Goal: Task Accomplishment & Management: Manage account settings

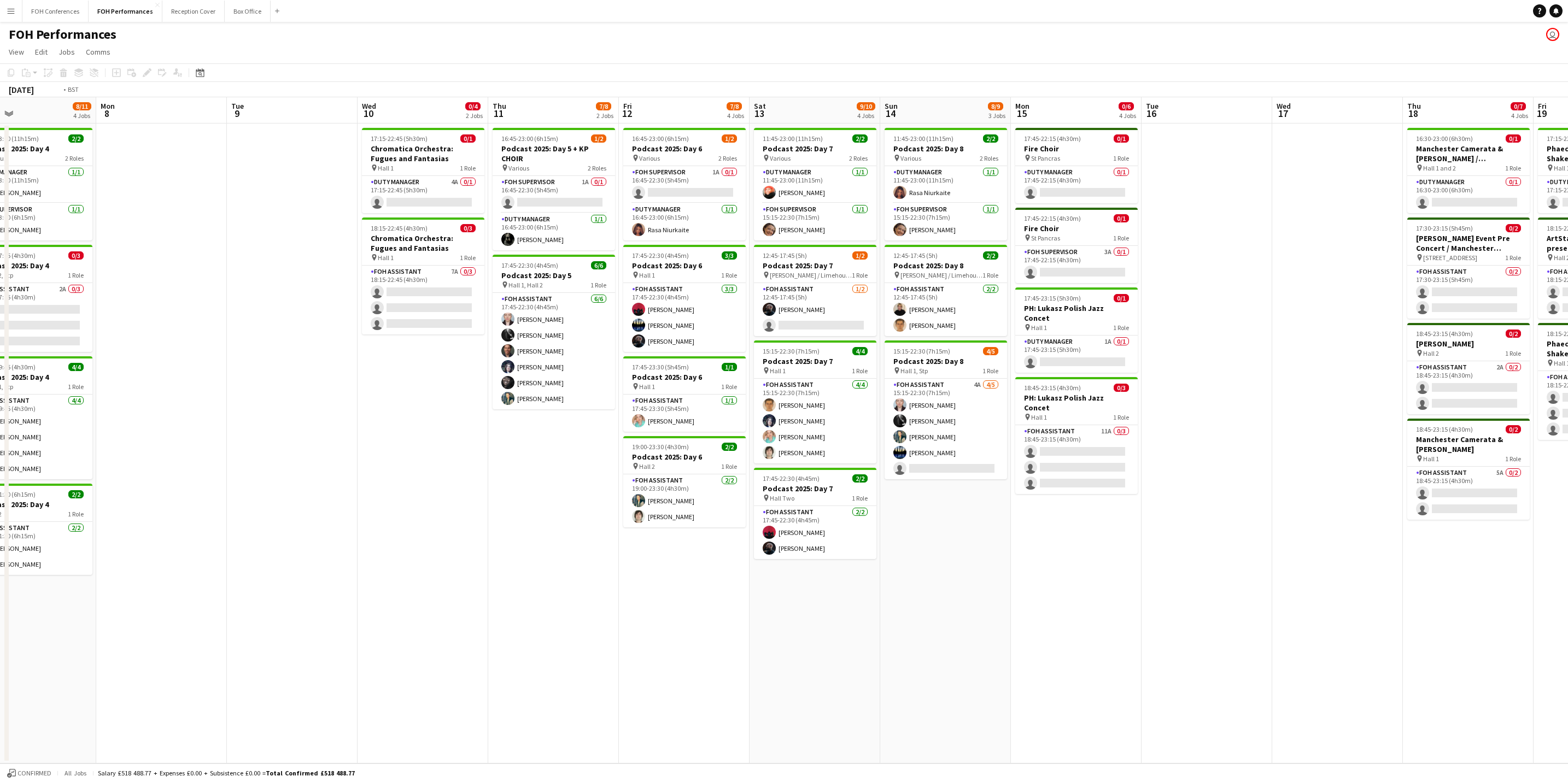
scroll to position [0, 407]
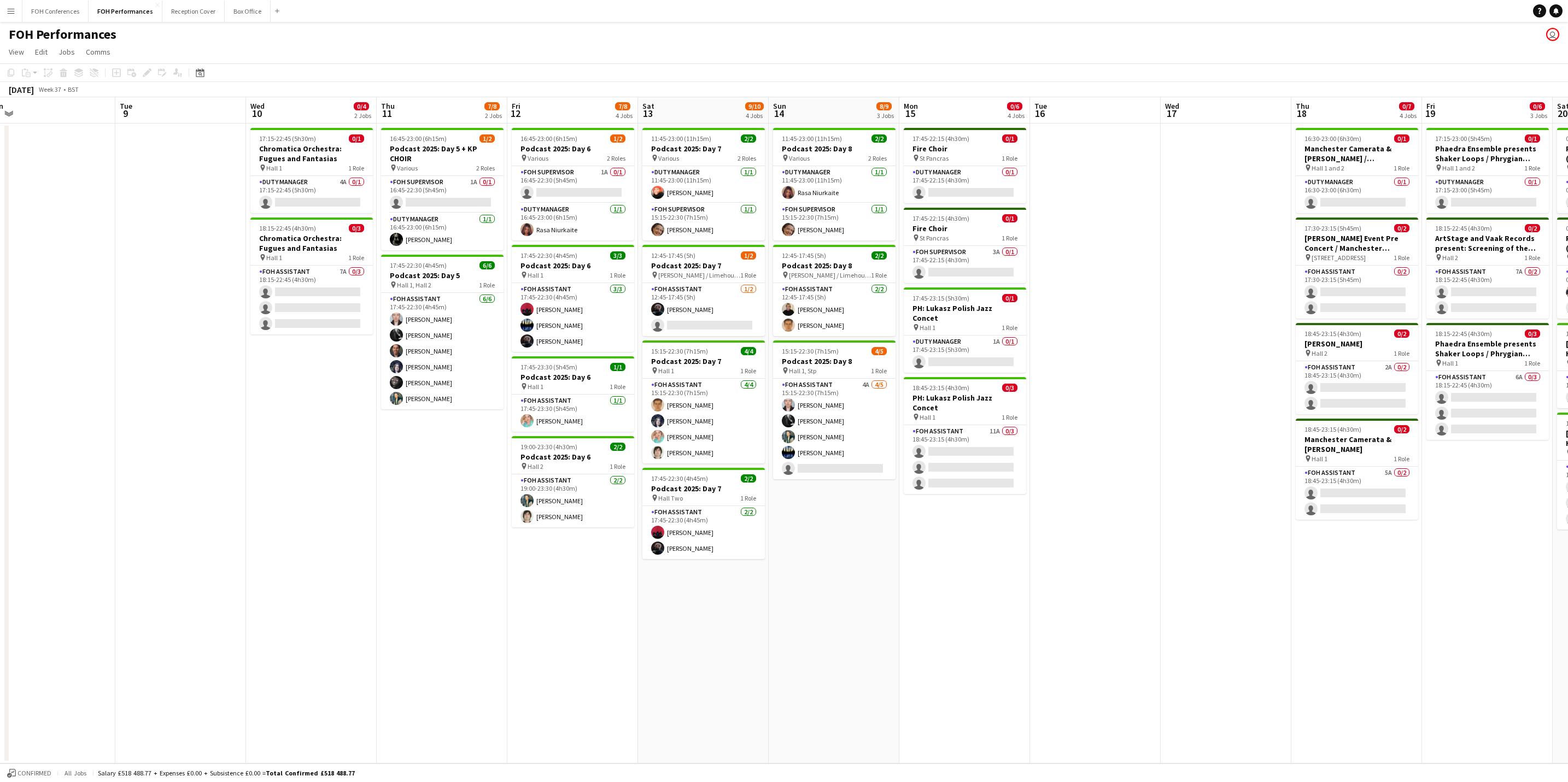
drag, startPoint x: 1056, startPoint y: 102, endPoint x: 891, endPoint y: 86, distance: 165.8
click at [891, 86] on app-calendar "Copy Paste Paste Ctrl+V Paste with crew Ctrl+Shift+V Paste linked Job [GEOGRAPH…" at bounding box center [784, 413] width 1568 height 700
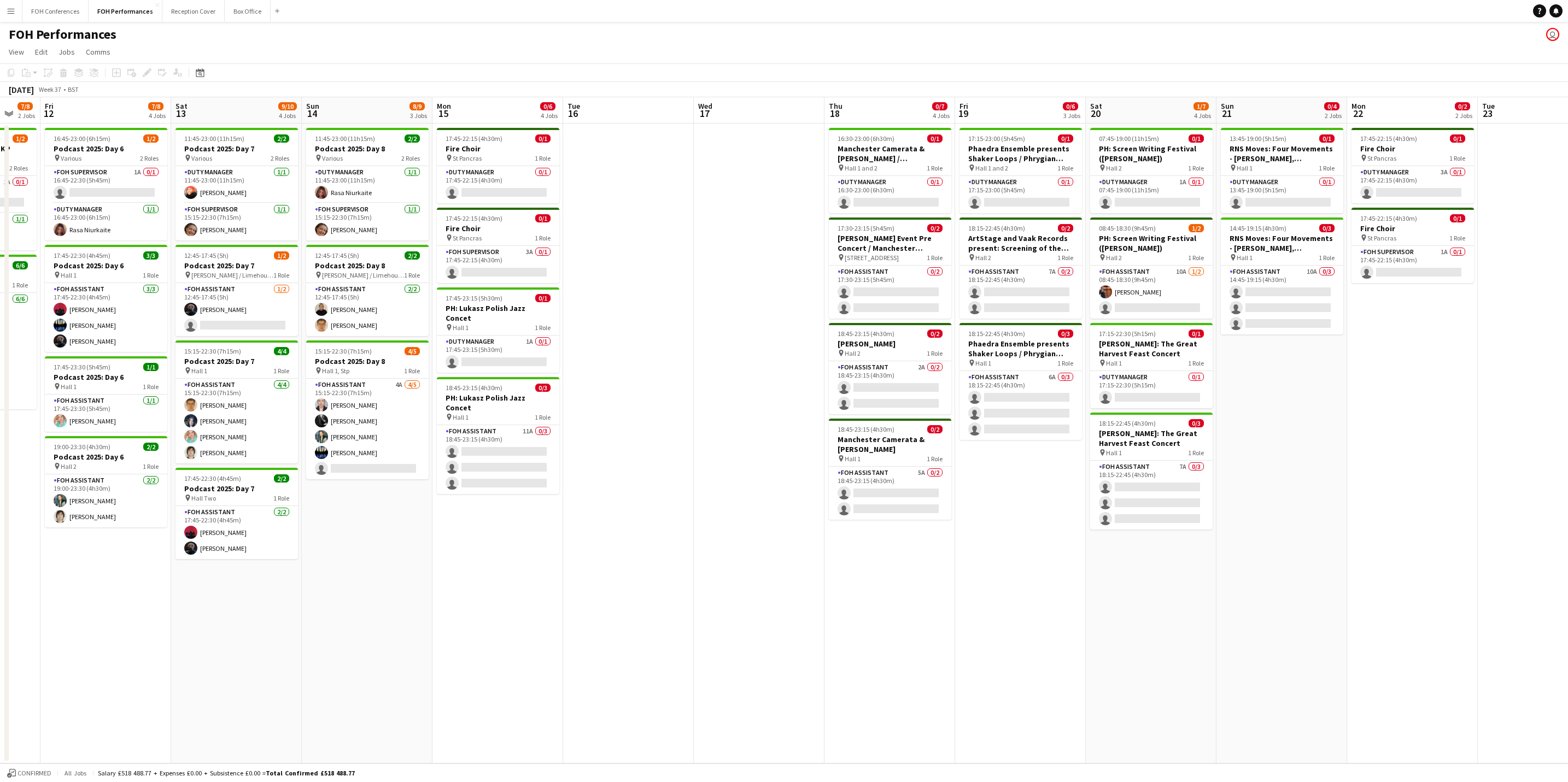
scroll to position [0, 332]
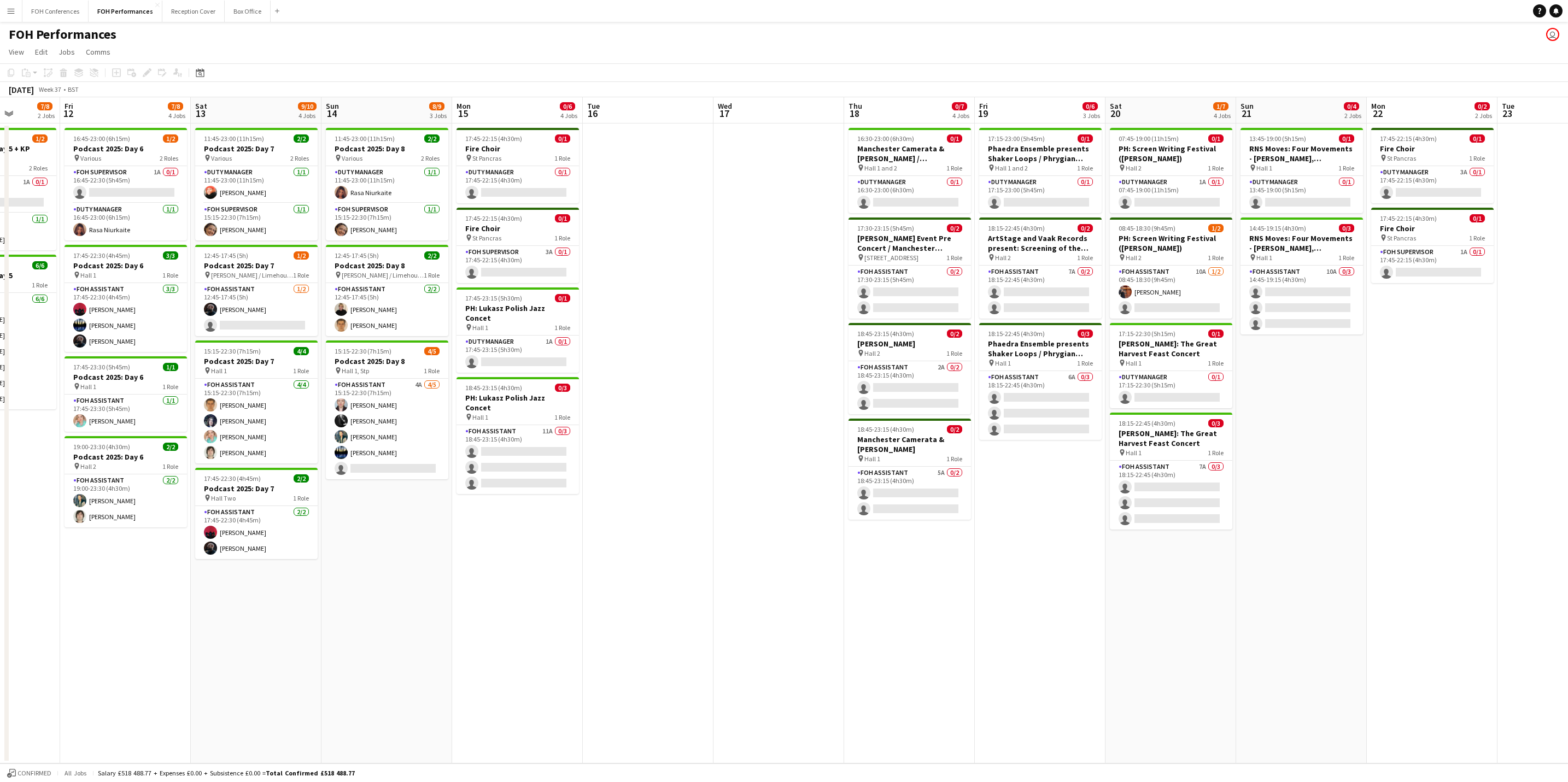
drag, startPoint x: 1328, startPoint y: 120, endPoint x: 619, endPoint y: 148, distance: 709.6
click at [619, 148] on app-calendar-viewport "Tue 9 Wed 10 0/4 2 Jobs Thu 11 7/8 2 Jobs Fri 12 7/8 4 Jobs Sat 13 9/10 4 Jobs …" at bounding box center [784, 430] width 1568 height 666
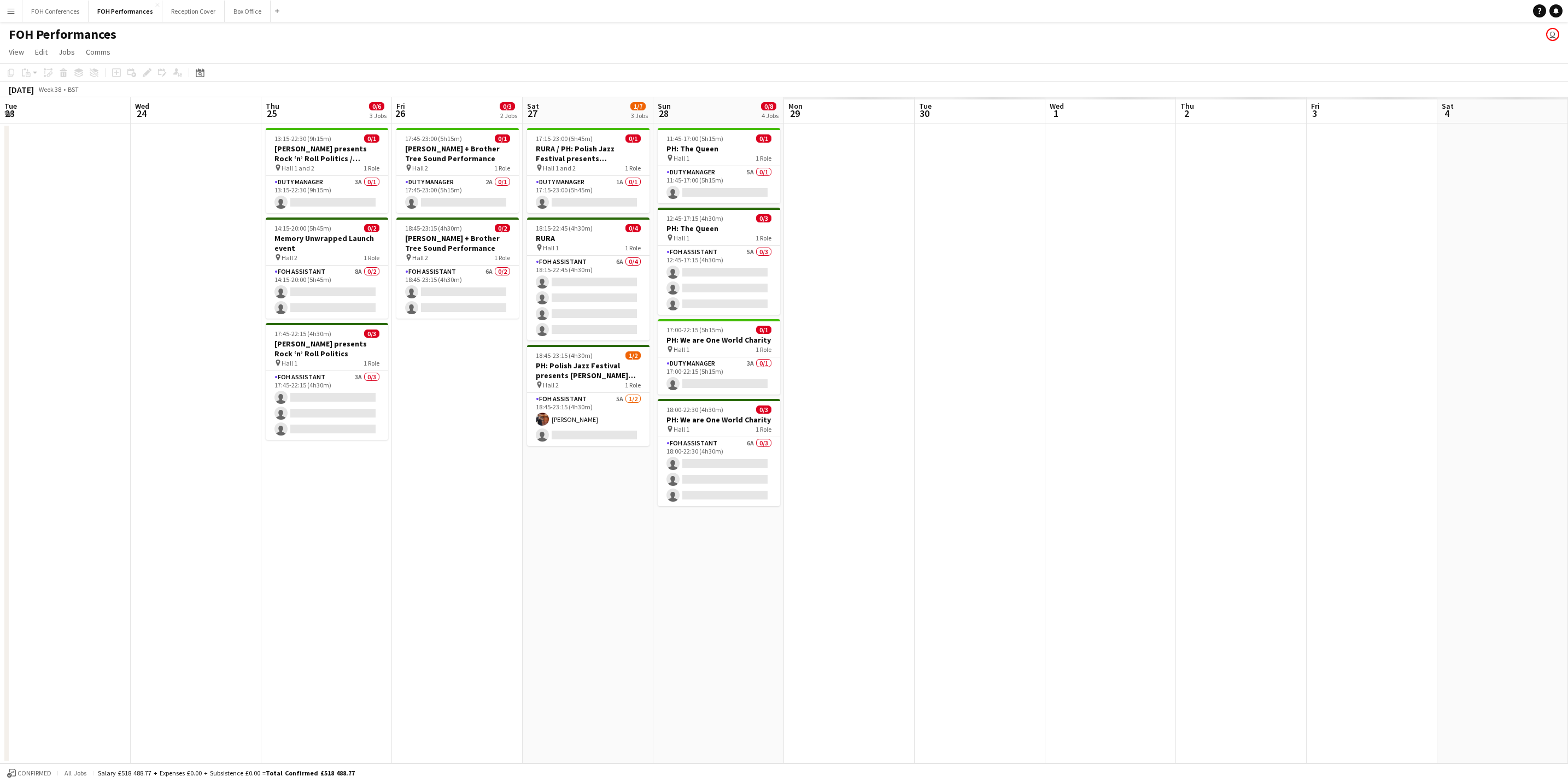
scroll to position [0, 284]
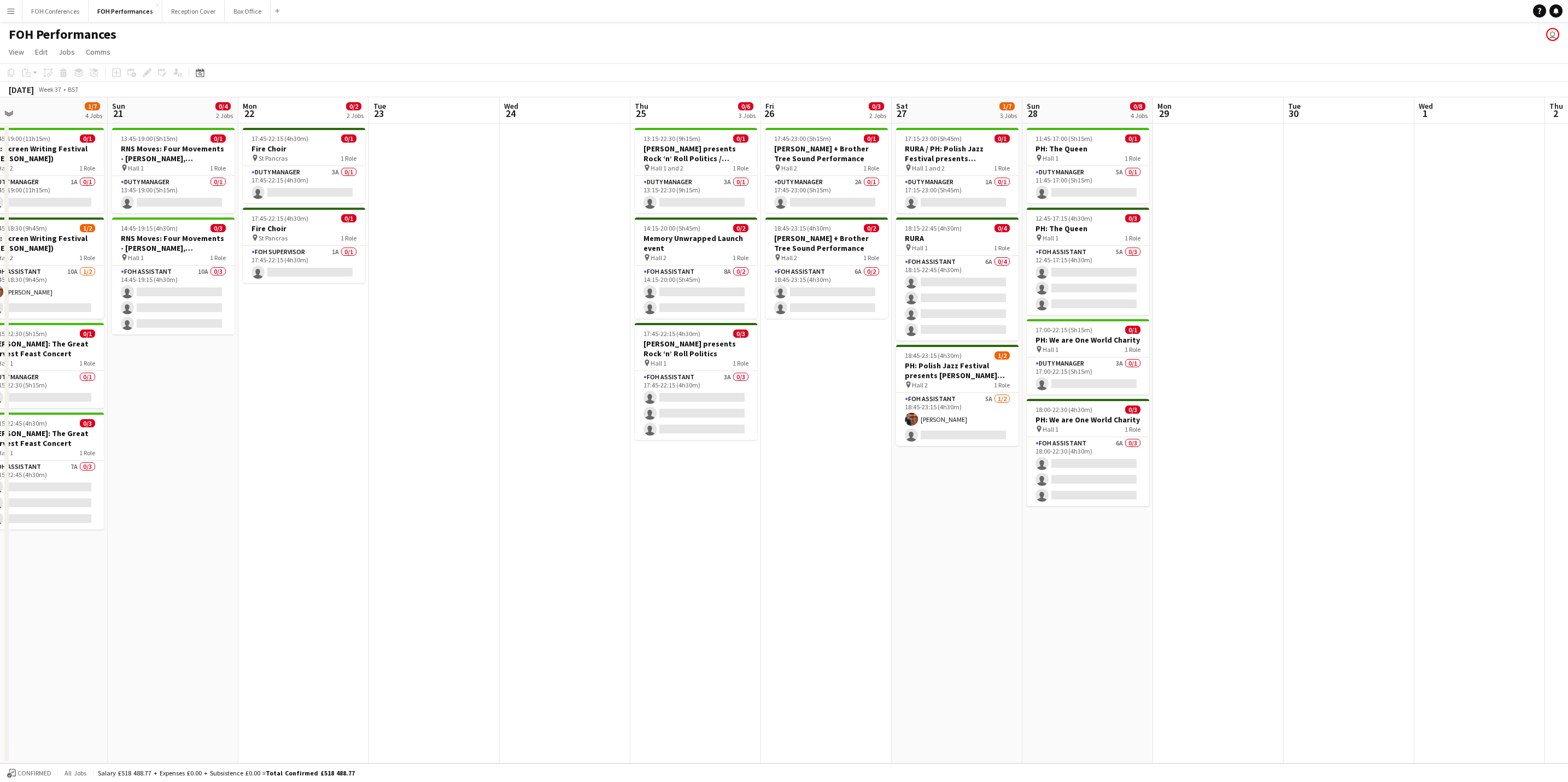
drag, startPoint x: 1429, startPoint y: 117, endPoint x: 561, endPoint y: 167, distance: 869.4
click at [561, 167] on app-calendar-viewport "Thu 18 0/7 4 Jobs Fri 19 0/6 3 Jobs Sat 20 1/7 4 Jobs Sun 21 0/4 2 Jobs Mon 22 …" at bounding box center [784, 430] width 1568 height 666
click at [303, 145] on h3 "Fire Choir" at bounding box center [304, 148] width 122 height 10
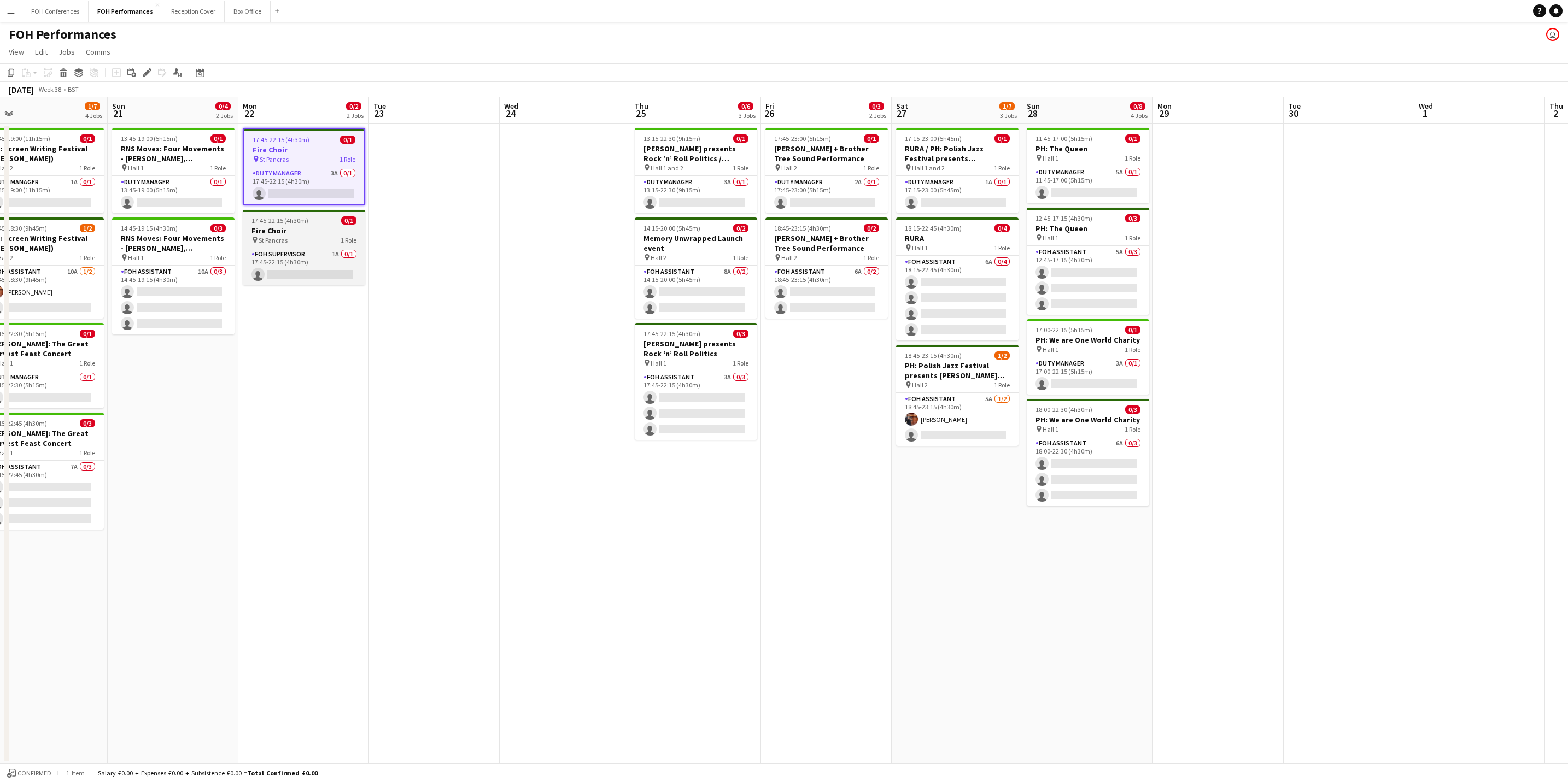
click at [303, 227] on h3 "Fire Choir" at bounding box center [304, 231] width 122 height 10
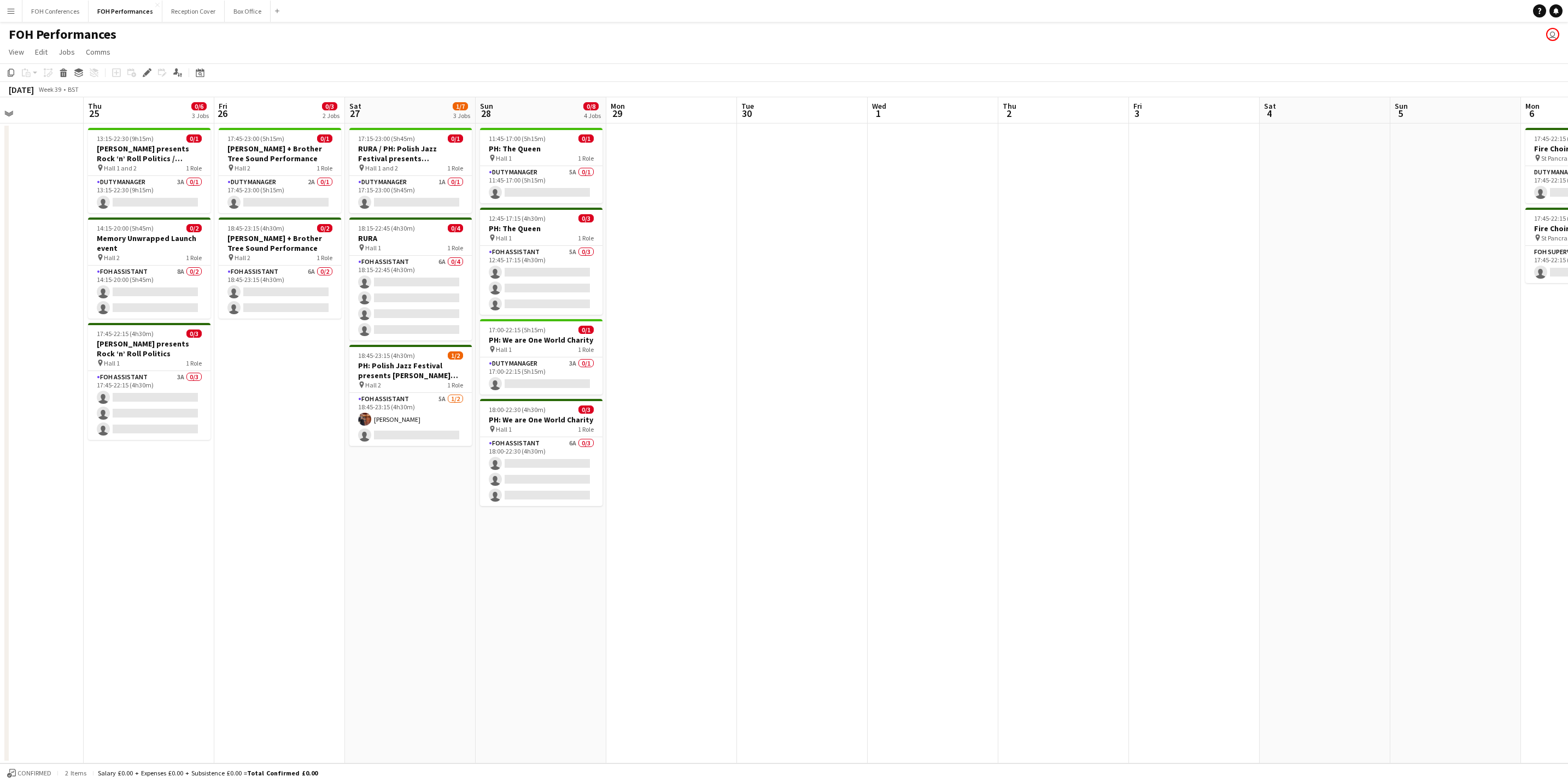
drag, startPoint x: 1267, startPoint y: 117, endPoint x: 589, endPoint y: 131, distance: 678.1
click at [589, 131] on app-calendar-viewport "Mon 22 0/2 2 Jobs Tue 23 Wed 24 Thu 25 0/6 3 Jobs Fri 26 0/3 2 Jobs Sat 27 1/7 …" at bounding box center [784, 430] width 1568 height 666
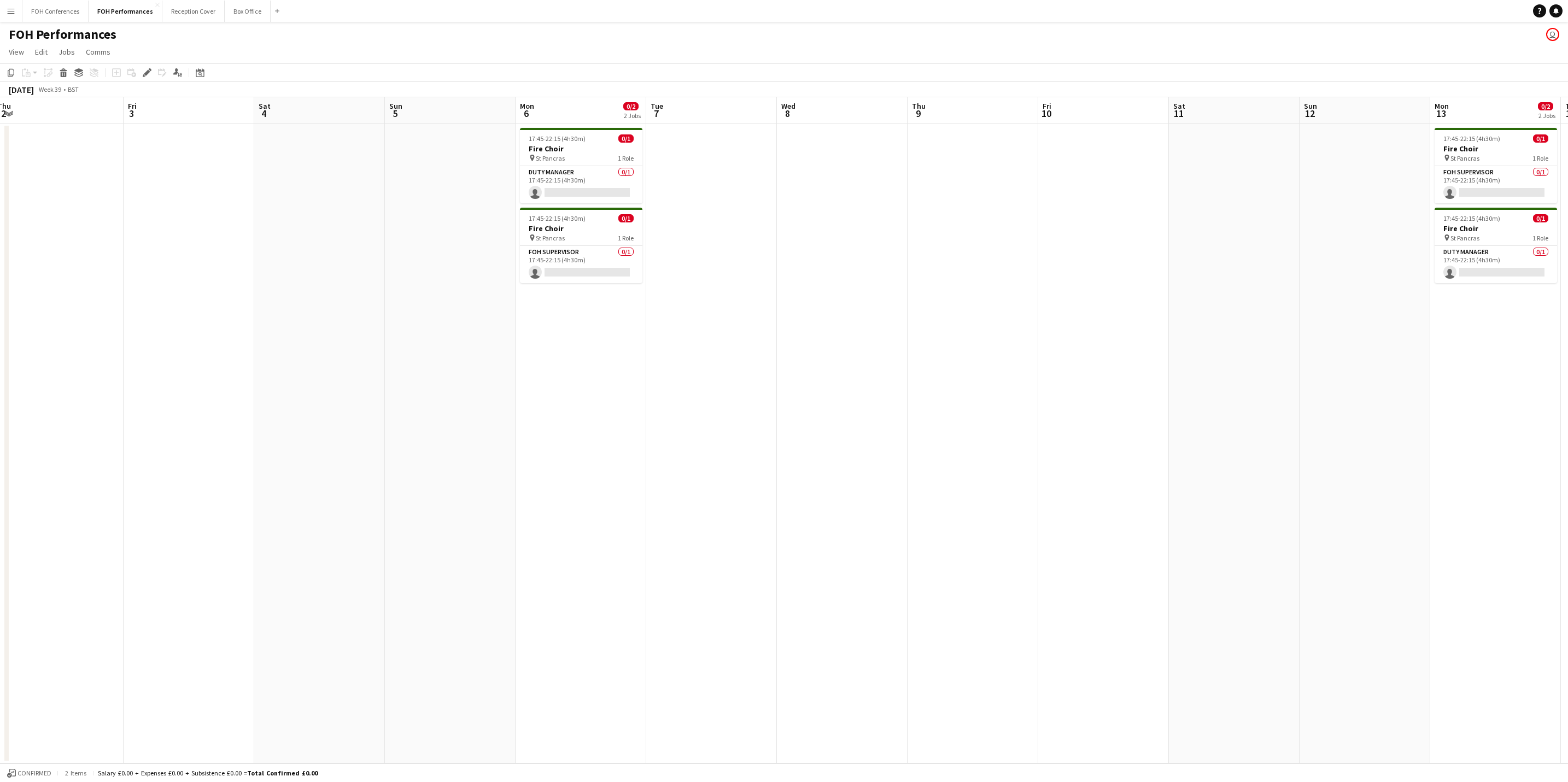
scroll to position [0, 416]
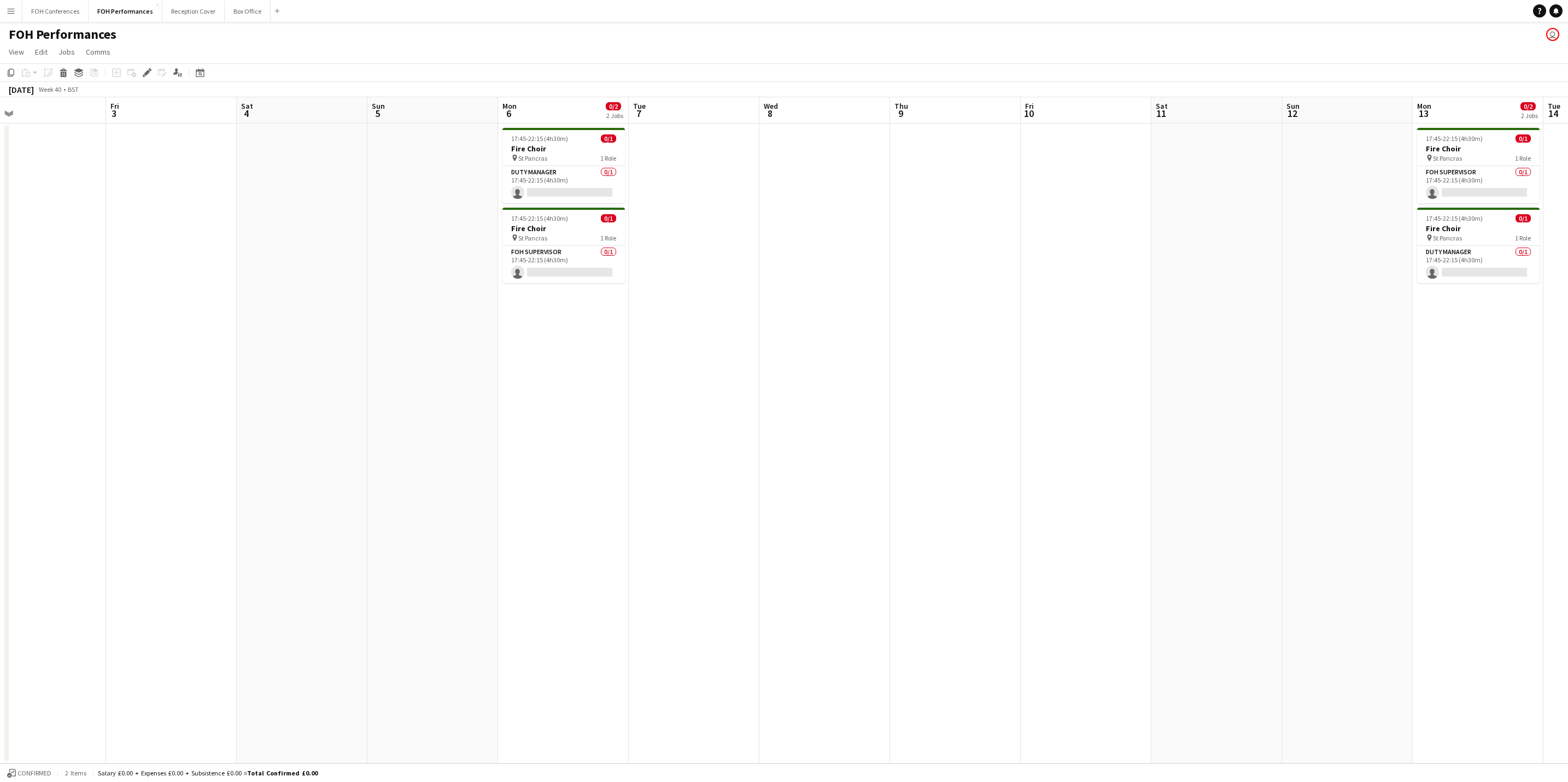
drag, startPoint x: 1240, startPoint y: 109, endPoint x: 348, endPoint y: 139, distance: 892.5
click at [348, 139] on app-calendar-viewport "Mon 29 Tue 30 Wed 1 Thu 2 Fri 3 Sat 4 Sun 5 Mon 6 0/2 2 Jobs Tue 7 Wed 8 Thu 9 …" at bounding box center [784, 430] width 1568 height 666
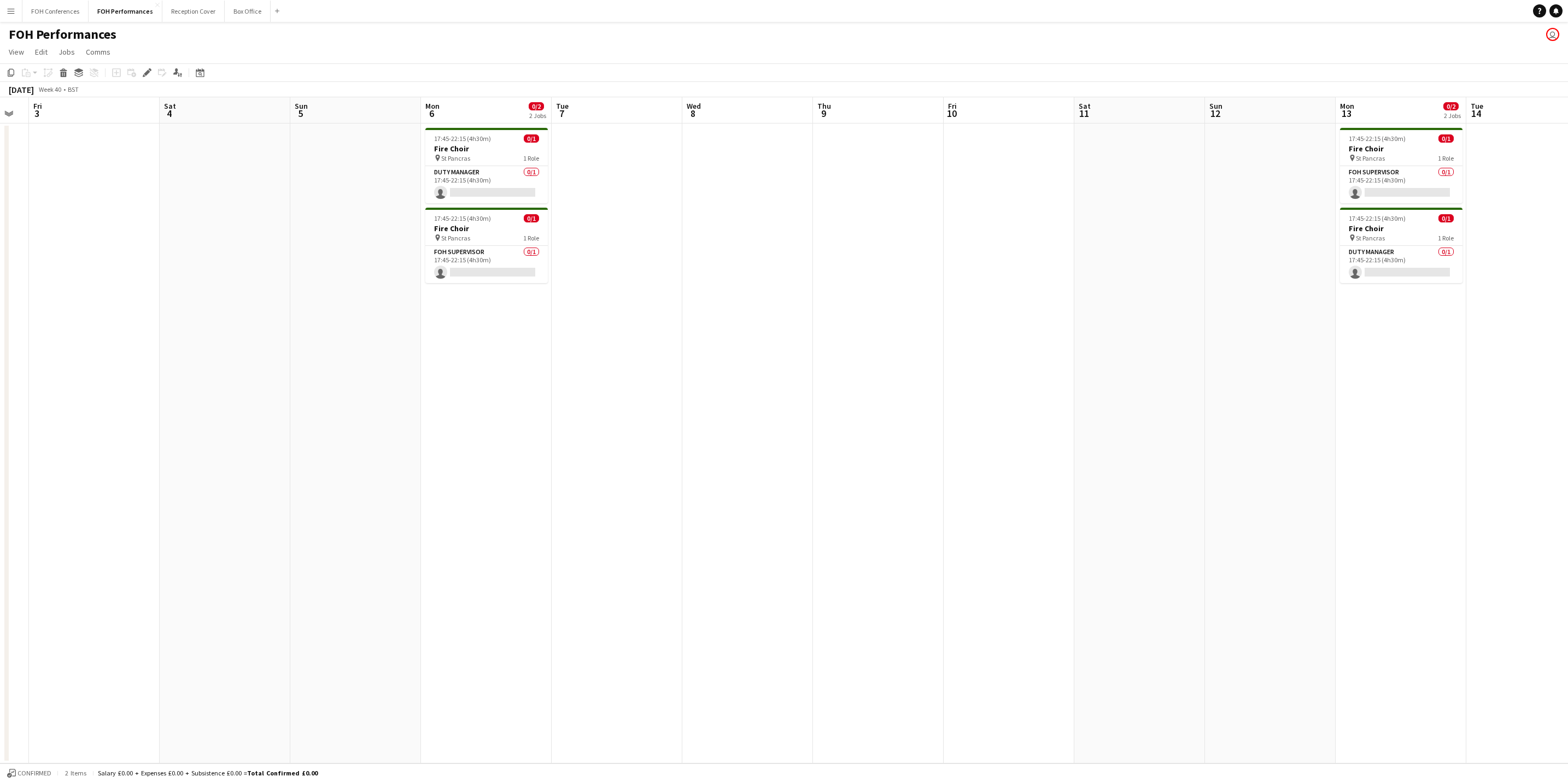
scroll to position [0, 329]
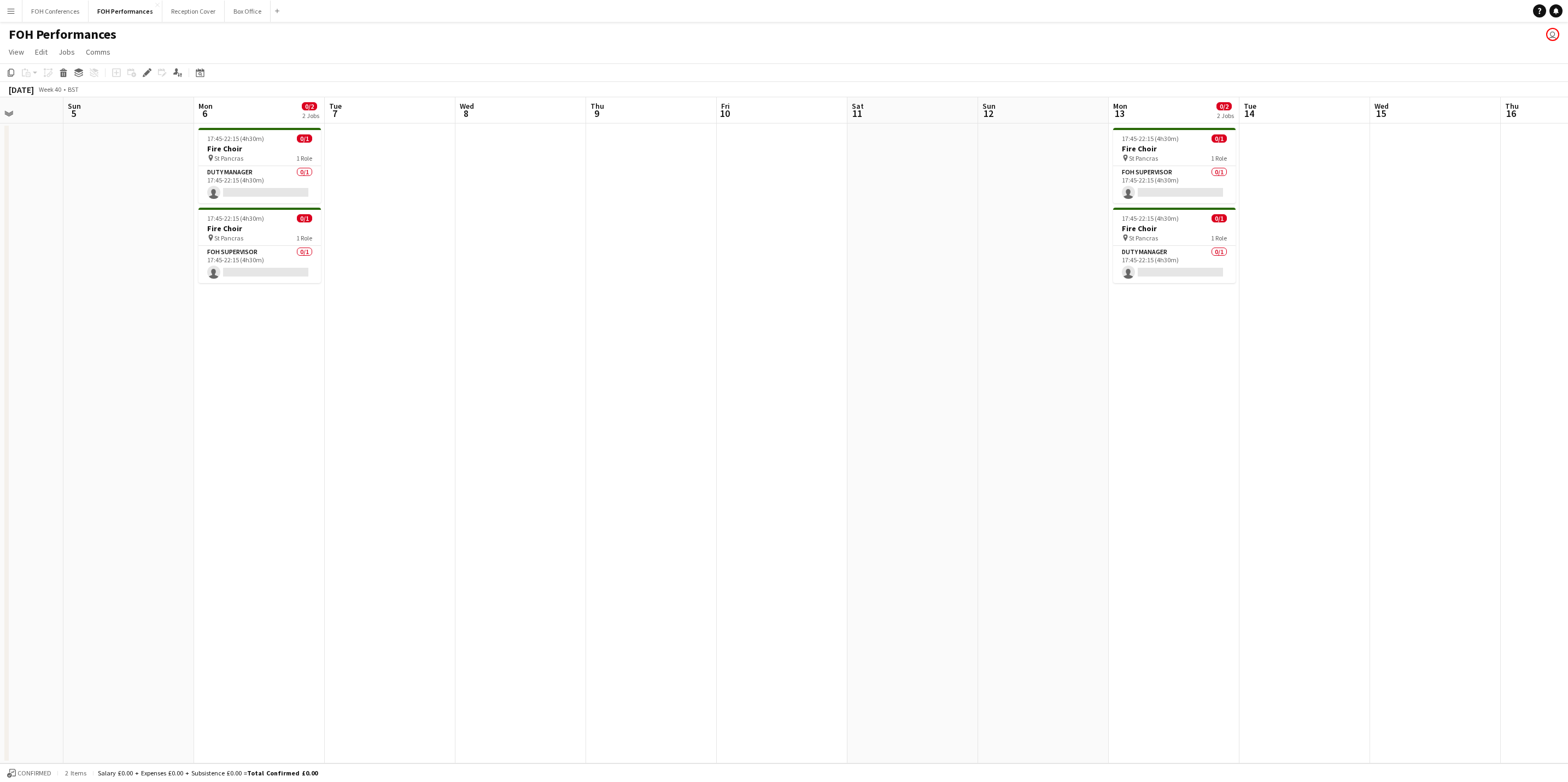
drag, startPoint x: 1028, startPoint y: 103, endPoint x: 724, endPoint y: 109, distance: 304.1
click at [724, 109] on app-calendar-viewport "Thu 2 Fri 3 Sat 4 Sun 5 Mon 6 0/2 2 Jobs Tue 7 Wed 8 Thu 9 Fri 10 Sat 11 Sun 12…" at bounding box center [784, 430] width 1568 height 666
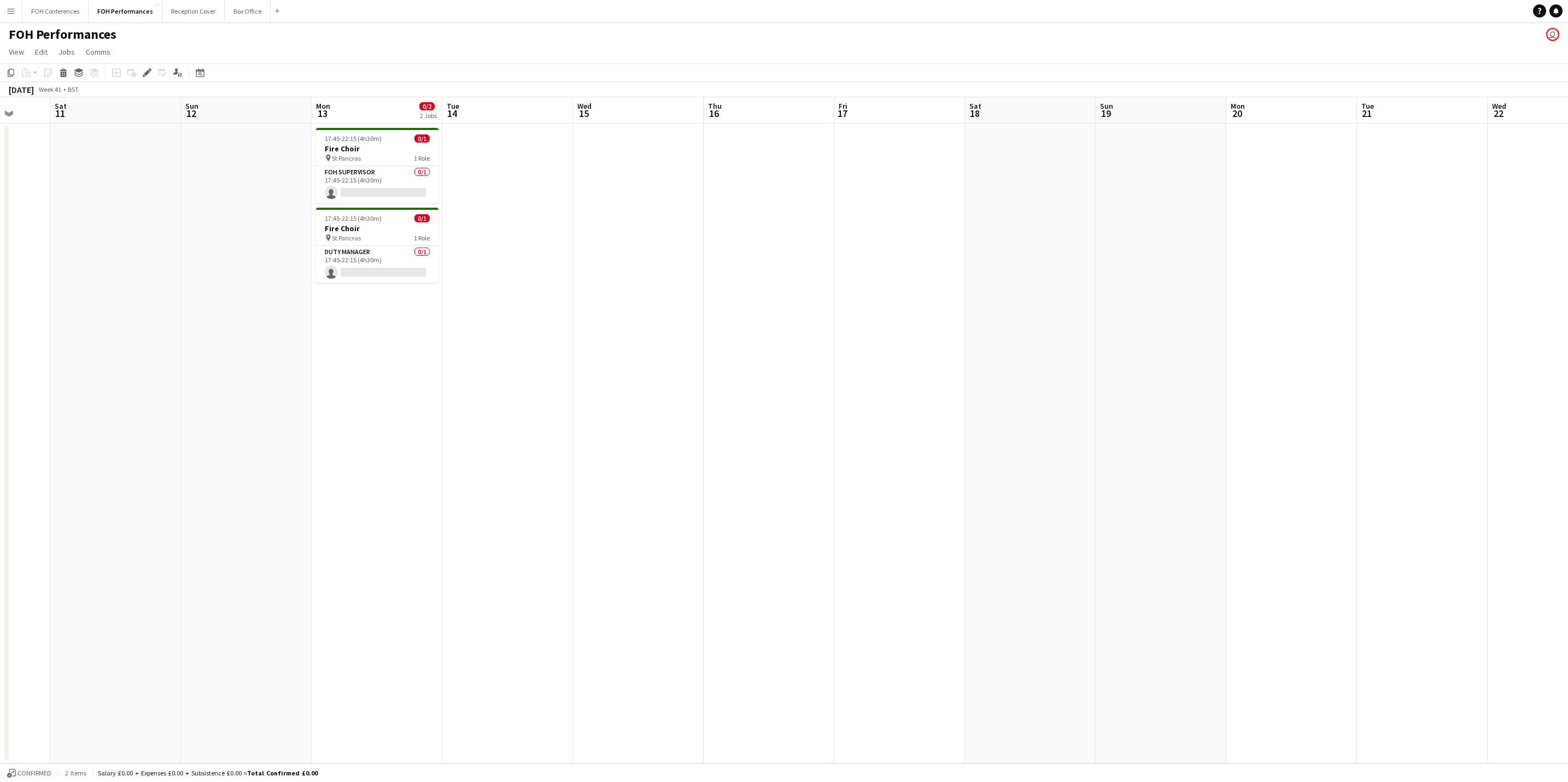
drag, startPoint x: 1377, startPoint y: 111, endPoint x: 586, endPoint y: 151, distance: 792.0
click at [586, 151] on app-calendar-viewport "Wed 8 Thu 9 Fri 10 Sat 11 Sun 12 Mon 13 0/2 2 Jobs Tue 14 Wed 15 Thu 16 Fri 17 …" at bounding box center [784, 430] width 1568 height 666
drag, startPoint x: 1157, startPoint y: 114, endPoint x: 725, endPoint y: 118, distance: 432.0
click at [504, 142] on app-calendar-viewport "Mon 13 0/2 2 Jobs Tue 14 Wed 15 Thu 16 Fri 17 Sat 18 Sun 19 Mon 20 Tue 21 Wed 2…" at bounding box center [784, 430] width 1568 height 666
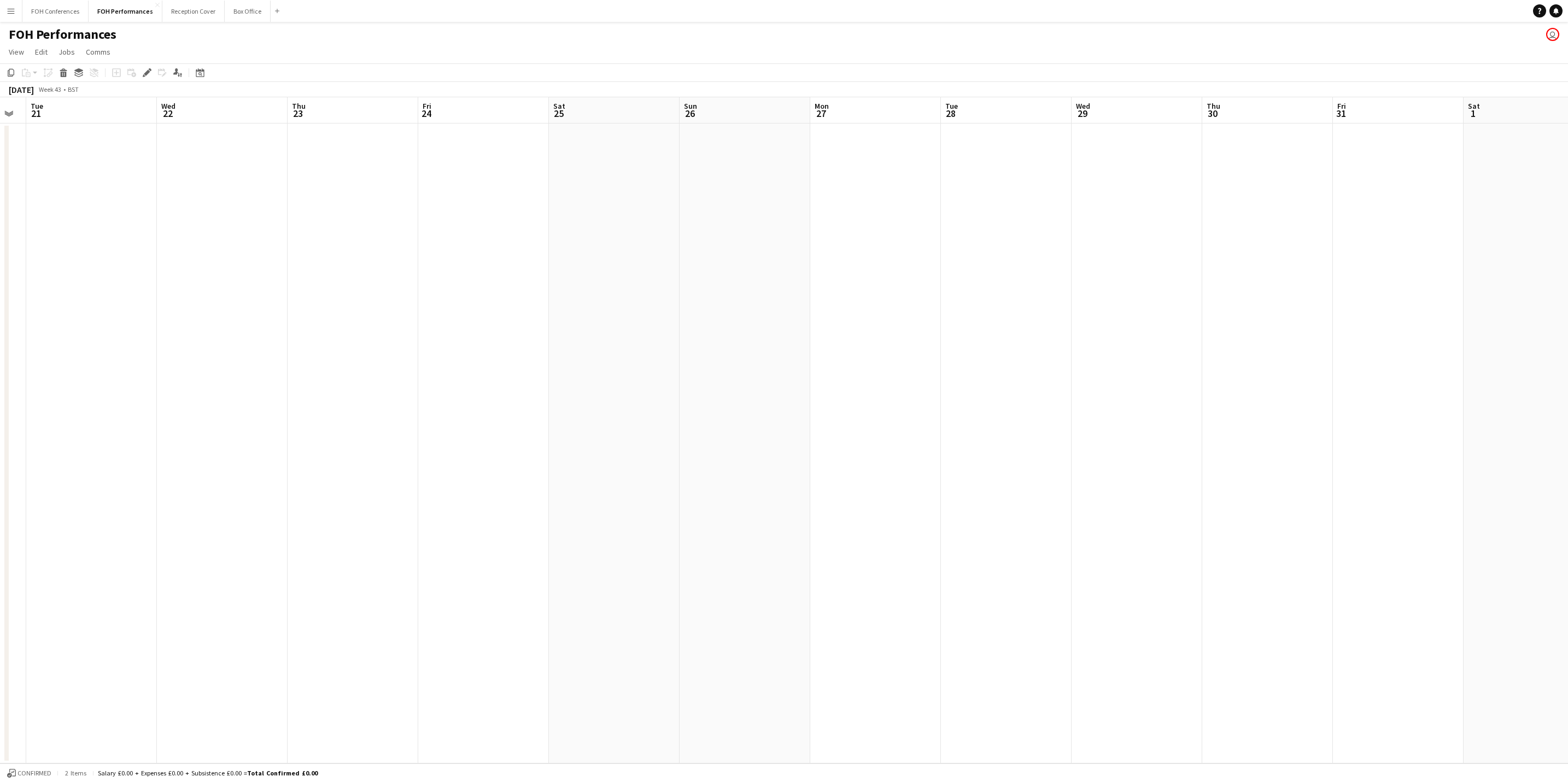
drag, startPoint x: 1242, startPoint y: 128, endPoint x: 591, endPoint y: 156, distance: 651.6
click at [579, 162] on app-calendar-viewport "Sat 18 Sun 19 Mon 20 Tue 21 Wed 22 Thu 23 Fri 24 Sat 25 Sun 26 Mon 27 Tue 28 We…" at bounding box center [784, 430] width 1568 height 666
drag, startPoint x: 1234, startPoint y: 112, endPoint x: 782, endPoint y: 142, distance: 453.0
click at [745, 148] on app-calendar-viewport "Wed 22 Thu 23 Fri 24 Sat 25 Sun 26 Mon 27 Tue 28 Wed 29 Thu 30 Fri 31 Sat 1 Sun…" at bounding box center [784, 430] width 1568 height 666
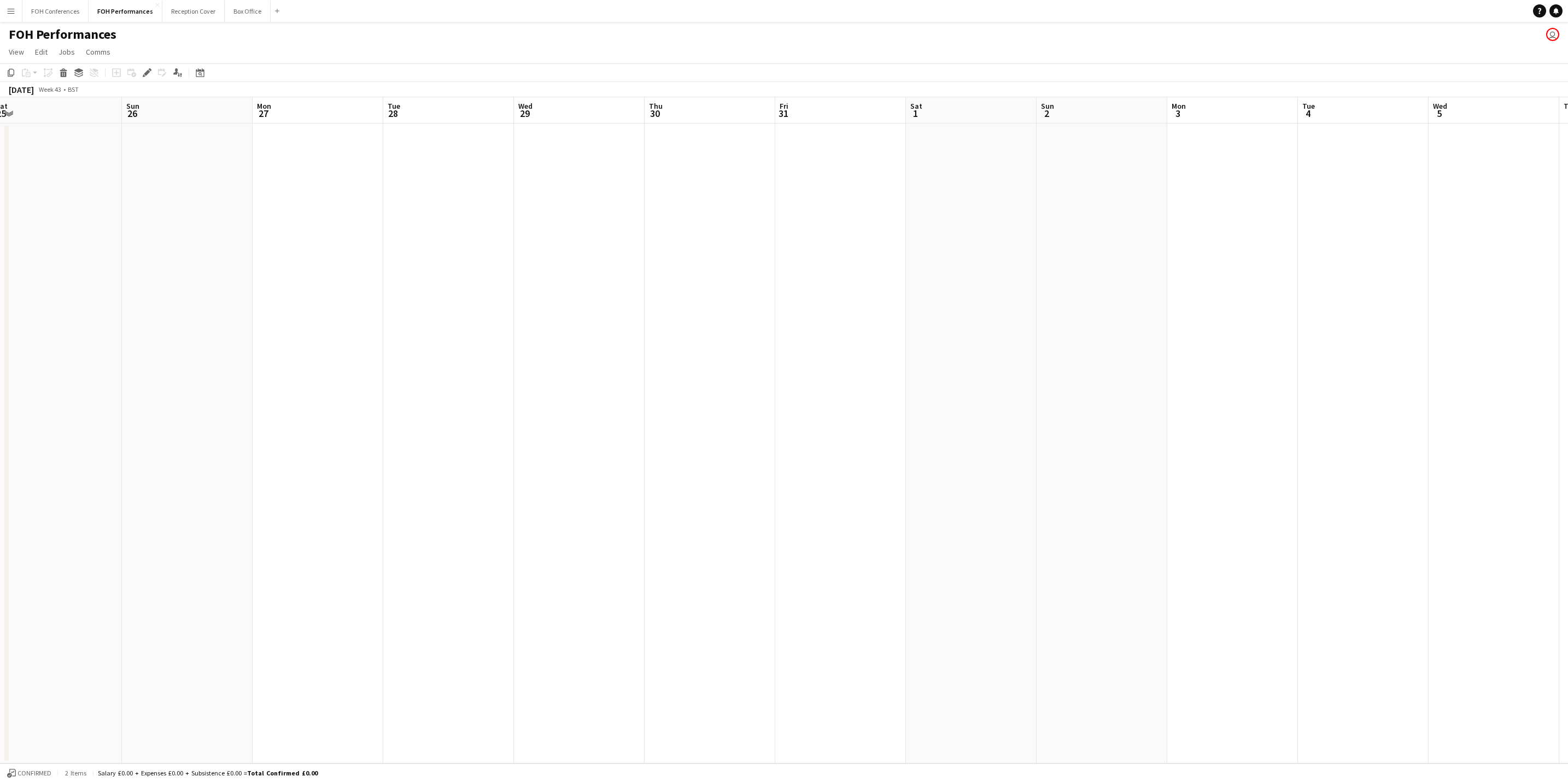
drag, startPoint x: 1203, startPoint y: 114, endPoint x: 1025, endPoint y: 130, distance: 178.7
click at [1025, 130] on app-calendar-viewport "Wed 22 Thu 23 Fri 24 Sat 25 Sun 26 Mon 27 Tue 28 Wed 29 Thu 30 Fri 31 Sat 1 Sun…" at bounding box center [784, 430] width 1568 height 666
click at [1109, 154] on app-date-cell at bounding box center [1102, 444] width 131 height 640
drag, startPoint x: 471, startPoint y: 116, endPoint x: 864, endPoint y: 120, distance: 393.0
click at [1311, 130] on app-calendar-viewport "Sat 18 Sun 19 Mon 20 Tue 21 Wed 22 Thu 23 Fri 24 Sat 25 Sun 26 Mon 27 Tue 28 We…" at bounding box center [784, 430] width 1568 height 666
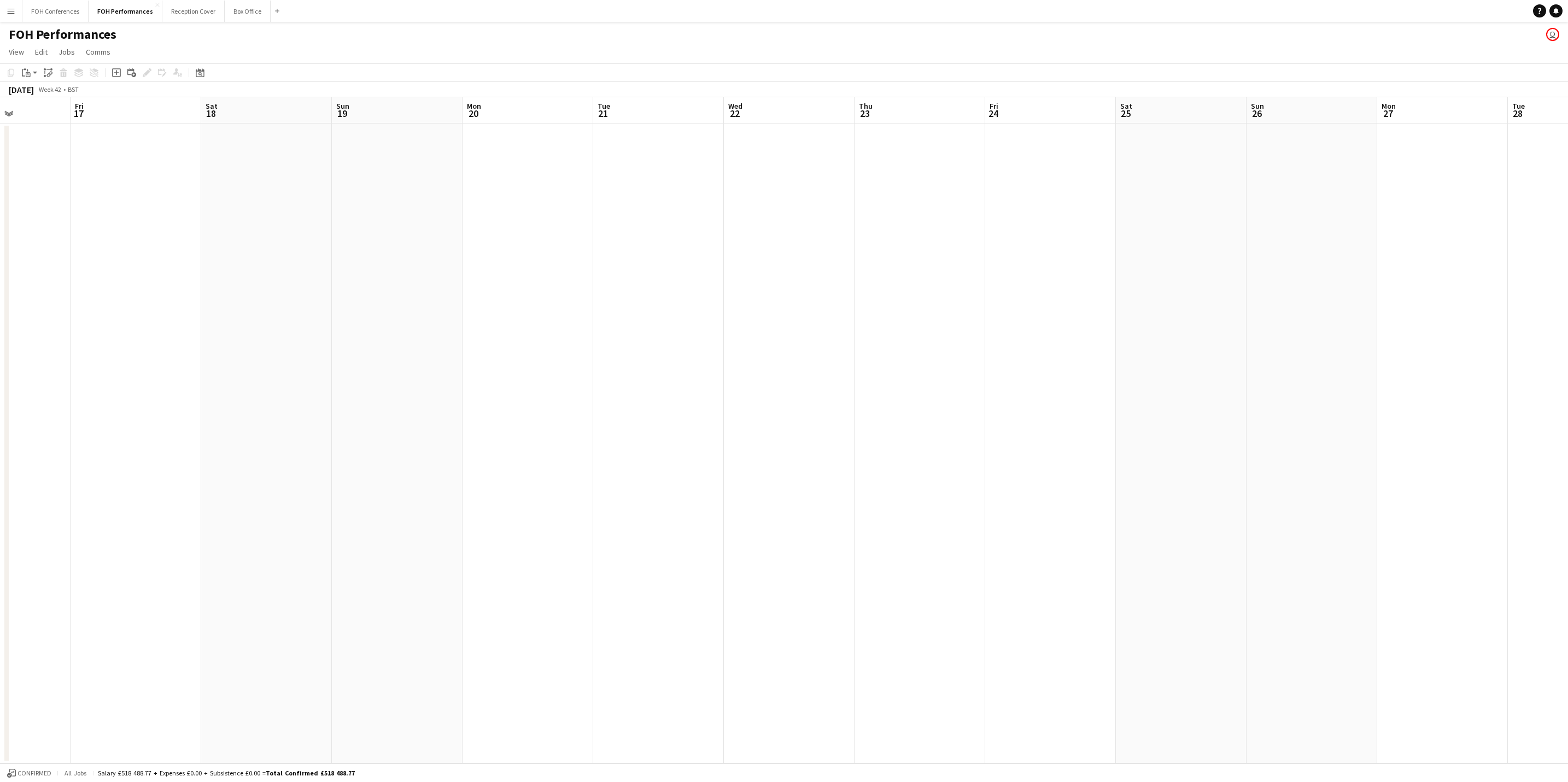
drag, startPoint x: 312, startPoint y: 110, endPoint x: 1050, endPoint y: 127, distance: 738.2
click at [1049, 126] on app-calendar-viewport "Tue 14 Wed 15 Thu 16 Fri 17 Sat 18 Sun 19 Mon 20 Tue 21 Wed 22 Thu 23 Fri 24 Sa…" at bounding box center [784, 430] width 1568 height 666
drag, startPoint x: 294, startPoint y: 117, endPoint x: 824, endPoint y: 102, distance: 530.2
click at [824, 102] on app-calendar-viewport "Sun 12 Mon 13 0/2 2 Jobs Tue 14 Wed 15 Thu 16 Fri 17 Sat 18 Sun 19 Mon 20 Tue 2…" at bounding box center [784, 430] width 1568 height 666
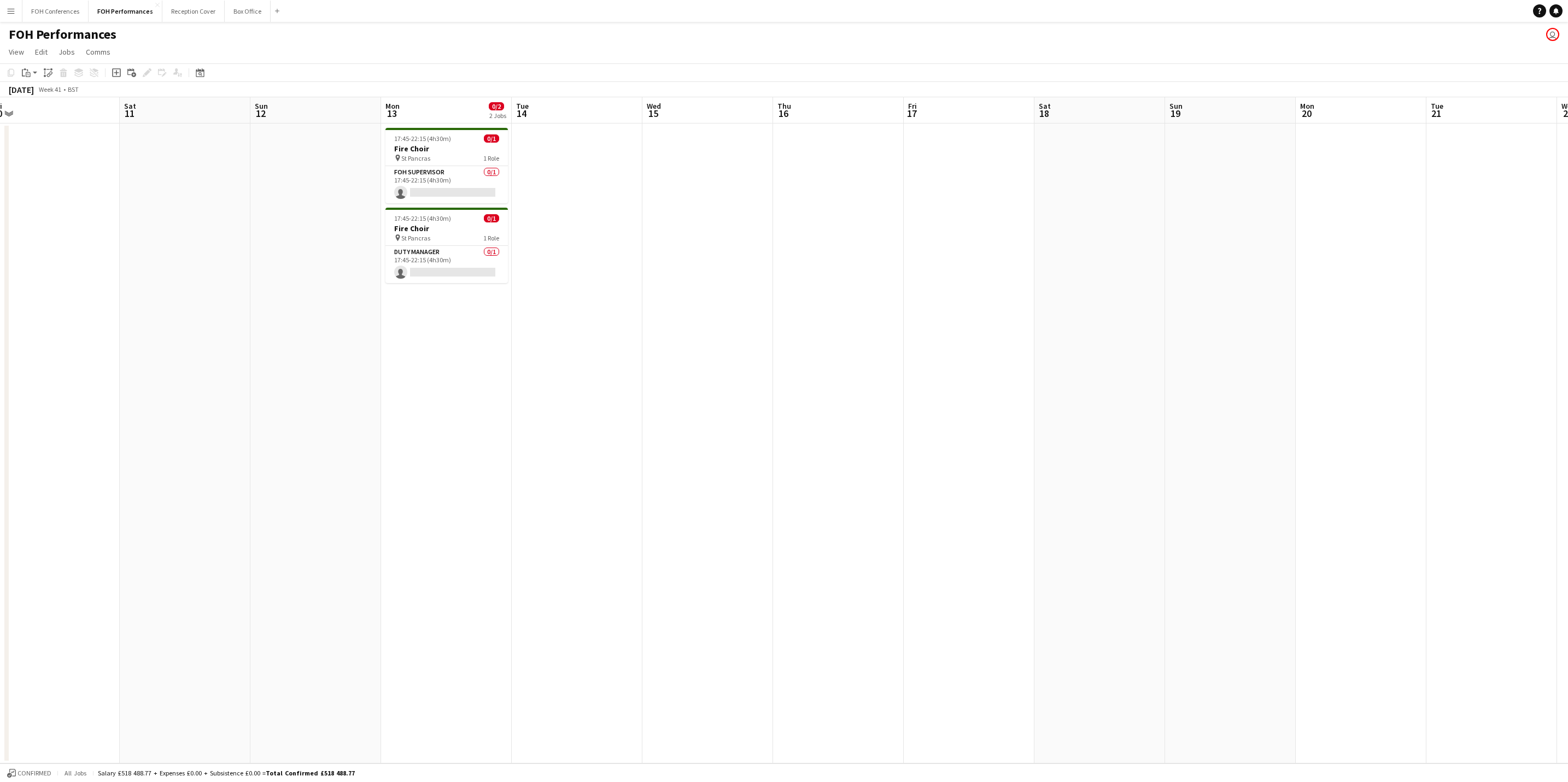
scroll to position [0, 255]
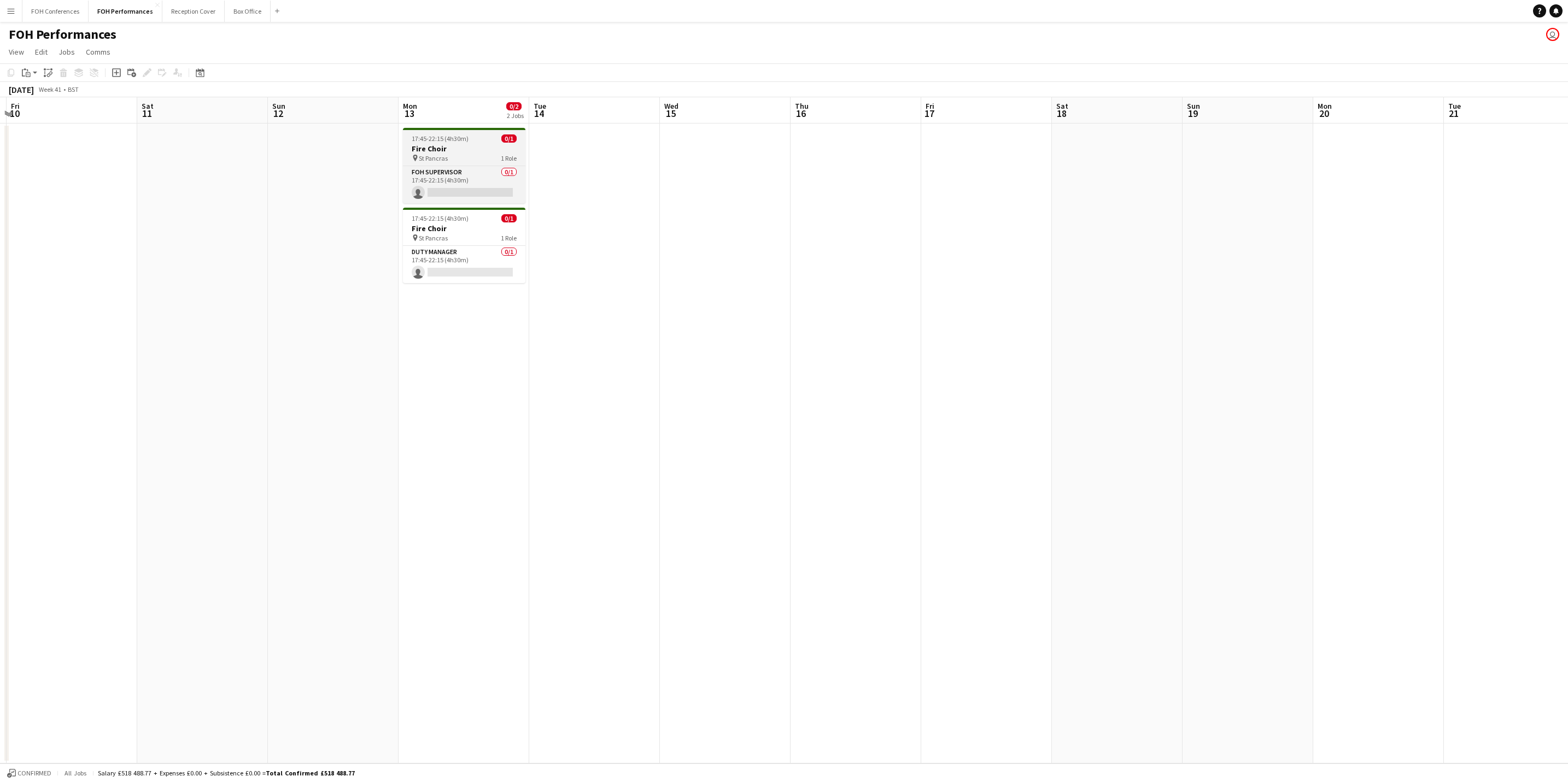
click at [463, 153] on h3 "Fire Choir" at bounding box center [464, 148] width 122 height 10
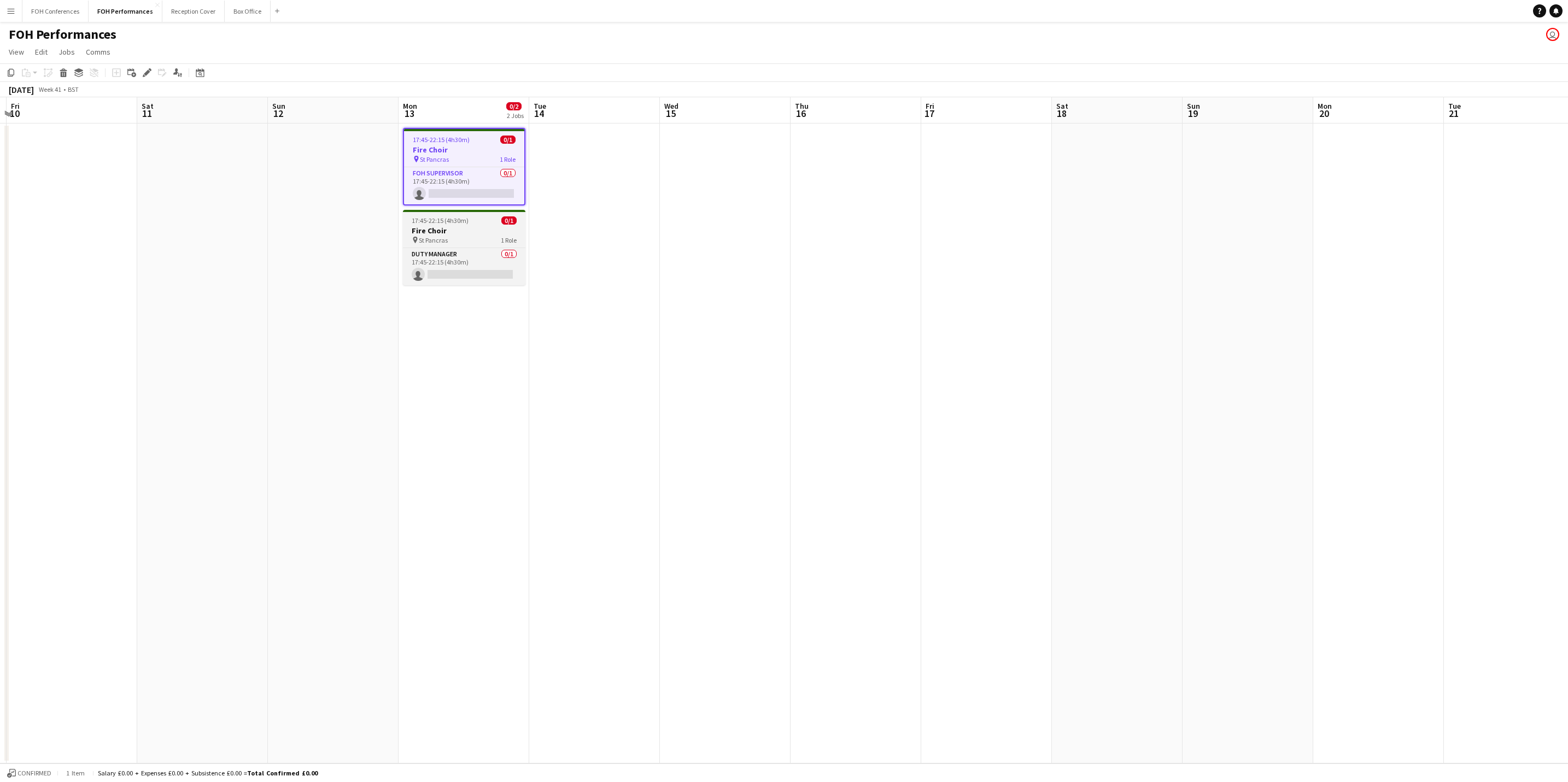
click at [455, 230] on h3 "Fire Choir" at bounding box center [464, 231] width 122 height 10
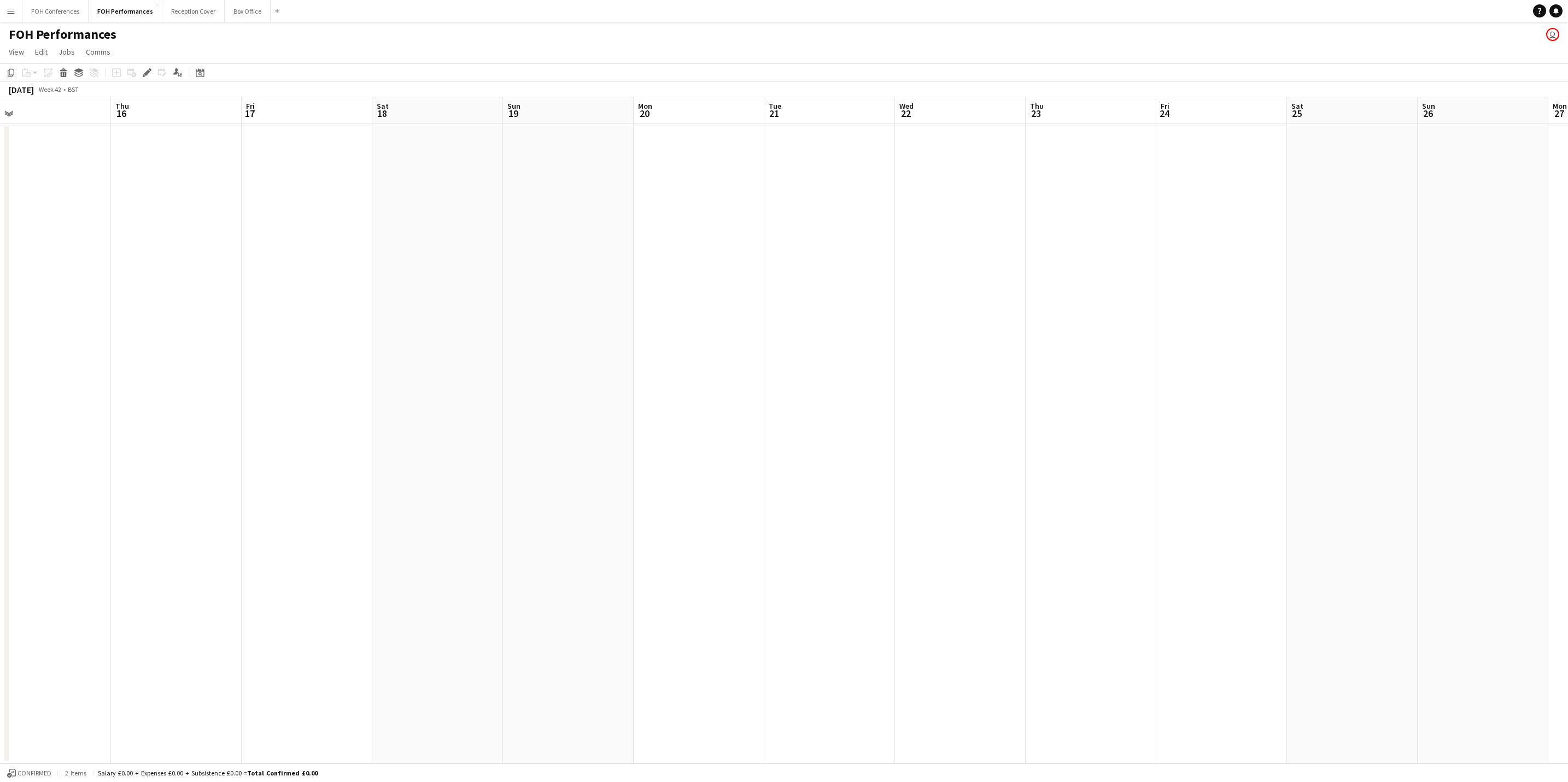
drag, startPoint x: 1214, startPoint y: 120, endPoint x: 324, endPoint y: 97, distance: 890.3
click at [324, 97] on app-calendar "Copy Paste Paste Ctrl+V Paste with crew Ctrl+Shift+V Paste linked Job [GEOGRAPH…" at bounding box center [784, 413] width 1568 height 700
drag, startPoint x: 1051, startPoint y: 107, endPoint x: 153, endPoint y: 134, distance: 898.4
click at [153, 134] on app-calendar-viewport "Wed 15 Thu 16 Fri 17 Sat 18 Sun 19 Mon 20 Tue 21 Wed 22 Thu 23 Fri 24 Sat 25 Su…" at bounding box center [784, 430] width 1568 height 666
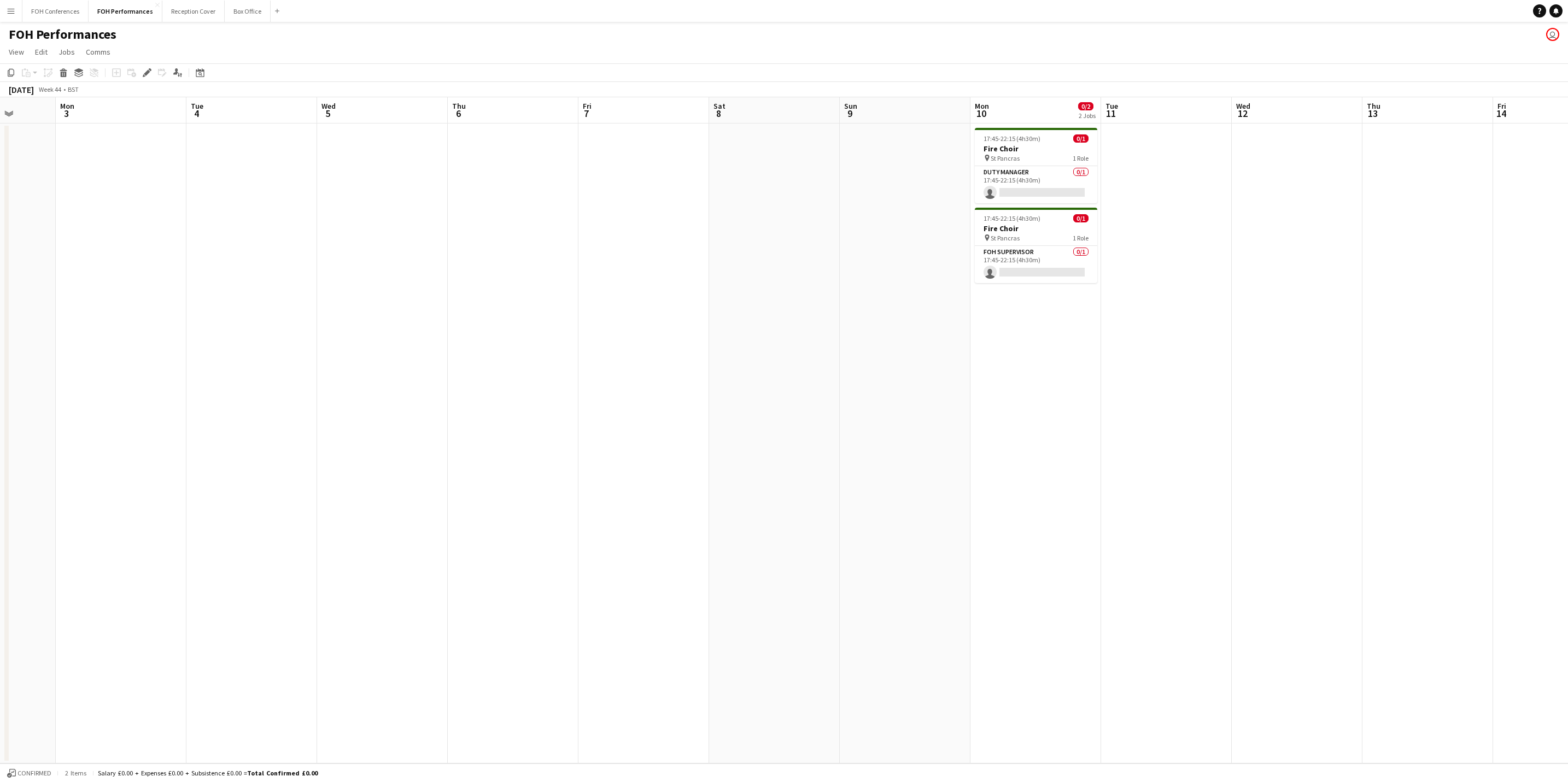
drag, startPoint x: 1259, startPoint y: 104, endPoint x: 46, endPoint y: 128, distance: 1213.2
click at [46, 95] on app-calendar "Copy Paste Paste Ctrl+V Paste with crew Ctrl+Shift+V Paste linked Job [GEOGRAPH…" at bounding box center [784, 413] width 1568 height 700
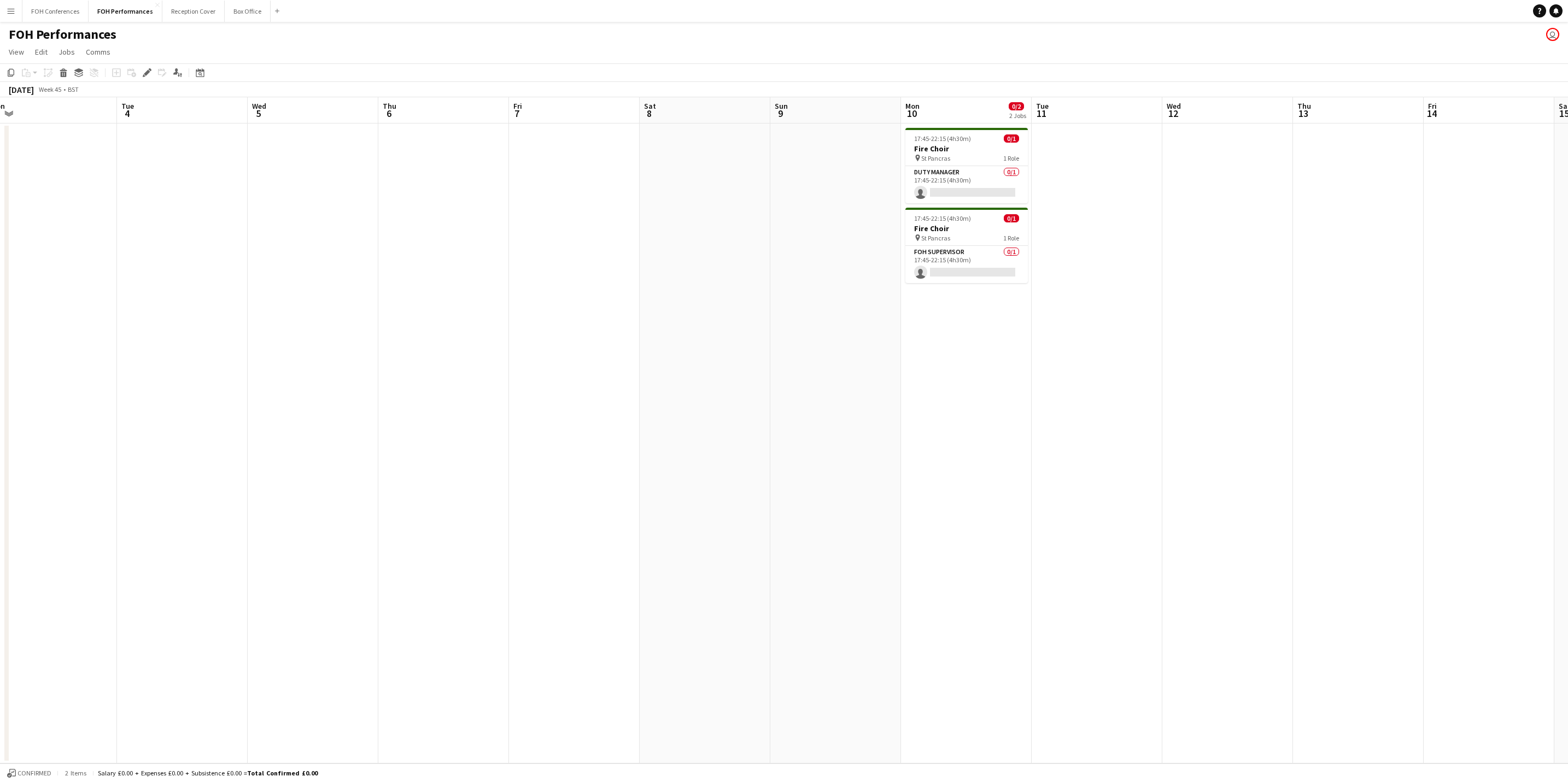
scroll to position [0, 432]
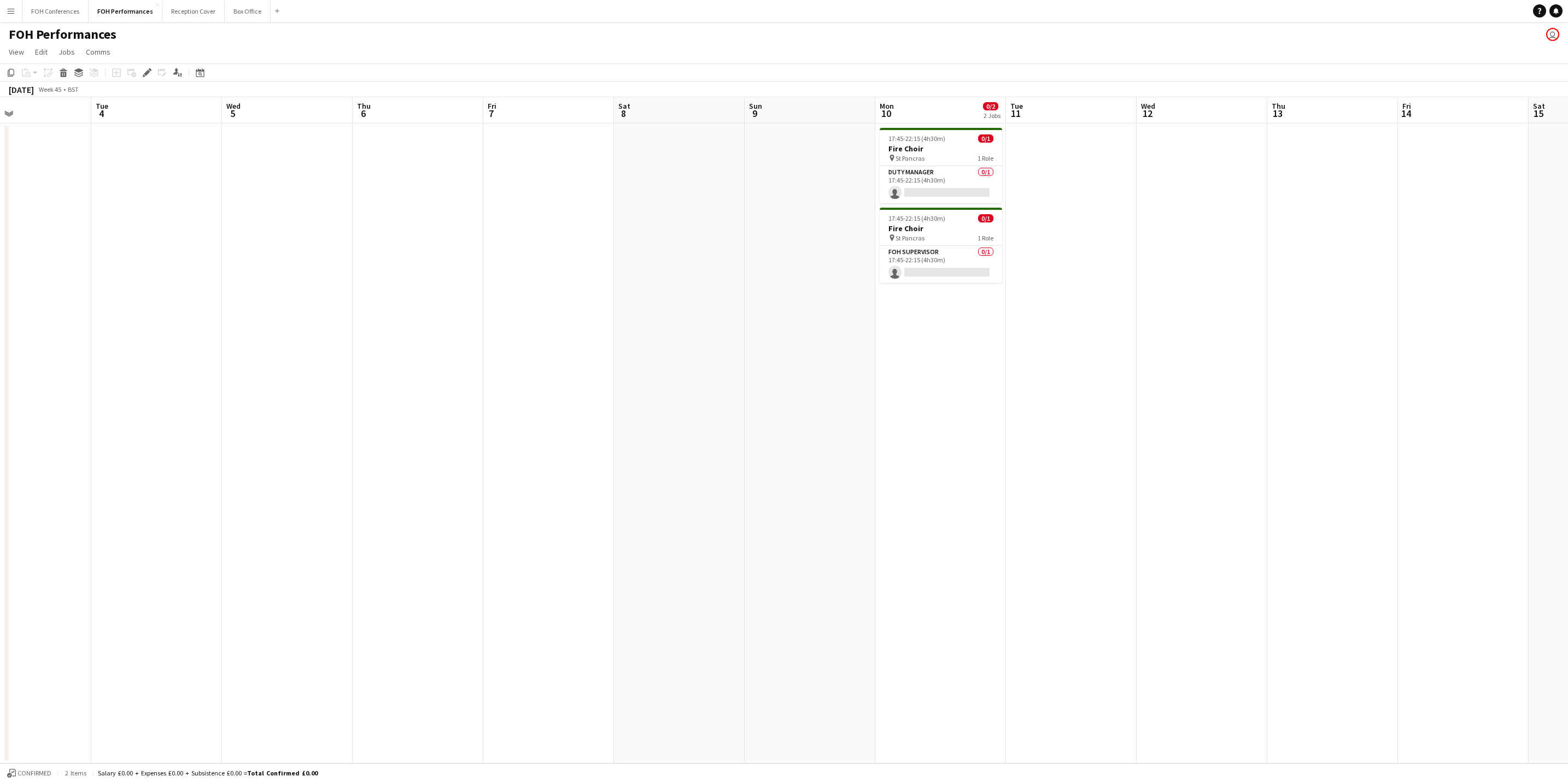
drag, startPoint x: 356, startPoint y: 109, endPoint x: 271, endPoint y: 109, distance: 85.0
click at [271, 109] on app-calendar-viewport "Fri 31 Sat 1 Sun 2 Mon 3 Tue 4 Wed 5 Thu 6 Fri 7 Sat 8 Sun 9 Mon 10 0/2 2 Jobs …" at bounding box center [784, 430] width 1568 height 666
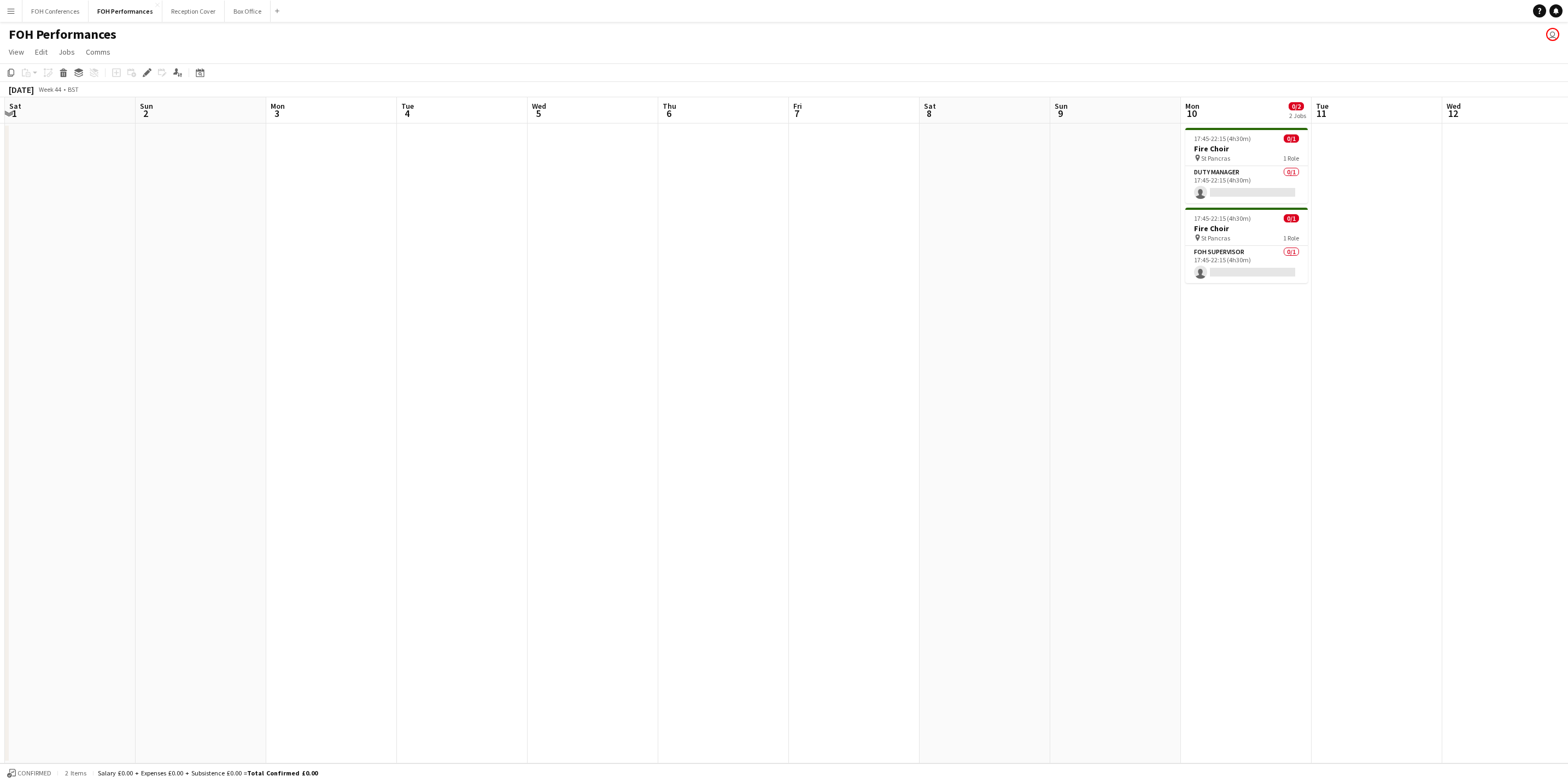
scroll to position [0, 309]
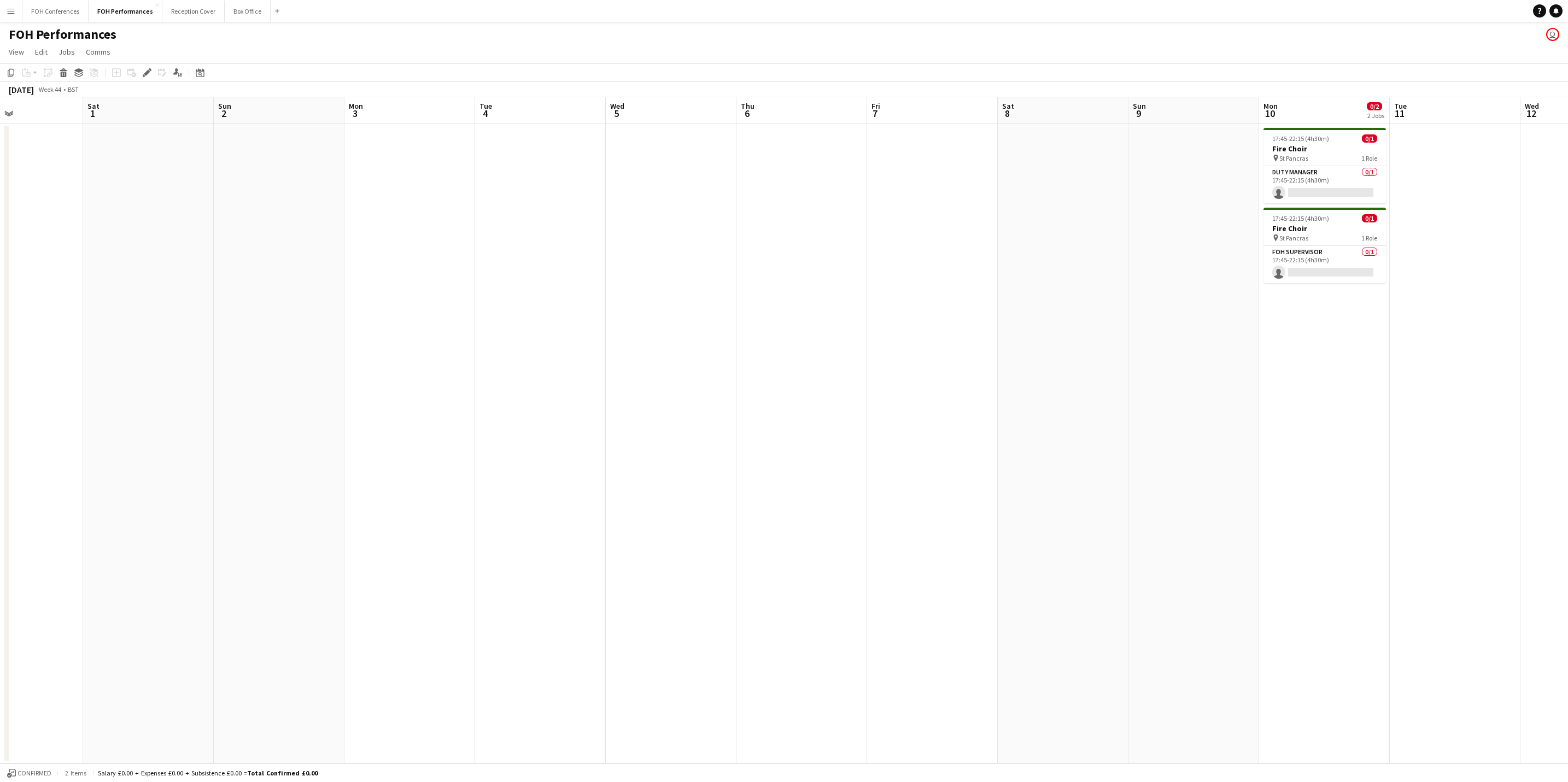
drag, startPoint x: 135, startPoint y: 99, endPoint x: 518, endPoint y: 131, distance: 384.3
click at [518, 131] on app-calendar-viewport "Wed 29 Thu 30 Fri 31 Sat 1 Sun 2 Mon 3 Tue 4 Wed 5 Thu 6 Fri 7 Sat 8 Sun 9 Mon …" at bounding box center [784, 430] width 1568 height 666
click at [440, 153] on app-date-cell at bounding box center [410, 444] width 131 height 640
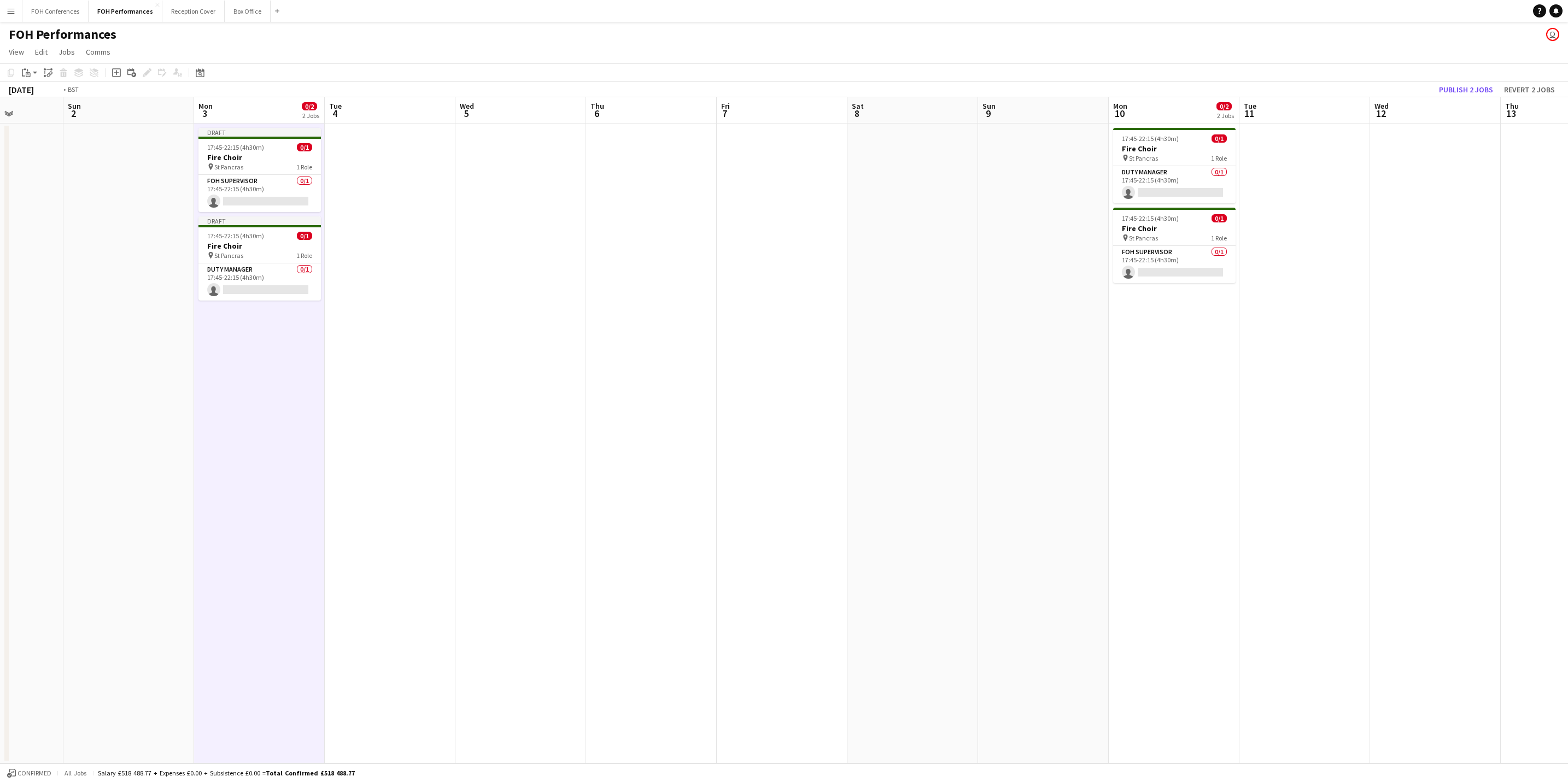
drag, startPoint x: 1472, startPoint y: 114, endPoint x: 846, endPoint y: 111, distance: 626.0
click at [846, 111] on app-calendar-viewport "Thu 30 Fri 31 Sat 1 Sun 2 Mon 3 0/2 2 Jobs Tue 4 Wed 5 Thu 6 Fri 7 Sat 8 Sun 9 …" at bounding box center [784, 430] width 1568 height 666
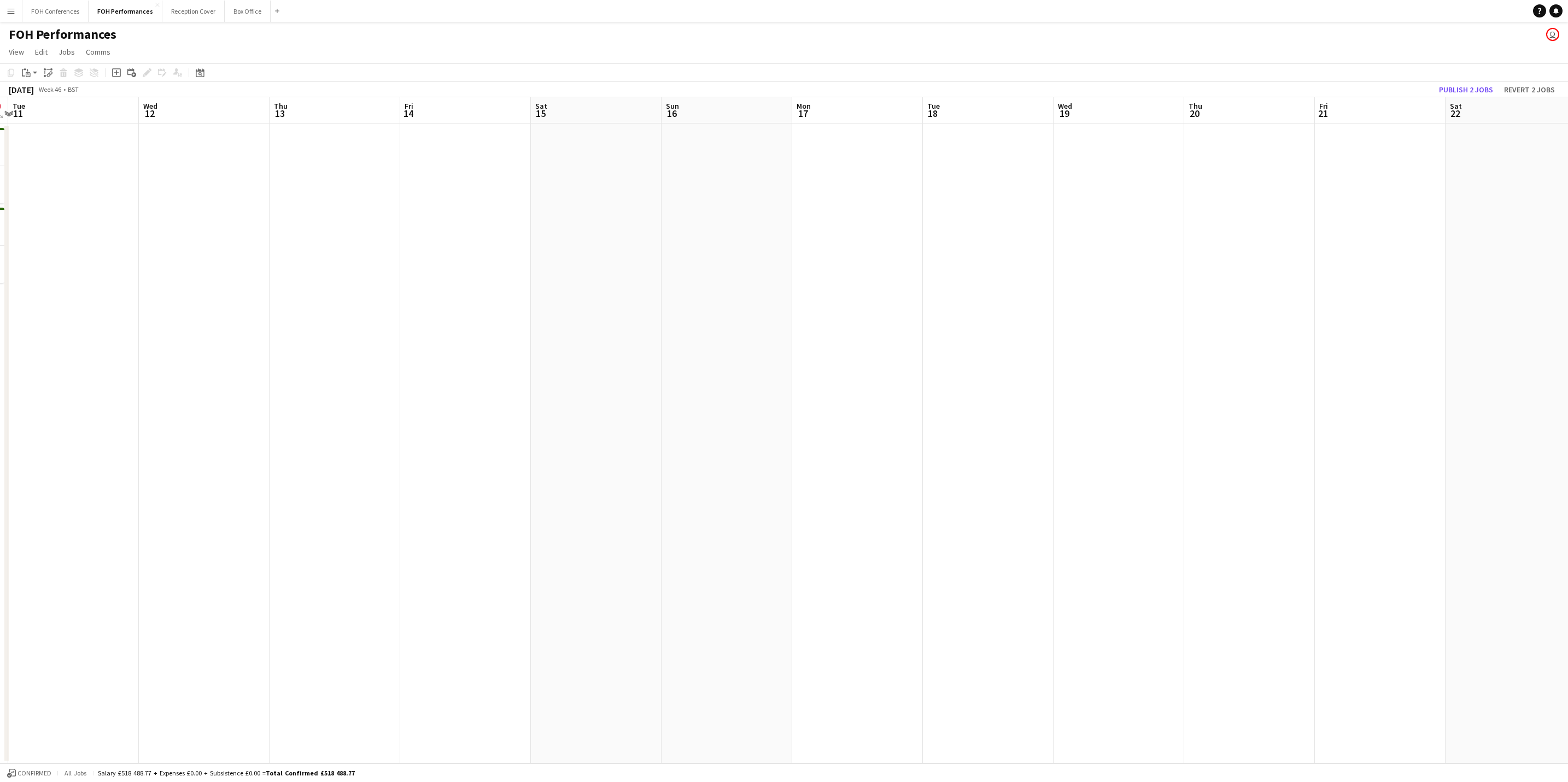
drag, startPoint x: 1367, startPoint y: 120, endPoint x: 702, endPoint y: 159, distance: 666.1
click at [656, 169] on app-calendar-viewport "Sat 8 Sun 9 Mon 10 0/2 2 Jobs Tue 11 Wed 12 Thu 13 Fri 14 Sat 15 Sun 16 Mon 17 …" at bounding box center [784, 430] width 1568 height 666
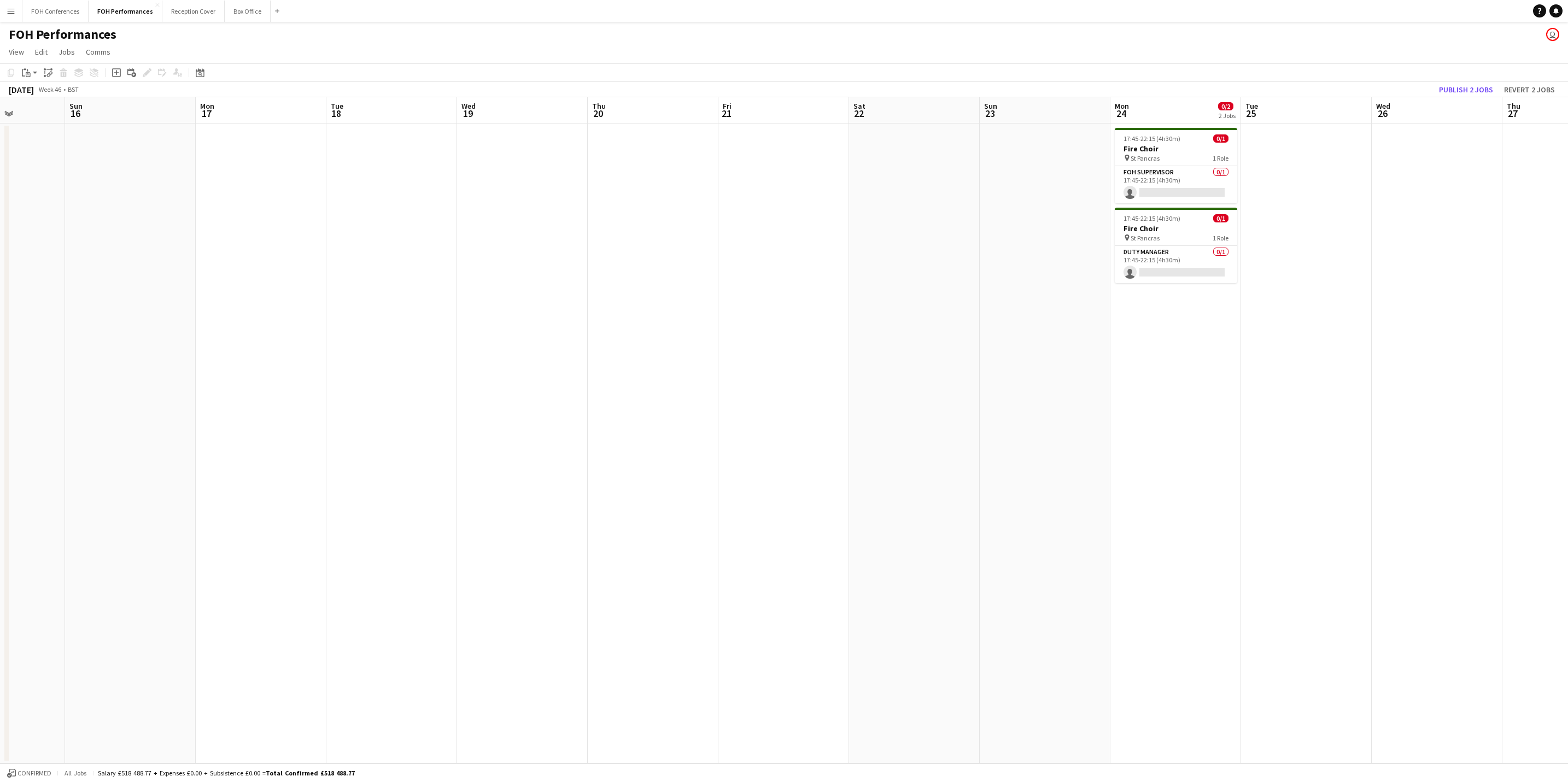
scroll to position [0, 331]
drag, startPoint x: 1256, startPoint y: 122, endPoint x: 925, endPoint y: 130, distance: 331.1
click at [658, 148] on app-calendar-viewport "Thu 13 Fri 14 Sat 15 Sun 16 Mon 17 Tue 18 Wed 19 Thu 20 Fri 21 Sat 22 Sun 23 Mo…" at bounding box center [784, 430] width 1568 height 666
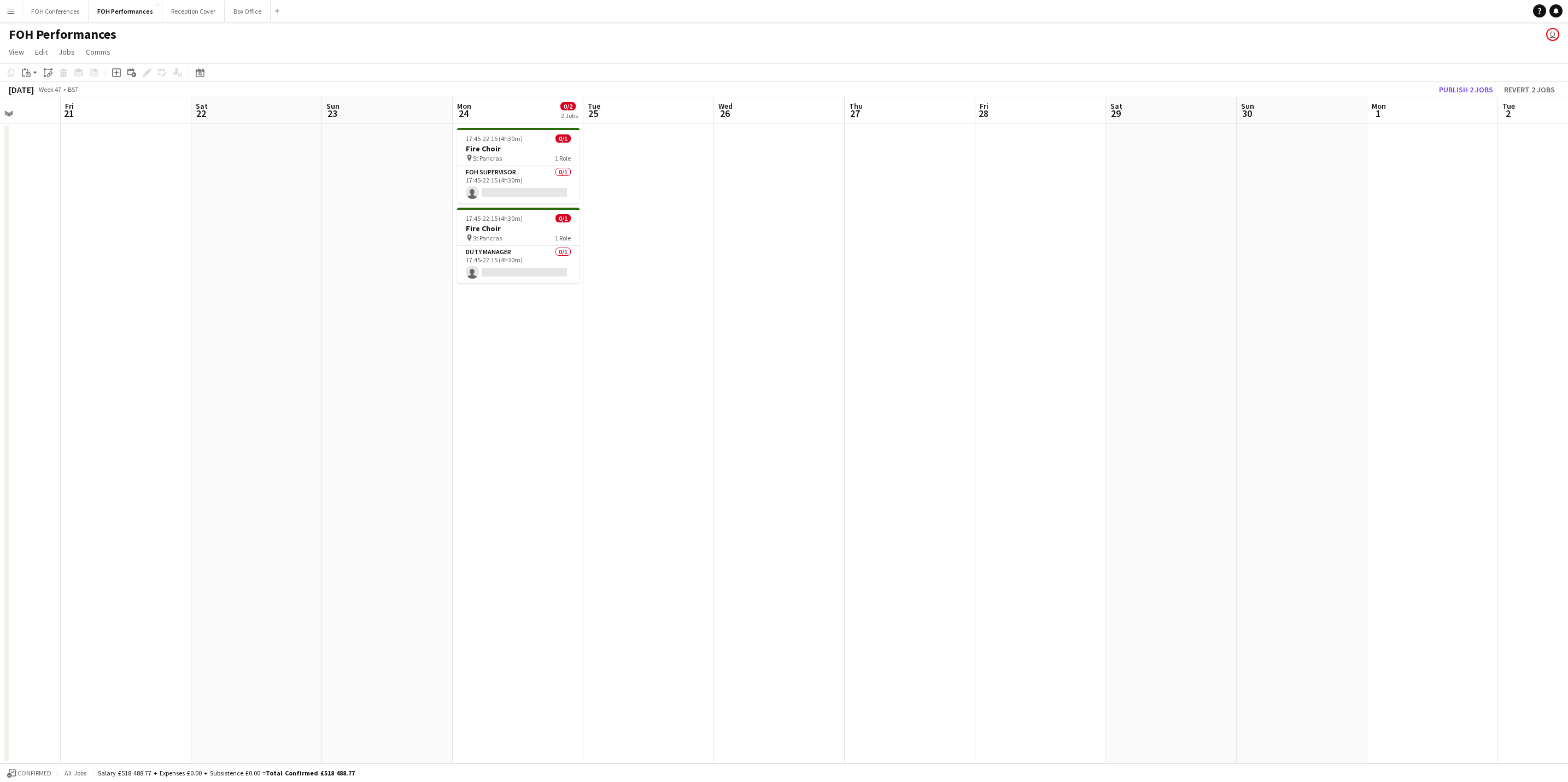
drag, startPoint x: 779, startPoint y: 102, endPoint x: 618, endPoint y: 99, distance: 161.0
click at [614, 100] on app-calendar-viewport "Tue 18 Wed 19 Thu 20 Fri 21 Sat 22 Sun 23 Mon 24 0/2 2 Jobs Tue 25 Wed 26 Thu 2…" at bounding box center [784, 430] width 1568 height 666
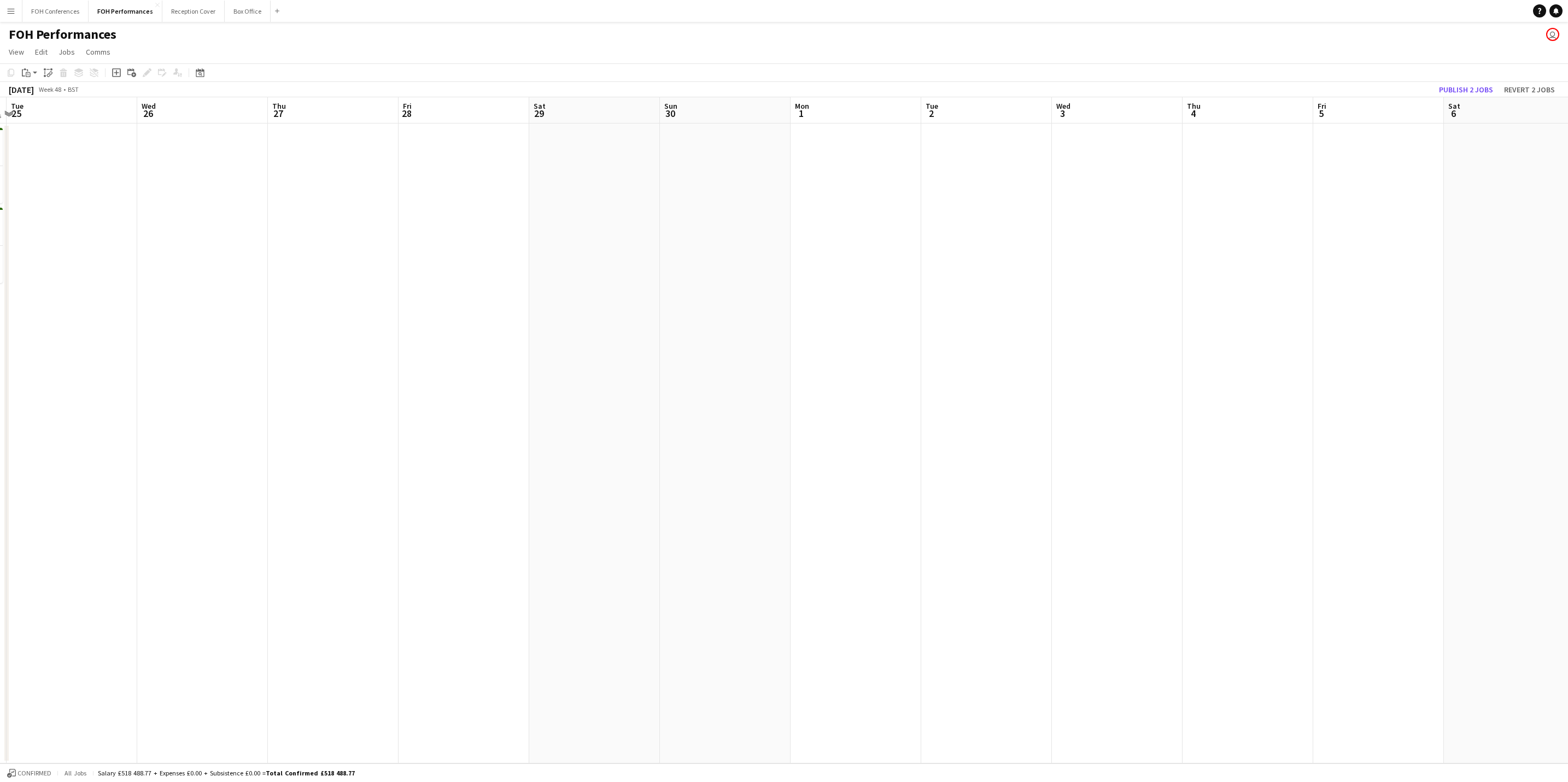
drag, startPoint x: 1343, startPoint y: 112, endPoint x: 729, endPoint y: 128, distance: 614.2
click at [728, 128] on app-calendar-viewport "Sat 22 Sun 23 Mon 24 0/2 2 Jobs Tue 25 Wed 26 Thu 27 Fri 28 Sat 29 Sun 30 Mon 1…" at bounding box center [784, 430] width 1568 height 666
drag, startPoint x: 1307, startPoint y: 120, endPoint x: 991, endPoint y: 158, distance: 318.3
click at [858, 166] on app-calendar-viewport "Thu 27 Fri 28 Sat 29 Sun 30 Mon 1 Tue 2 Wed 3 Thu 4 Fri 5 Sat 6 Sun 7 Mon 8 Tue…" at bounding box center [784, 430] width 1568 height 666
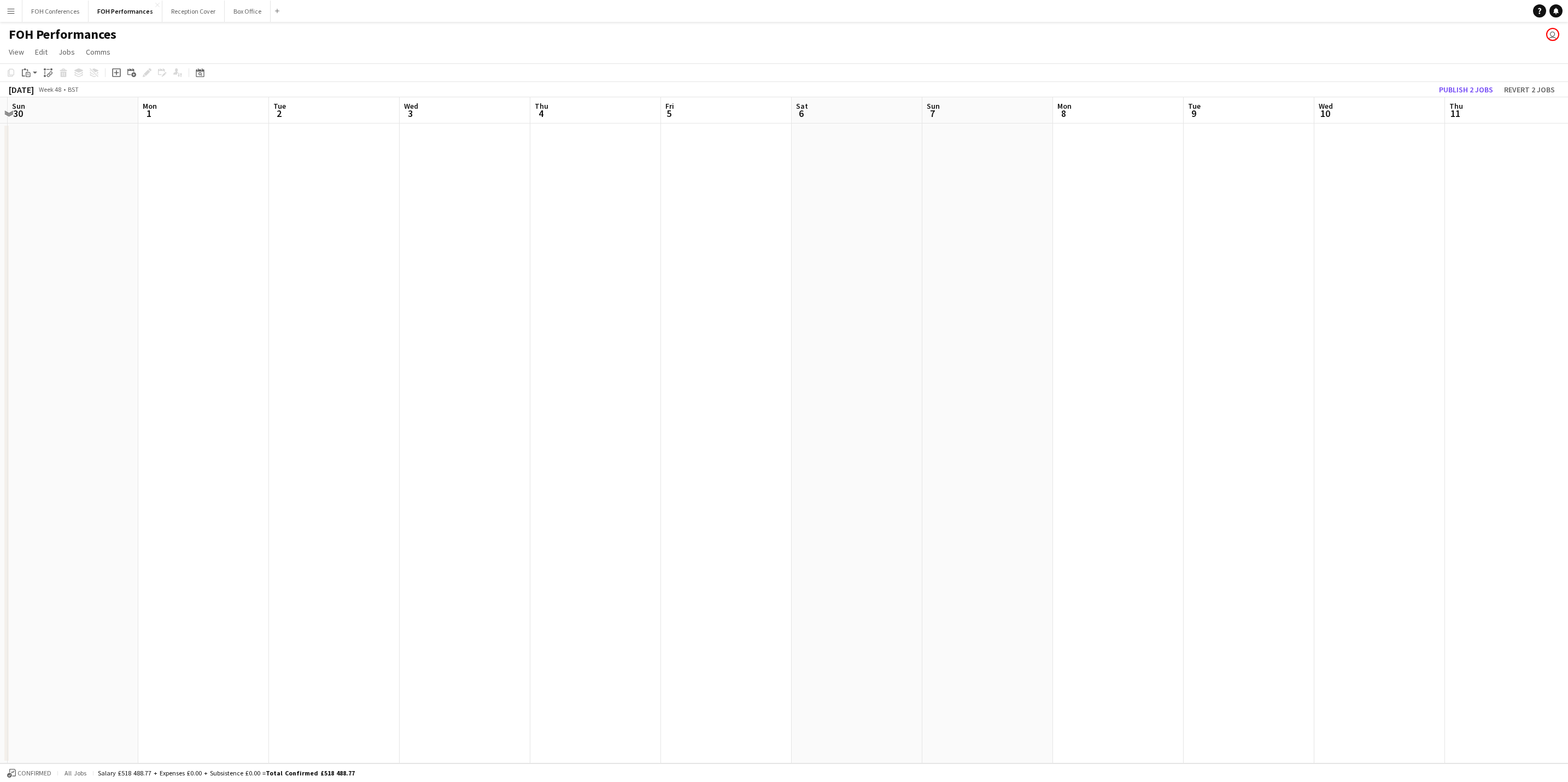
click at [1228, 149] on app-date-cell at bounding box center [1249, 444] width 131 height 640
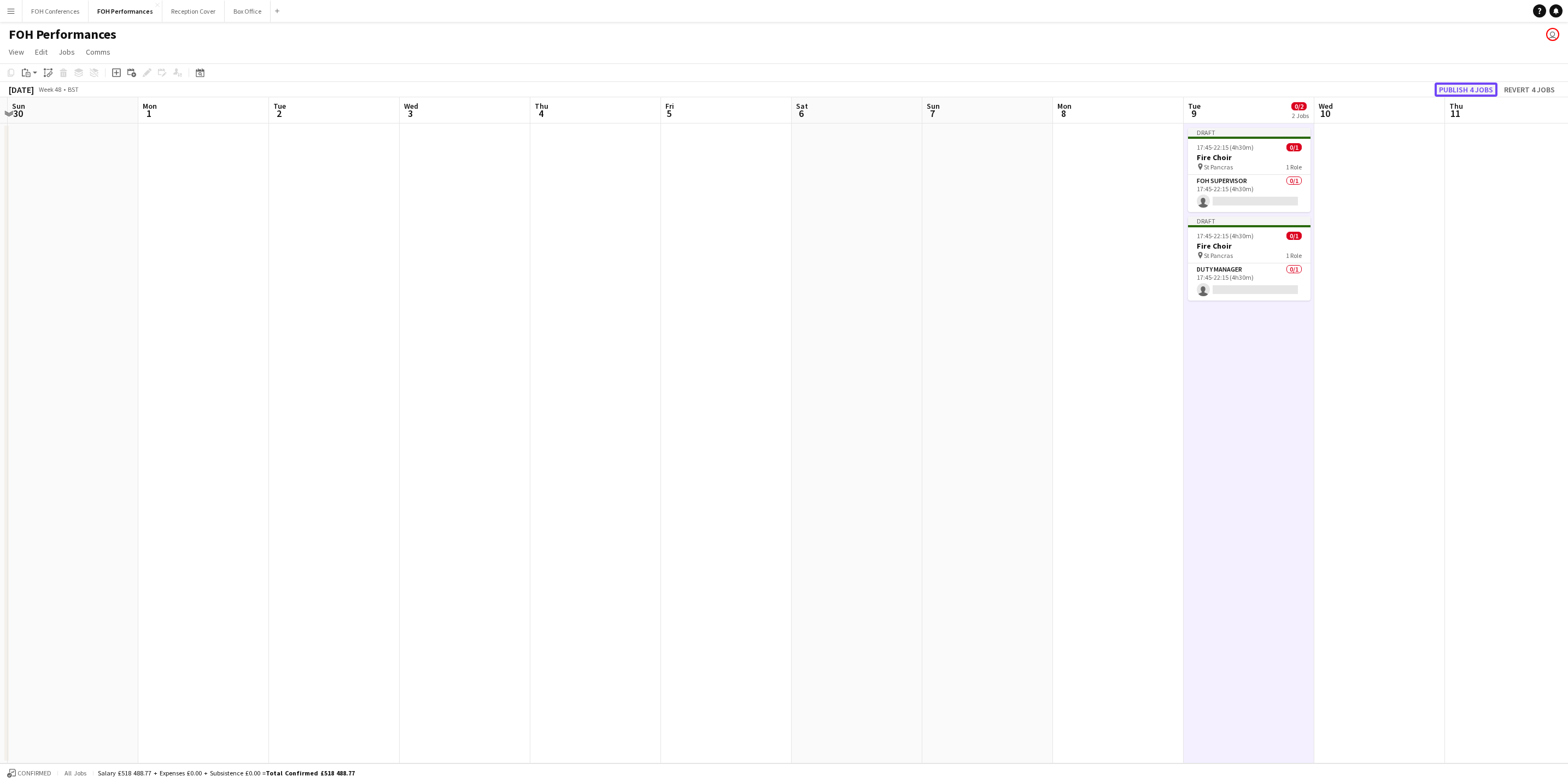
click at [1454, 91] on button "Publish 4 jobs" at bounding box center [1466, 89] width 63 height 14
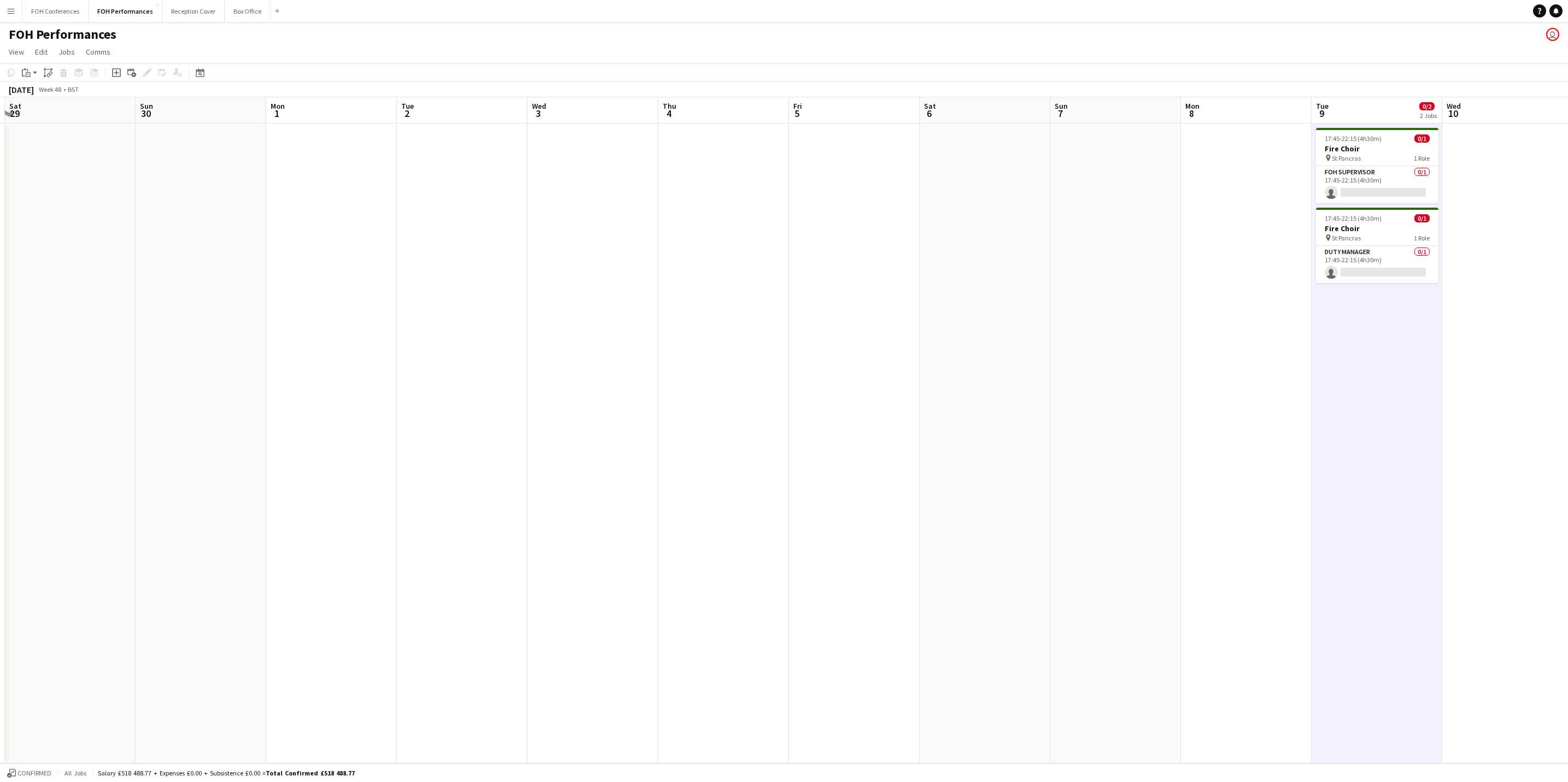
scroll to position [0, 389]
drag, startPoint x: 200, startPoint y: 112, endPoint x: 326, endPoint y: 112, distance: 126.0
click at [326, 112] on app-calendar-viewport "Wed 26 Thu 27 Fri 28 Sat 29 Sun 30 Mon 1 Tue 2 Wed 3 Thu 4 Fri 5 Sat 6 Sun 7 Mo…" at bounding box center [784, 430] width 1568 height 666
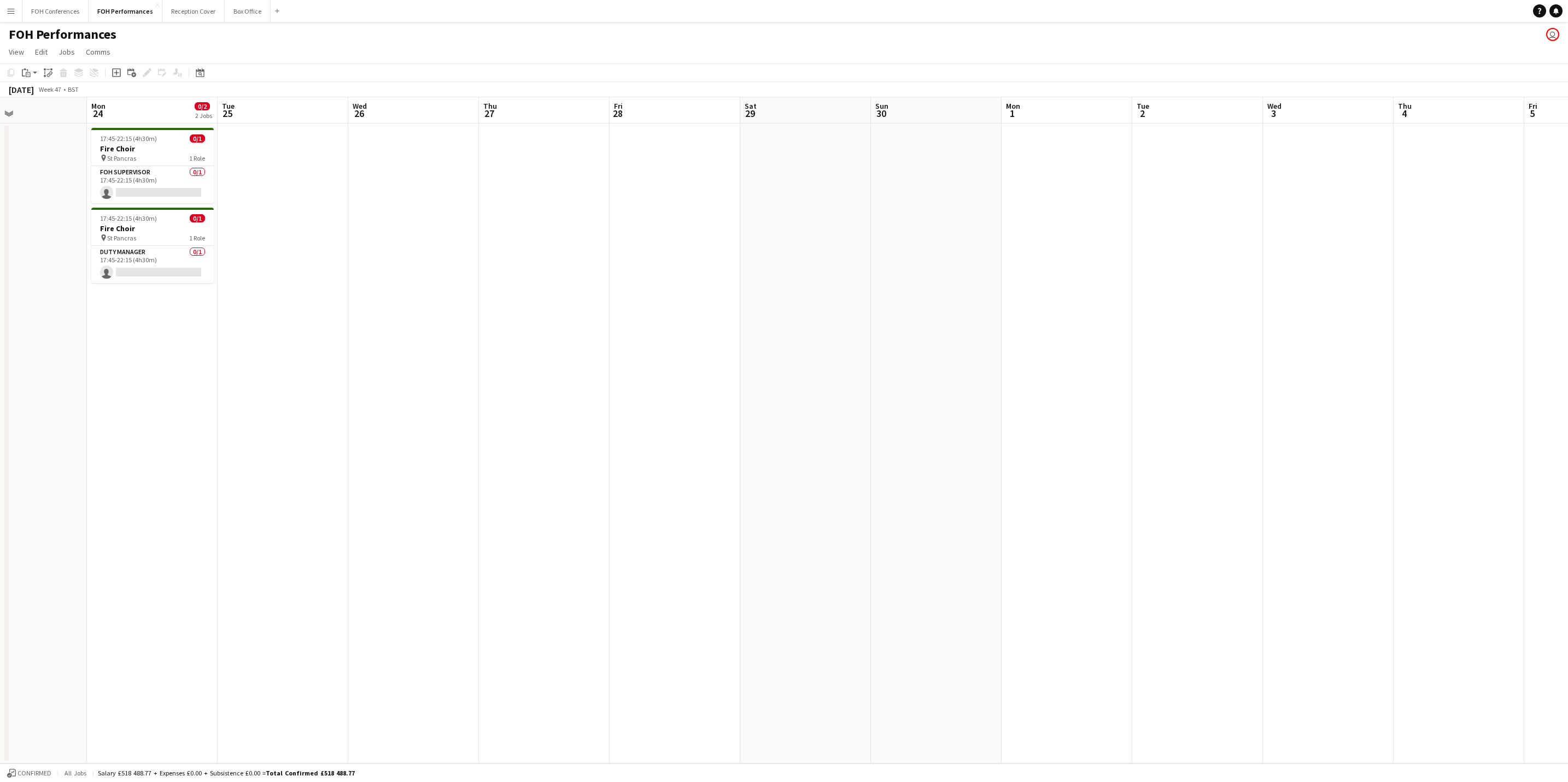
scroll to position [0, 266]
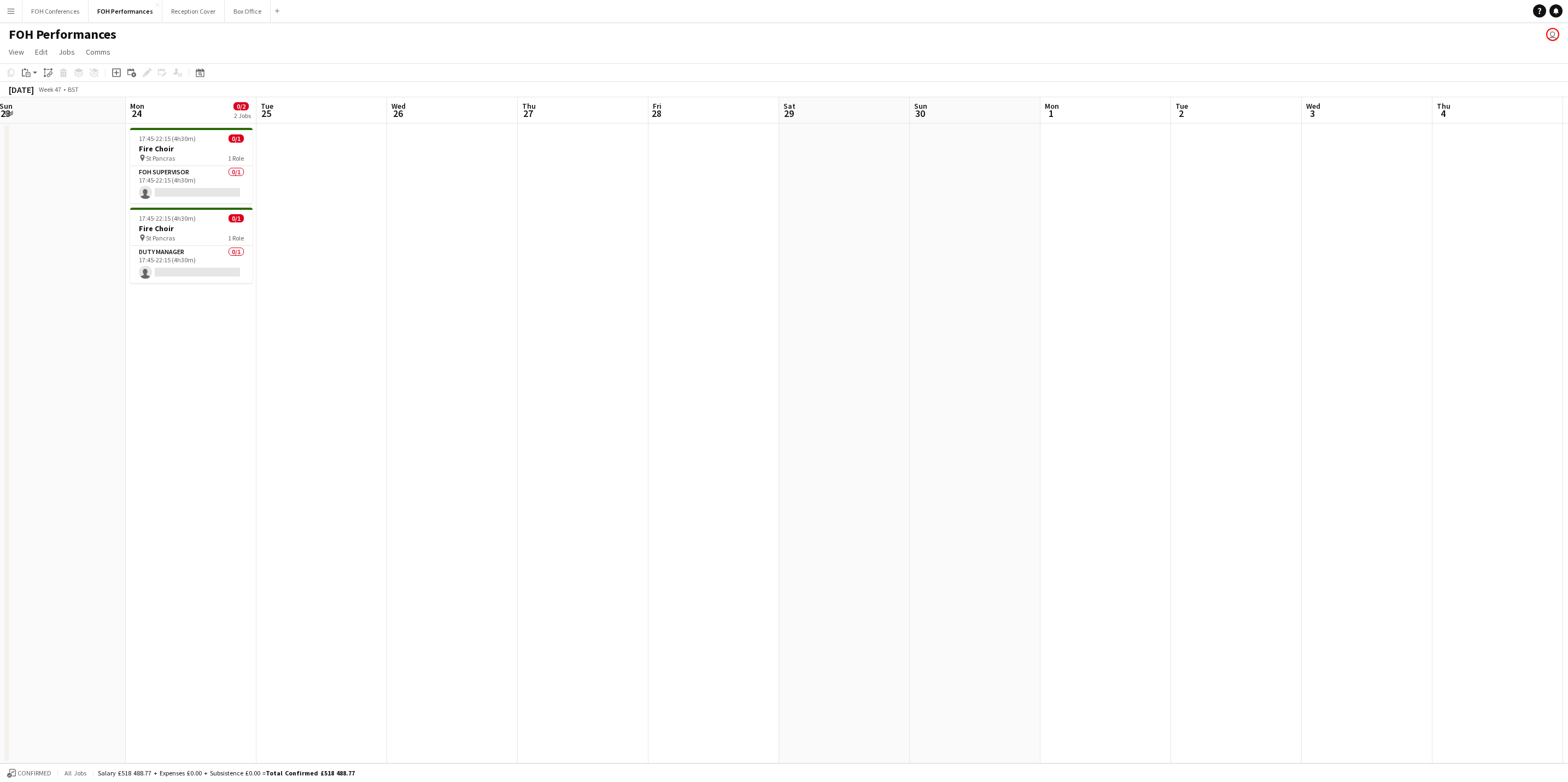
drag, startPoint x: 379, startPoint y: 114, endPoint x: 1286, endPoint y: 130, distance: 907.1
click at [1286, 130] on app-calendar-viewport "Fri 21 Sat 22 Sun 23 Mon 24 0/2 2 Jobs Tue 25 Wed 26 Thu 27 Fri 28 Sat 29 Sun 3…" at bounding box center [784, 430] width 1568 height 666
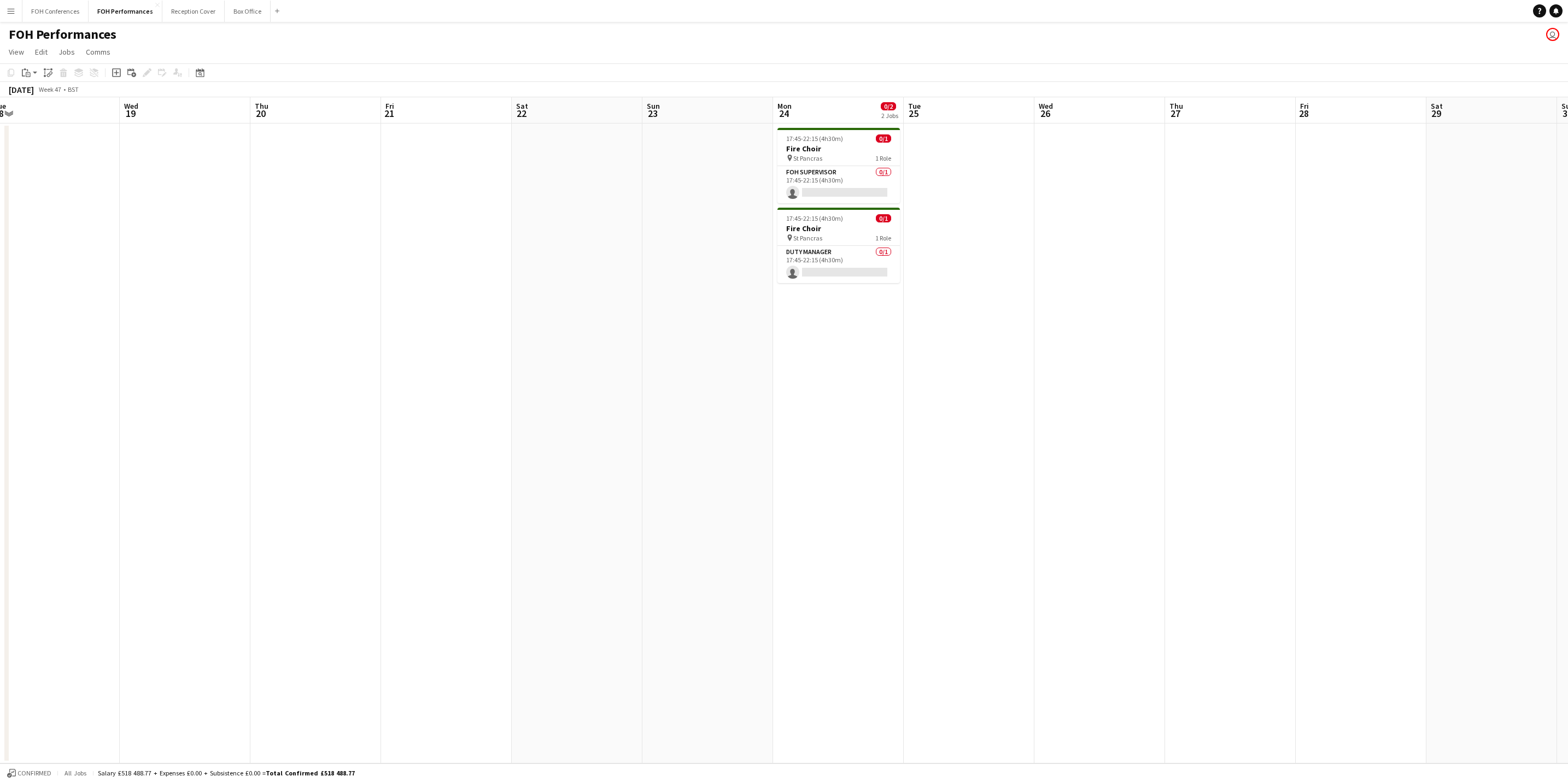
drag, startPoint x: 307, startPoint y: 116, endPoint x: 761, endPoint y: 108, distance: 454.1
click at [825, 108] on app-calendar-viewport "Sun 16 Mon 17 Tue 18 Wed 19 Thu 20 Fri 21 Sat 22 Sun 23 Mon 24 0/2 2 Jobs Tue 2…" at bounding box center [784, 430] width 1568 height 666
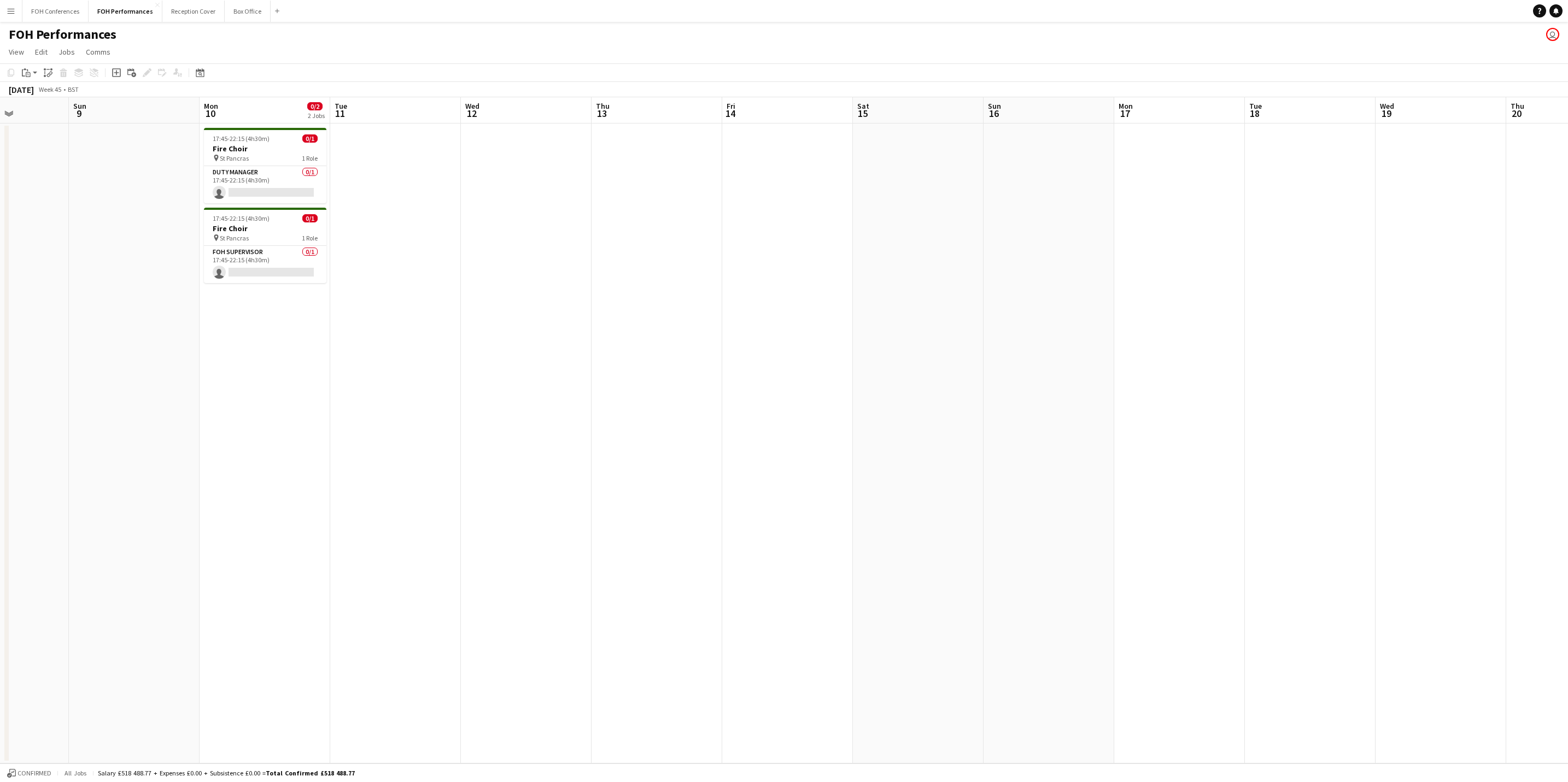
scroll to position [0, 235]
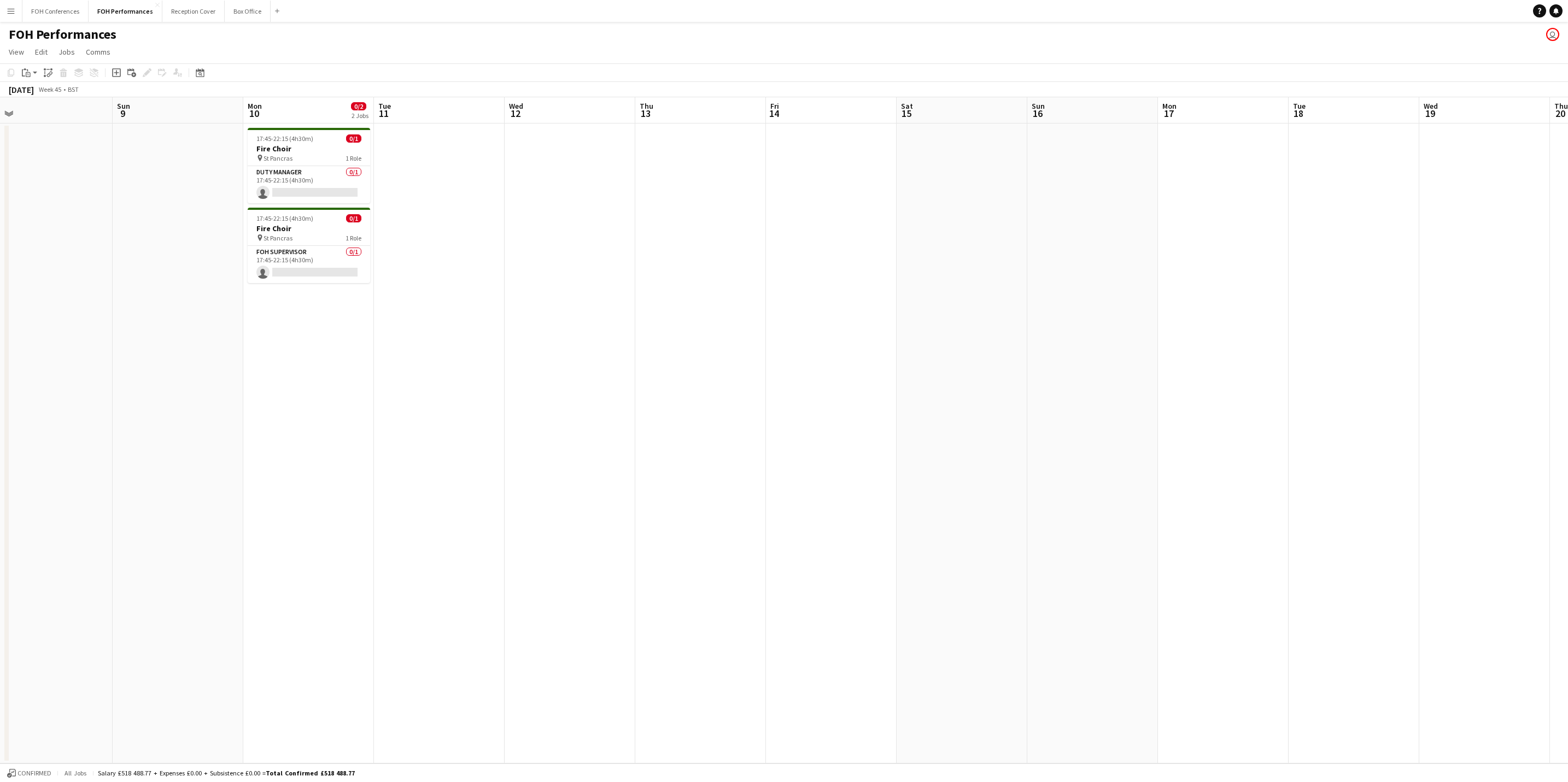
drag, startPoint x: 56, startPoint y: 99, endPoint x: 1525, endPoint y: 142, distance: 1469.6
click at [1528, 142] on app-calendar-viewport "Thu 6 Fri 7 Sat 8 Sun 9 Mon 10 0/2 2 Jobs Tue 11 Wed 12 Thu 13 Fri 14 Sat 15 Su…" at bounding box center [784, 430] width 1568 height 666
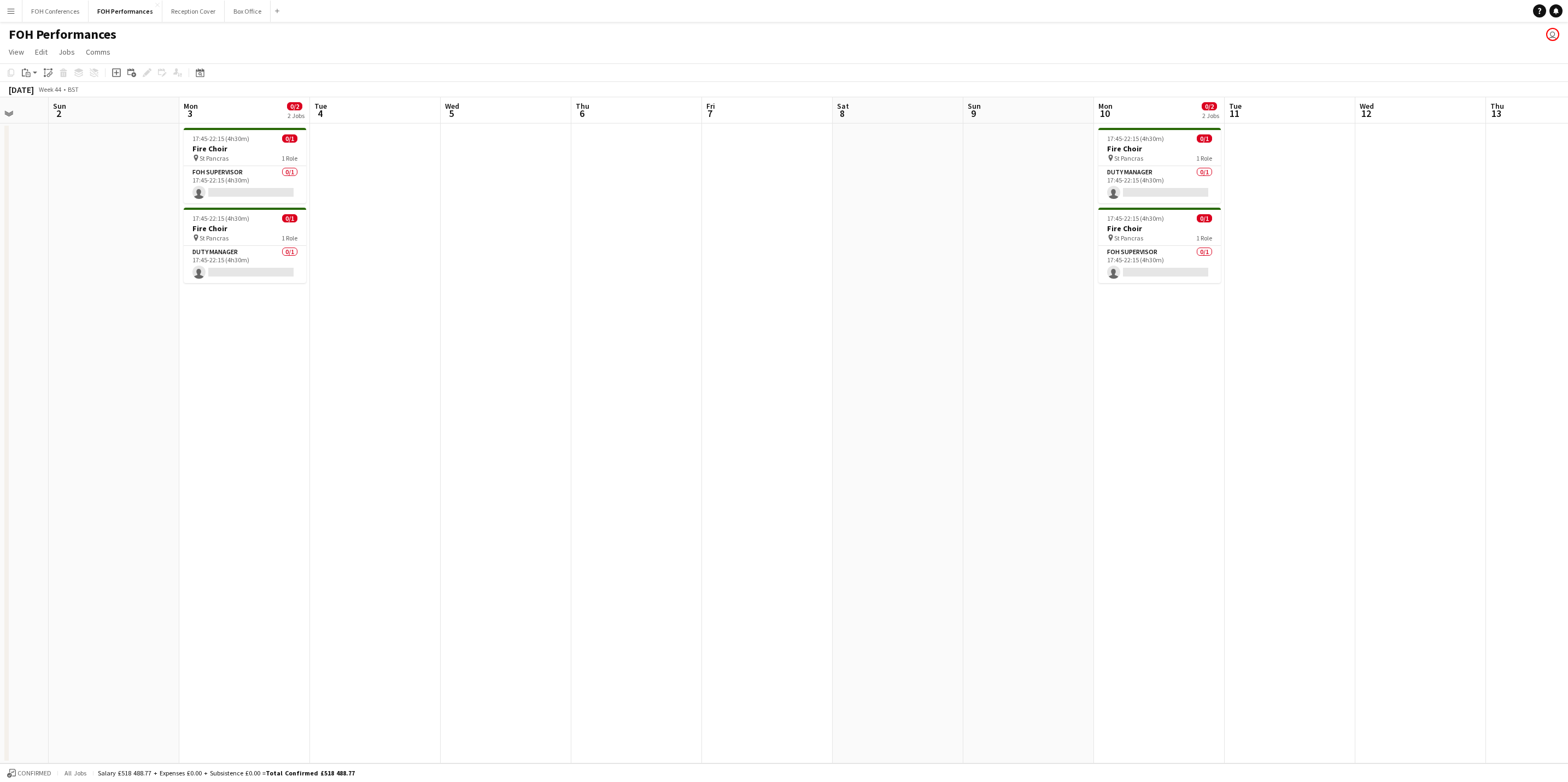
scroll to position [0, 293]
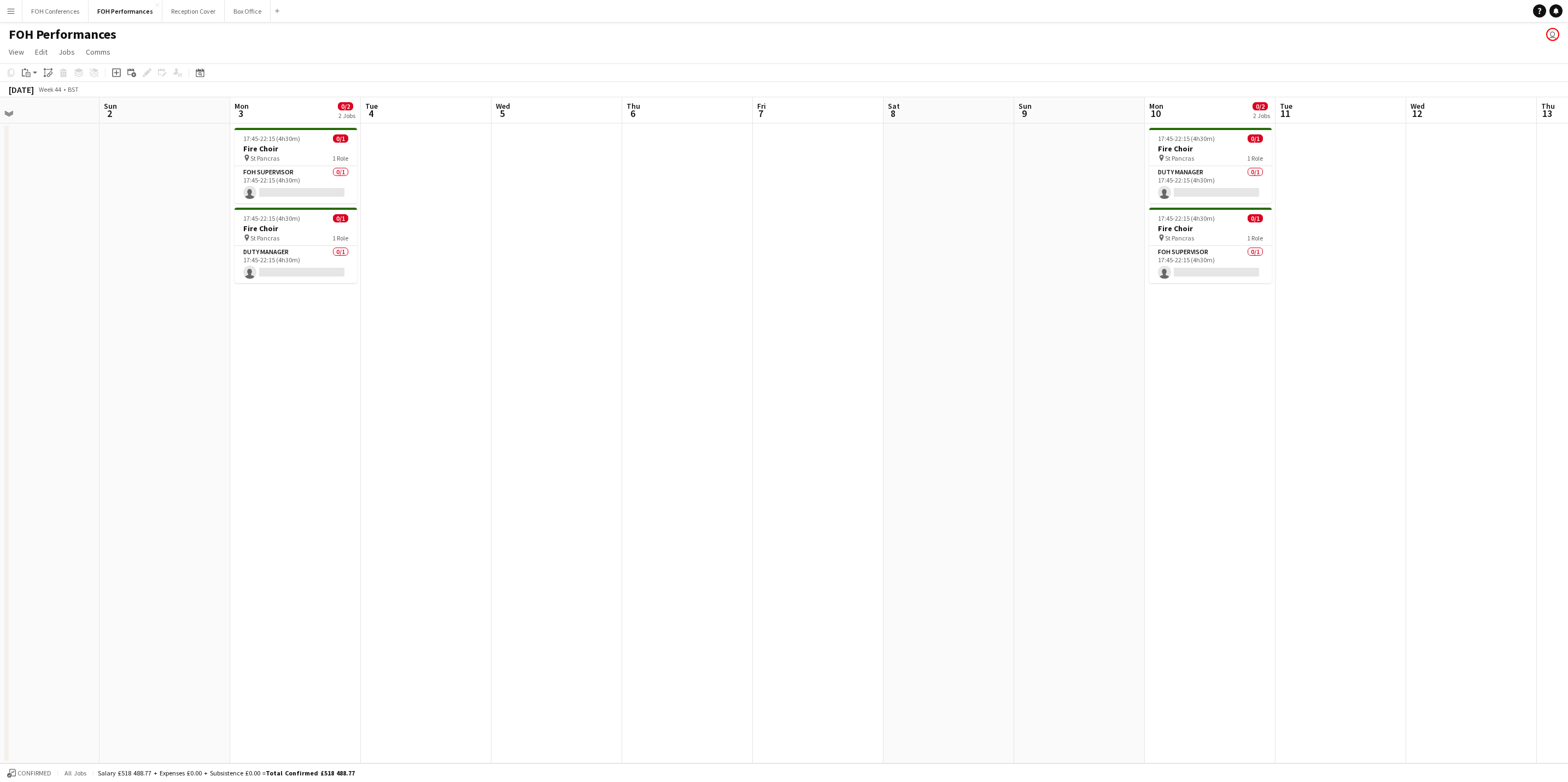
drag, startPoint x: 267, startPoint y: 122, endPoint x: 994, endPoint y: 111, distance: 727.1
click at [994, 111] on app-calendar-viewport "Thu 30 Fri 31 Sat 1 Sun 2 Mon 3 0/2 2 Jobs Tue 4 Wed 5 Thu 6 Fri 7 Sat 8 Sun 9 …" at bounding box center [784, 430] width 1568 height 666
click at [238, 8] on button "Box Office Close" at bounding box center [247, 11] width 46 height 21
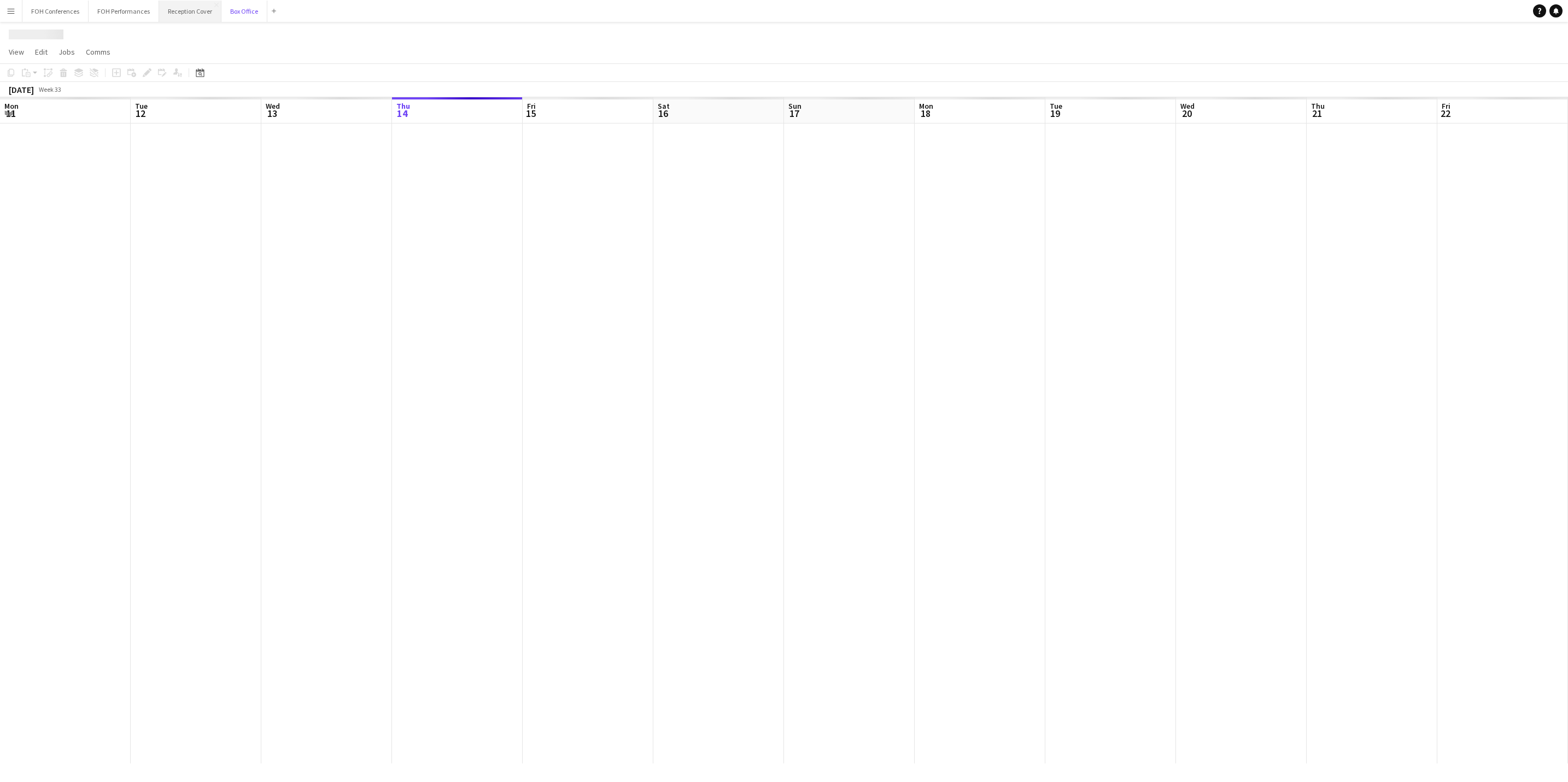
scroll to position [0, 261]
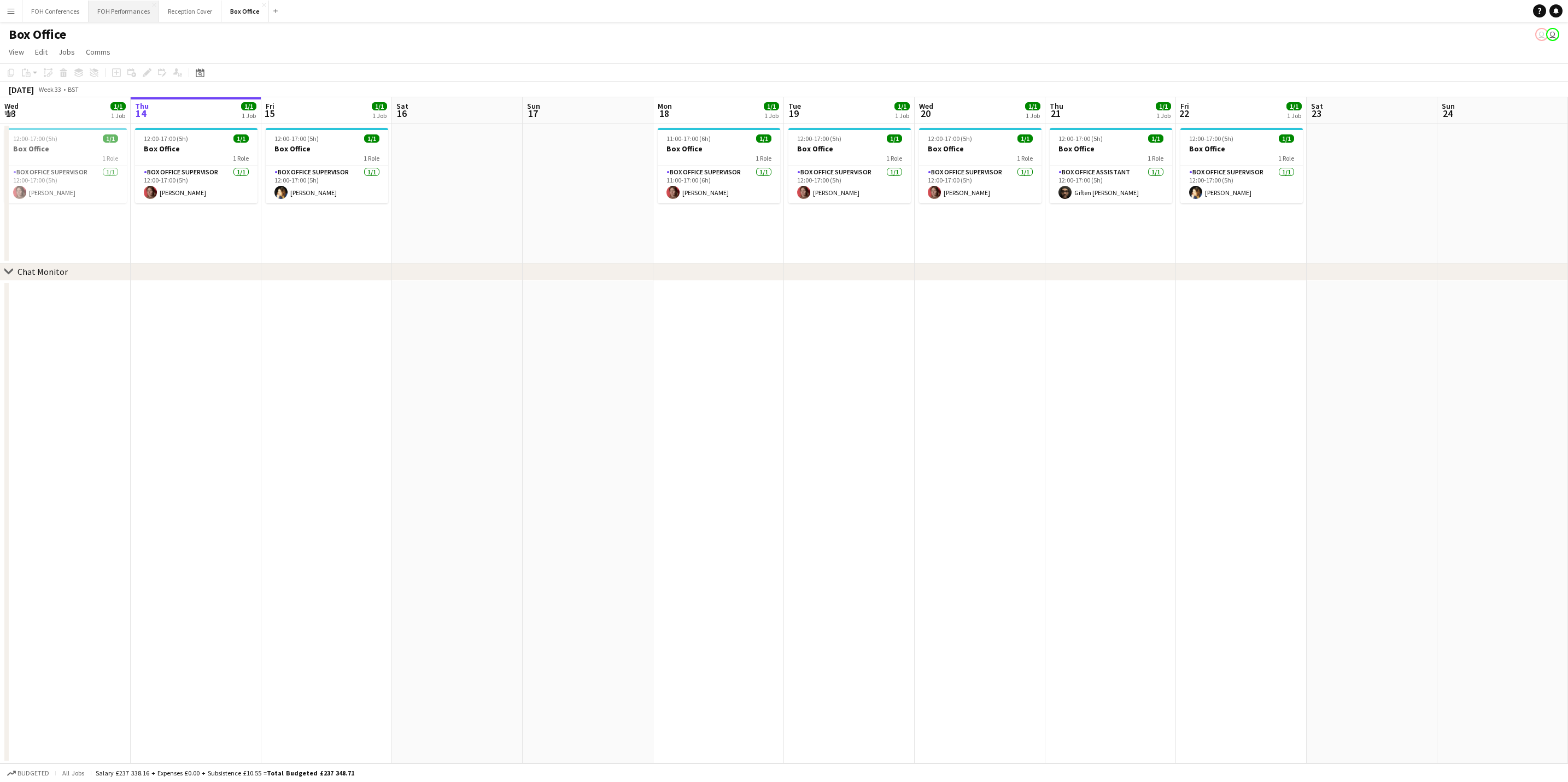
click at [128, 15] on button "FOH Performances Close" at bounding box center [124, 11] width 71 height 21
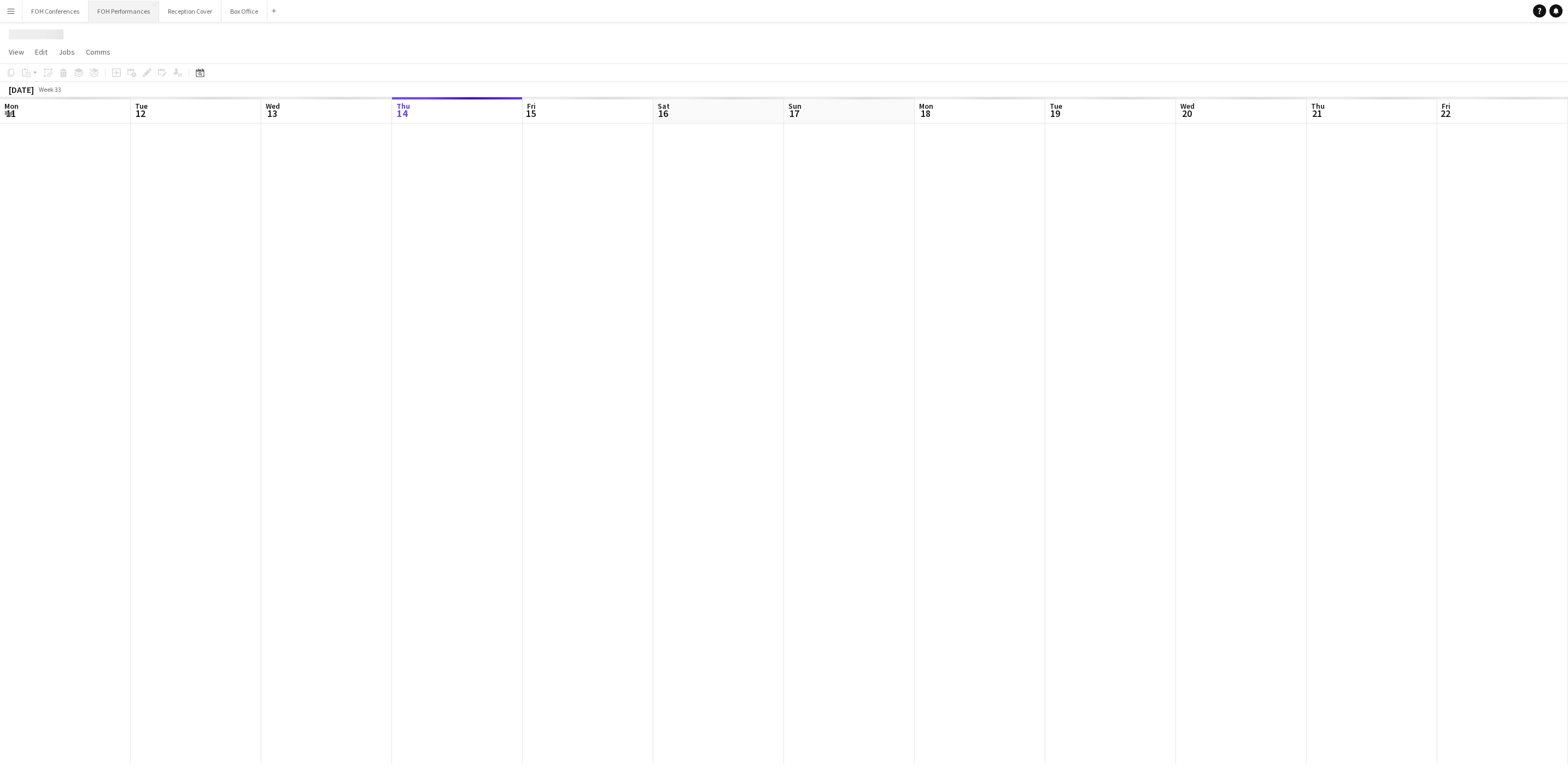
scroll to position [0, 261]
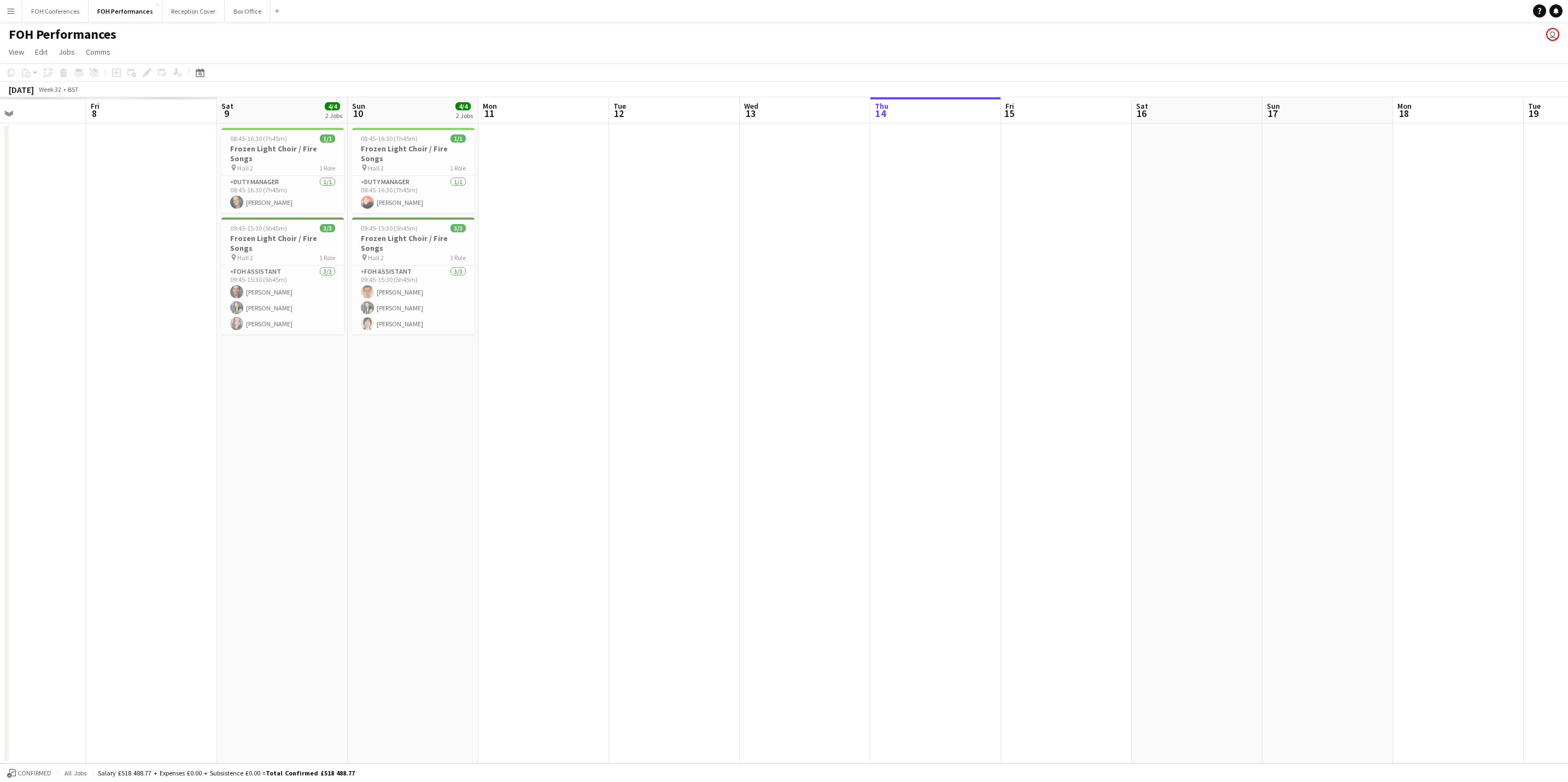
drag, startPoint x: 191, startPoint y: 117, endPoint x: 1477, endPoint y: 114, distance: 1286.0
click at [1483, 120] on app-calendar-viewport "Tue 5 Wed 6 Thu 7 Fri 8 Sat 9 4/4 2 Jobs Sun 10 4/4 2 Jobs Mon 11 Tue 12 Wed 13…" at bounding box center [784, 430] width 1568 height 666
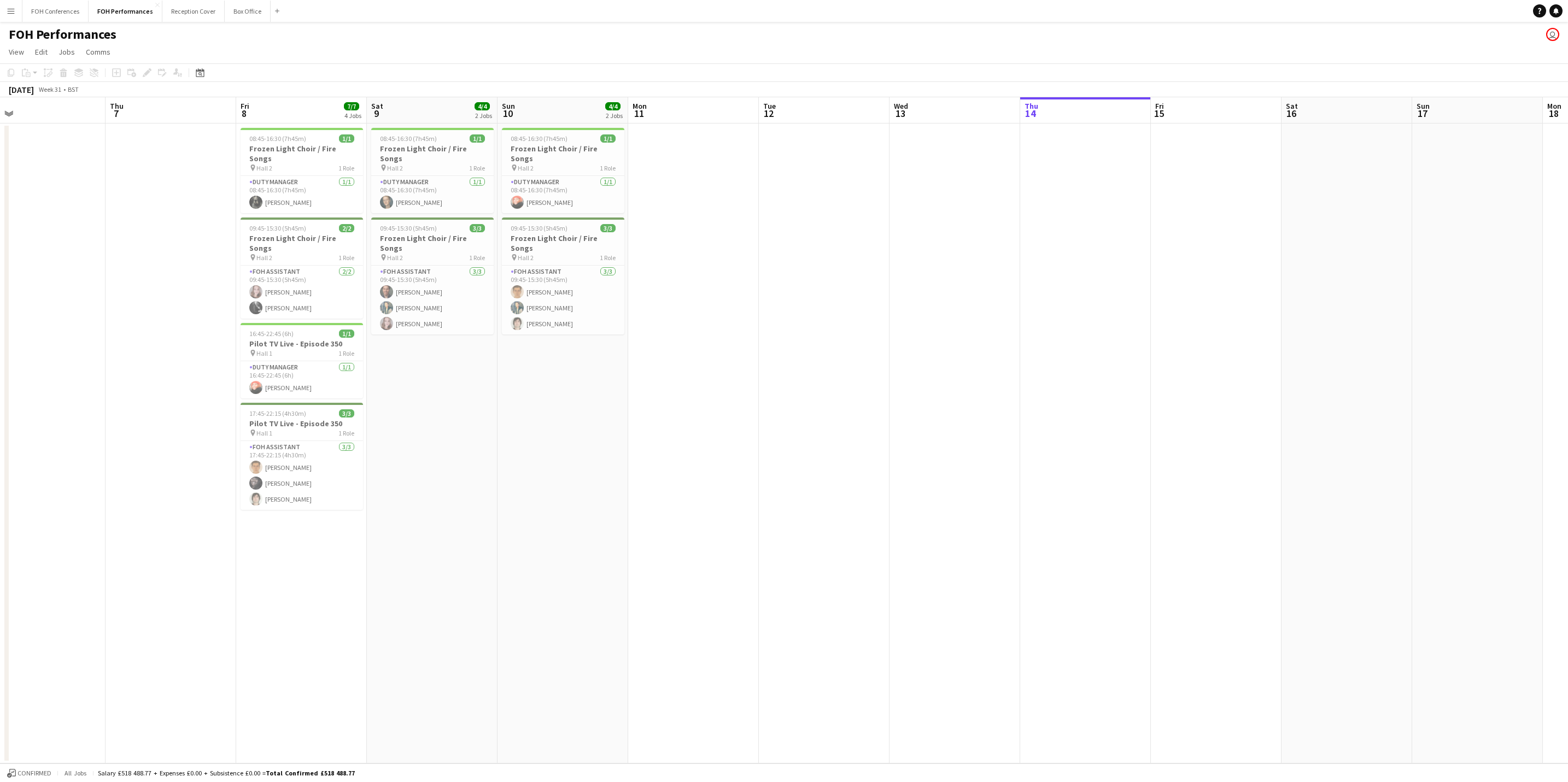
scroll to position [0, 443]
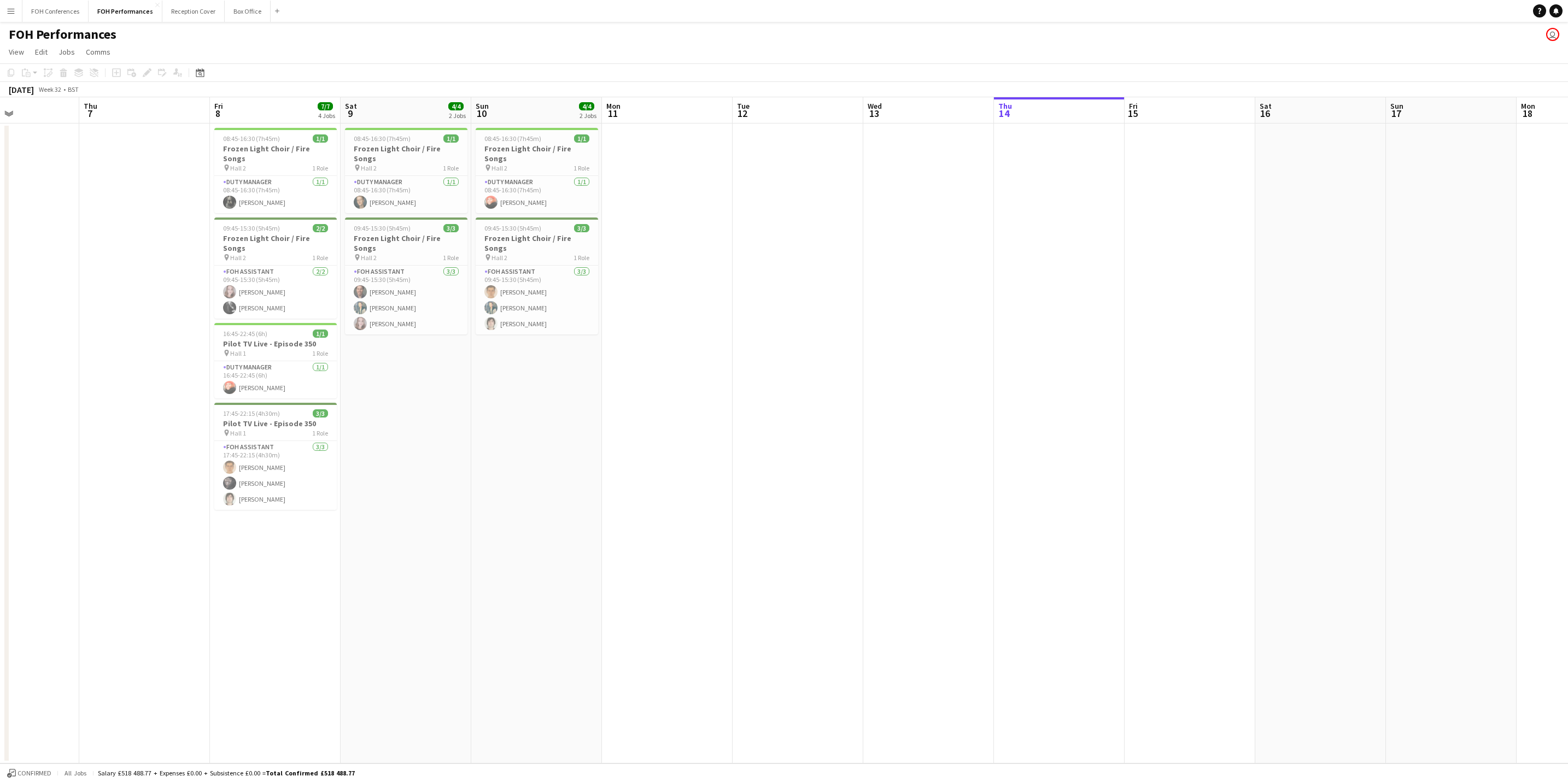
drag, startPoint x: 835, startPoint y: 116, endPoint x: 411, endPoint y: 156, distance: 425.9
click at [411, 156] on app-calendar-viewport "Sun 3 Mon 4 Tue 5 Wed 6 Thu 7 Fri 8 7/7 4 Jobs Sat 9 4/4 2 Jobs Sun 10 4/4 2 Jo…" at bounding box center [784, 430] width 1568 height 666
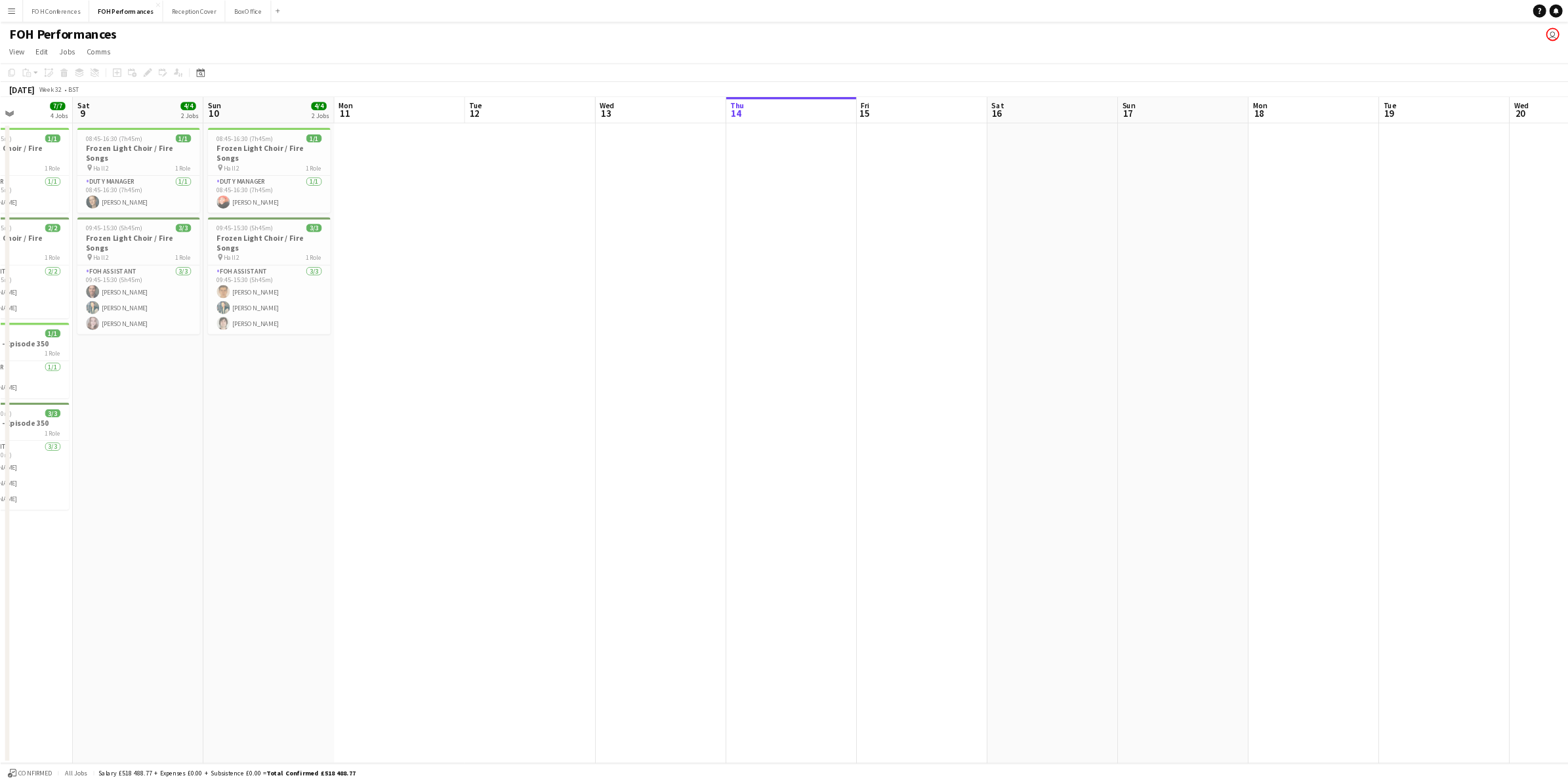
scroll to position [0, 404]
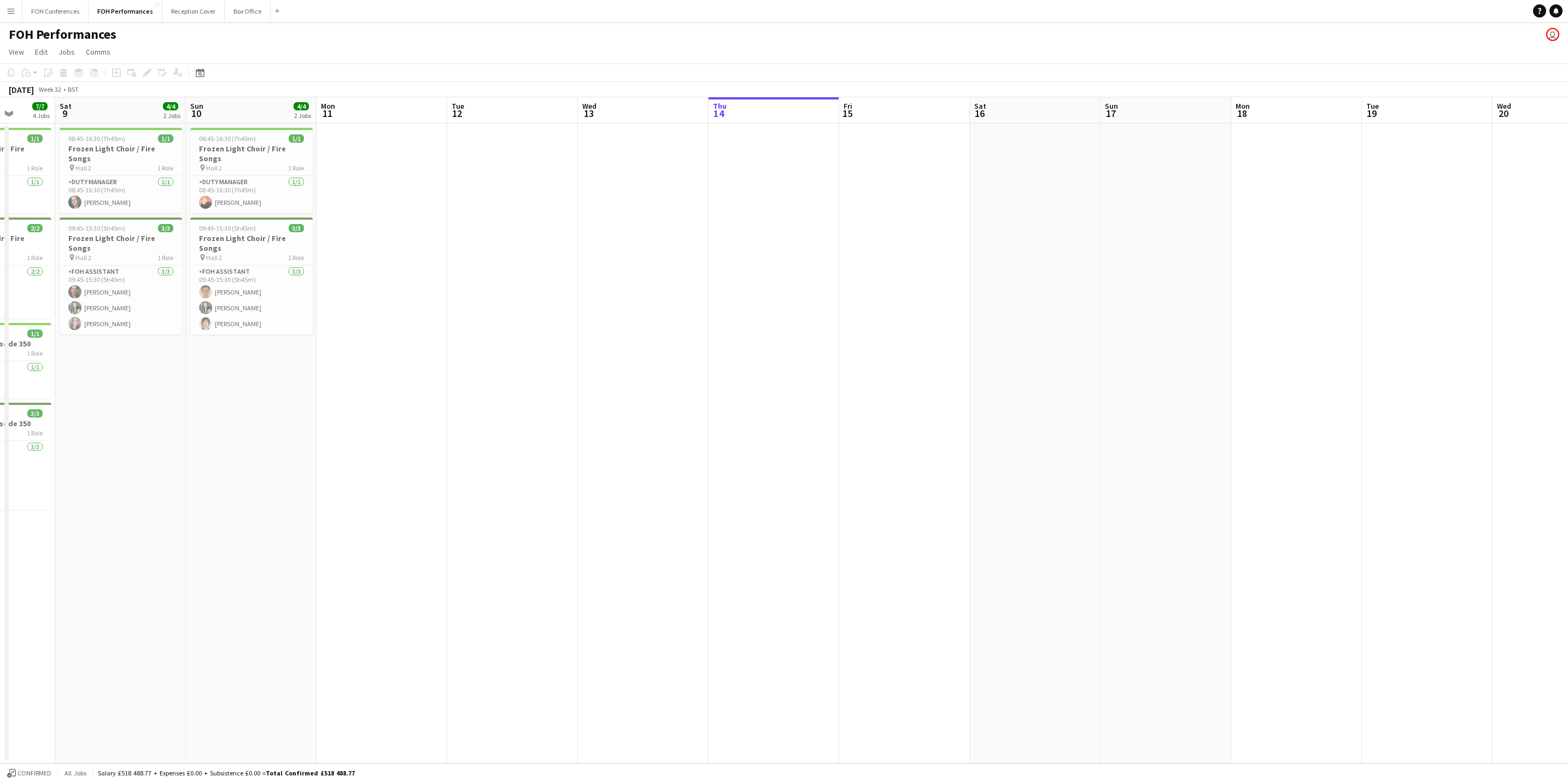
drag, startPoint x: 545, startPoint y: 116, endPoint x: 260, endPoint y: 128, distance: 285.3
click at [260, 128] on app-calendar-viewport "Wed 6 Thu 7 Fri 8 7/7 4 Jobs Sat 9 4/4 2 Jobs Sun 10 4/4 2 Jobs Mon 11 Tue 12 W…" at bounding box center [784, 430] width 1568 height 666
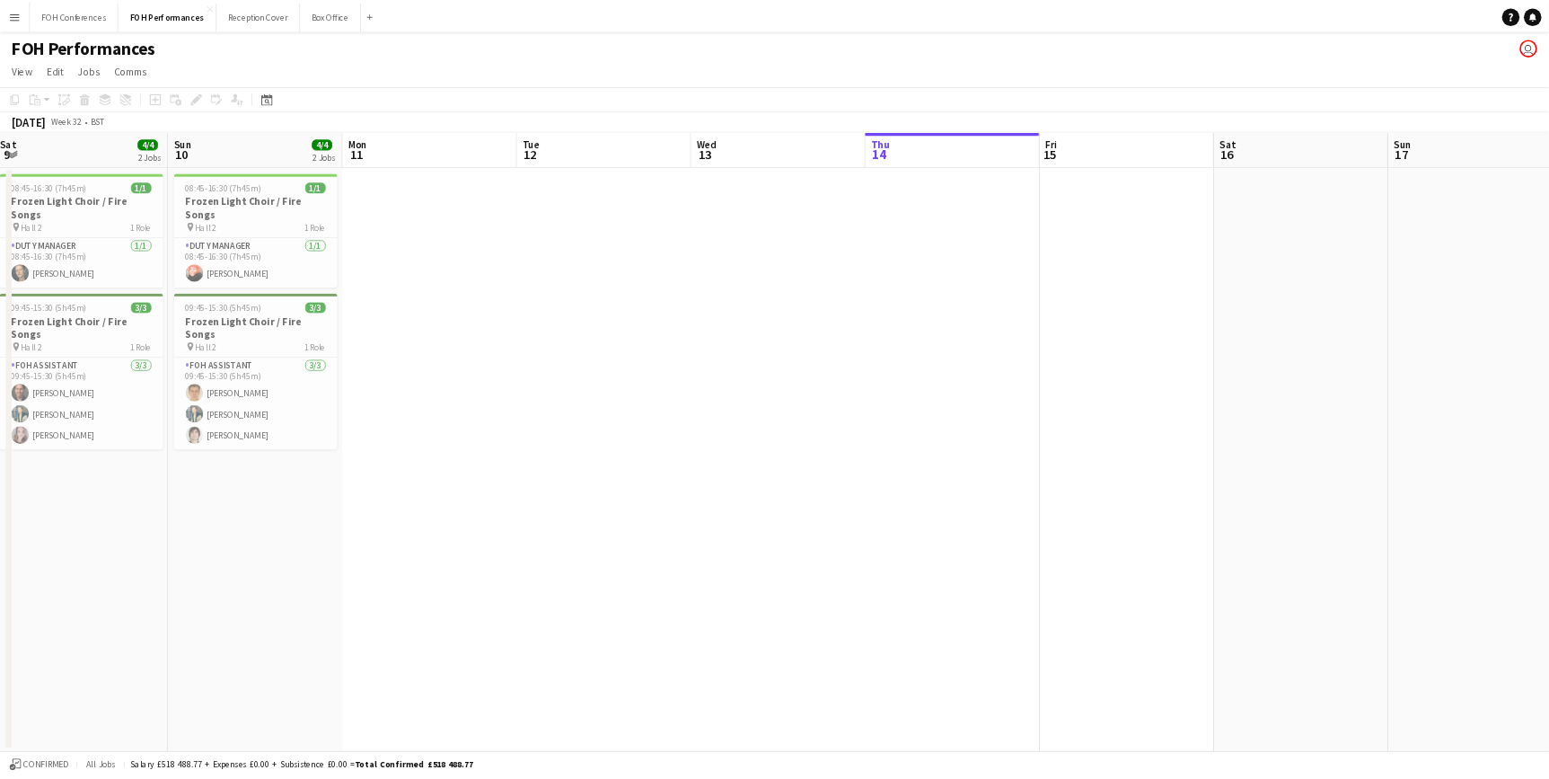
scroll to position [0, 657]
drag, startPoint x: 440, startPoint y: 190, endPoint x: 337, endPoint y: 194, distance: 103.4
click at [337, 194] on app-calendar-viewport "Wed 6 Thu 7 Fri 8 7/7 4 Jobs Sat 9 4/4 2 Jobs Sun 10 4/4 2 Jobs Mon 11 Tue 12 W…" at bounding box center [954, 541] width 1908 height 762
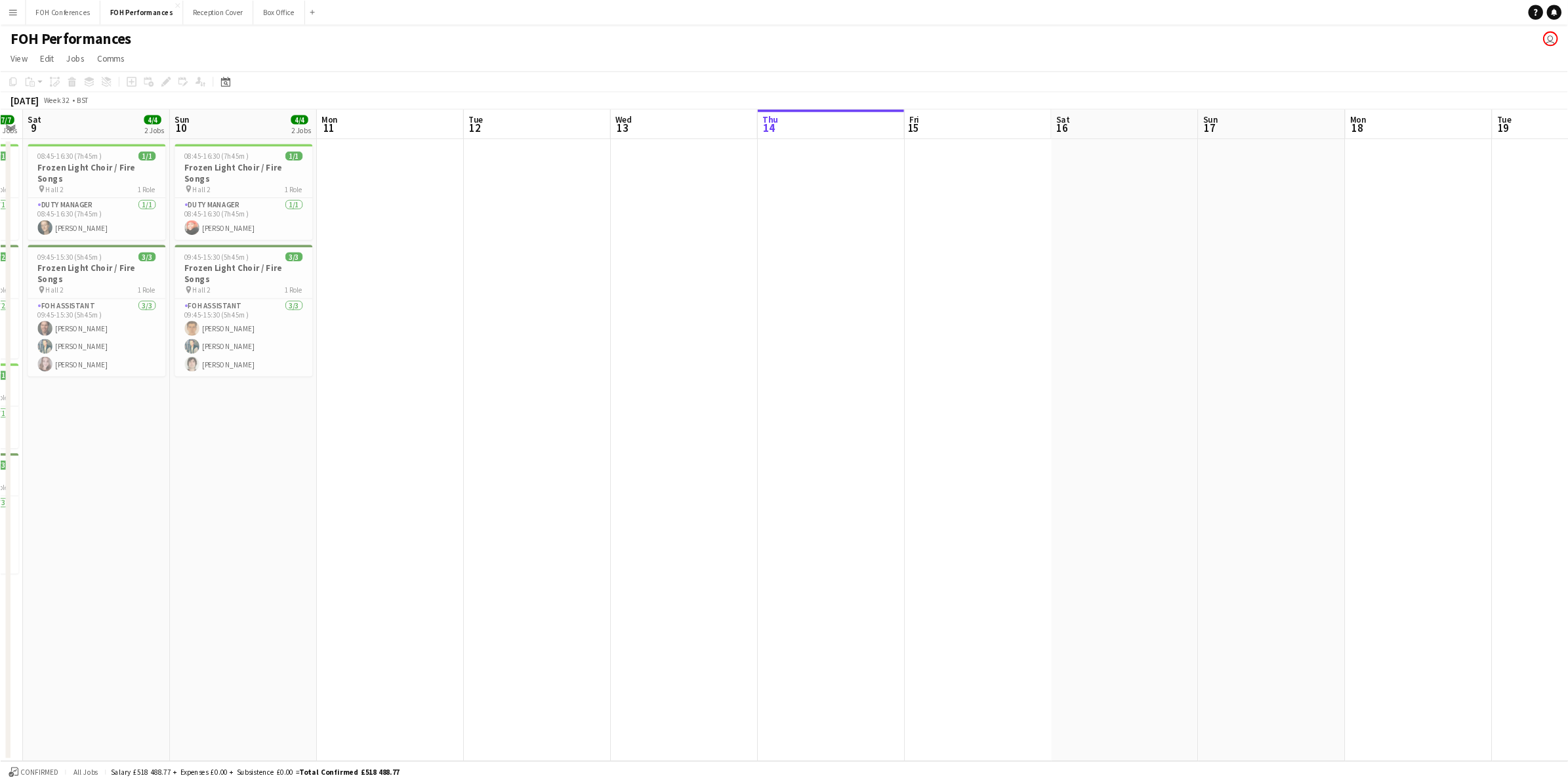
scroll to position [0, 361]
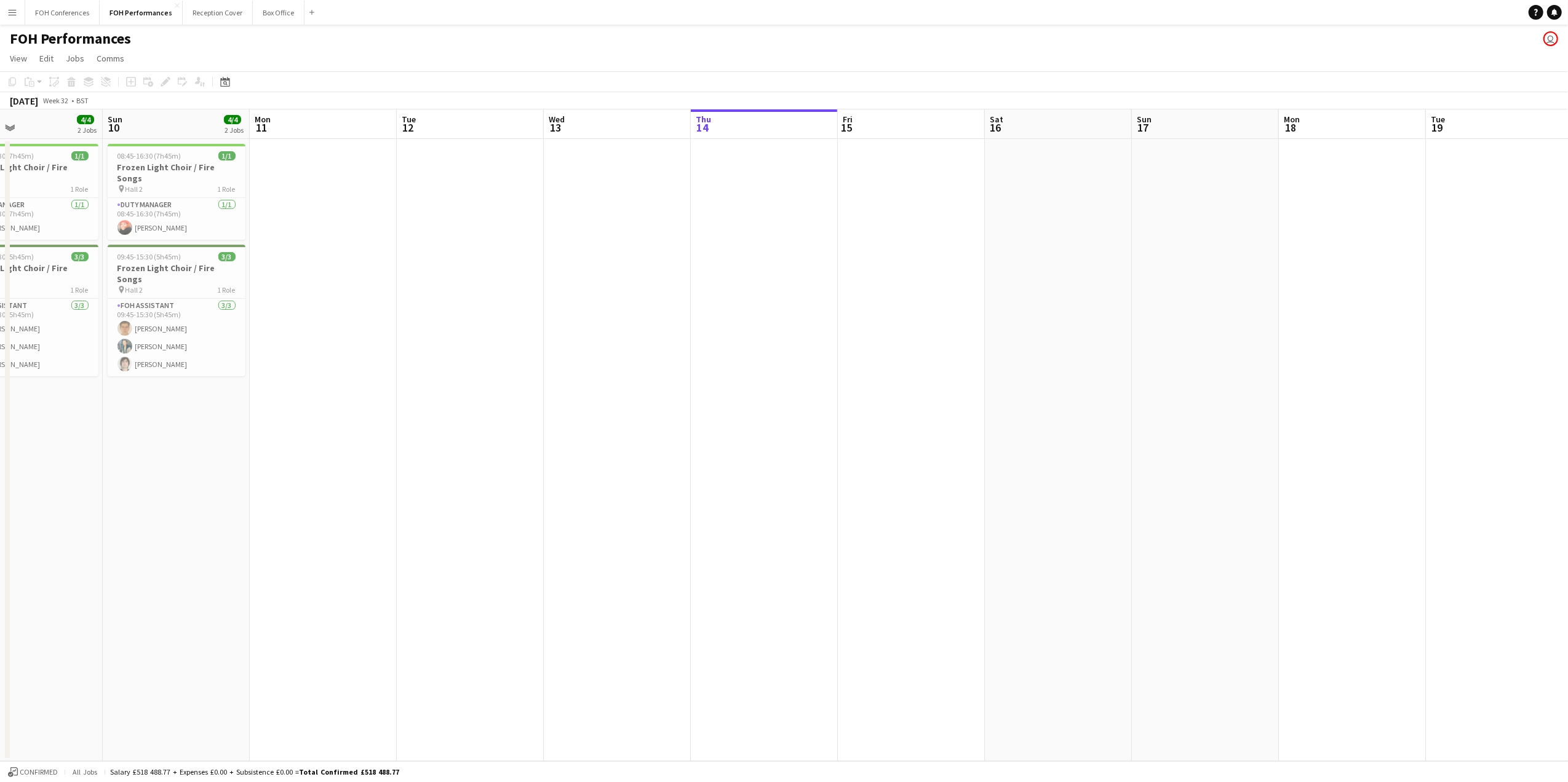
drag, startPoint x: 221, startPoint y: 129, endPoint x: 1068, endPoint y: 130, distance: 847.0
click at [1068, 130] on app-calendar-viewport "Thu 7 Fri 8 7/7 4 Jobs Sat 9 4/4 2 Jobs Sun 10 4/4 2 Jobs Mon 11 Tue 12 Wed 13 …" at bounding box center [784, 436] width 1568 height 652
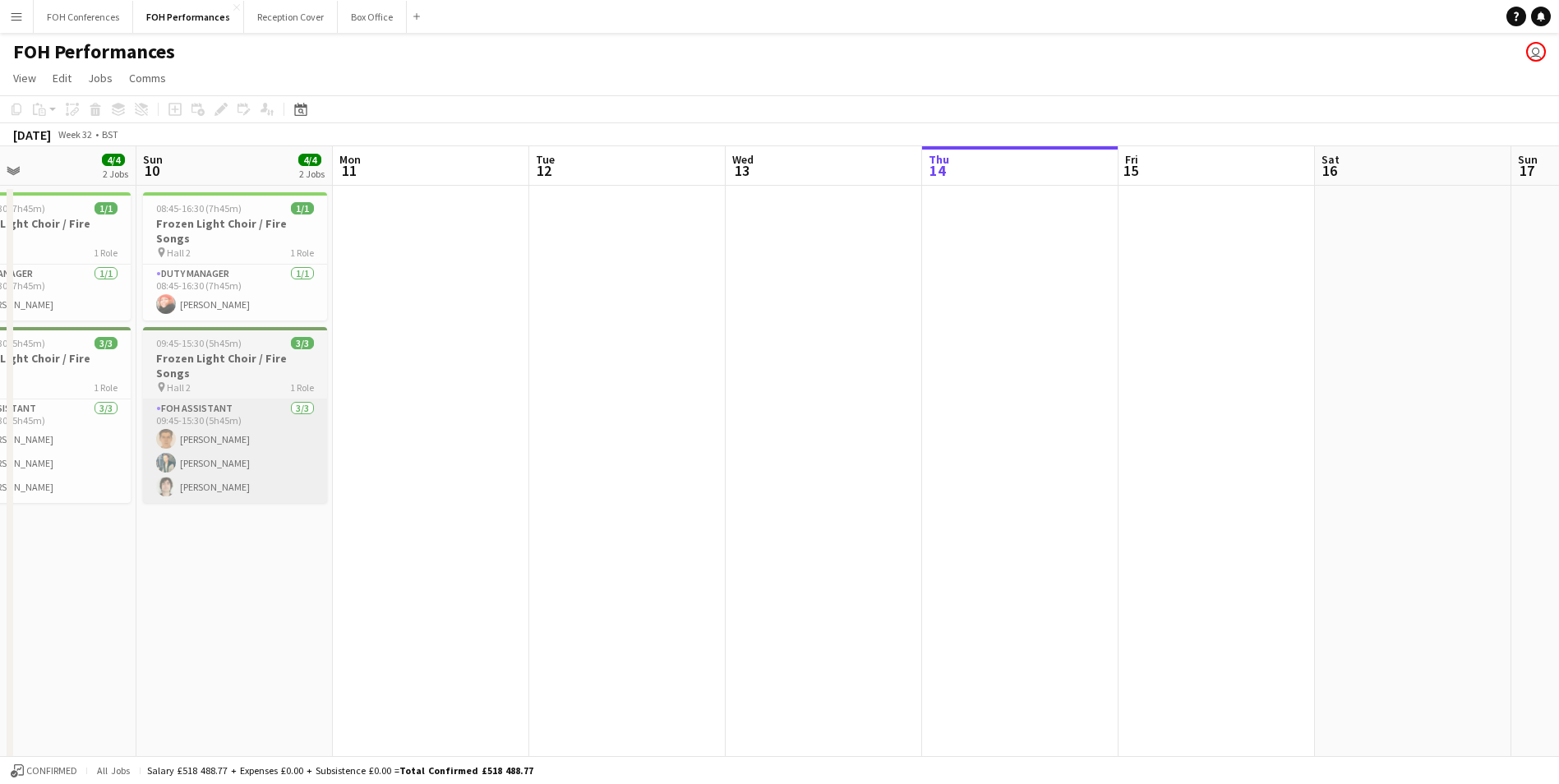
scroll to position [0, 453]
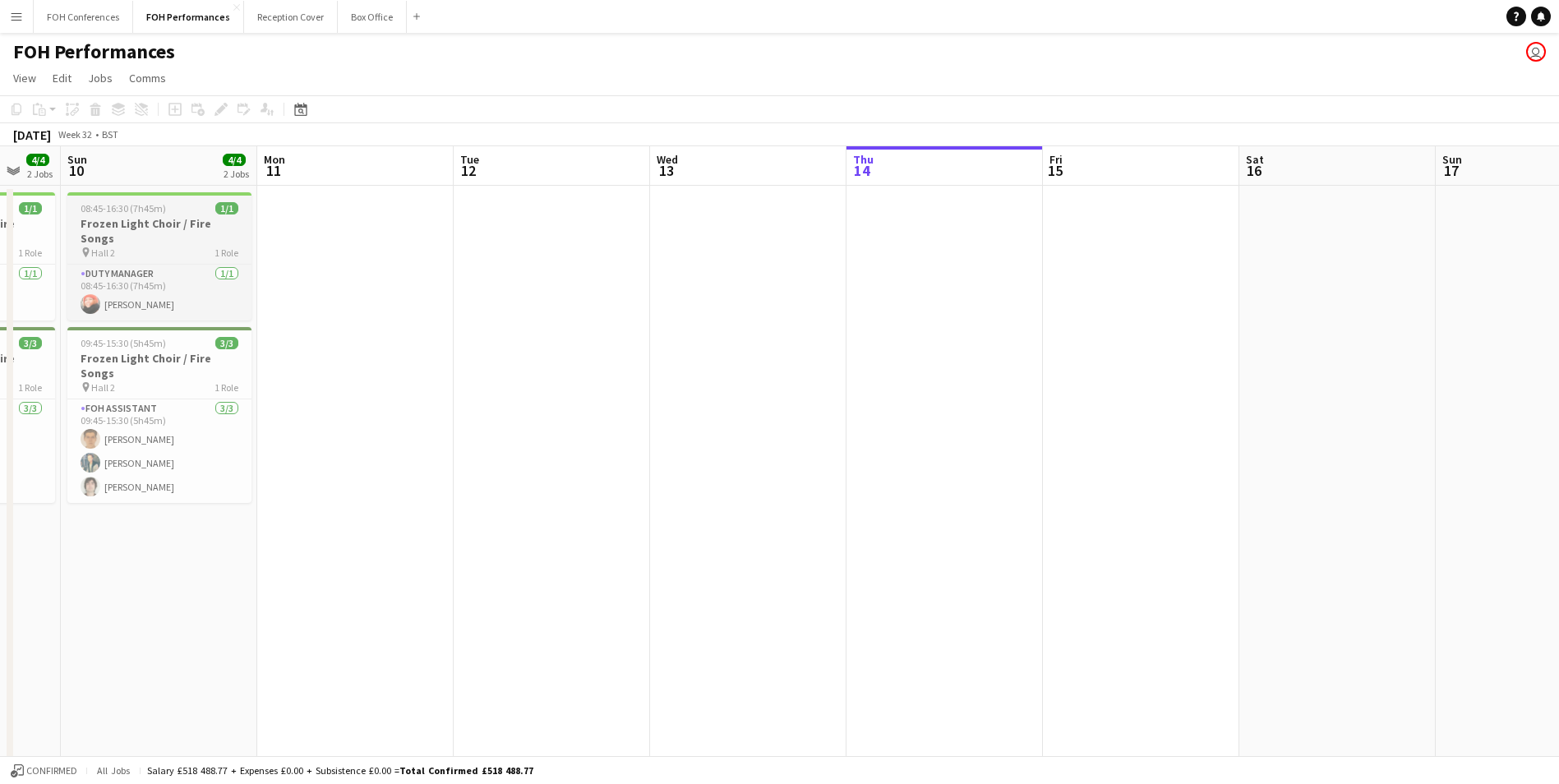
drag, startPoint x: 232, startPoint y: 176, endPoint x: 206, endPoint y: 211, distance: 43.6
click at [178, 175] on app-calendar-viewport "Thu 7 Fri 8 7/7 4 Jobs Sat 9 4/4 2 Jobs Sun 10 4/4 2 Jobs Mon 11 Tue 12 Wed 13 …" at bounding box center [780, 490] width 1559 height 688
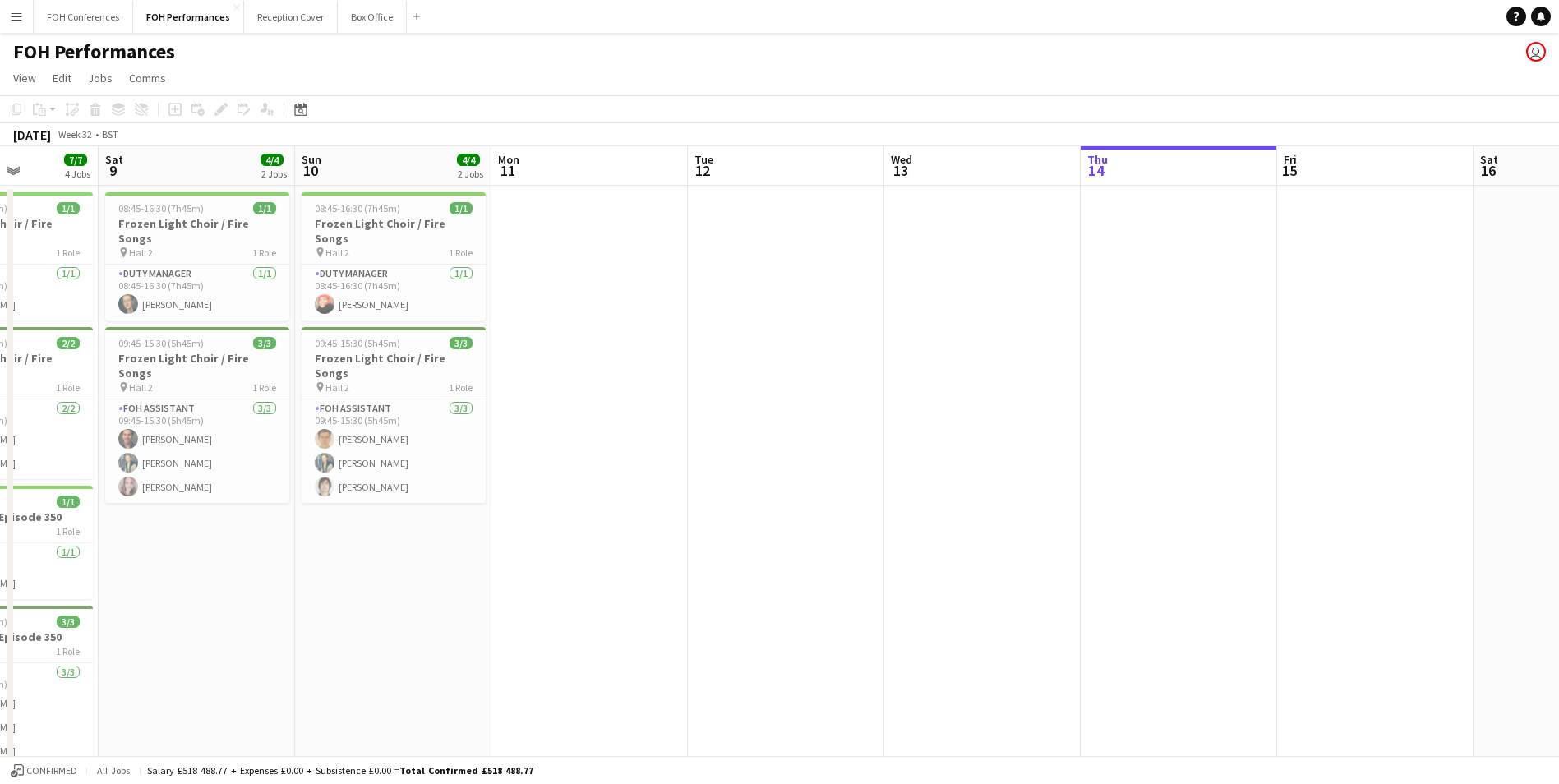
scroll to position [0, 500]
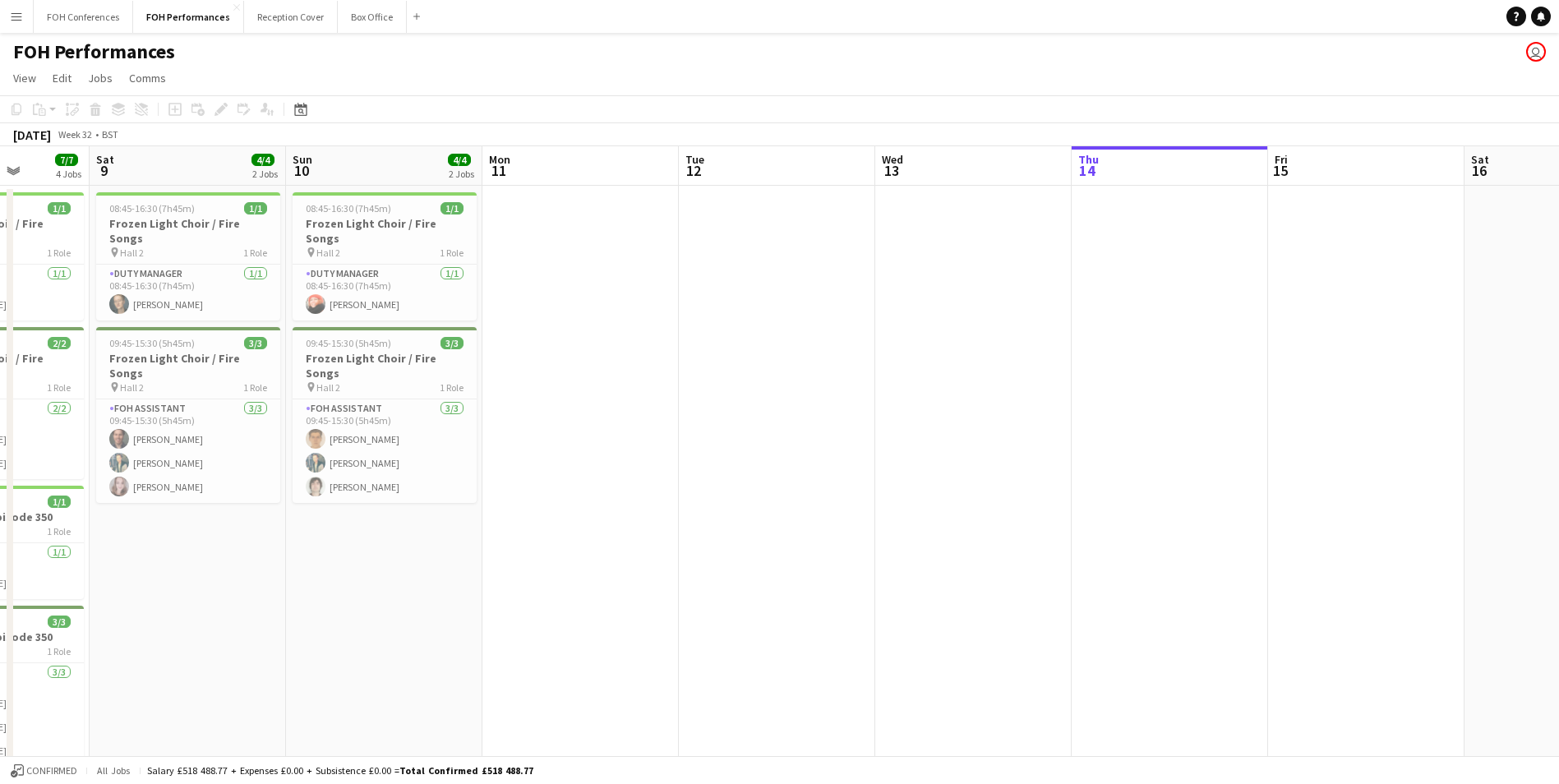
drag, startPoint x: 432, startPoint y: 177, endPoint x: 655, endPoint y: 202, distance: 224.4
click at [655, 202] on app-calendar-viewport "Wed 6 Thu 7 Fri 8 7/7 4 Jobs Sat 9 4/4 2 Jobs Sun 10 4/4 2 Jobs Mon 11 Tue 12 W…" at bounding box center [780, 490] width 1559 height 688
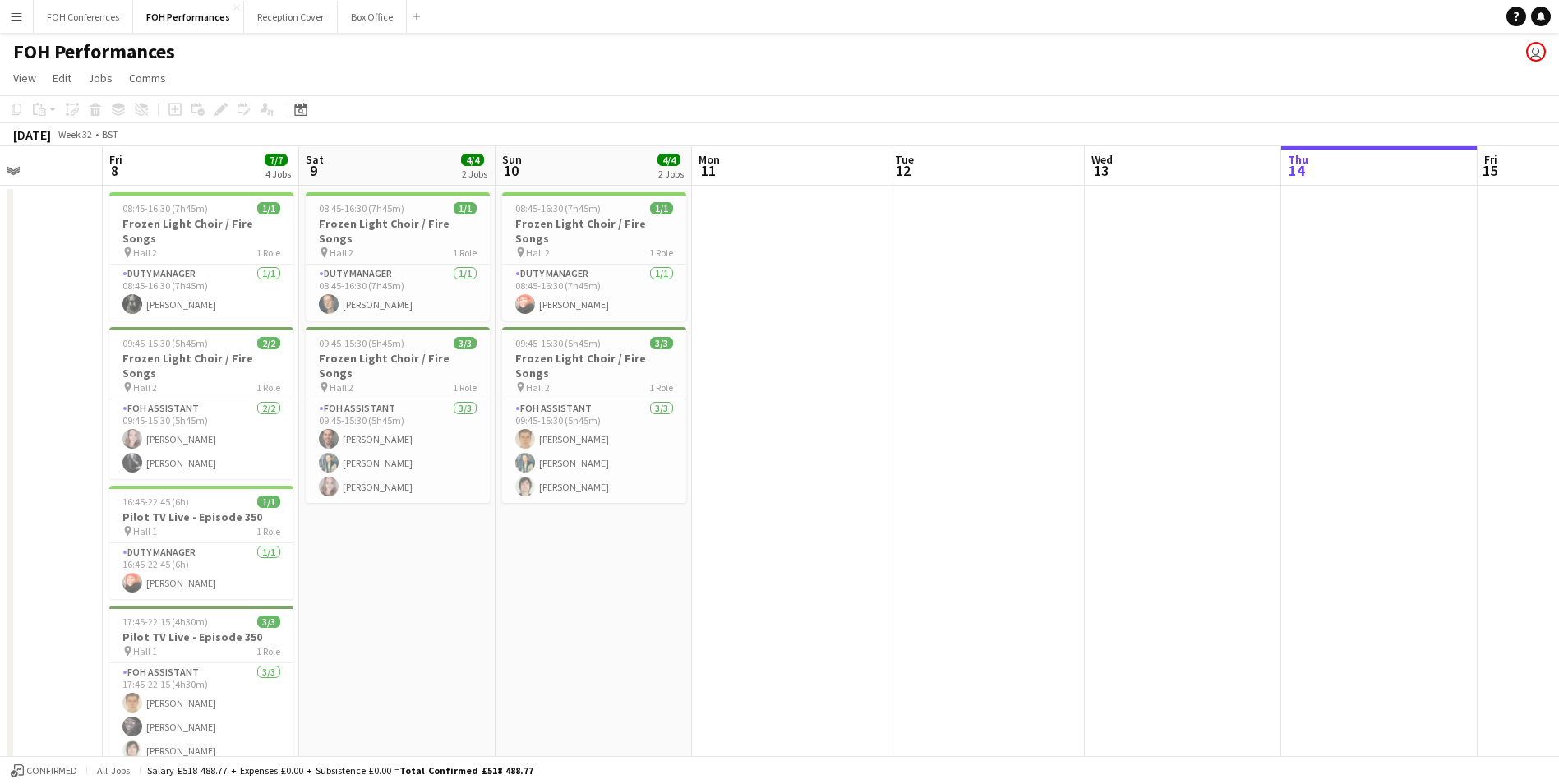
scroll to position [0, 513]
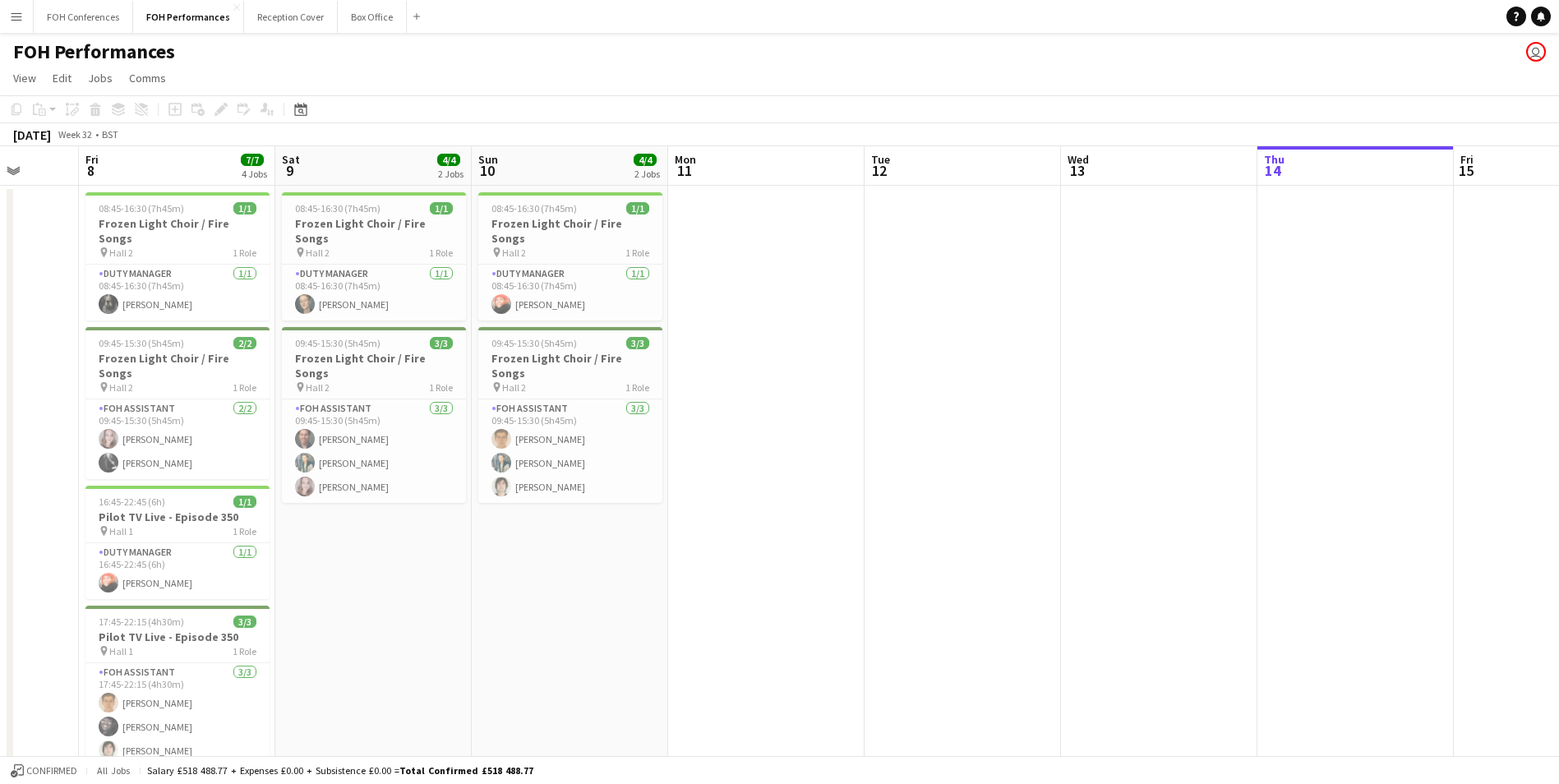
drag, startPoint x: 198, startPoint y: 172, endPoint x: 379, endPoint y: 182, distance: 181.3
click at [380, 182] on app-calendar-viewport "Tue 5 Wed 6 Thu 7 Fri 8 7/7 4 Jobs Sat 9 4/4 2 Jobs Sun 10 4/4 2 Jobs Mon 11 Tu…" at bounding box center [780, 490] width 1559 height 688
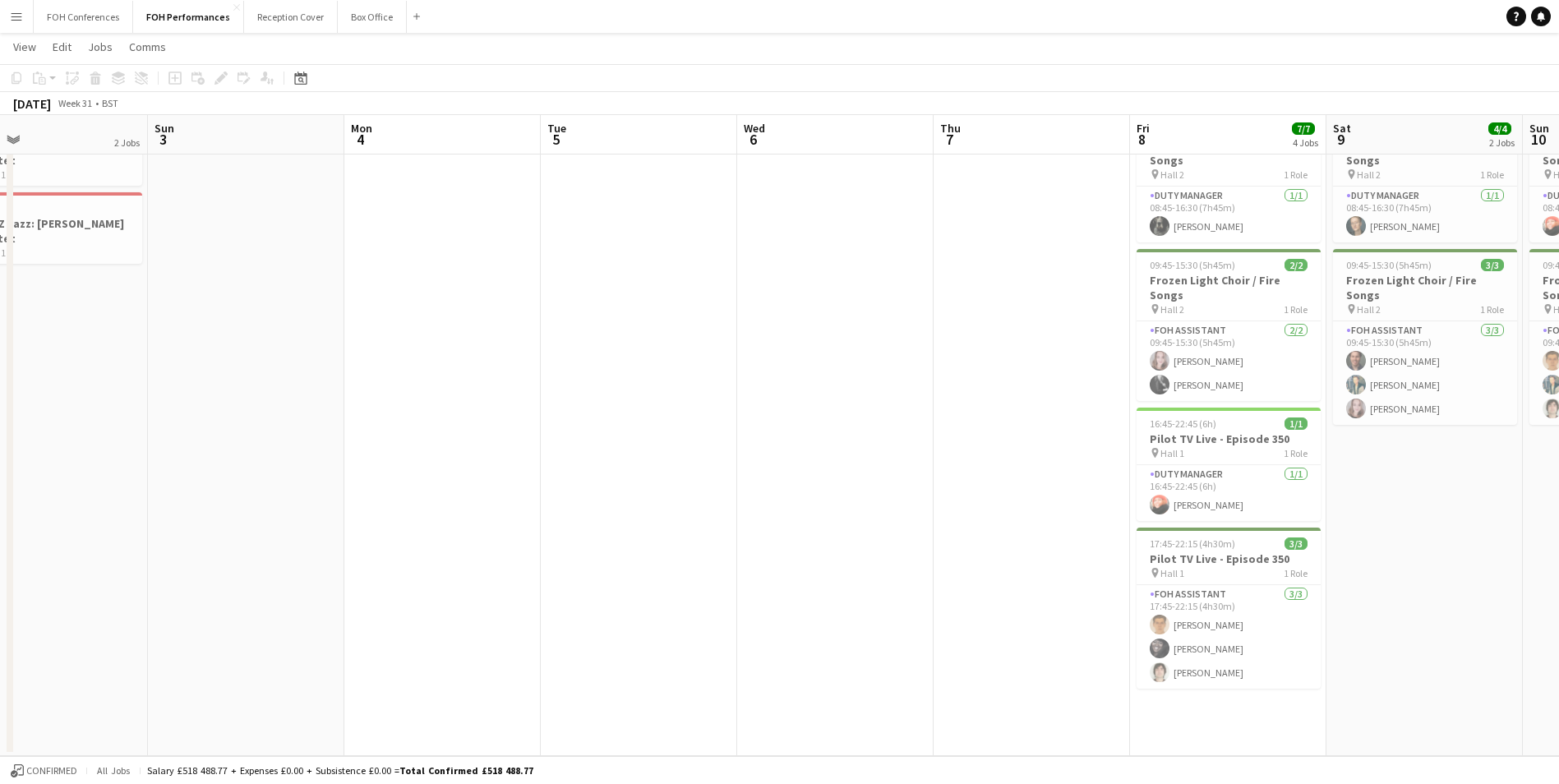
scroll to position [0, 331]
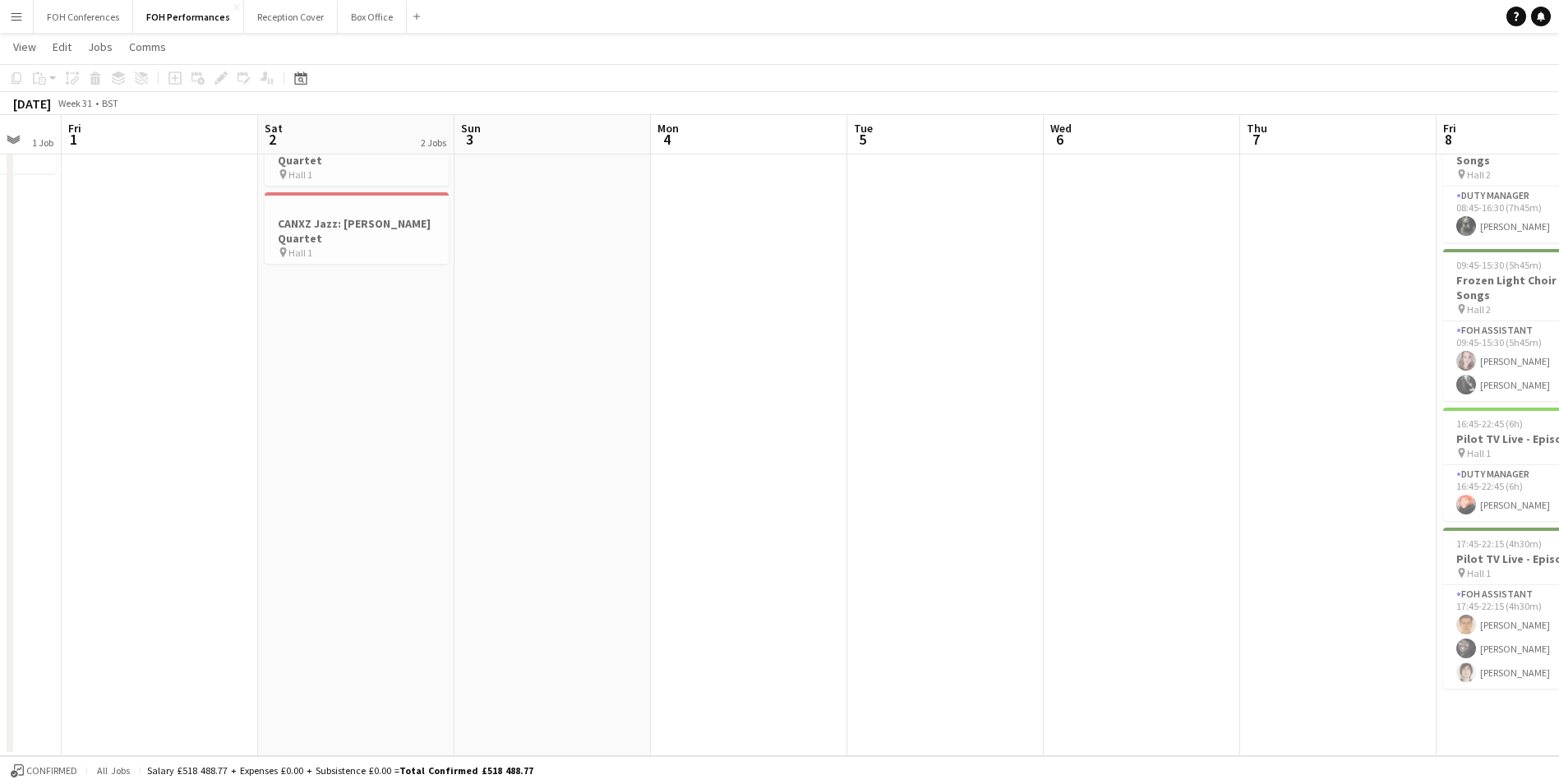
drag, startPoint x: 151, startPoint y: 129, endPoint x: 1574, endPoint y: 198, distance: 1424.7
click at [1559, 198] on html "Menu Boards Boards Boards All jobs Status Workforce Workforce My Workforce Recr…" at bounding box center [780, 353] width 1559 height 860
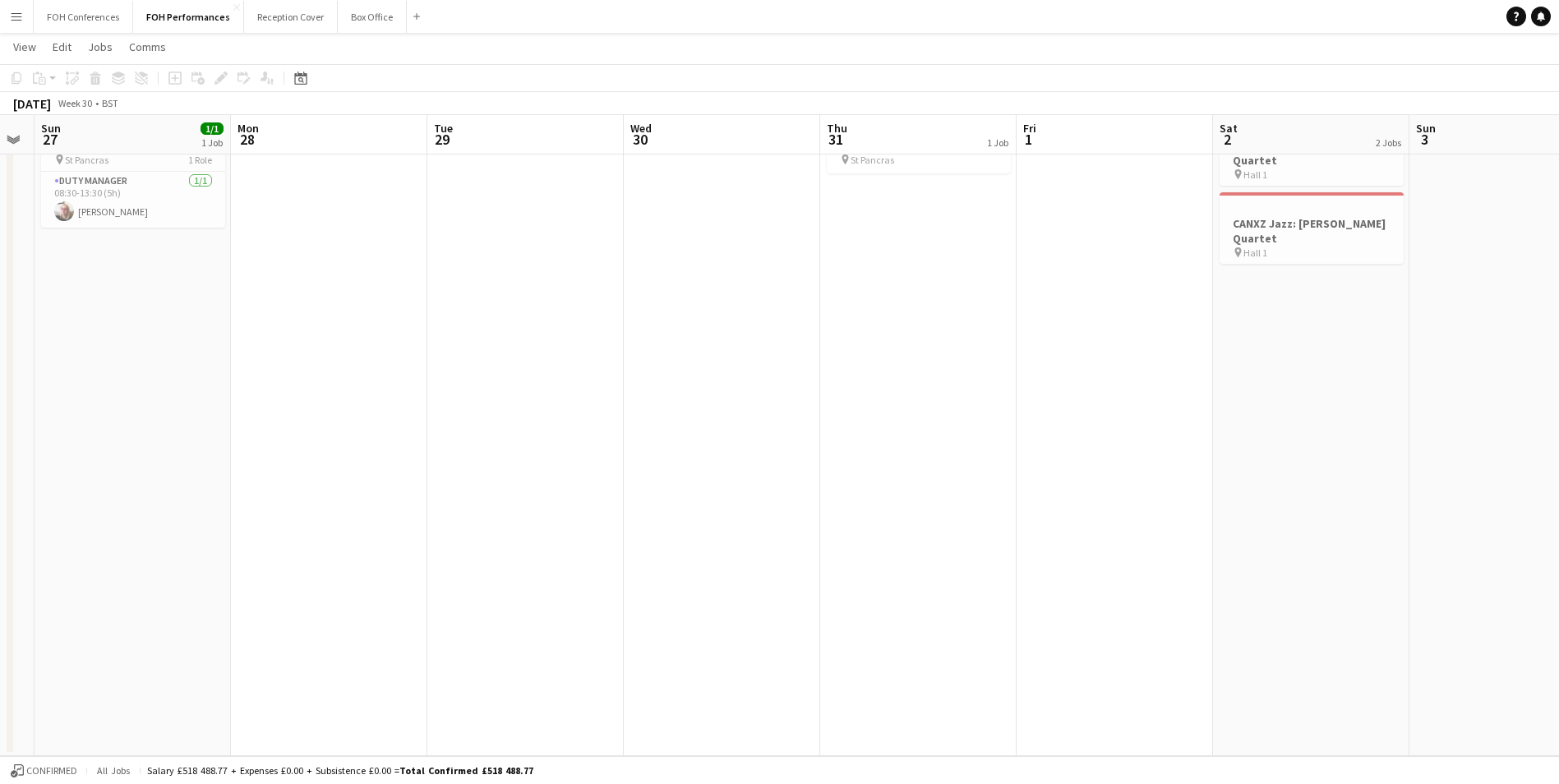
drag, startPoint x: 167, startPoint y: 125, endPoint x: 1574, endPoint y: 188, distance: 1408.4
click at [1559, 188] on html "Menu Boards Boards Boards All jobs Status Workforce Workforce My Workforce Recr…" at bounding box center [780, 353] width 1559 height 860
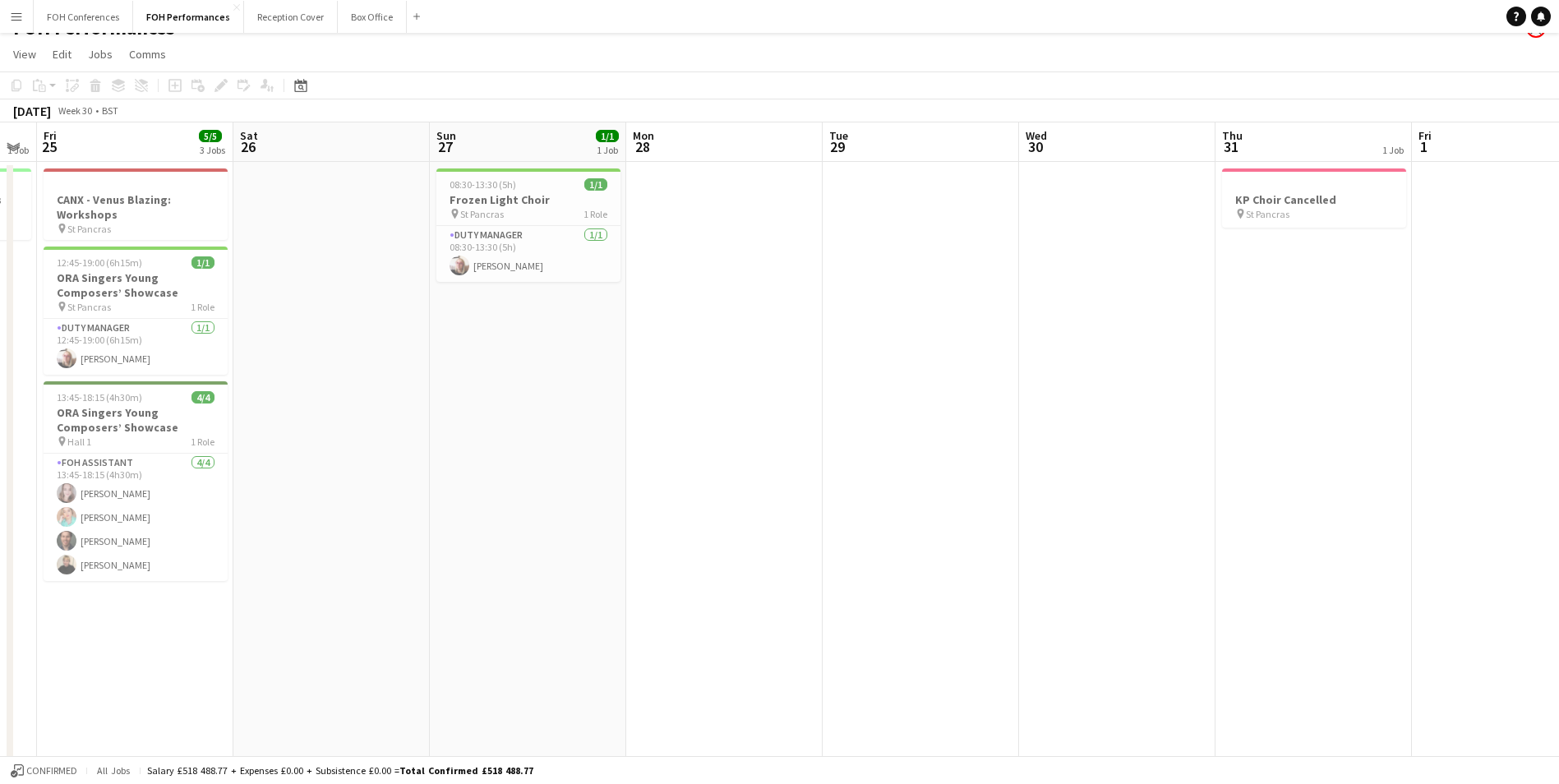
scroll to position [0, 0]
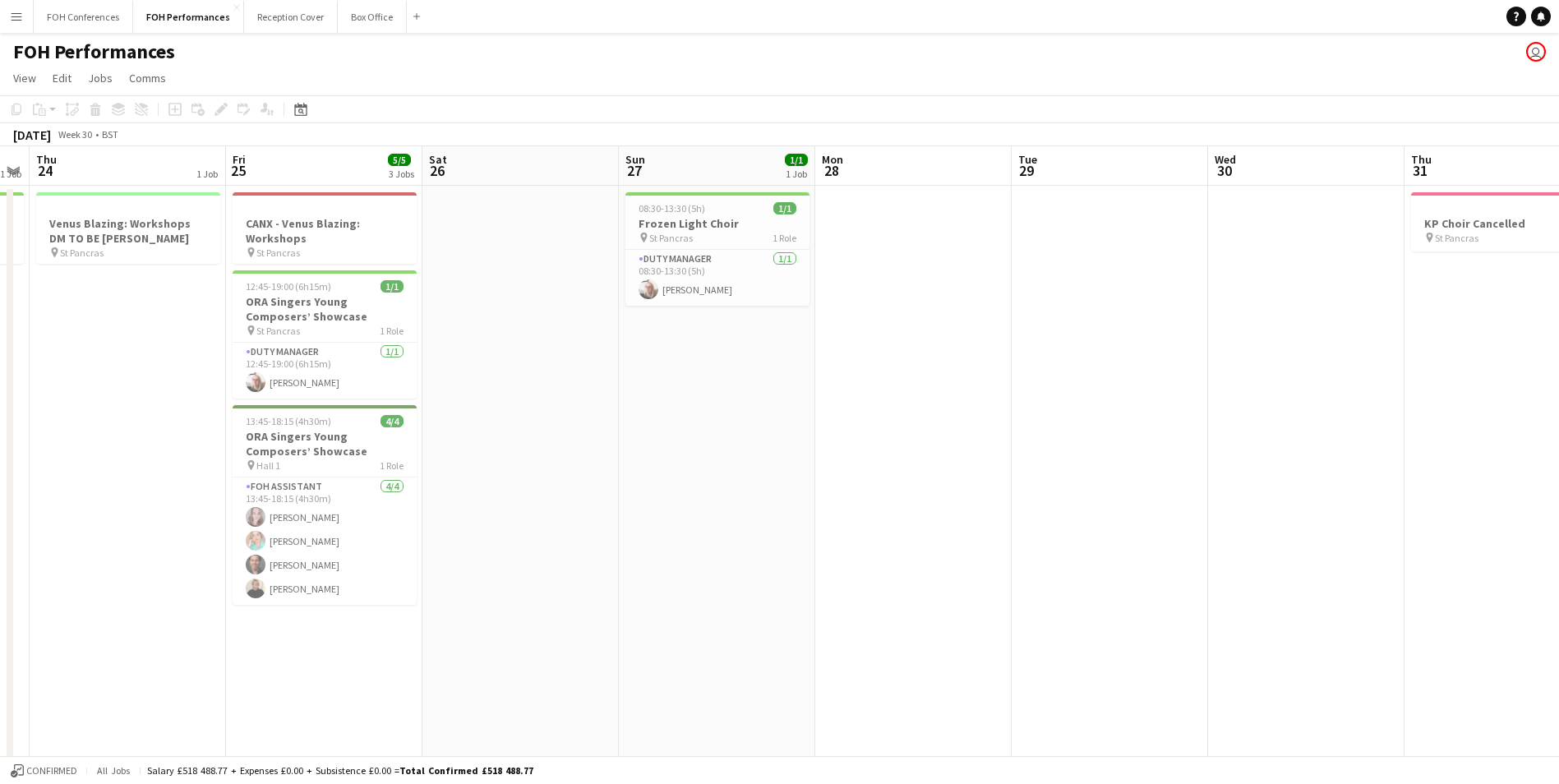
drag, startPoint x: 343, startPoint y: 171, endPoint x: 503, endPoint y: 223, distance: 168.2
click at [504, 223] on app-calendar-viewport "Mon 21 1 Job Tue 22 1 Job Wed 23 1 Job Thu 24 1 Job Fri 25 5/5 3 Jobs Sat 26 Su…" at bounding box center [780, 575] width 1559 height 857
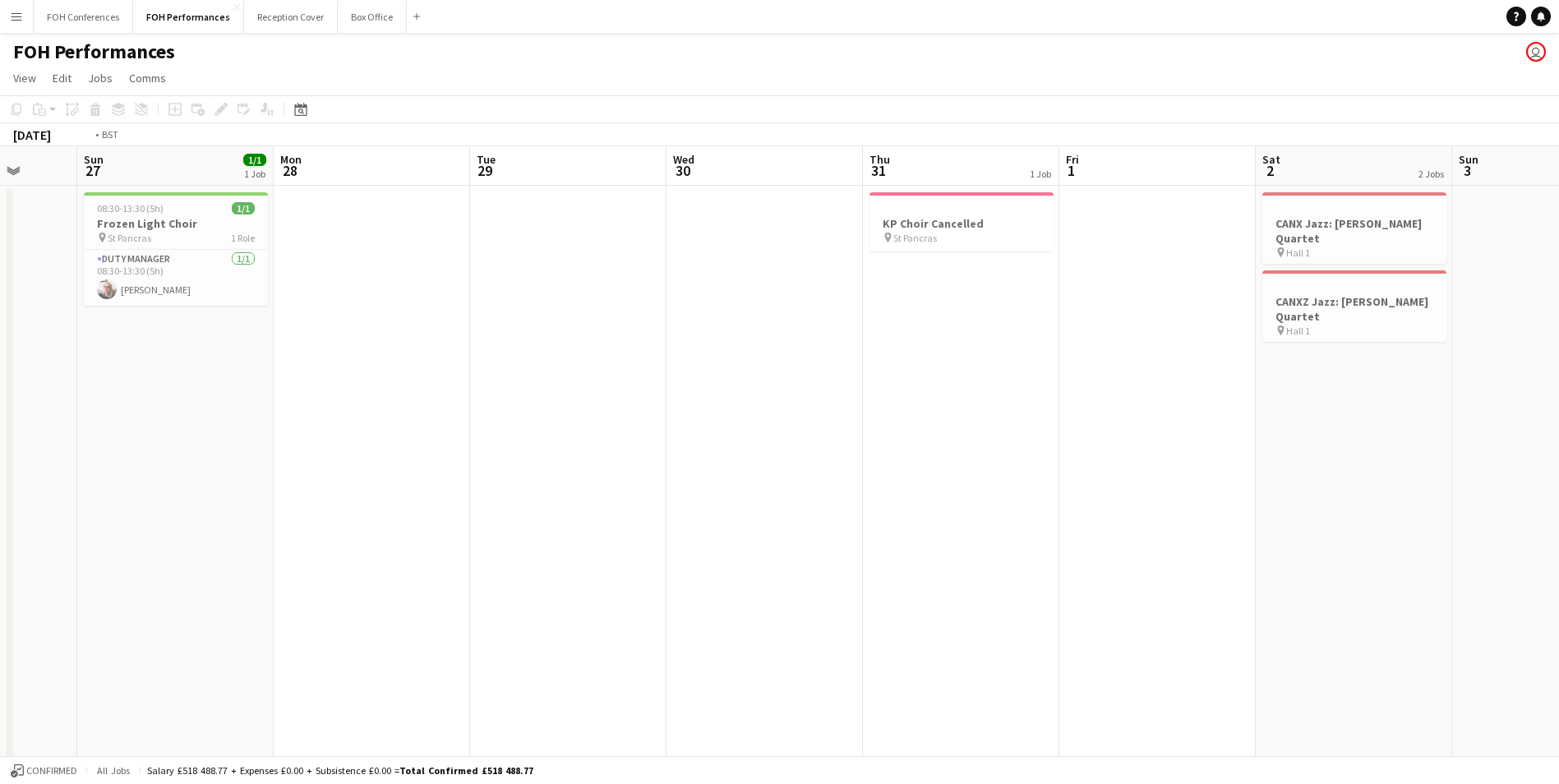
drag, startPoint x: 1331, startPoint y: 167, endPoint x: -115, endPoint y: 174, distance: 1446.0
click at [0, 174] on html "Menu Boards Boards Boards All jobs Status Workforce Workforce My Workforce Recr…" at bounding box center [780, 515] width 1559 height 1031
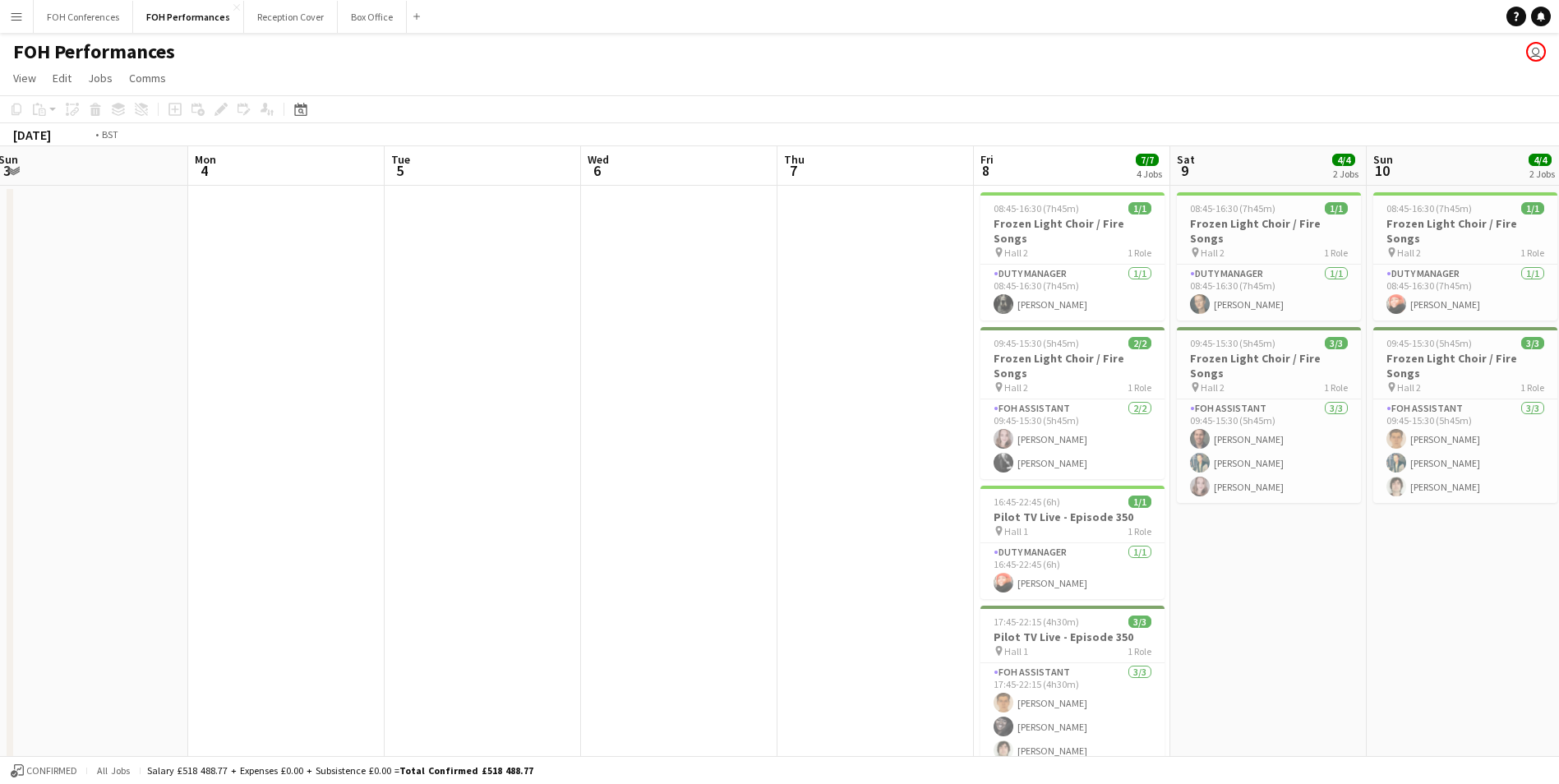
drag, startPoint x: 1277, startPoint y: 154, endPoint x: 173, endPoint y: 145, distance: 1104.0
click at [173, 145] on app-calendar "Copy Paste Paste Ctrl+V Paste with crew Ctrl+Shift+V Paste linked Job [GEOGRAPH…" at bounding box center [780, 549] width 1559 height 908
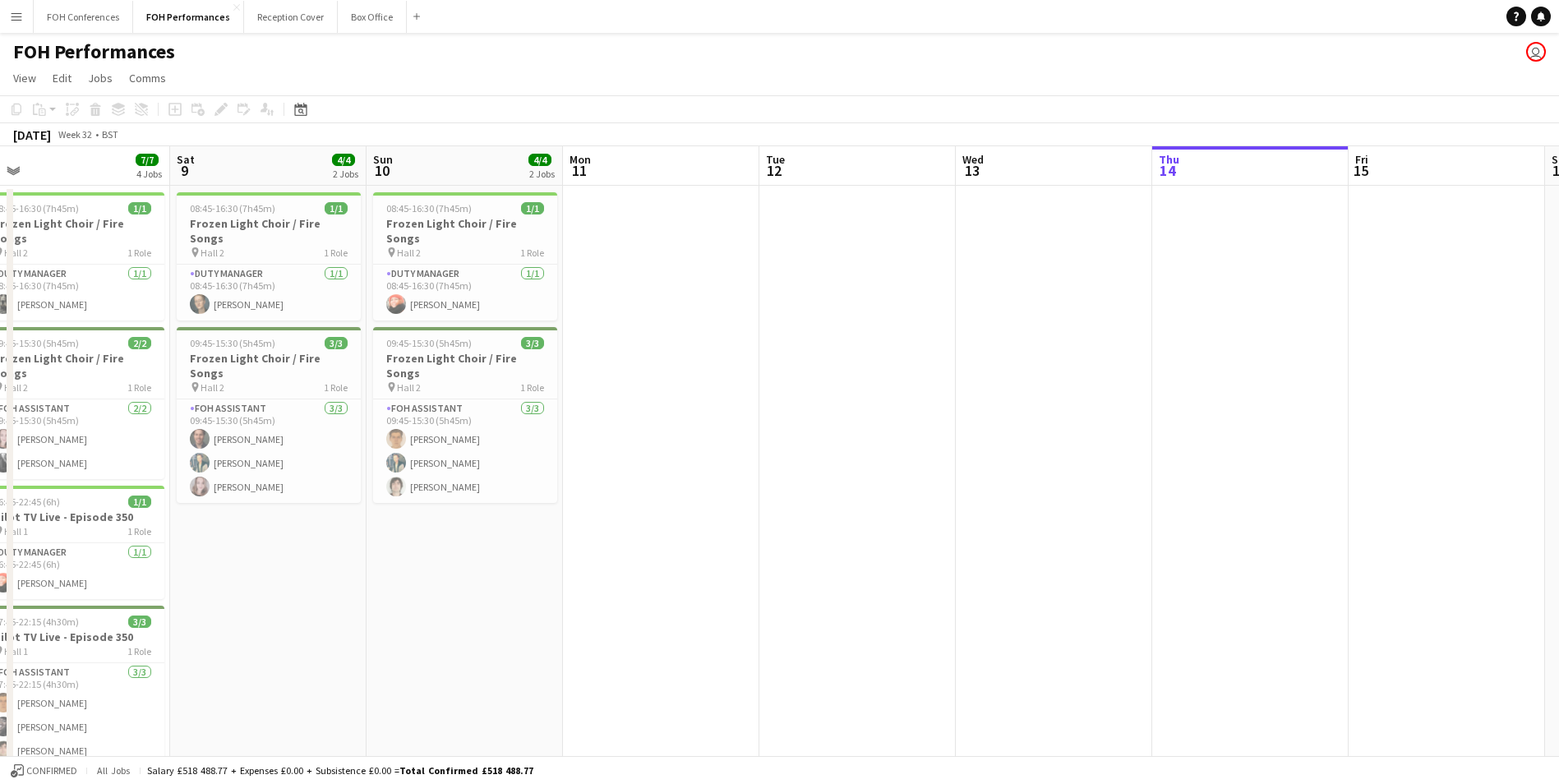
drag, startPoint x: 970, startPoint y: 165, endPoint x: 545, endPoint y: 188, distance: 425.6
click at [545, 188] on app-calendar-viewport "Tue 5 Wed 6 Thu 7 Fri 8 7/7 4 Jobs Sat 9 4/4 2 Jobs Sun 10 4/4 2 Jobs Mon 11 Tu…" at bounding box center [780, 575] width 1559 height 857
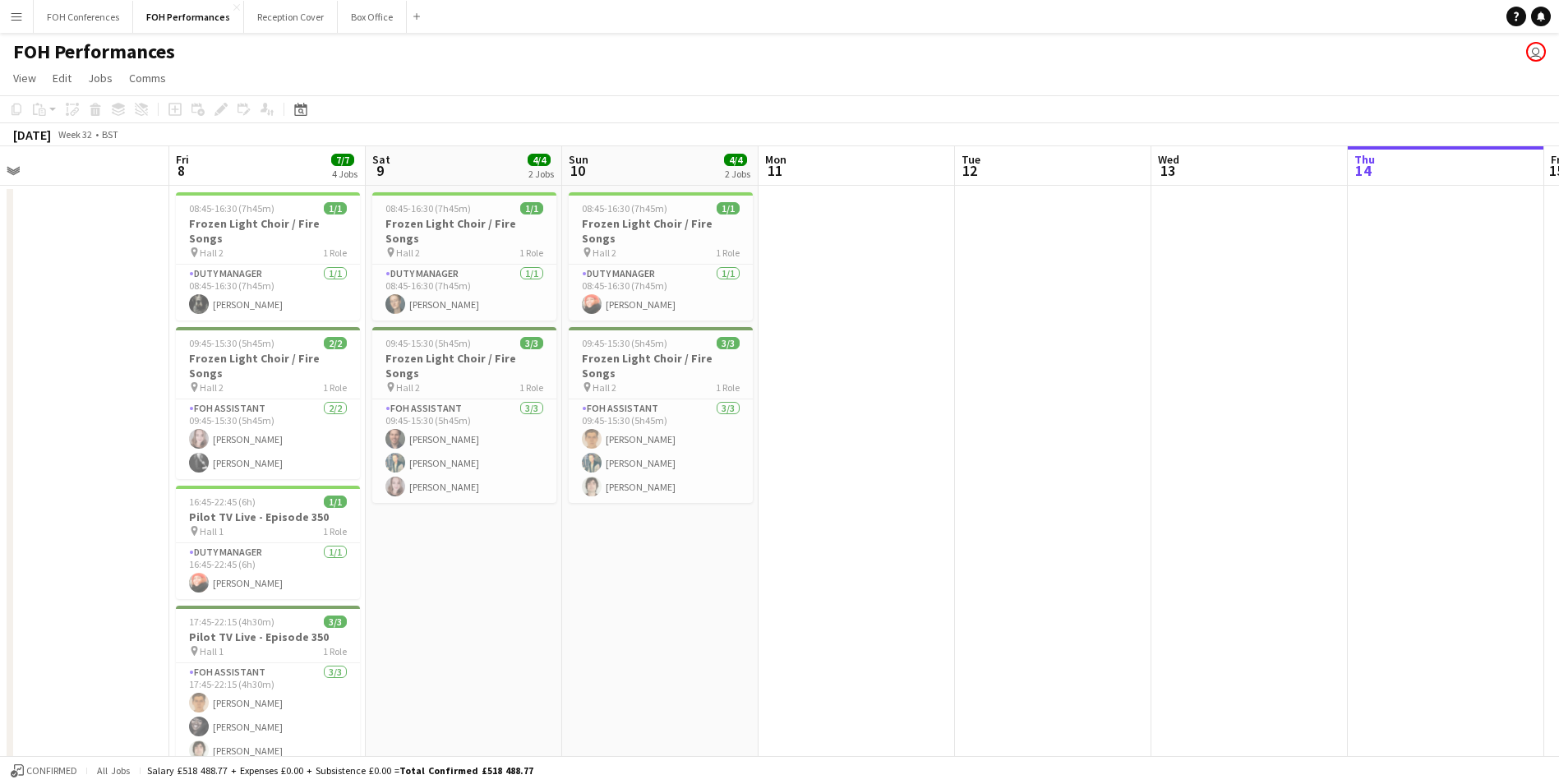
scroll to position [0, 387]
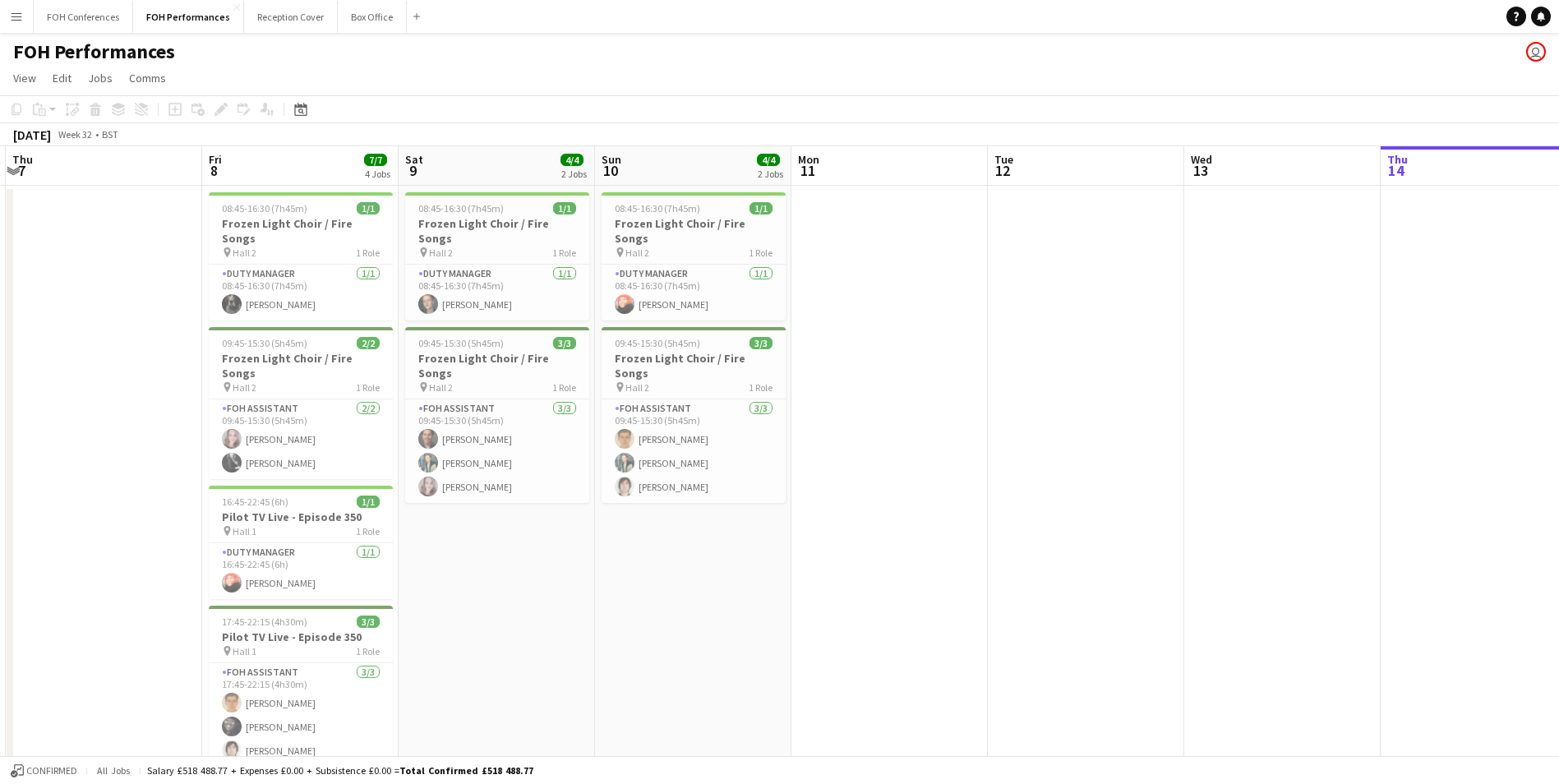
drag, startPoint x: 837, startPoint y: 186, endPoint x: 1070, endPoint y: 186, distance: 233.0
click at [1070, 186] on app-calendar-viewport "Tue 5 Wed 6 Thu 7 Fri 8 7/7 4 Jobs Sat 9 4/4 2 Jobs Sun 10 4/4 2 Jobs Mon 11 Tu…" at bounding box center [780, 575] width 1559 height 857
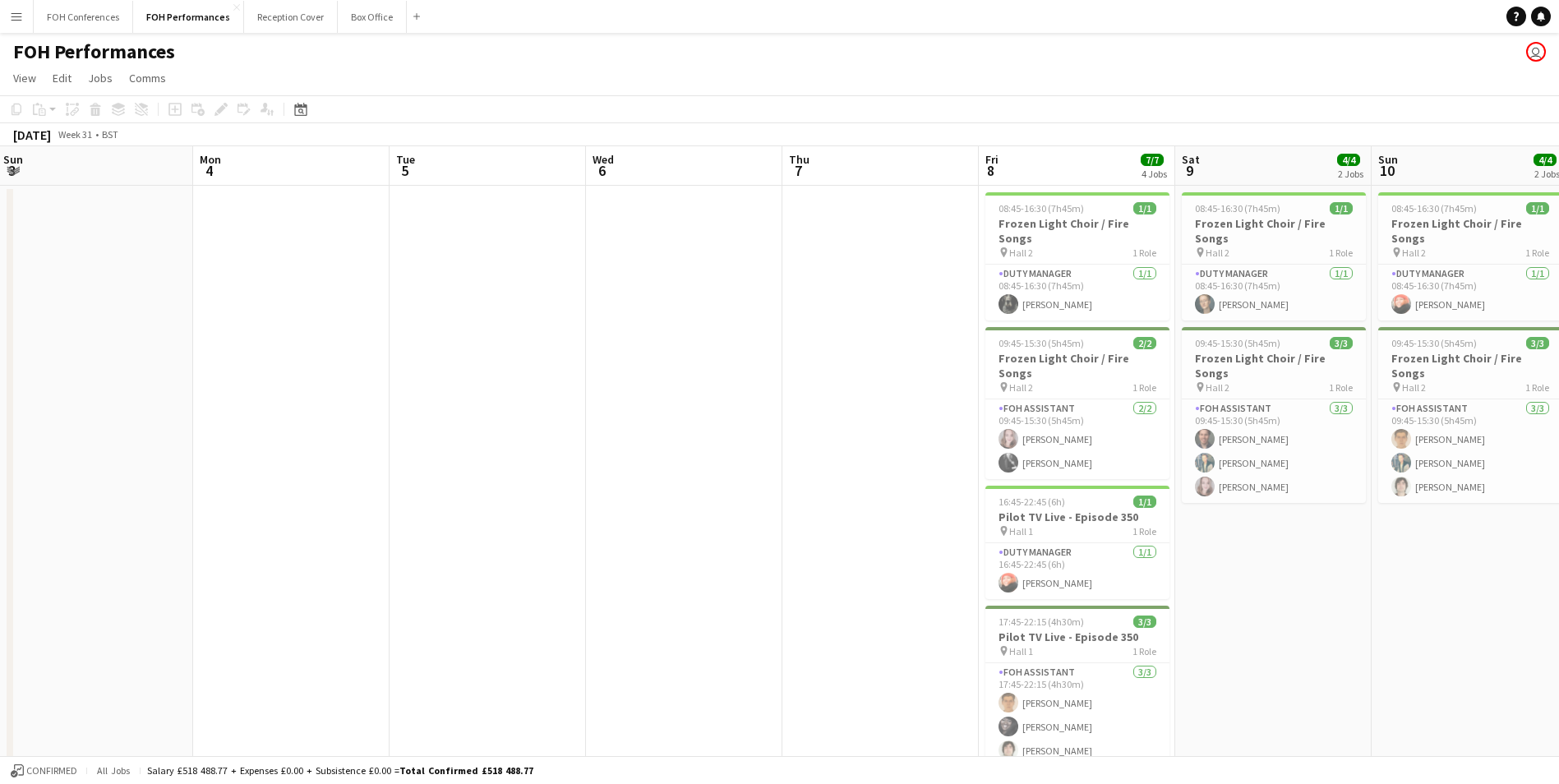
drag, startPoint x: 484, startPoint y: 179, endPoint x: 1258, endPoint y: 206, distance: 774.5
click at [1258, 206] on app-calendar-viewport "Fri 1 Sat 2 2 Jobs Sun 3 Mon 4 Tue 5 Wed 6 Thu 7 Fri 8 7/7 4 Jobs Sat 9 4/4 2 J…" at bounding box center [780, 575] width 1559 height 857
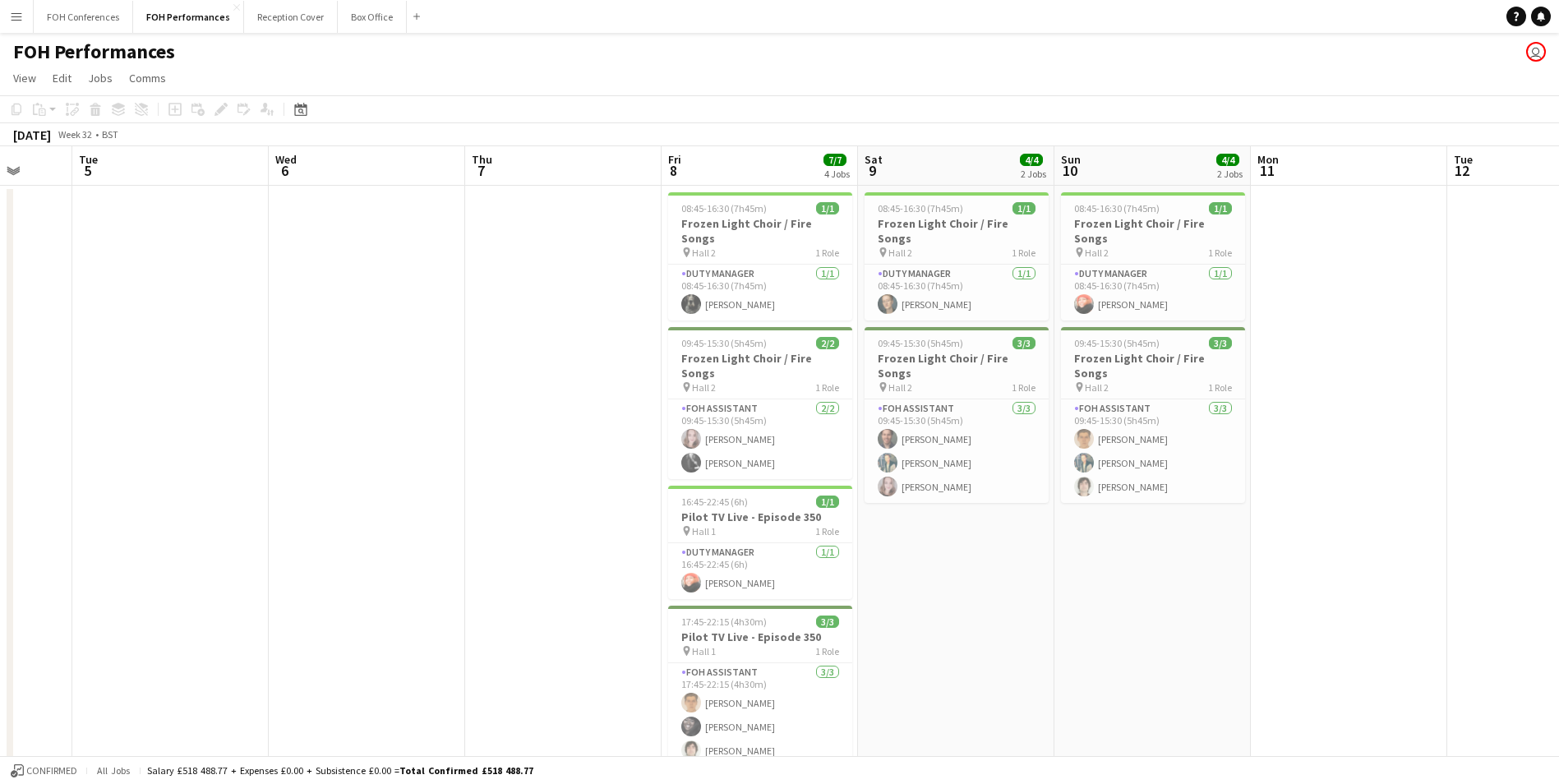
drag, startPoint x: 98, startPoint y: 198, endPoint x: -497, endPoint y: 188, distance: 595.1
click at [0, 188] on html "Menu Boards Boards Boards All jobs Status Workforce Workforce My Workforce Recr…" at bounding box center [780, 515] width 1559 height 1031
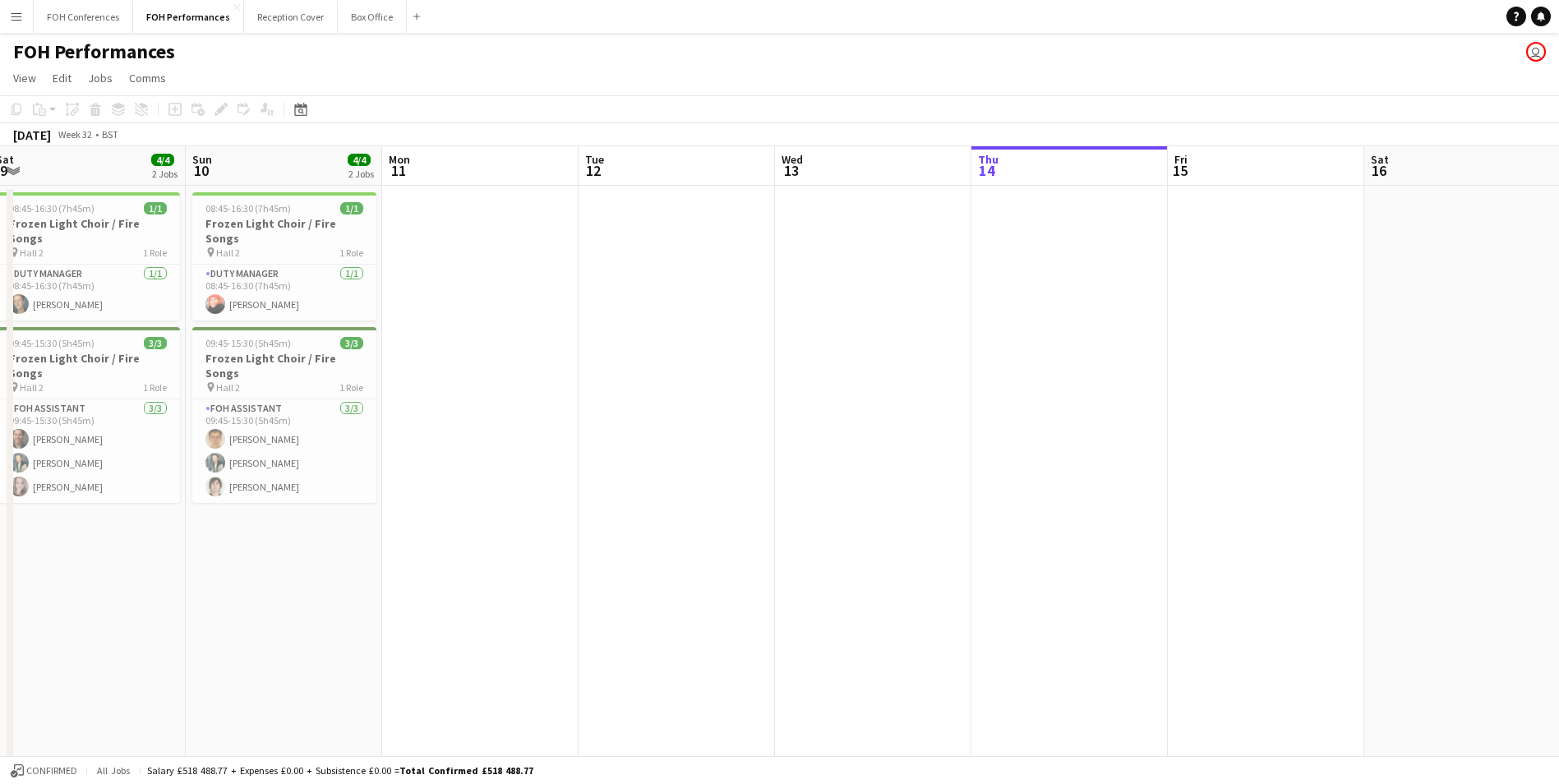
drag, startPoint x: 1161, startPoint y: 191, endPoint x: 107, endPoint y: 203, distance: 1054.1
click at [105, 203] on app-calendar-viewport "Wed 6 Thu 7 Fri 8 7/7 4 Jobs Sat 9 4/4 2 Jobs Sun 10 4/4 2 Jobs Mon 11 Tue 12 W…" at bounding box center [780, 575] width 1559 height 857
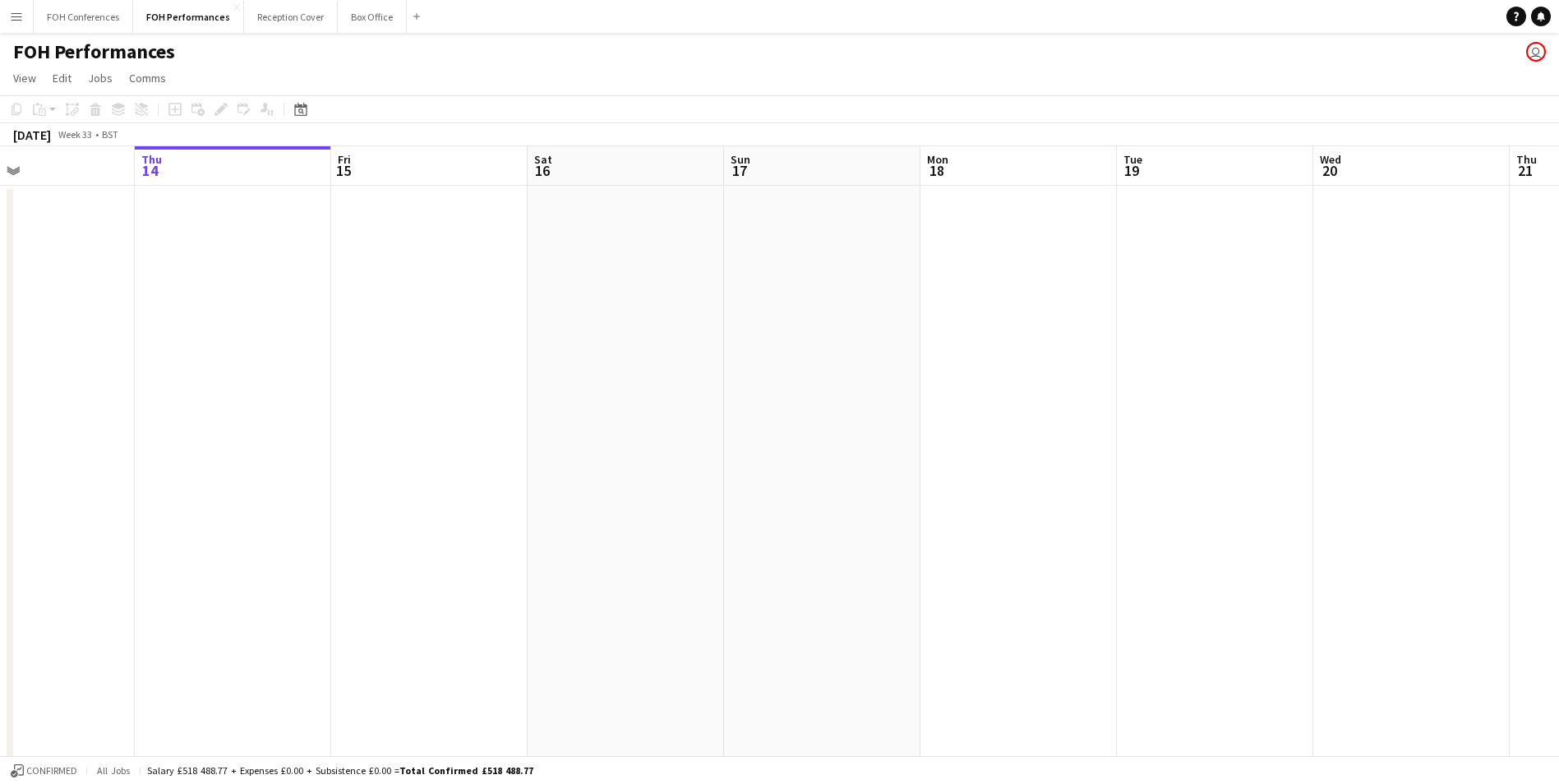
drag, startPoint x: 1090, startPoint y: 176, endPoint x: 685, endPoint y: 181, distance: 405.0
click at [505, 189] on app-calendar-viewport "Sun 10 4/4 2 Jobs Mon 11 Tue 12 Wed 13 Thu 14 Fri 15 Sat 16 Sun 17 Mon 18 Tue 1…" at bounding box center [780, 575] width 1559 height 857
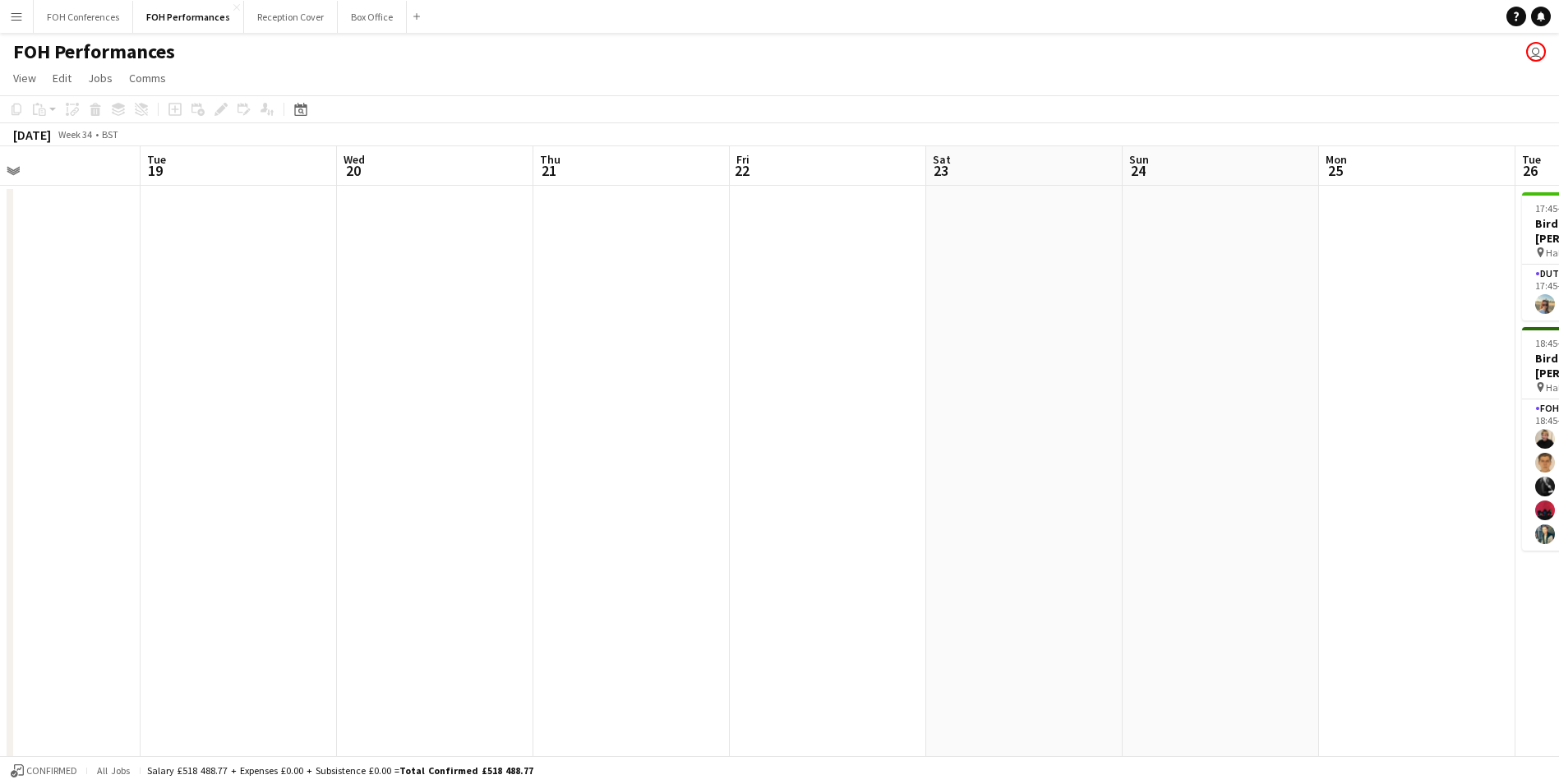
drag, startPoint x: 1055, startPoint y: 183, endPoint x: 60, endPoint y: 181, distance: 995.0
click at [61, 181] on app-calendar-viewport "Fri 15 Sat 16 Sun 17 Mon 18 Tue 19 Wed 20 Thu 21 Fri 22 Sat 23 Sun 24 Mon 25 Tu…" at bounding box center [780, 575] width 1559 height 857
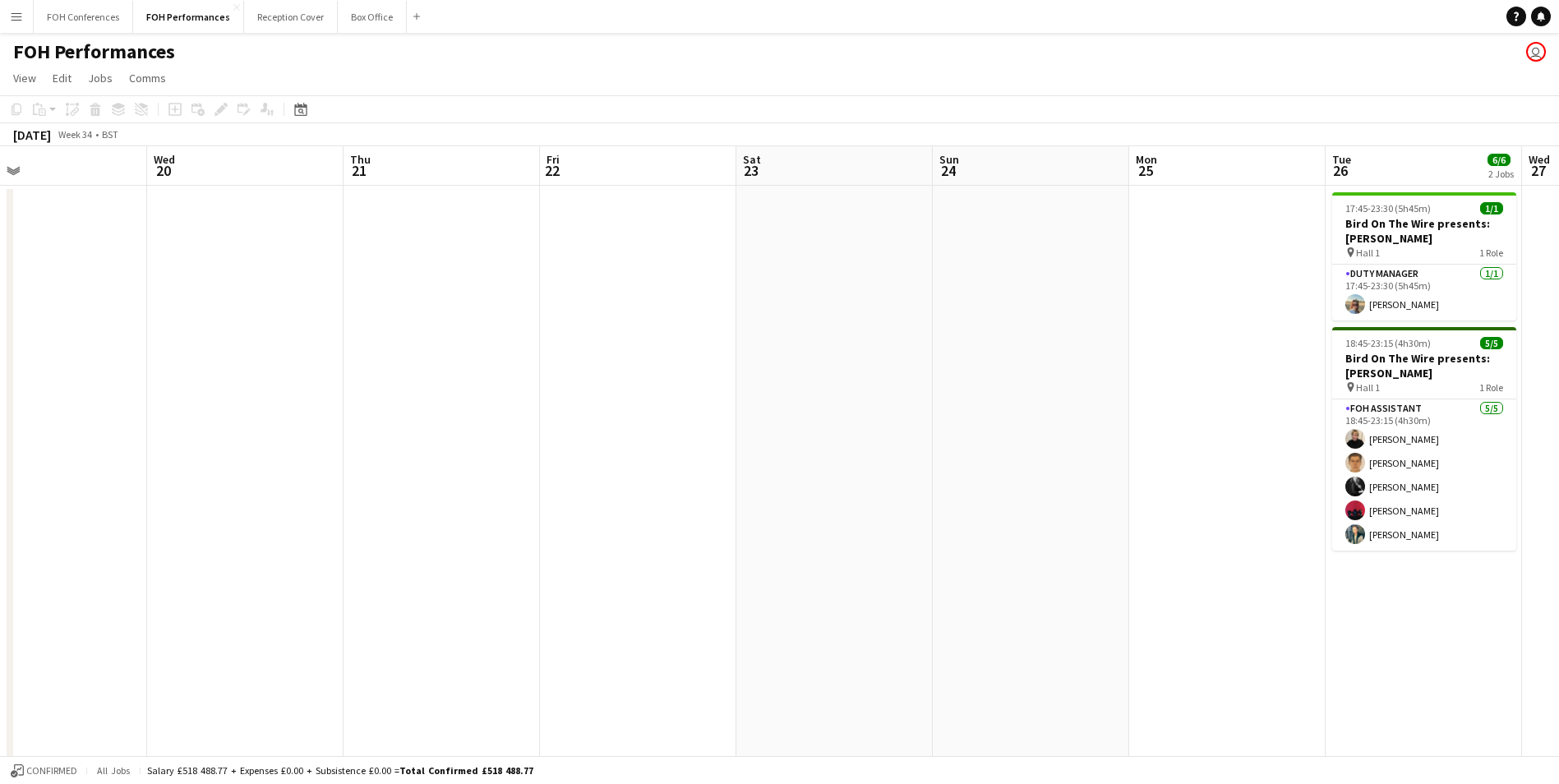
scroll to position [0, 408]
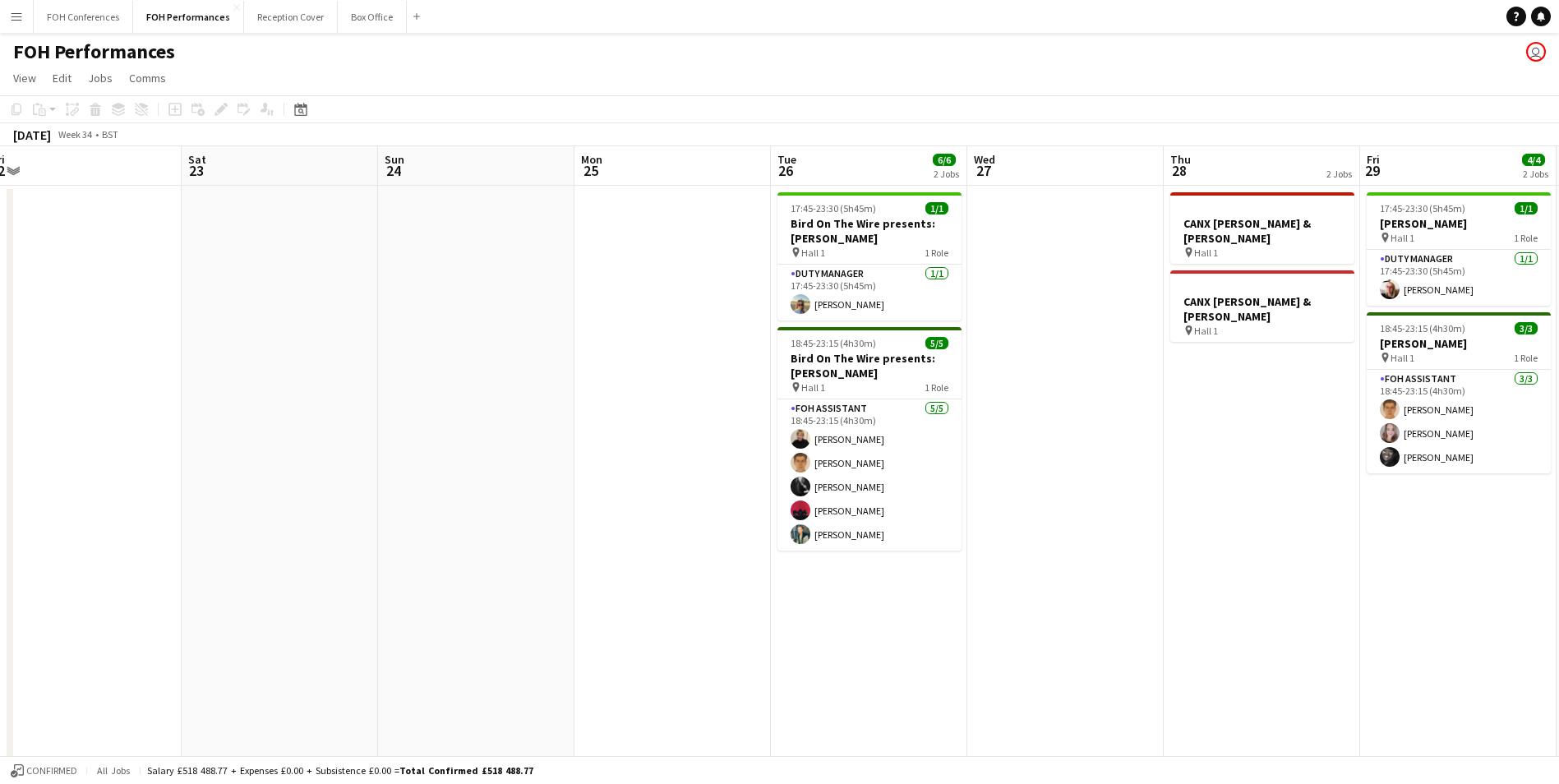
drag, startPoint x: 758, startPoint y: 187, endPoint x: 786, endPoint y: 144, distance: 51.3
click at [0, 183] on html "Menu Boards Boards Boards All jobs Status Workforce Workforce My Workforce Recr…" at bounding box center [780, 515] width 1559 height 1031
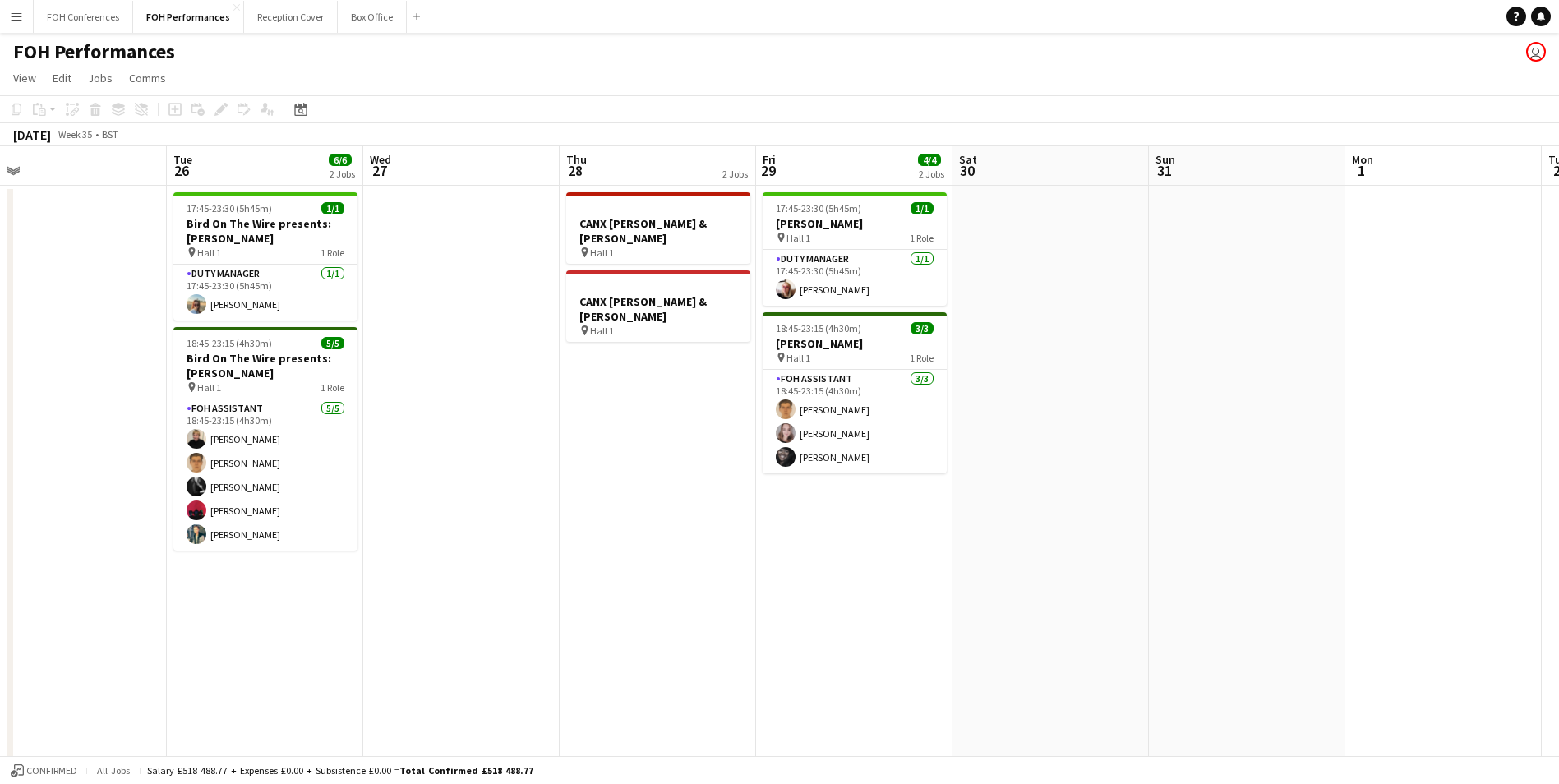
scroll to position [0, 630]
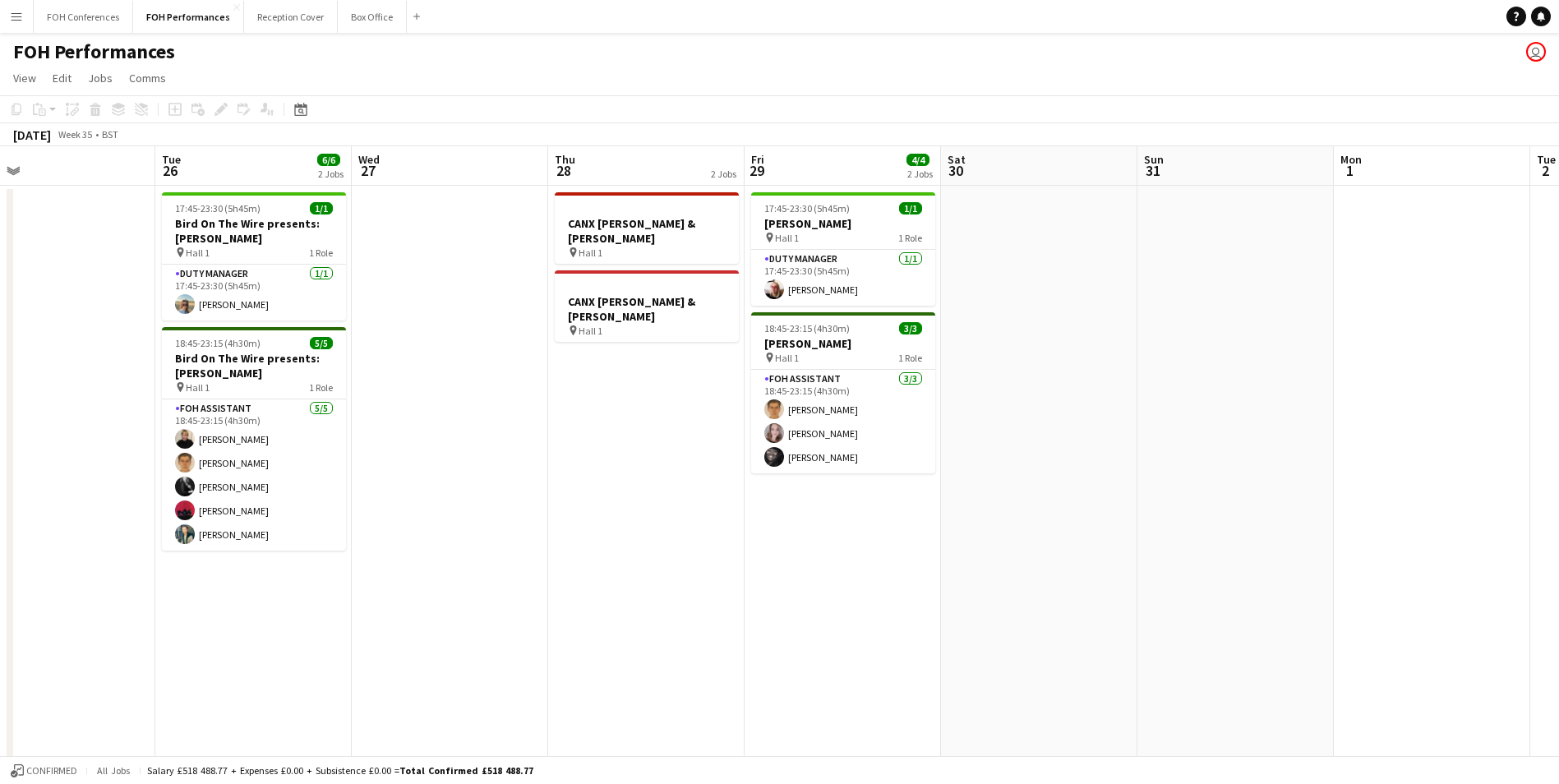
drag, startPoint x: 875, startPoint y: 174, endPoint x: 259, endPoint y: 188, distance: 616.2
click at [259, 188] on app-calendar-viewport "Fri 22 Sat 23 Sun 24 Mon 25 Tue 26 6/6 2 Jobs Wed 27 Thu 28 2 Jobs Fri 29 4/4 2…" at bounding box center [780, 575] width 1559 height 857
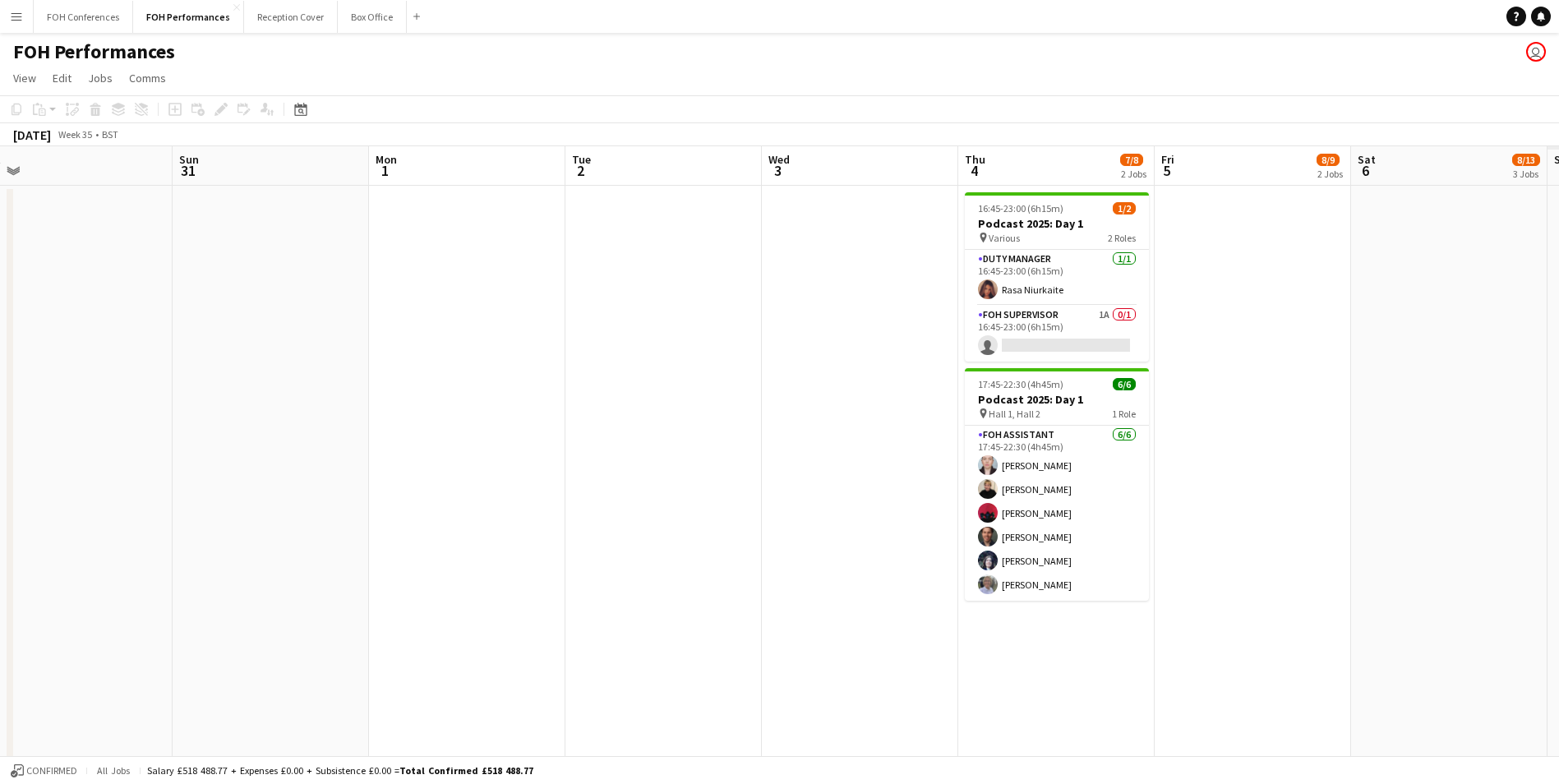
drag, startPoint x: 979, startPoint y: 170, endPoint x: 37, endPoint y: 171, distance: 942.0
click at [37, 171] on app-calendar-viewport "Wed 27 Thu 28 2 Jobs Fri 29 4/4 2 Jobs Sat 30 Sun 31 Mon 1 Tue 2 Wed 3 Thu 4 7/…" at bounding box center [780, 575] width 1559 height 857
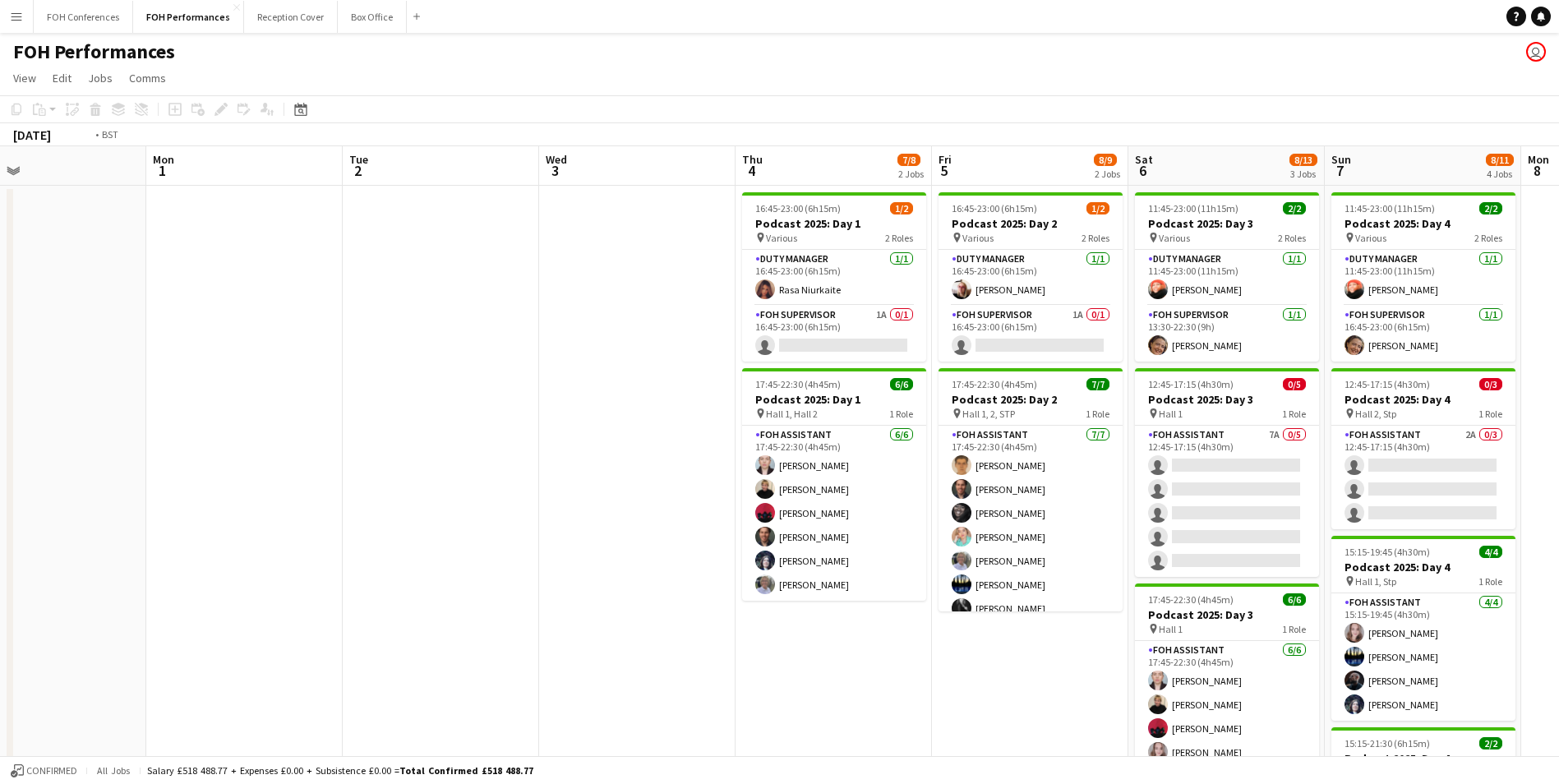
drag, startPoint x: 1041, startPoint y: 216, endPoint x: -64, endPoint y: 214, distance: 1105.0
click at [0, 214] on html "Menu Boards Boards Boards All jobs Status Workforce Workforce My Workforce Recr…" at bounding box center [780, 515] width 1559 height 1031
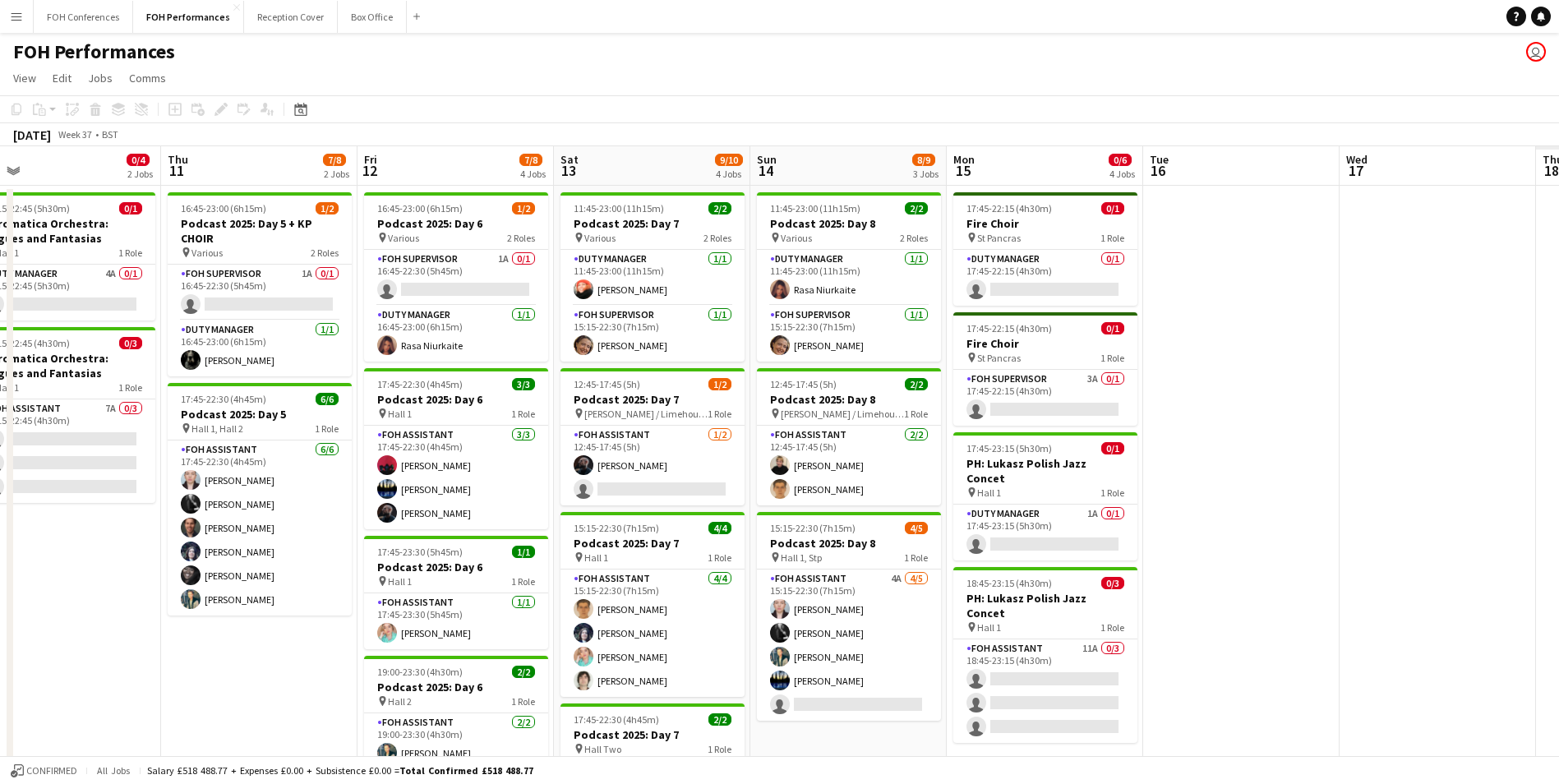
drag, startPoint x: 1304, startPoint y: 176, endPoint x: -145, endPoint y: 212, distance: 1449.4
click at [0, 212] on html "Menu Boards Boards Boards All jobs Status Workforce Workforce My Workforce Recr…" at bounding box center [780, 515] width 1559 height 1031
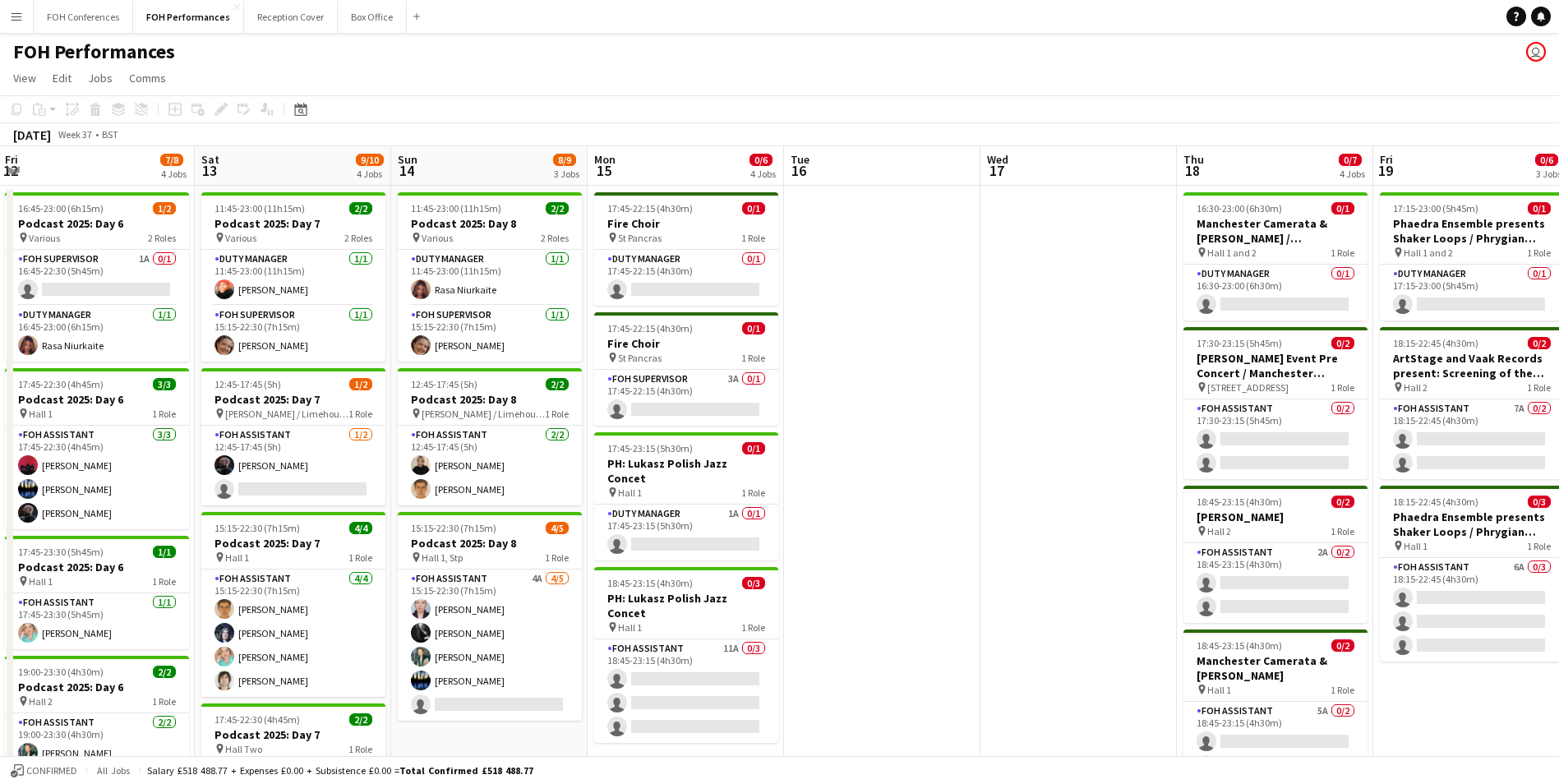
scroll to position [0, 597]
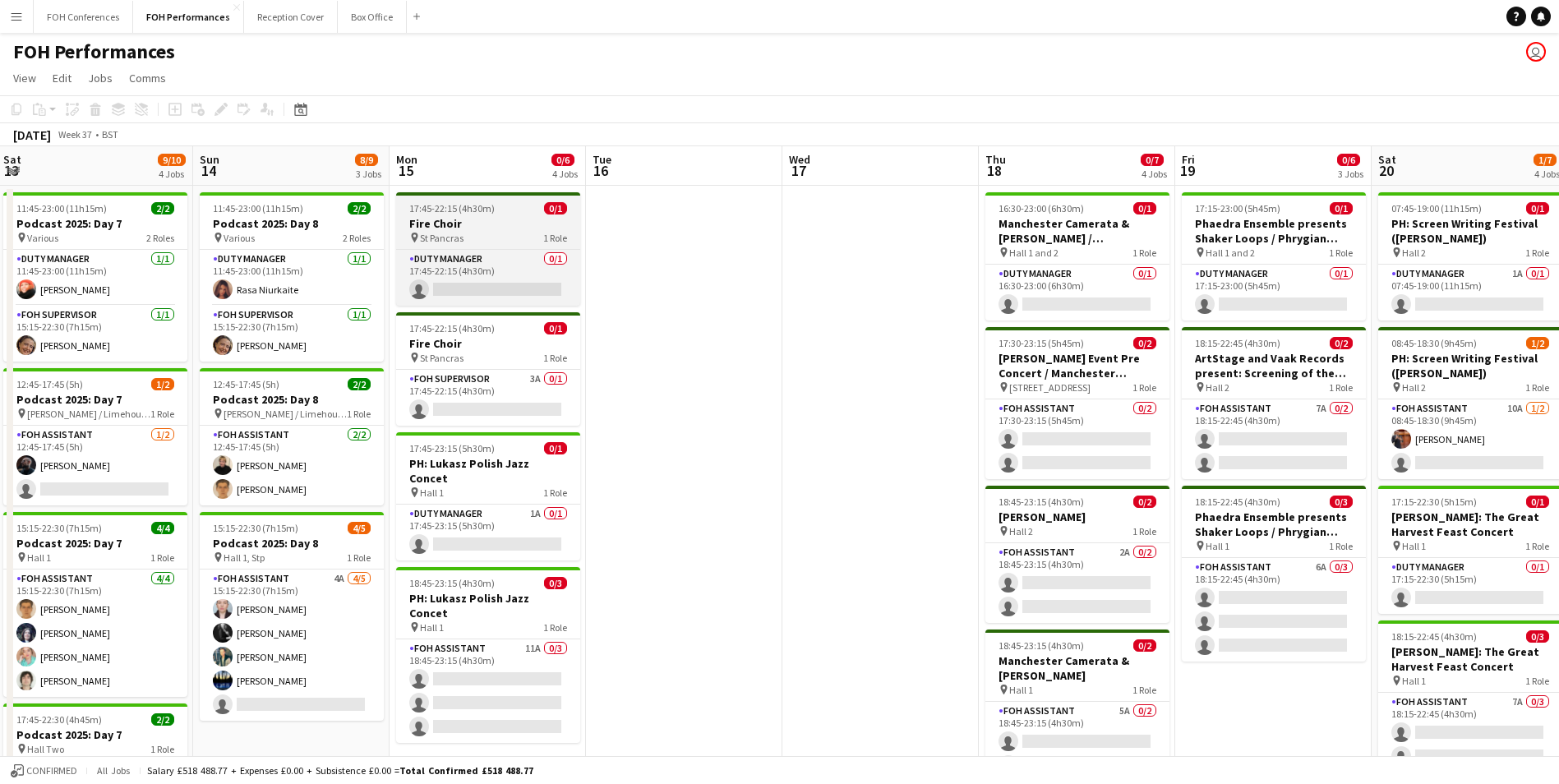
drag, startPoint x: 1010, startPoint y: 180, endPoint x: 500, endPoint y: 220, distance: 511.6
click at [500, 220] on app-calendar-viewport "Wed 10 0/4 2 Jobs Thu 11 7/8 2 Jobs Fri 12 7/8 4 Jobs Sat 13 9/10 4 Jobs Sun 14…" at bounding box center [780, 575] width 1559 height 857
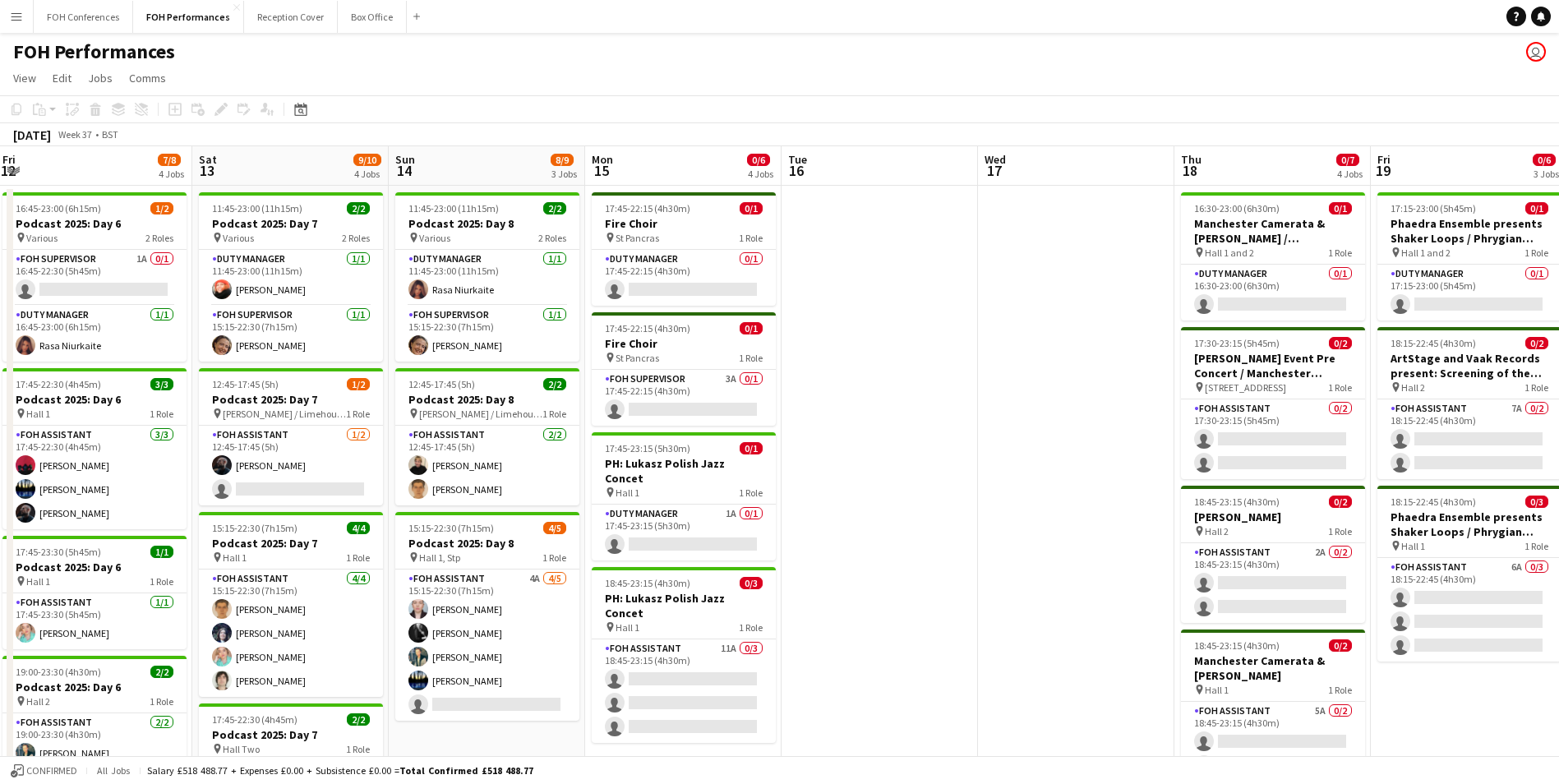
scroll to position [0, 0]
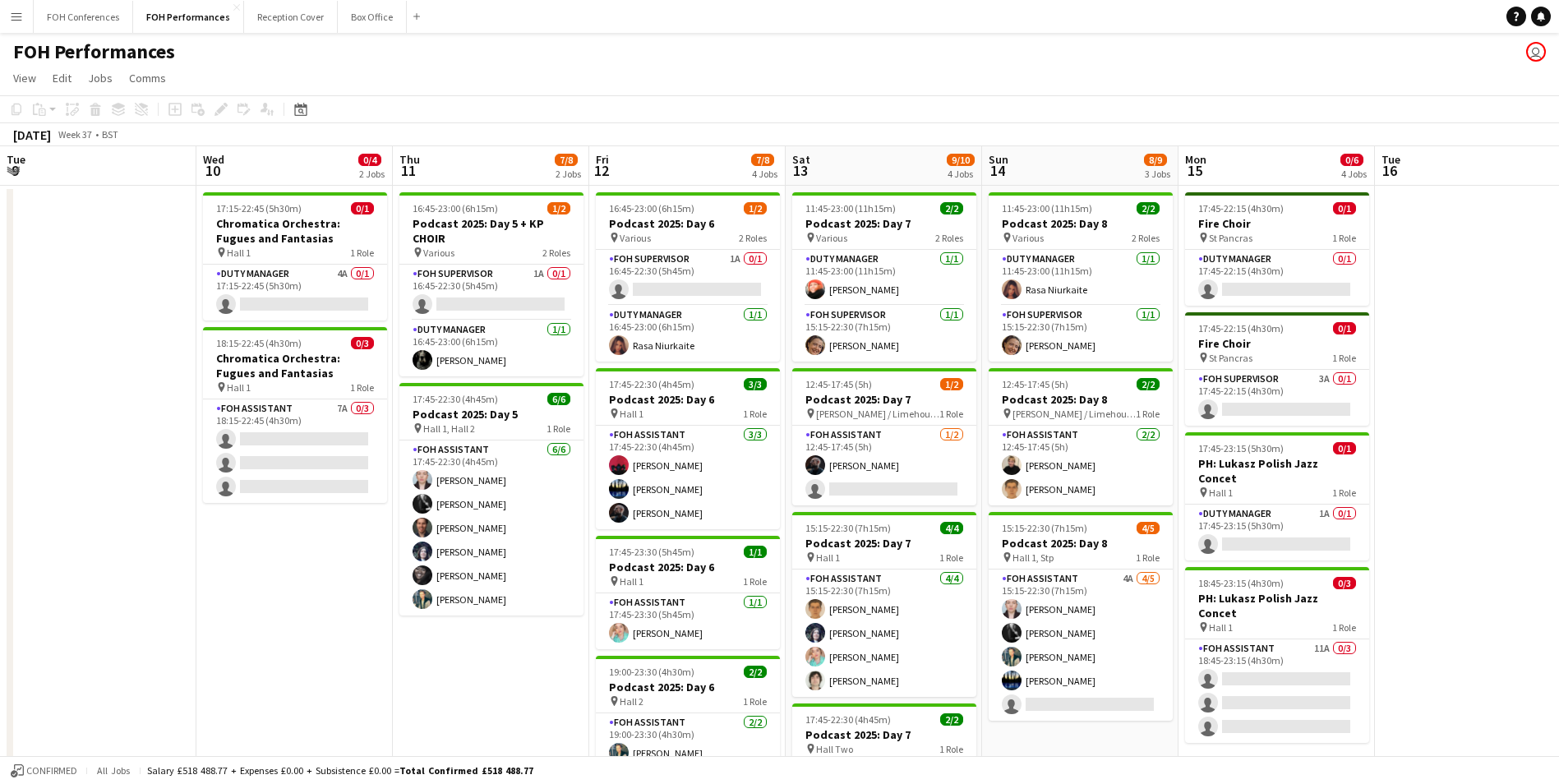
drag, startPoint x: 434, startPoint y: 171, endPoint x: 1354, endPoint y: 168, distance: 920.0
click at [1354, 168] on app-calendar-viewport "Tue 9 Wed 10 0/4 2 Jobs Thu 11 7/8 2 Jobs Fri 12 7/8 4 Jobs Sat 13 9/10 4 Jobs …" at bounding box center [780, 575] width 1559 height 857
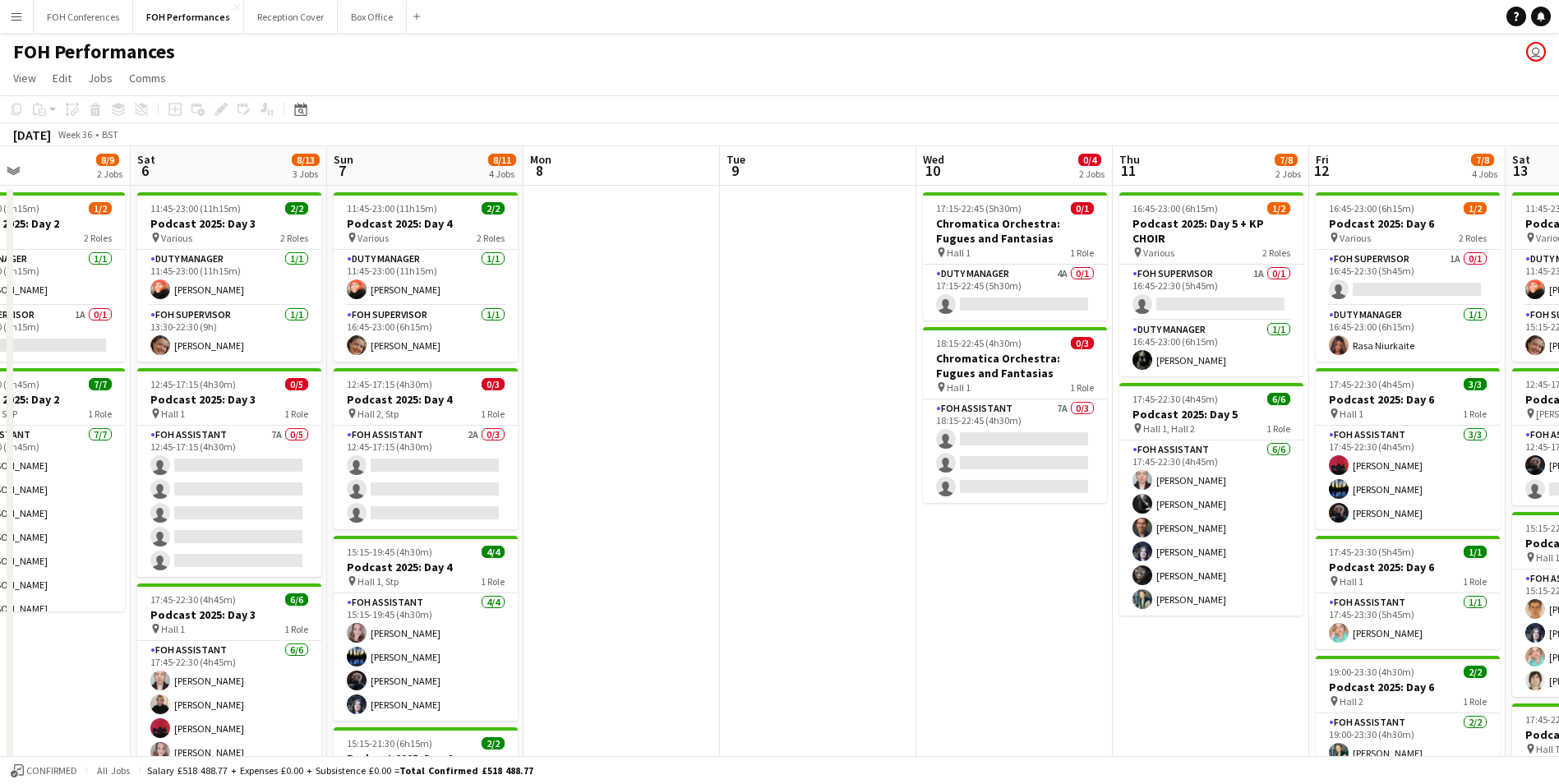
scroll to position [0, 542]
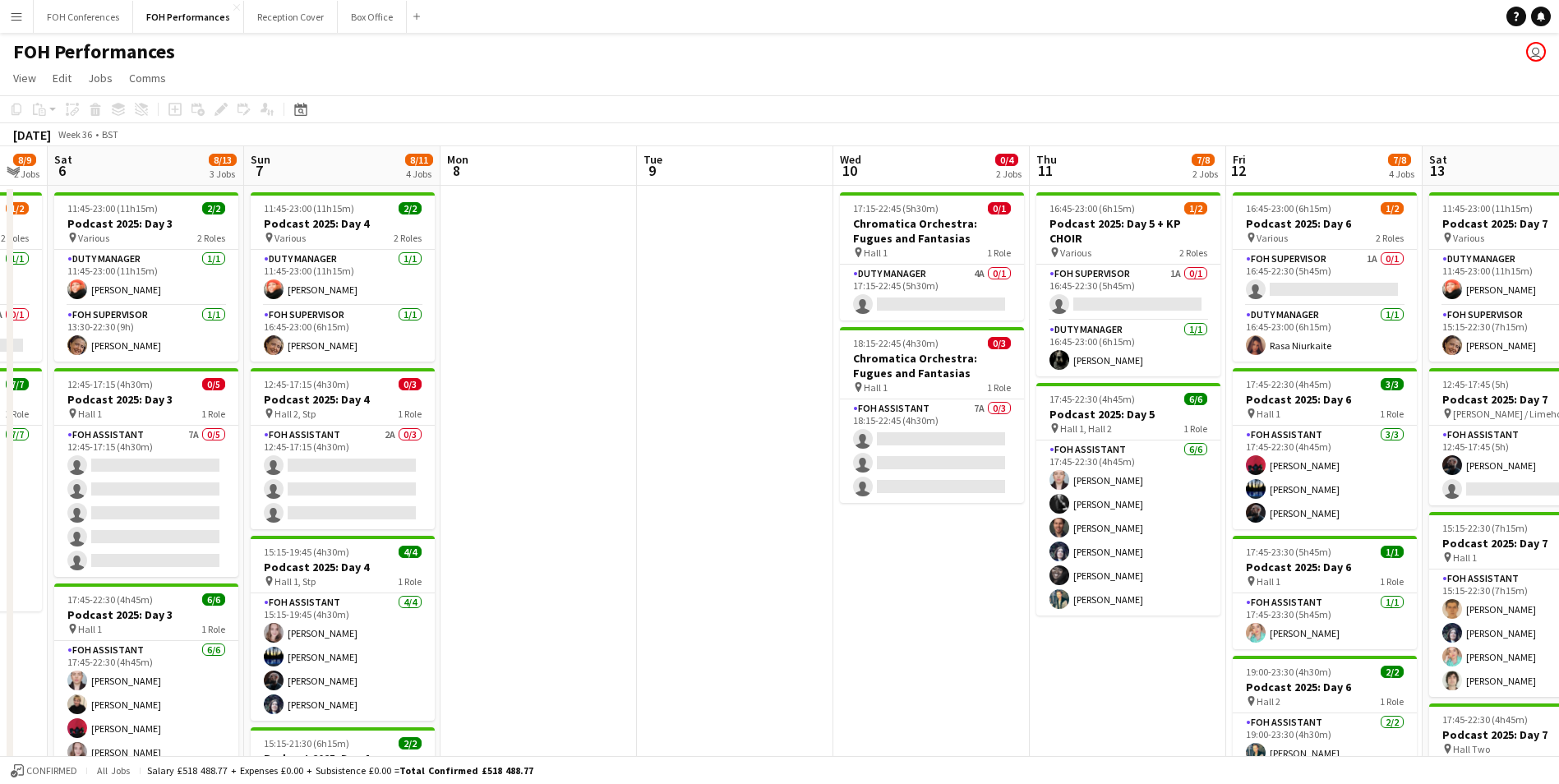
drag, startPoint x: 232, startPoint y: 169, endPoint x: 738, endPoint y: 169, distance: 506.0
click at [738, 169] on app-calendar-viewport "Wed 3 Thu 4 7/8 2 Jobs Fri 5 8/9 2 Jobs Sat 6 8/13 3 Jobs Sun 7 8/11 4 Jobs Mon…" at bounding box center [780, 575] width 1559 height 857
click at [696, 158] on app-board-header-date "Tue 9" at bounding box center [735, 166] width 197 height 39
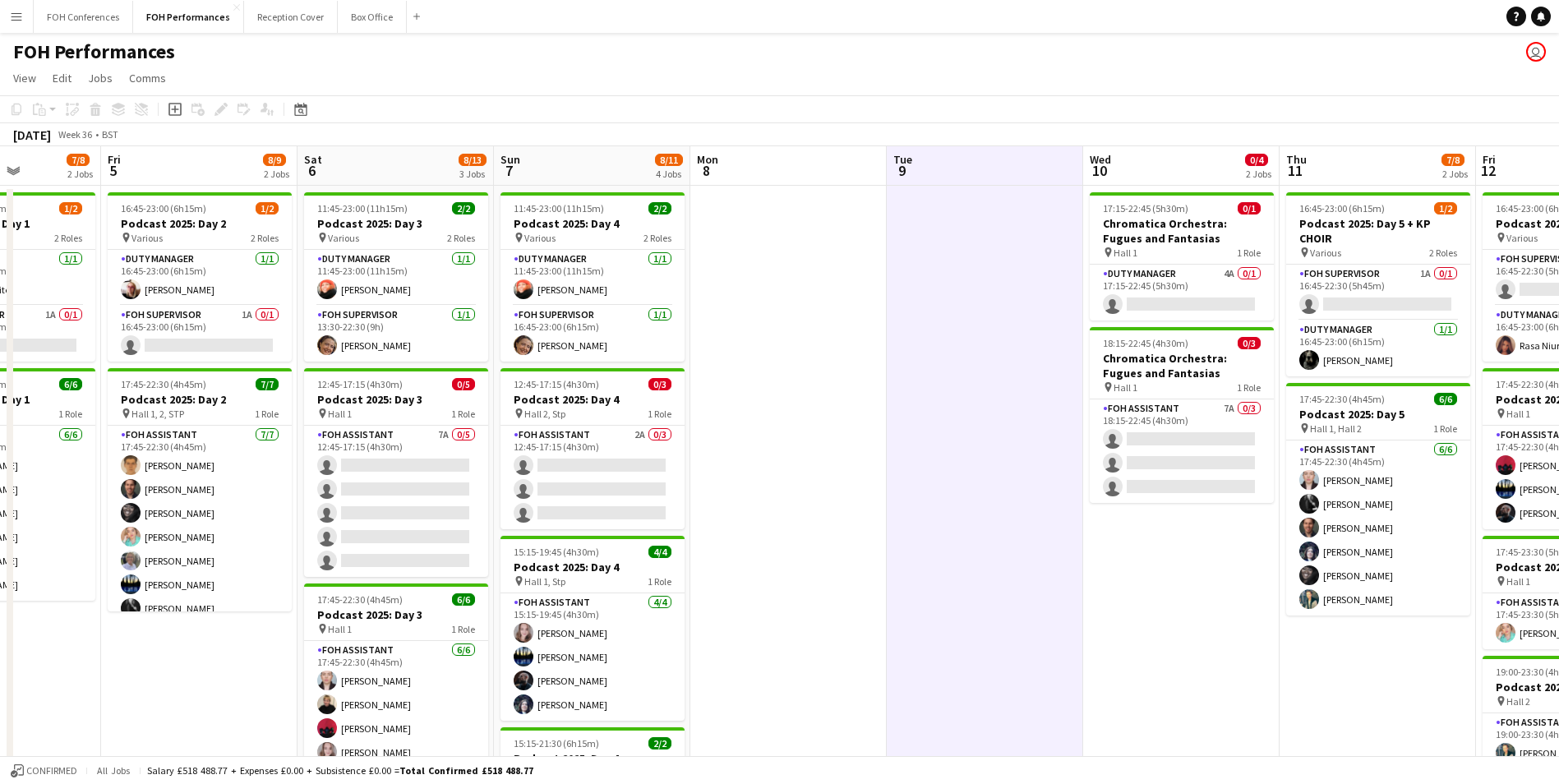
scroll to position [0, 575]
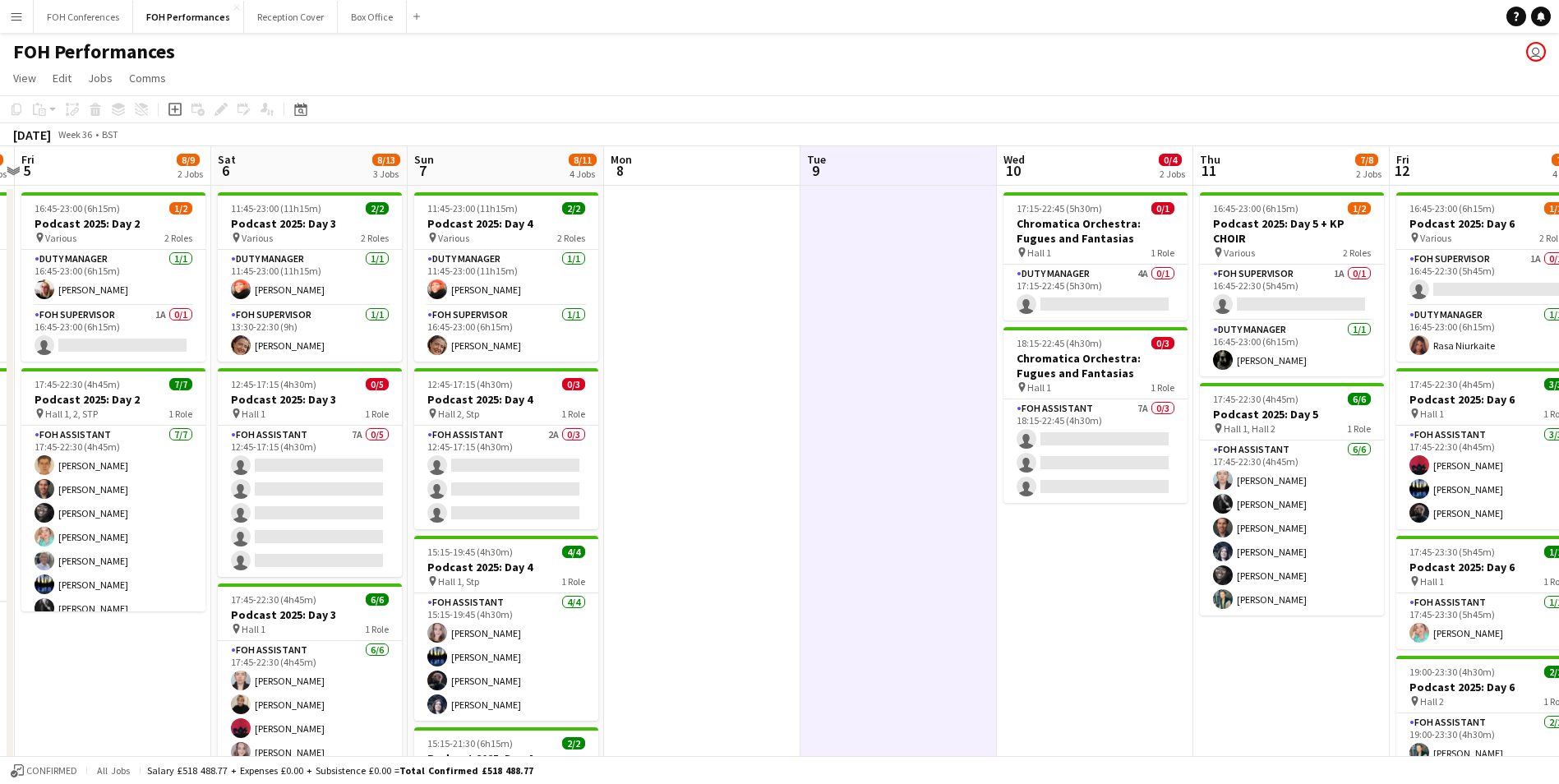
drag, startPoint x: 348, startPoint y: 182, endPoint x: 511, endPoint y: 191, distance: 163.2
click at [511, 191] on app-calendar-viewport "Tue 2 Wed 3 Thu 4 7/8 2 Jobs Fri 5 8/9 2 Jobs Sat 6 8/13 3 Jobs Sun 7 8/11 4 Jo…" at bounding box center [780, 575] width 1559 height 857
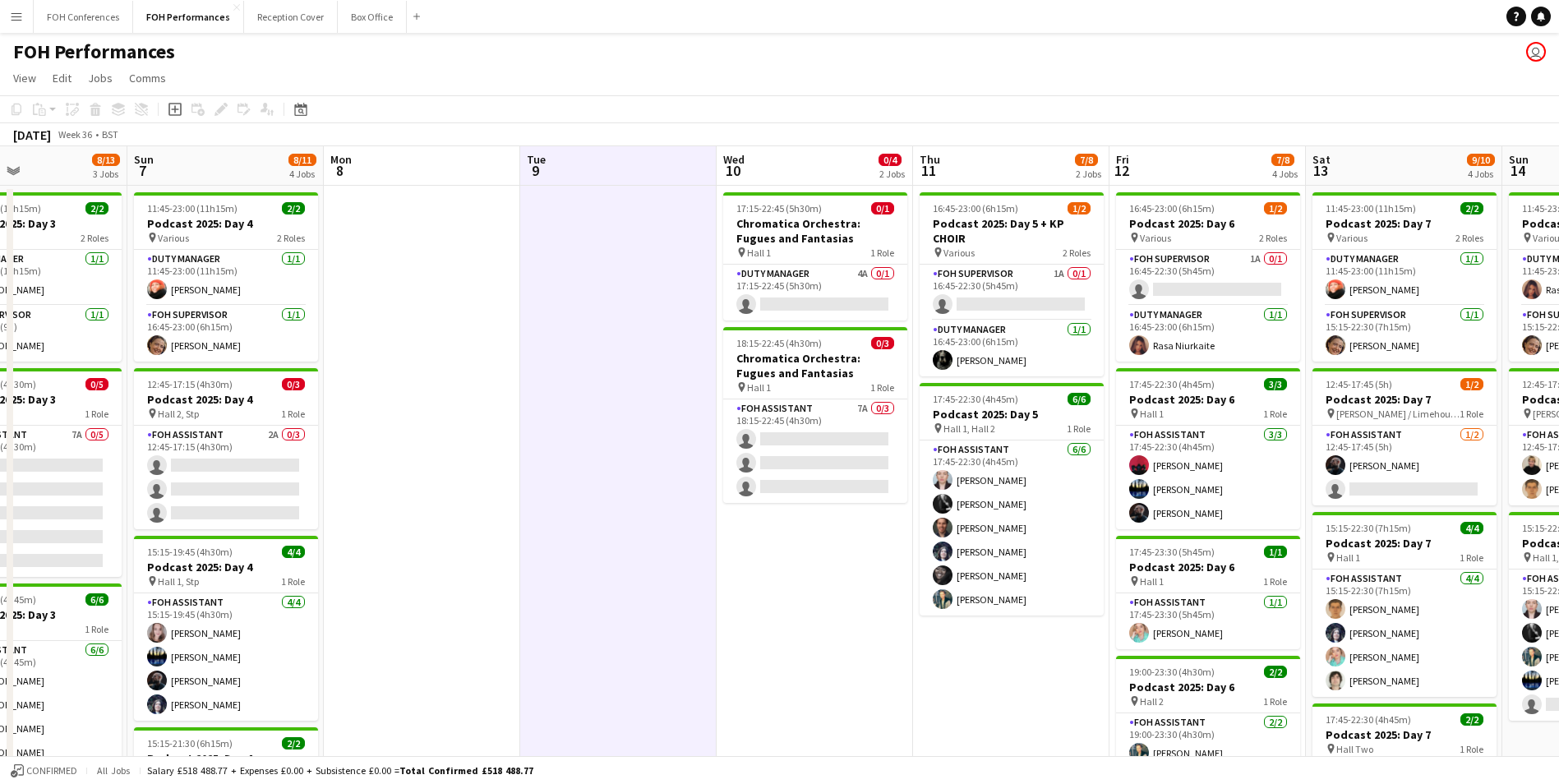
scroll to position [0, 661]
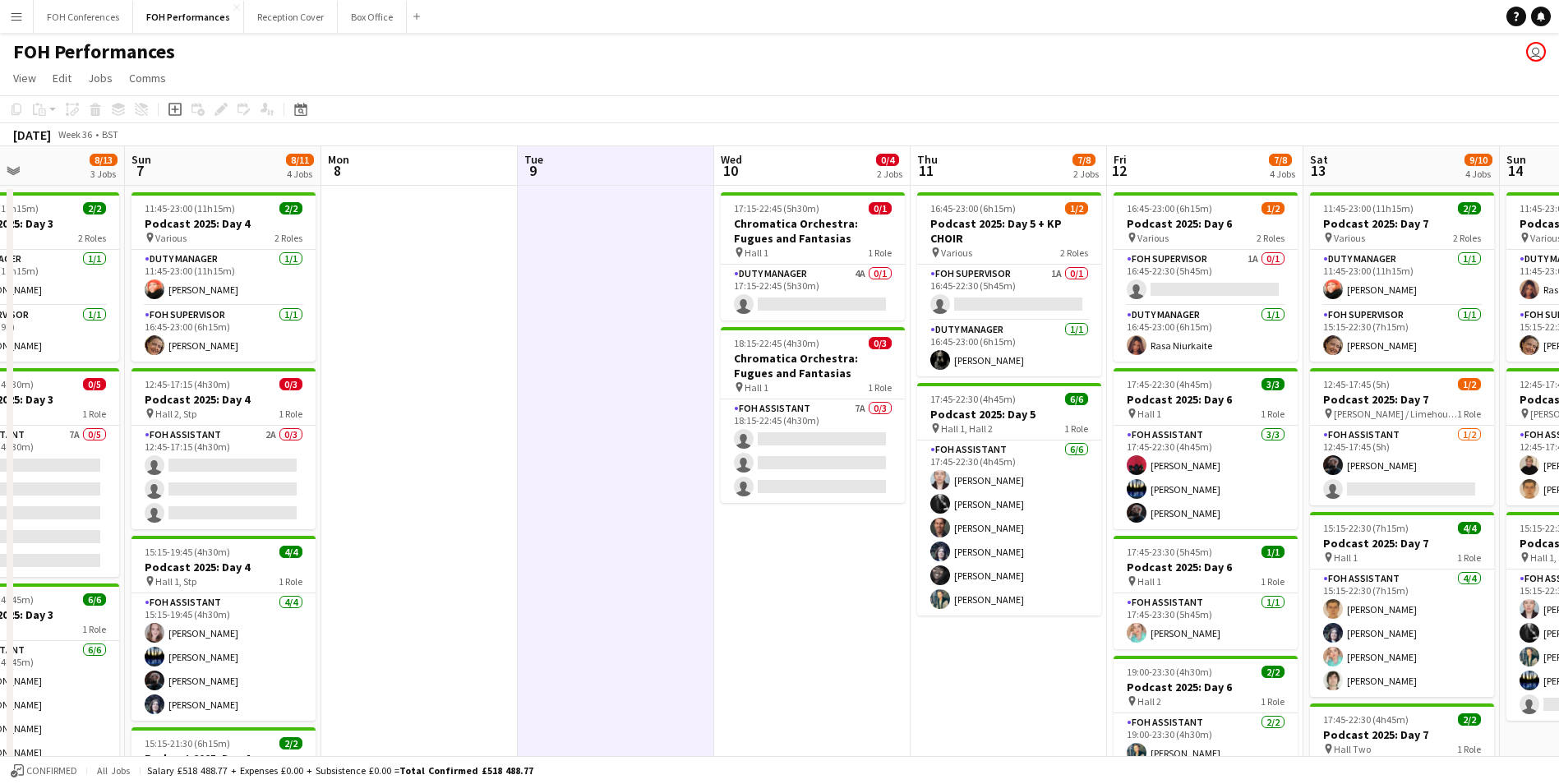
drag, startPoint x: 536, startPoint y: 165, endPoint x: 253, endPoint y: 162, distance: 283.0
click at [253, 162] on app-calendar-viewport "Wed 3 Thu 4 7/8 2 Jobs Fri 5 8/9 2 Jobs Sat 6 8/13 3 Jobs Sun 7 8/11 4 Jobs Mon…" at bounding box center [780, 575] width 1559 height 857
click at [217, 464] on app-card-role "FOH Assistant 2A 0/3 12:45-17:15 (4h30m) single-neutral-actions single-neutral-…" at bounding box center [223, 477] width 184 height 103
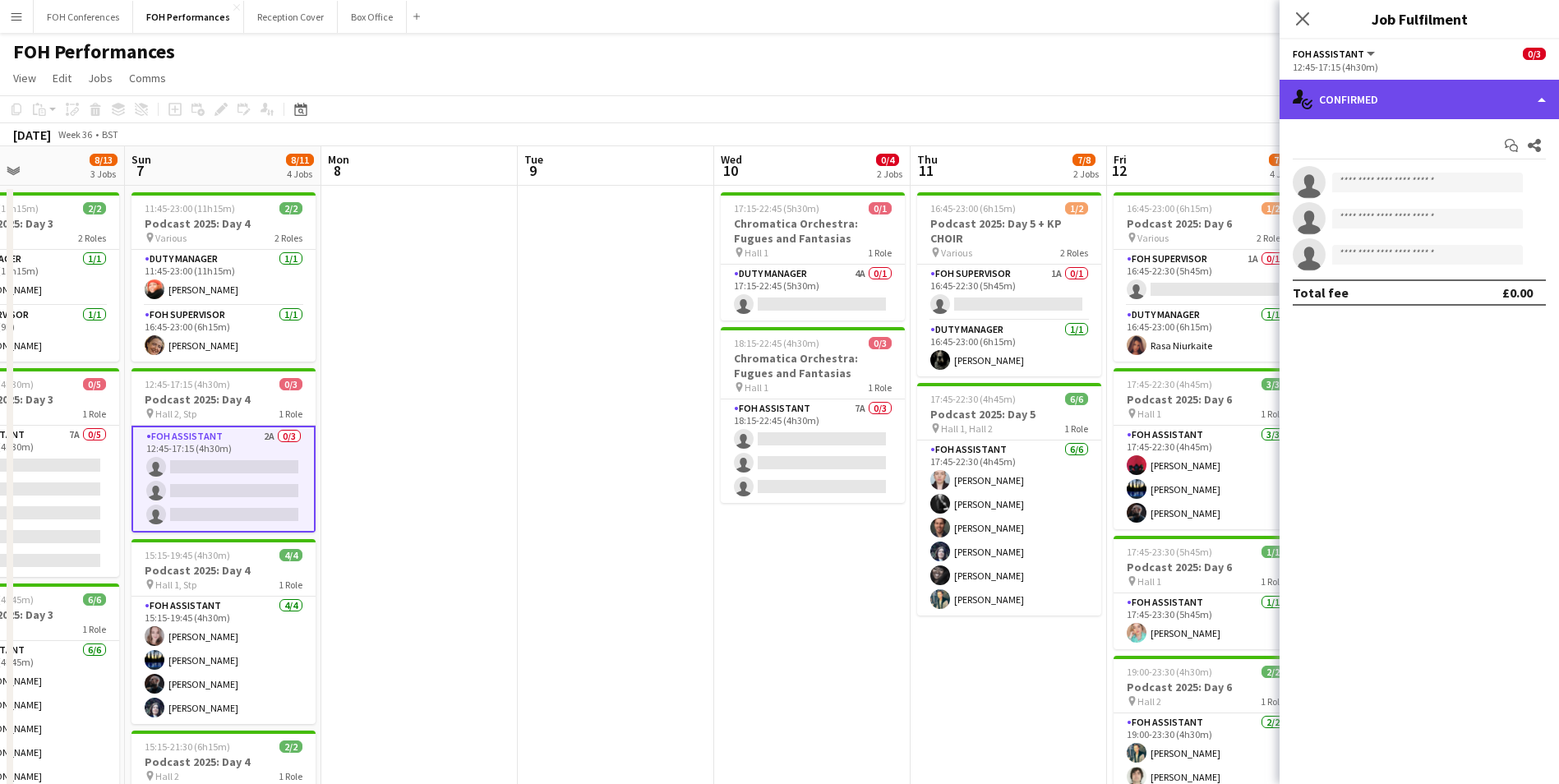
click at [1401, 96] on div "single-neutral-actions-check-2 Confirmed" at bounding box center [1418, 99] width 279 height 39
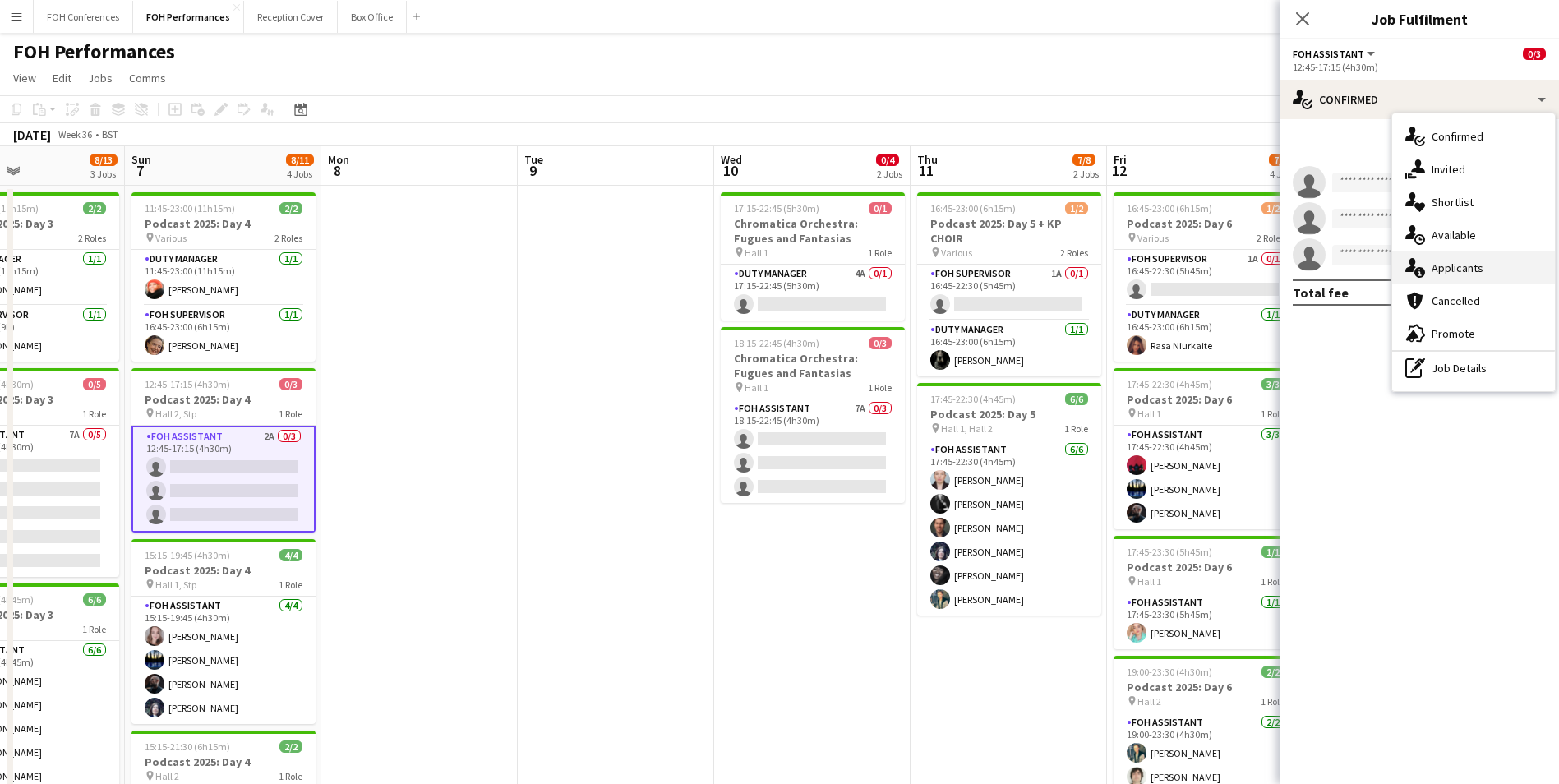
click at [1453, 271] on div "single-neutral-actions-information Applicants" at bounding box center [1474, 268] width 163 height 33
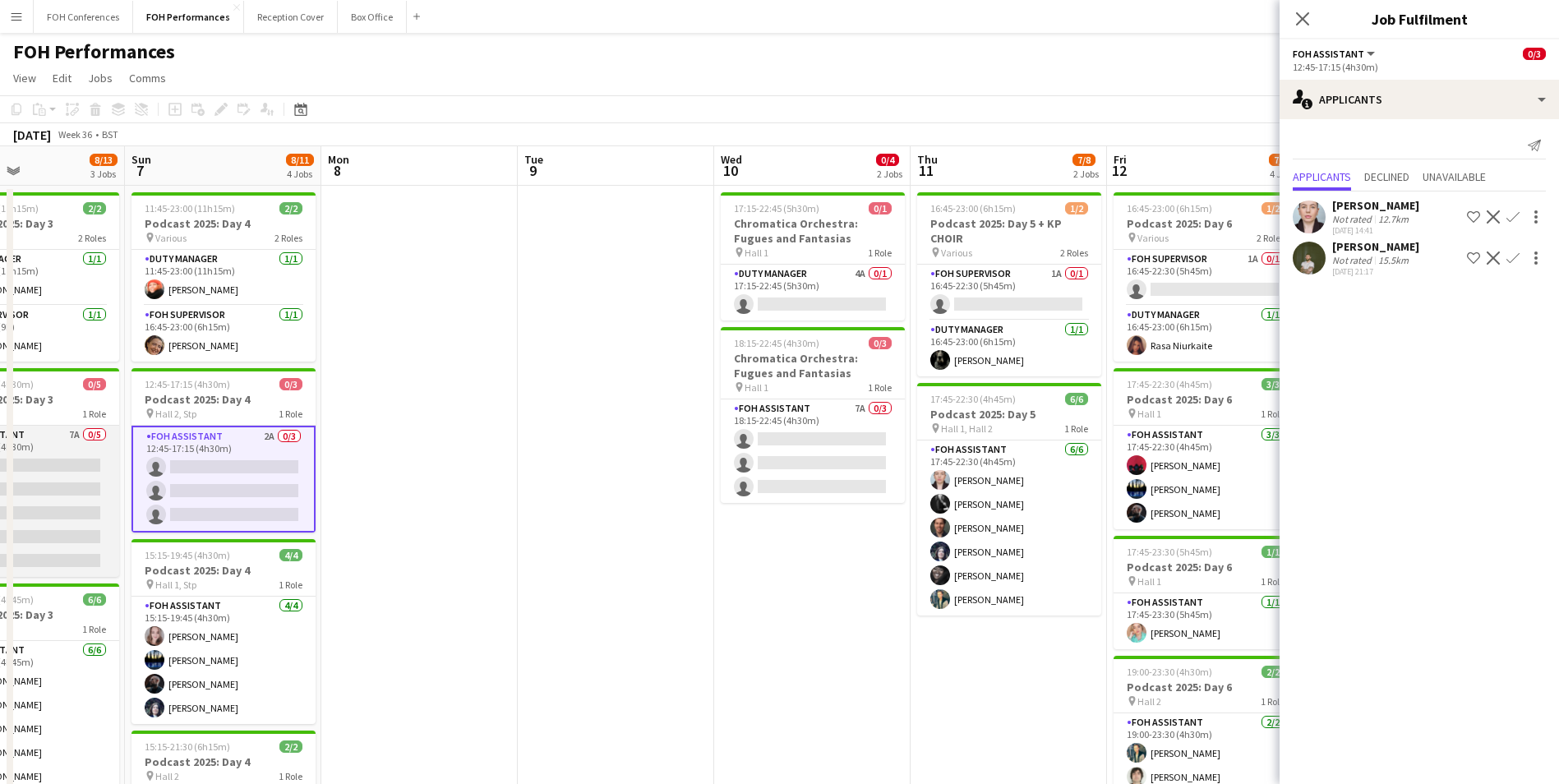
click at [72, 459] on app-card-role "FOH Assistant 7A 0/5 12:45-17:15 (4h30m) single-neutral-actions single-neutral-…" at bounding box center [27, 500] width 184 height 151
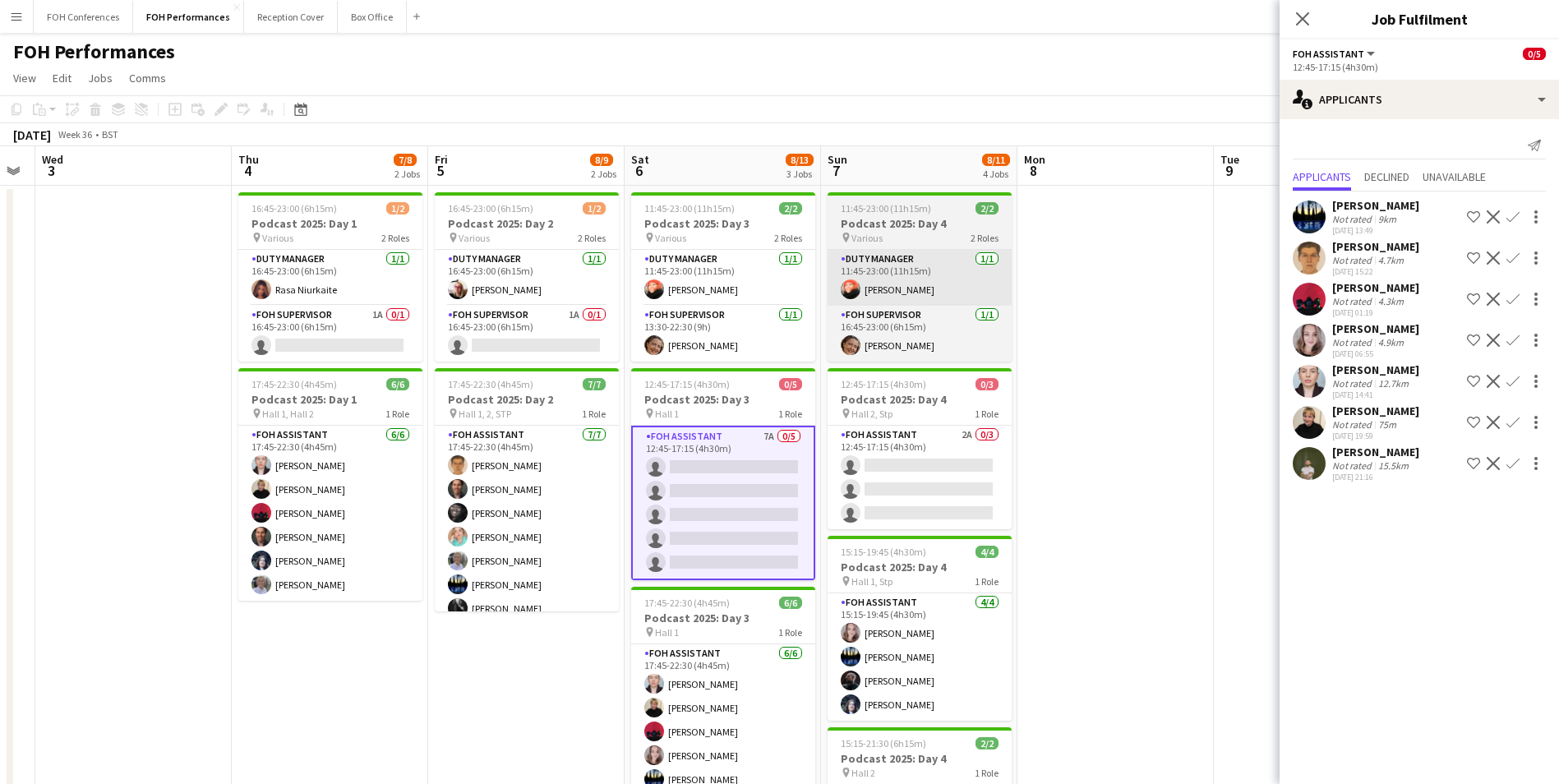
drag, startPoint x: 220, startPoint y: 165, endPoint x: 922, endPoint y: 263, distance: 708.8
click at [922, 263] on app-calendar-viewport "Mon 1 Tue 2 Wed 3 Thu 4 7/8 2 Jobs Fri 5 8/9 2 Jobs Sat 6 8/13 3 Jobs Sun 7 8/1…" at bounding box center [780, 575] width 1559 height 857
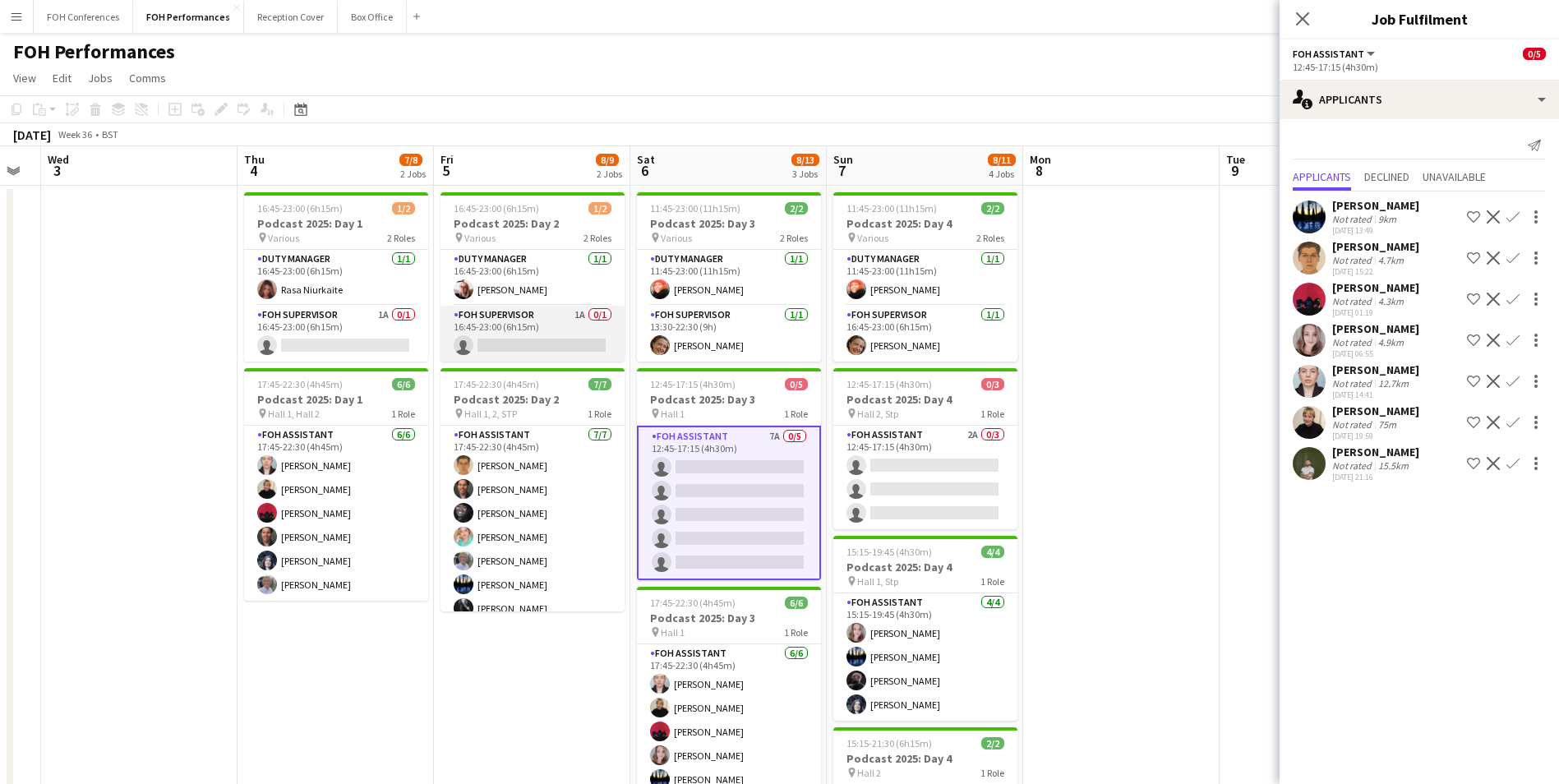
click at [492, 349] on app-card-role "FOH Supervisor 1A 0/1 16:45-23:00 (6h15m) single-neutral-actions" at bounding box center [532, 333] width 184 height 56
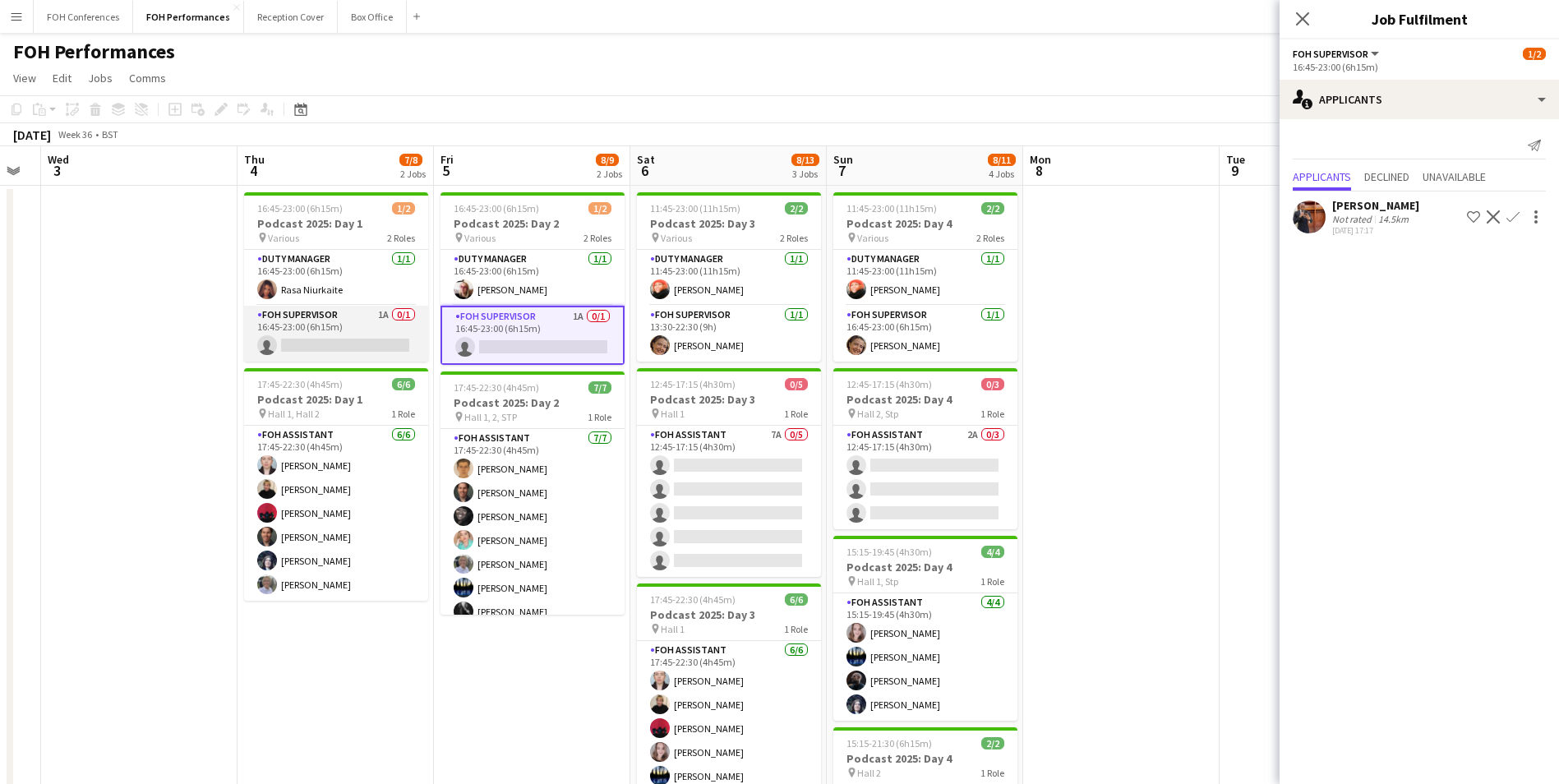
click at [360, 343] on app-card-role "FOH Supervisor 1A 0/1 16:45-23:00 (6h15m) single-neutral-actions" at bounding box center [336, 333] width 184 height 56
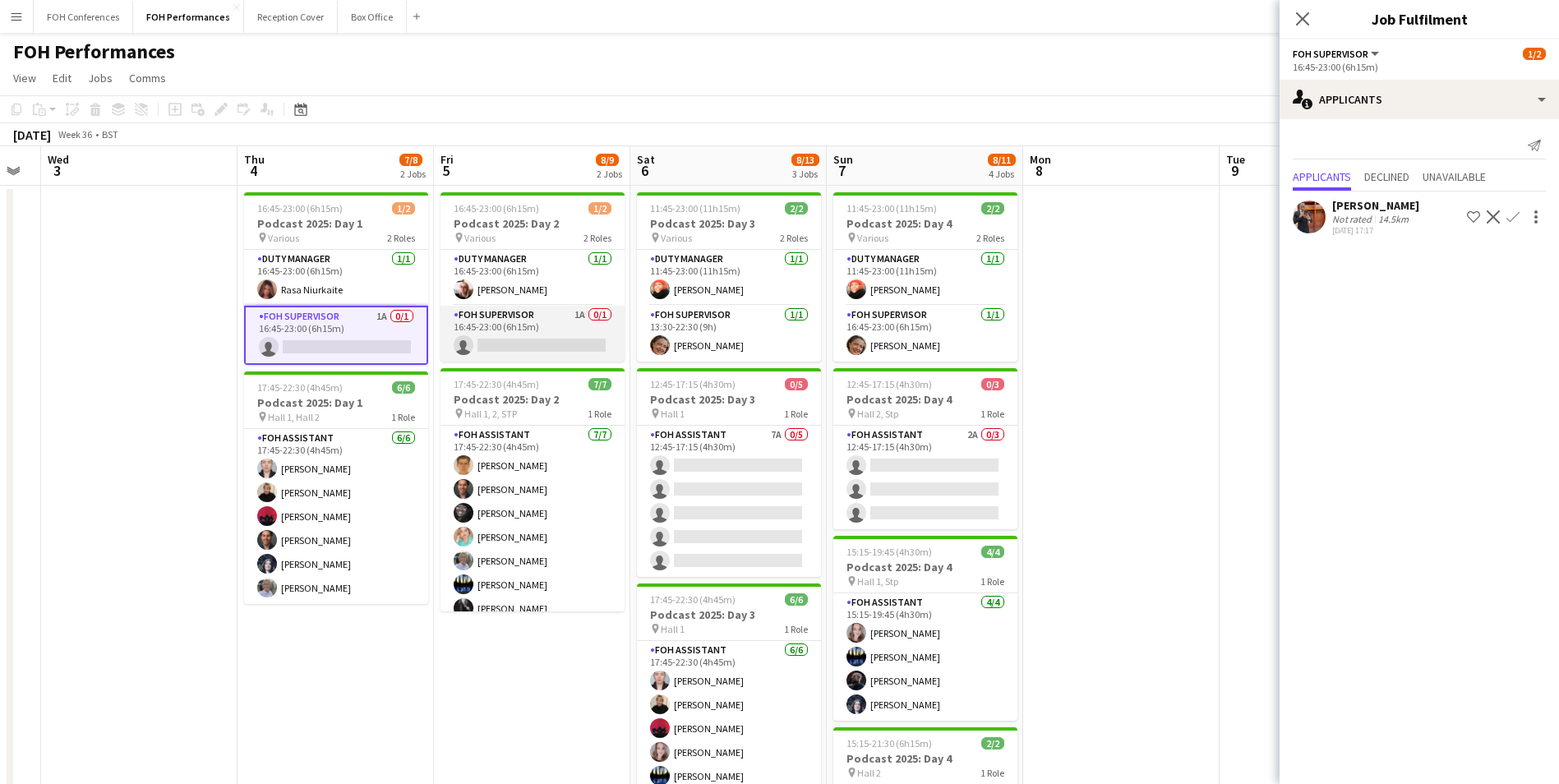
click at [561, 337] on app-card-role "FOH Supervisor 1A 0/1 16:45-23:00 (6h15m) single-neutral-actions" at bounding box center [532, 333] width 184 height 56
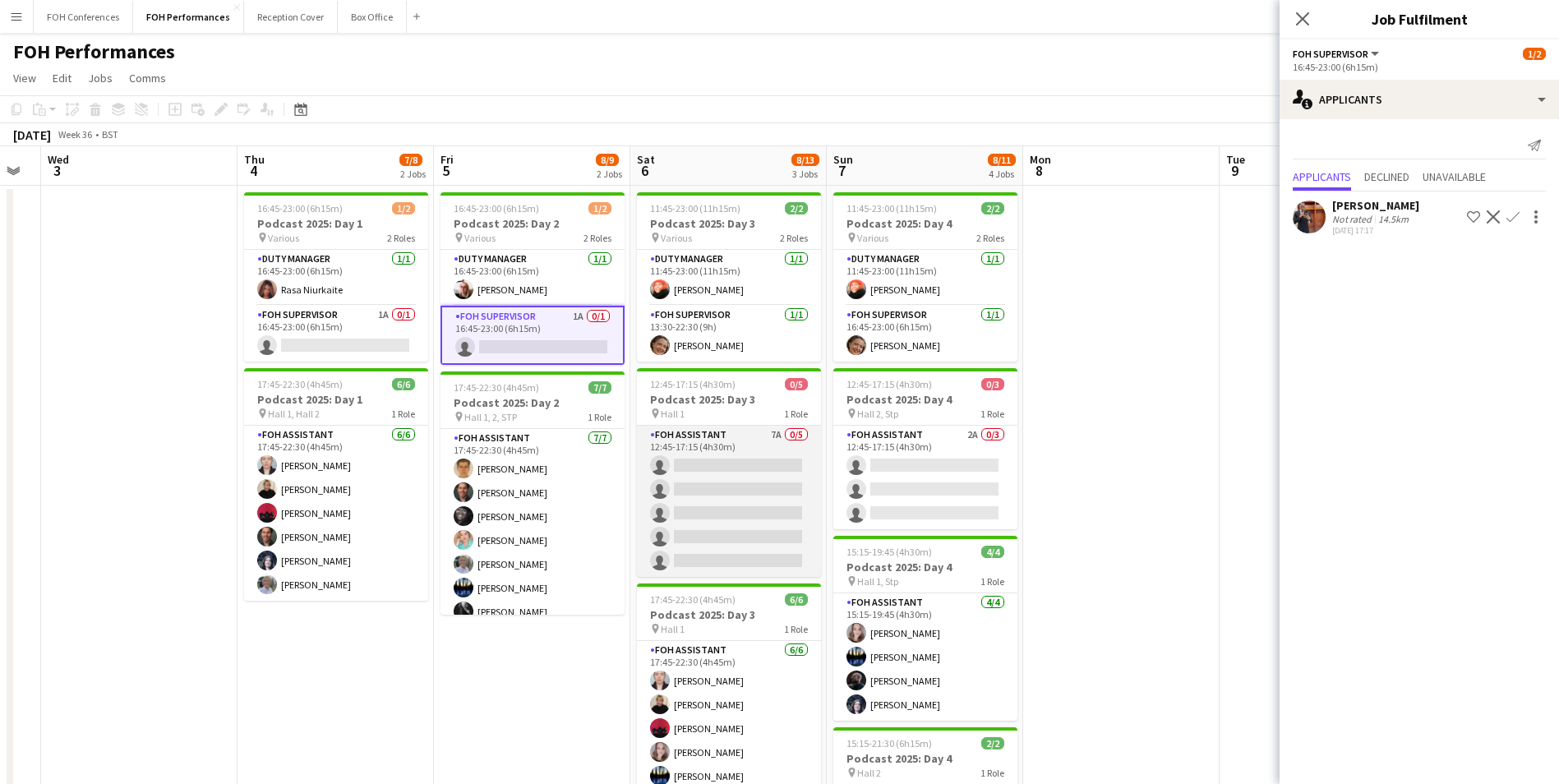
click at [715, 460] on app-card-role "FOH Assistant 7A 0/5 12:45-17:15 (4h30m) single-neutral-actions single-neutral-…" at bounding box center [728, 500] width 184 height 151
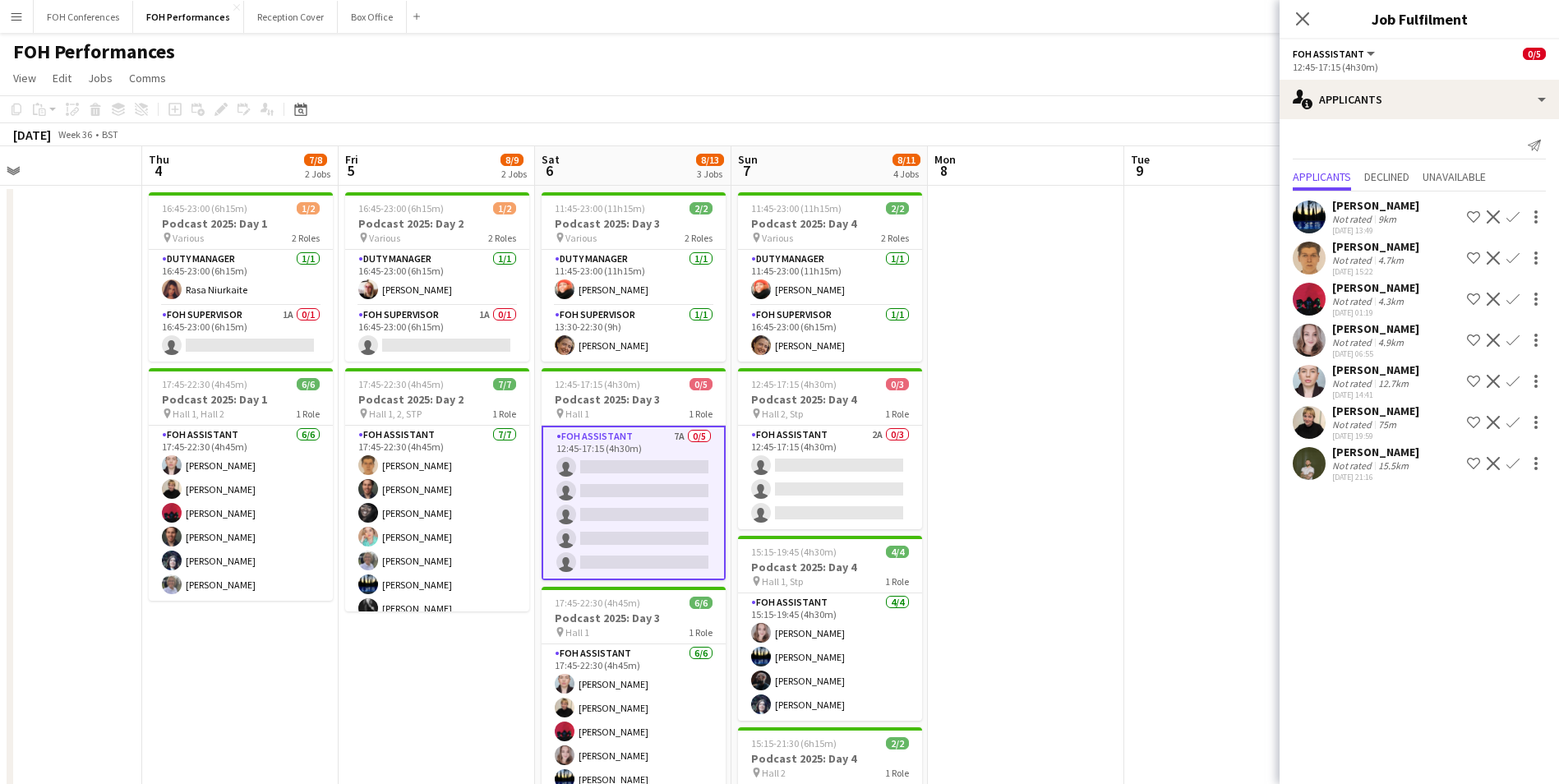
drag, startPoint x: 339, startPoint y: 158, endPoint x: 241, endPoint y: 181, distance: 100.7
click at [241, 181] on app-calendar-viewport "Sun 31 Mon 1 Tue 2 Wed 3 Thu 4 7/8 2 Jobs Fri 5 8/9 2 Jobs Sat 6 8/13 3 Jobs Su…" at bounding box center [780, 575] width 1559 height 857
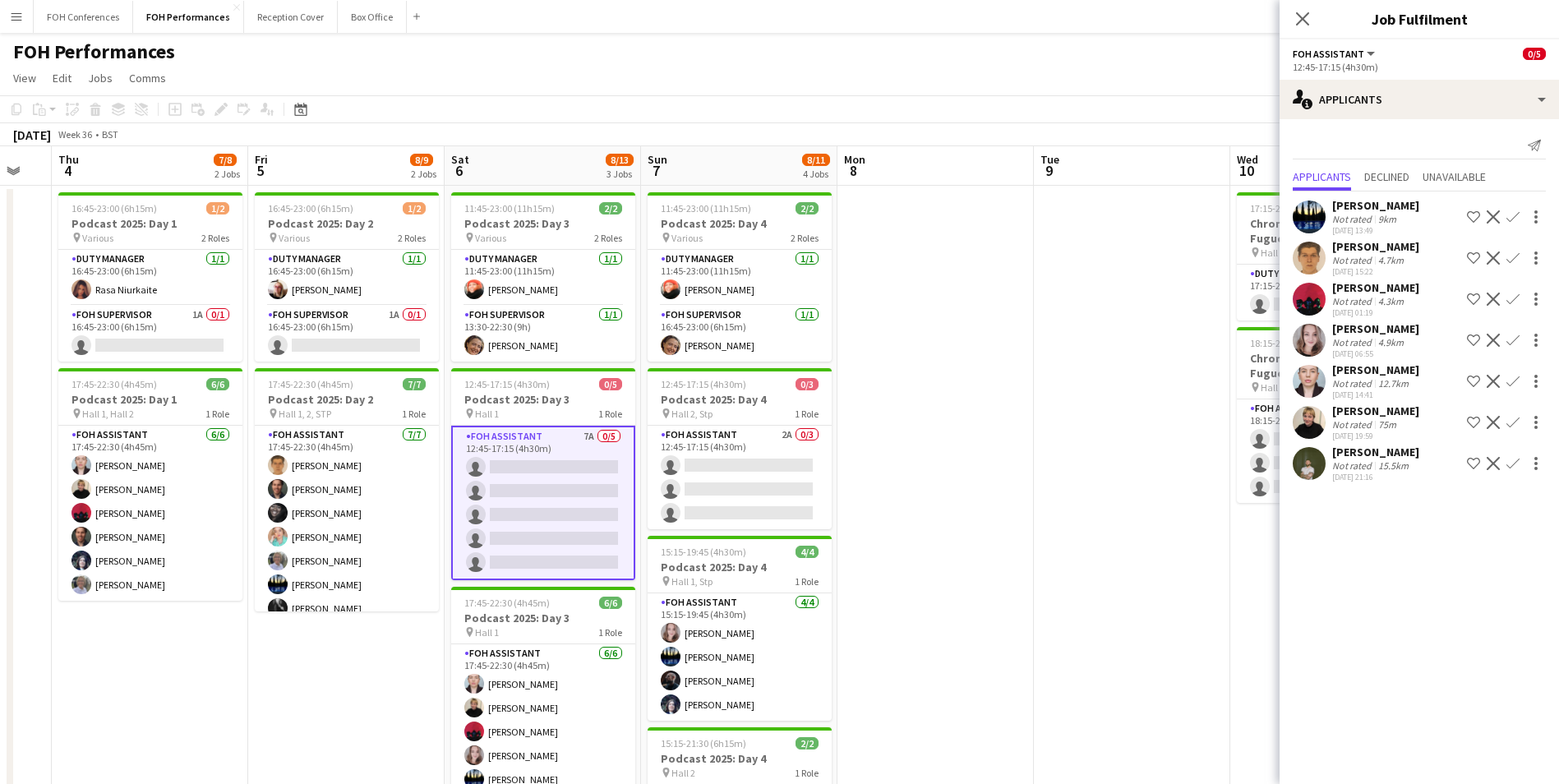
scroll to position [0, 534]
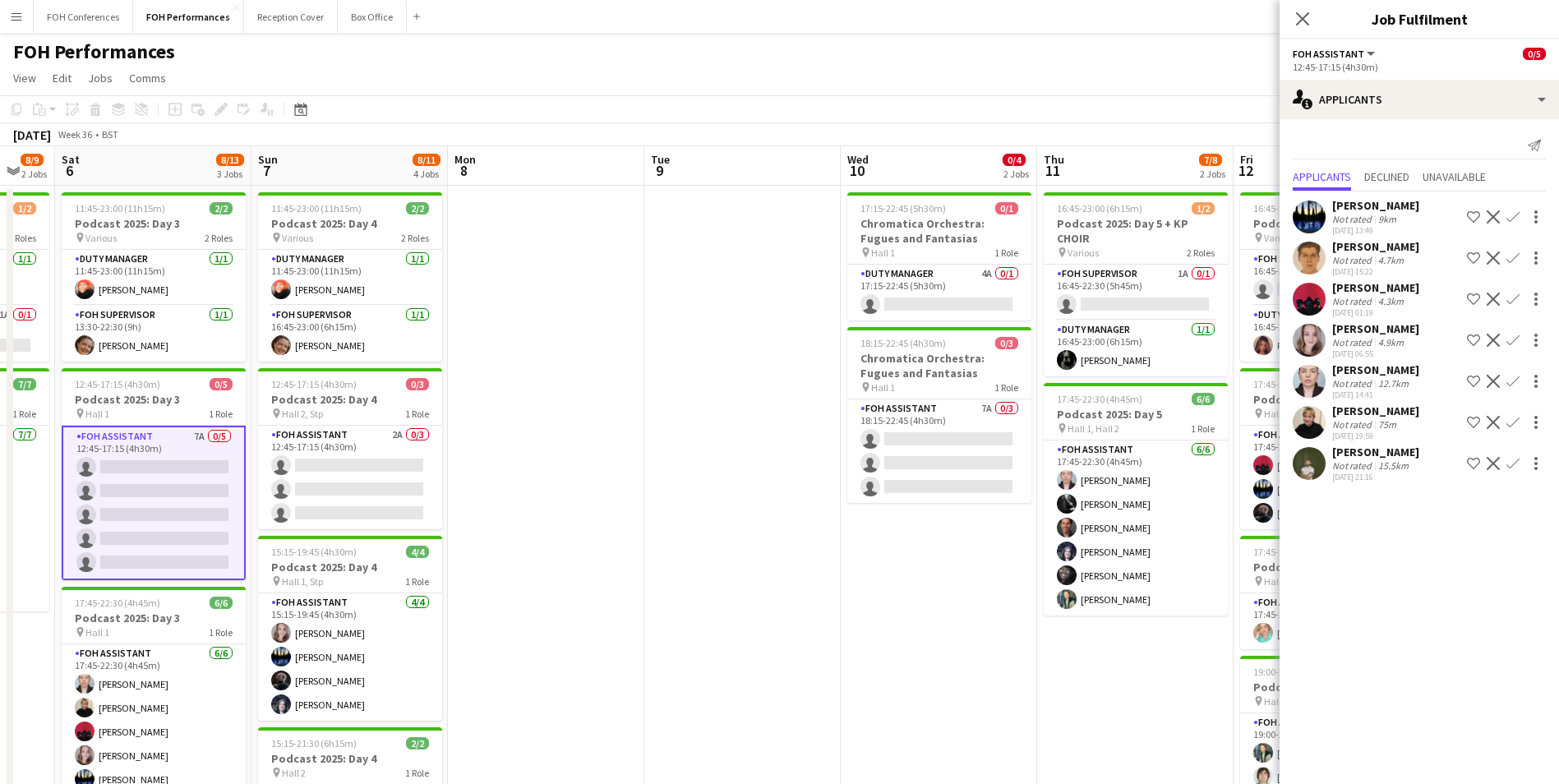
drag, startPoint x: 1046, startPoint y: 182, endPoint x: 236, endPoint y: 125, distance: 812.0
click at [236, 125] on app-calendar "Copy Paste Paste Ctrl+V Paste with crew Ctrl+Shift+V Paste linked Job [GEOGRAPH…" at bounding box center [780, 549] width 1559 height 908
click at [890, 299] on app-card-role "Duty Manager 4A 0/1 17:15-22:45 (5h30m) single-neutral-actions" at bounding box center [939, 292] width 184 height 56
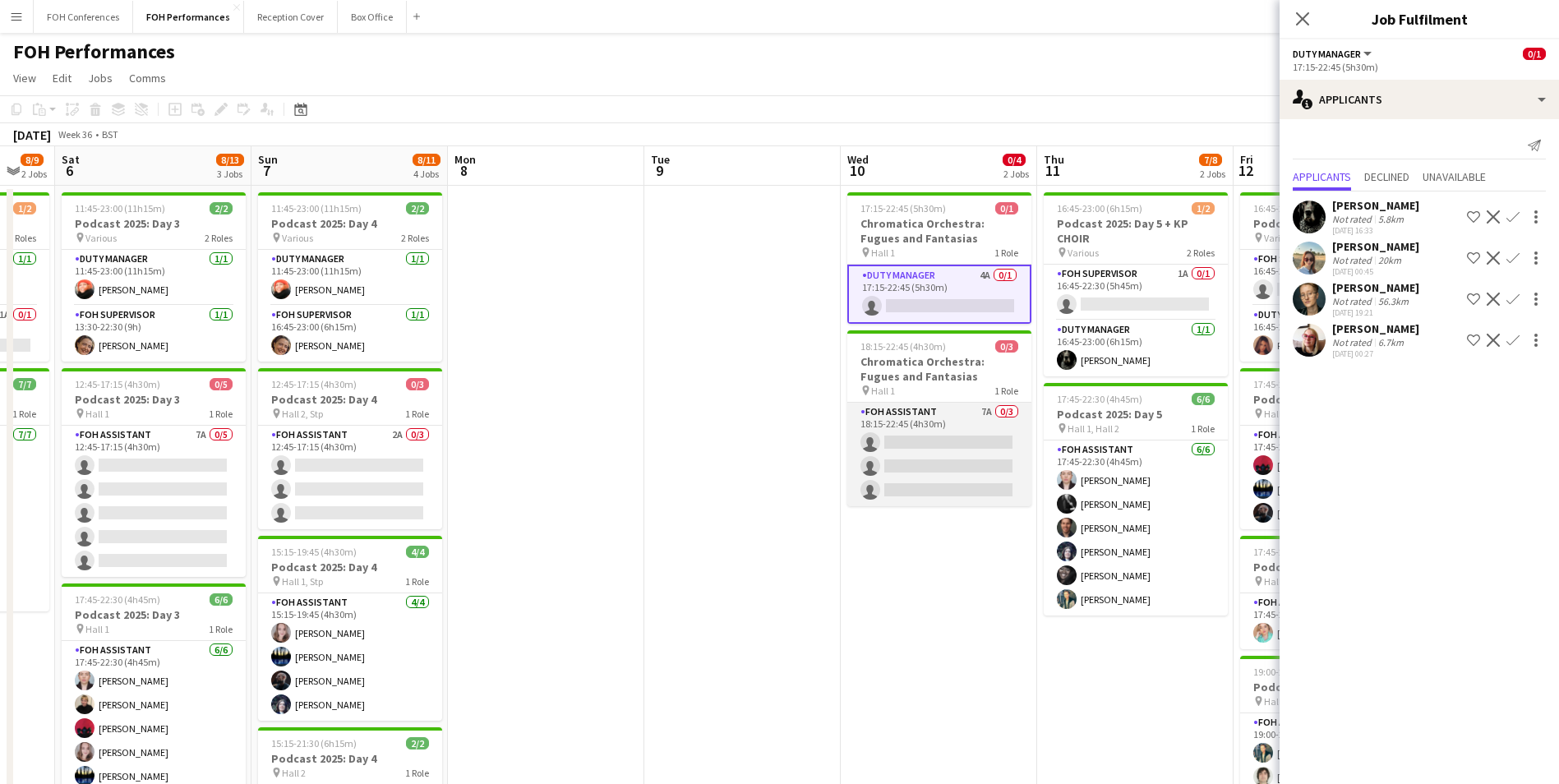
click at [984, 443] on app-card-role "FOH Assistant 7A 0/3 18:15-22:45 (4h30m) single-neutral-actions single-neutral-…" at bounding box center [939, 454] width 184 height 103
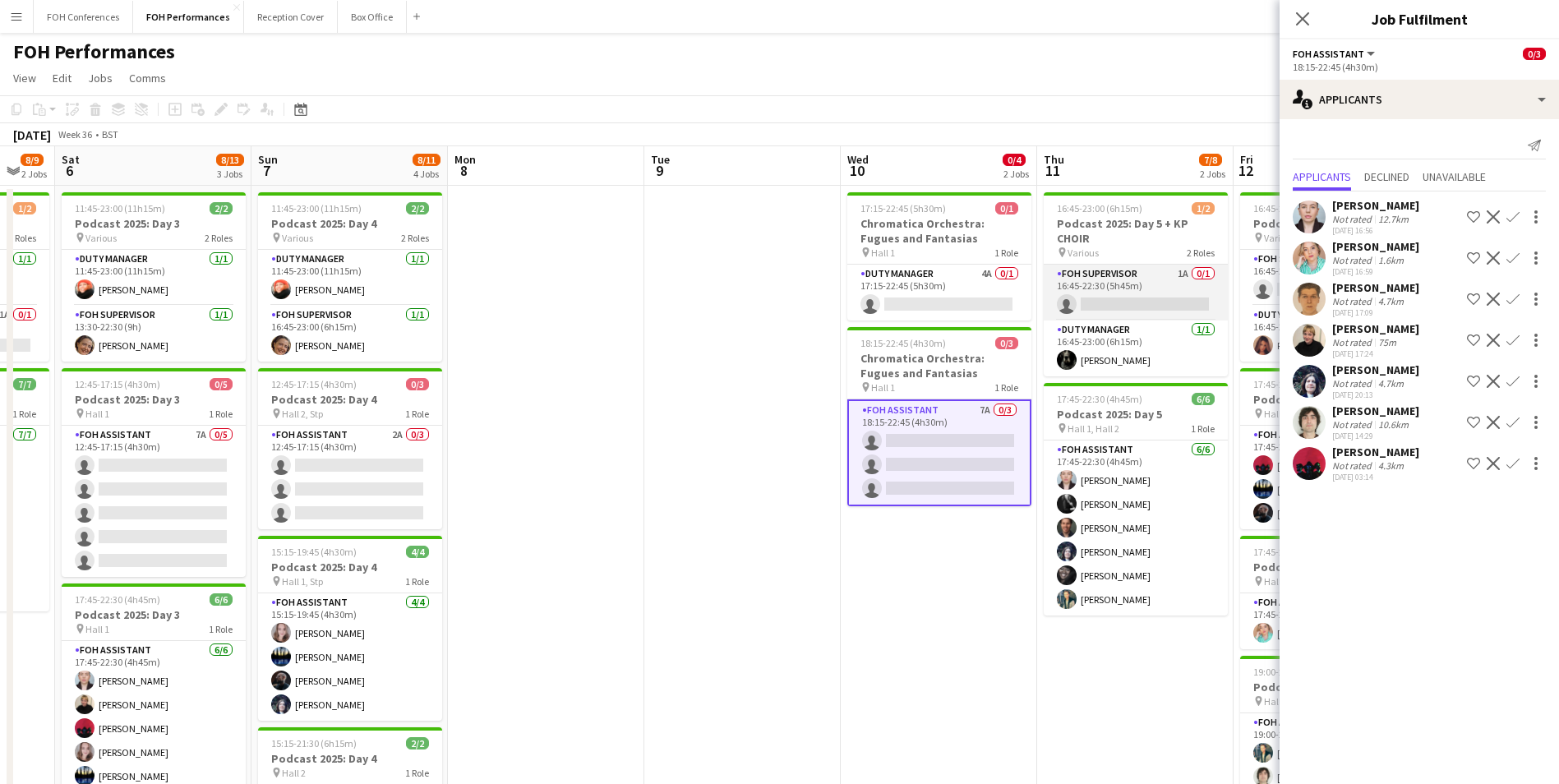
click at [1115, 308] on app-card-role "FOH Supervisor 1A 0/1 16:45-22:30 (5h45m) single-neutral-actions" at bounding box center [1135, 292] width 184 height 56
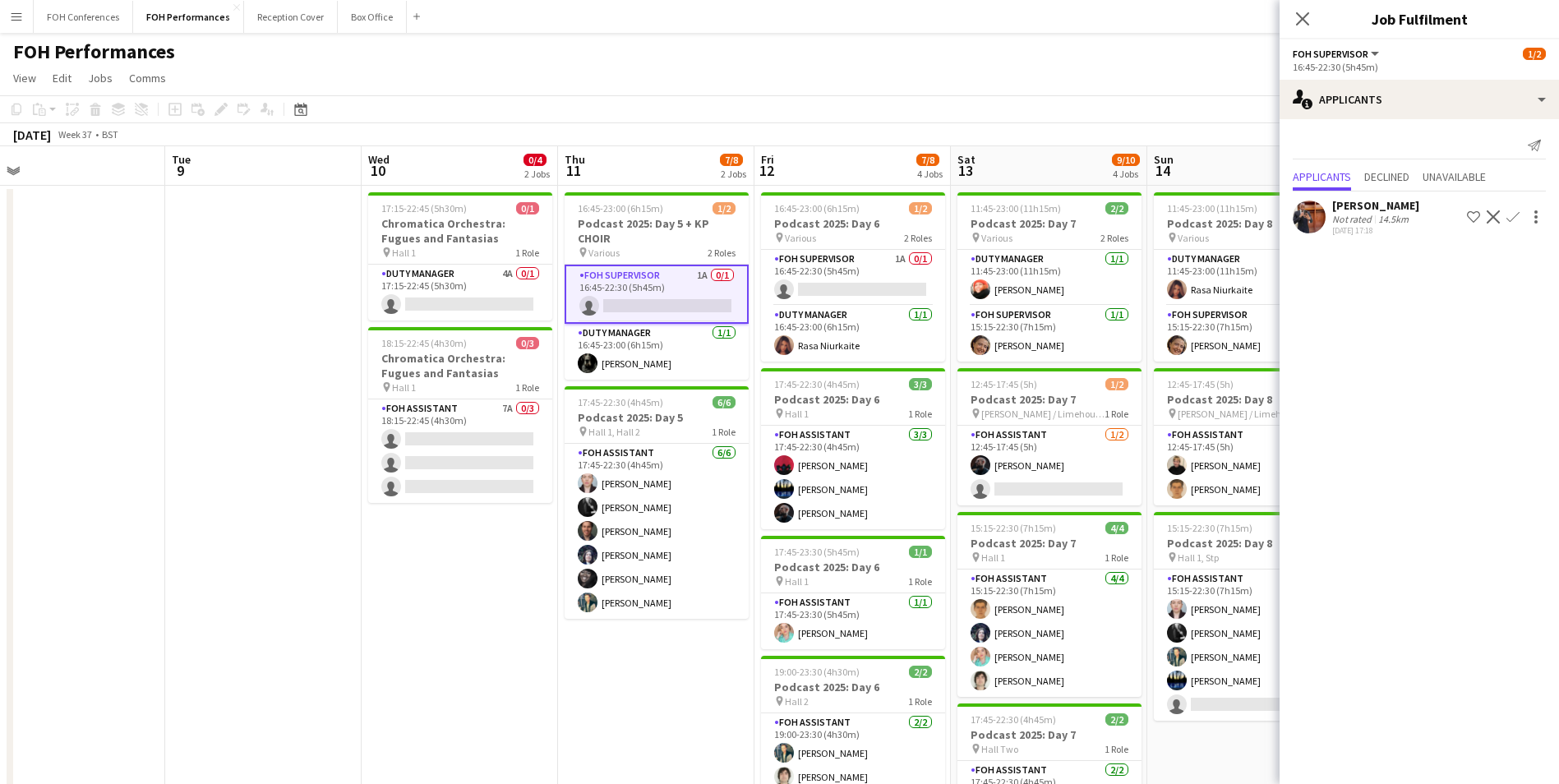
scroll to position [0, 662]
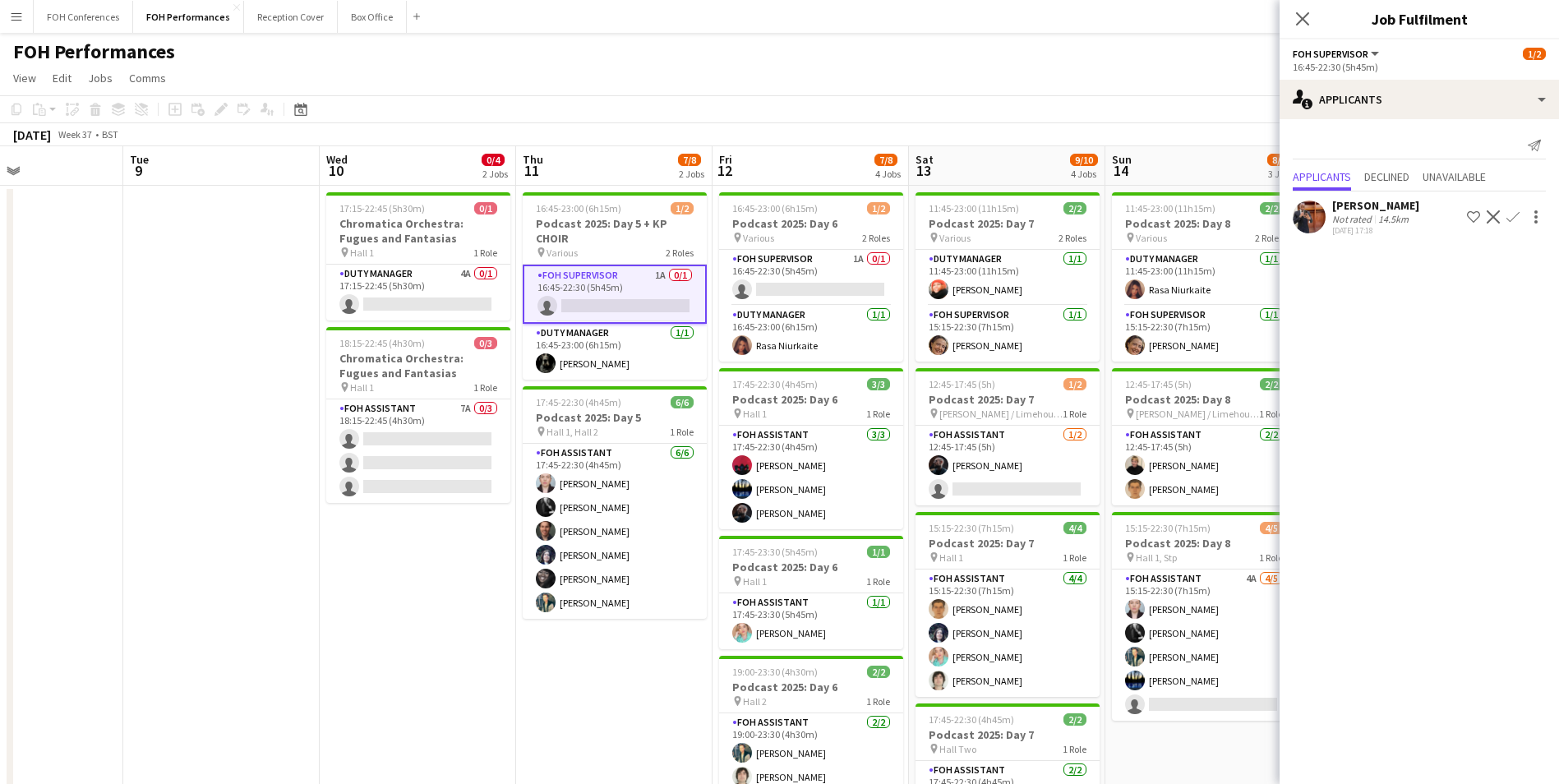
drag, startPoint x: 1122, startPoint y: 166, endPoint x: 617, endPoint y: 186, distance: 505.4
click at [601, 180] on app-calendar-viewport "Fri 5 8/9 2 Jobs Sat 6 8/13 3 Jobs Sun 7 8/11 4 Jobs Mon 8 Tue 9 Wed 10 0/4 2 J…" at bounding box center [780, 575] width 1559 height 857
click at [827, 280] on app-card-role "FOH Supervisor 1A 0/1 16:45-22:30 (5h45m) single-neutral-actions" at bounding box center [811, 277] width 184 height 56
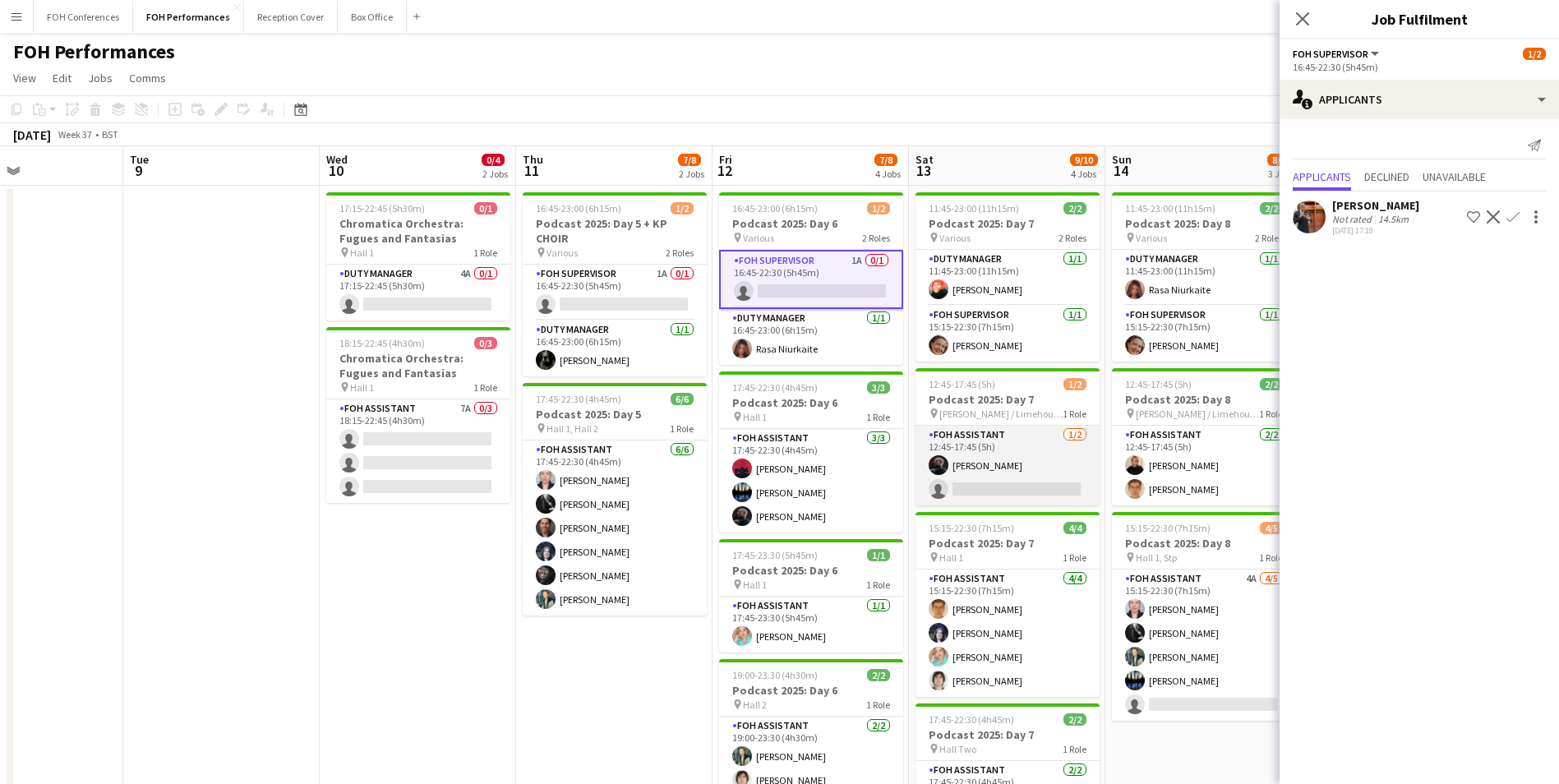
click at [983, 489] on app-card-role "FOH Assistant [DATE] 12:45-17:45 (5h) [PERSON_NAME] single-neutral-actions" at bounding box center [1007, 465] width 184 height 80
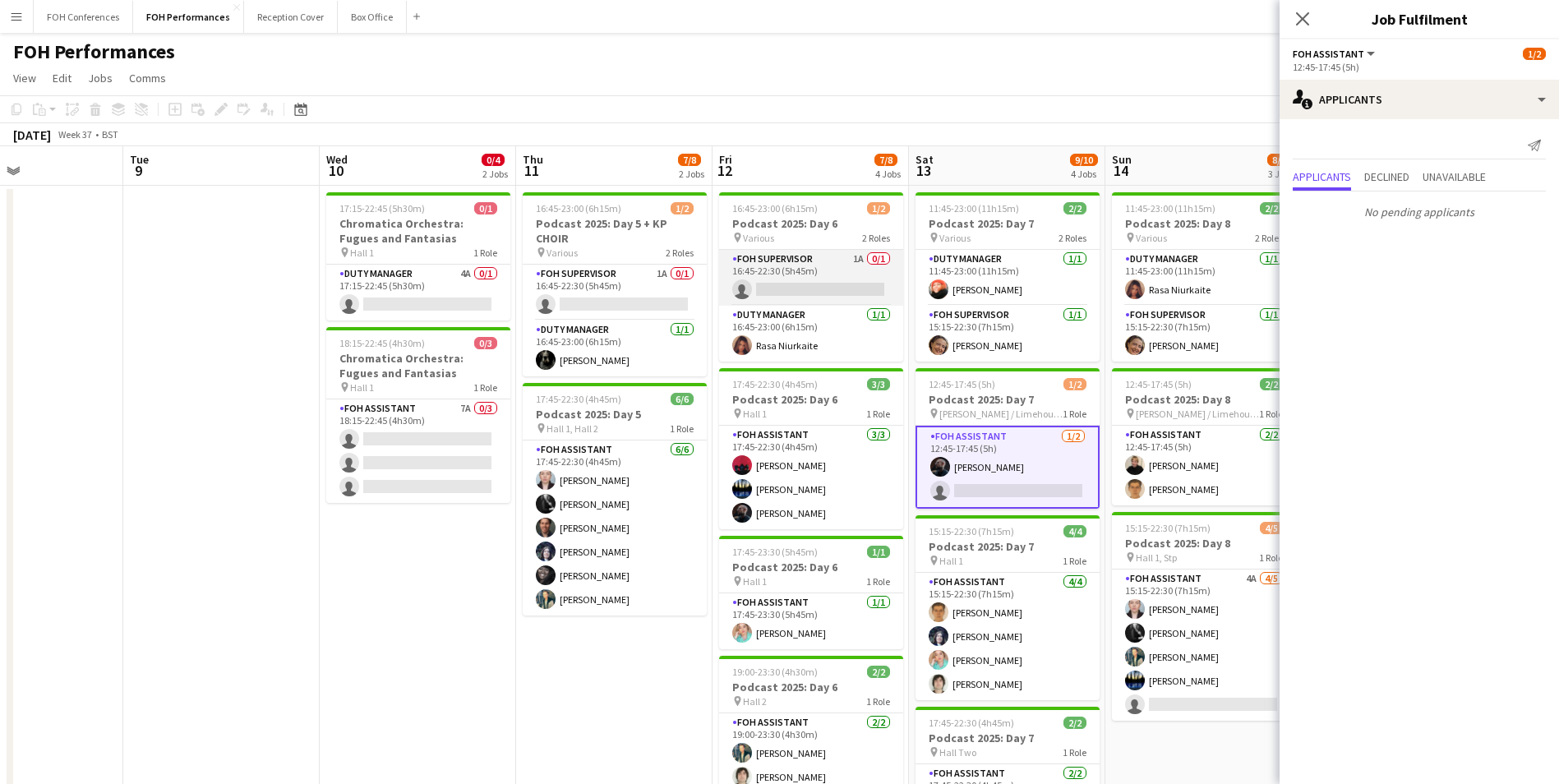
click at [799, 293] on app-card-role "FOH Supervisor 1A 0/1 16:45-22:30 (5h45m) single-neutral-actions" at bounding box center [811, 277] width 184 height 56
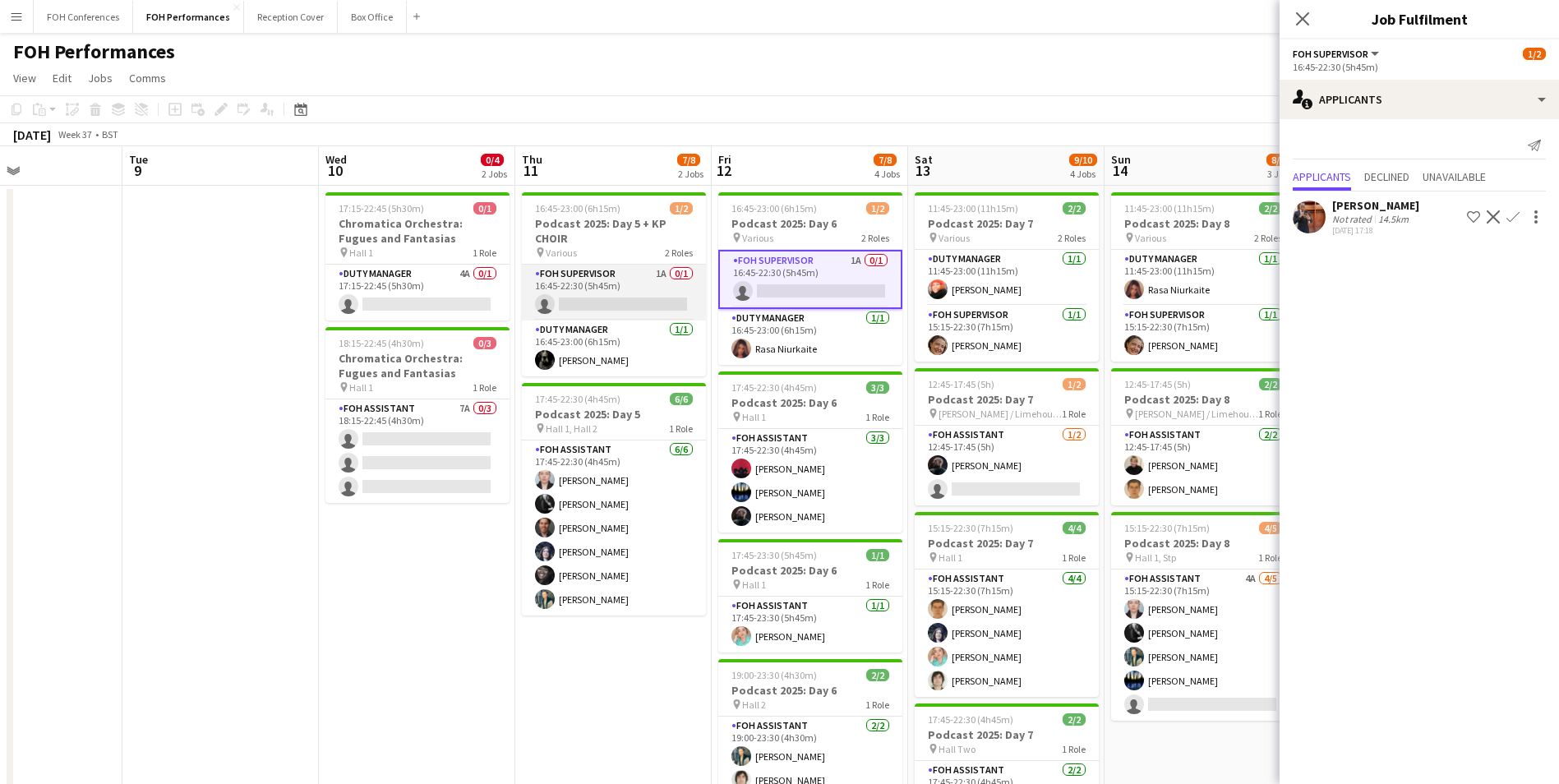
click at [589, 296] on app-card-role "FOH Supervisor 1A 0/1 16:45-22:30 (5h45m) single-neutral-actions" at bounding box center [613, 292] width 184 height 56
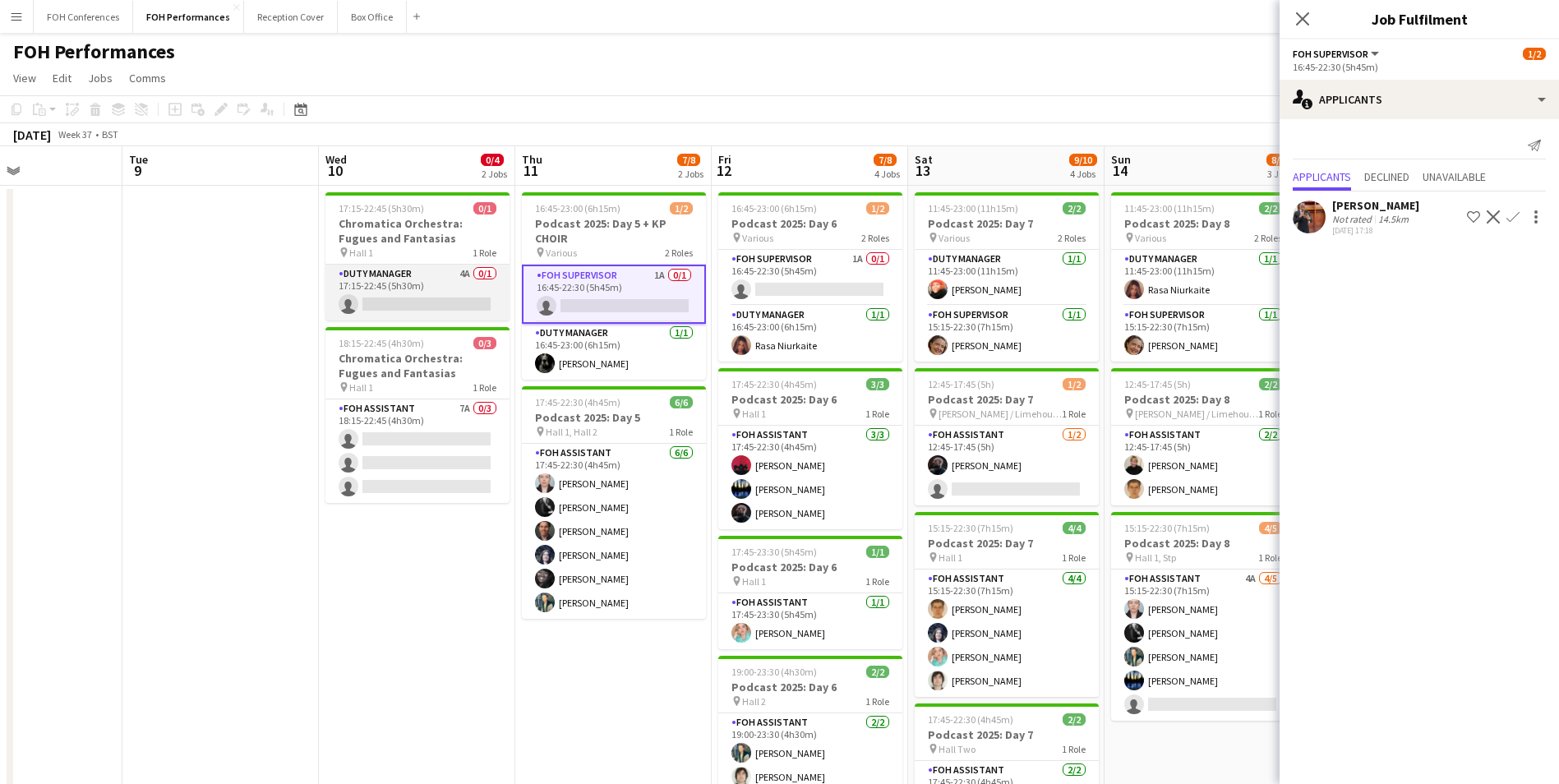
click at [403, 297] on app-card-role "Duty Manager 4A 0/1 17:15-22:45 (5h30m) single-neutral-actions" at bounding box center [417, 292] width 184 height 56
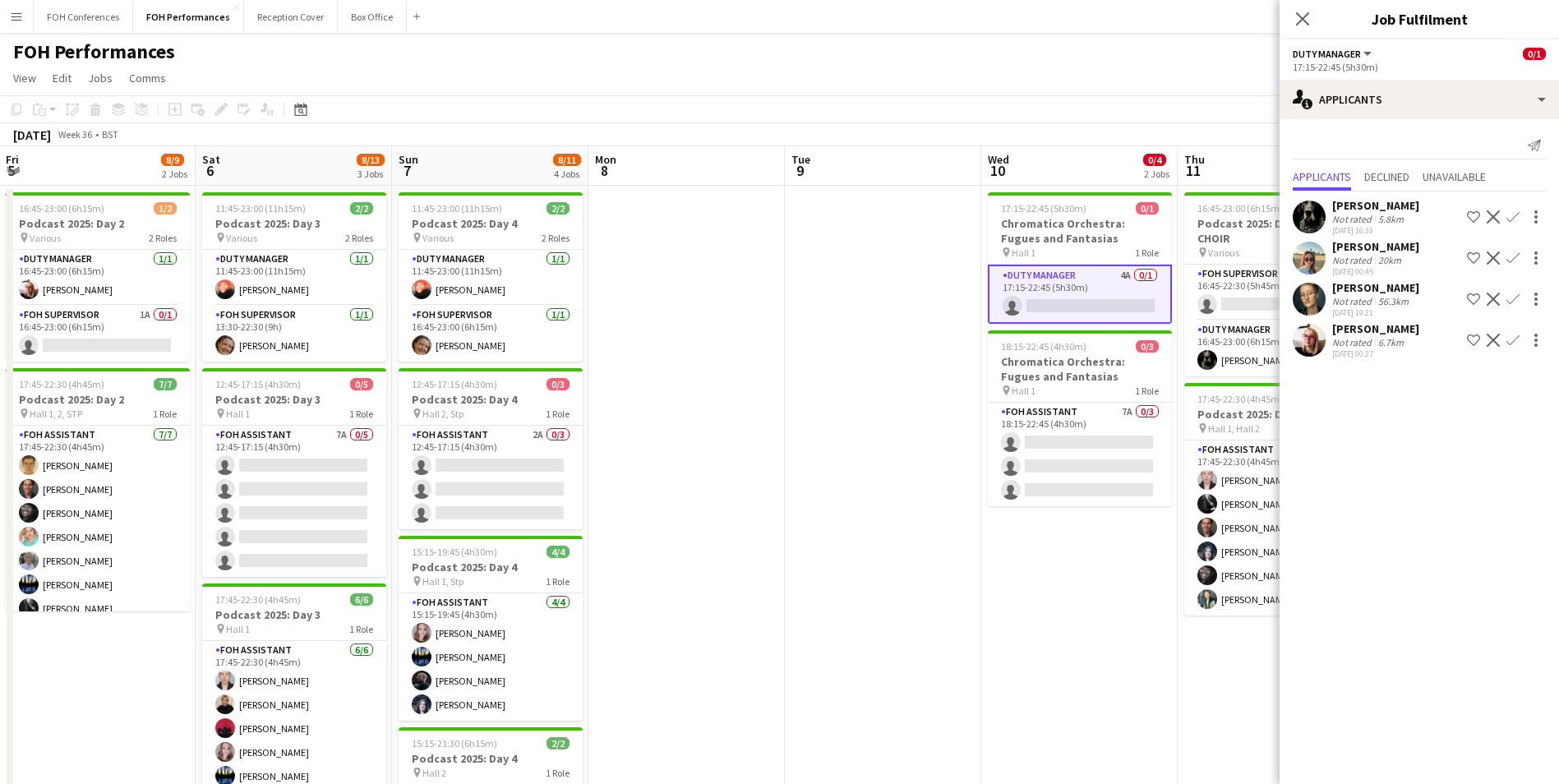
scroll to position [0, 360]
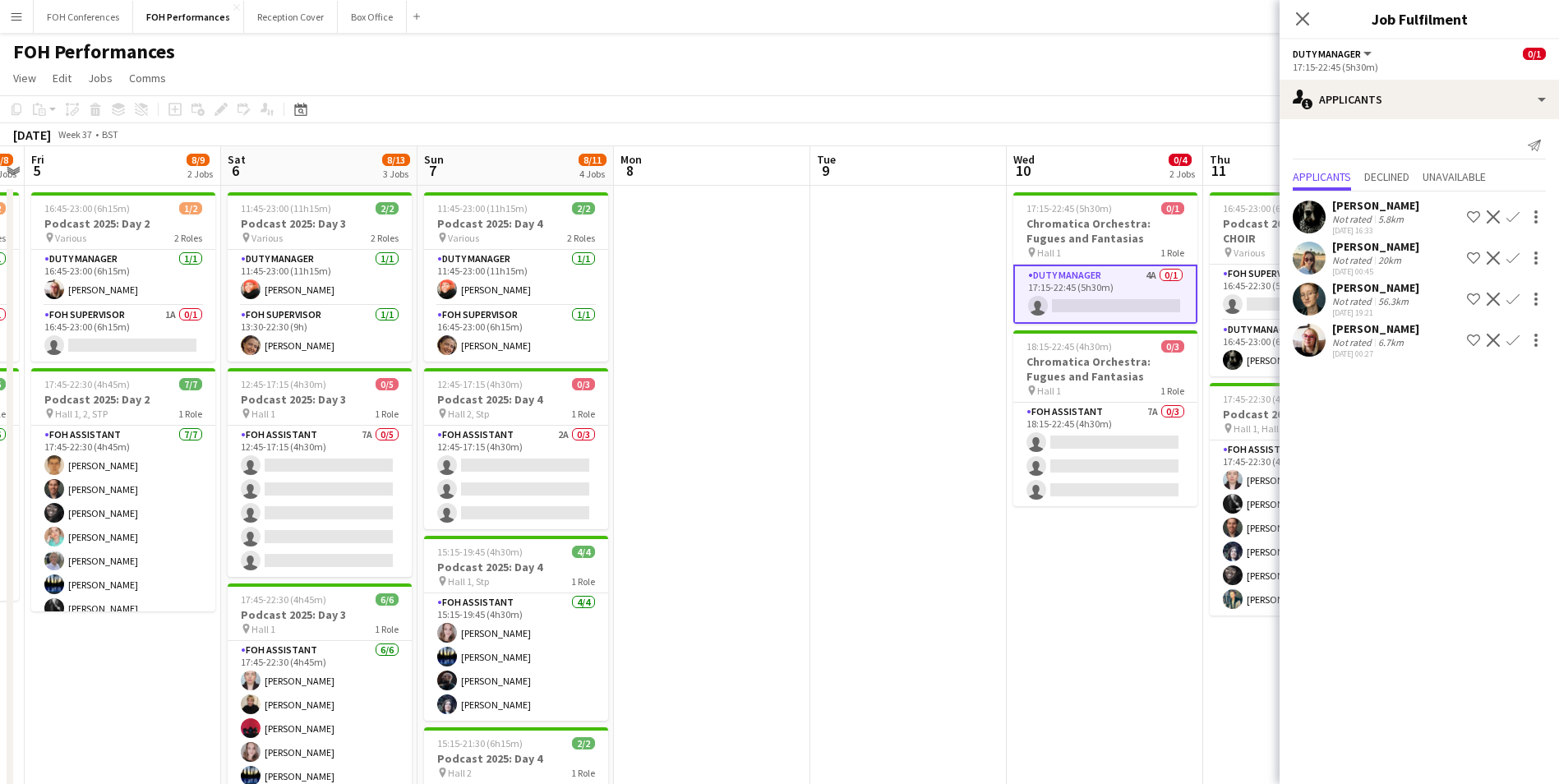
drag, startPoint x: 263, startPoint y: 174, endPoint x: 921, endPoint y: 294, distance: 668.9
click at [921, 294] on app-calendar-viewport "Wed 3 Thu 4 7/8 2 Jobs Fri 5 8/9 2 Jobs Sat 6 8/13 3 Jobs Sun 7 8/11 4 Jobs Mon…" at bounding box center [780, 575] width 1559 height 857
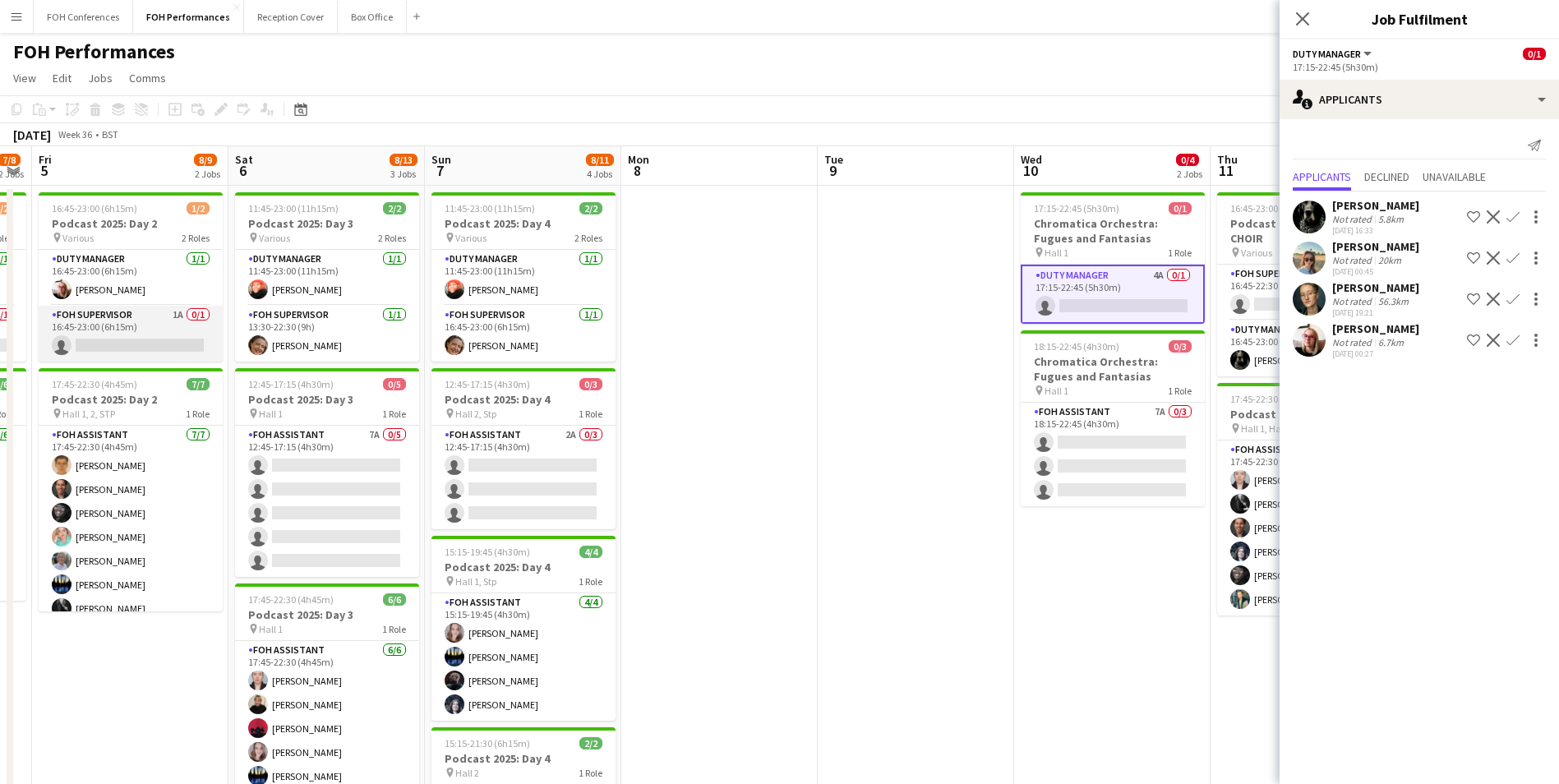
click at [130, 349] on app-card-role "FOH Supervisor 1A 0/1 16:45-23:00 (6h15m) single-neutral-actions" at bounding box center [130, 333] width 184 height 56
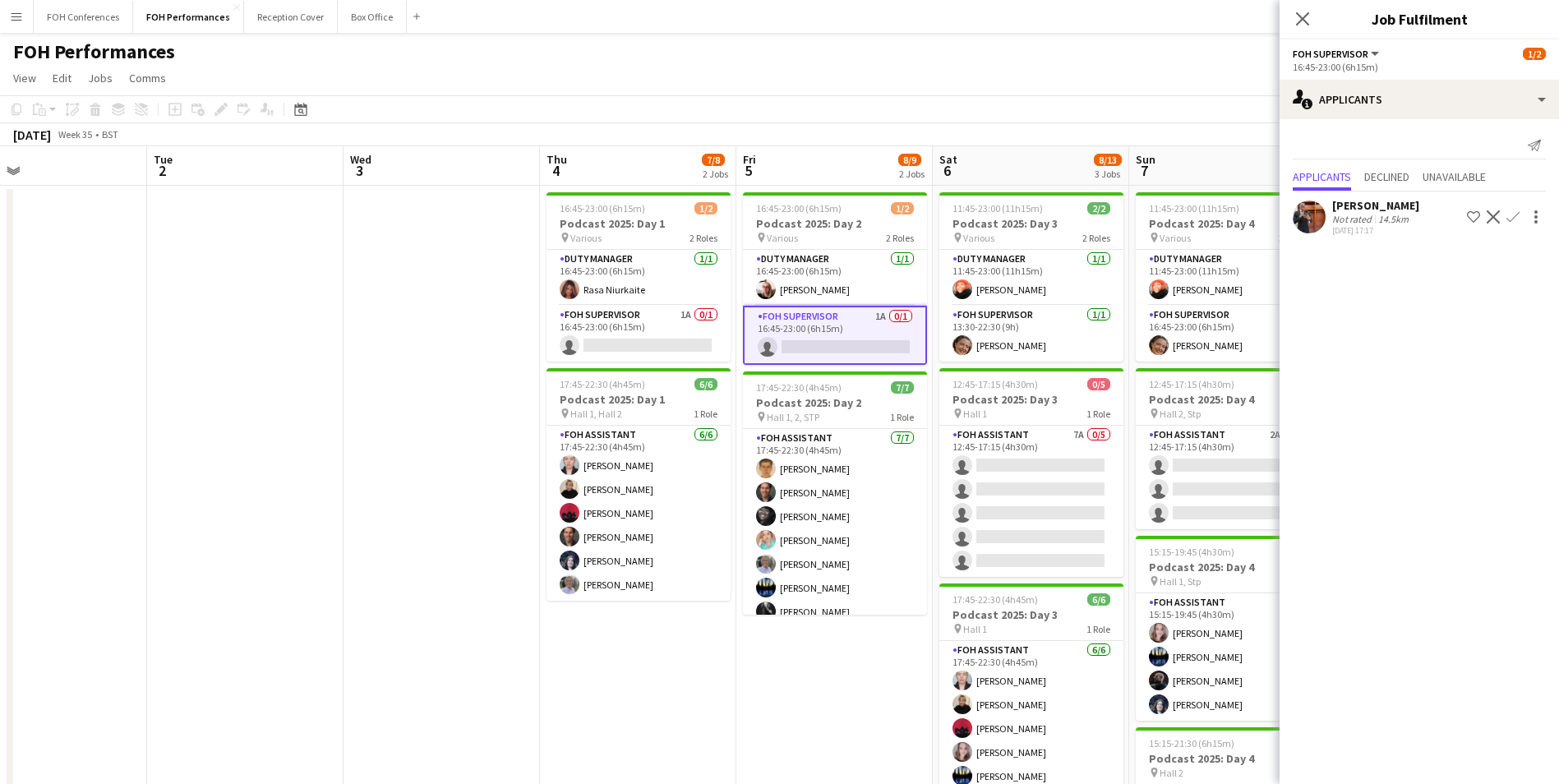
scroll to position [0, 433]
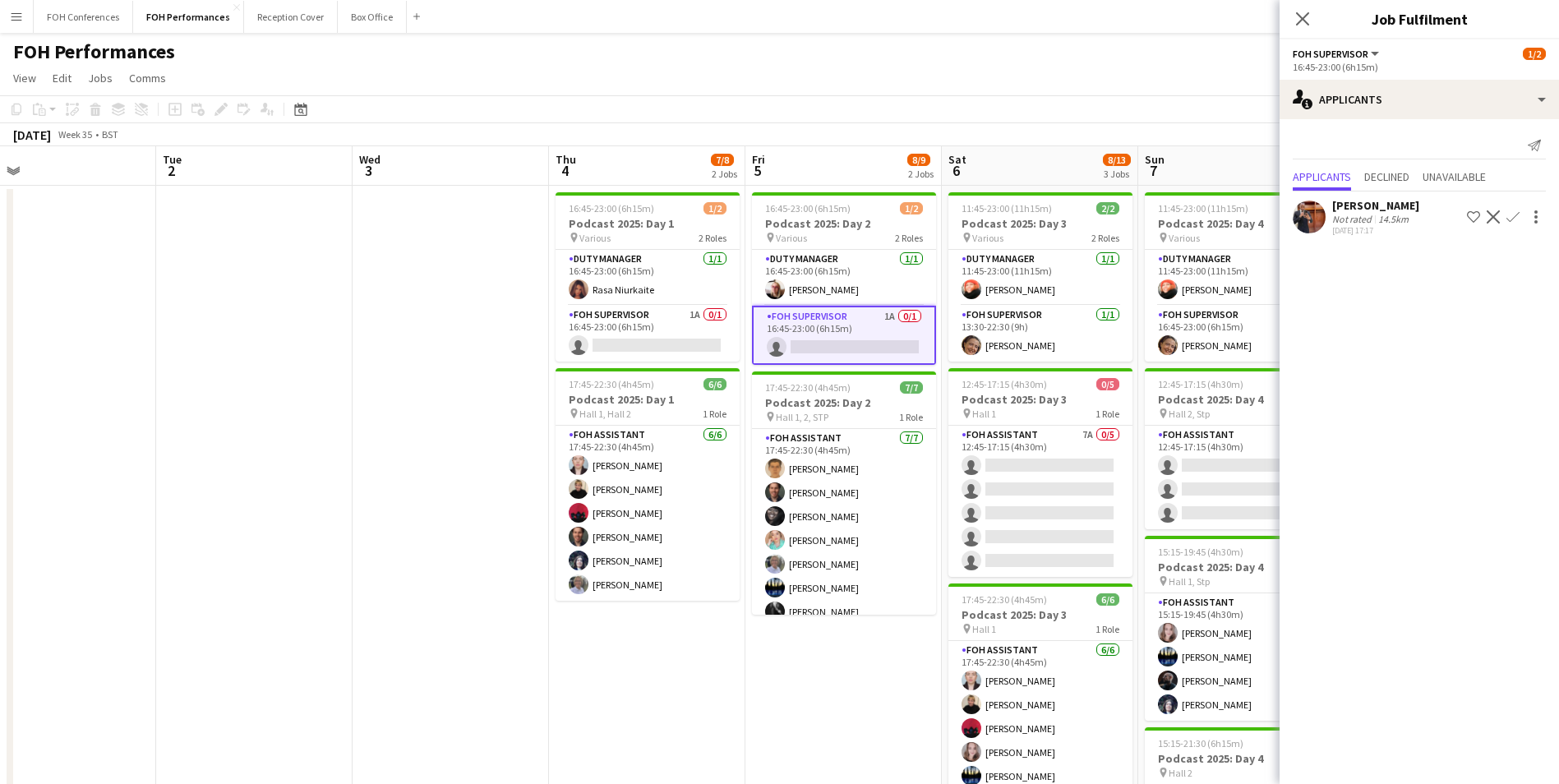
drag, startPoint x: 88, startPoint y: 173, endPoint x: 997, endPoint y: 291, distance: 916.6
click at [997, 291] on app-calendar-viewport "Sat 30 Sun 31 Mon 1 Tue 2 Wed 3 Thu 4 7/8 2 Jobs Fri 5 8/9 2 Jobs Sat 6 8/13 3 …" at bounding box center [780, 575] width 1559 height 857
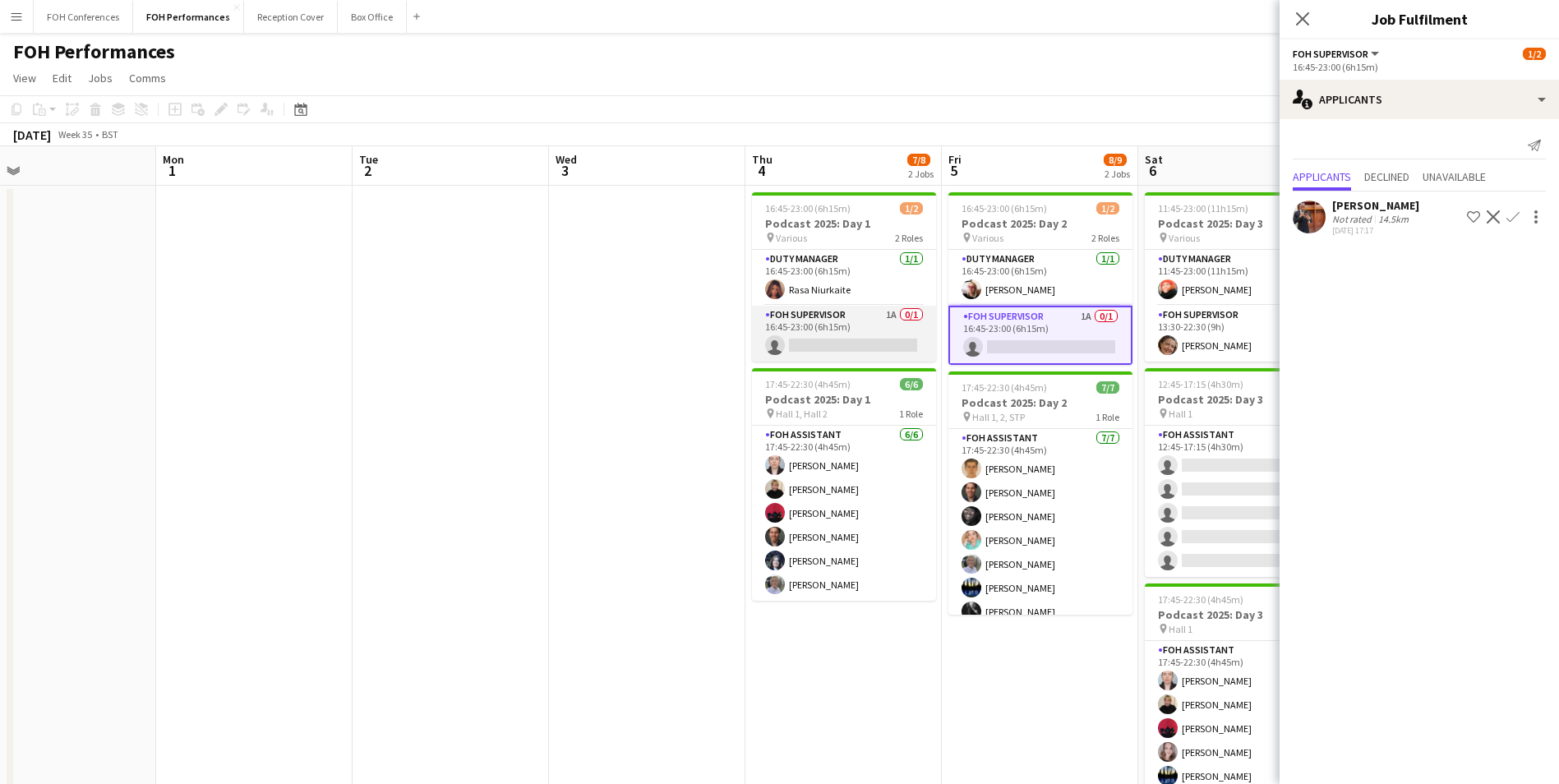
click at [808, 349] on app-card-role "FOH Supervisor 1A 0/1 16:45-23:00 (6h15m) single-neutral-actions" at bounding box center [844, 333] width 184 height 56
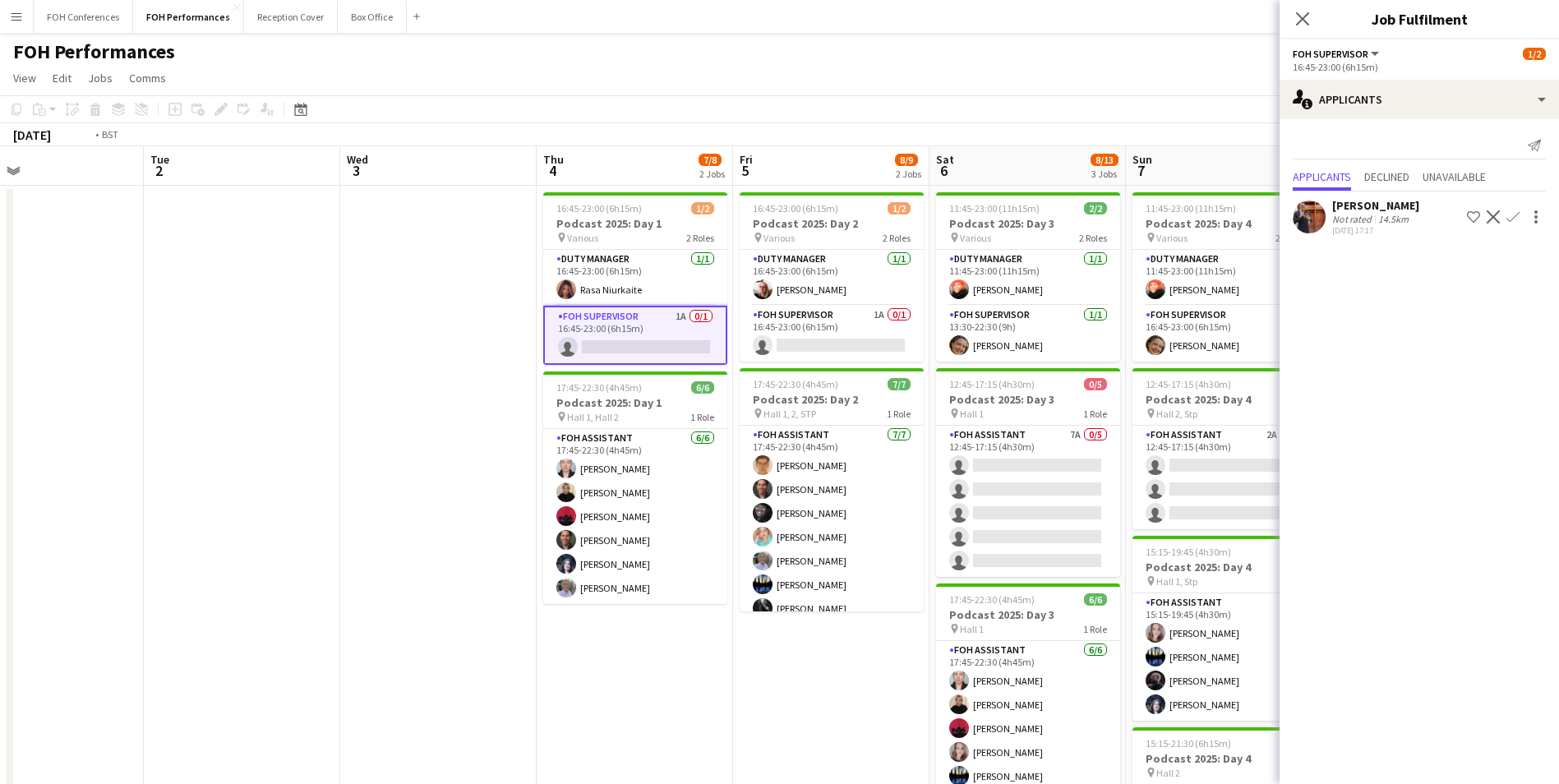
drag, startPoint x: 256, startPoint y: 156, endPoint x: -12, endPoint y: 196, distance: 271.0
click at [0, 196] on html "Menu Boards Boards Boards All jobs Status Workforce Workforce My Workforce Recr…" at bounding box center [780, 515] width 1559 height 1031
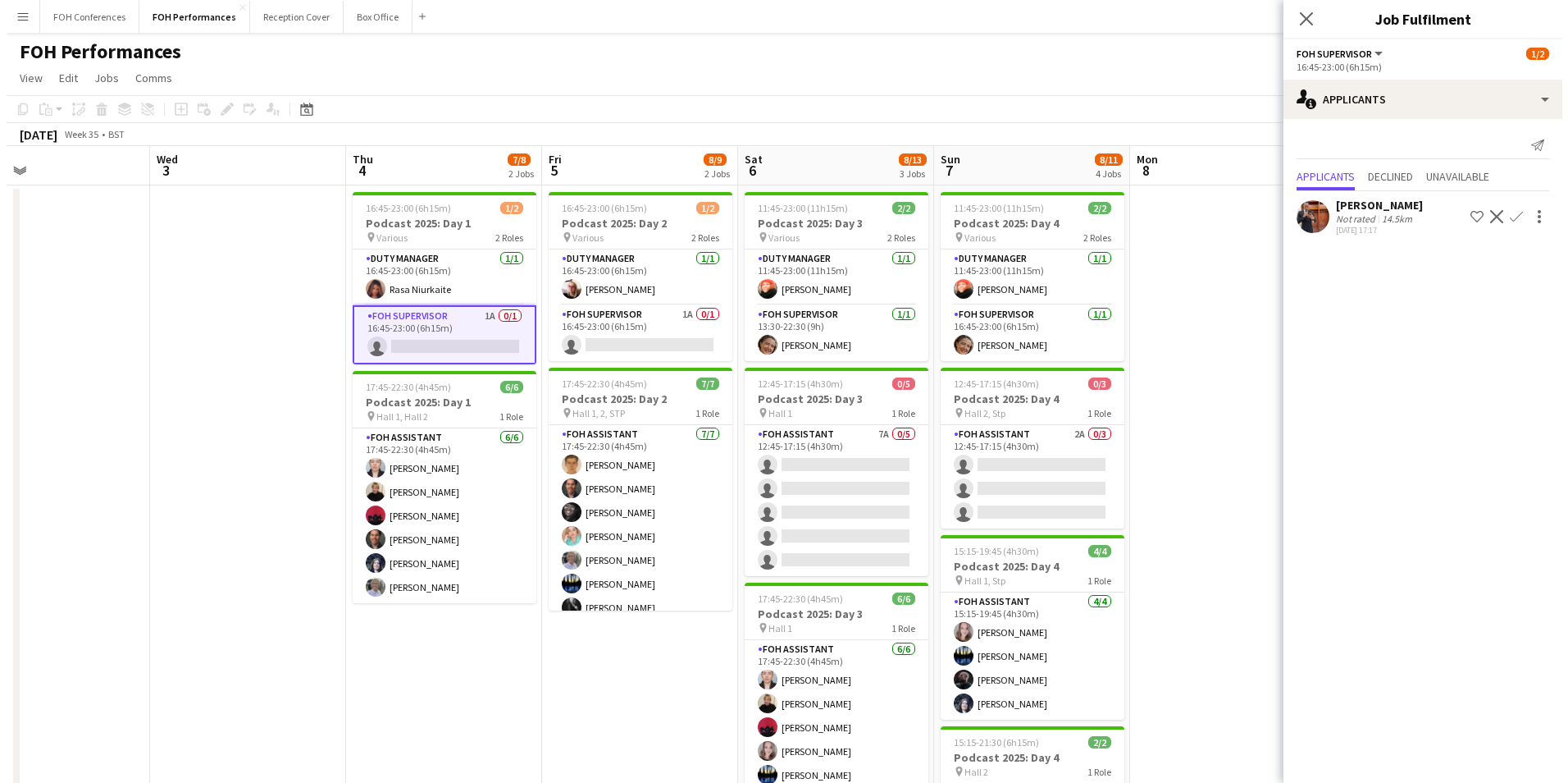
scroll to position [0, 471]
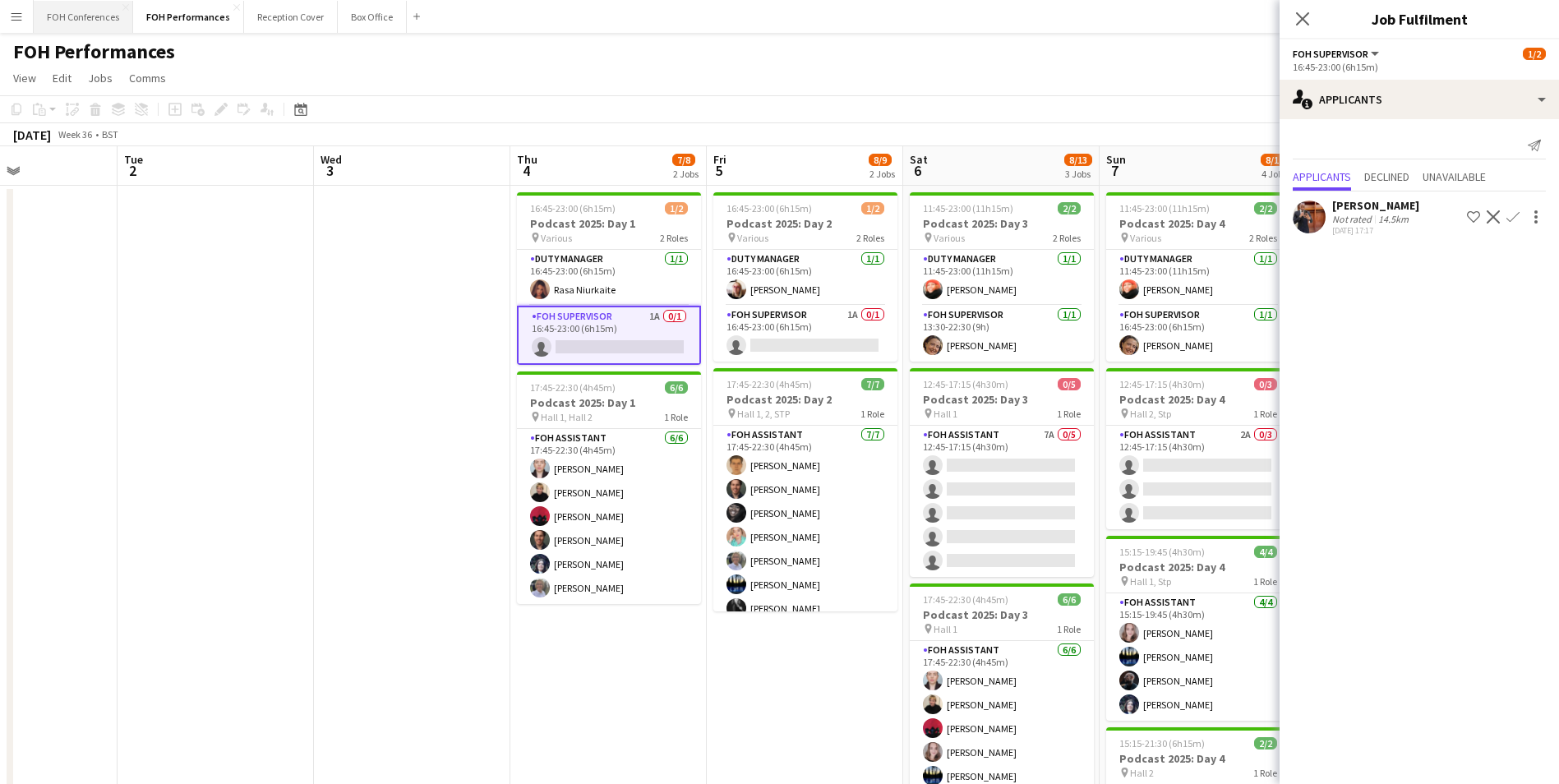
click at [85, 29] on button "FOH Conferences Close" at bounding box center [83, 16] width 100 height 32
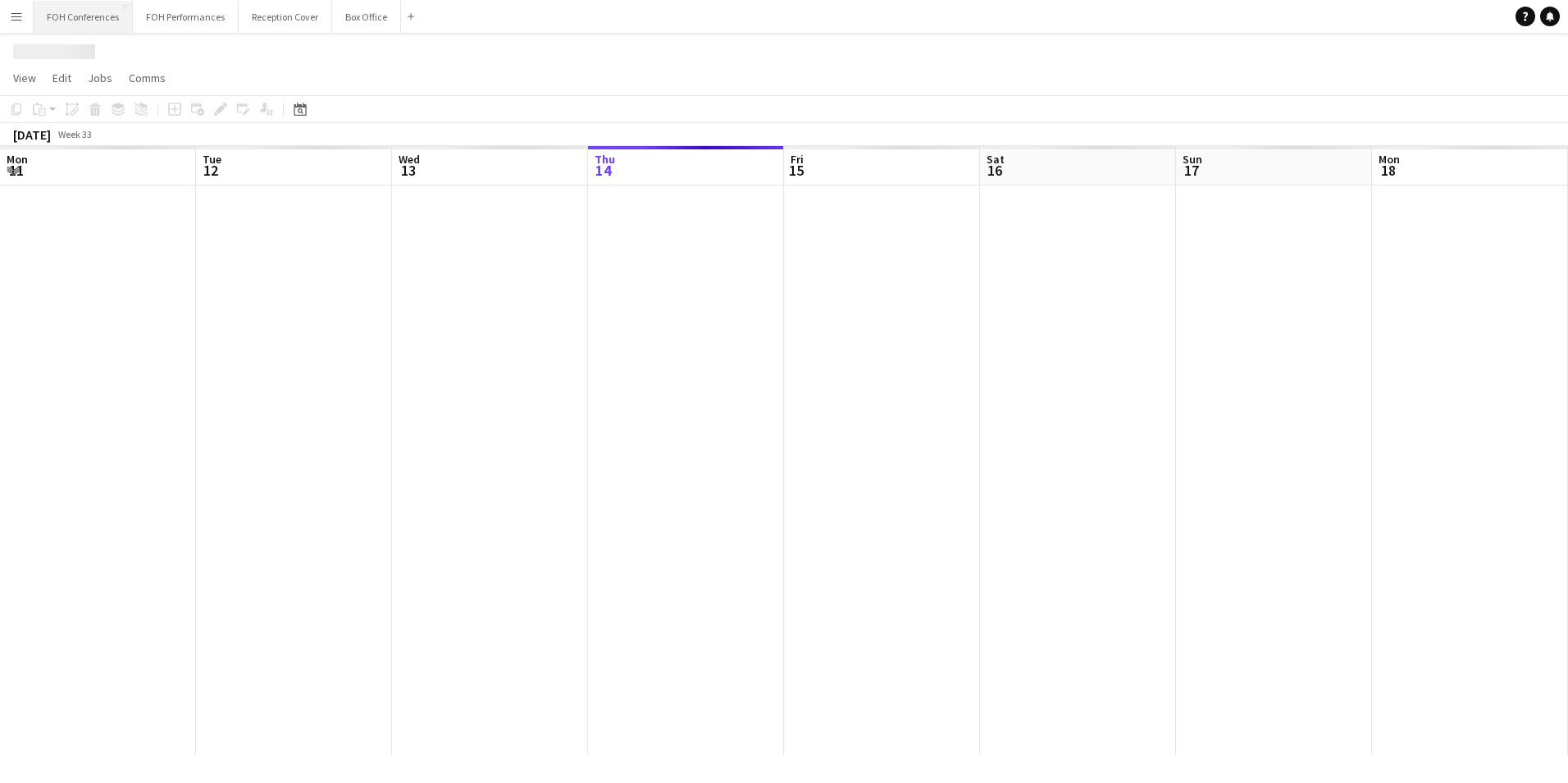
scroll to position [0, 392]
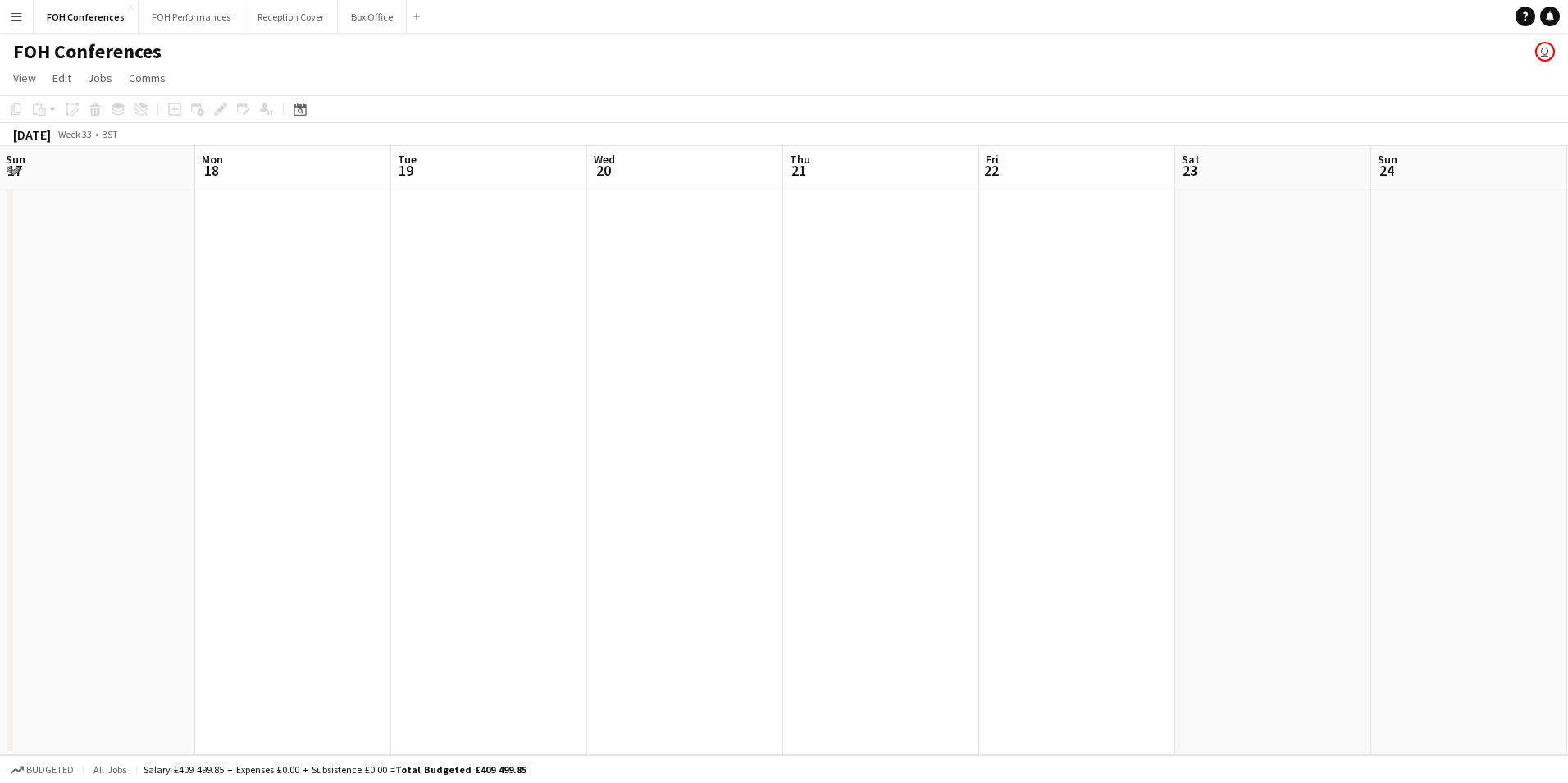
drag, startPoint x: 1127, startPoint y: 175, endPoint x: 286, endPoint y: 165, distance: 841.1
click at [286, 165] on app-calendar-viewport "Thu 14 Fri 15 Sat 16 Sun 17 Mon 18 Tue 19 Wed 20 Thu 21 Fri 22 Sat 23 Sun 24 Mo…" at bounding box center [784, 450] width 1568 height 608
drag, startPoint x: 1215, startPoint y: 185, endPoint x: -25, endPoint y: 121, distance: 1241.7
click at [0, 121] on html "Menu Boards Boards Boards All jobs Status Workforce Workforce My Workforce Recr…" at bounding box center [784, 391] width 1568 height 783
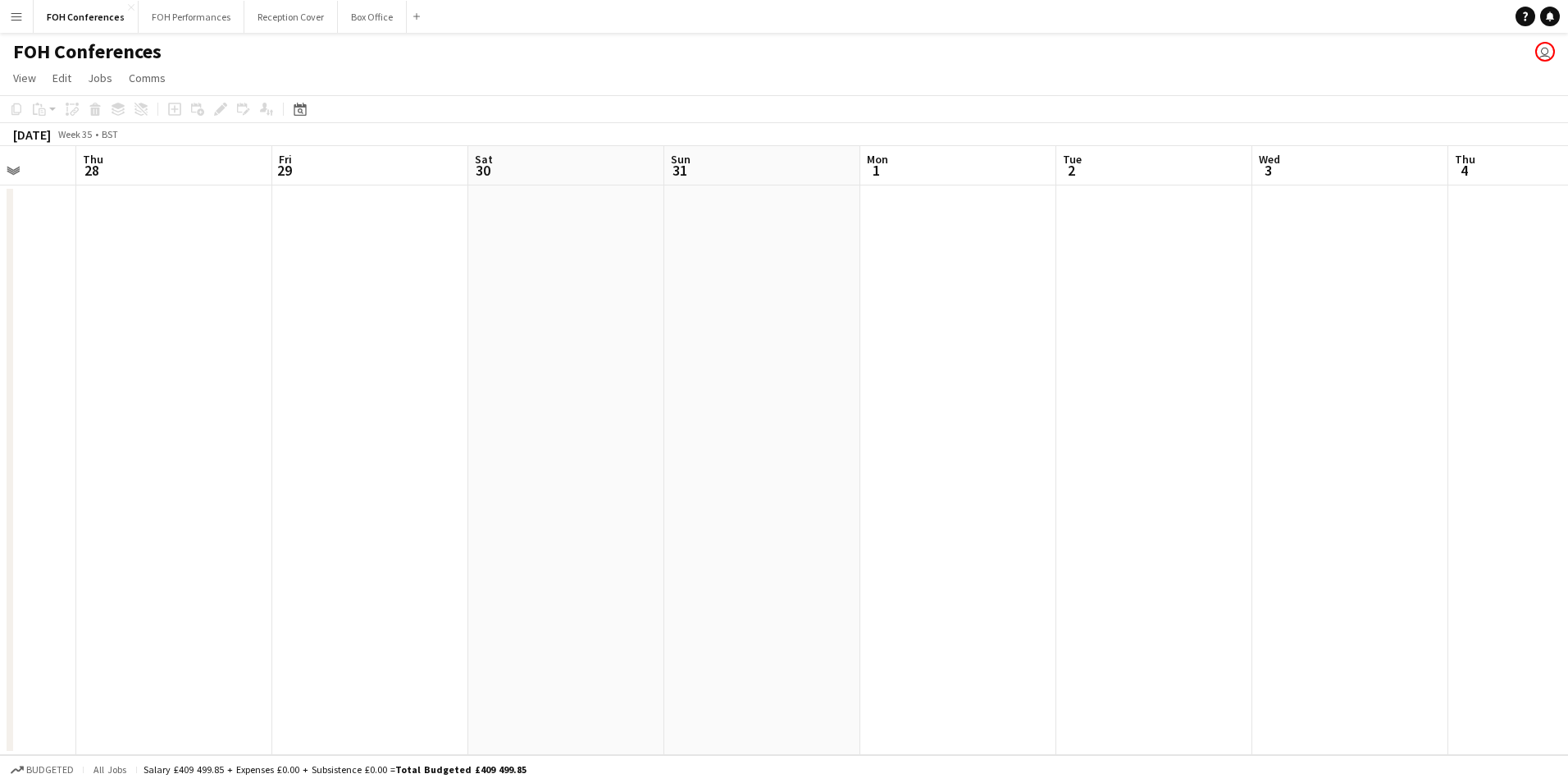
drag, startPoint x: 1091, startPoint y: 189, endPoint x: 467, endPoint y: 143, distance: 625.7
click at [91, 150] on app-calendar-viewport "Mon 25 Tue 26 Wed 27 Thu 28 Fri 29 Sat 30 Sun 31 Mon 1 Tue 2 Wed 3 Thu 4 Fri 5 …" at bounding box center [784, 450] width 1568 height 608
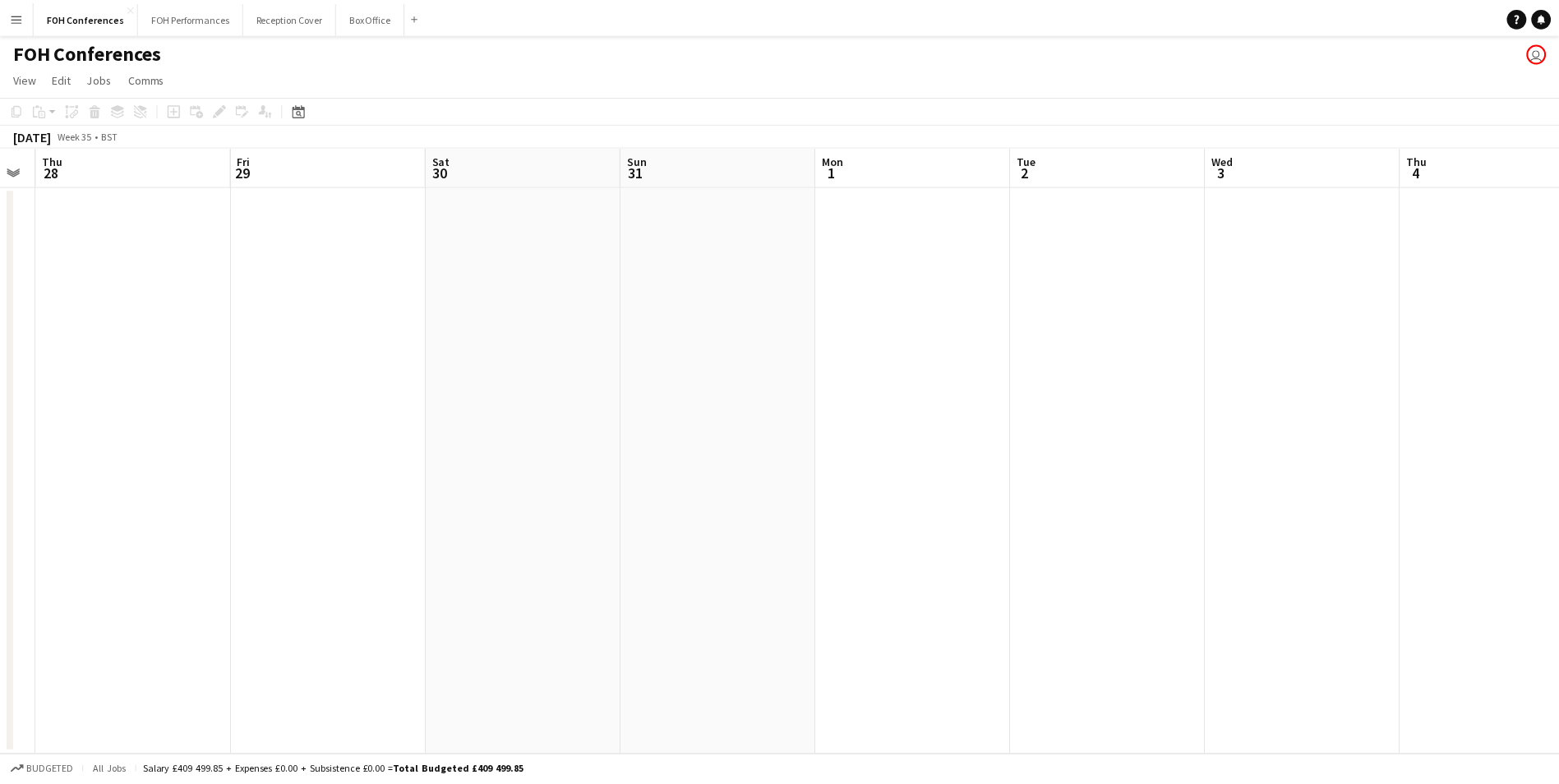
scroll to position [0, 623]
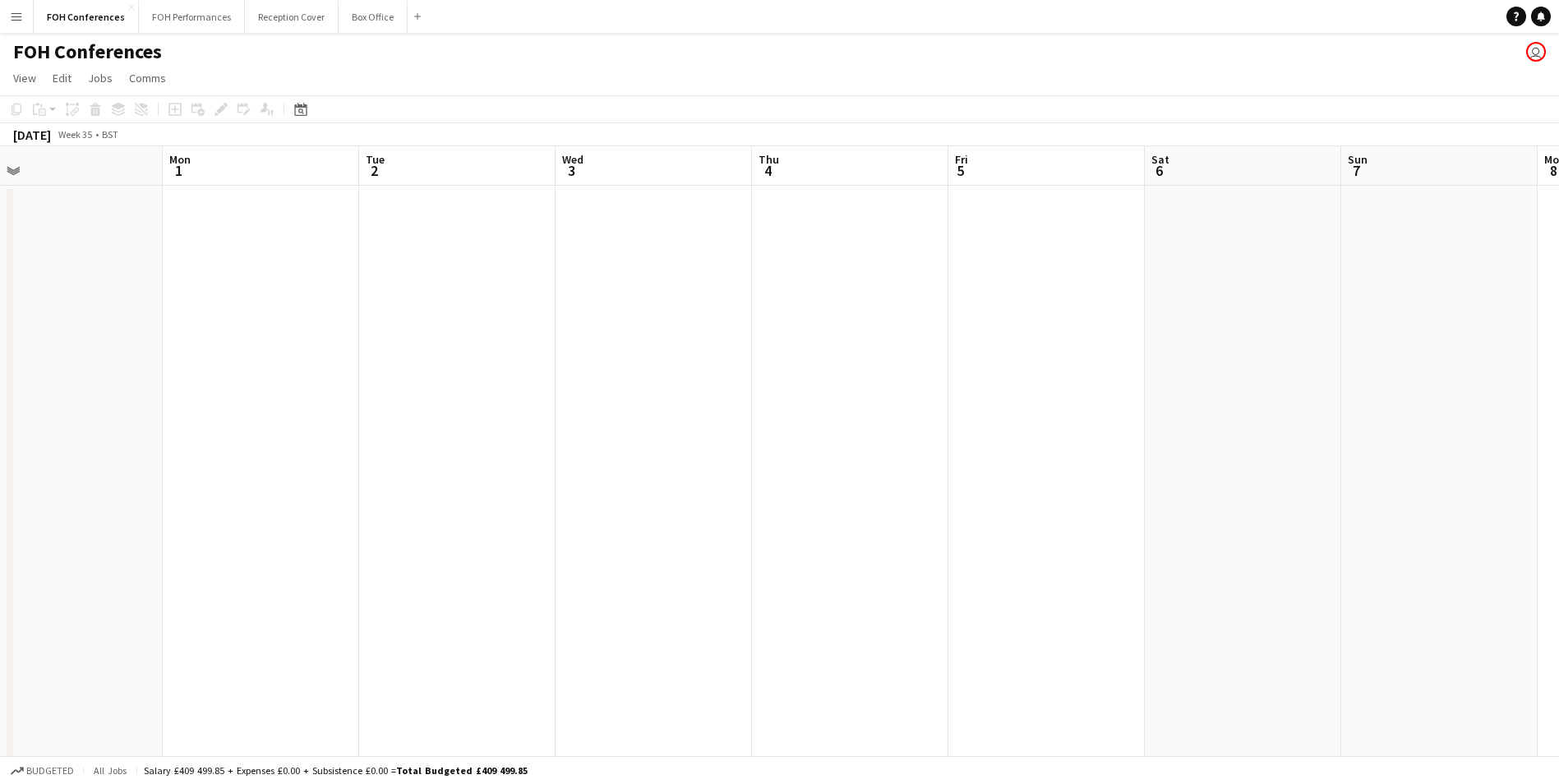
drag, startPoint x: 741, startPoint y: 156, endPoint x: 586, endPoint y: 137, distance: 156.2
click at [0, 128] on html "Menu Boards Boards Boards All jobs Status Workforce Workforce My Workforce Recr…" at bounding box center [780, 509] width 1559 height 1018
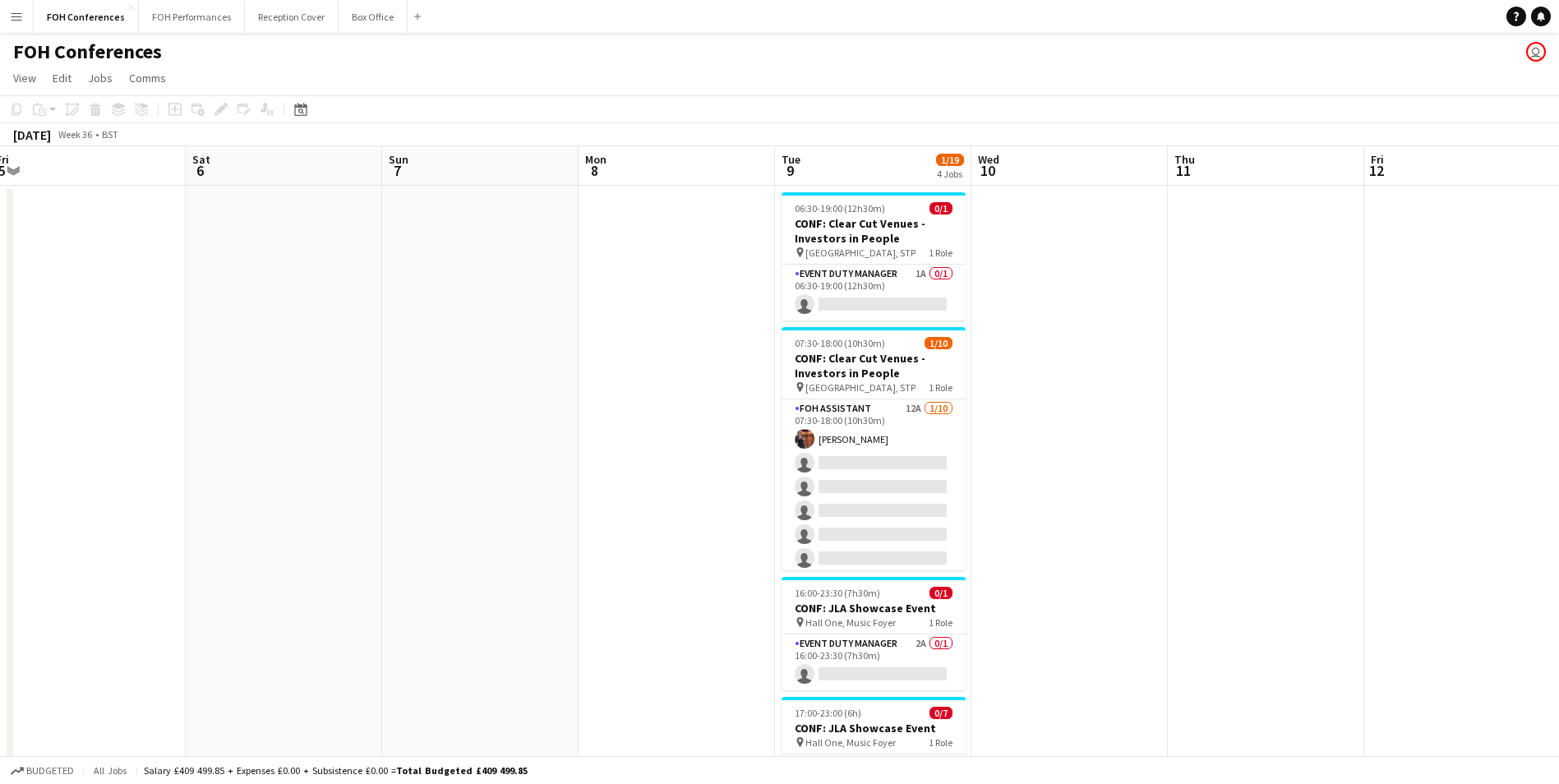
drag, startPoint x: 1070, startPoint y: 188, endPoint x: 280, endPoint y: 175, distance: 790.1
click at [263, 174] on app-calendar-viewport "Tue 2 Wed 3 Thu 4 Fri 5 Sat 6 Sun 7 Mon 8 Tue 9 1/19 4 Jobs Wed 10 Thu 11 Fri 1…" at bounding box center [780, 568] width 1559 height 843
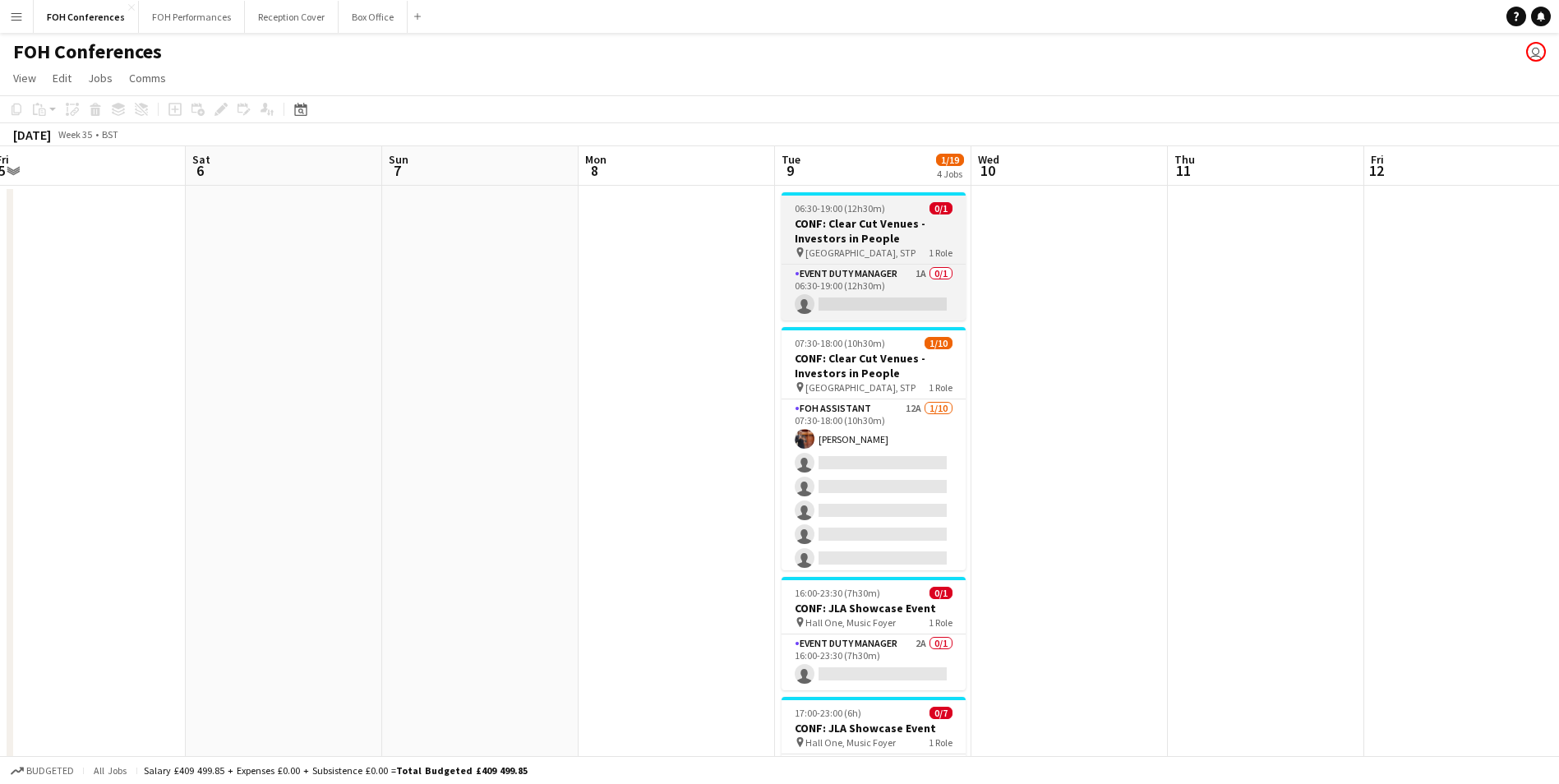
scroll to position [0, 651]
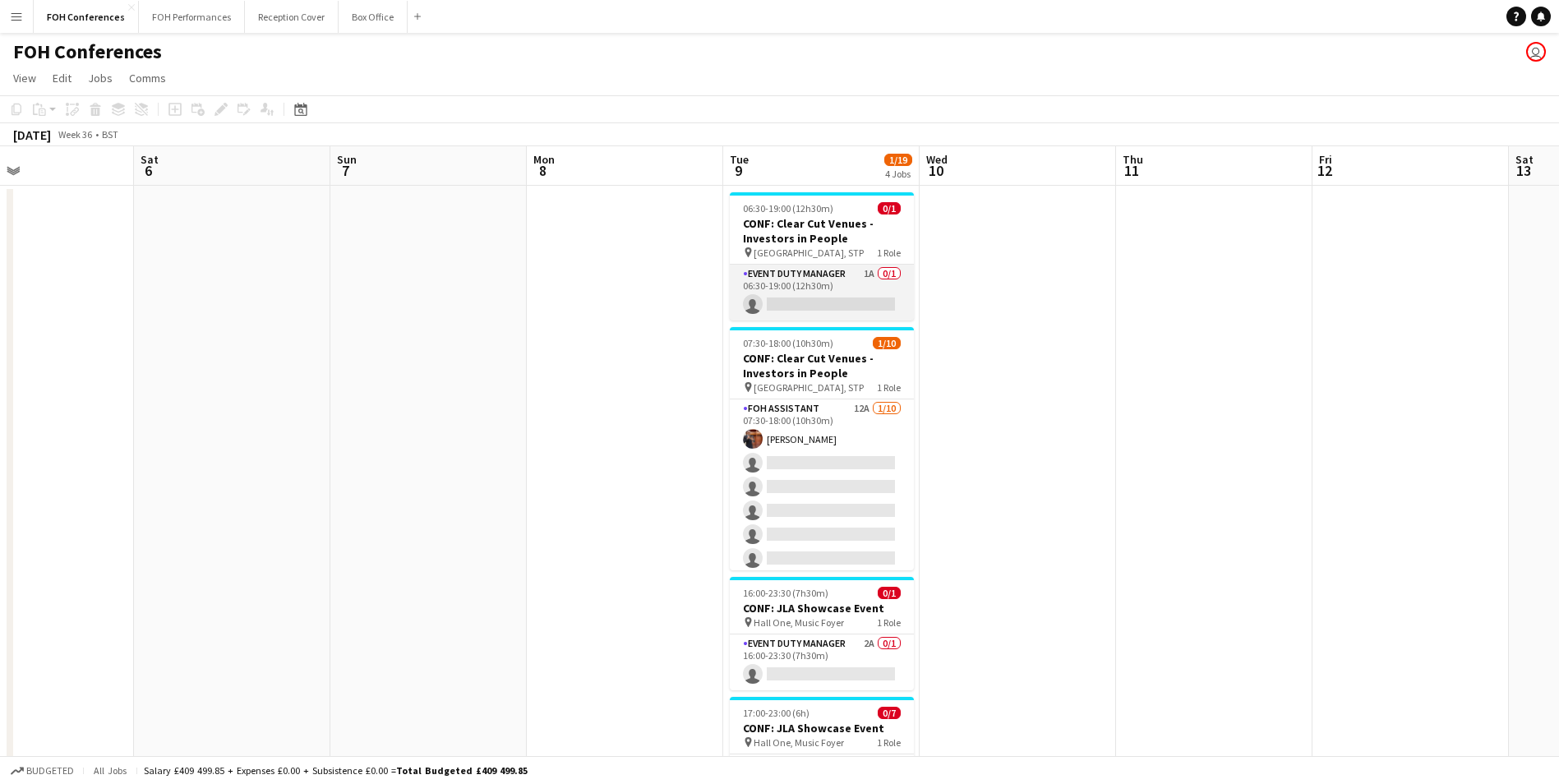
click at [824, 298] on app-card-role "Event Duty Manager 1A 0/1 06:30-19:00 (12h30m) single-neutral-actions" at bounding box center [822, 292] width 184 height 56
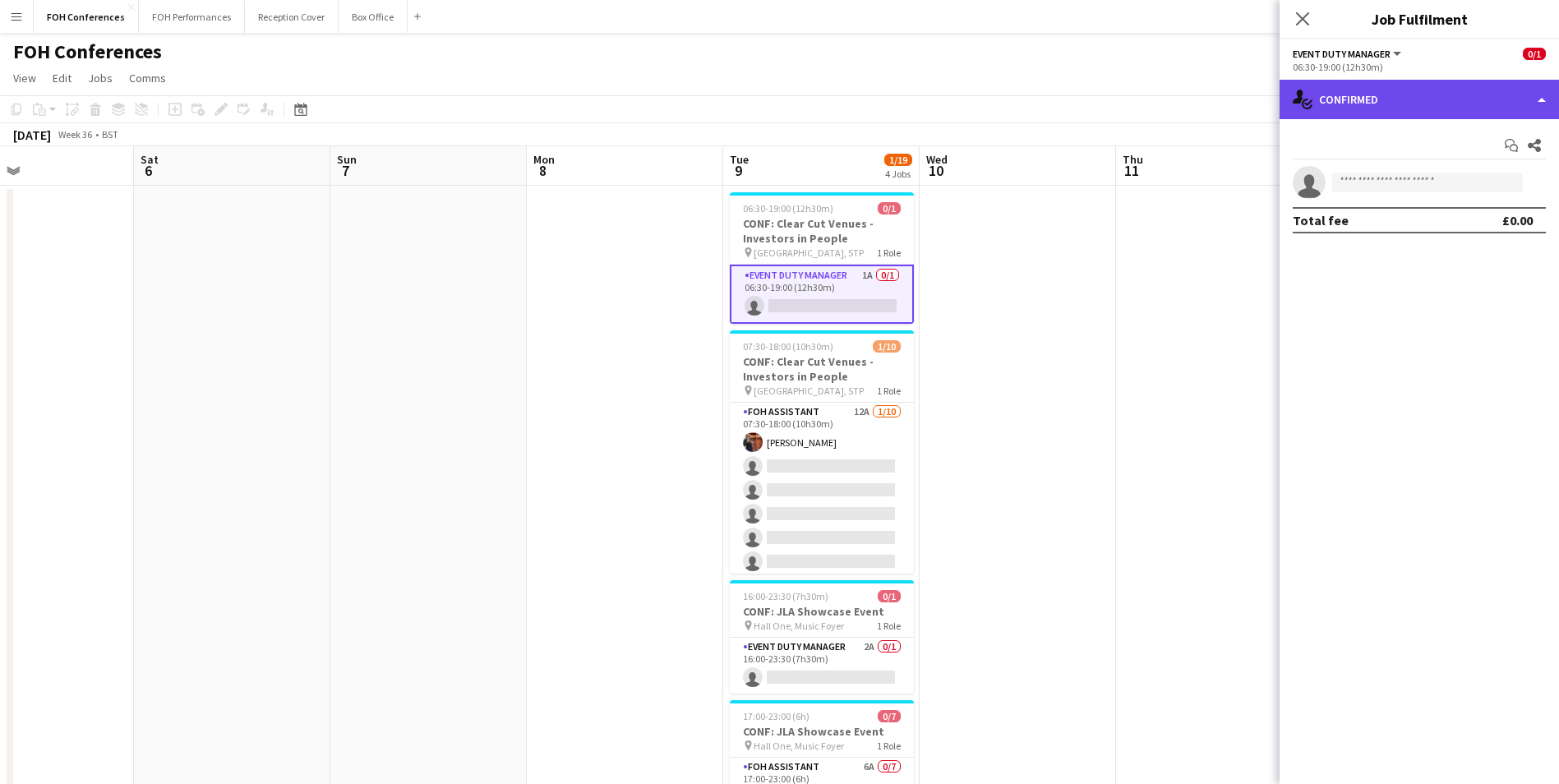
click at [1430, 100] on div "single-neutral-actions-check-2 Confirmed" at bounding box center [1418, 99] width 279 height 39
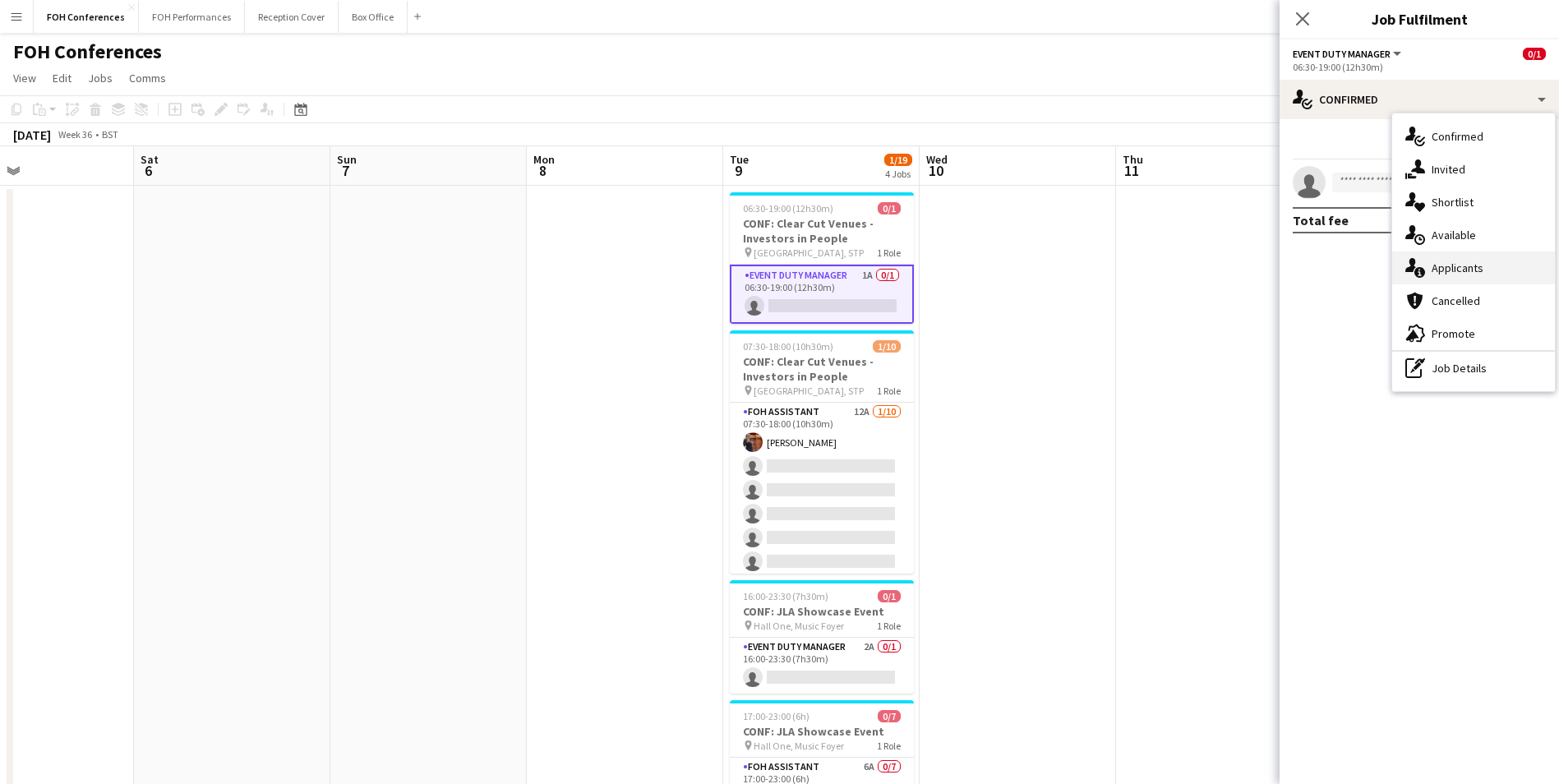
click at [1479, 275] on div "single-neutral-actions-information Applicants" at bounding box center [1474, 268] width 163 height 33
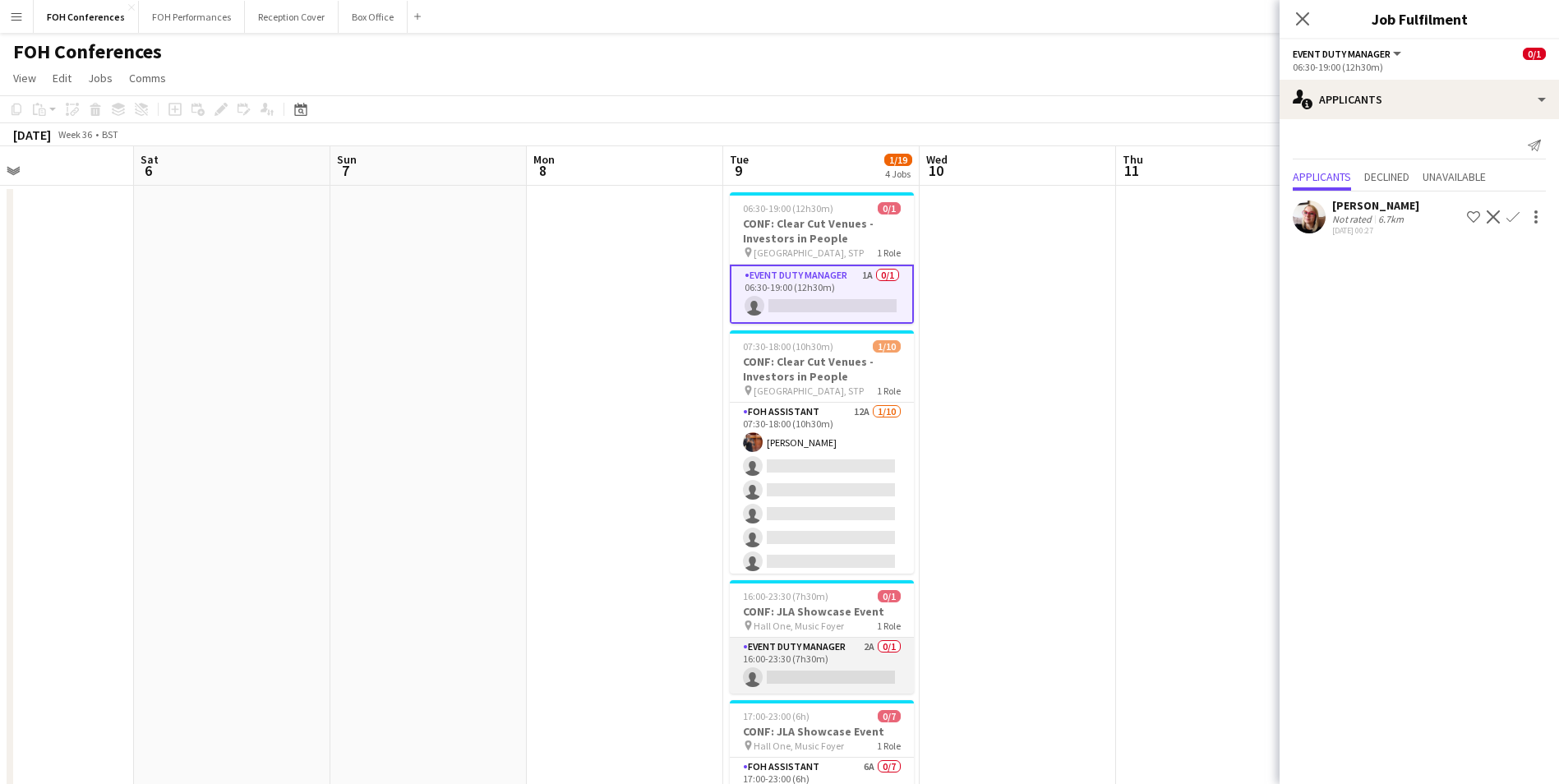
click at [786, 672] on app-card-role "Event Duty Manager 2A 0/1 16:00-23:30 (7h30m) single-neutral-actions" at bounding box center [822, 665] width 184 height 56
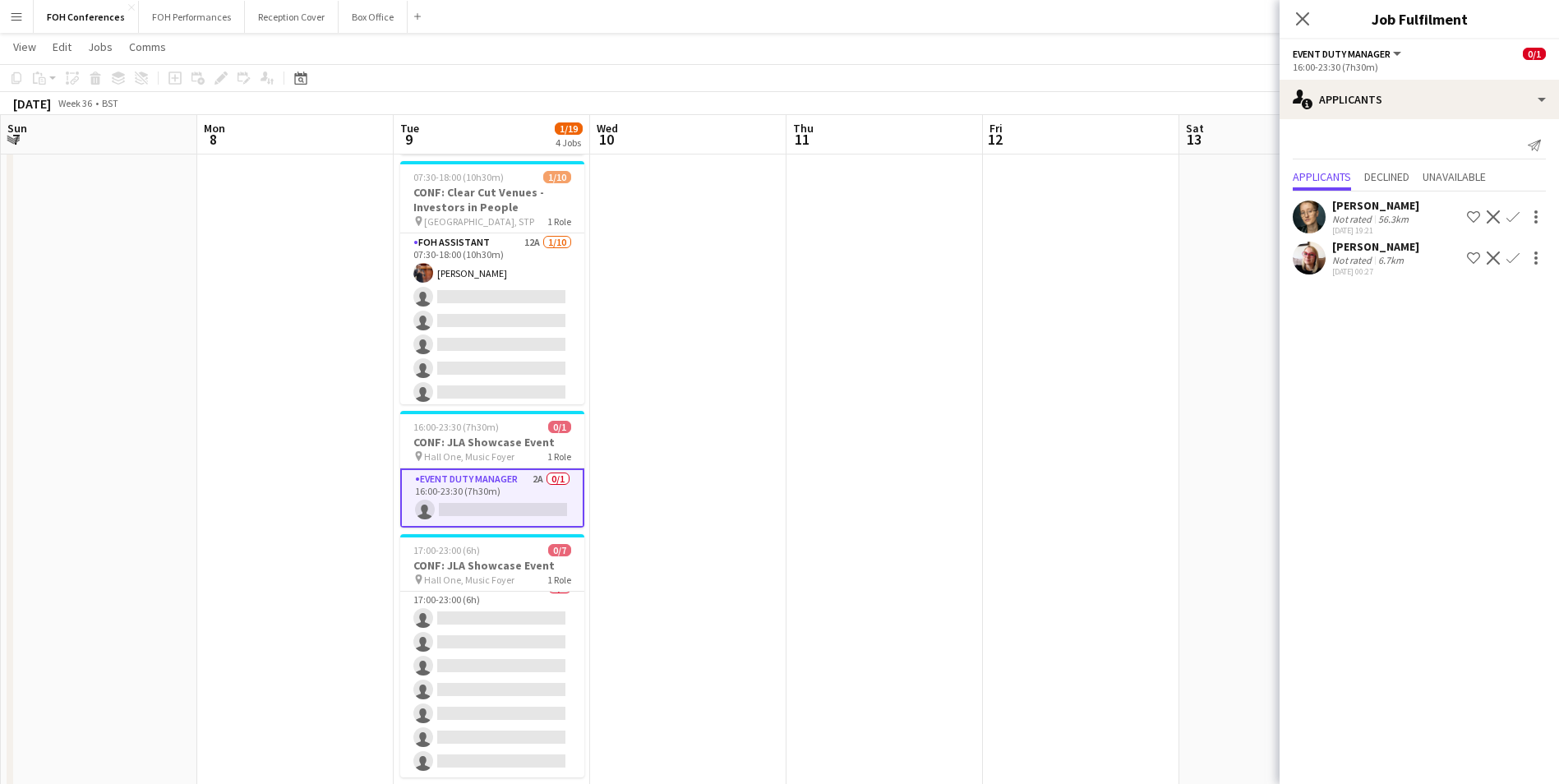
scroll to position [0, 598]
drag, startPoint x: 1081, startPoint y: 118, endPoint x: 548, endPoint y: 126, distance: 533.1
click at [544, 127] on app-calendar-viewport "Thu 4 Fri 5 Sat 6 Sun 7 Mon 8 Tue 9 1/19 4 Jobs Wed 10 Thu 11 Fri 12 Sat 13 Sun…" at bounding box center [780, 361] width 1559 height 924
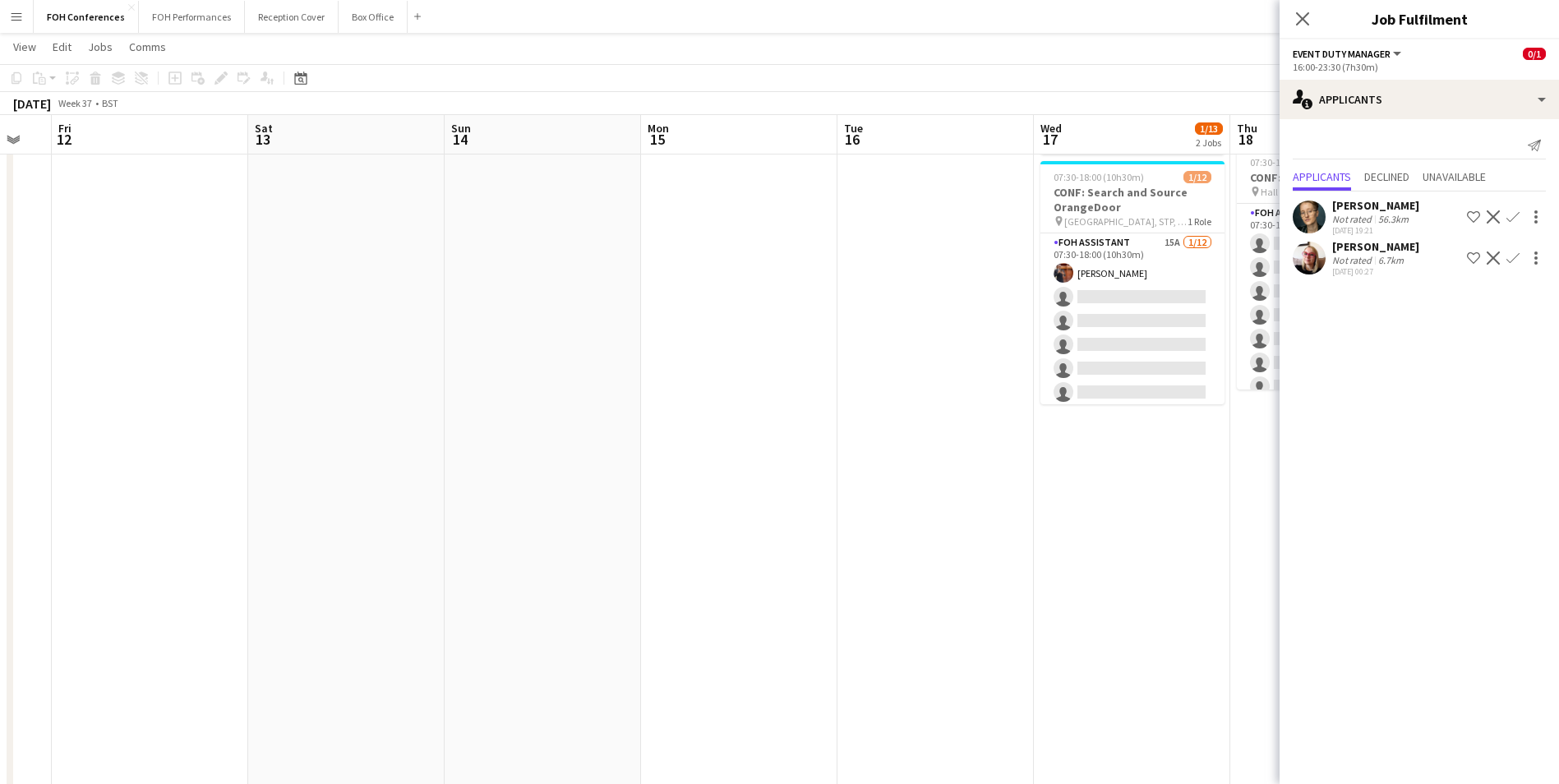
drag, startPoint x: 1074, startPoint y: 136, endPoint x: 596, endPoint y: 132, distance: 478.0
click at [345, 130] on app-calendar-viewport "Tue 9 1/19 4 Jobs Wed 10 Thu 11 Fri 12 Sat 13 Sun 14 Mon 15 Tue 16 Wed 17 1/13 …" at bounding box center [780, 361] width 1559 height 924
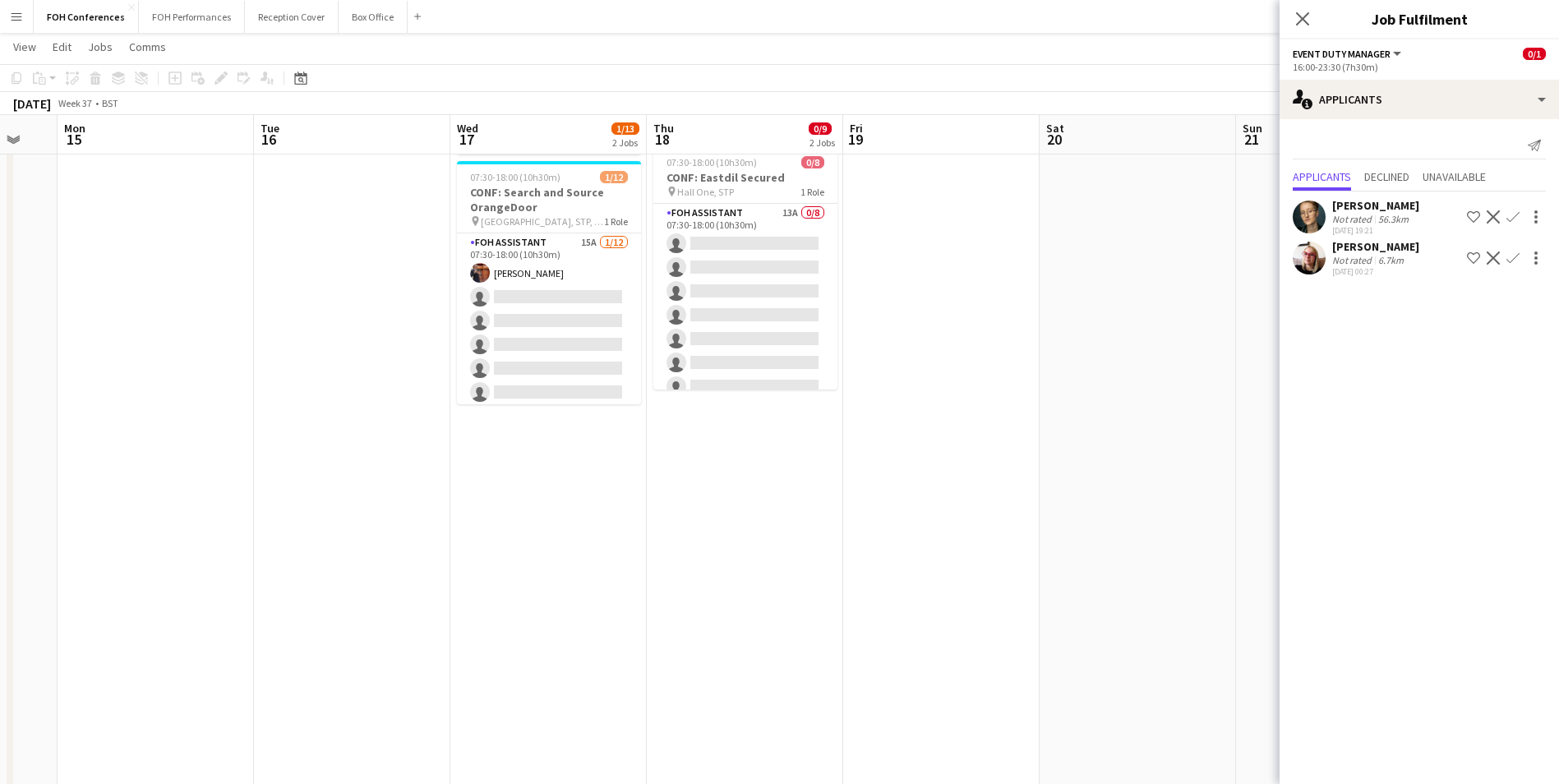
drag, startPoint x: 1121, startPoint y: 137, endPoint x: 500, endPoint y: 184, distance: 622.8
click at [502, 184] on app-calendar-viewport "Fri 12 Sat 13 Sun 14 Mon 15 Tue 16 Wed 17 1/13 2 Jobs Thu 18 0/9 2 Jobs Fri 19 …" at bounding box center [780, 361] width 1559 height 924
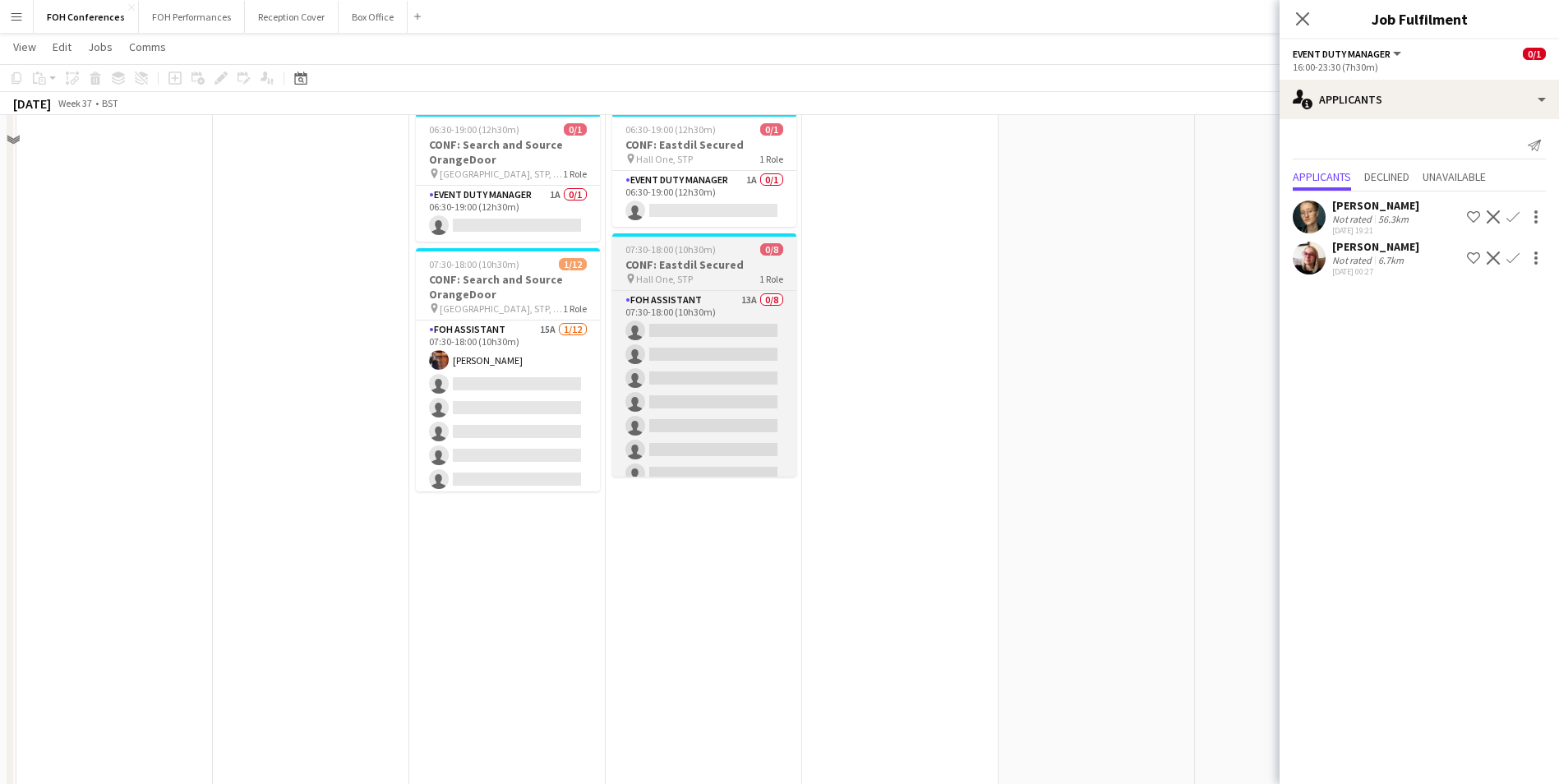
scroll to position [0, 0]
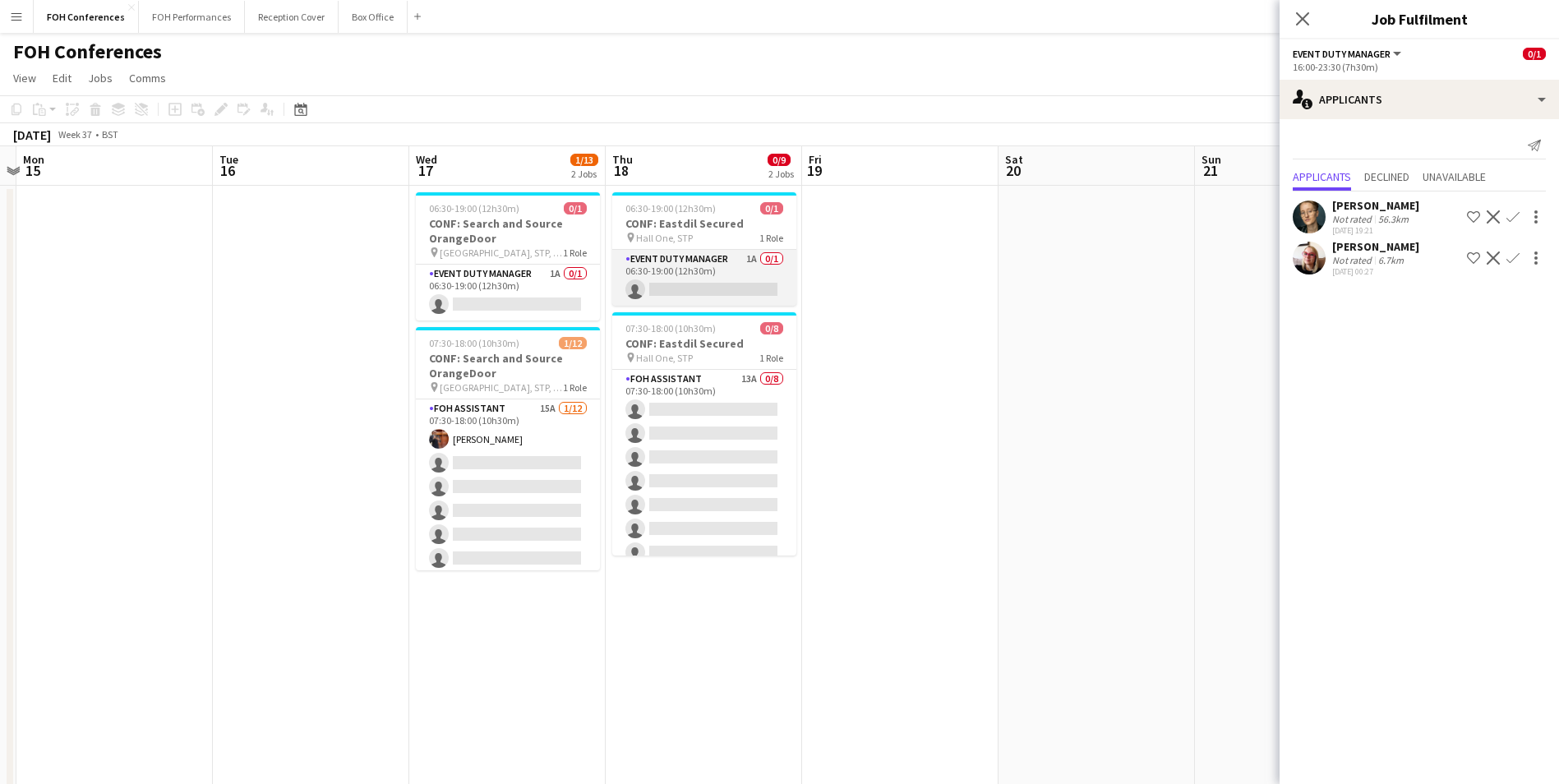
click at [699, 280] on app-card-role "Event Duty Manager 1A 0/1 06:30-19:00 (12h30m) single-neutral-actions" at bounding box center [704, 277] width 184 height 56
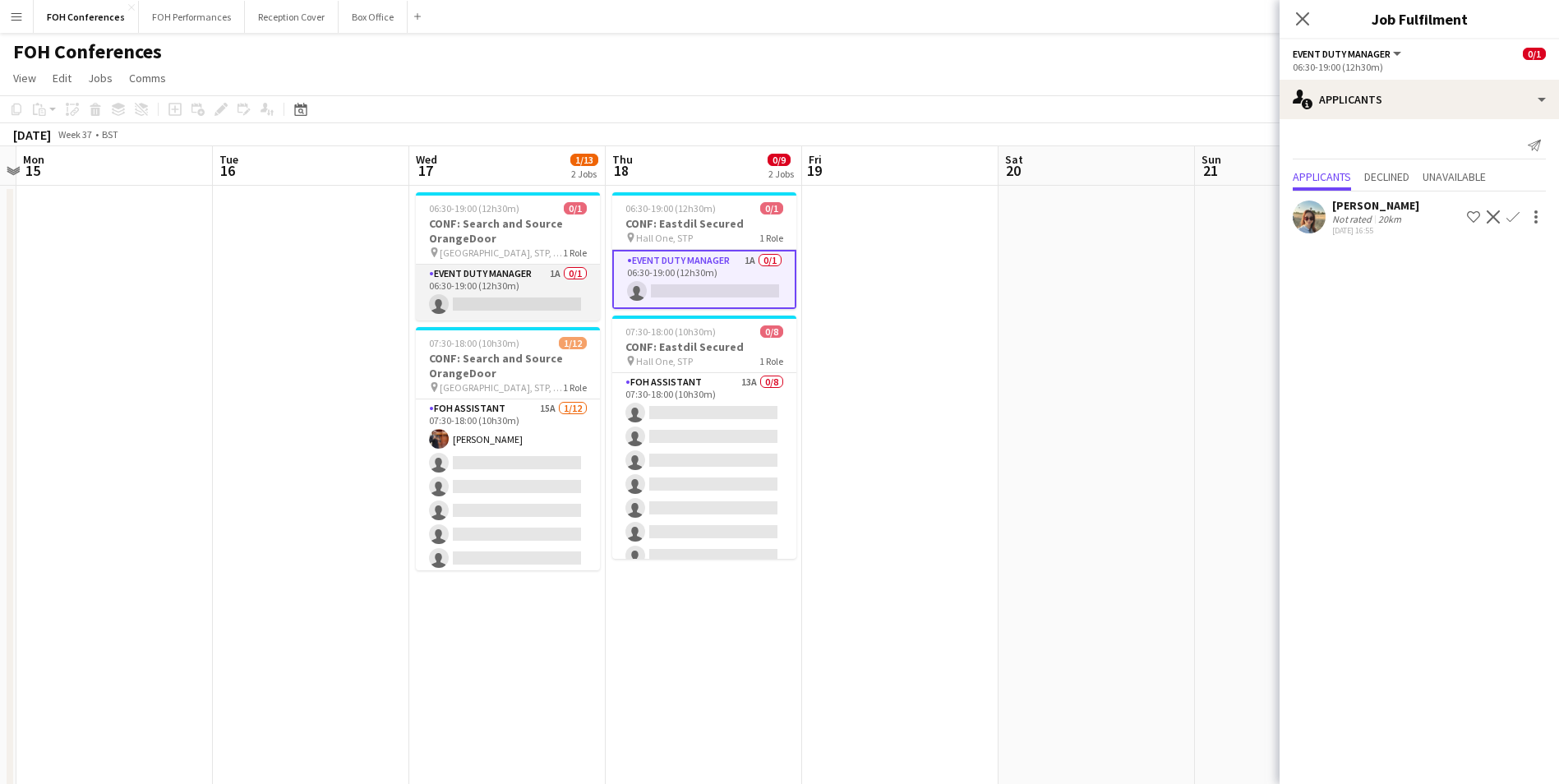
click at [526, 306] on app-card-role "Event Duty Manager 1A 0/1 06:30-19:00 (12h30m) single-neutral-actions" at bounding box center [507, 292] width 184 height 56
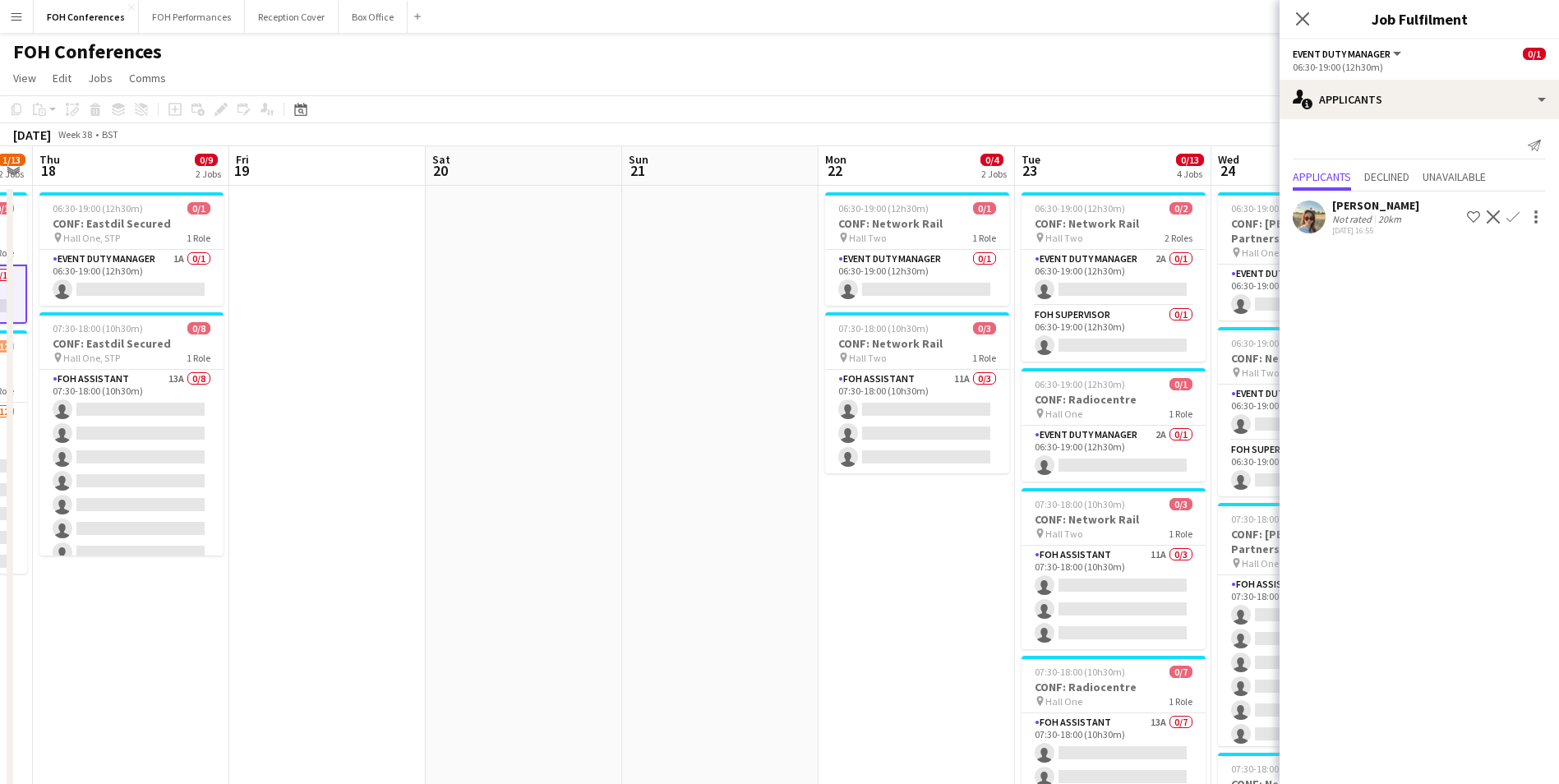
drag, startPoint x: 1104, startPoint y: 166, endPoint x: 524, endPoint y: 177, distance: 580.1
click at [524, 177] on app-calendar-viewport "Mon 15 Tue 16 Wed 17 1/13 2 Jobs Thu 18 0/9 2 Jobs Fri 19 Sat 20 Sun 21 Mon 22 …" at bounding box center [780, 568] width 1559 height 843
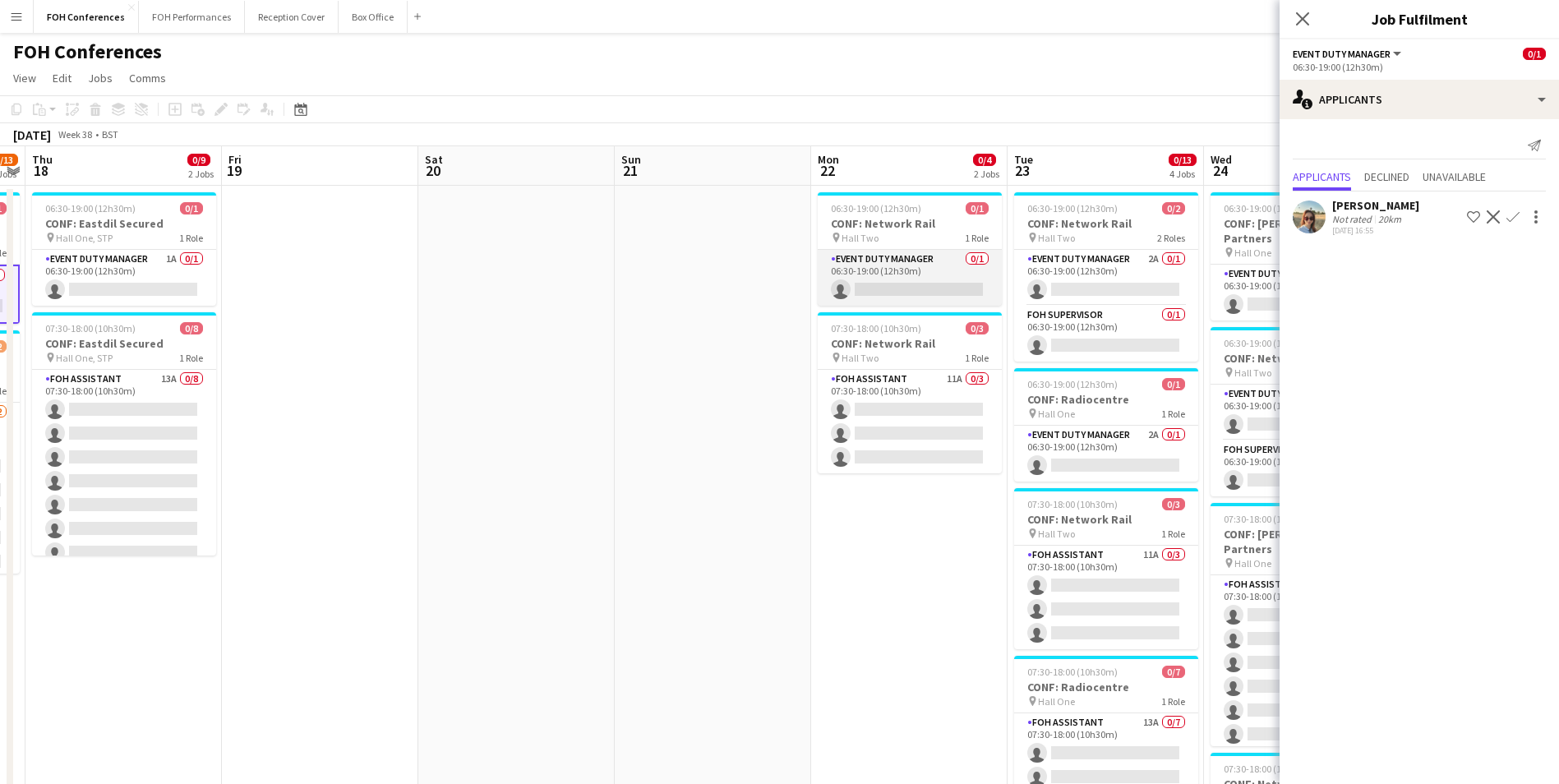
click at [874, 292] on app-card-role "Event Duty Manager 0/1 06:30-19:00 (12h30m) single-neutral-actions" at bounding box center [909, 277] width 184 height 56
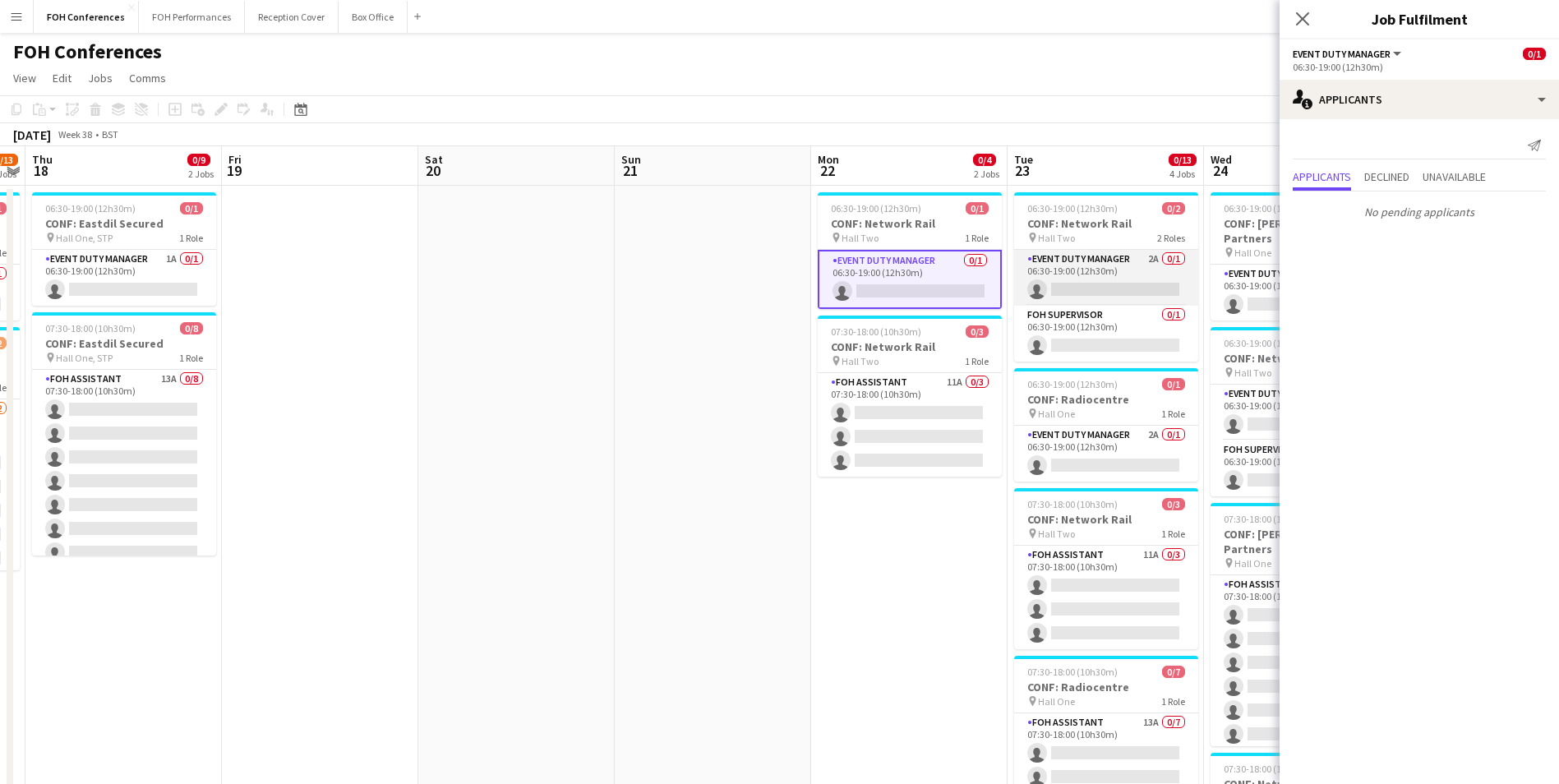
click at [1074, 293] on app-card-role "Event Duty Manager 2A 0/1 06:30-19:00 (12h30m) single-neutral-actions" at bounding box center [1105, 277] width 184 height 56
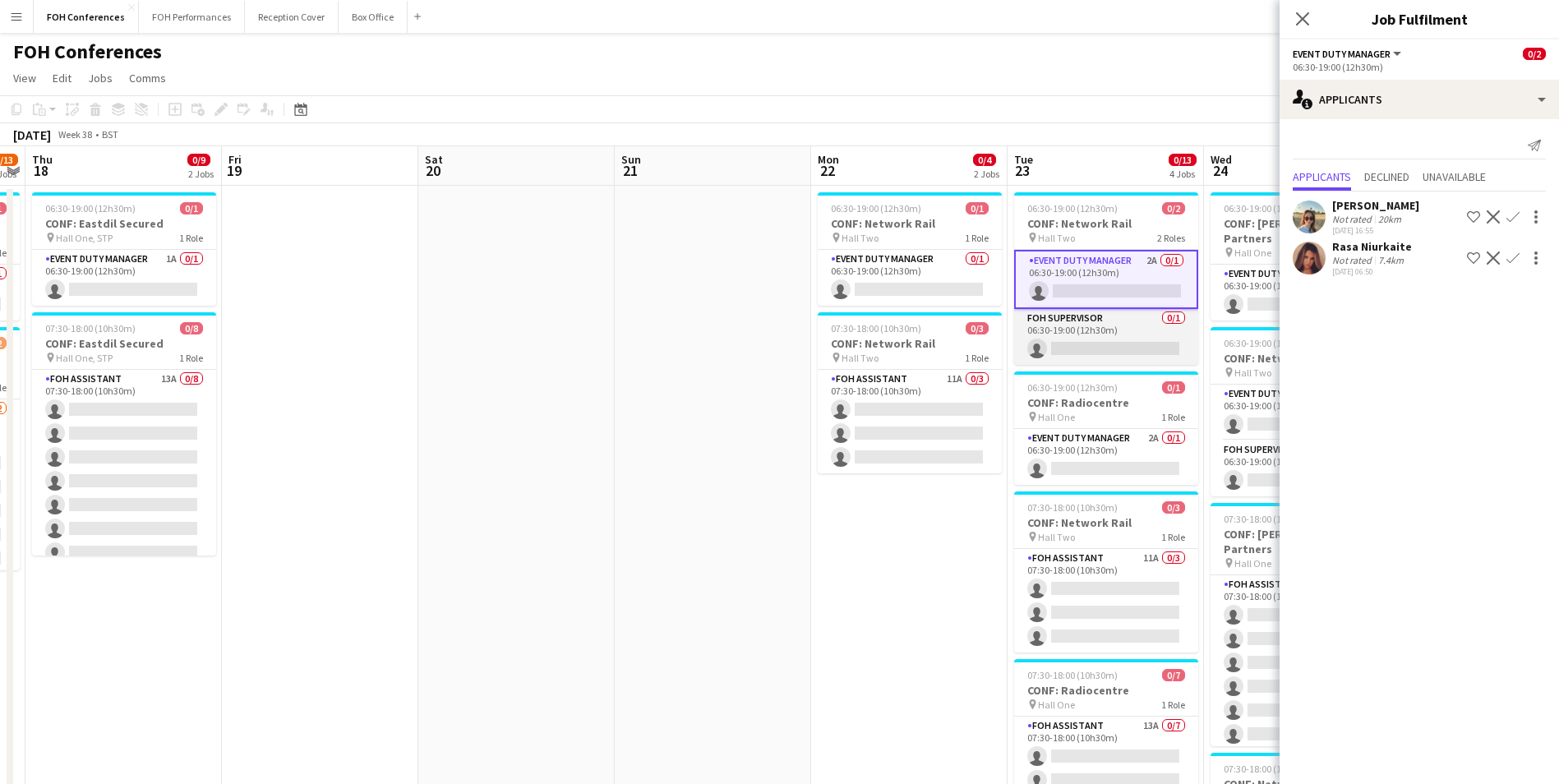
click at [1079, 349] on app-card-role "FOH Supervisor 0/1 06:30-19:00 (12h30m) single-neutral-actions" at bounding box center [1105, 337] width 184 height 56
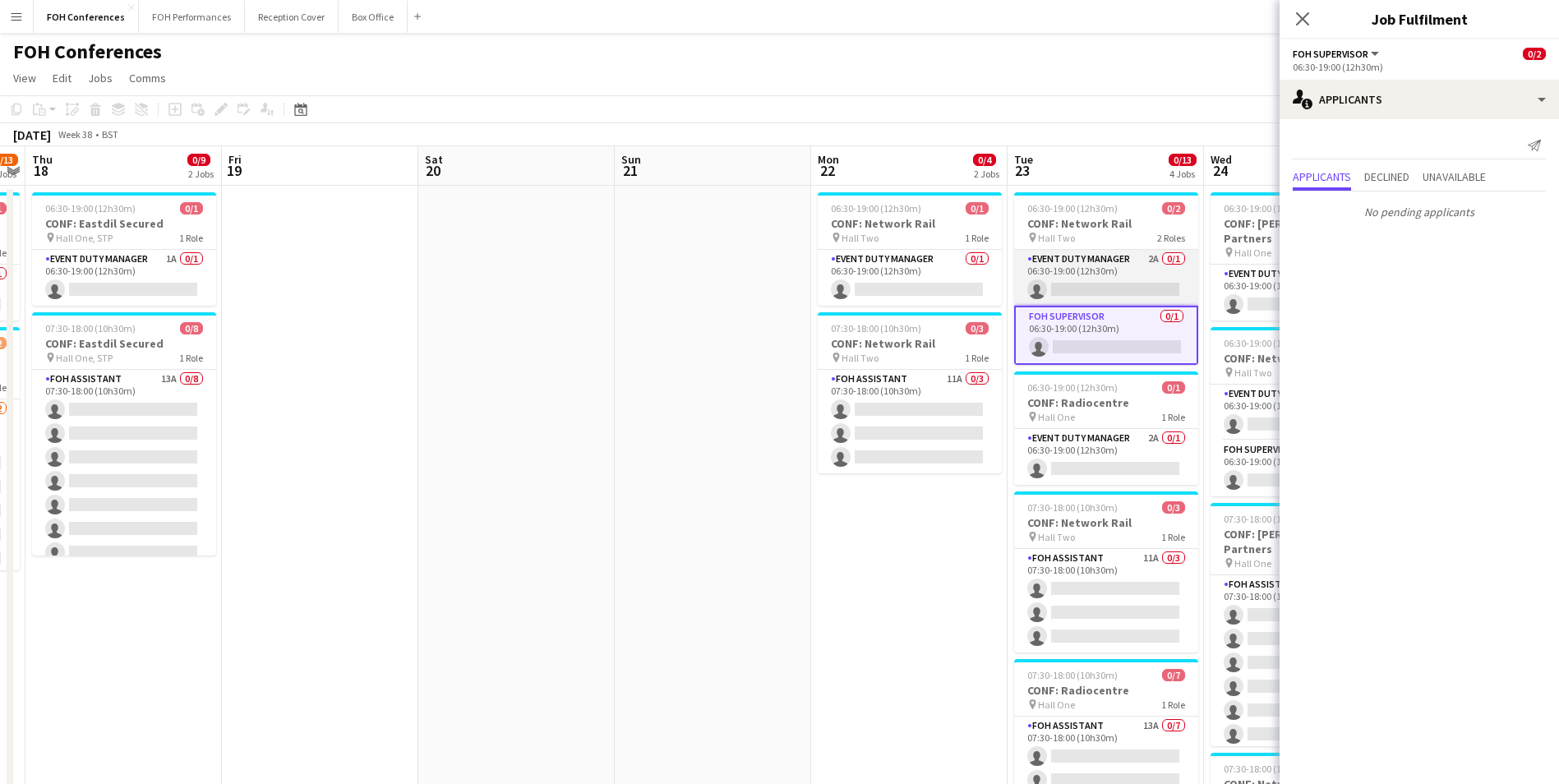
click at [1069, 285] on app-card-role "Event Duty Manager 2A 0/1 06:30-19:00 (12h30m) single-neutral-actions" at bounding box center [1105, 277] width 184 height 56
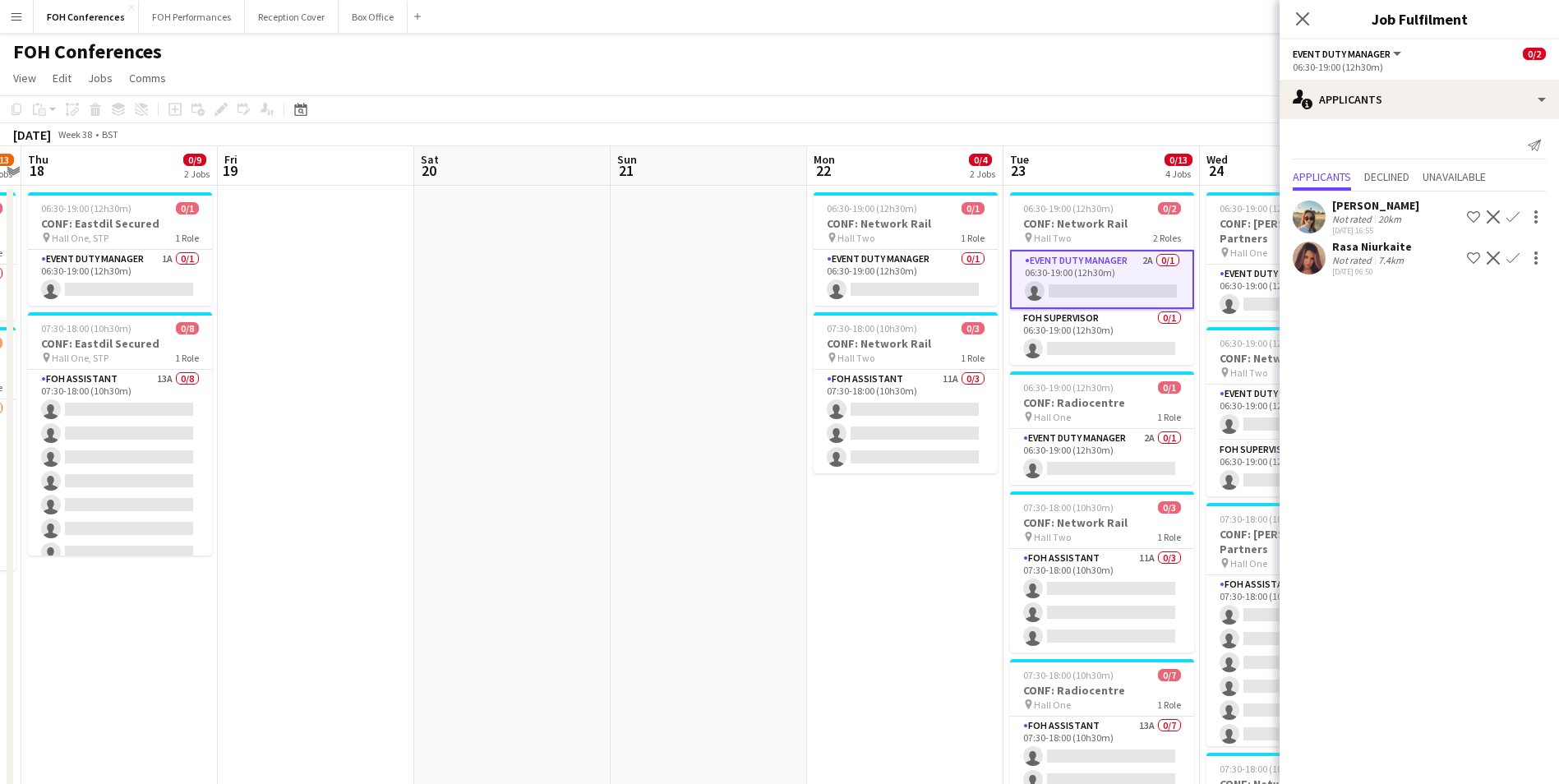
scroll to position [0, 571]
click at [1093, 171] on app-calendar-viewport "Mon 15 Tue 16 Wed 17 1/13 2 Jobs Thu 18 0/9 2 Jobs Fri 19 Sat 20 Sun 21 Mon 22 …" at bounding box center [780, 568] width 1559 height 843
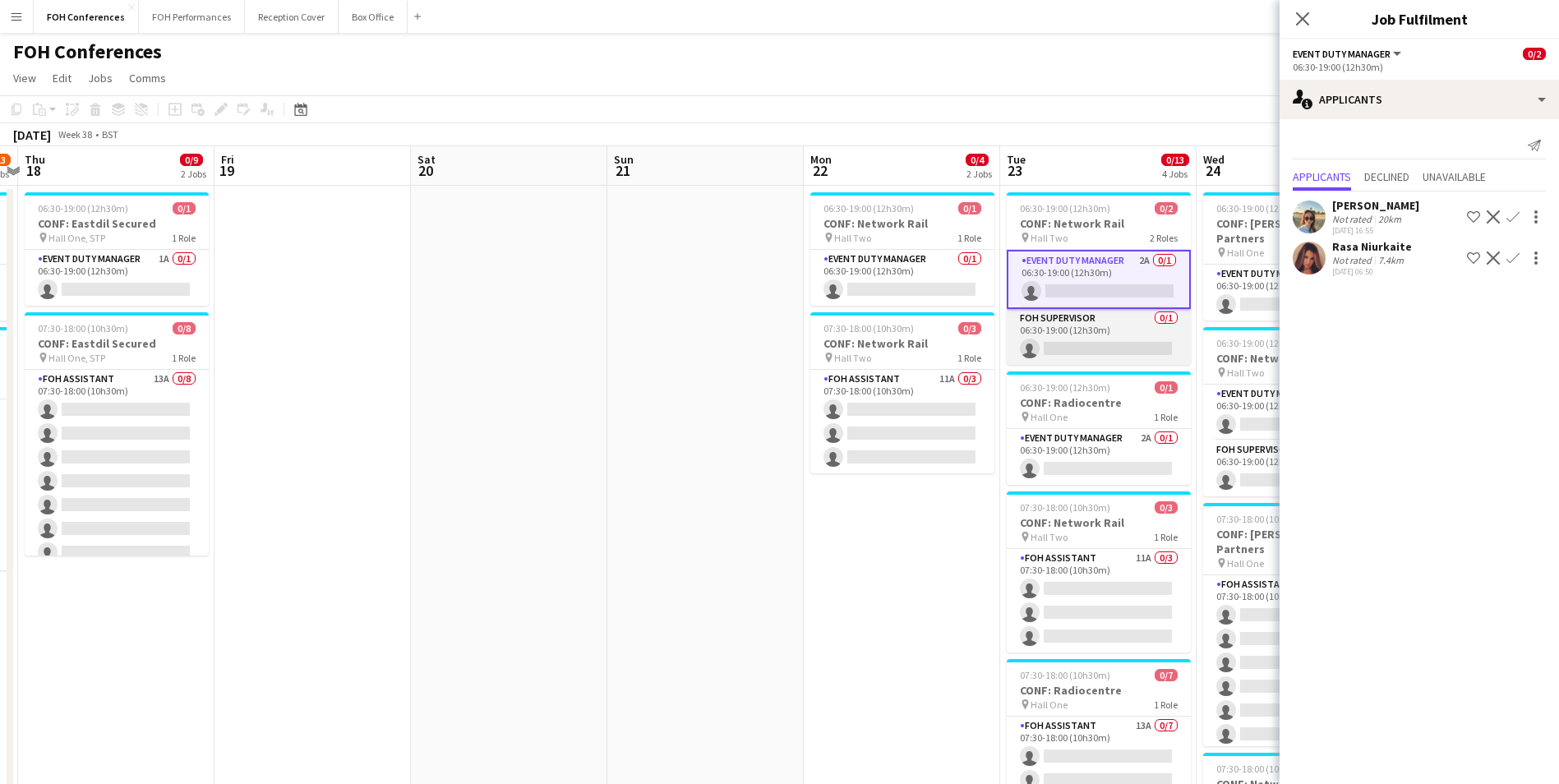
click at [1110, 350] on app-card-role "FOH Supervisor 0/1 06:30-19:00 (12h30m) single-neutral-actions" at bounding box center [1098, 337] width 184 height 56
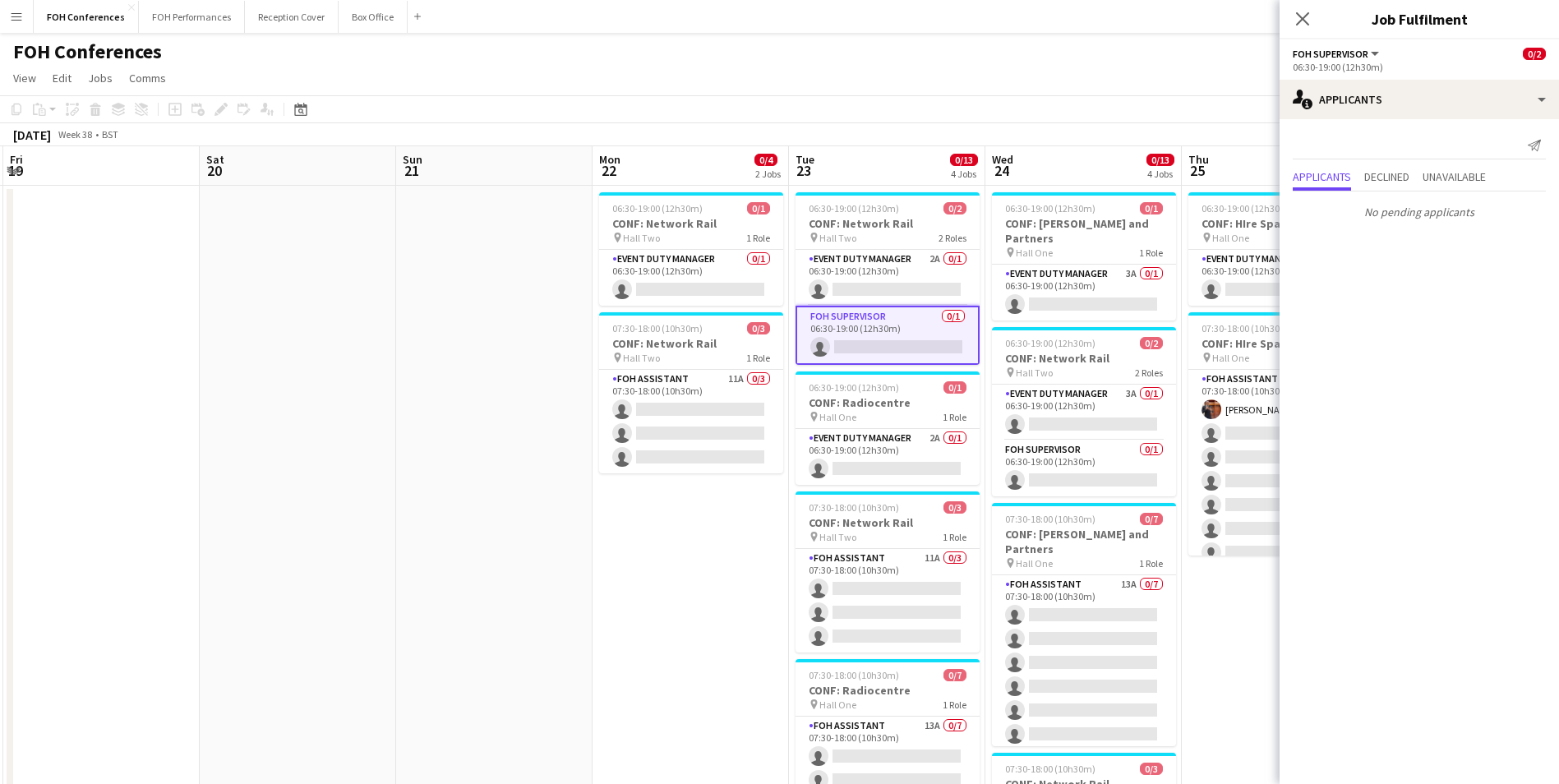
scroll to position [0, 640]
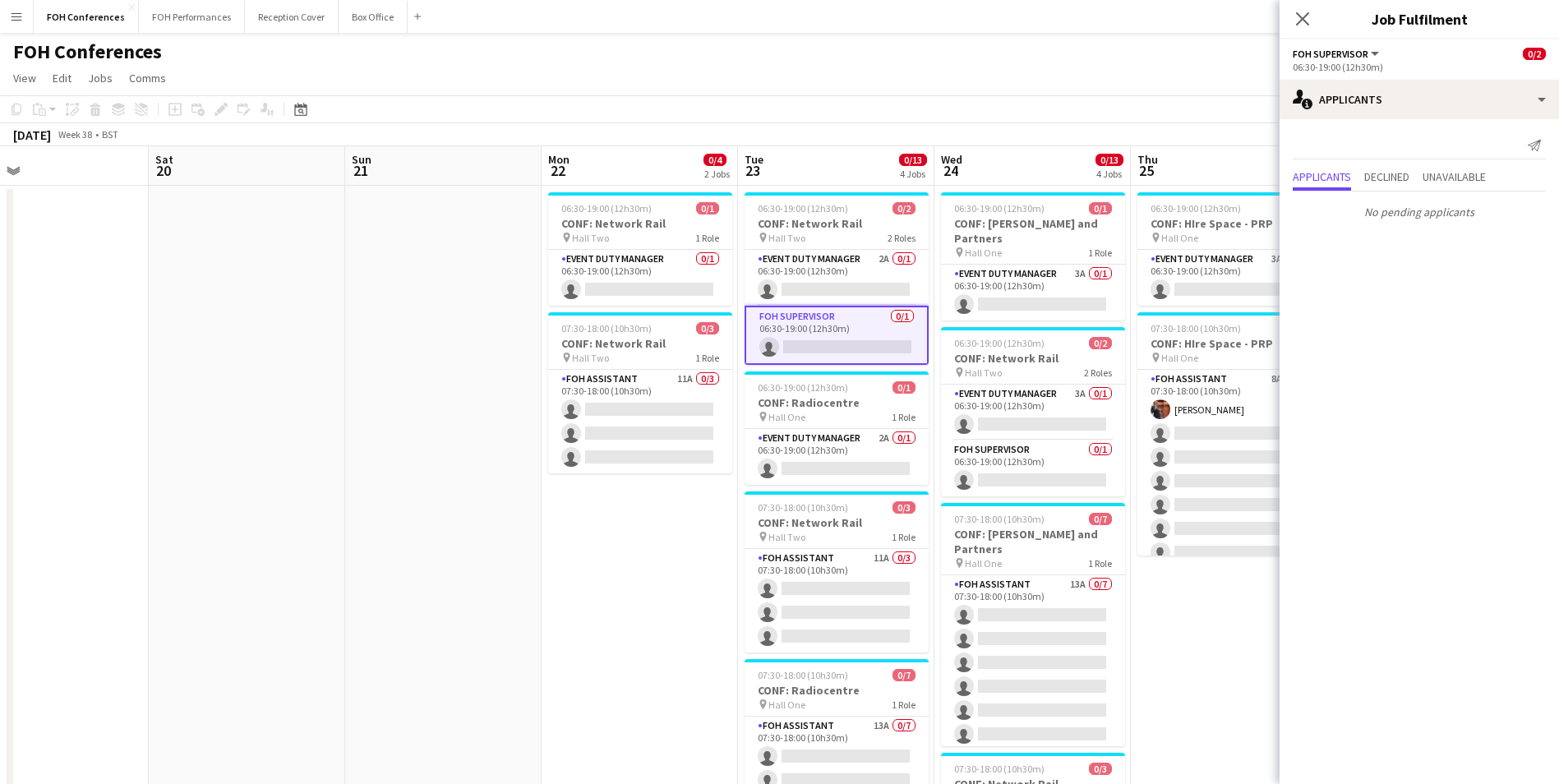
drag, startPoint x: 1115, startPoint y: 178, endPoint x: 851, endPoint y: 171, distance: 264.1
click at [851, 171] on app-calendar-viewport "Tue 16 Wed 17 1/13 2 Jobs Thu 18 0/9 2 Jobs Fri 19 Sat 20 Sun 21 Mon 22 0/4 2 J…" at bounding box center [780, 568] width 1559 height 843
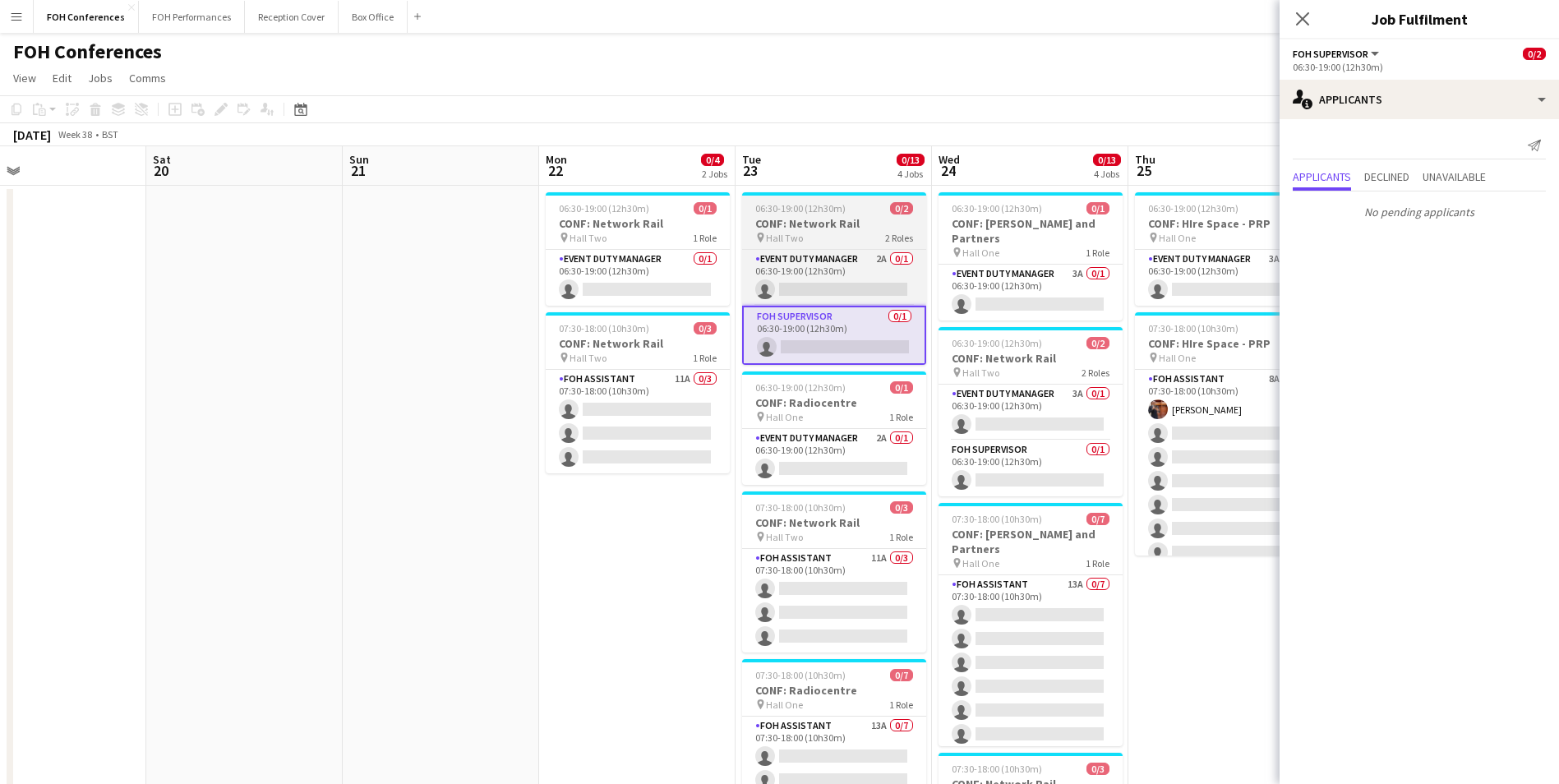
click at [845, 220] on h3 "CONF: Network Rail" at bounding box center [833, 223] width 184 height 15
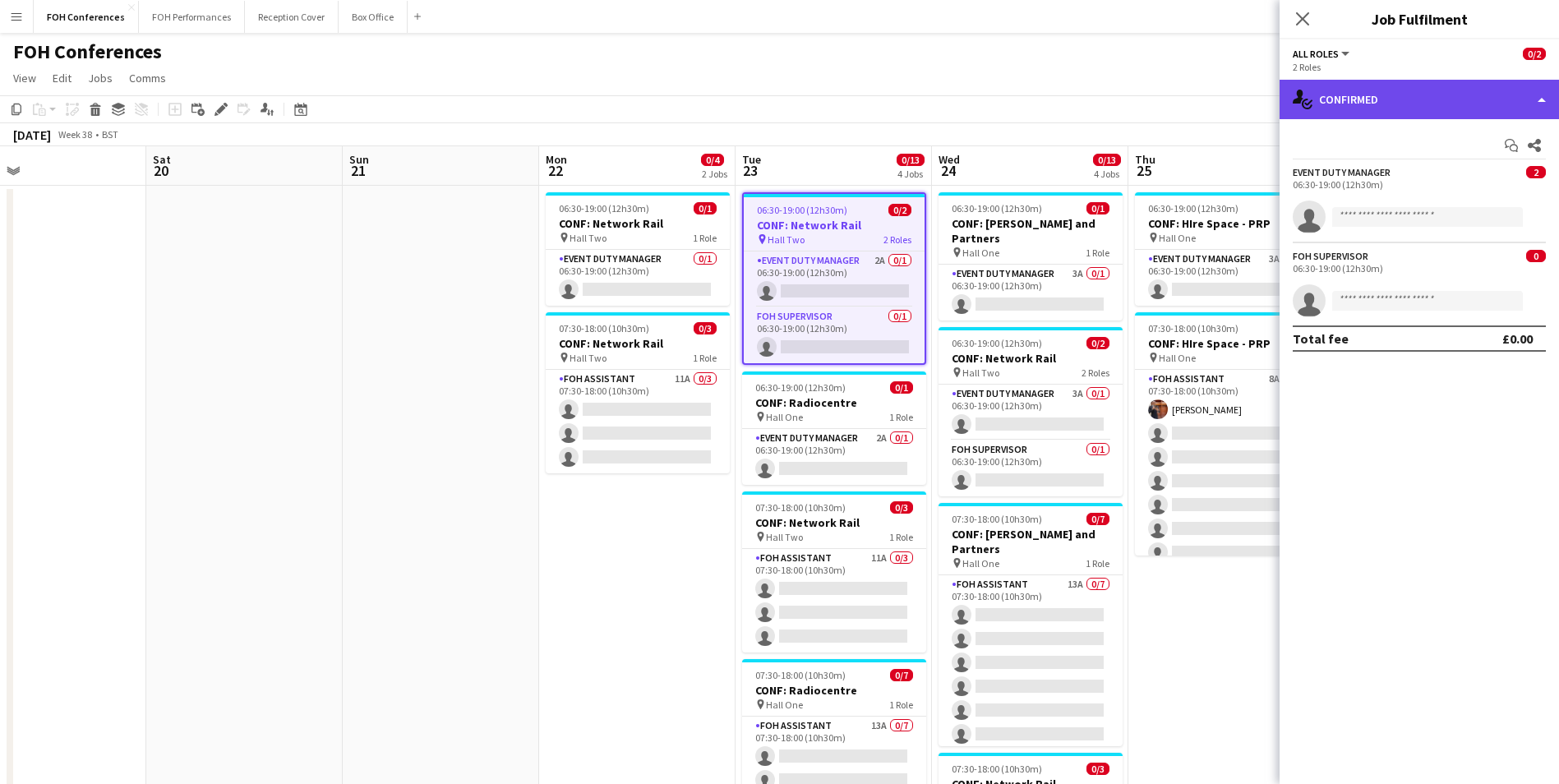
click at [1388, 106] on div "single-neutral-actions-check-2 Confirmed" at bounding box center [1418, 99] width 279 height 39
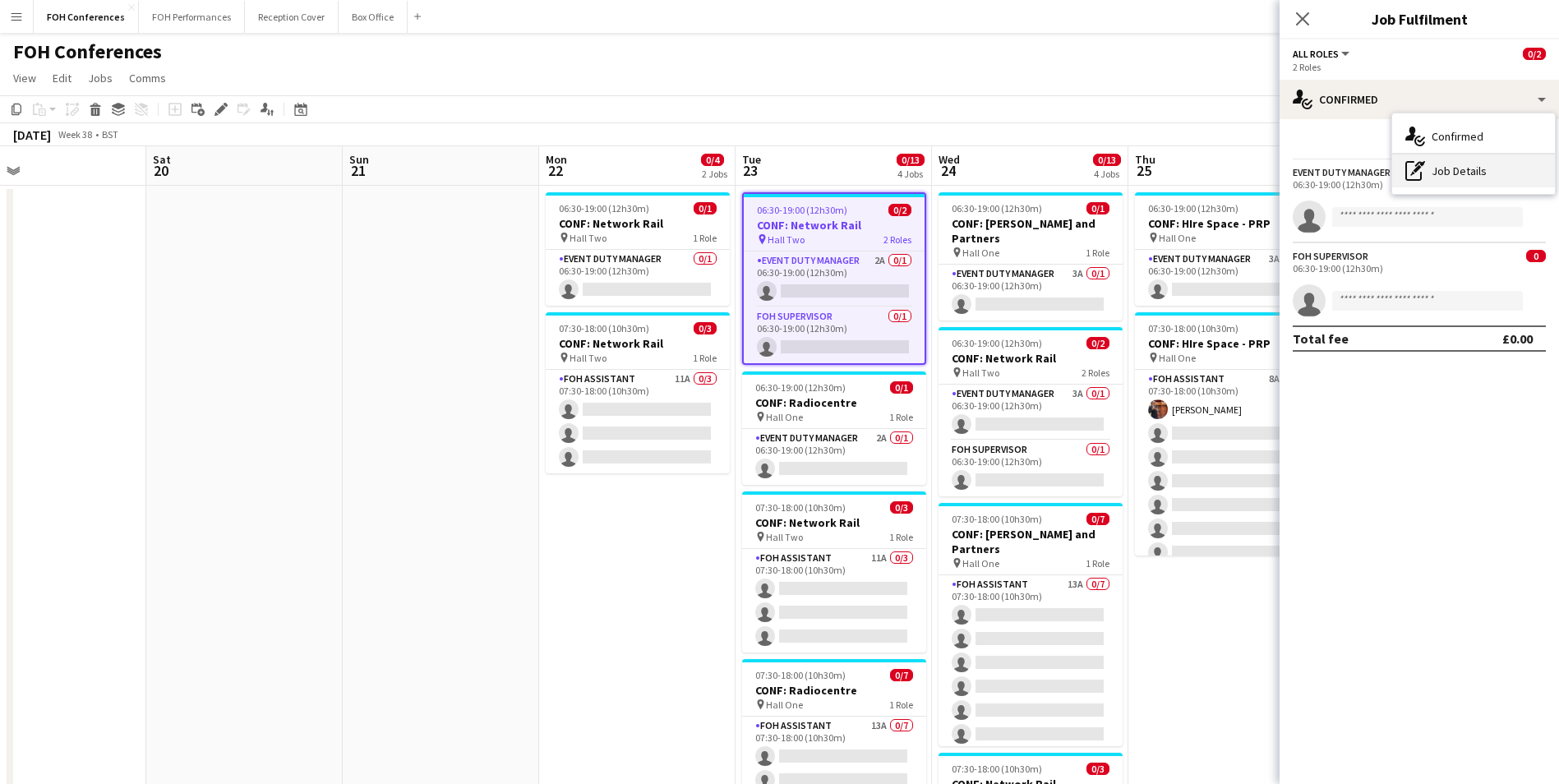
click at [1433, 174] on div "pen-write Job Details" at bounding box center [1474, 171] width 163 height 33
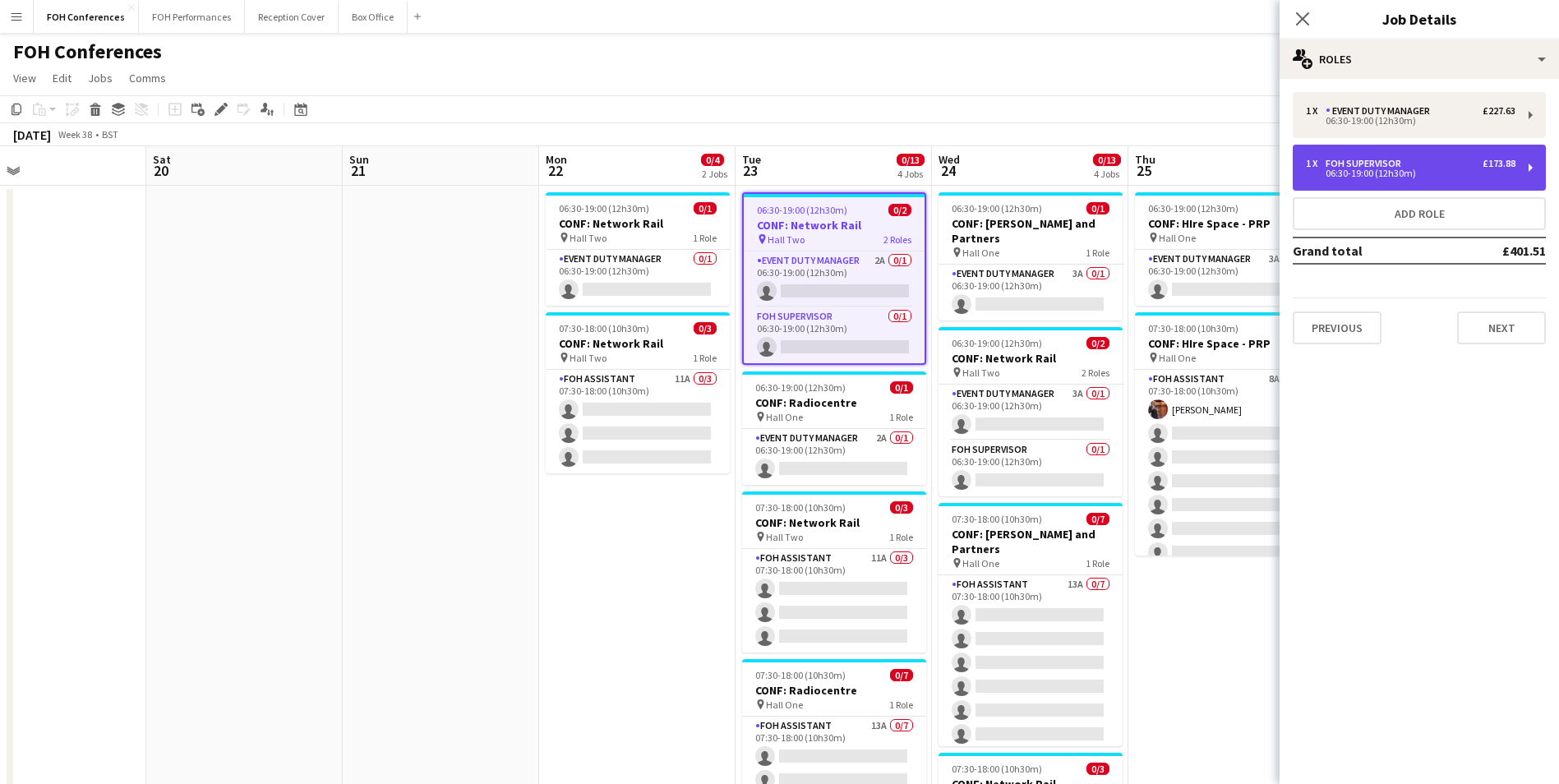
click at [1386, 169] on div "06:30-19:00 (12h30m)" at bounding box center [1410, 173] width 210 height 8
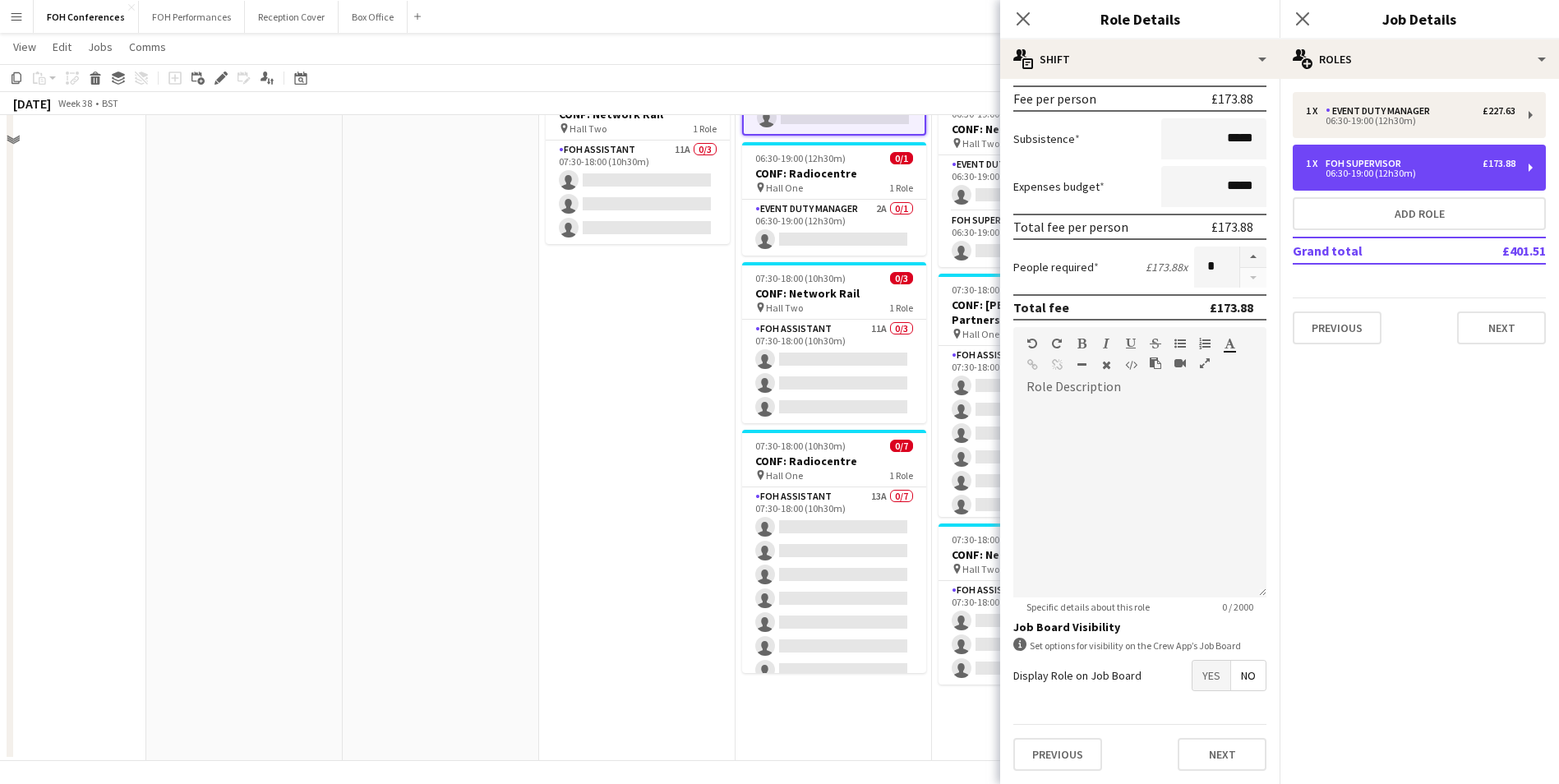
scroll to position [232, 0]
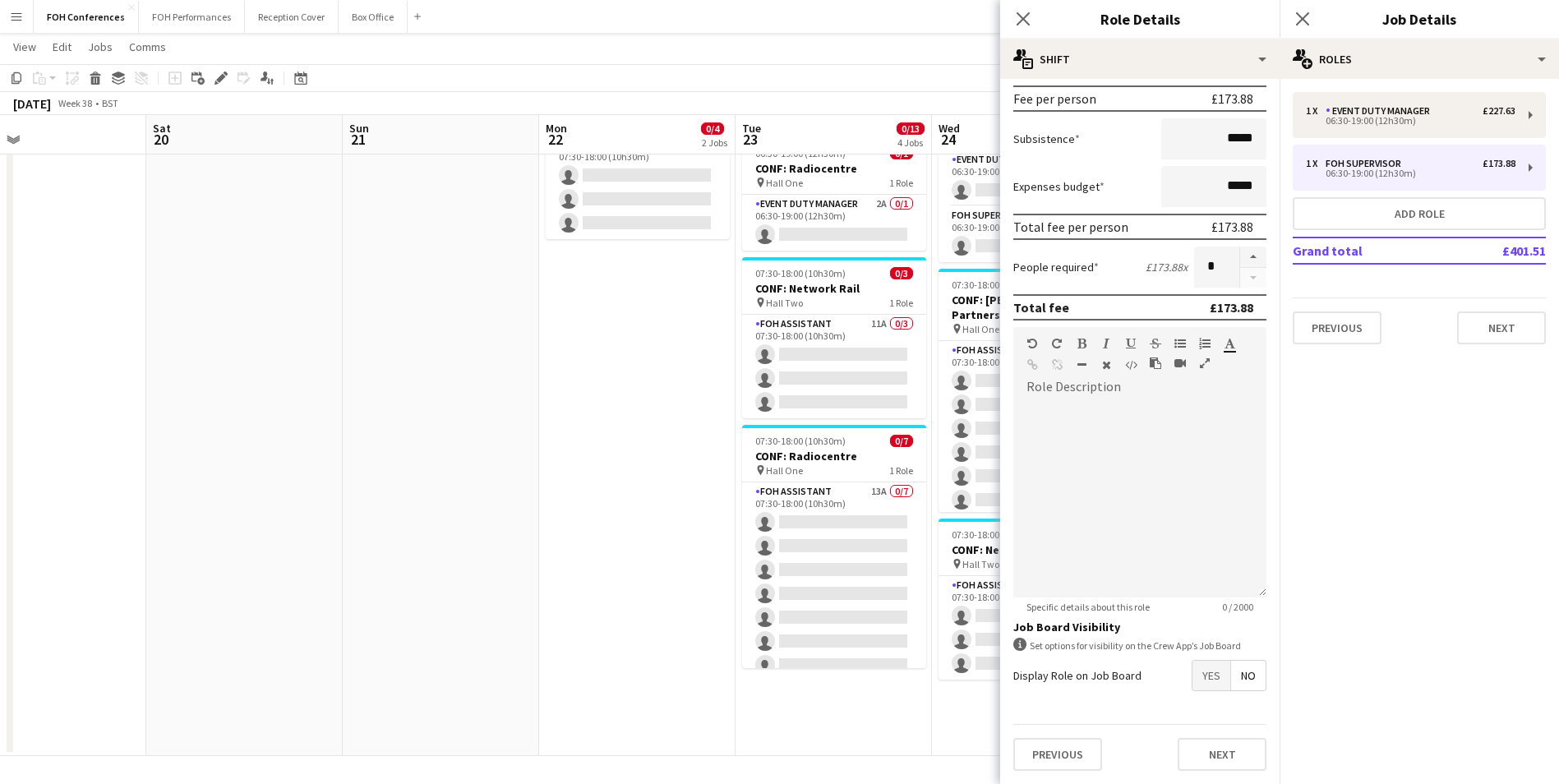
click at [1193, 671] on span "Yes" at bounding box center [1210, 675] width 38 height 29
click at [940, 59] on app-page-menu "View Day view expanded Day view collapsed Month view Date picker Jump to [DATE]…" at bounding box center [780, 48] width 1559 height 31
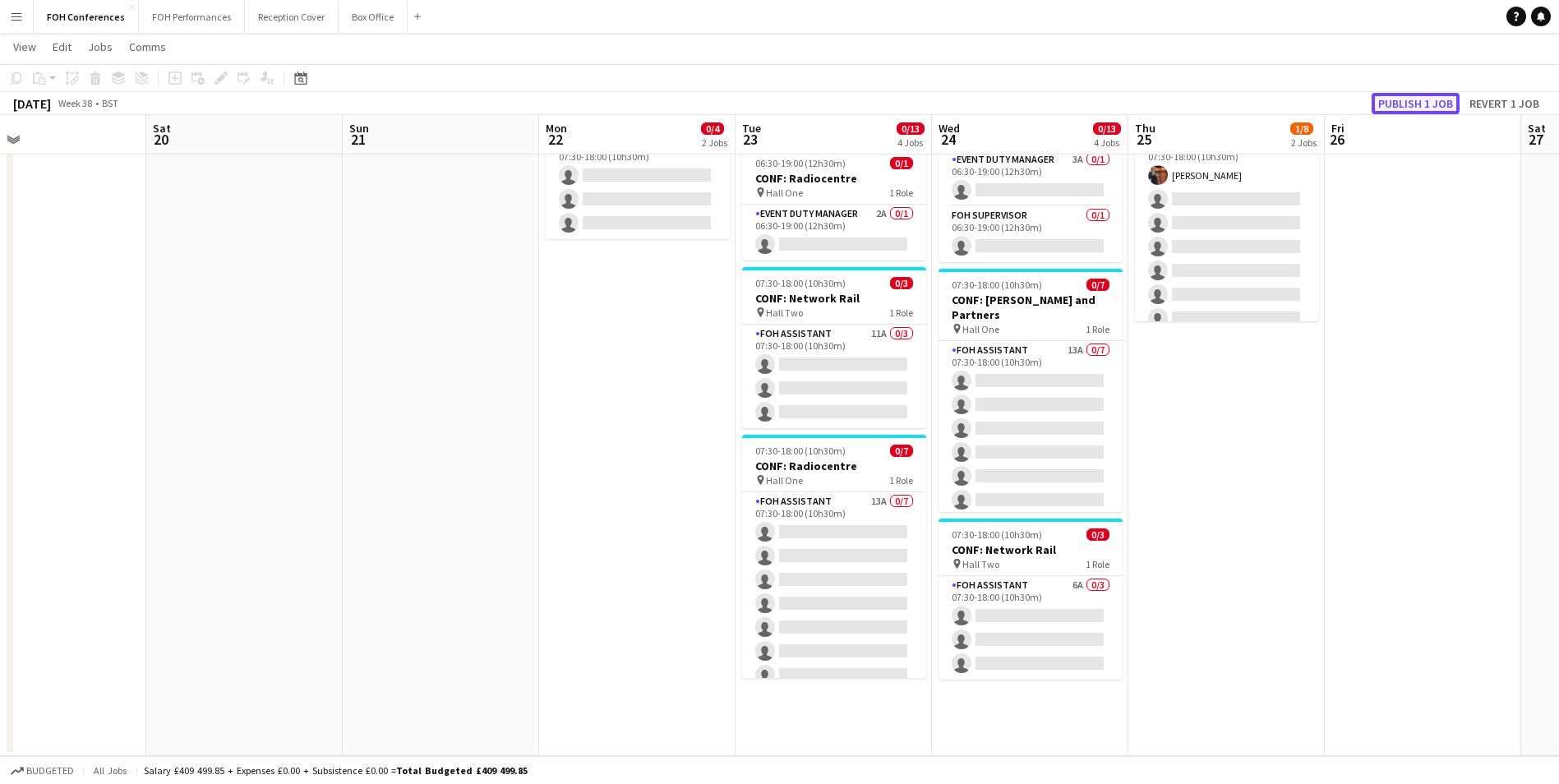
click at [1435, 101] on button "Publish 1 job" at bounding box center [1415, 102] width 88 height 21
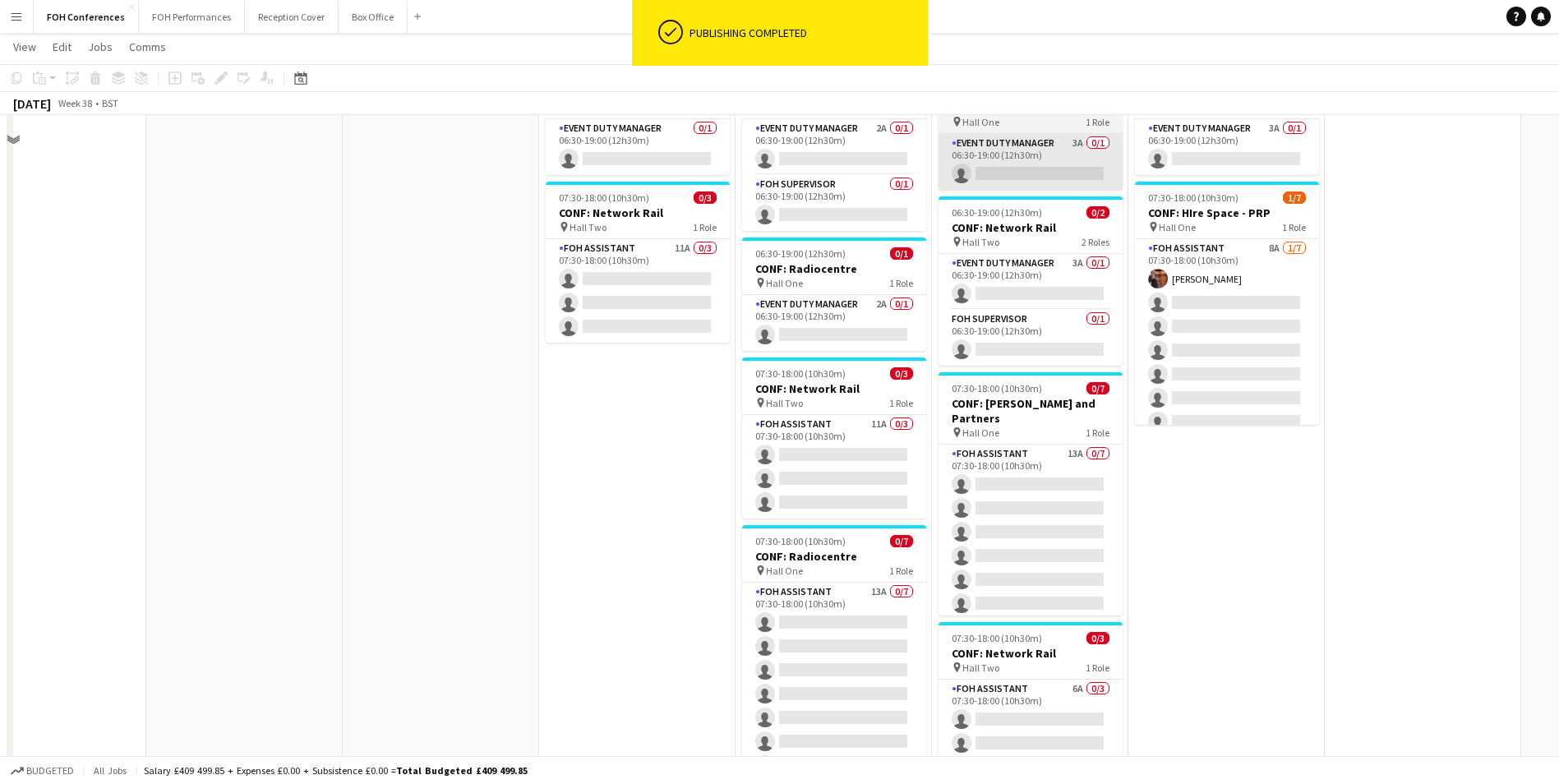
scroll to position [0, 0]
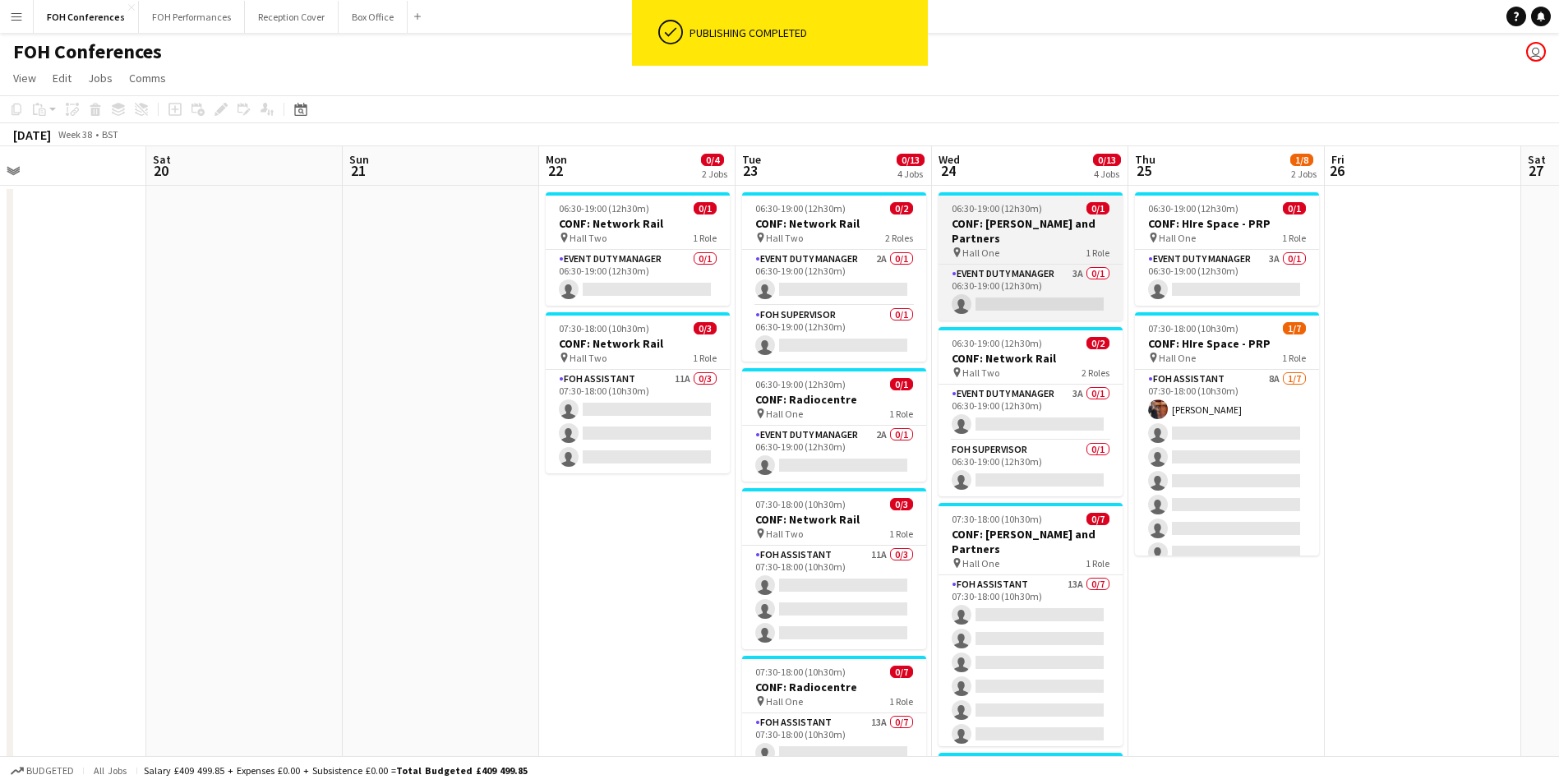
click at [1046, 225] on h3 "CONF: [PERSON_NAME] and Partners" at bounding box center [1030, 231] width 184 height 29
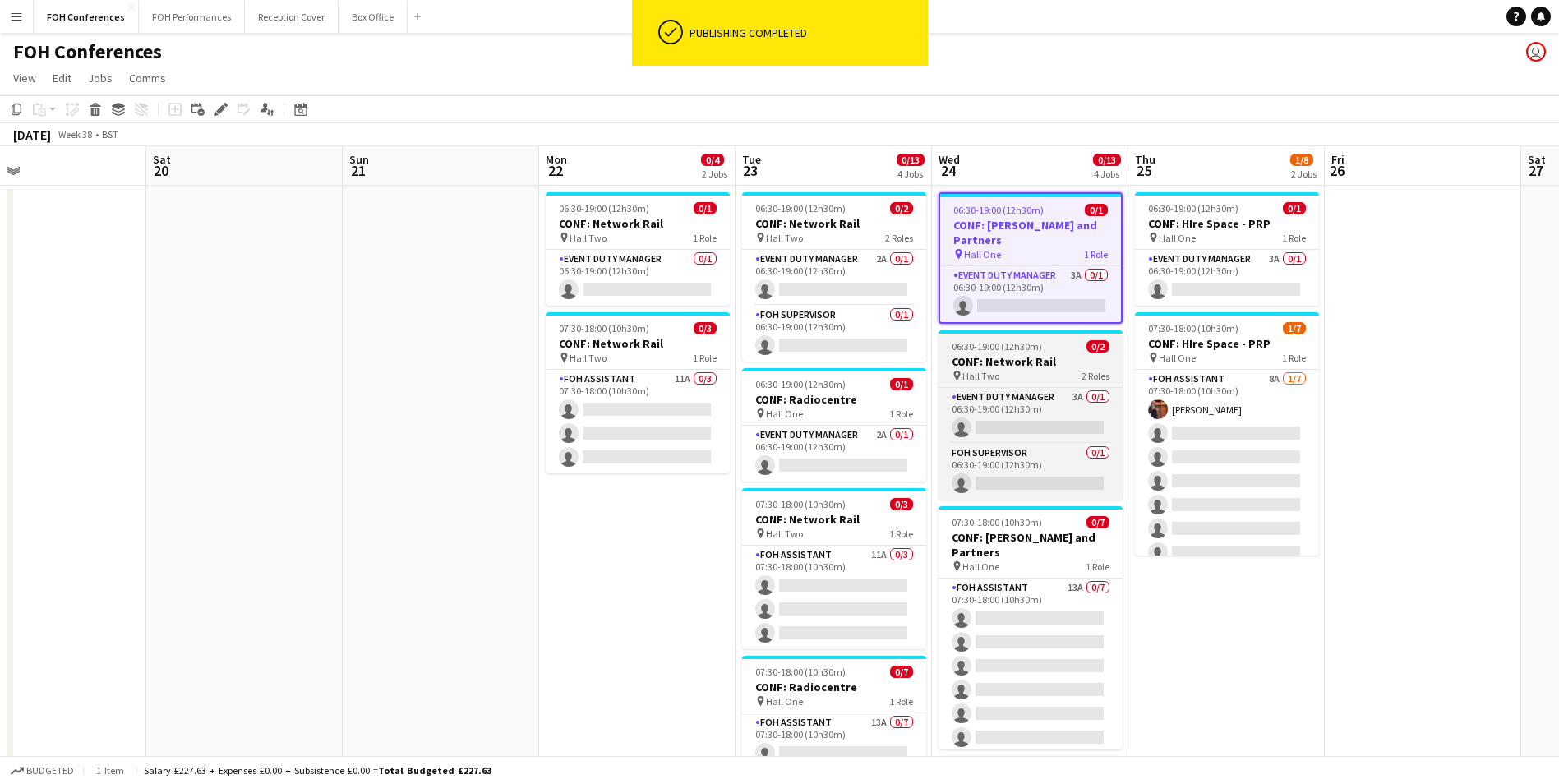
click at [988, 354] on h3 "CONF: Network Rail" at bounding box center [1030, 361] width 184 height 15
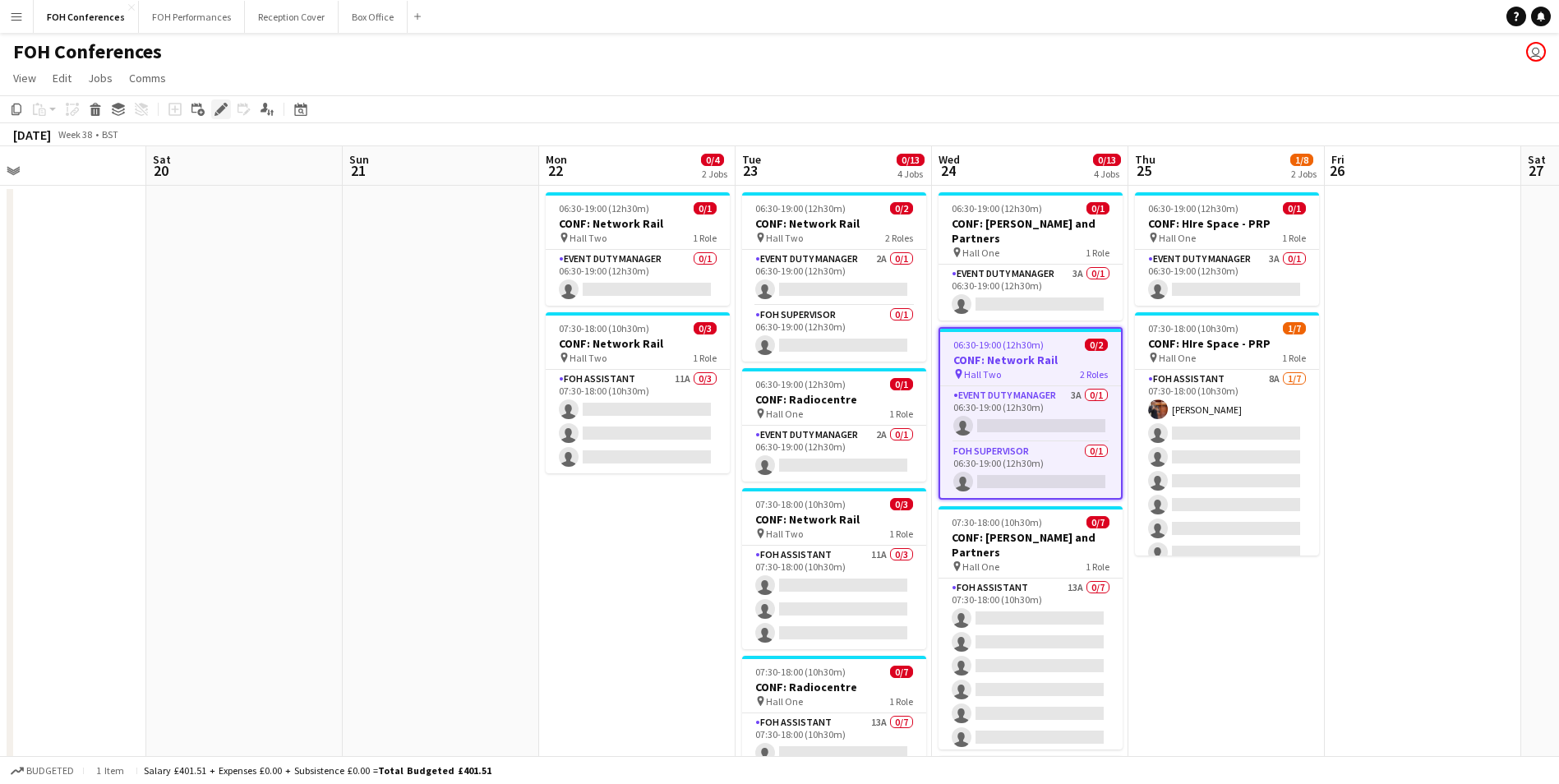
click at [216, 109] on icon "Edit" at bounding box center [220, 109] width 13 height 13
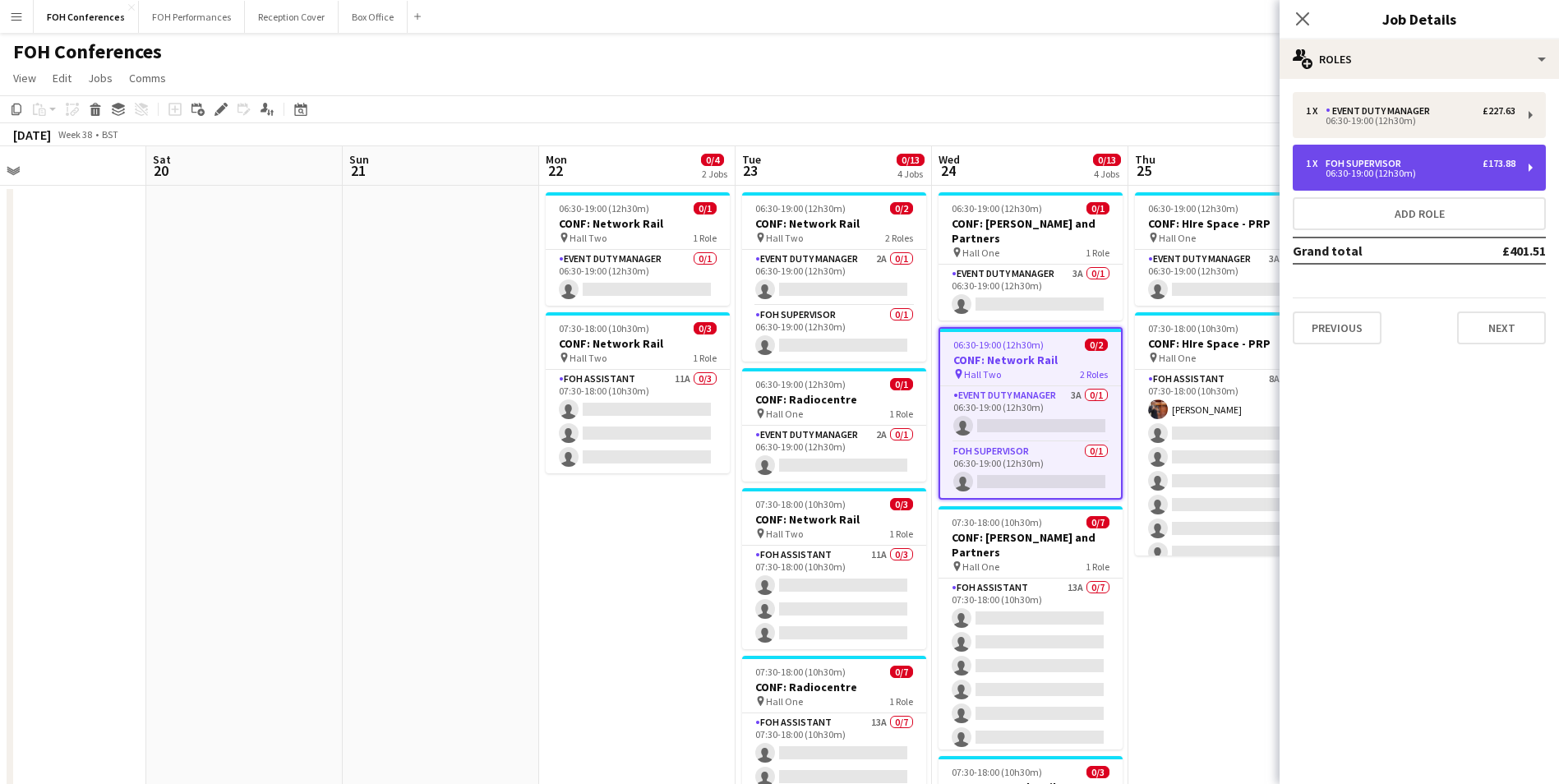
click at [1345, 176] on div "06:30-19:00 (12h30m)" at bounding box center [1410, 173] width 210 height 8
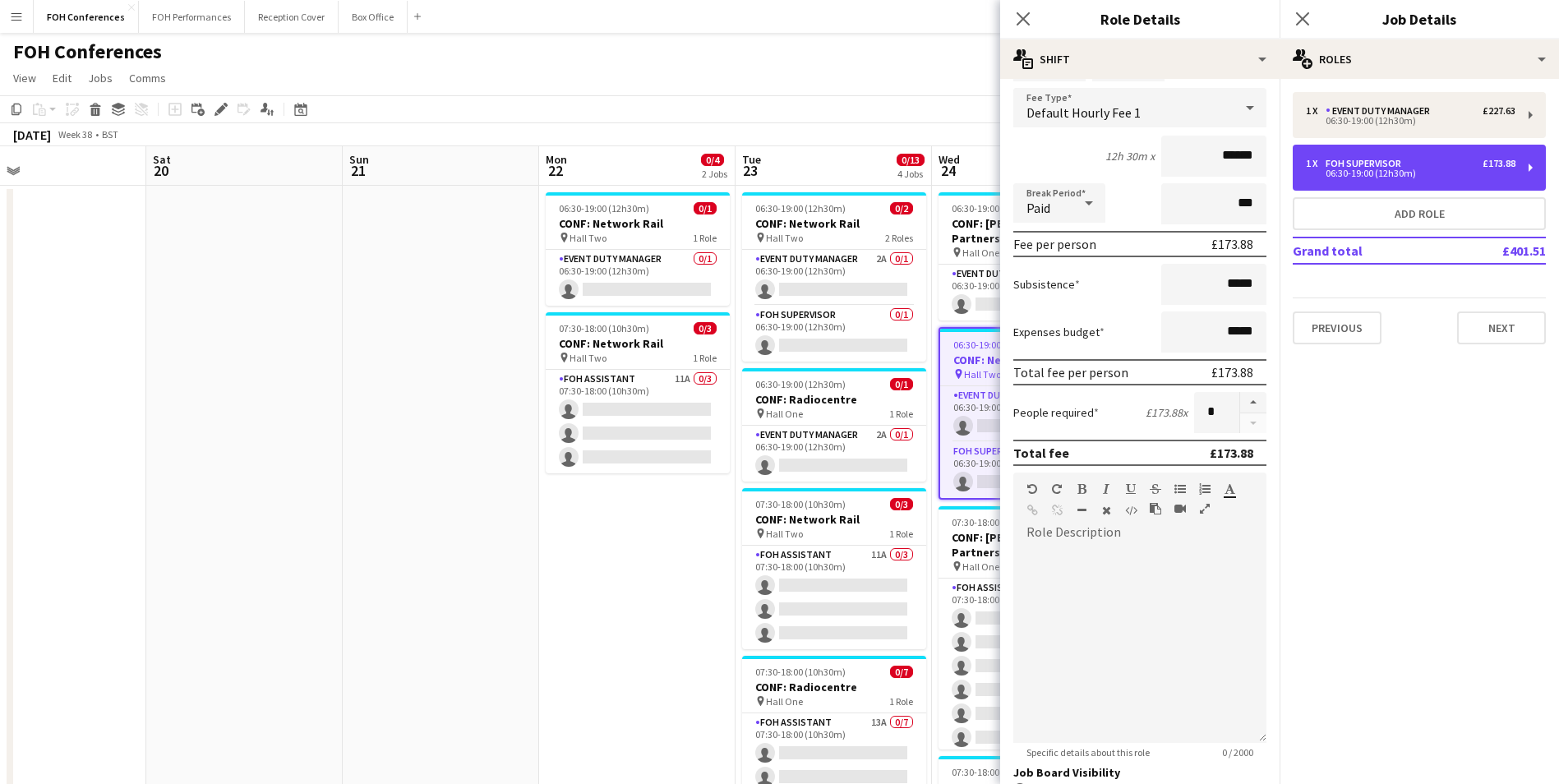
scroll to position [245, 0]
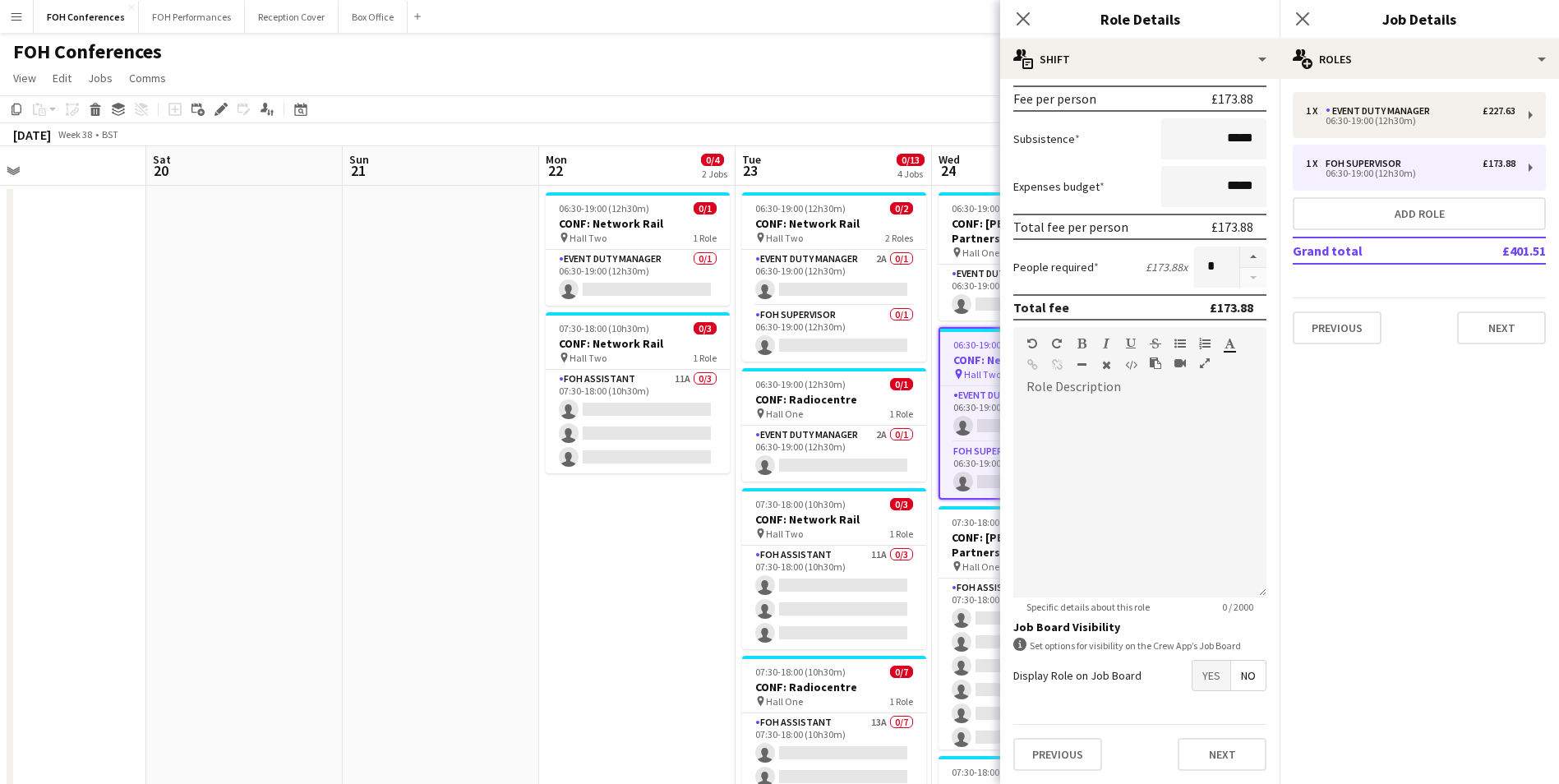
click at [1202, 675] on span "Yes" at bounding box center [1210, 675] width 38 height 29
click at [910, 82] on app-page-menu "View Day view expanded Day view collapsed Month view Date picker Jump to [DATE]…" at bounding box center [780, 80] width 1559 height 31
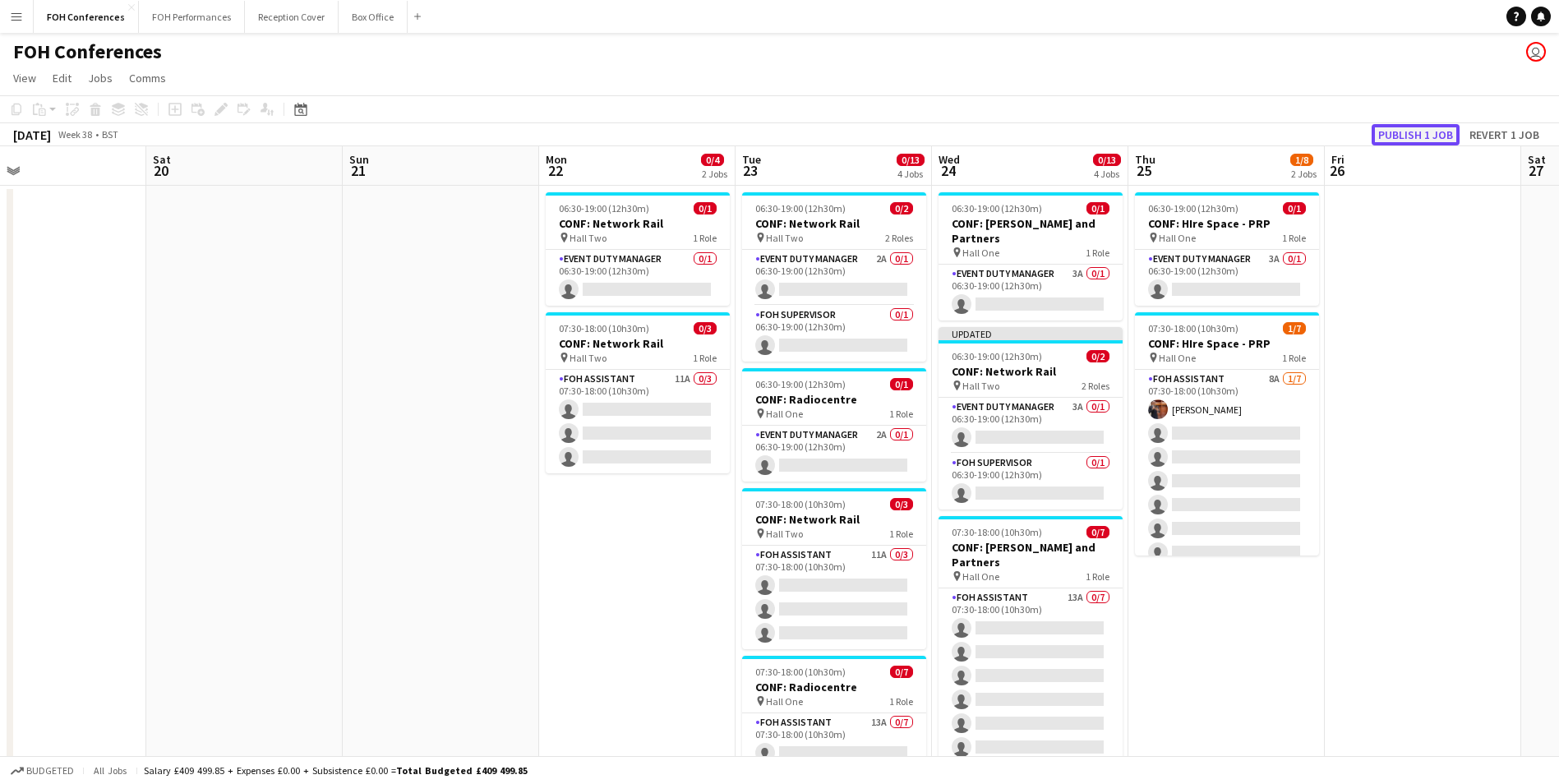
click at [1390, 136] on button "Publish 1 job" at bounding box center [1415, 134] width 88 height 21
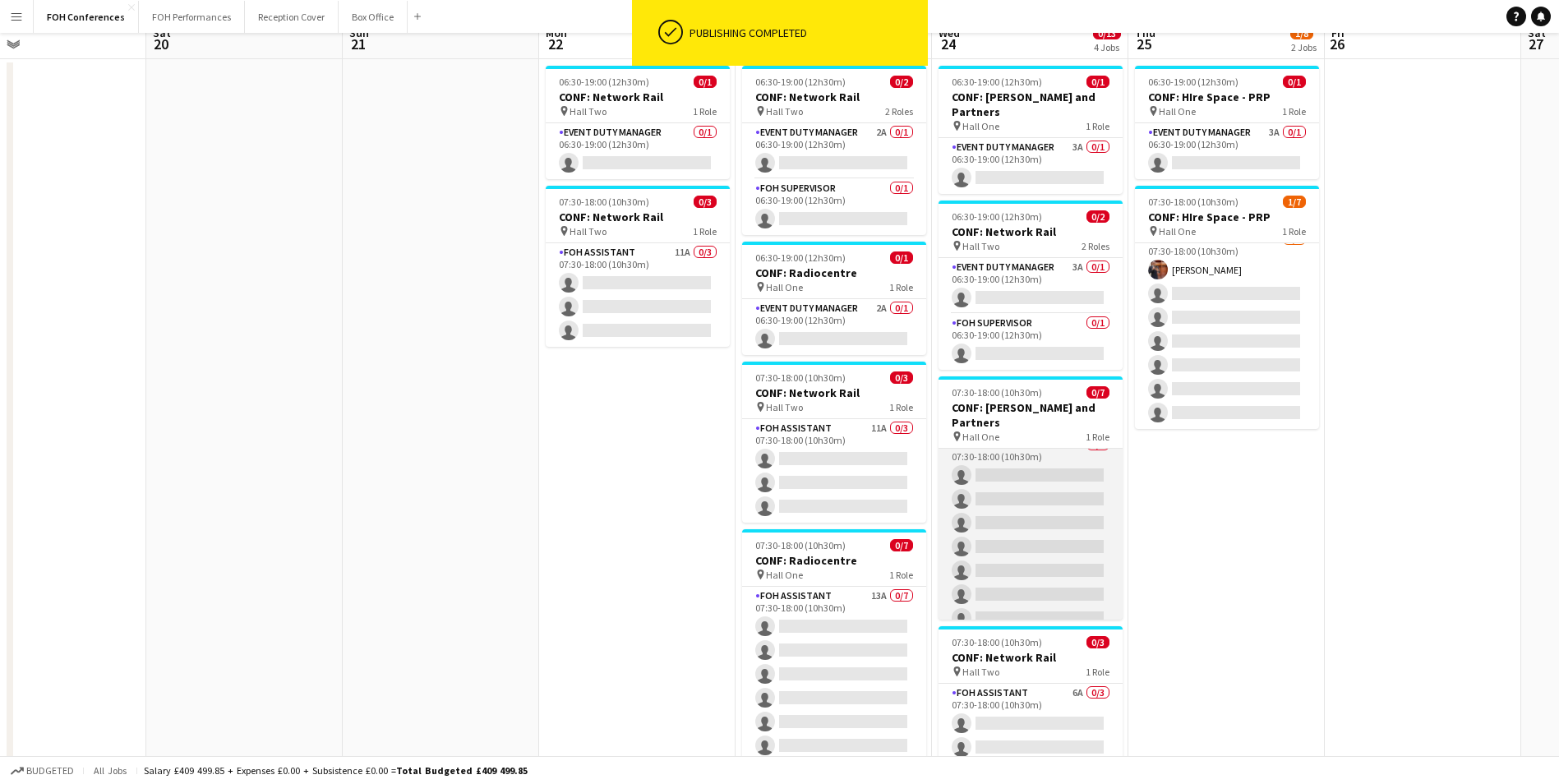
scroll to position [0, 0]
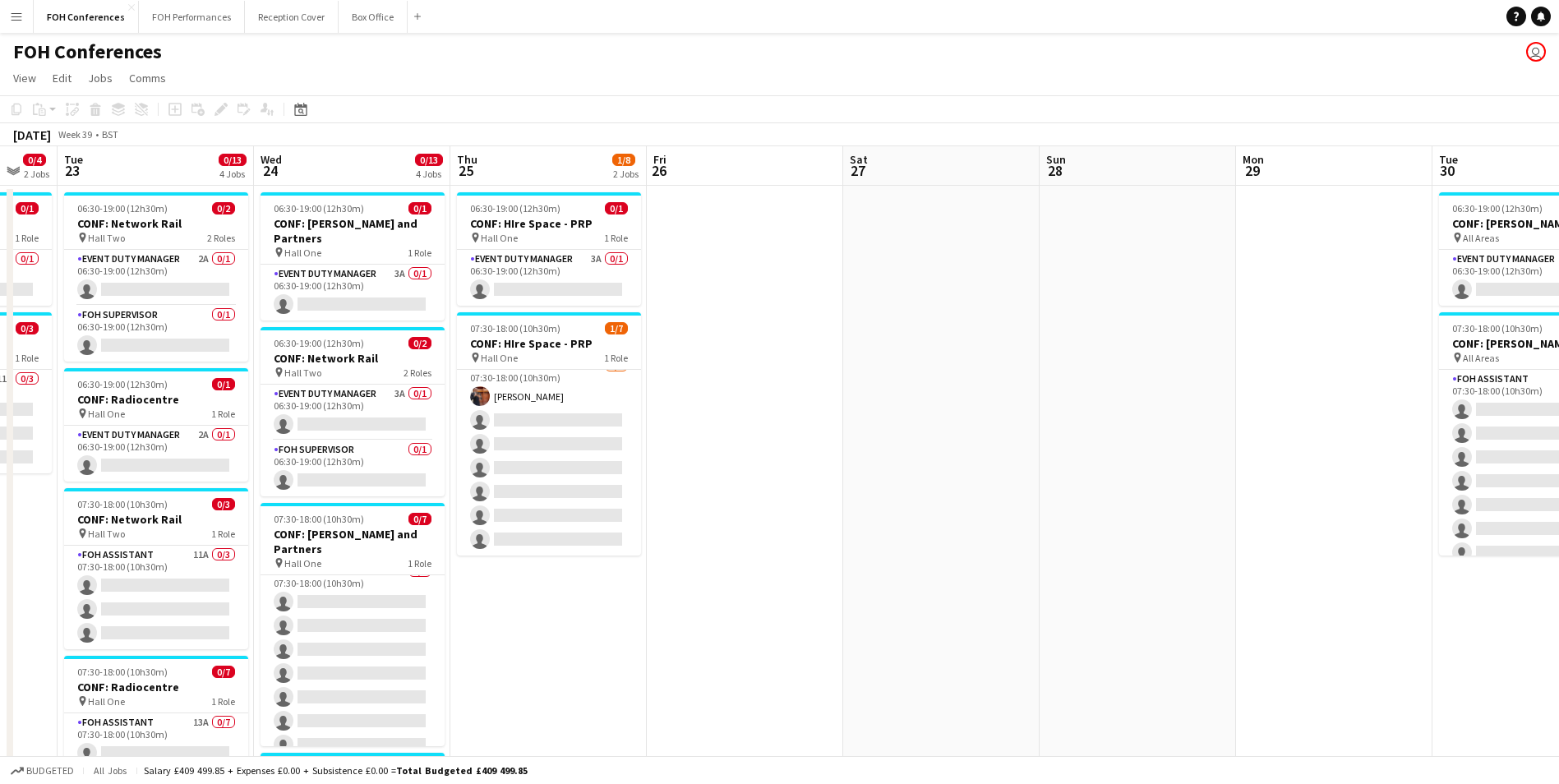
drag, startPoint x: 1156, startPoint y: 164, endPoint x: 343, endPoint y: 166, distance: 813.0
click at [343, 166] on app-calendar-viewport "Sat 20 Sun 21 Mon 22 0/4 2 Jobs Tue 23 0/13 4 Jobs Wed 24 0/13 4 Jobs Thu 25 1/…" at bounding box center [780, 568] width 1559 height 843
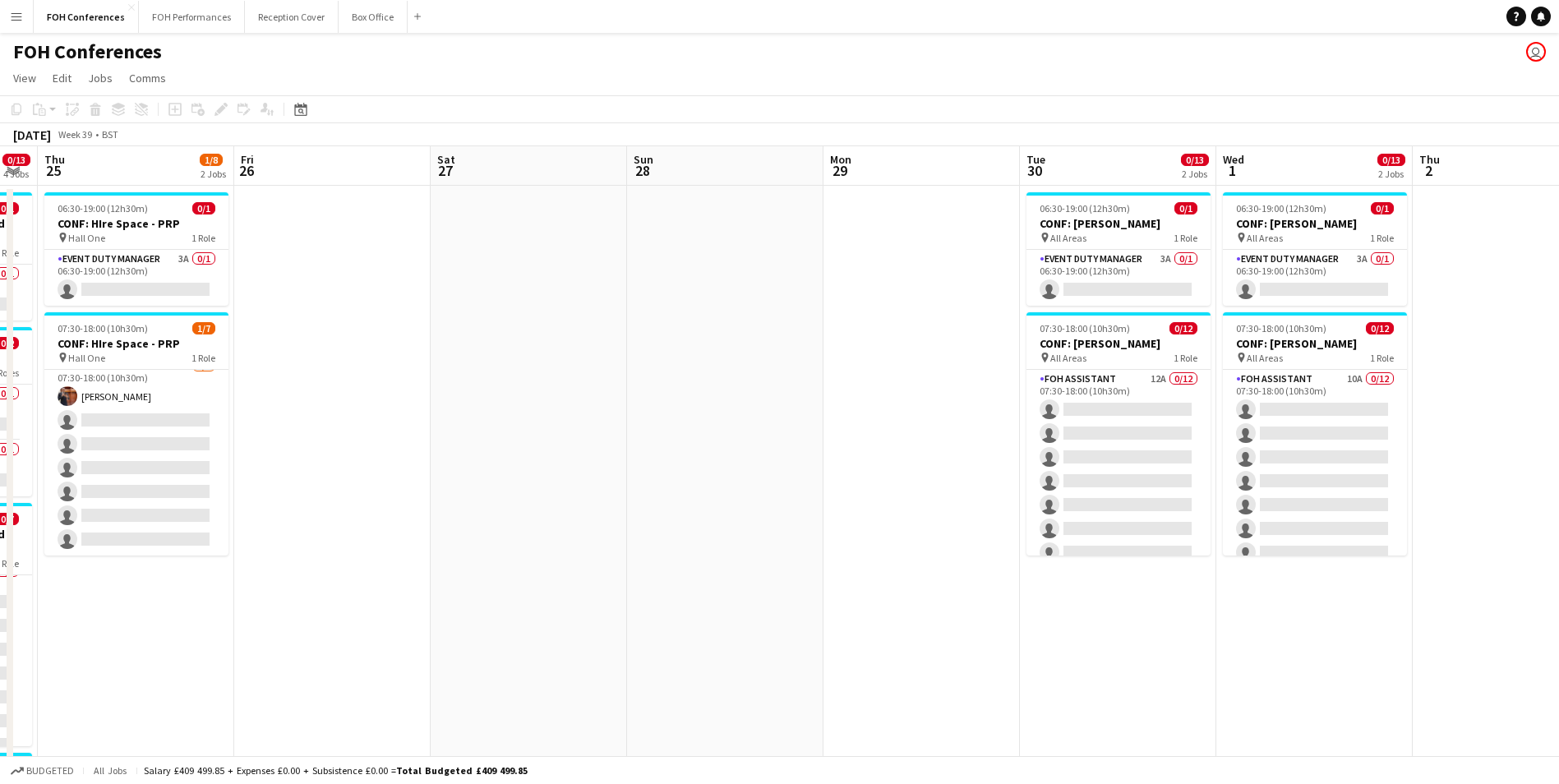
scroll to position [0, 517]
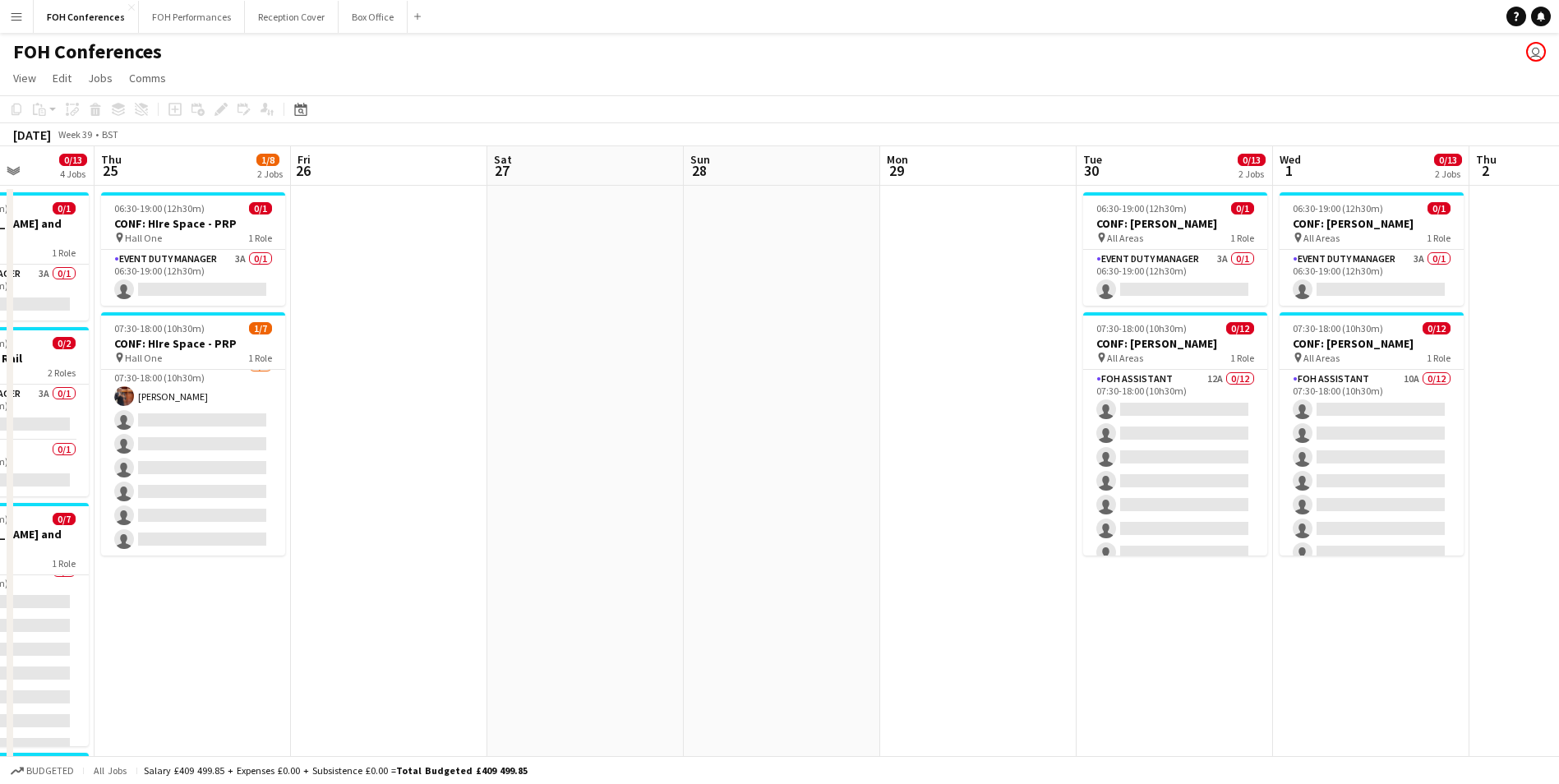
drag, startPoint x: 1313, startPoint y: 166, endPoint x: 1154, endPoint y: 197, distance: 162.0
click at [1373, 209] on app-calendar-viewport "Mon 22 0/4 2 Jobs Tue 23 0/13 4 Jobs Wed 24 0/13 4 Jobs Thu 25 1/8 2 Jobs Fri 2…" at bounding box center [780, 568] width 1559 height 843
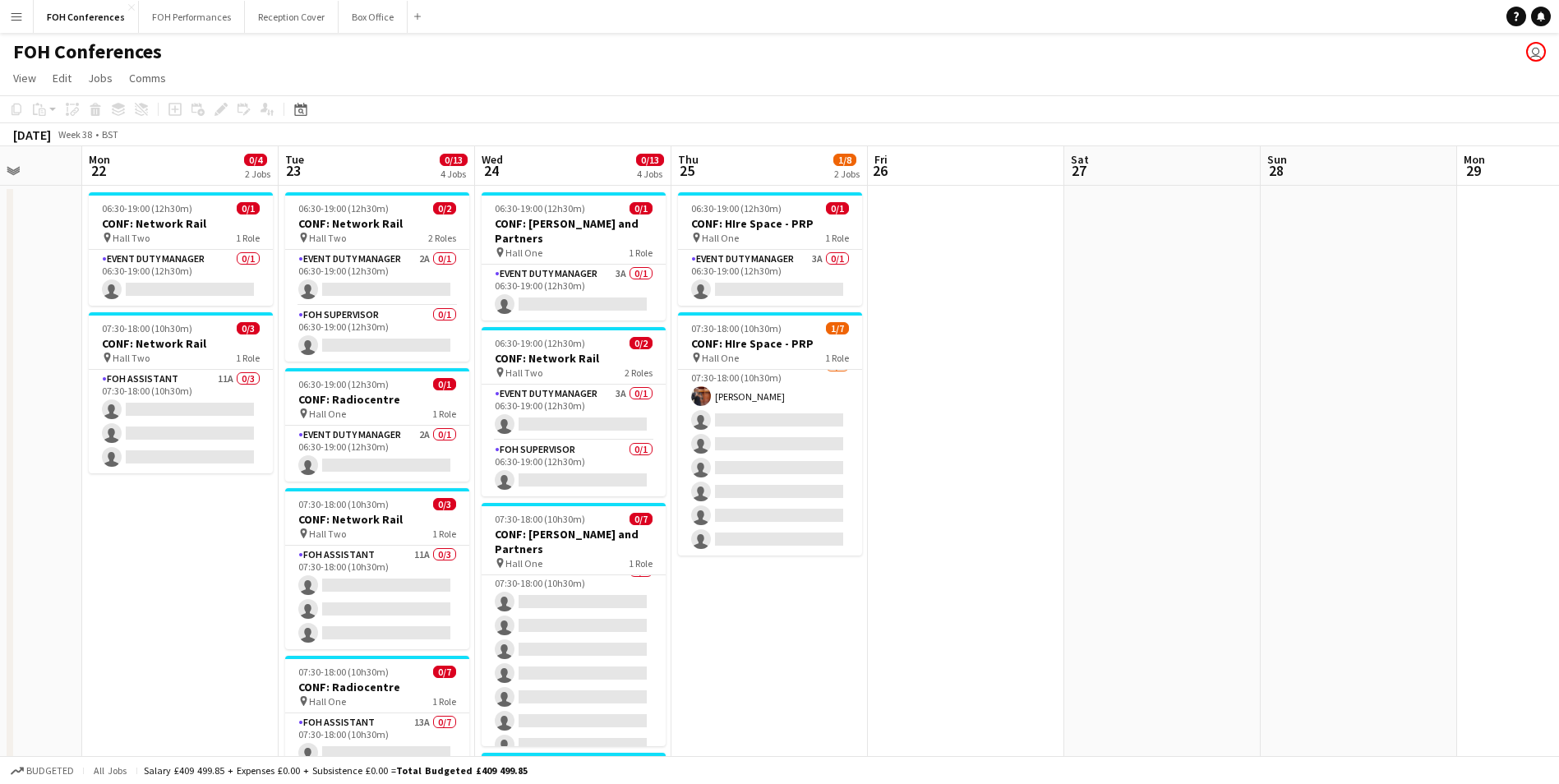
scroll to position [0, 450]
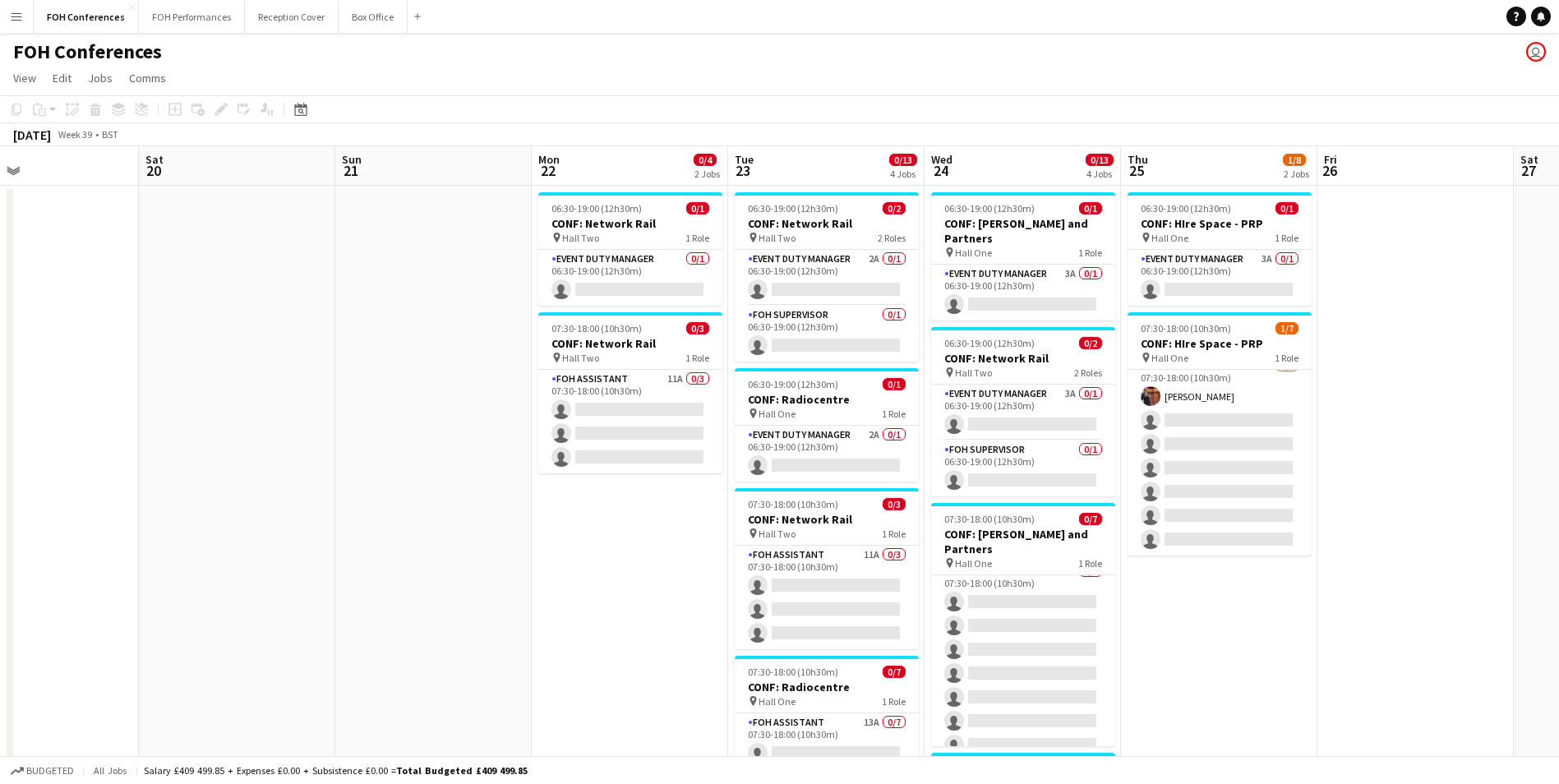
drag, startPoint x: 372, startPoint y: 177, endPoint x: 1207, endPoint y: 331, distance: 849.1
click at [1207, 331] on app-calendar-viewport "Wed 17 1/13 2 Jobs Thu 18 0/9 2 Jobs Fri 19 Sat 20 Sun 21 Mon 22 0/4 2 Jobs Tue…" at bounding box center [780, 568] width 1559 height 843
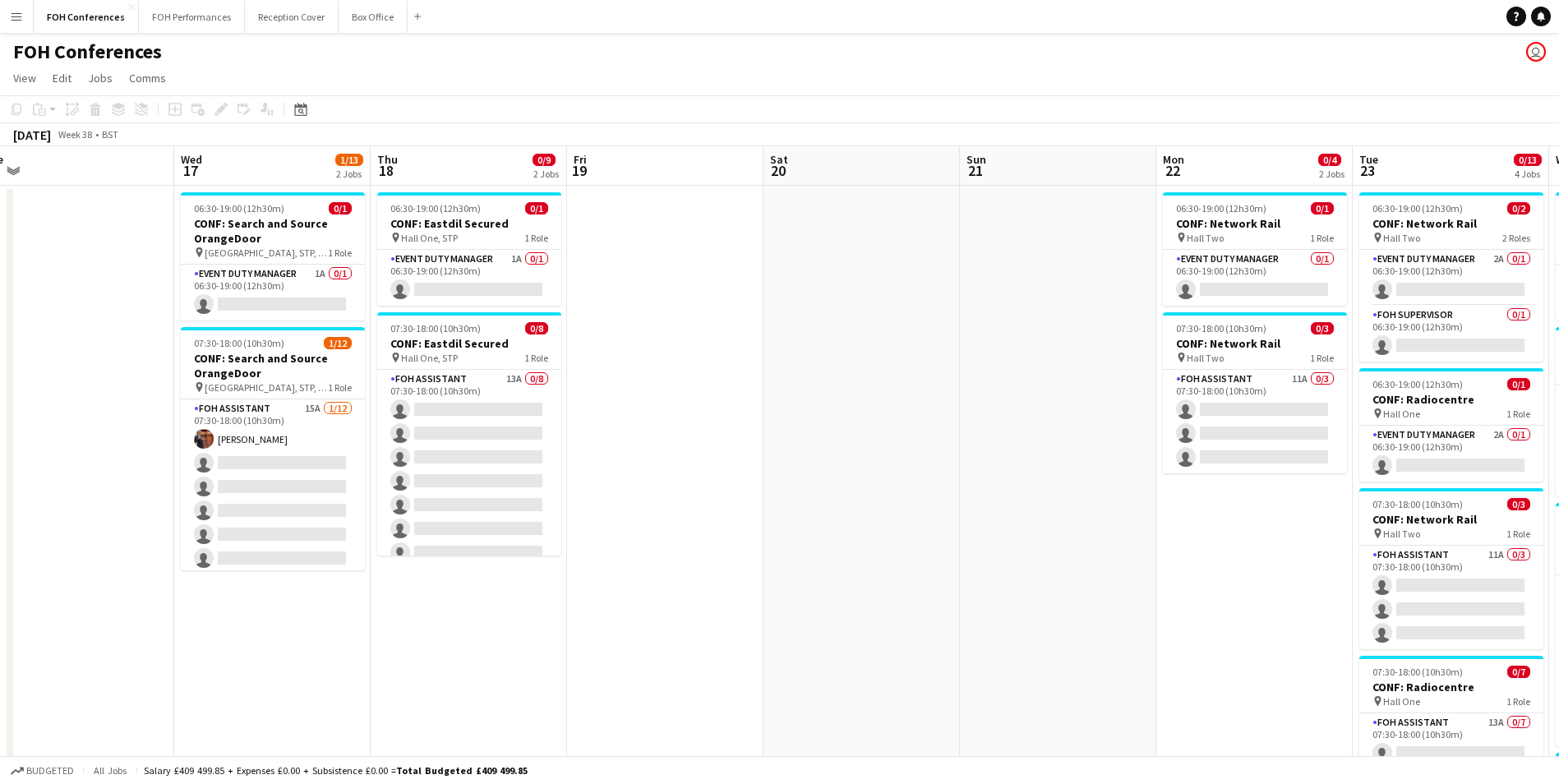
scroll to position [0, 359]
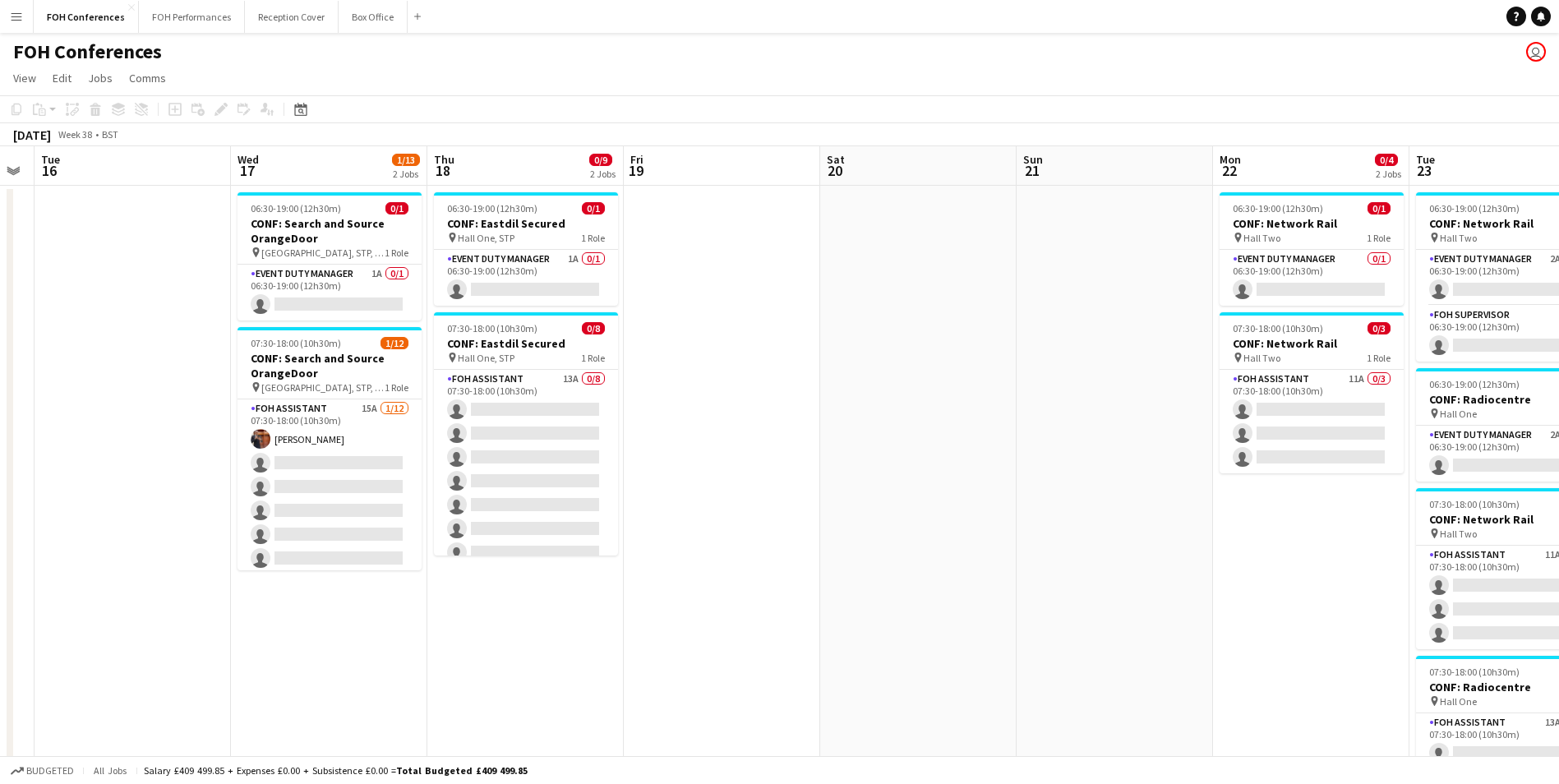
drag, startPoint x: 592, startPoint y: 199, endPoint x: 1104, endPoint y: 278, distance: 518.1
click at [1274, 307] on app-calendar-viewport "Sun 14 Mon 15 Tue 16 Wed 17 1/13 2 Jobs Thu 18 0/9 2 Jobs Fri 19 Sat 20 Sun 21 …" at bounding box center [780, 568] width 1559 height 843
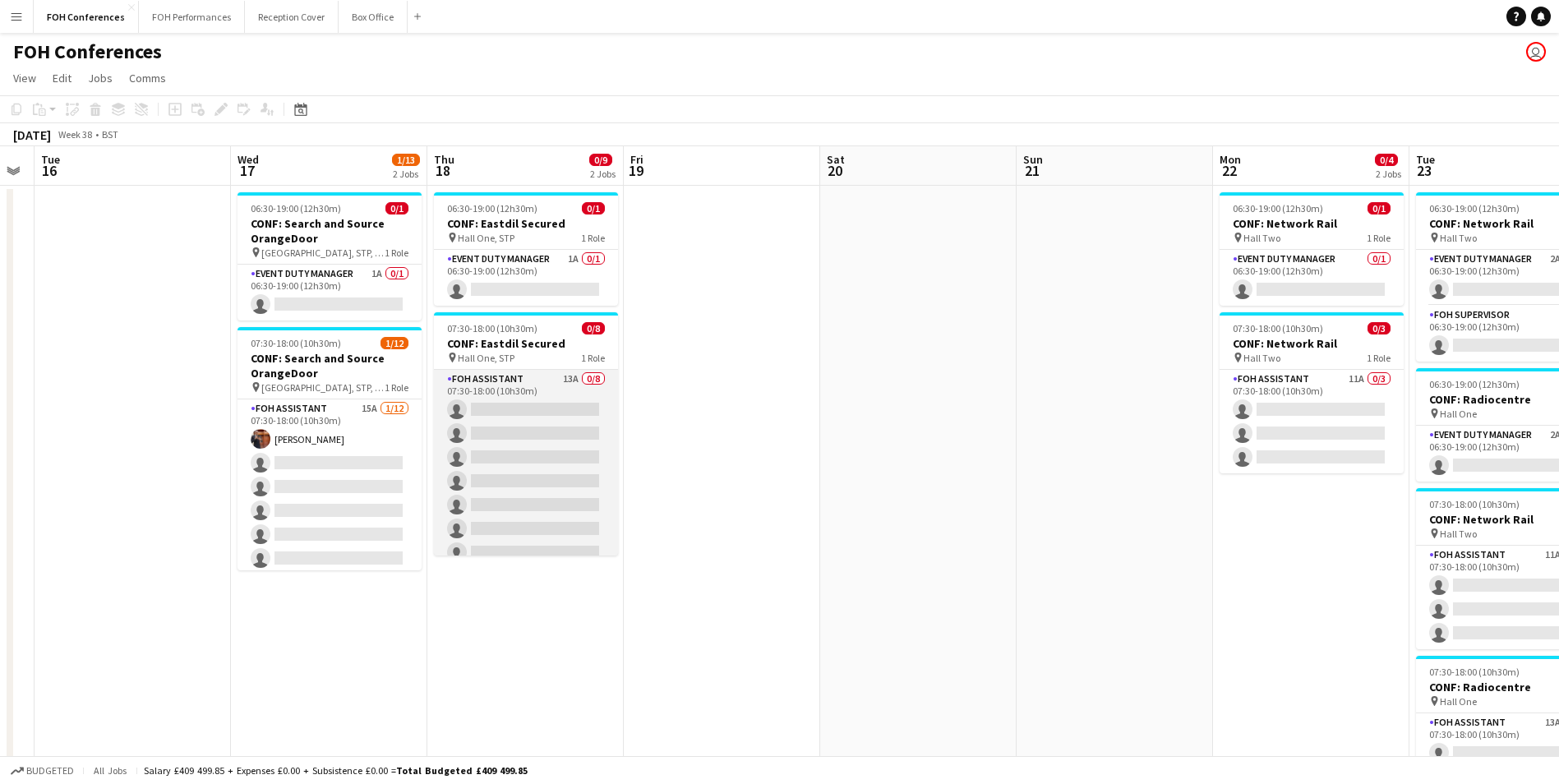
click at [495, 410] on app-card-role "FOH Assistant 13A 0/8 07:30-18:00 (10h30m) single-neutral-actions single-neutra…" at bounding box center [525, 480] width 184 height 222
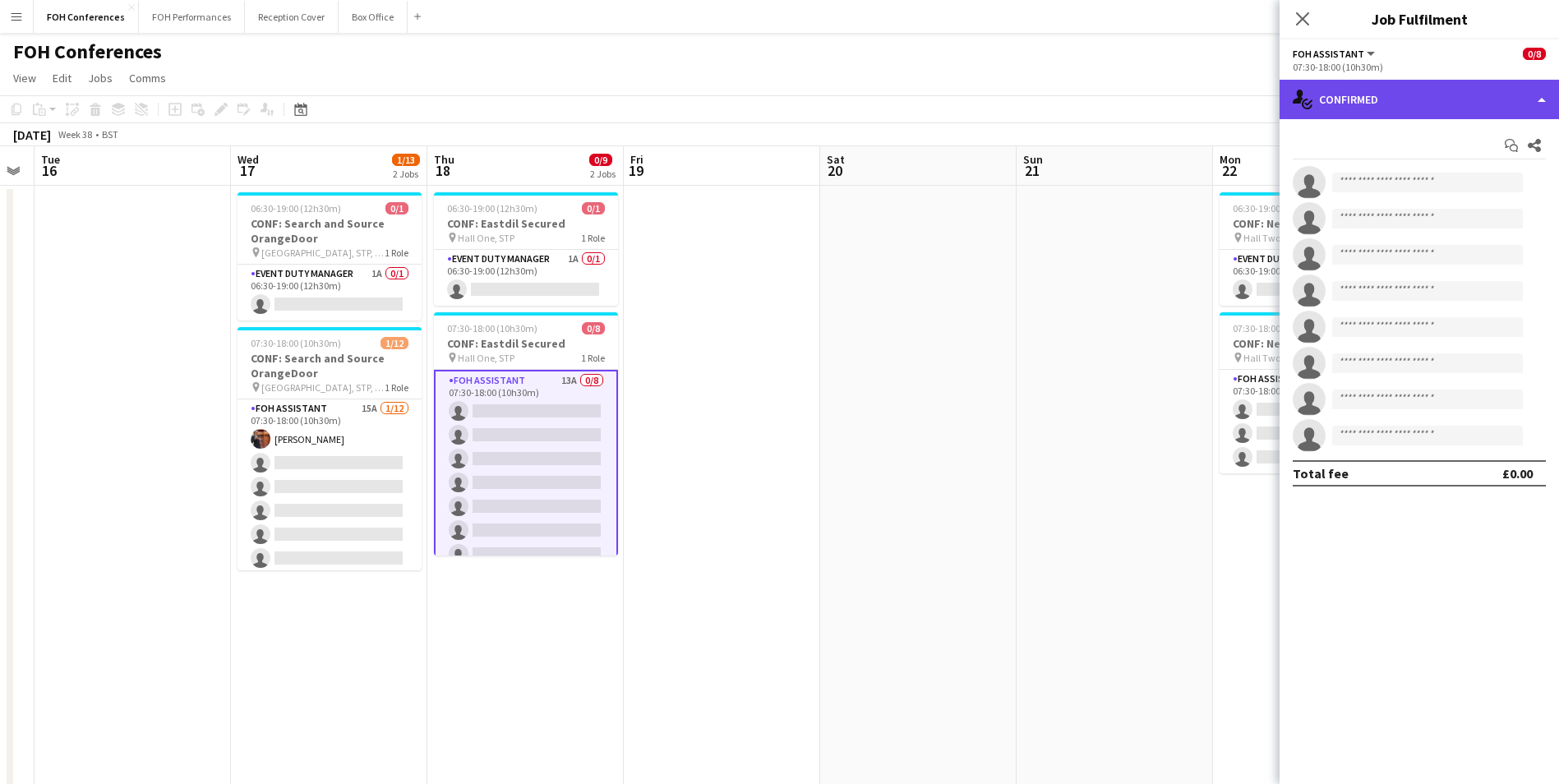
click at [1343, 109] on div "single-neutral-actions-check-2 Confirmed" at bounding box center [1418, 99] width 279 height 39
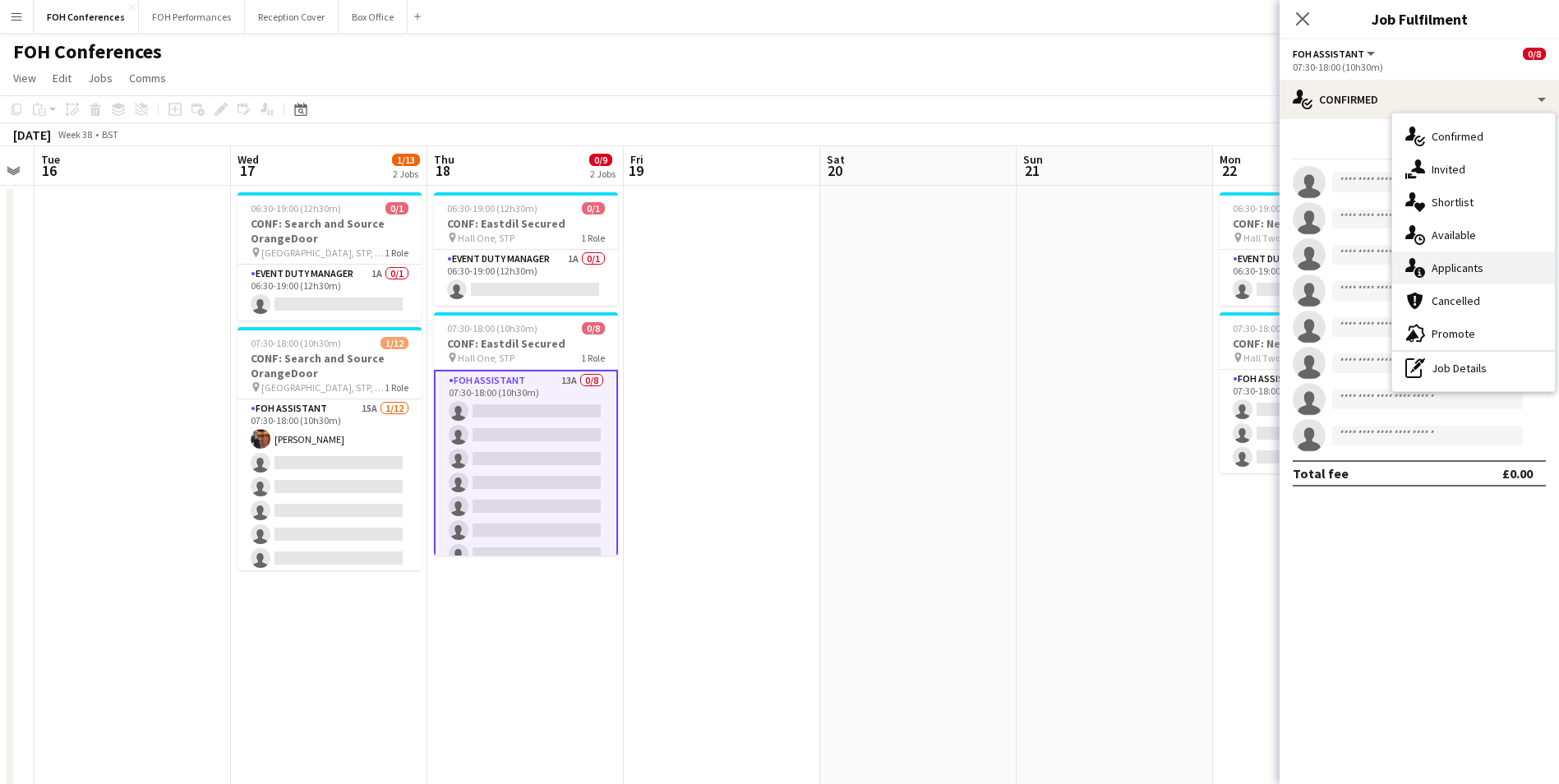
click at [1454, 273] on div "single-neutral-actions-information Applicants" at bounding box center [1474, 268] width 163 height 33
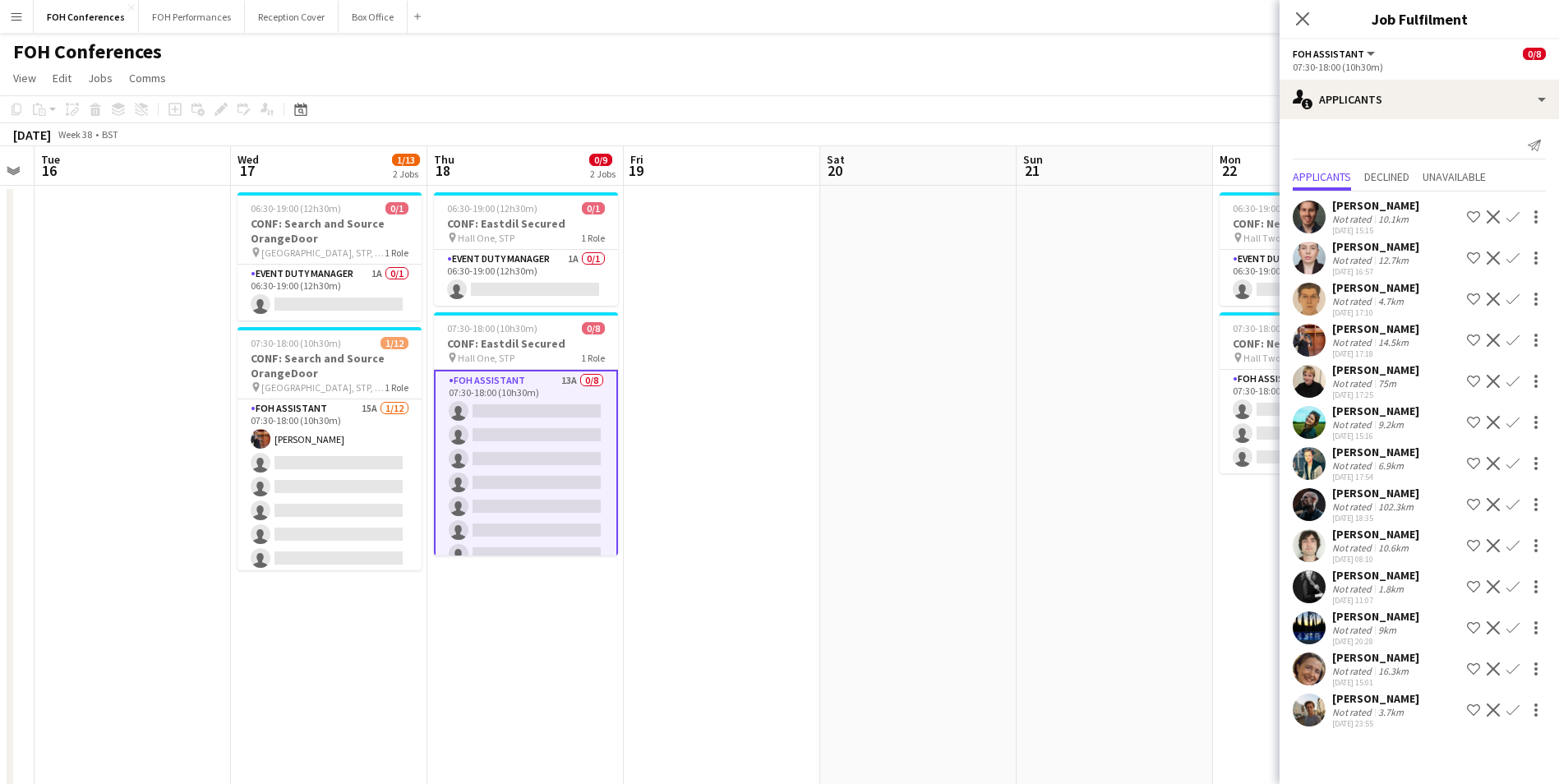
click at [1255, 52] on div "FOH Conferences user" at bounding box center [780, 48] width 1559 height 31
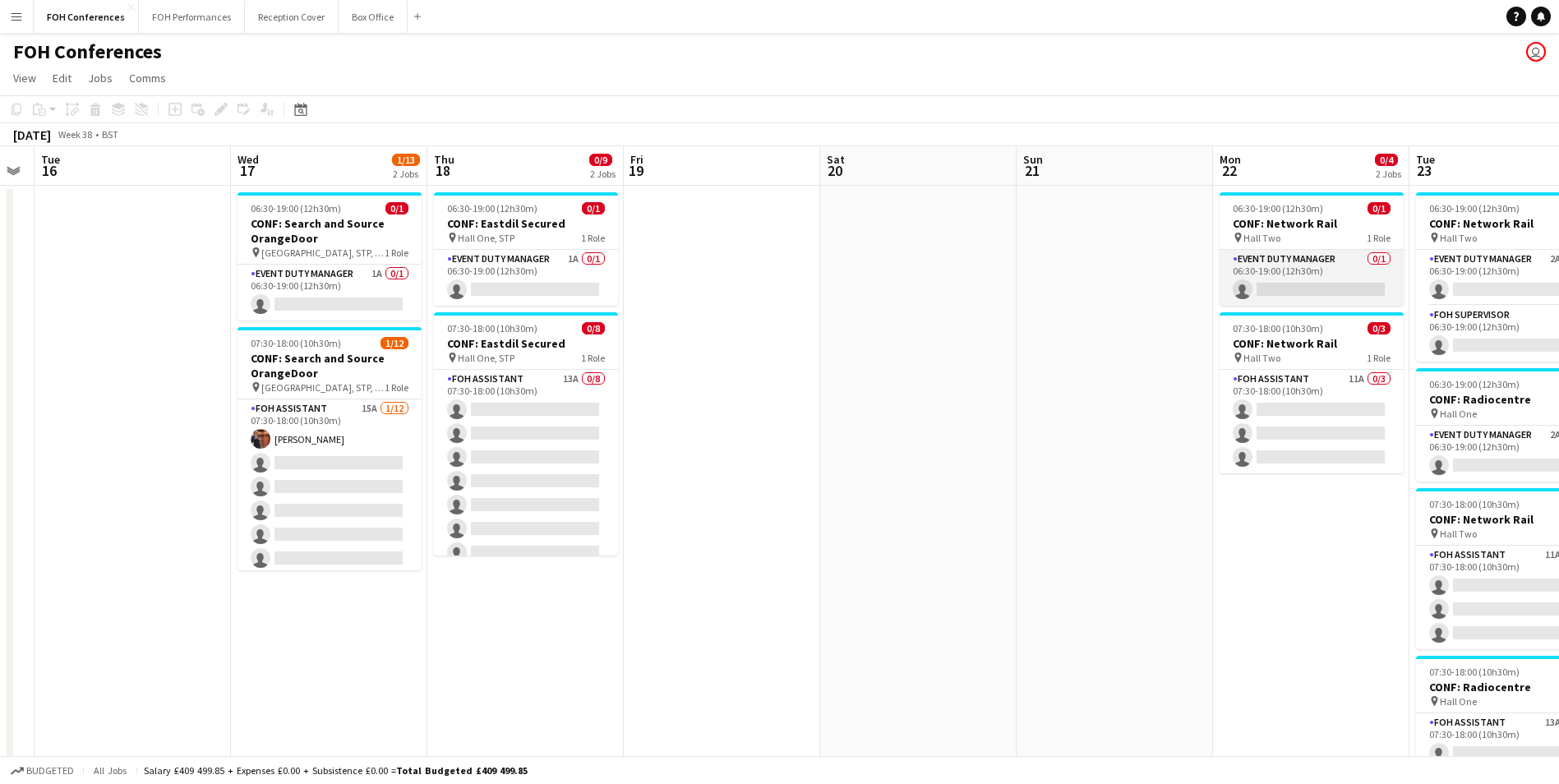
click at [1296, 286] on app-card-role "Event Duty Manager 0/1 06:30-19:00 (12h30m) single-neutral-actions" at bounding box center [1311, 277] width 184 height 56
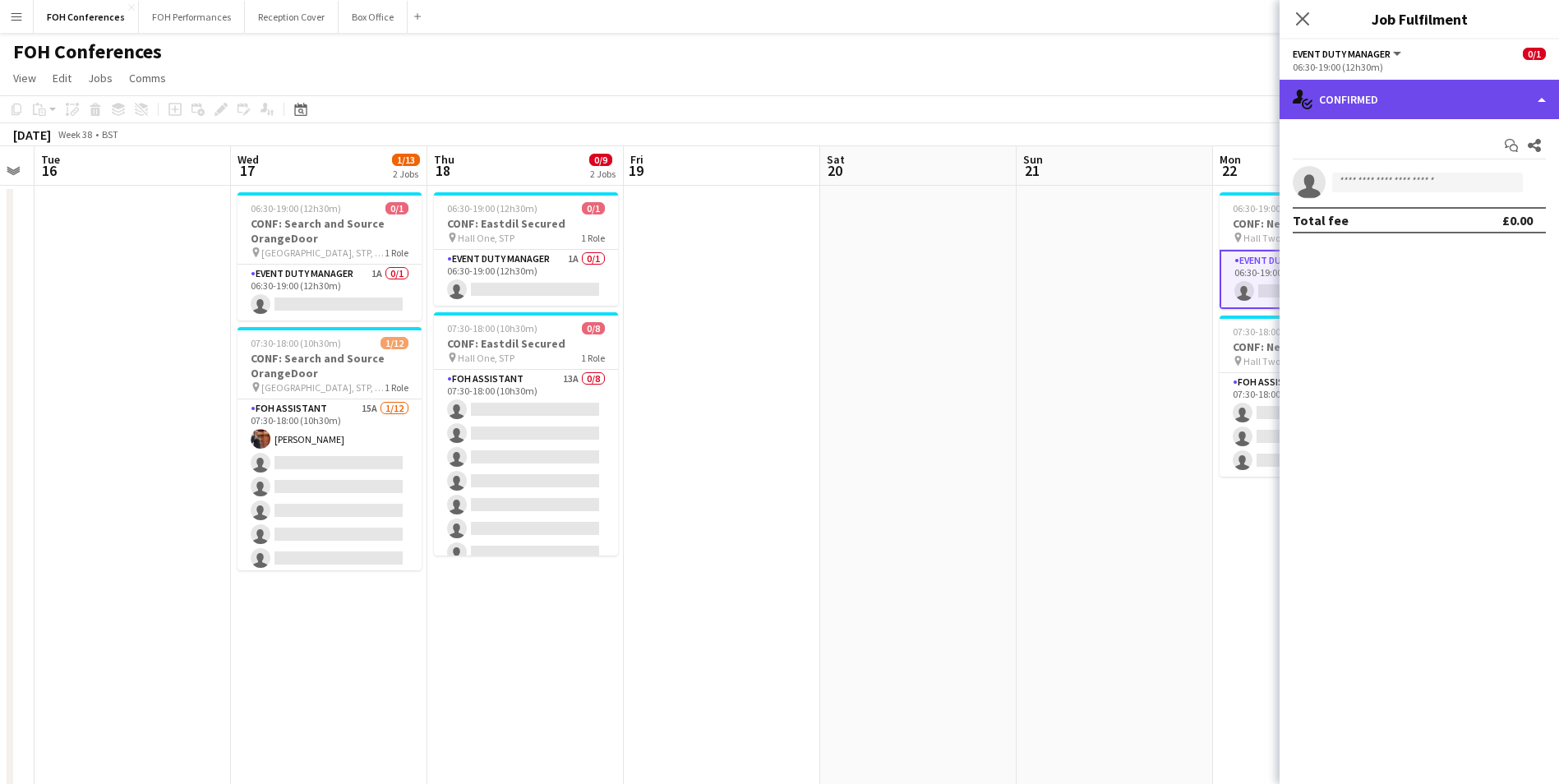
click at [1405, 97] on div "single-neutral-actions-check-2 Confirmed" at bounding box center [1418, 99] width 279 height 39
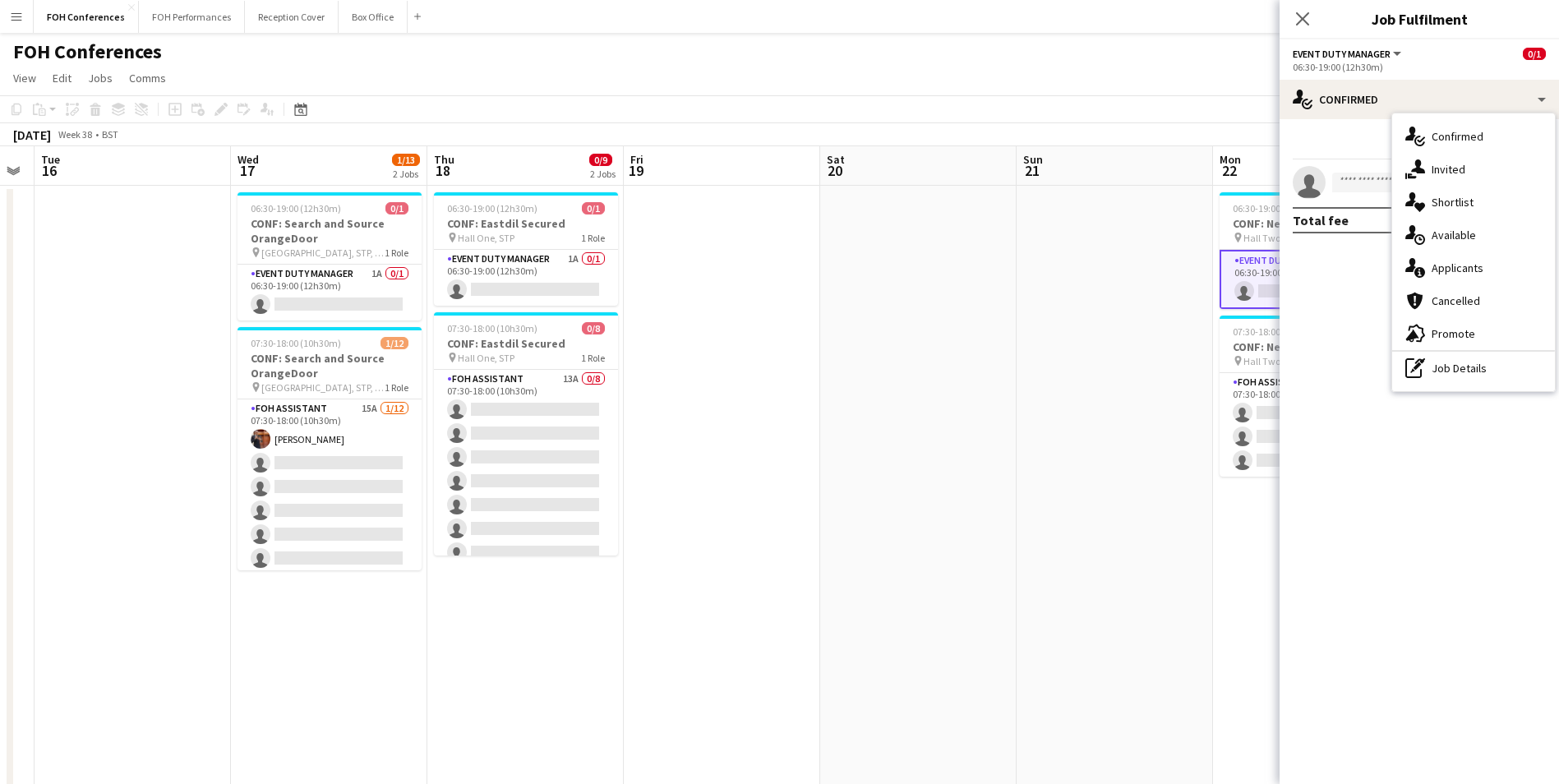
click at [1452, 280] on div "single-neutral-actions-information Applicants" at bounding box center [1474, 268] width 163 height 33
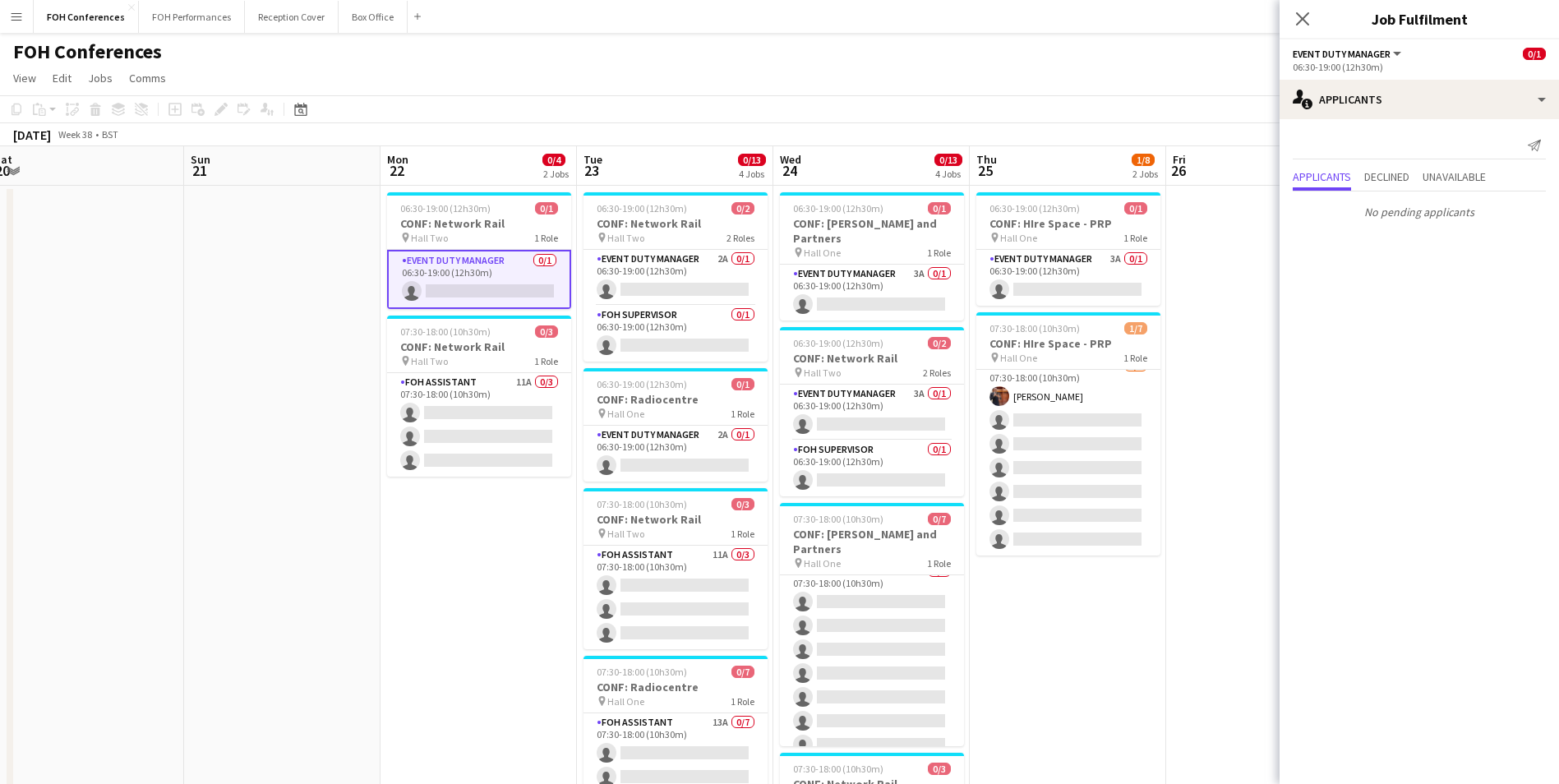
drag, startPoint x: 1254, startPoint y: 167, endPoint x: 401, endPoint y: 159, distance: 853.0
click at [401, 159] on app-calendar-viewport "Wed 17 1/13 2 Jobs Thu 18 0/9 2 Jobs Fri 19 Sat 20 Sun 21 Mon 22 0/4 2 Jobs Tue…" at bounding box center [780, 568] width 1559 height 843
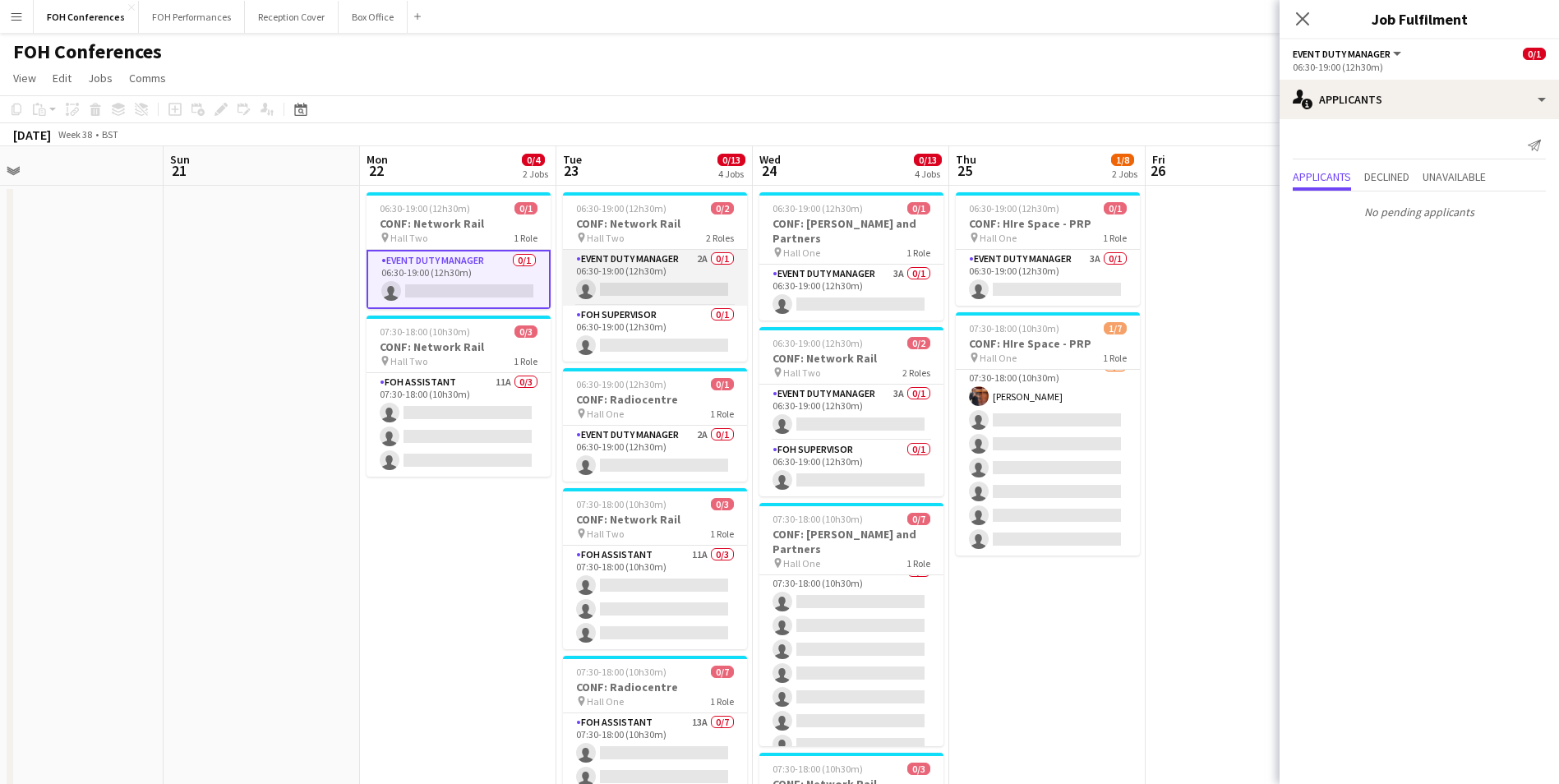
click at [618, 295] on app-card-role "Event Duty Manager 2A 0/1 06:30-19:00 (12h30m) single-neutral-actions" at bounding box center [654, 277] width 184 height 56
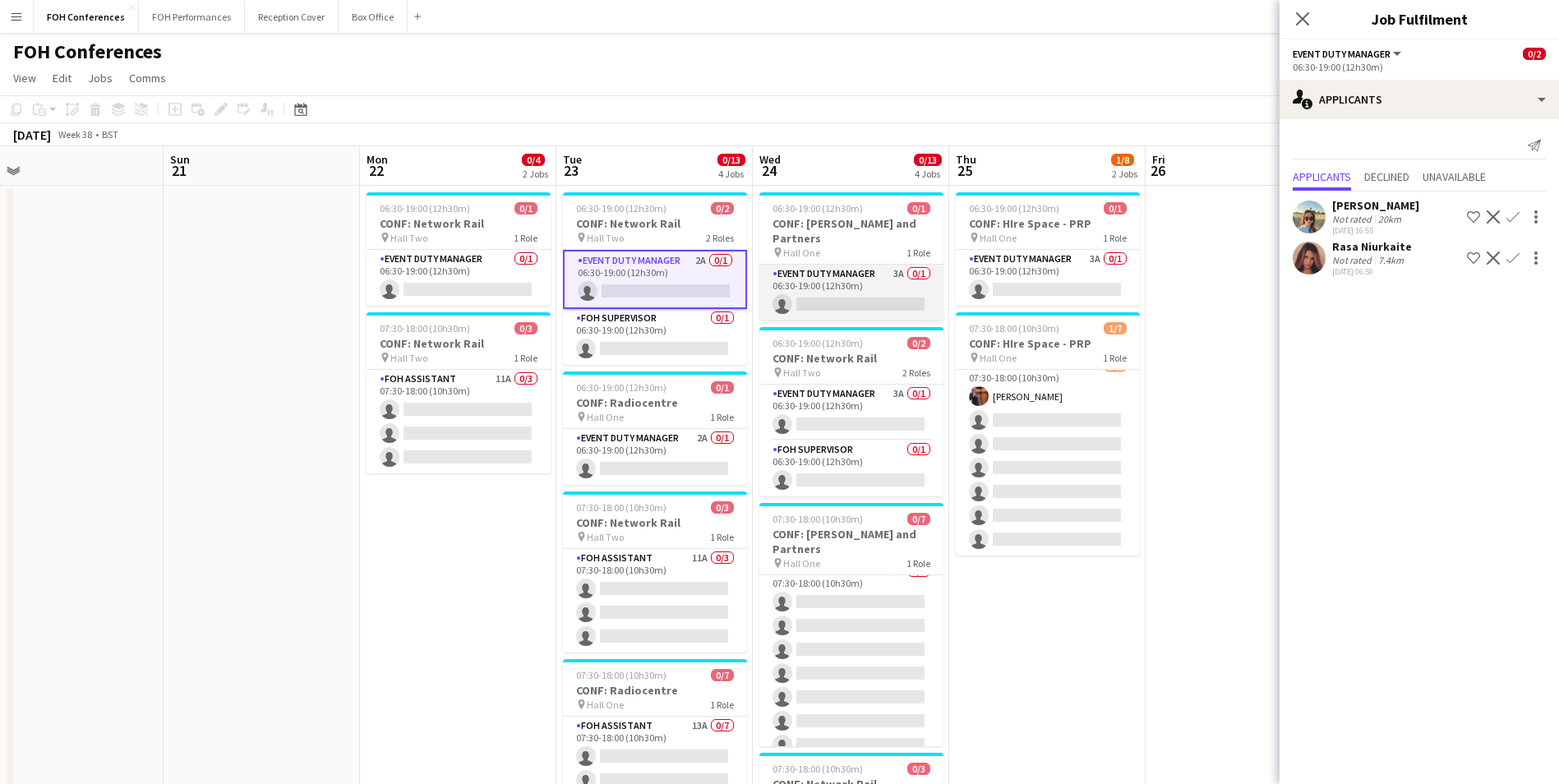
click at [816, 283] on app-card-role "Event Duty Manager 3A 0/1 06:30-19:00 (12h30m) single-neutral-actions" at bounding box center [851, 292] width 184 height 56
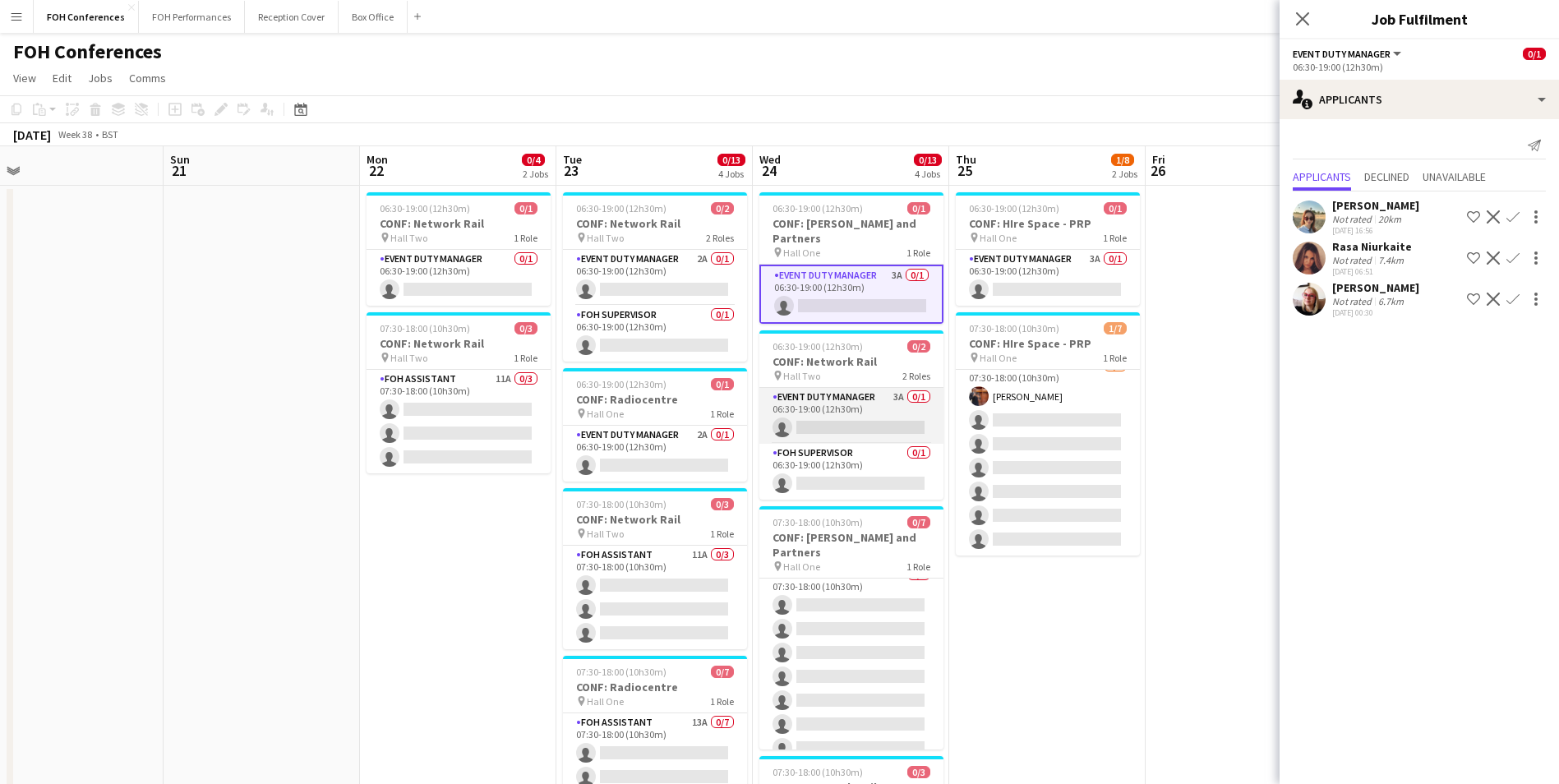
click at [834, 413] on app-card-role "Event Duty Manager 3A 0/1 06:30-19:00 (12h30m) single-neutral-actions" at bounding box center [851, 415] width 184 height 56
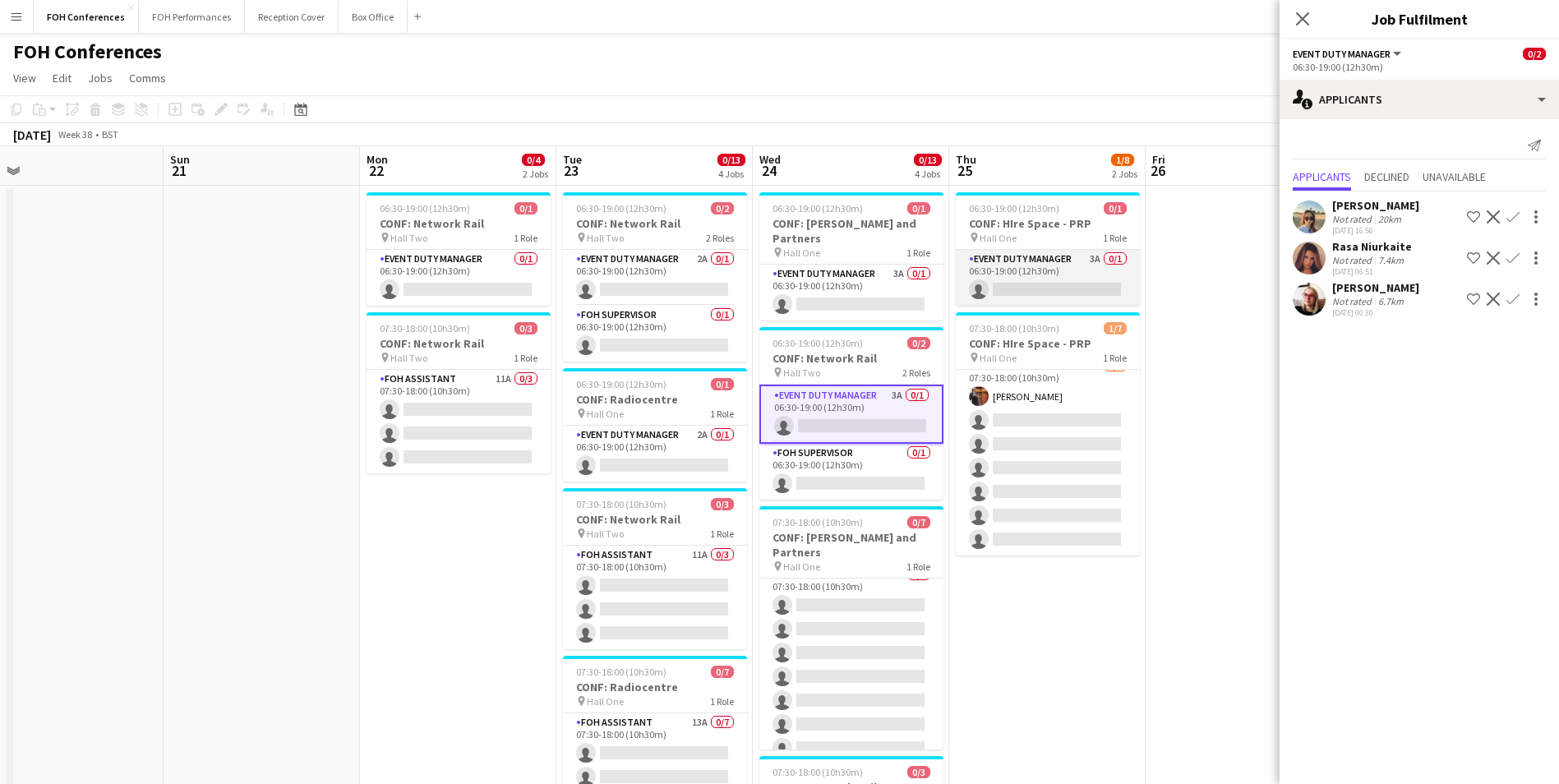
click at [1021, 285] on app-card-role "Event Duty Manager 3A 0/1 06:30-19:00 (12h30m) single-neutral-actions" at bounding box center [1048, 277] width 184 height 56
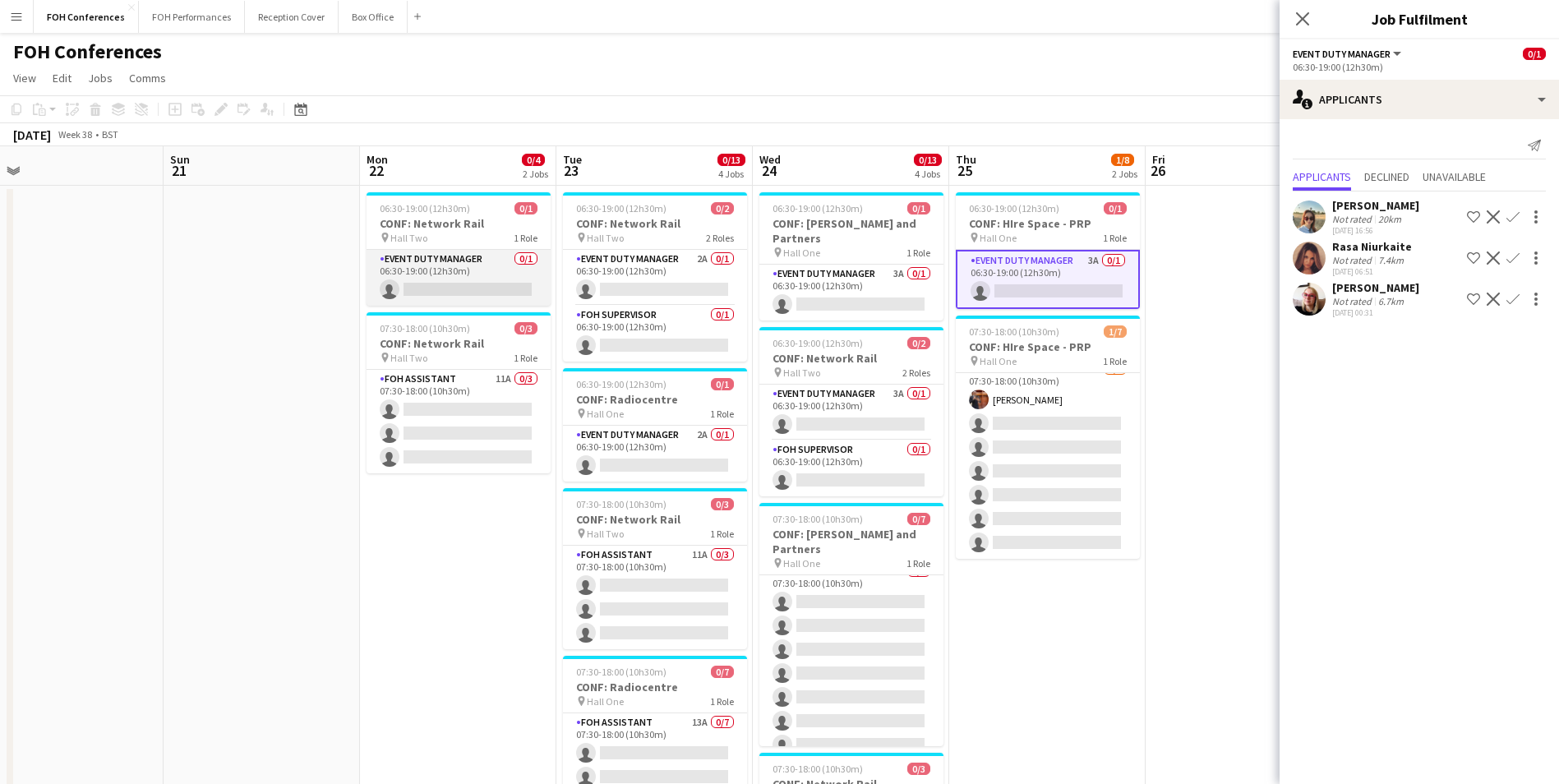
click at [416, 292] on app-card-role "Event Duty Manager 0/1 06:30-19:00 (12h30m) single-neutral-actions" at bounding box center [458, 277] width 184 height 56
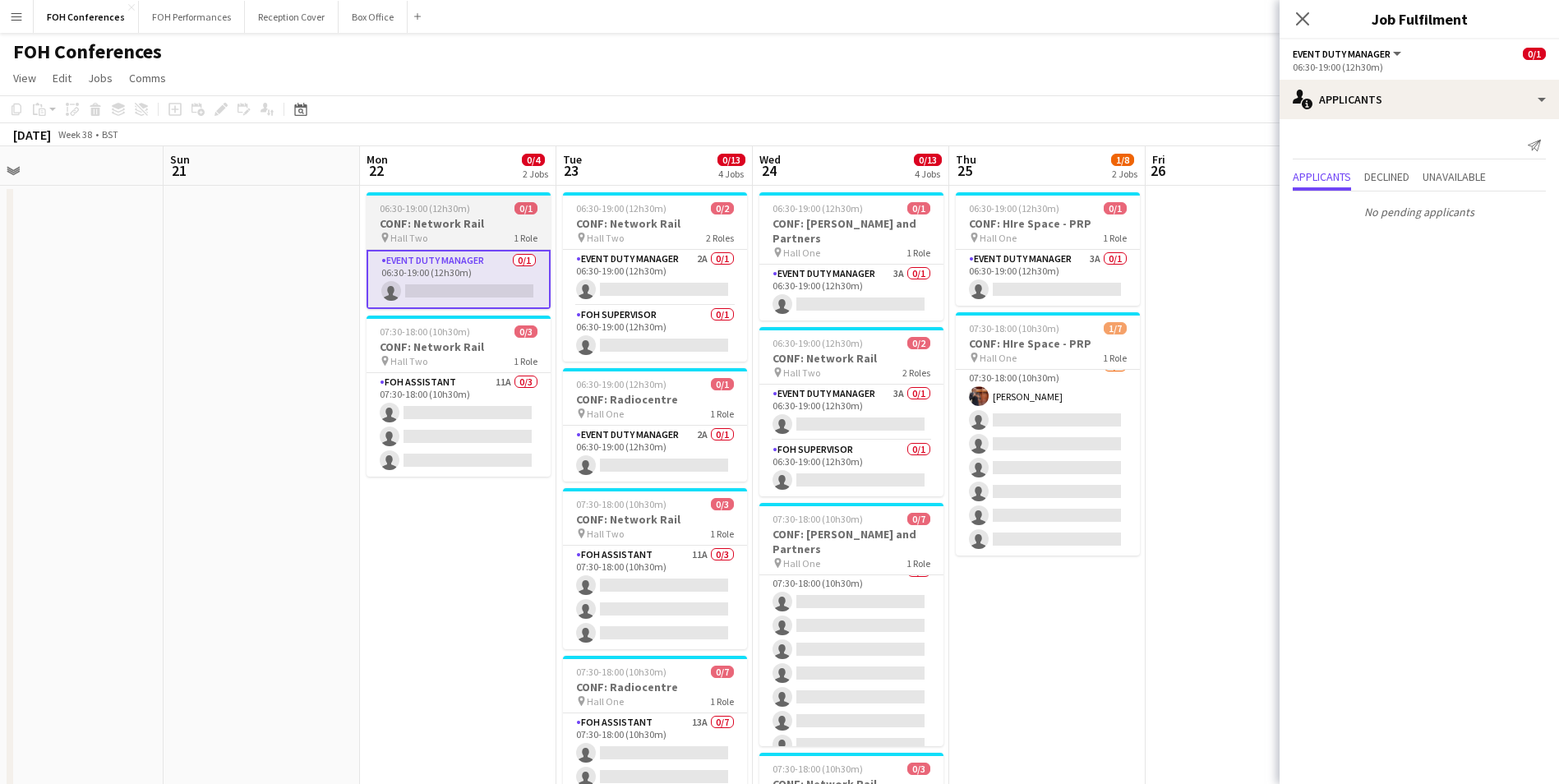
click at [438, 212] on span "06:30-19:00 (12h30m)" at bounding box center [425, 208] width 91 height 12
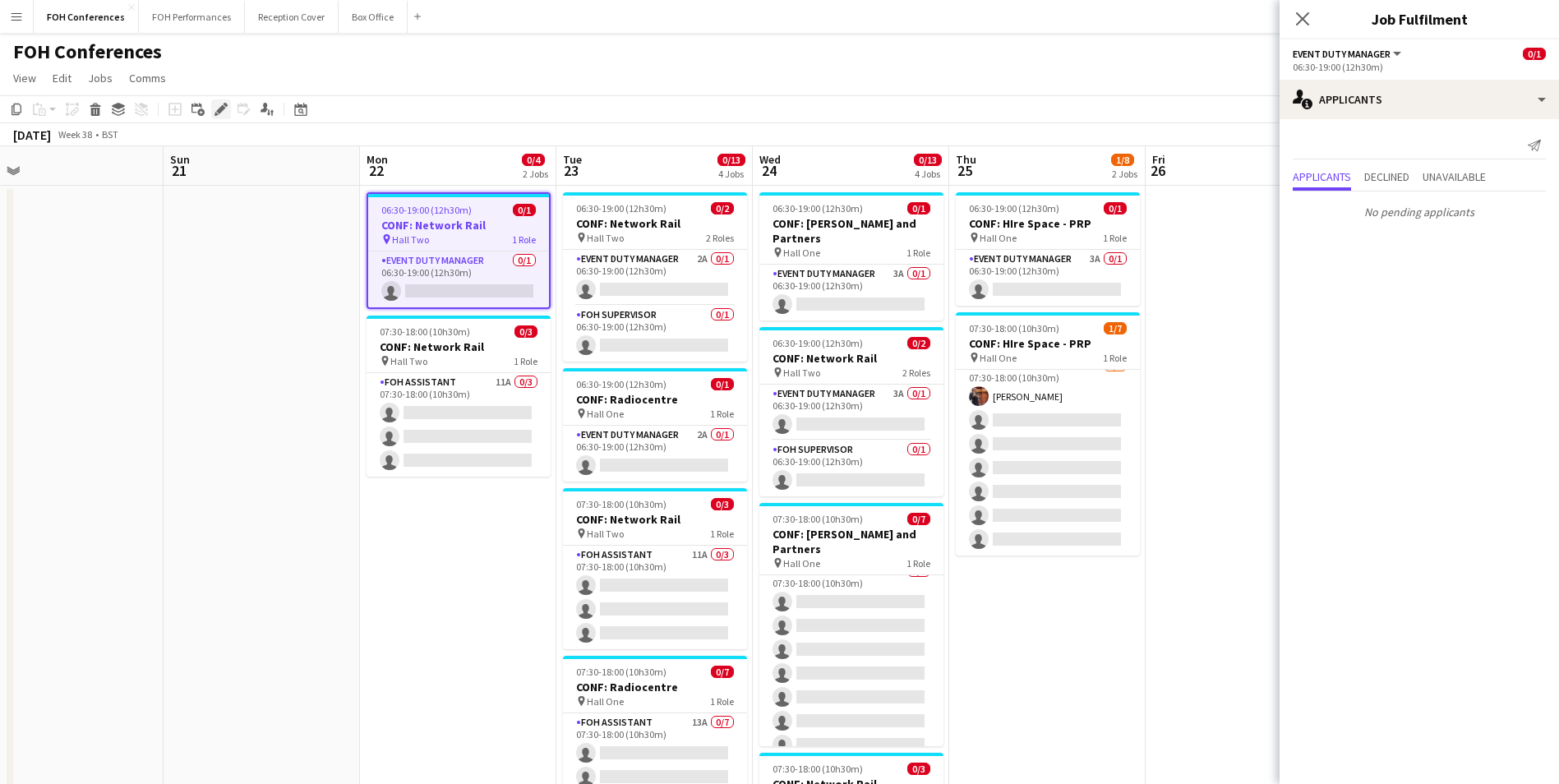
click at [216, 102] on icon "Edit" at bounding box center [220, 109] width 13 height 13
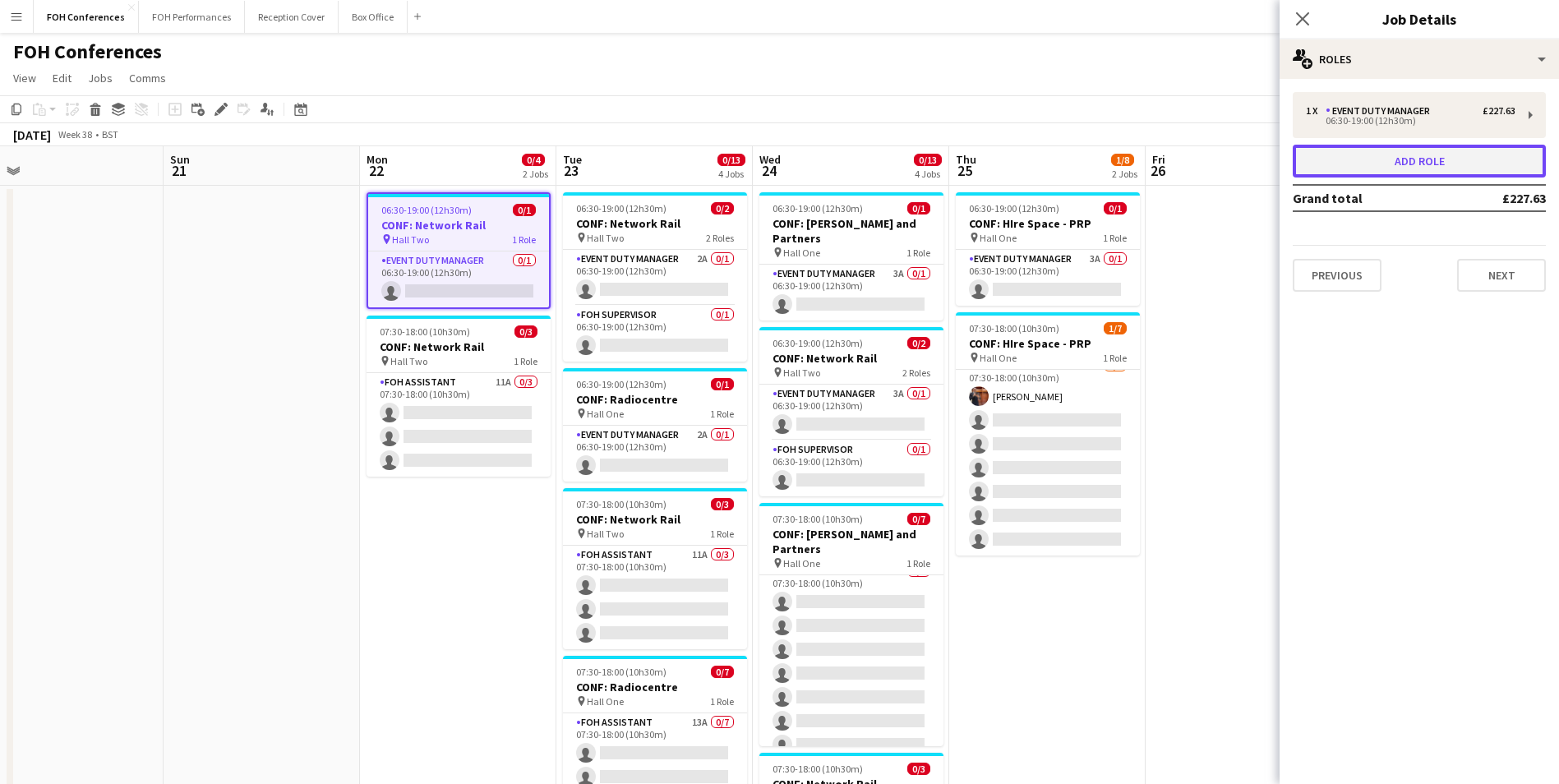
click at [1404, 155] on button "Add role" at bounding box center [1419, 161] width 253 height 33
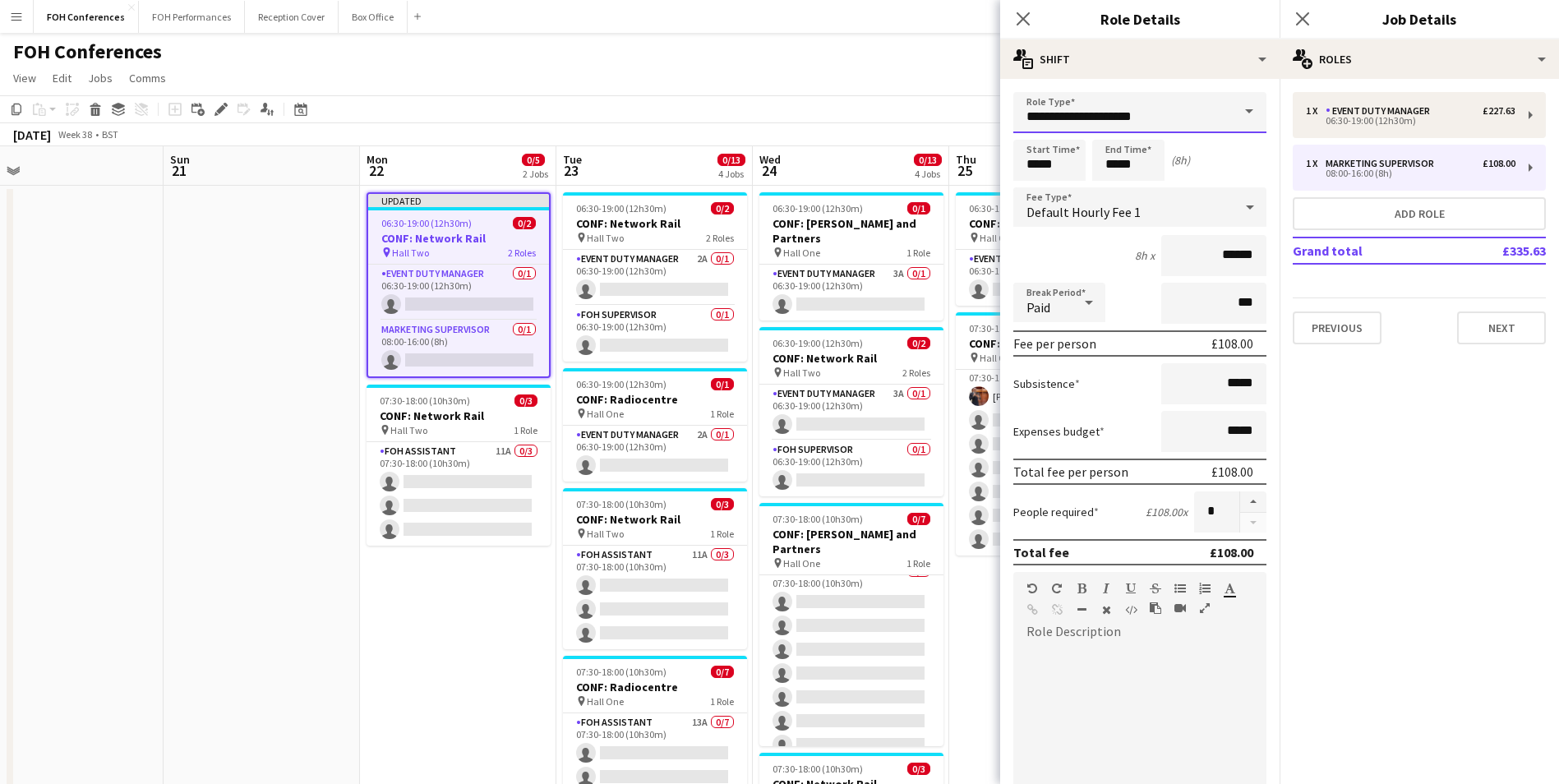
click at [1217, 125] on input "**********" at bounding box center [1139, 113] width 253 height 41
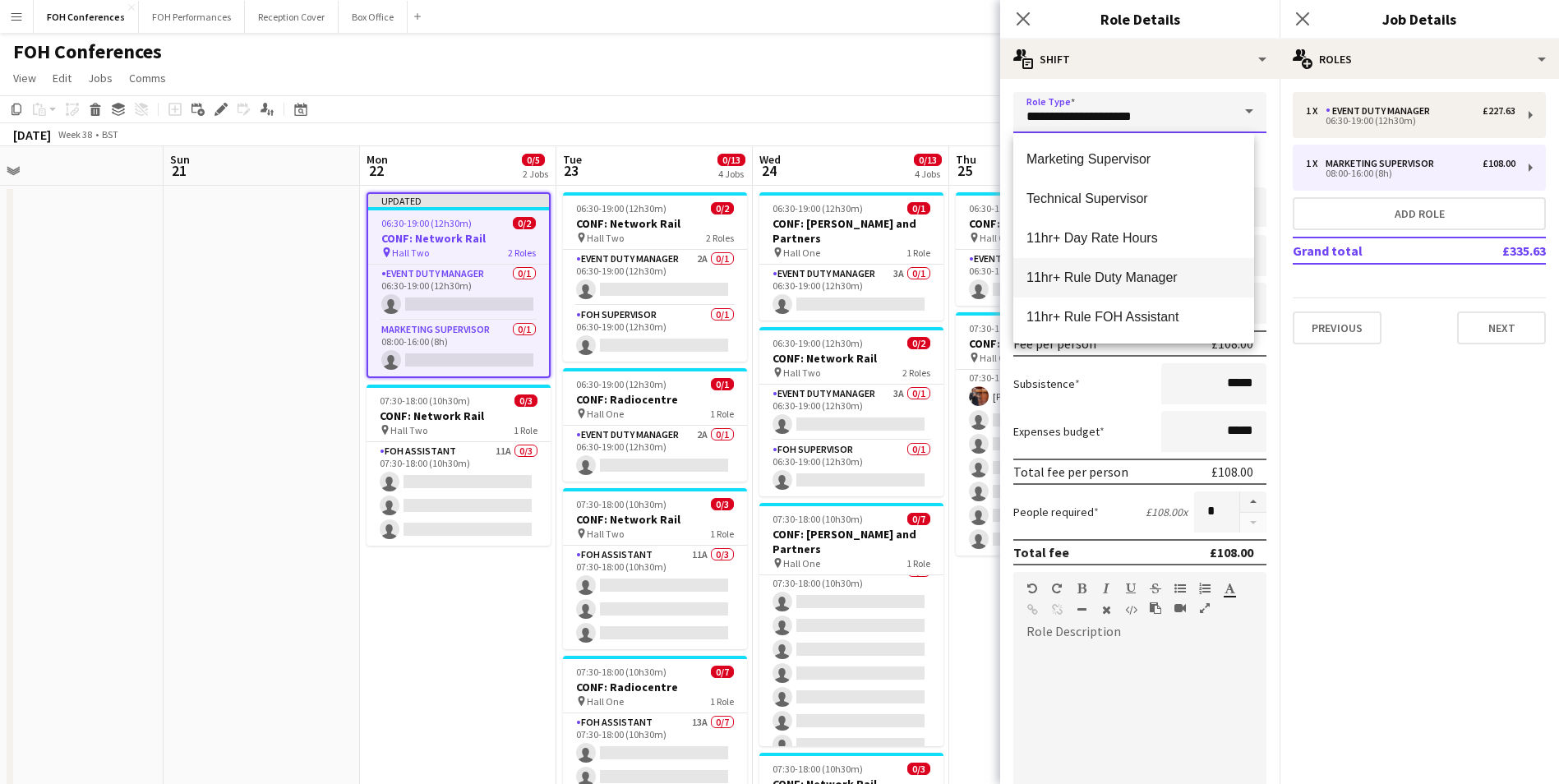
scroll to position [82, 0]
drag, startPoint x: 1090, startPoint y: 124, endPoint x: 996, endPoint y: 110, distance: 95.0
click at [996, 110] on body "Menu Boards Boards Boards All jobs Status Workforce Workforce My Workforce Recr…" at bounding box center [780, 509] width 1559 height 1018
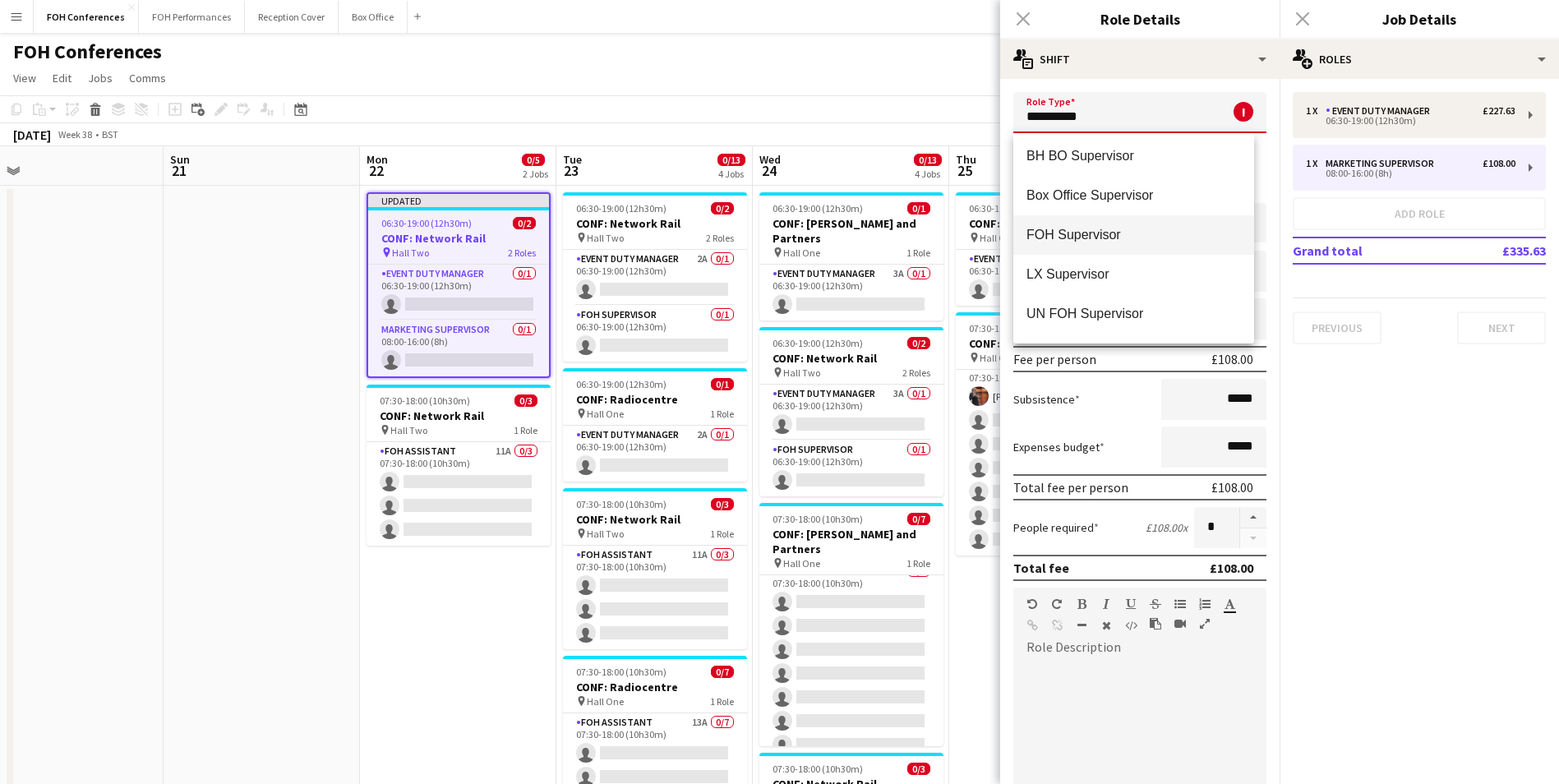
click at [1111, 230] on span "FOH Supervisor" at bounding box center [1134, 234] width 214 height 16
type input "**********"
type input "******"
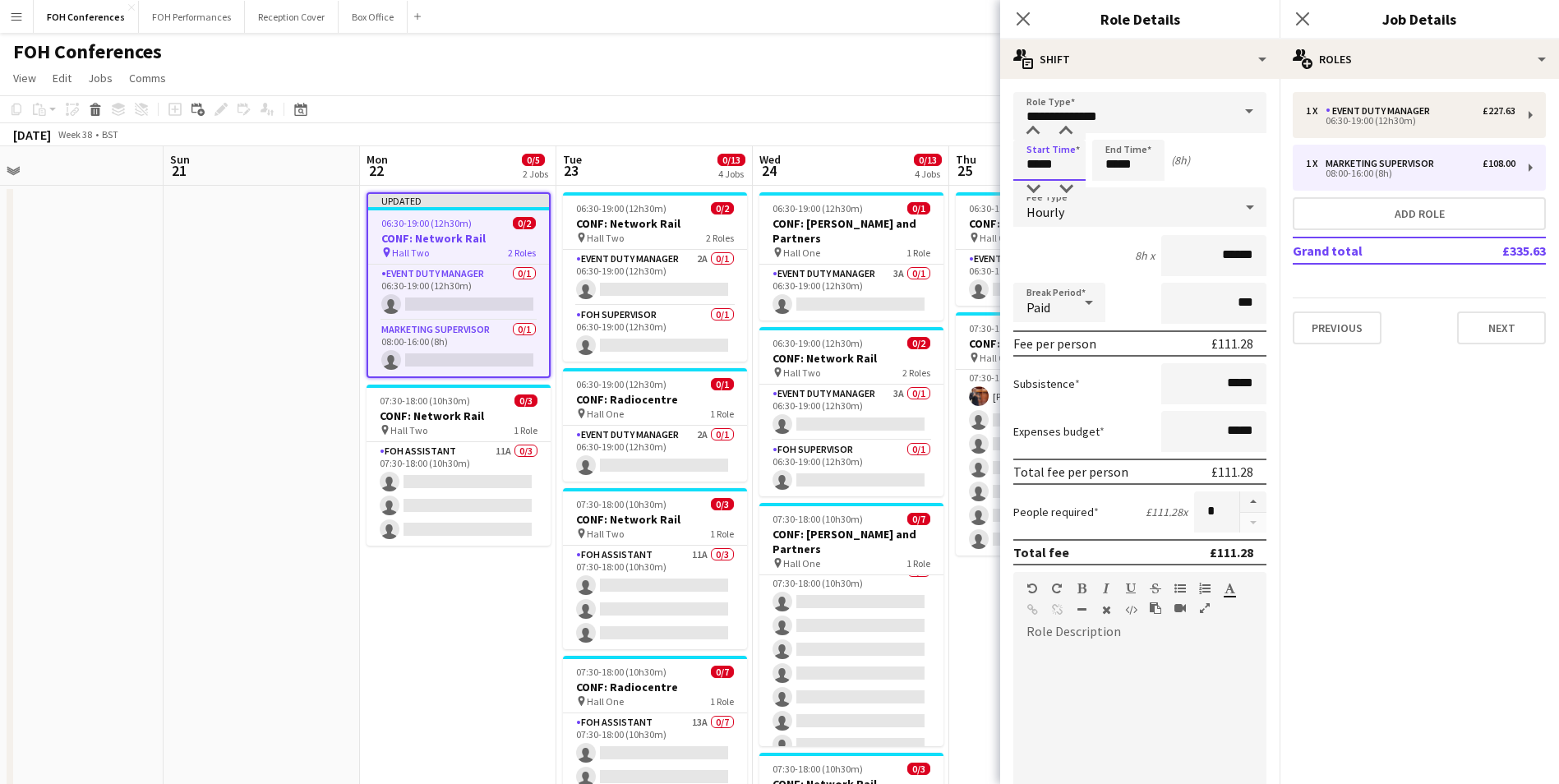
drag, startPoint x: 1058, startPoint y: 164, endPoint x: 997, endPoint y: 181, distance: 63.3
click at [998, 181] on body "Menu Boards Boards Boards All jobs Status Workforce Workforce My Workforce Recr…" at bounding box center [780, 509] width 1559 height 1018
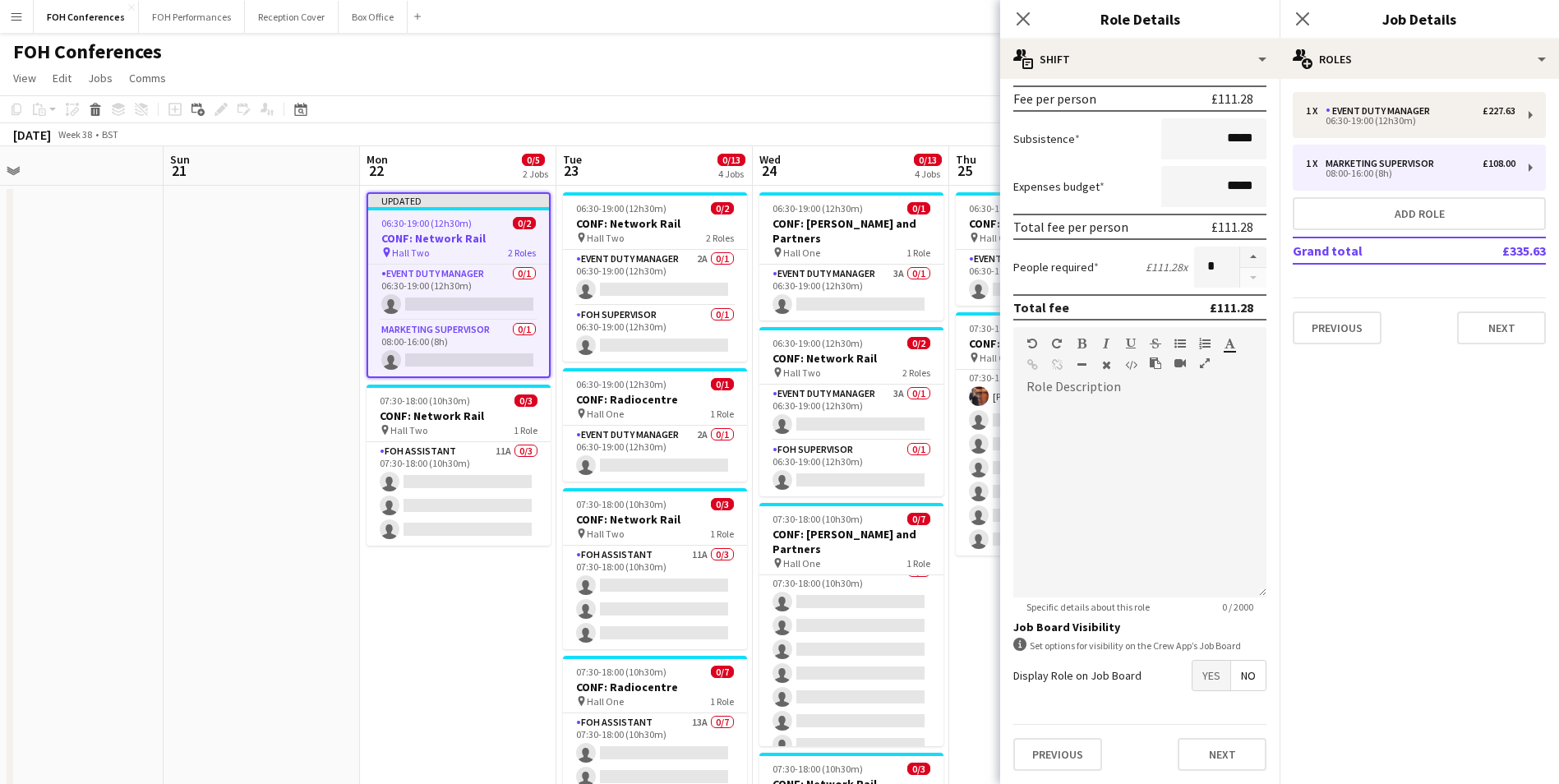
scroll to position [0, 0]
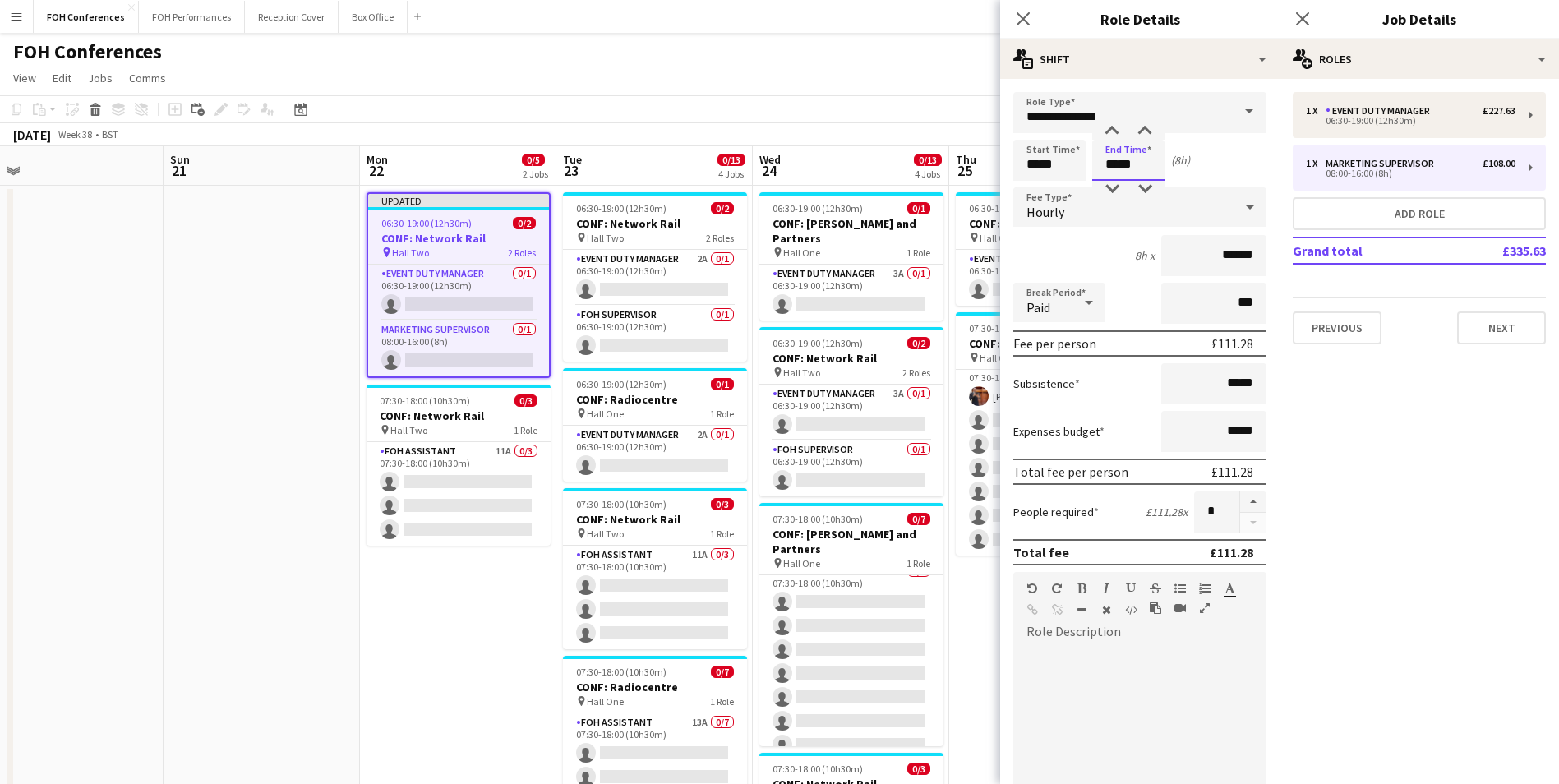
drag, startPoint x: 1151, startPoint y: 169, endPoint x: 901, endPoint y: 65, distance: 270.8
click at [1046, 165] on div "Start Time ***** End Time ***** (8h)" at bounding box center [1139, 160] width 253 height 41
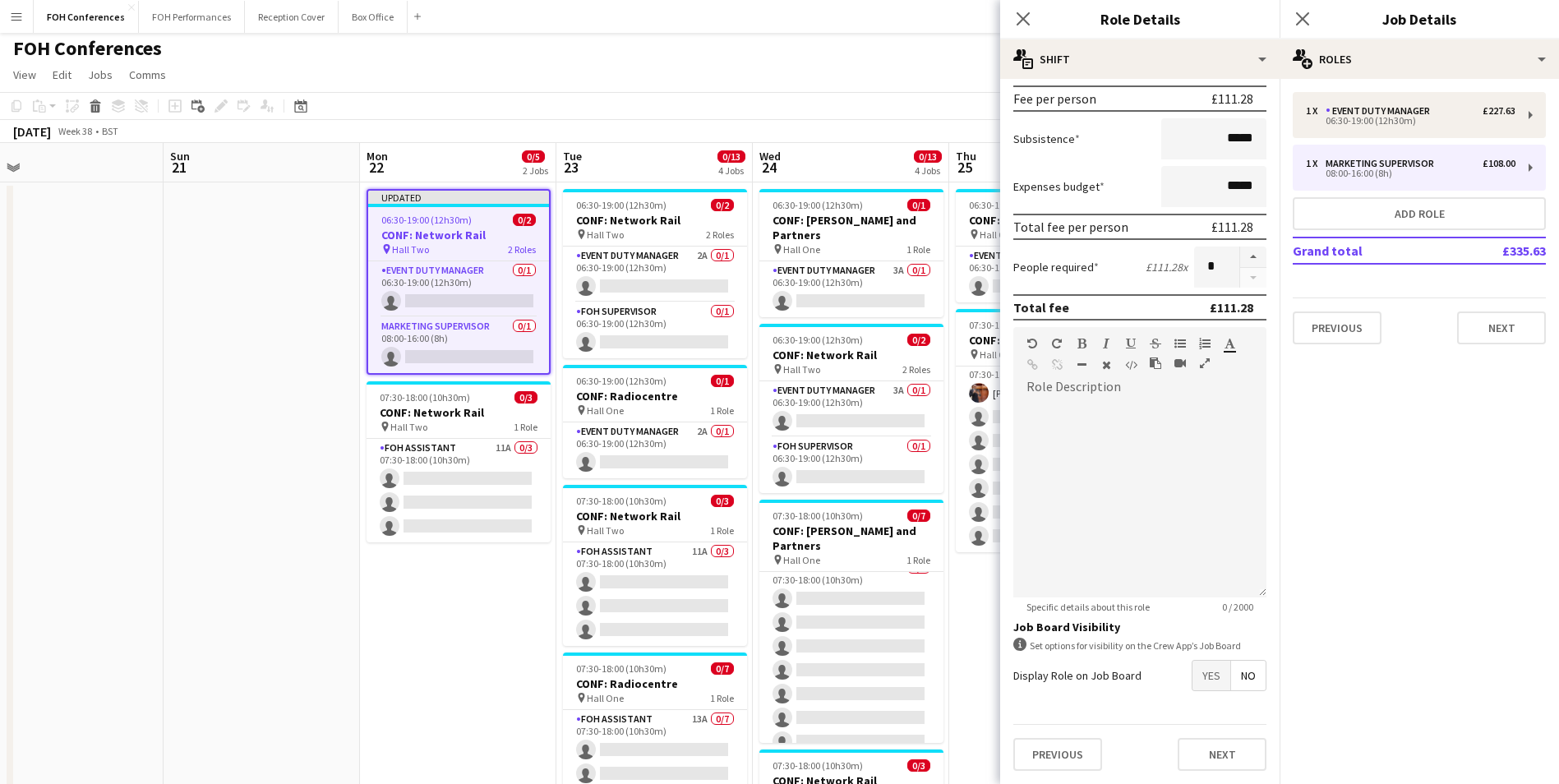
scroll to position [165, 0]
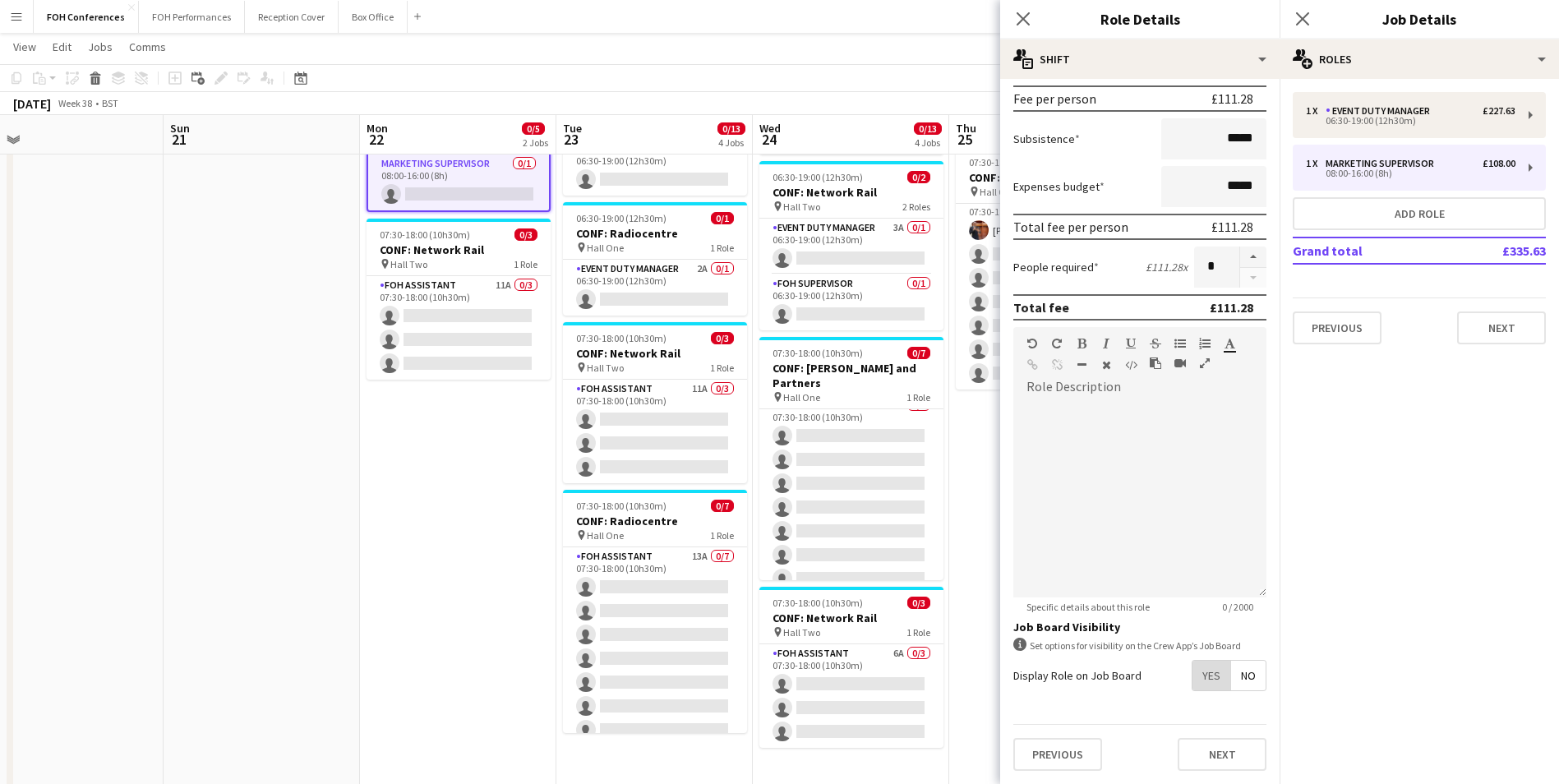
click at [1202, 682] on span "Yes" at bounding box center [1210, 675] width 38 height 29
drag, startPoint x: 911, startPoint y: 75, endPoint x: 1021, endPoint y: 90, distance: 111.0
click at [912, 75] on app-toolbar "Copy Paste Paste Ctrl+V Paste with crew Ctrl+Shift+V Paste linked Job [GEOGRAPH…" at bounding box center [780, 78] width 1559 height 28
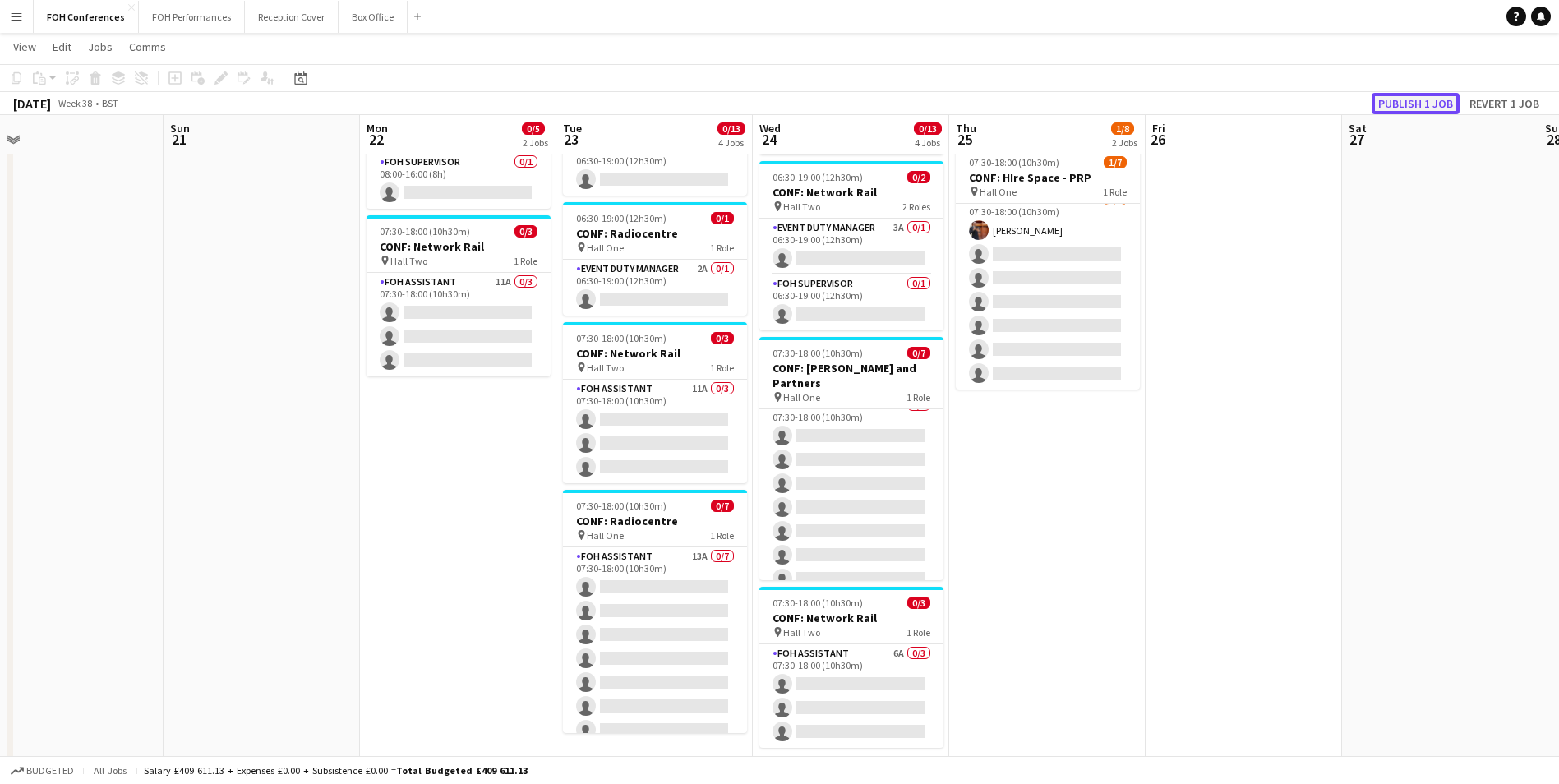
click at [1406, 101] on button "Publish 1 job" at bounding box center [1415, 102] width 88 height 21
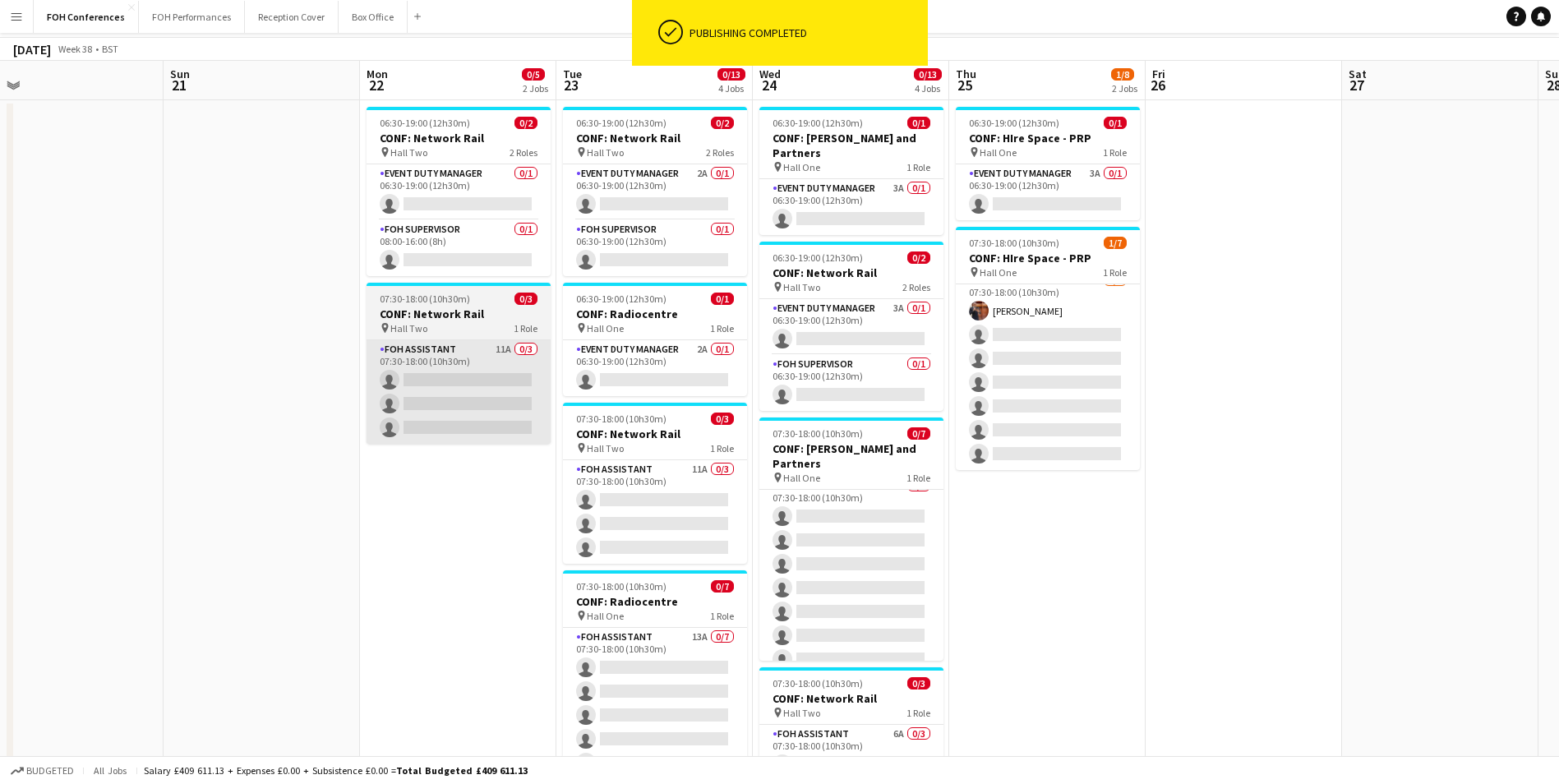
scroll to position [0, 0]
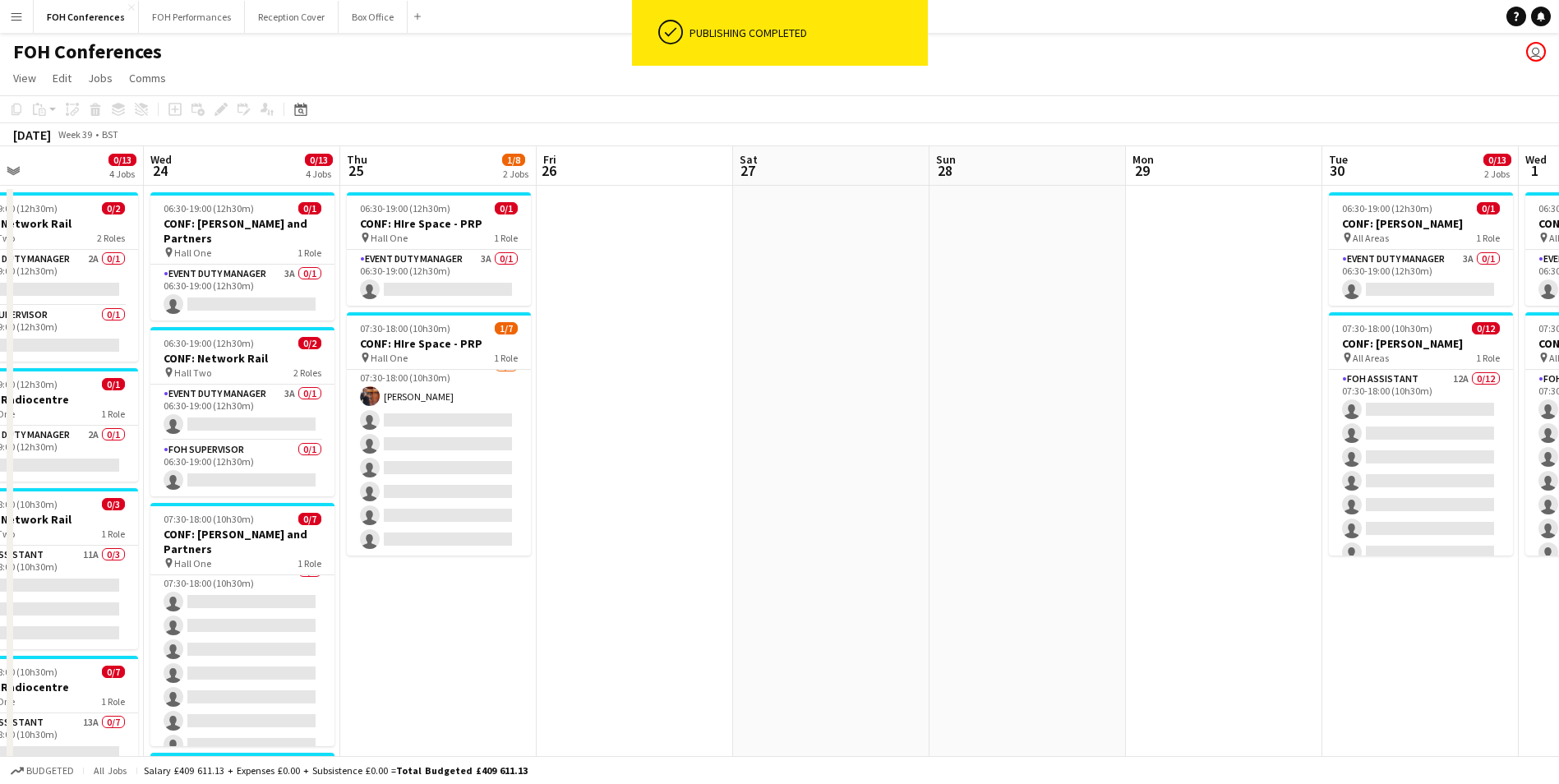
drag, startPoint x: 1411, startPoint y: 170, endPoint x: 764, endPoint y: 188, distance: 647.3
click at [764, 188] on app-calendar-viewport "Sat 20 Sun 21 Mon 22 0/5 2 Jobs Tue 23 0/13 4 Jobs Wed 24 0/13 4 Jobs Thu 25 1/…" at bounding box center [780, 568] width 1559 height 843
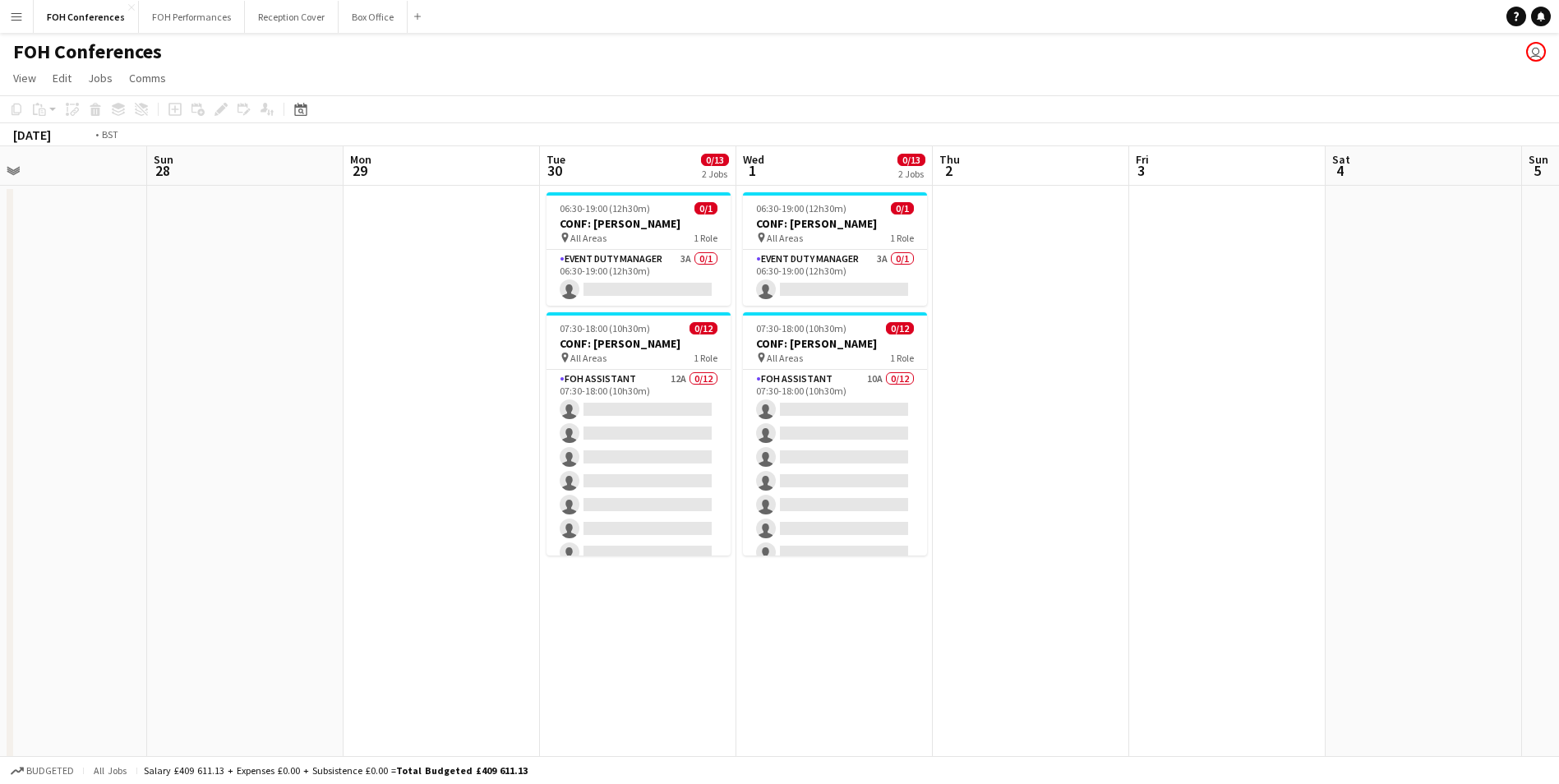
scroll to position [0, 480]
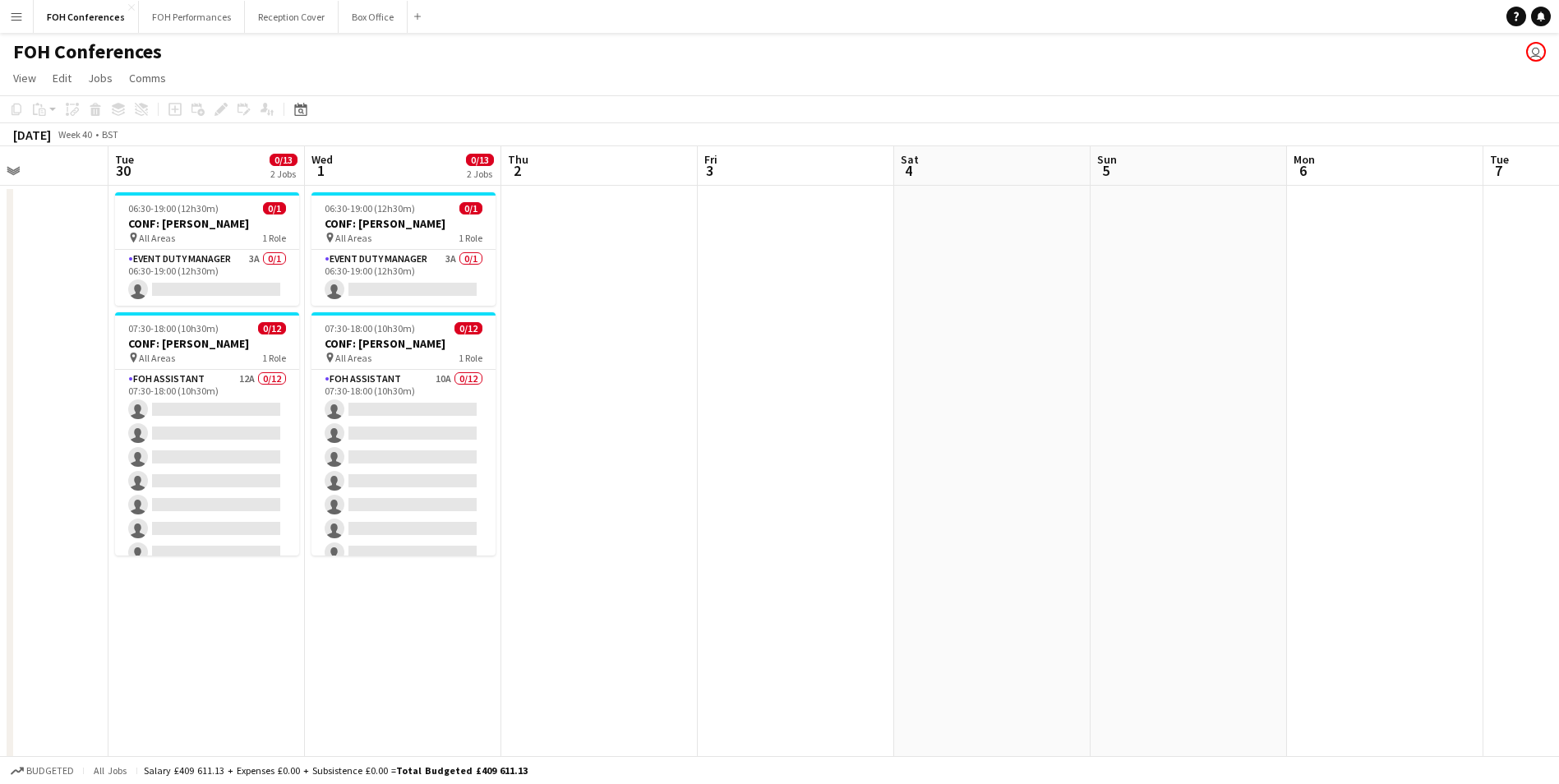
drag, startPoint x: 1364, startPoint y: 154, endPoint x: 188, endPoint y: 199, distance: 1176.9
click at [188, 199] on app-calendar-viewport "Sat 27 Sun 28 Mon 29 Tue 30 0/13 2 Jobs Wed 1 0/13 2 Jobs Thu 2 Fri 3 Sat 4 Sun…" at bounding box center [780, 568] width 1559 height 843
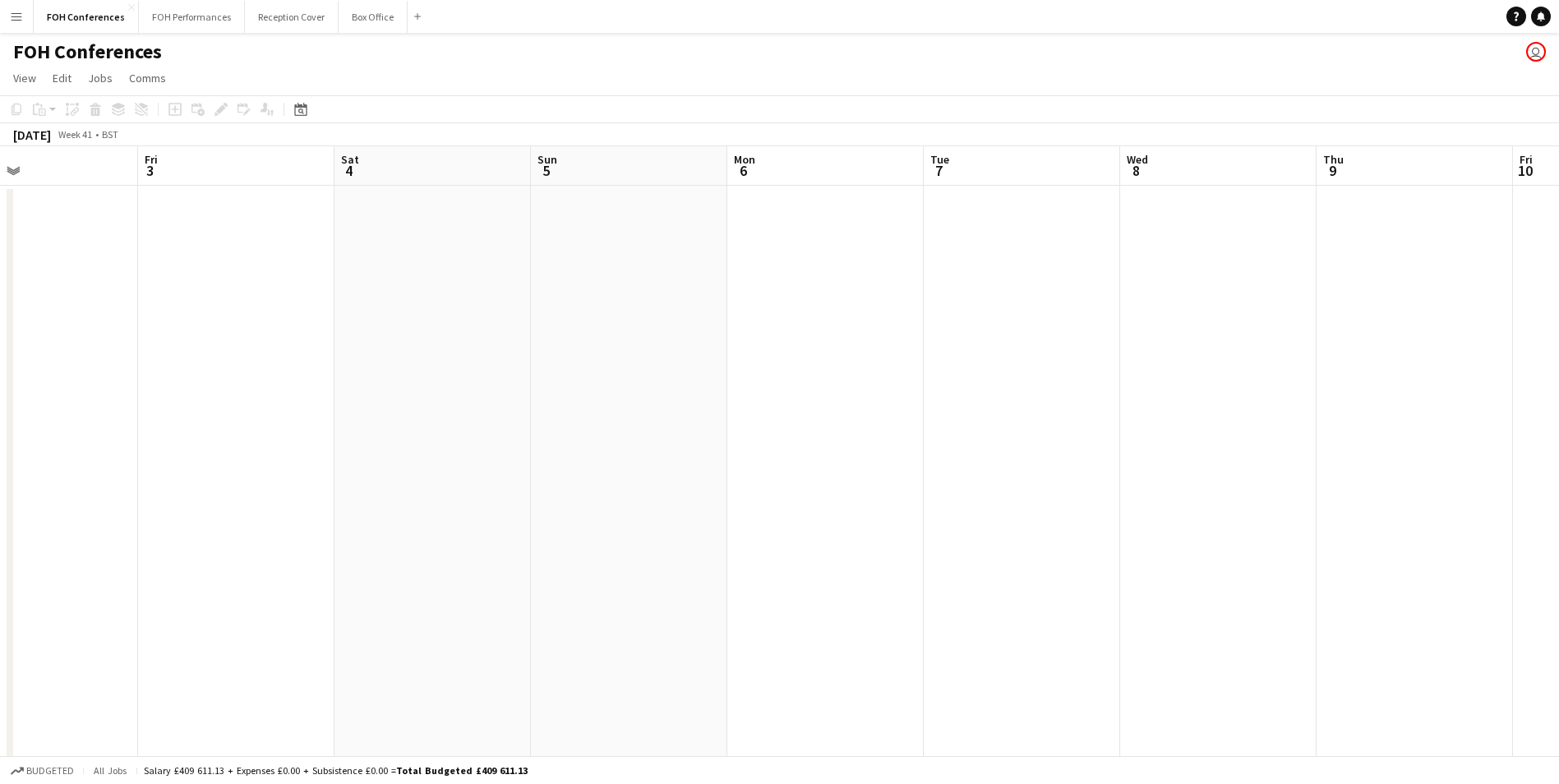
drag, startPoint x: 1398, startPoint y: 157, endPoint x: 728, endPoint y: 260, distance: 677.9
click at [839, 276] on app-calendar-viewport "Tue 30 0/13 2 Jobs Wed 1 0/13 2 Jobs Thu 2 Fri 3 Sat 4 Sun 5 Mon 6 Tue 7 Wed 8 …" at bounding box center [780, 568] width 1559 height 843
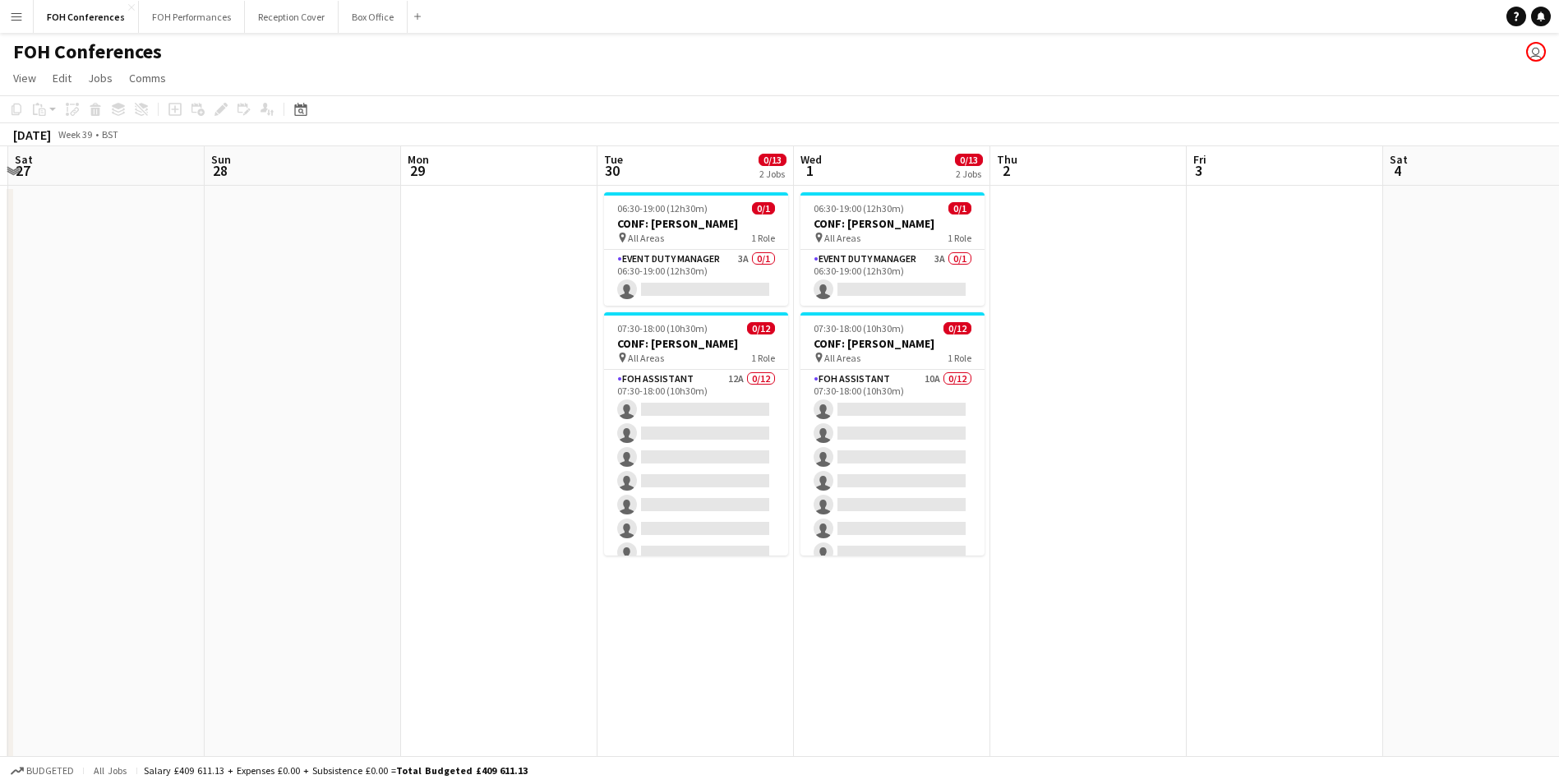
drag, startPoint x: 310, startPoint y: 192, endPoint x: 1574, endPoint y: 190, distance: 1264.0
click at [1559, 190] on html "Menu Boards Boards Boards All jobs Status Workforce Workforce My Workforce Recr…" at bounding box center [780, 509] width 1559 height 1018
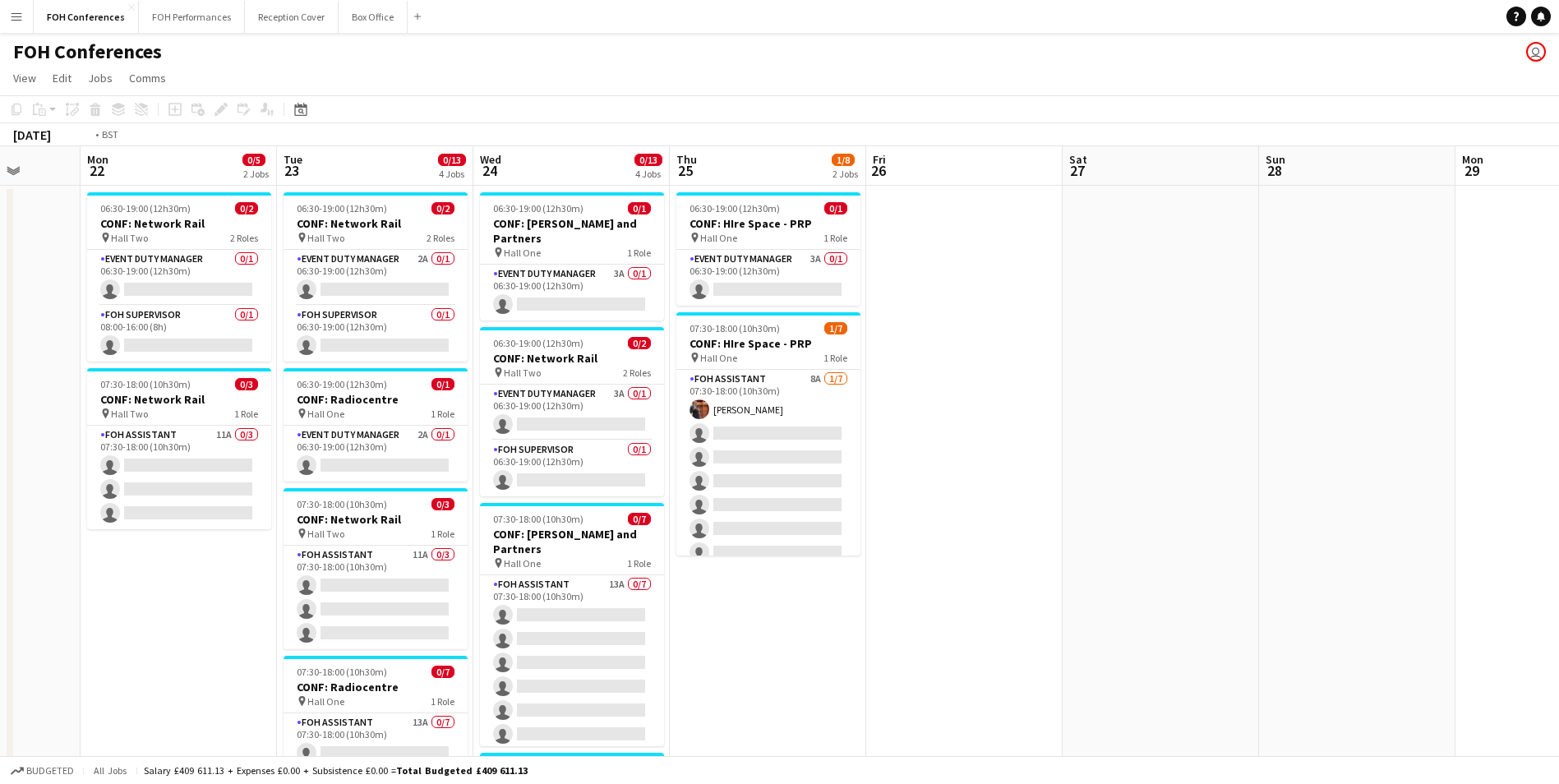
scroll to position [0, 441]
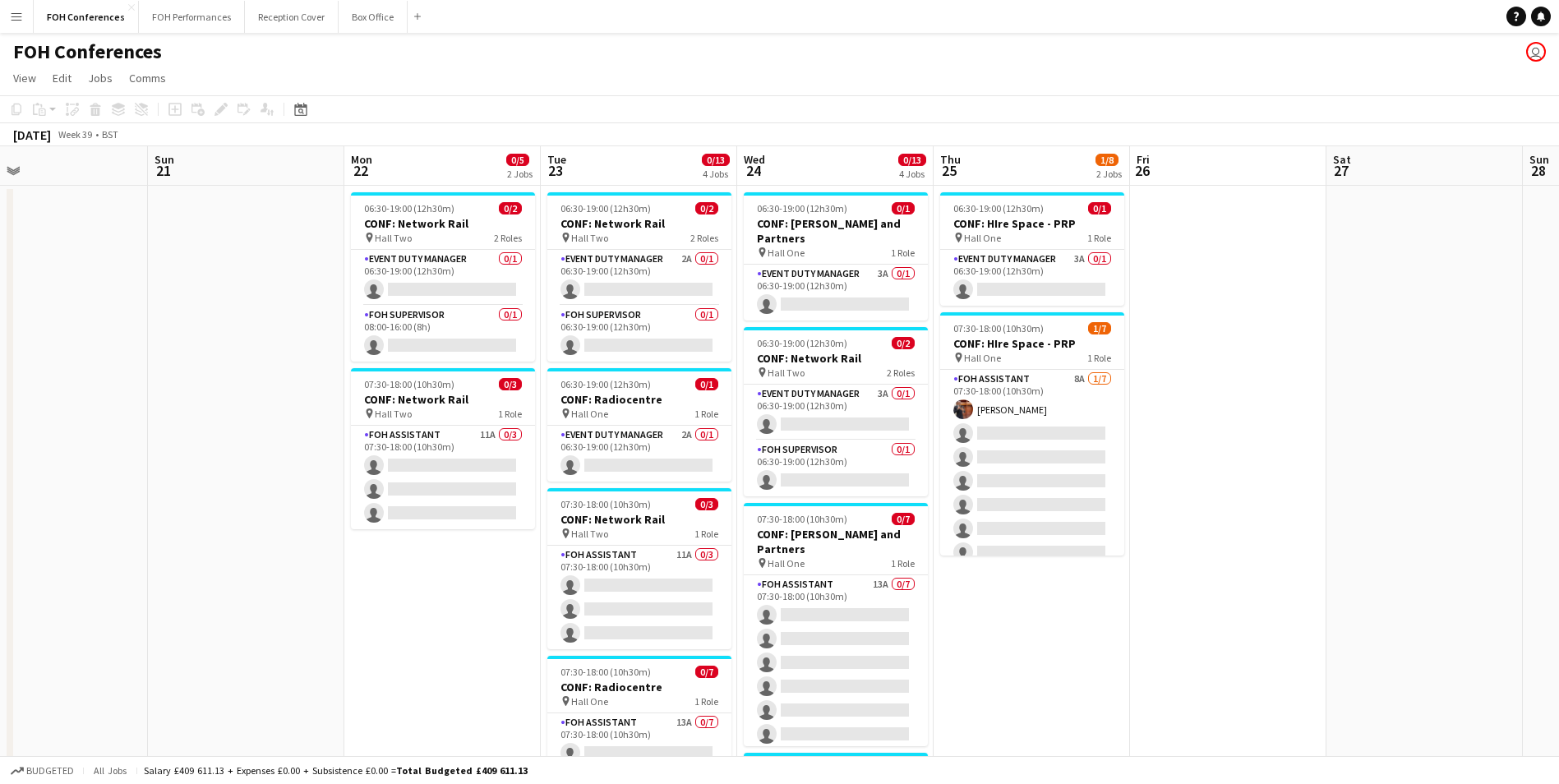
drag, startPoint x: 390, startPoint y: 181, endPoint x: 1574, endPoint y: 218, distance: 1184.6
click at [1559, 218] on html "Menu Boards Boards Boards All jobs Status Workforce Workforce My Workforce Recr…" at bounding box center [780, 509] width 1559 height 1018
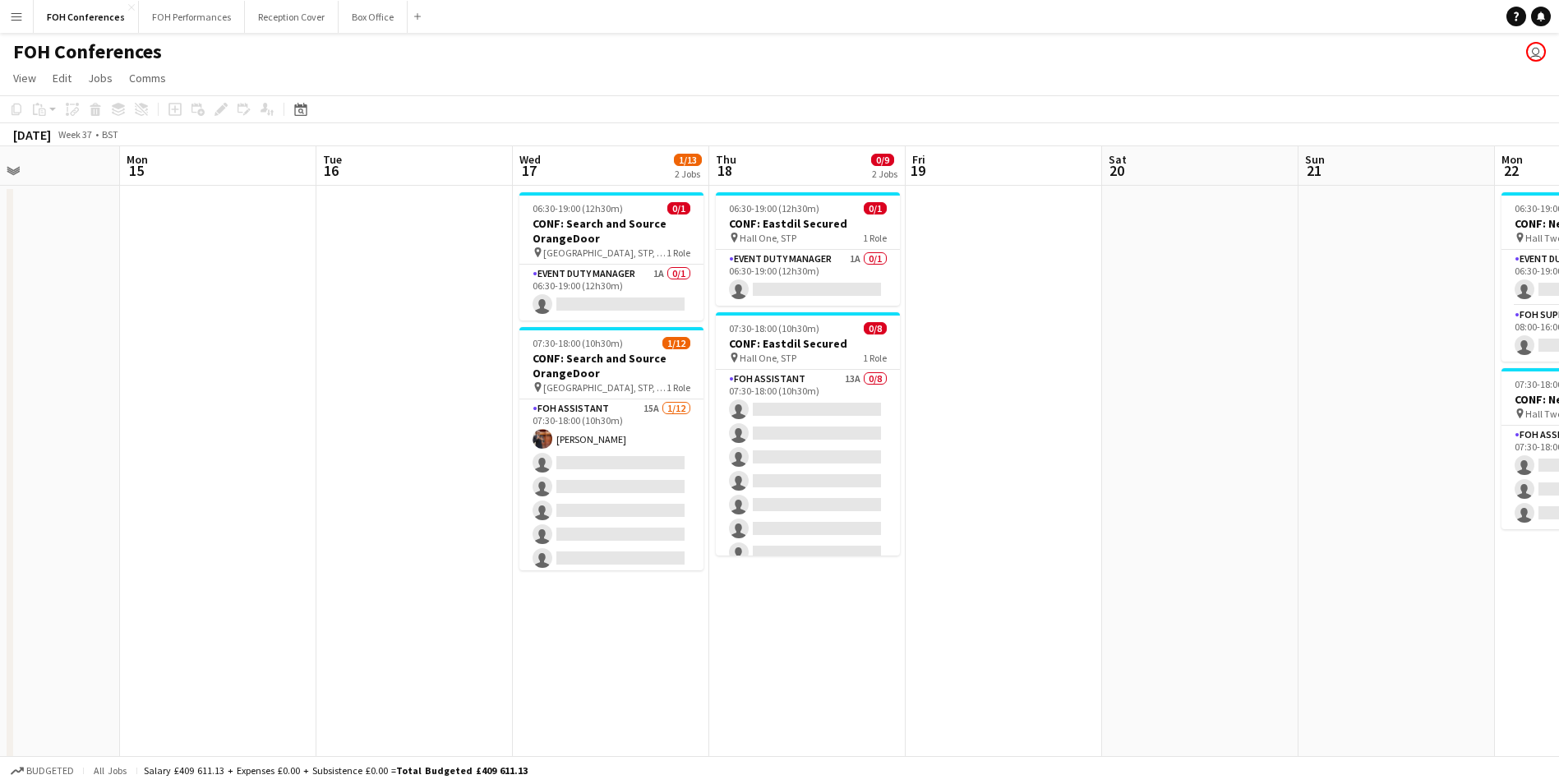
scroll to position [0, 401]
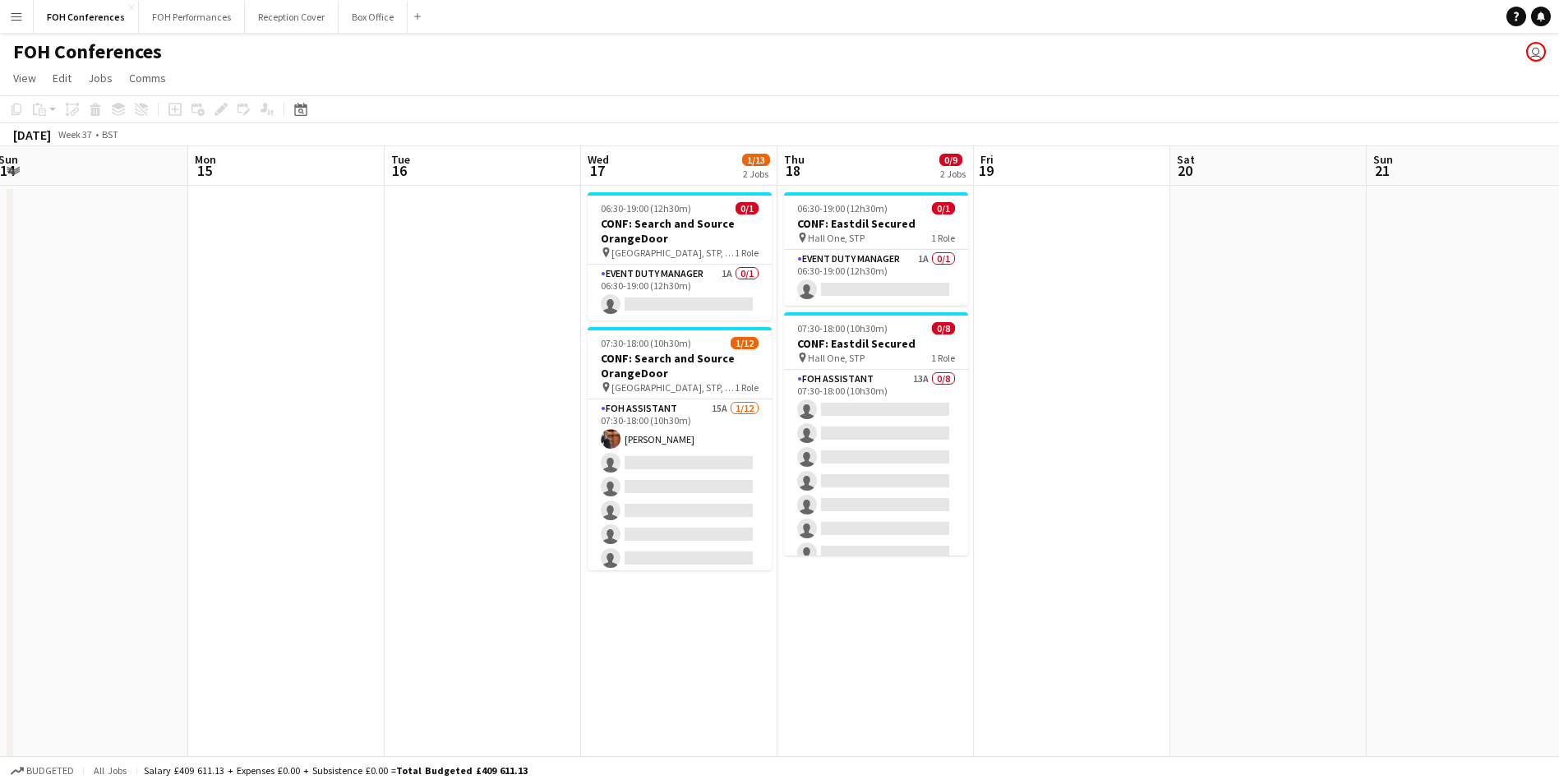
drag, startPoint x: 223, startPoint y: 168, endPoint x: 1442, endPoint y: 149, distance: 1219.1
click at [1442, 149] on app-calendar-viewport "Fri 12 Sat 13 Sun 14 Mon 15 Tue 16 Wed 17 1/13 2 Jobs Thu 18 0/9 2 Jobs Fri 19 …" at bounding box center [780, 568] width 1559 height 843
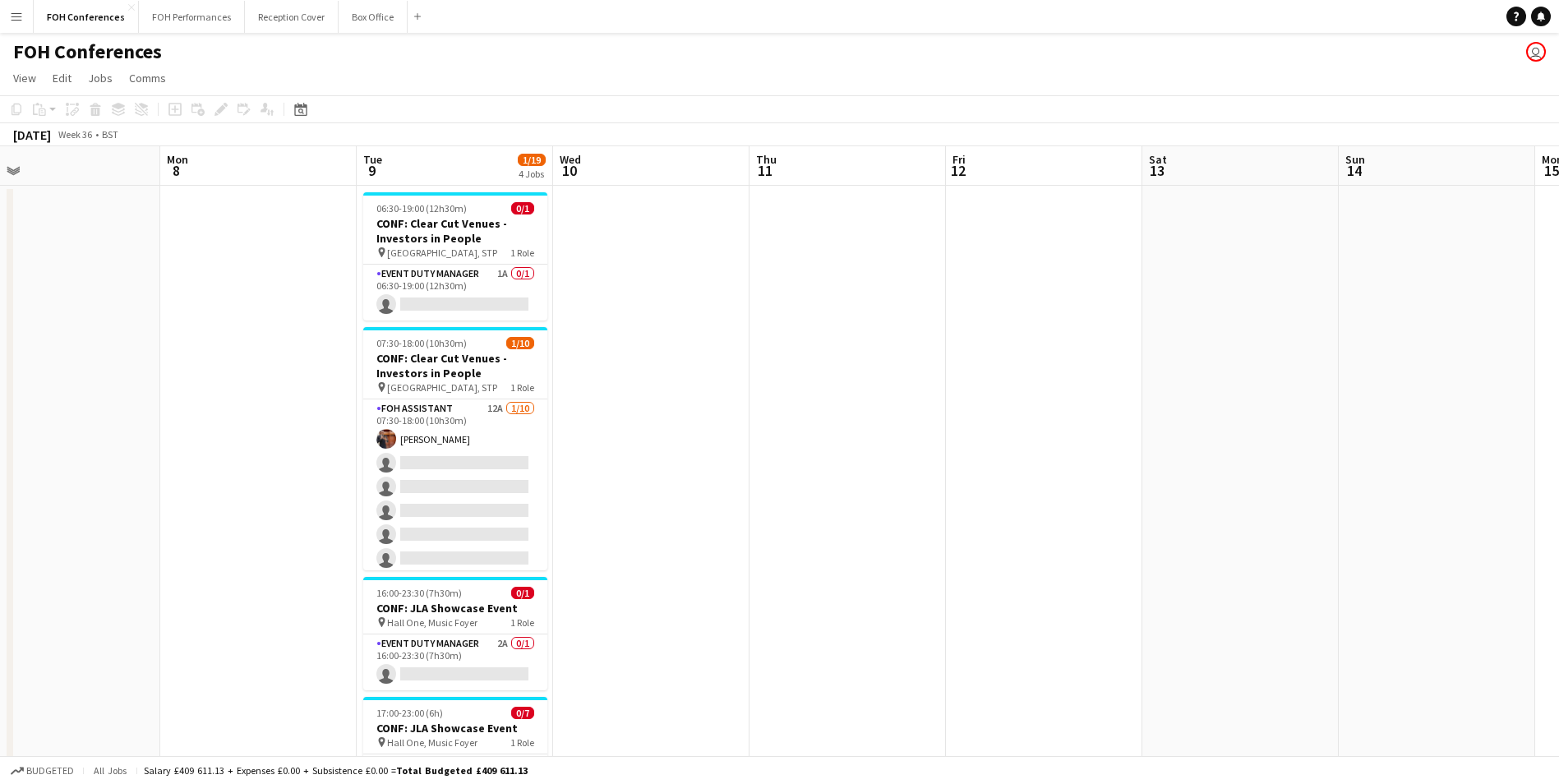
scroll to position [0, 350]
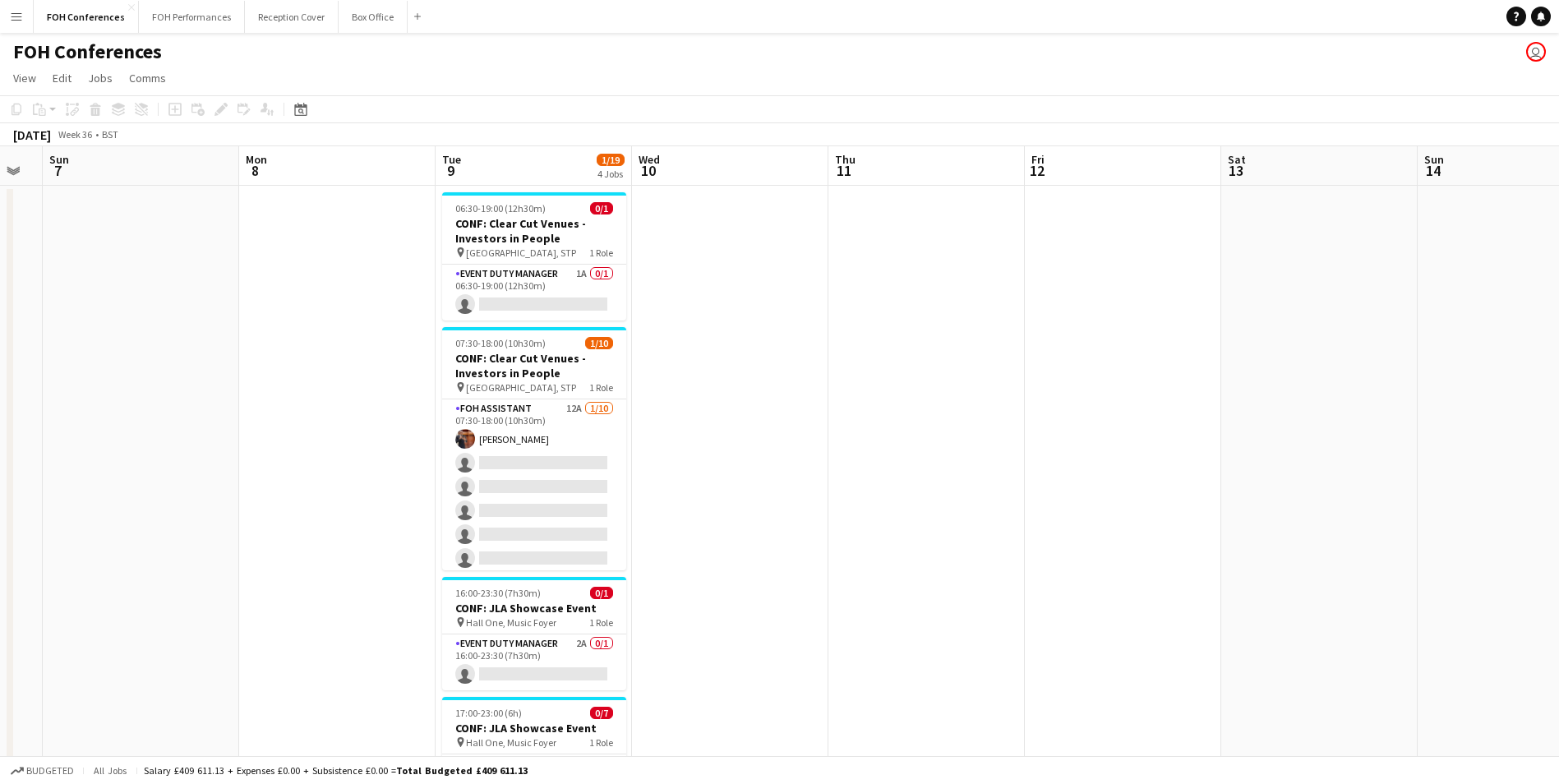
drag, startPoint x: 62, startPoint y: 166, endPoint x: 1574, endPoint y: 190, distance: 1512.2
click at [1559, 190] on html "Menu Boards Boards Boards All jobs Status Workforce Workforce My Workforce Recr…" at bounding box center [780, 509] width 1559 height 1018
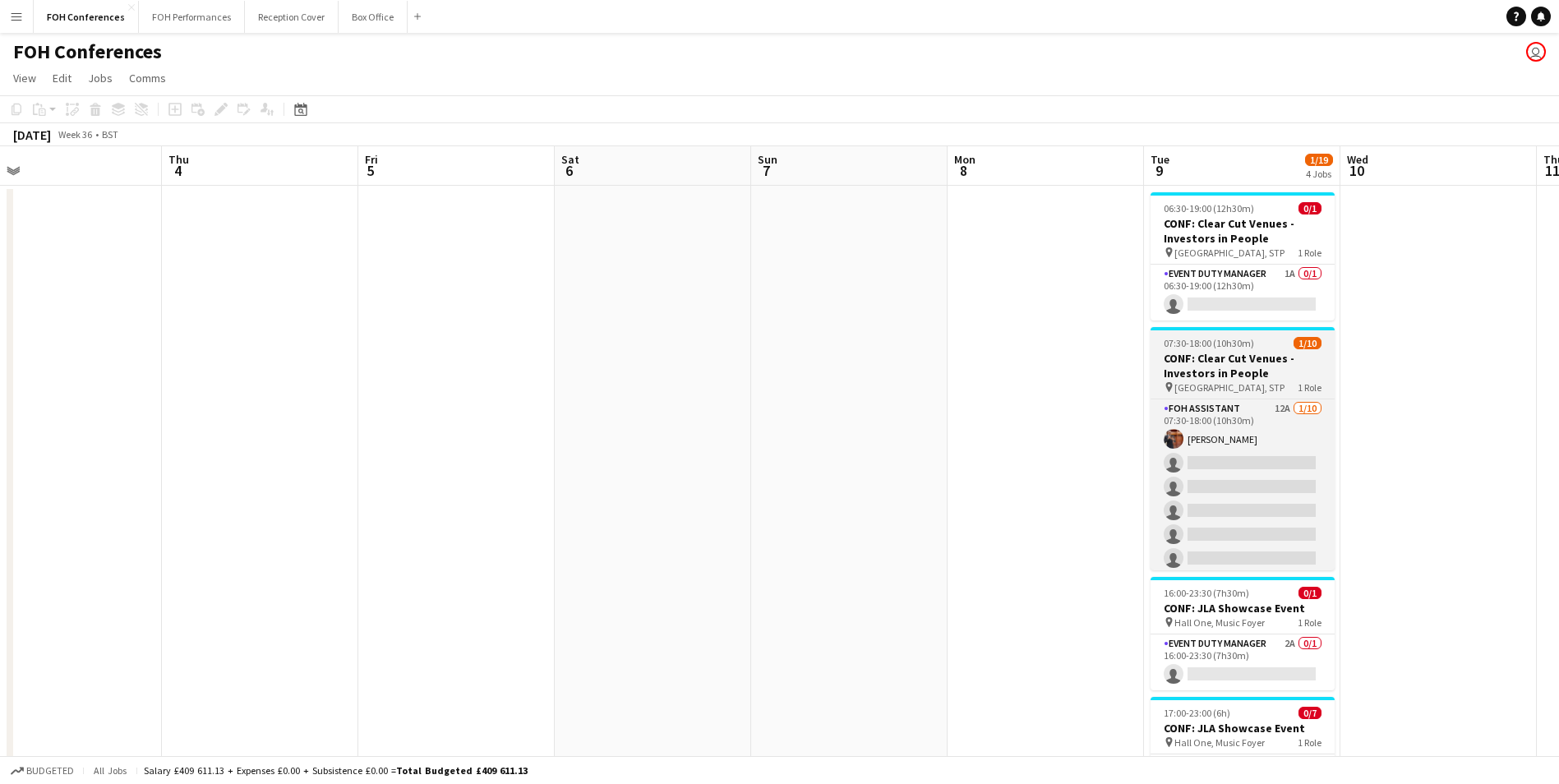
drag, startPoint x: 295, startPoint y: 181, endPoint x: 1224, endPoint y: 336, distance: 941.8
click at [1030, 188] on app-calendar-viewport "Mon 1 Tue 2 Wed 3 Thu 4 Fri 5 Sat 6 Sun 7 Mon 8 Tue 9 1/19 4 Jobs Wed 10 Thu 11…" at bounding box center [780, 568] width 1559 height 843
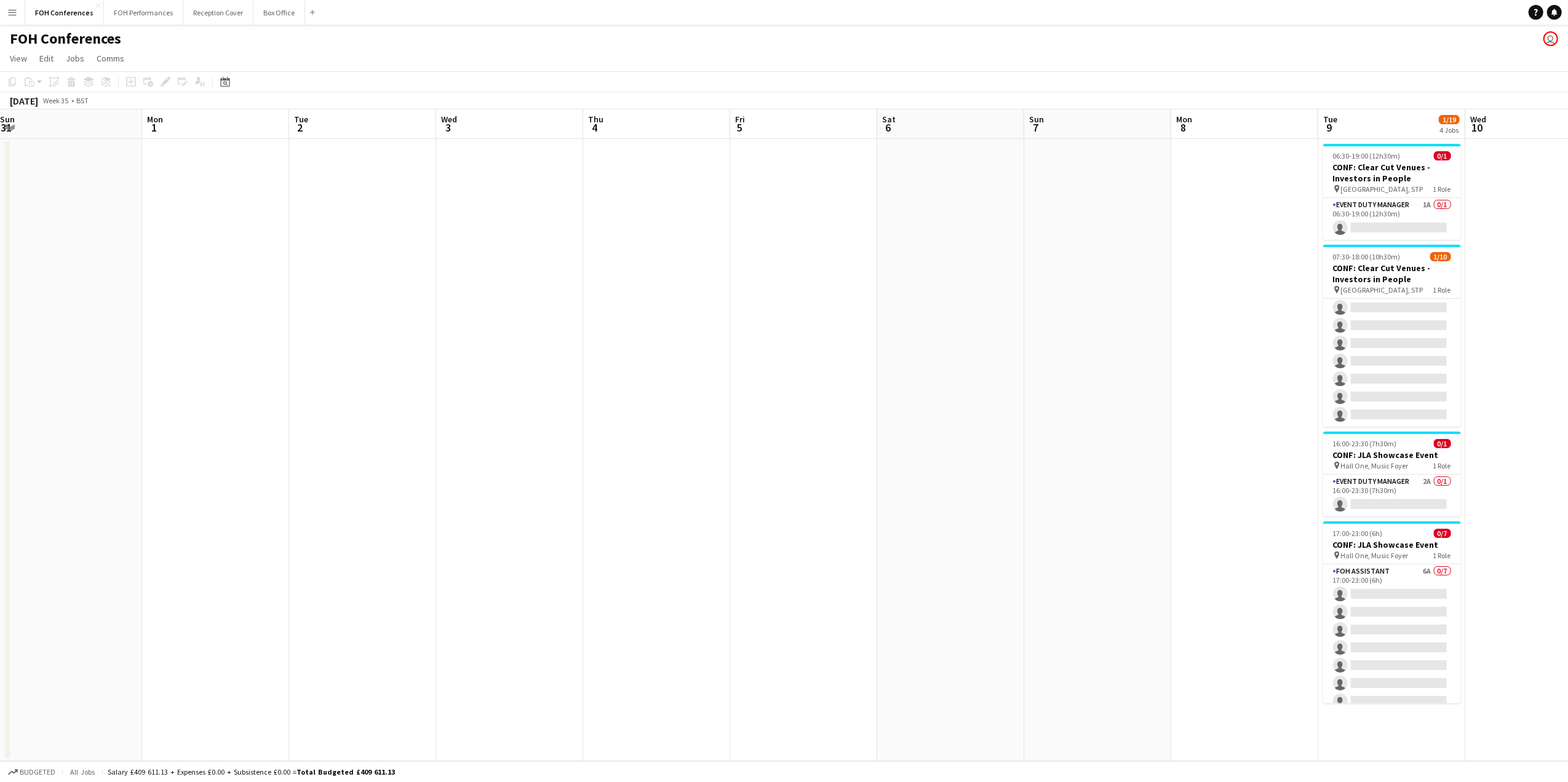
scroll to position [0, 294]
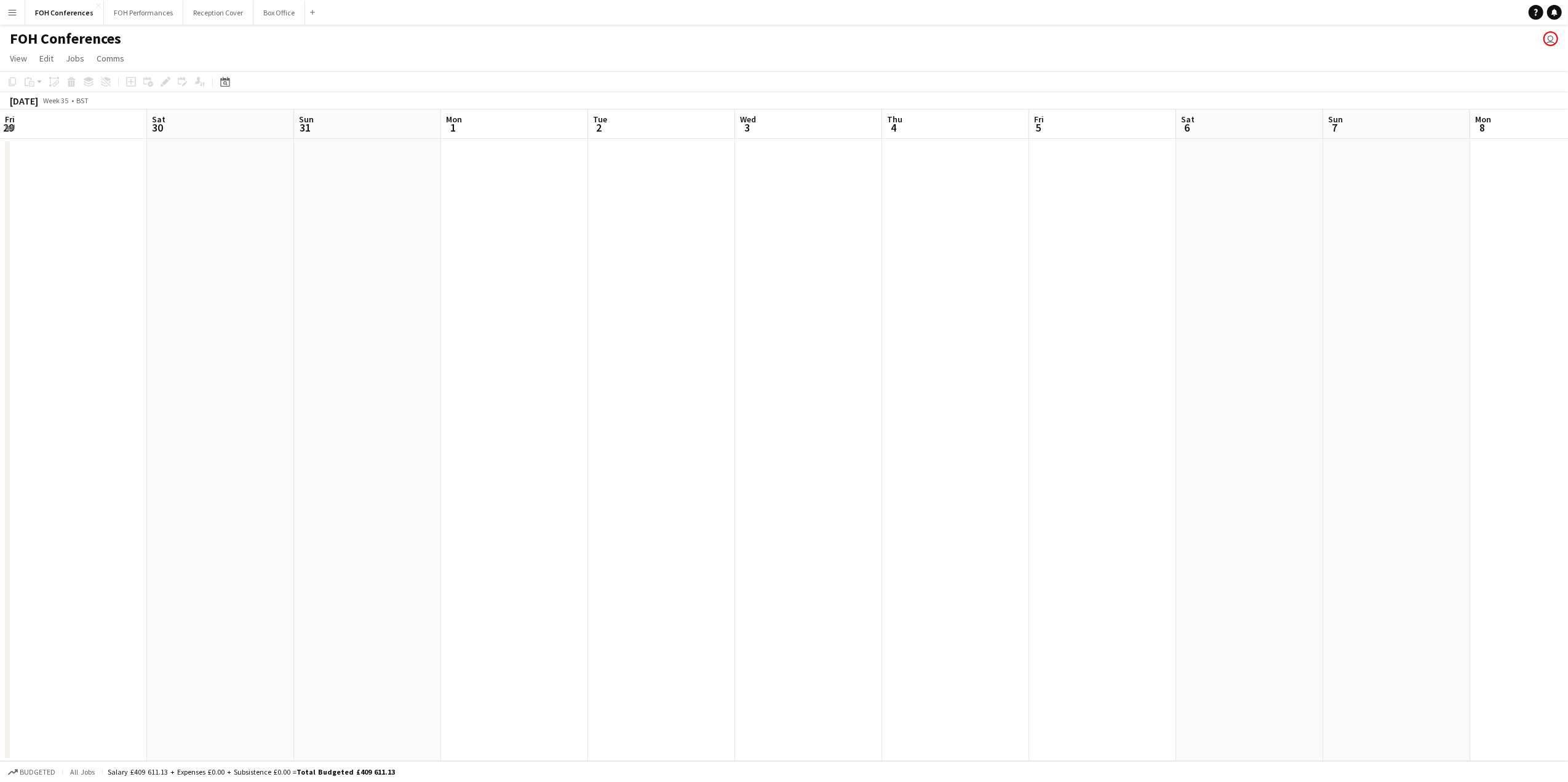
drag, startPoint x: 499, startPoint y: 127, endPoint x: 1571, endPoint y: 229, distance: 1076.8
click at [1568, 229] on html "Menu Boards Boards Boards All jobs Status Workforce Workforce My Workforce Recr…" at bounding box center [784, 391] width 1568 height 782
drag, startPoint x: 215, startPoint y: 130, endPoint x: 1202, endPoint y: 121, distance: 987.0
click at [1216, 121] on app-calendar-viewport "Sun 24 Mon 25 Tue 26 Wed 27 Thu 28 Fri 29 Sat 30 Sun 31 Mon 1 Tue 2 Wed 3 Thu 4…" at bounding box center [784, 436] width 1568 height 652
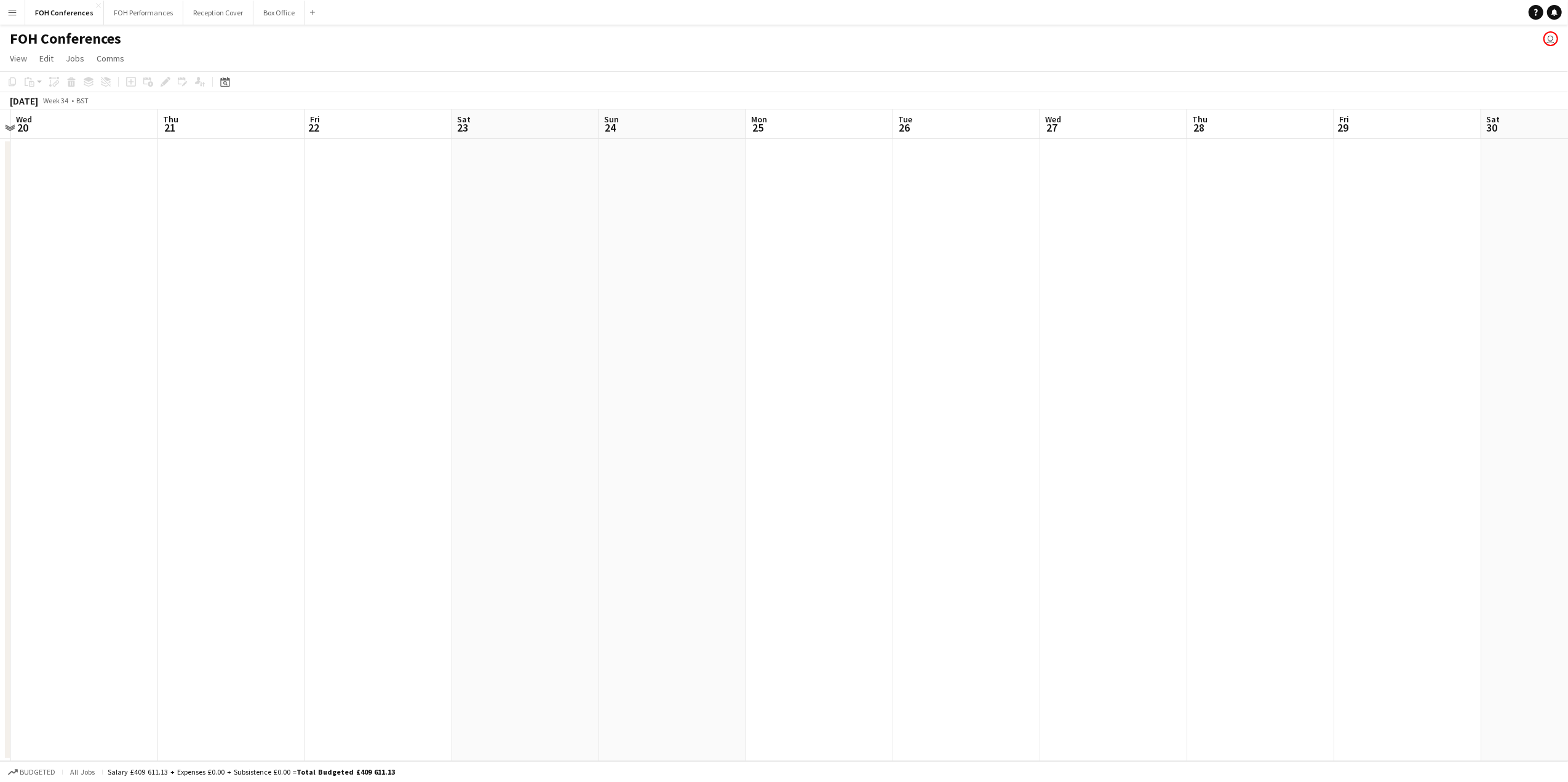
scroll to position [0, 281]
drag, startPoint x: 186, startPoint y: 141, endPoint x: 522, endPoint y: 147, distance: 336.1
click at [522, 147] on app-calendar-viewport "Mon 18 Tue 19 Wed 20 Thu 21 Fri 22 Sat 23 Sun 24 Mon 25 Tue 26 Wed 27 Thu 28 Fr…" at bounding box center [784, 436] width 1568 height 652
click at [121, 6] on button "FOH Performances Close" at bounding box center [144, 12] width 79 height 24
click at [391, 53] on app-page-menu "View Day view expanded Day view collapsed Month view Date picker Jump to [DATE]…" at bounding box center [784, 60] width 1568 height 23
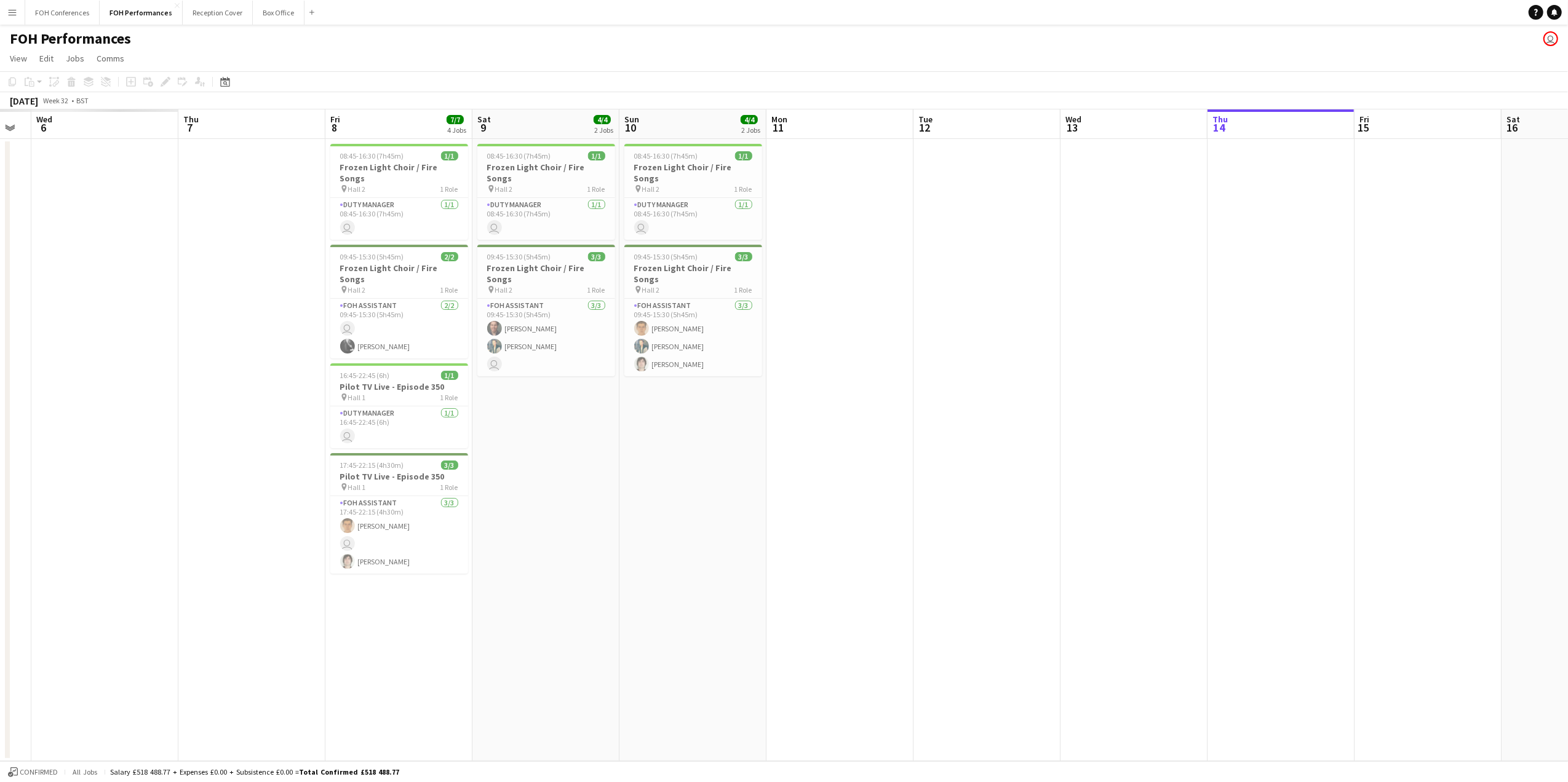
drag, startPoint x: 399, startPoint y: 121, endPoint x: 1460, endPoint y: 153, distance: 1061.5
click at [1460, 153] on app-calendar-viewport "Sun 3 Mon 4 Tue 5 Wed 6 Thu 7 Fri 8 7/7 4 Jobs Sat 9 4/4 2 Jobs Sun 10 4/4 2 Jo…" at bounding box center [784, 436] width 1568 height 652
click at [723, 43] on div "FOH Performances user" at bounding box center [784, 36] width 1568 height 23
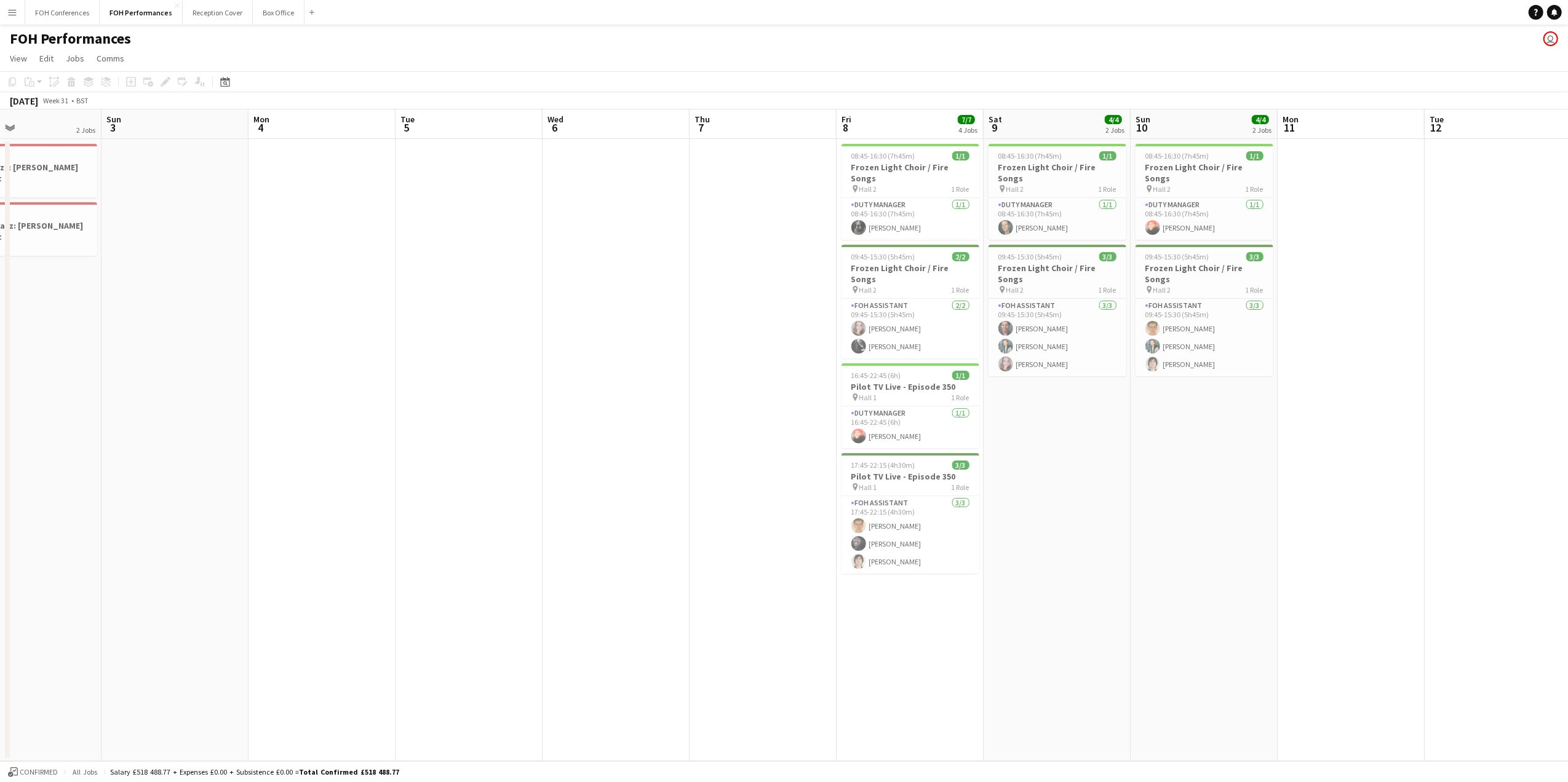
scroll to position [0, 338]
drag, startPoint x: 158, startPoint y: 129, endPoint x: 672, endPoint y: 151, distance: 514.5
click at [672, 151] on app-calendar-viewport "Thu 31 1 Job Fri 1 Sat 2 2 Jobs Sun 3 Mon 4 Tue 5 Wed 6 Thu 7 Fri 8 7/7 4 Jobs …" at bounding box center [784, 436] width 1568 height 652
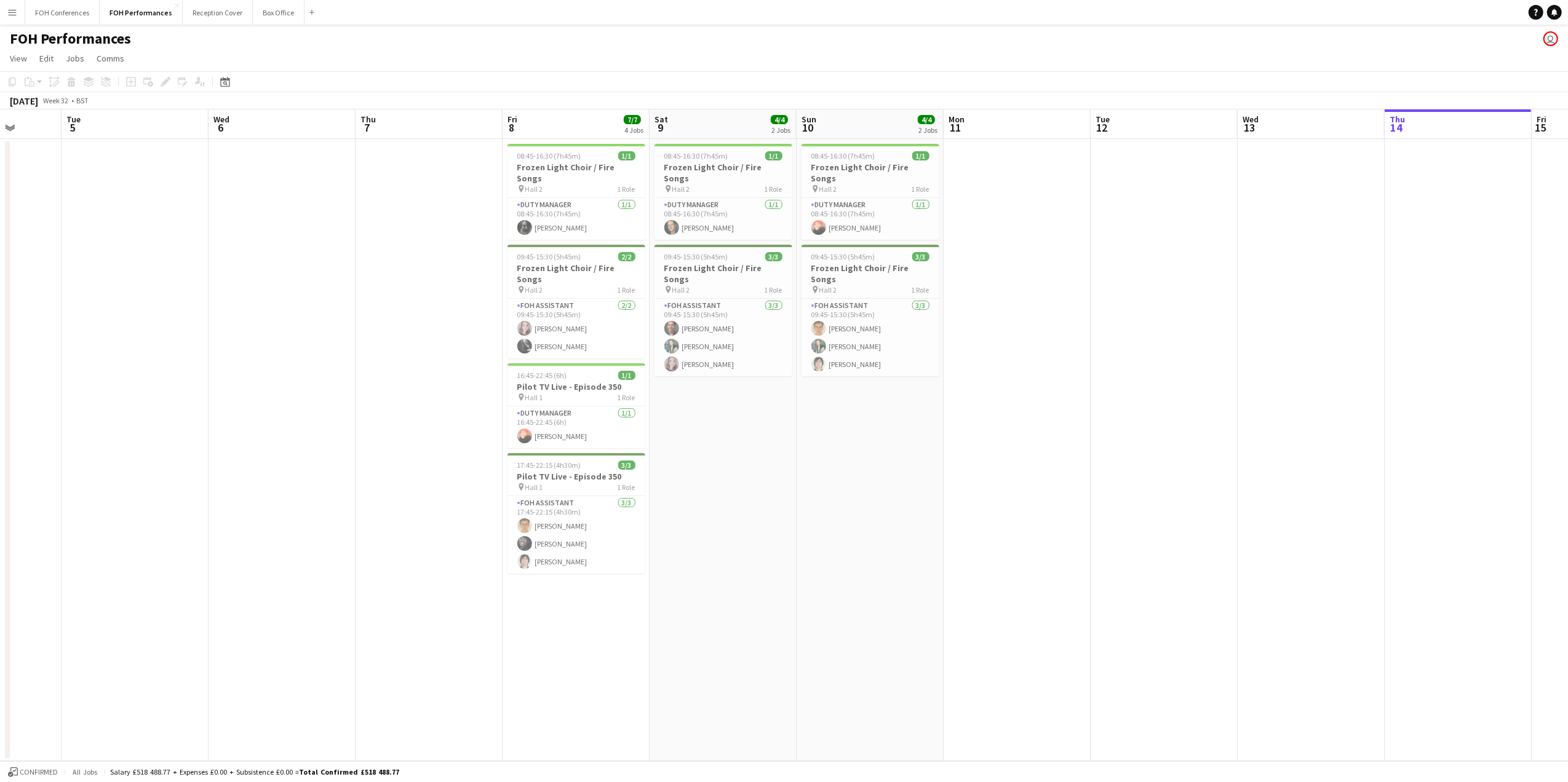
drag, startPoint x: 462, startPoint y: 124, endPoint x: 124, endPoint y: 170, distance: 341.1
click at [124, 170] on app-calendar-viewport "Fri 1 Sat 2 2 Jobs Sun 3 Mon 4 Tue 5 Wed 6 Thu 7 Fri 8 7/7 4 Jobs Sat 9 4/4 2 J…" at bounding box center [784, 436] width 1568 height 652
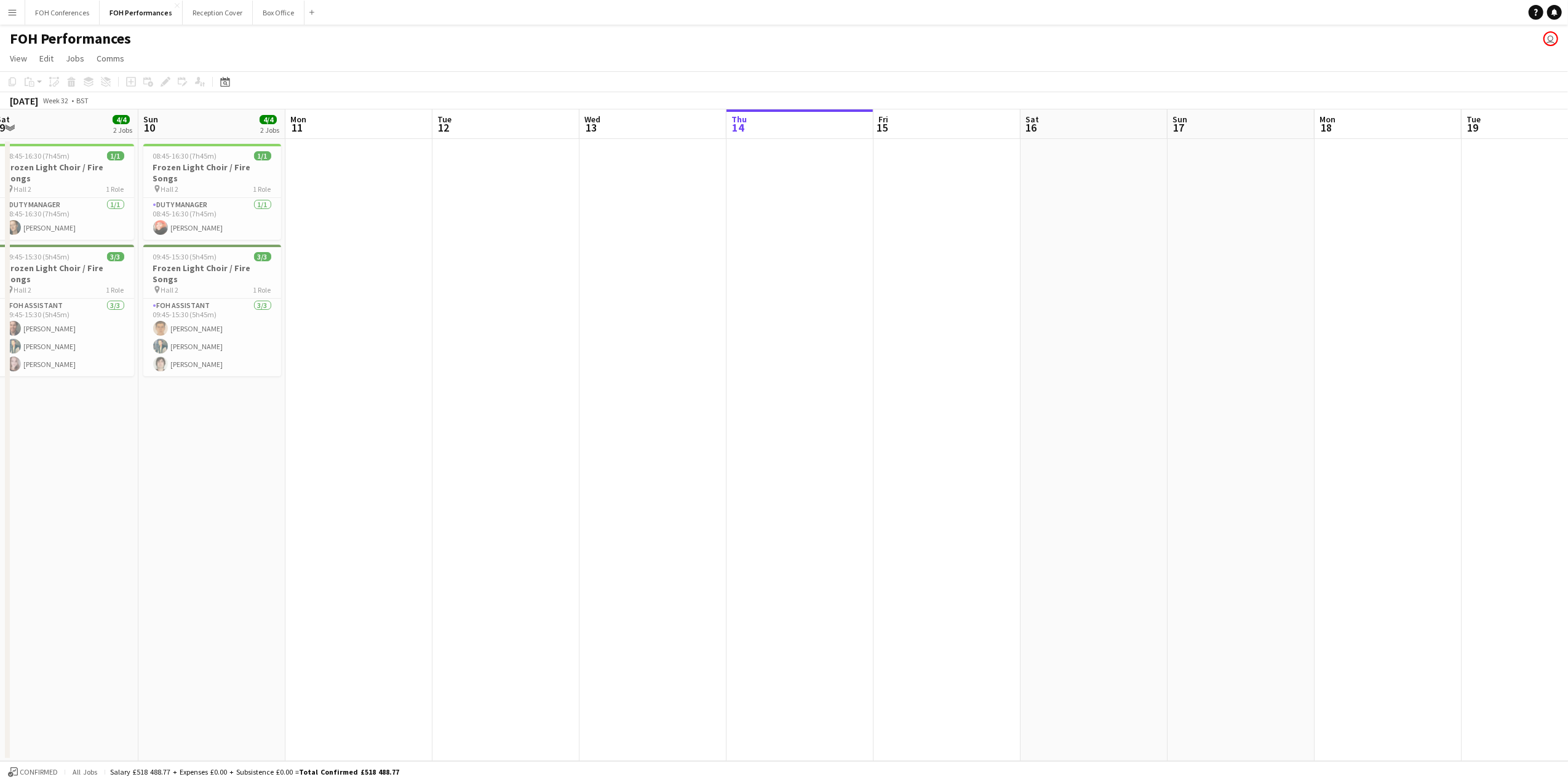
drag, startPoint x: 849, startPoint y: 116, endPoint x: -324, endPoint y: 138, distance: 1173.2
click at [0, 138] on html "Menu Boards Boards Boards All jobs Status Workforce Workforce My Workforce Recr…" at bounding box center [784, 391] width 1568 height 782
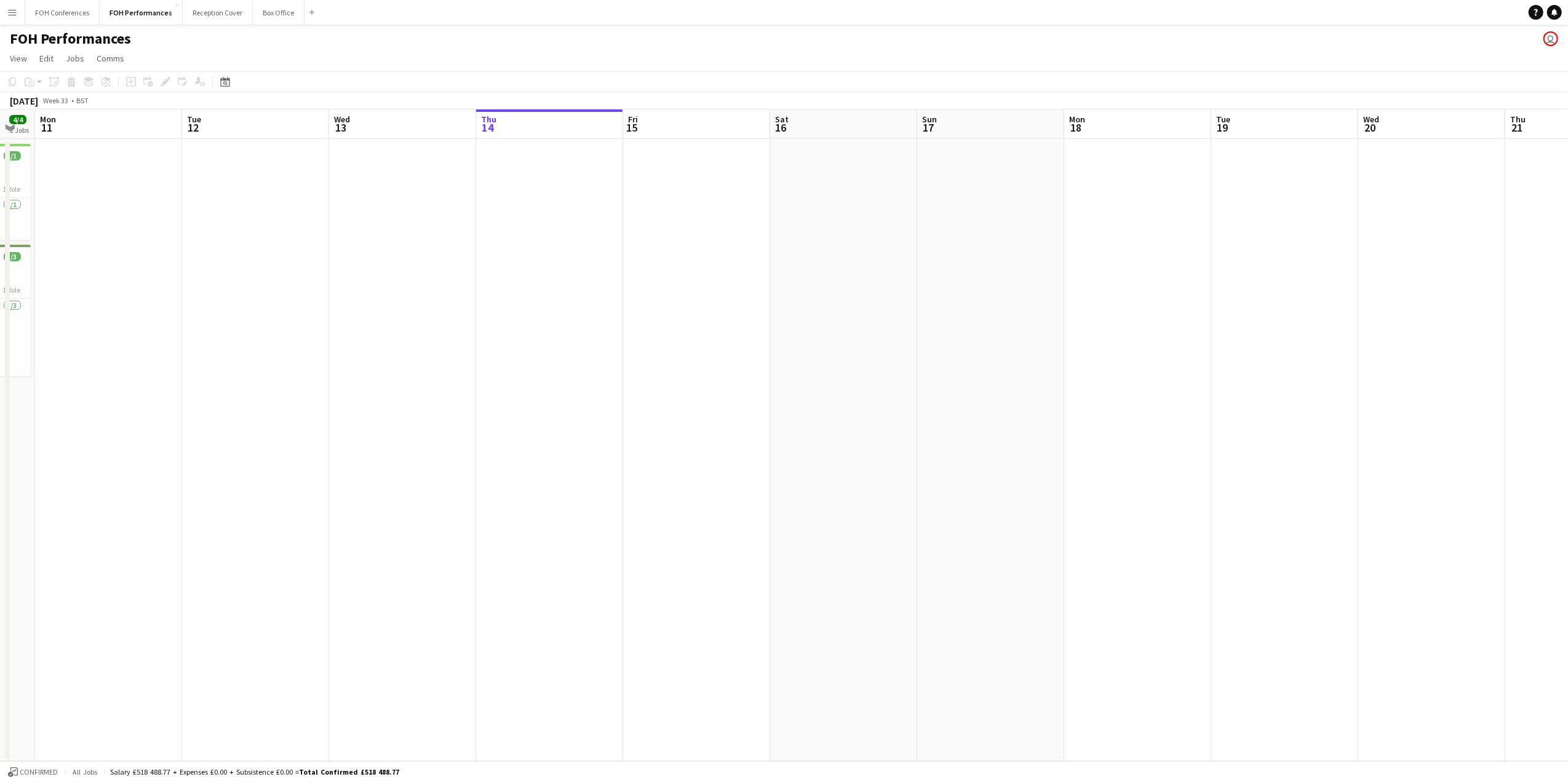
scroll to position [0, 464]
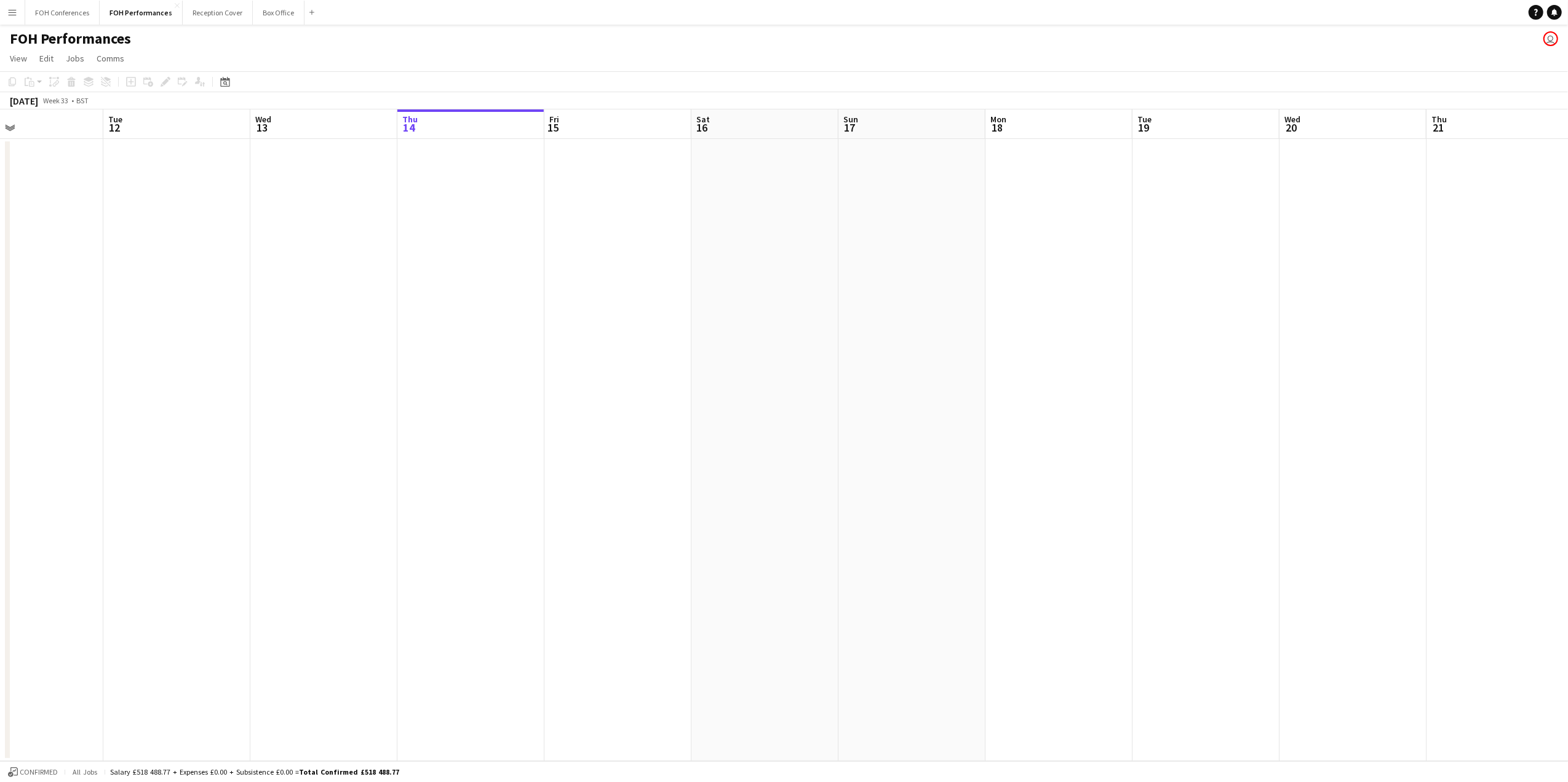
drag, startPoint x: 910, startPoint y: 129, endPoint x: 175, endPoint y: 134, distance: 735.0
click at [308, 139] on app-calendar-viewport "Fri 8 7/7 4 Jobs Sat 9 4/4 2 Jobs Sun 10 4/4 2 Jobs Mon 11 Tue 12 Wed 13 Thu 14…" at bounding box center [784, 436] width 1568 height 652
drag, startPoint x: 180, startPoint y: 134, endPoint x: 1504, endPoint y: 80, distance: 1325.1
click at [1507, 84] on app-calendar "Copy Paste Paste Ctrl+V Paste with crew Ctrl+Shift+V Paste linked Job [GEOGRAPH…" at bounding box center [784, 416] width 1568 height 690
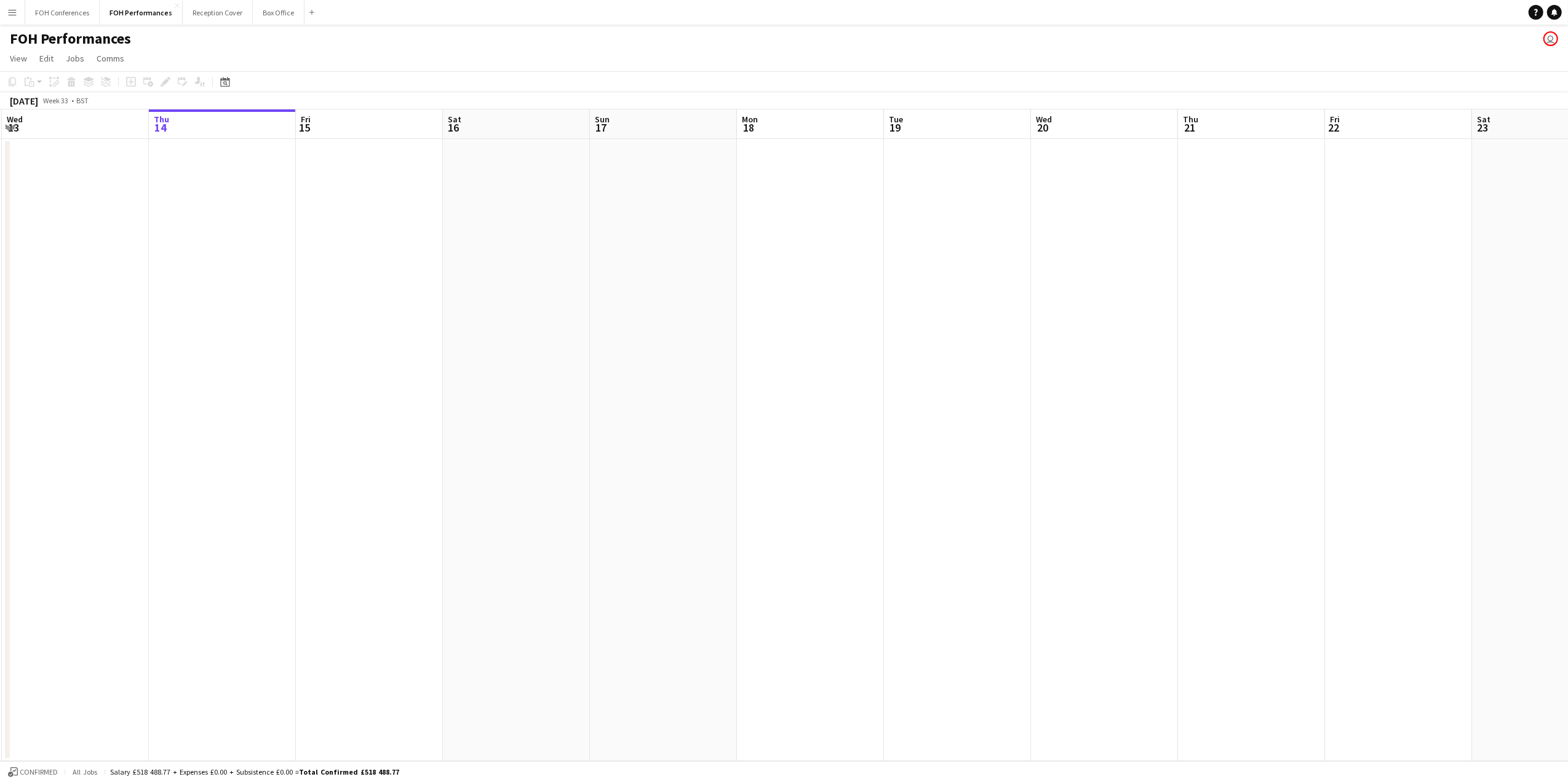
scroll to position [0, 308]
drag, startPoint x: 92, startPoint y: 136, endPoint x: 1060, endPoint y: 108, distance: 968.4
click at [1060, 108] on app-calendar "Copy Paste Paste Ctrl+V Paste with crew Ctrl+Shift+V Paste linked Job [GEOGRAPH…" at bounding box center [784, 416] width 1568 height 690
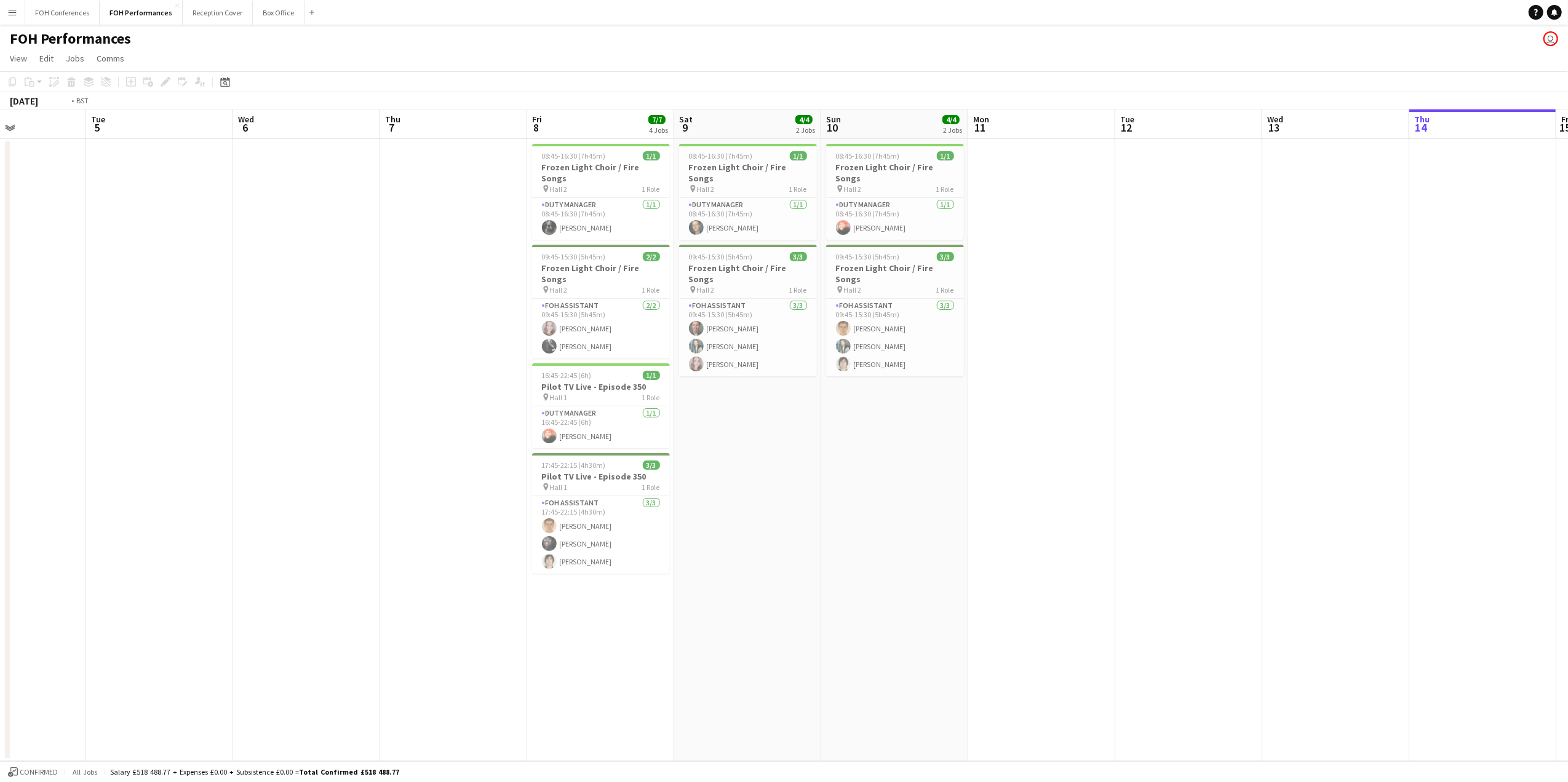
scroll to position [0, 279]
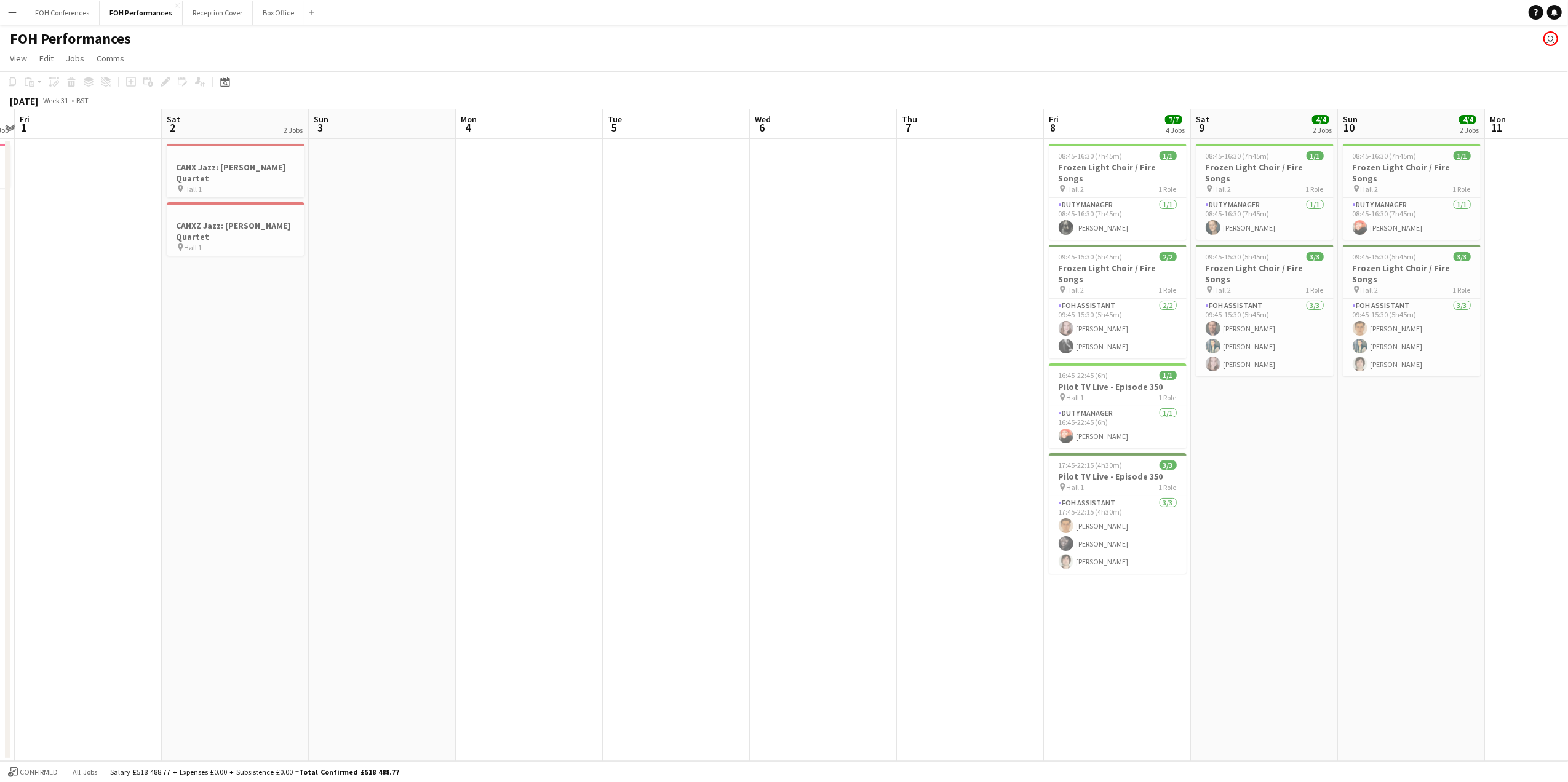
drag, startPoint x: 67, startPoint y: 124, endPoint x: 1571, endPoint y: 203, distance: 1506.1
click at [1568, 203] on html "Menu Boards Boards Boards All jobs Status Workforce Workforce My Workforce Recr…" at bounding box center [784, 391] width 1568 height 782
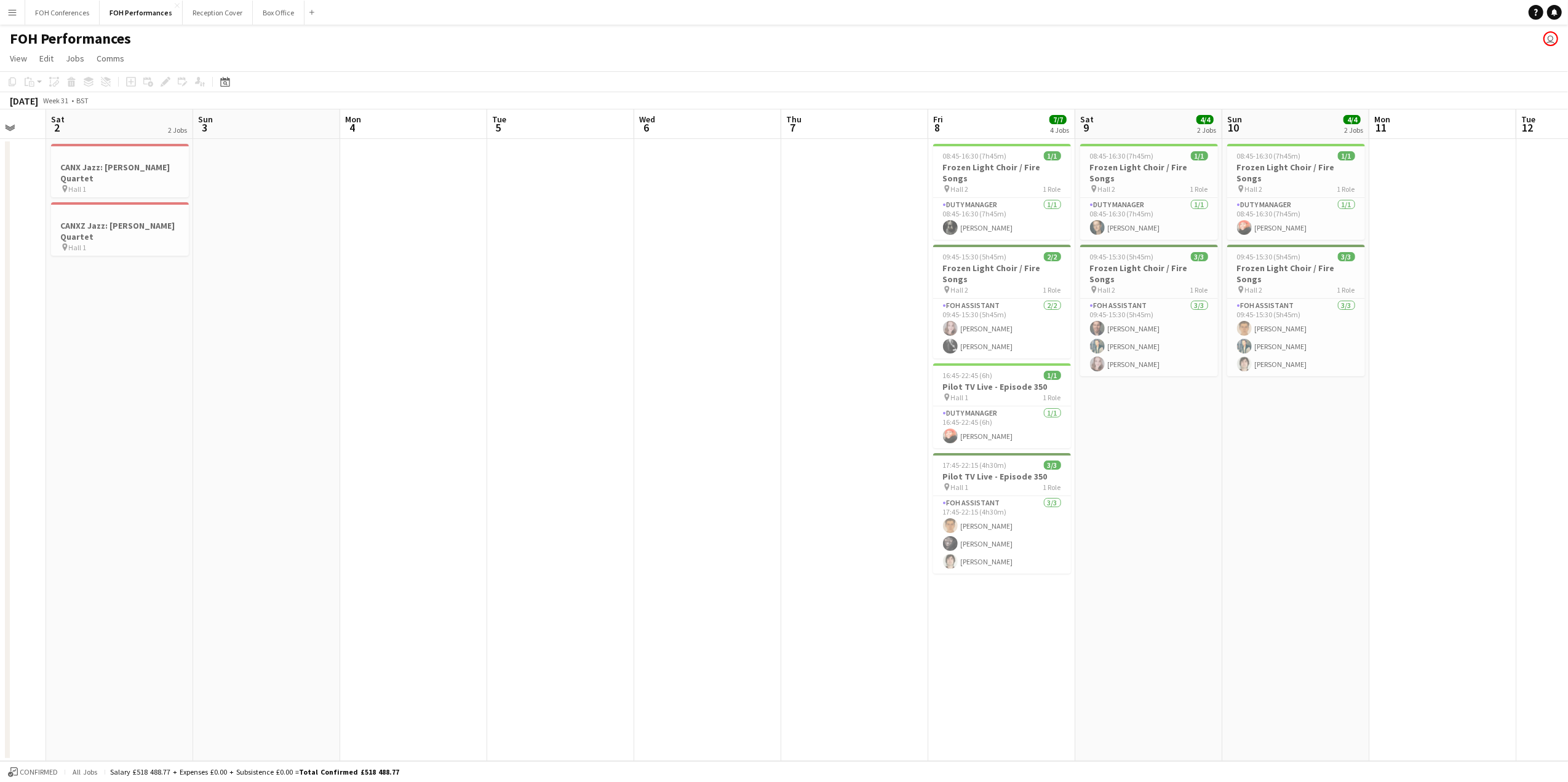
scroll to position [0, 486]
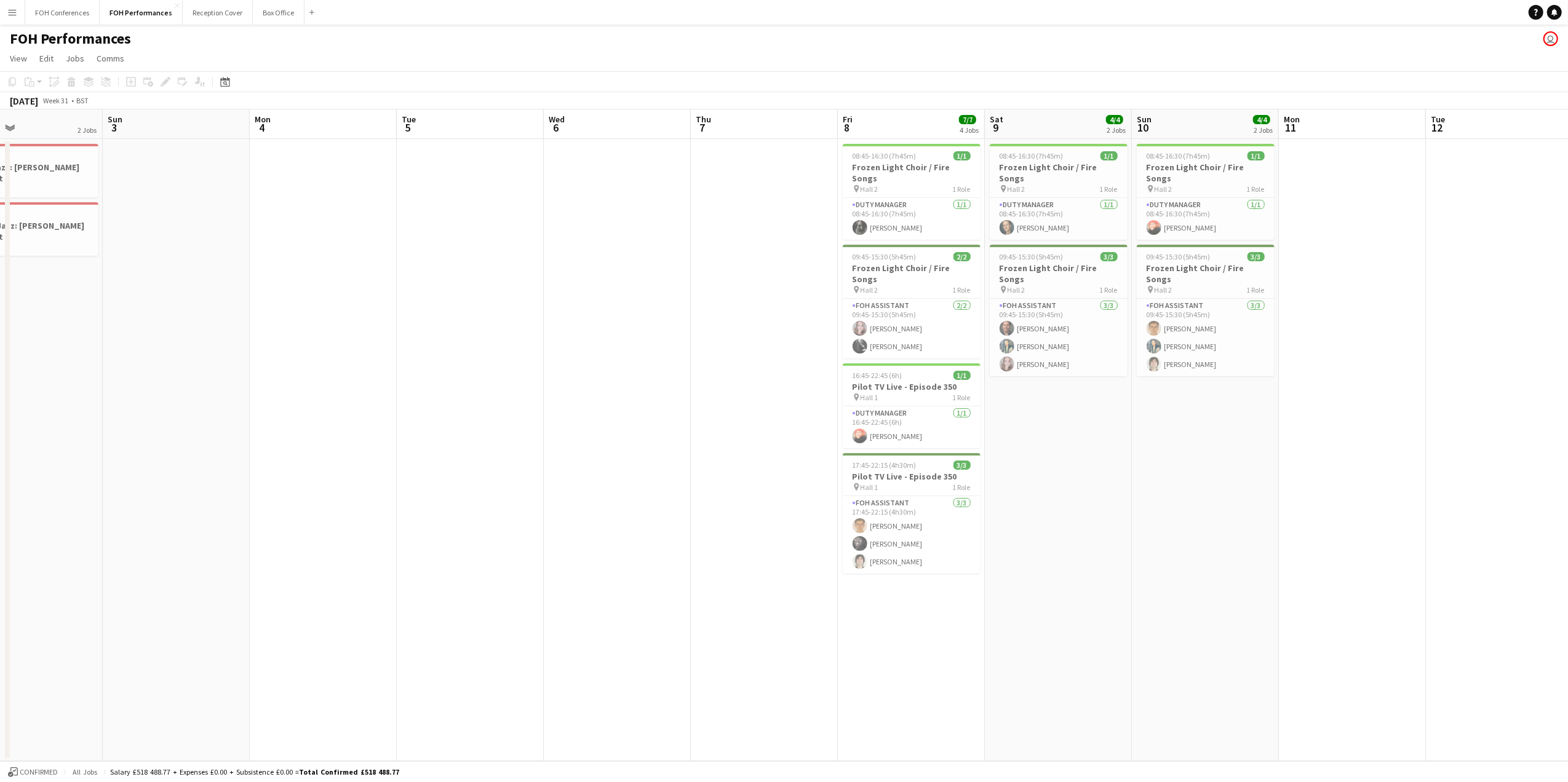
drag, startPoint x: 283, startPoint y: 128, endPoint x: -90, endPoint y: 143, distance: 373.3
click at [0, 143] on html "Menu Boards Boards Boards All jobs Status Workforce Workforce My Workforce Recr…" at bounding box center [784, 391] width 1568 height 782
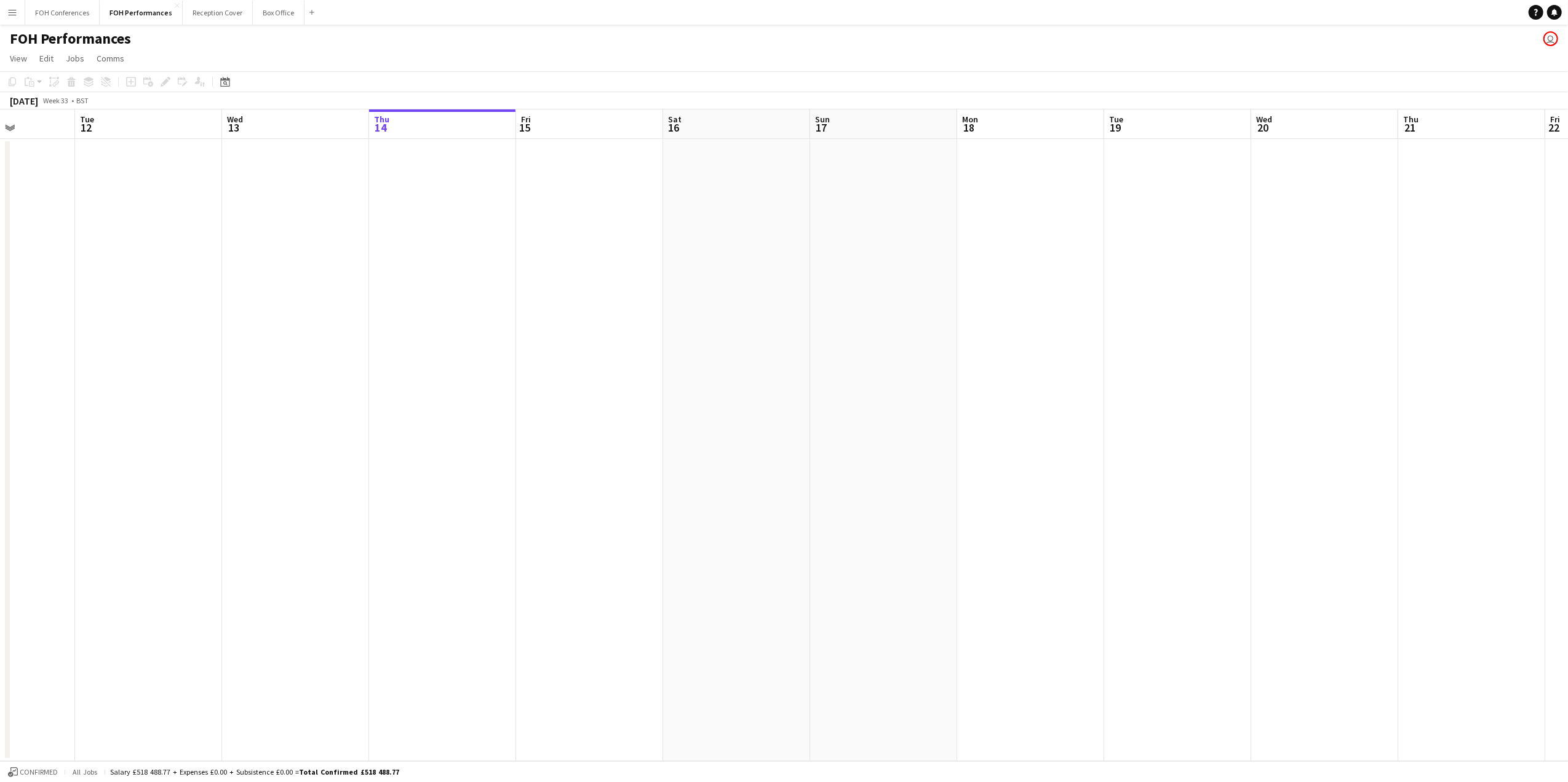
drag, startPoint x: 1381, startPoint y: 122, endPoint x: -12, endPoint y: 244, distance: 1398.3
click at [0, 244] on html "Menu Boards Boards Boards All jobs Status Workforce Workforce My Workforce Recr…" at bounding box center [784, 391] width 1568 height 782
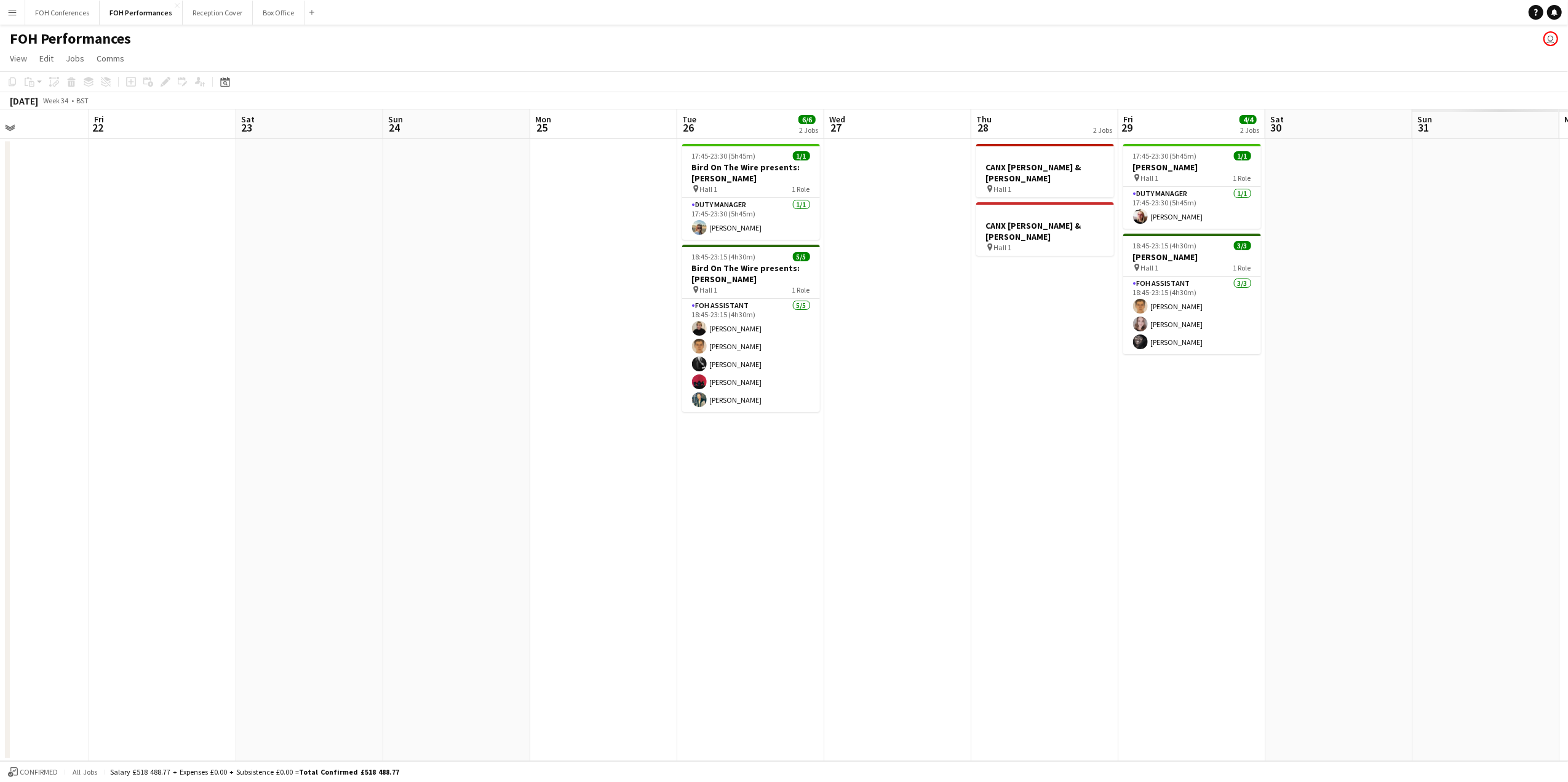
drag, startPoint x: 1248, startPoint y: 134, endPoint x: 58, endPoint y: 163, distance: 1190.4
click at [62, 163] on app-calendar-viewport "Sun 17 Mon 18 Tue 19 Wed 20 Thu 21 Fri 22 Sat 23 Sun 24 Mon 25 Tue 26 6/6 2 Job…" at bounding box center [784, 436] width 1568 height 652
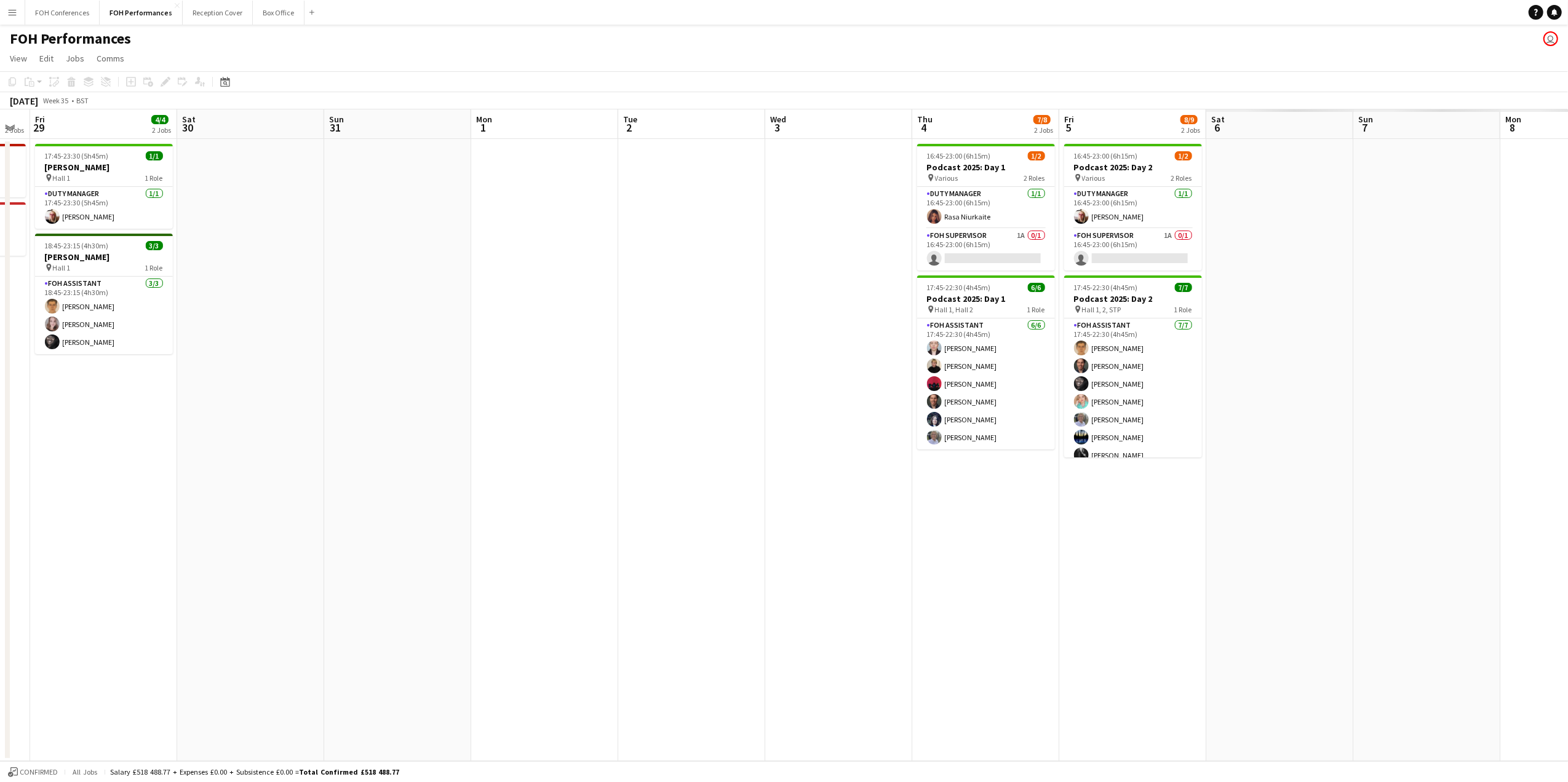
scroll to position [0, 456]
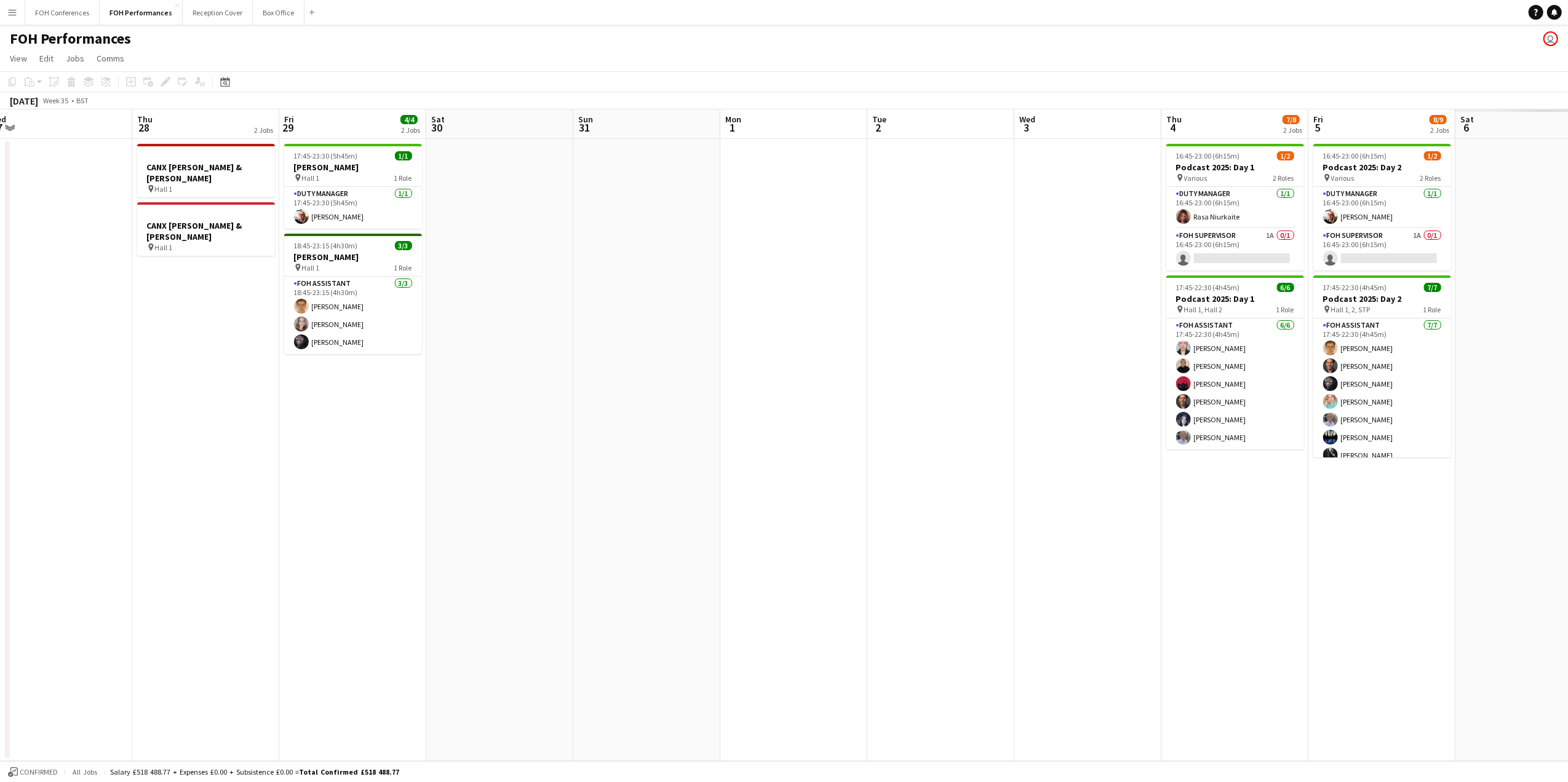
drag, startPoint x: 1283, startPoint y: 131, endPoint x: 227, endPoint y: 173, distance: 1056.8
click at [227, 173] on app-calendar-viewport "Sun 24 Mon 25 Tue 26 6/6 2 Jobs Wed 27 Thu 28 2 Jobs Fri 29 4/4 2 Jobs Sat 30 S…" at bounding box center [784, 436] width 1568 height 652
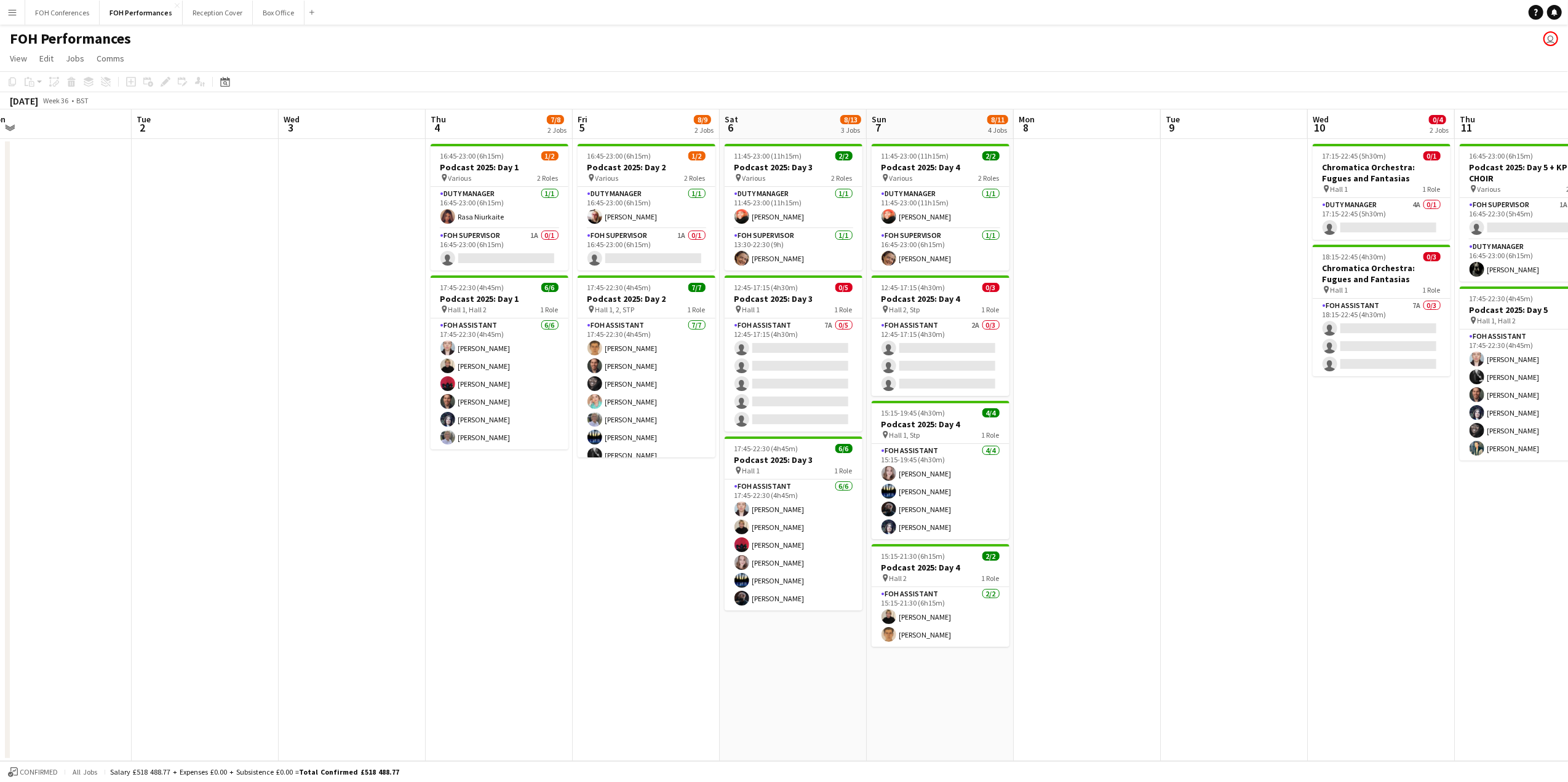
drag, startPoint x: 1230, startPoint y: 124, endPoint x: 493, endPoint y: 176, distance: 738.8
click at [493, 176] on app-calendar-viewport "Fri 29 4/4 2 Jobs Sat 30 Sun 31 Mon 1 Tue 2 Wed 3 Thu 4 7/8 2 Jobs Fri 5 8/9 2 …" at bounding box center [784, 436] width 1568 height 652
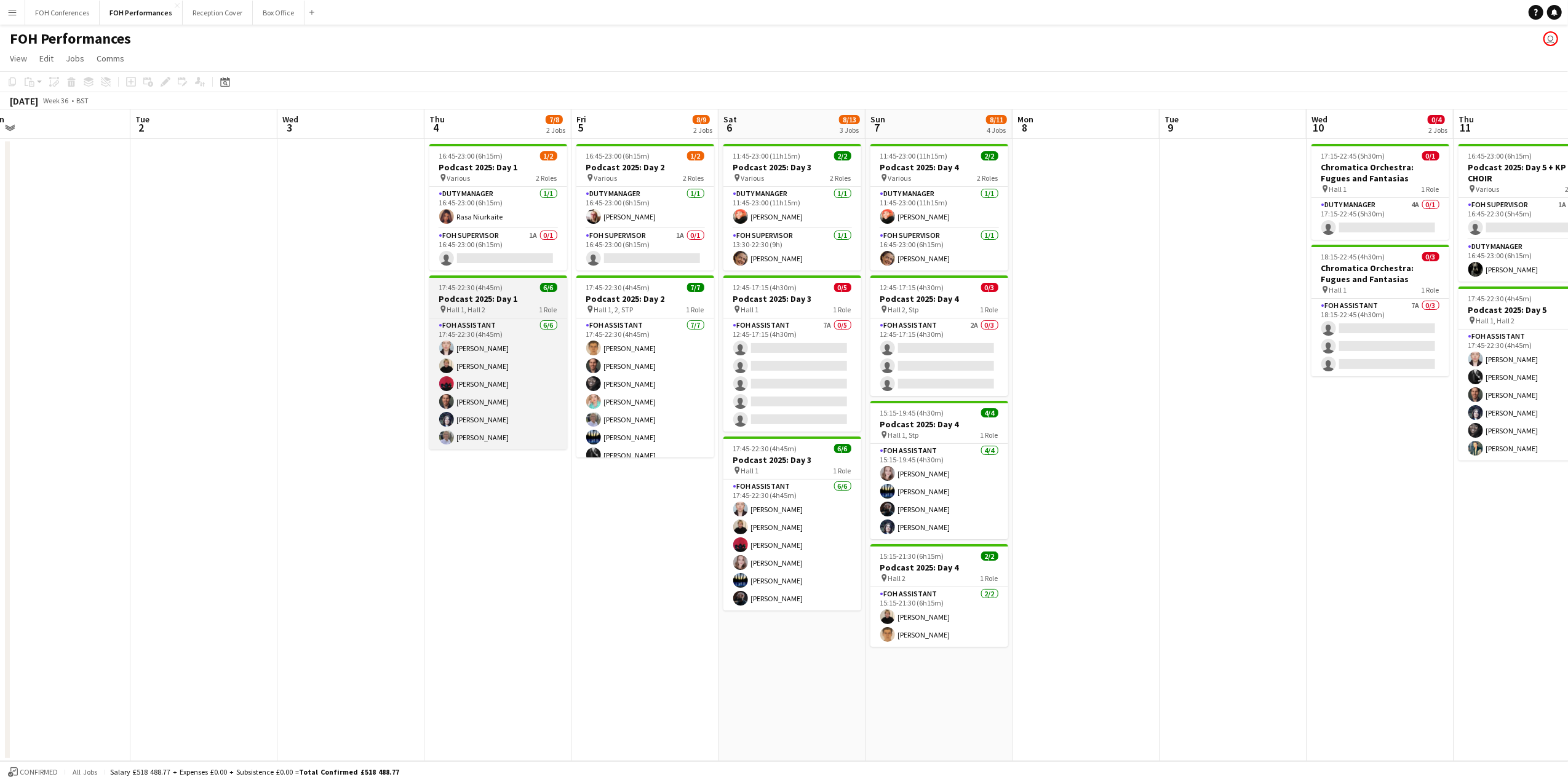
click at [480, 300] on h3 "Podcast 2025: Day 1" at bounding box center [498, 299] width 138 height 11
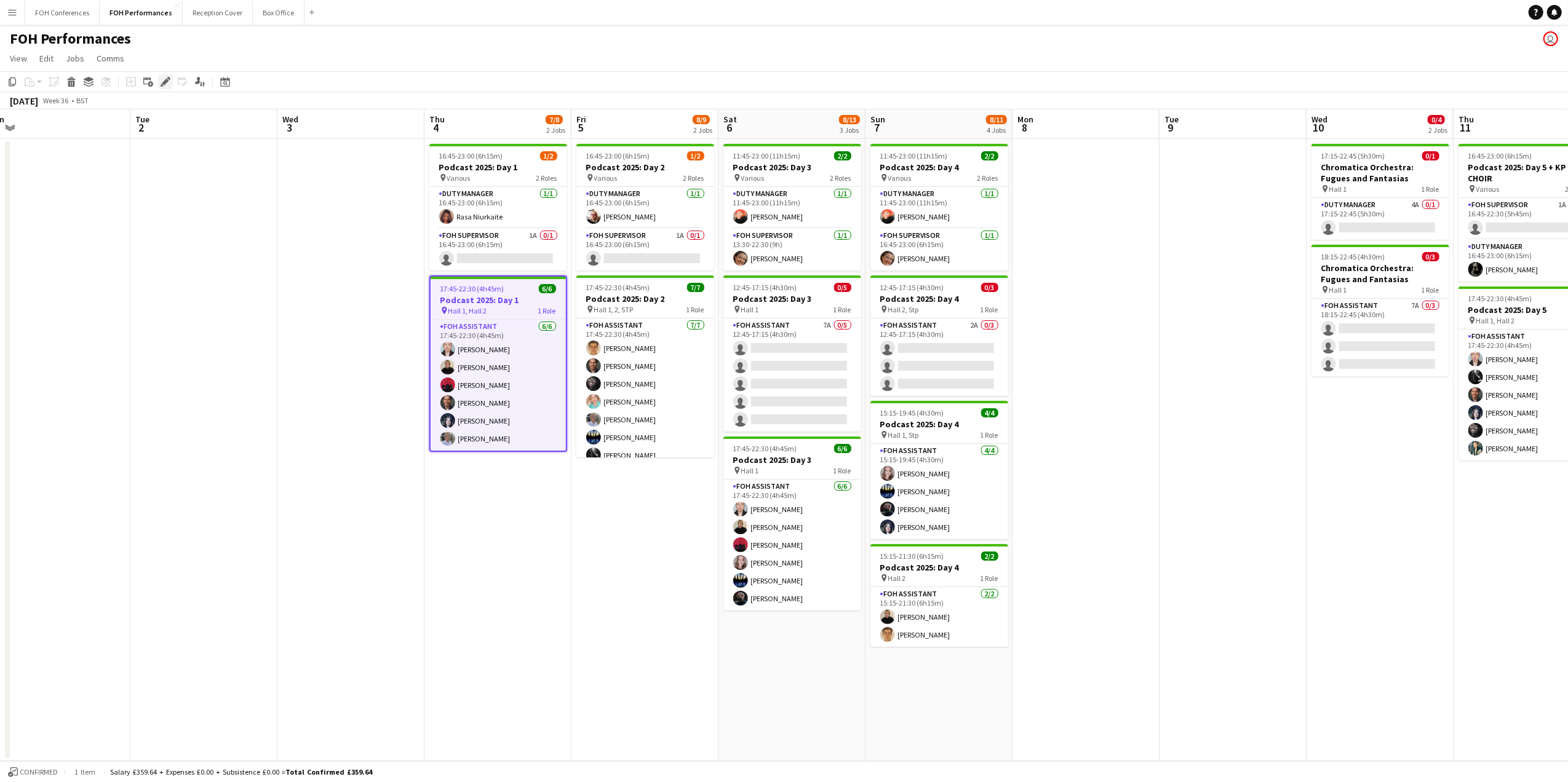
click at [164, 77] on icon "Edit" at bounding box center [165, 81] width 10 height 10
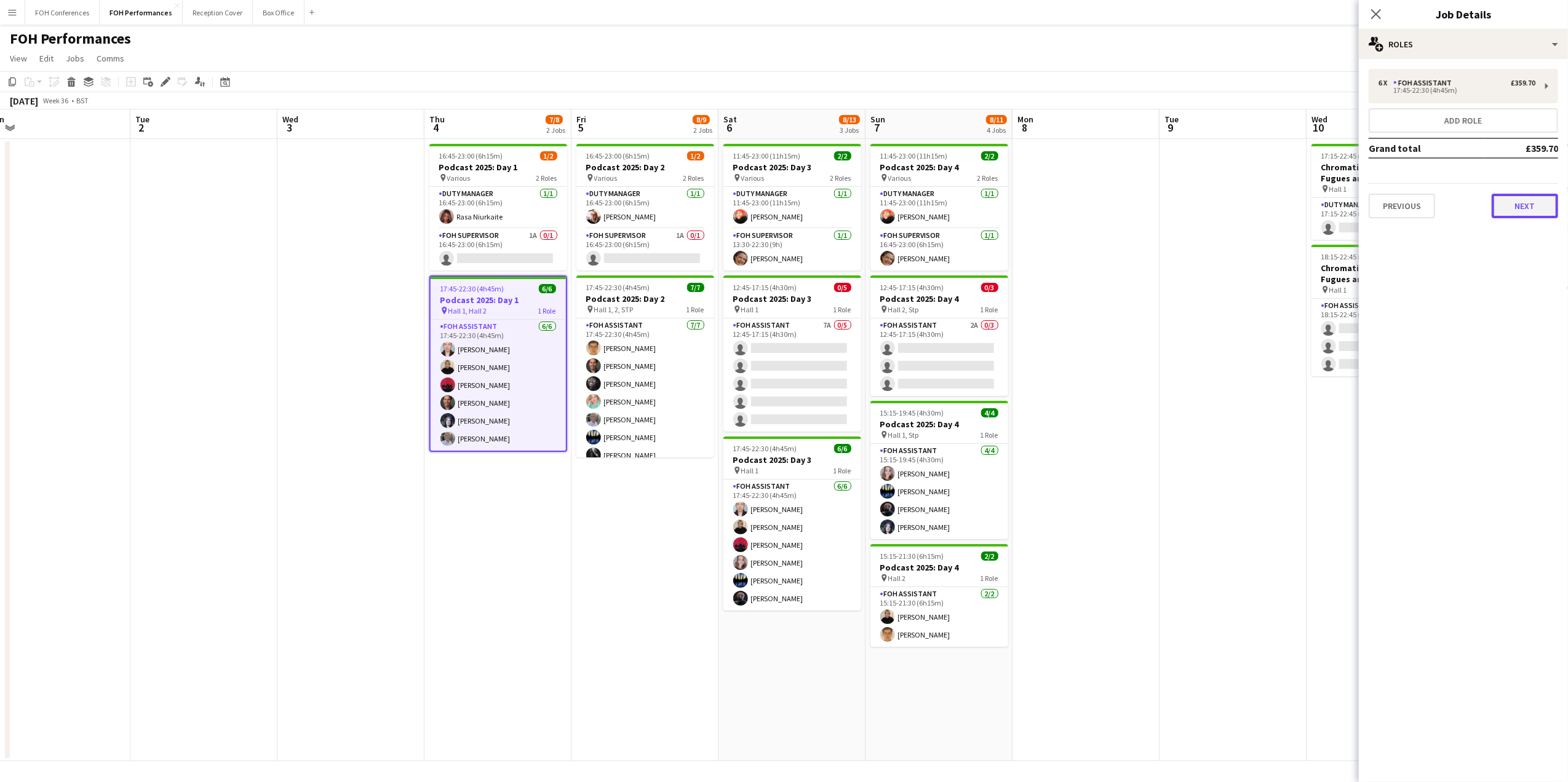
click at [1521, 199] on button "Next" at bounding box center [1525, 206] width 66 height 25
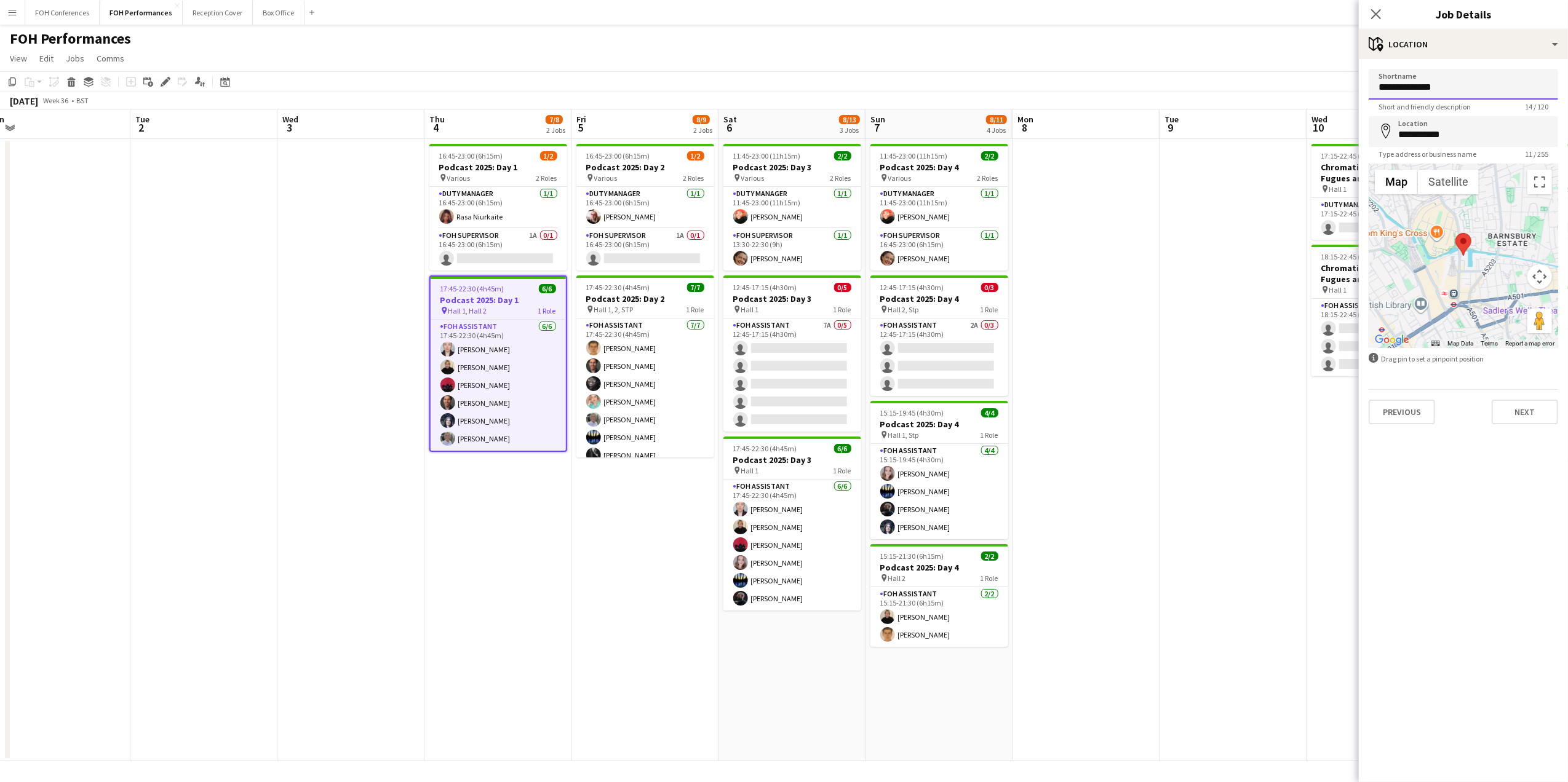
click at [1468, 84] on input "**********" at bounding box center [1463, 84] width 190 height 31
type input "**********"
click at [1278, 27] on div "FOH Performances user" at bounding box center [784, 36] width 1568 height 23
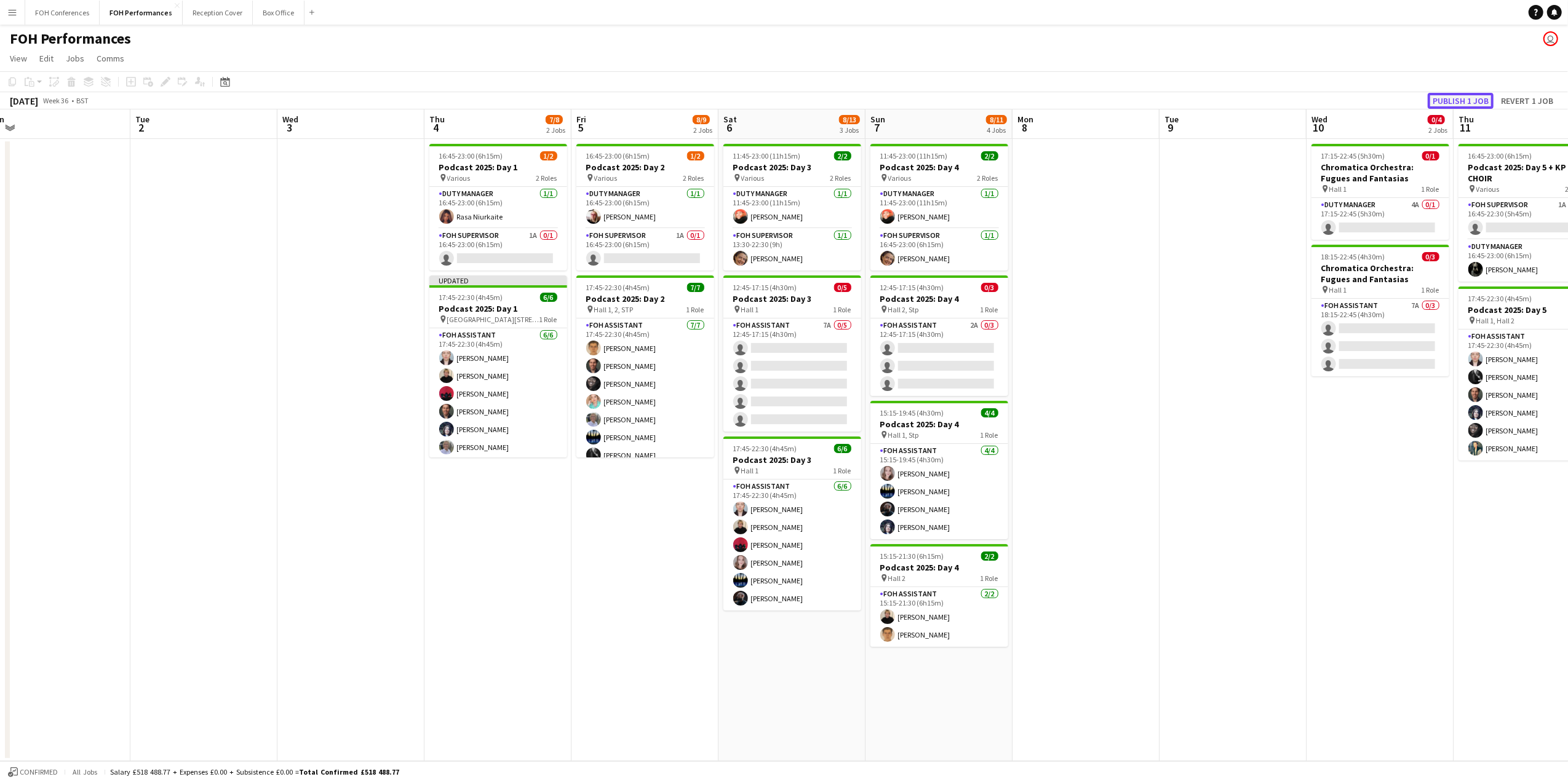
click at [1468, 101] on button "Publish 1 job" at bounding box center [1461, 101] width 66 height 16
click at [499, 260] on app-card-role "FOH Supervisor 1A 0/1 16:45-23:00 (6h15m) single-neutral-actions" at bounding box center [498, 249] width 138 height 42
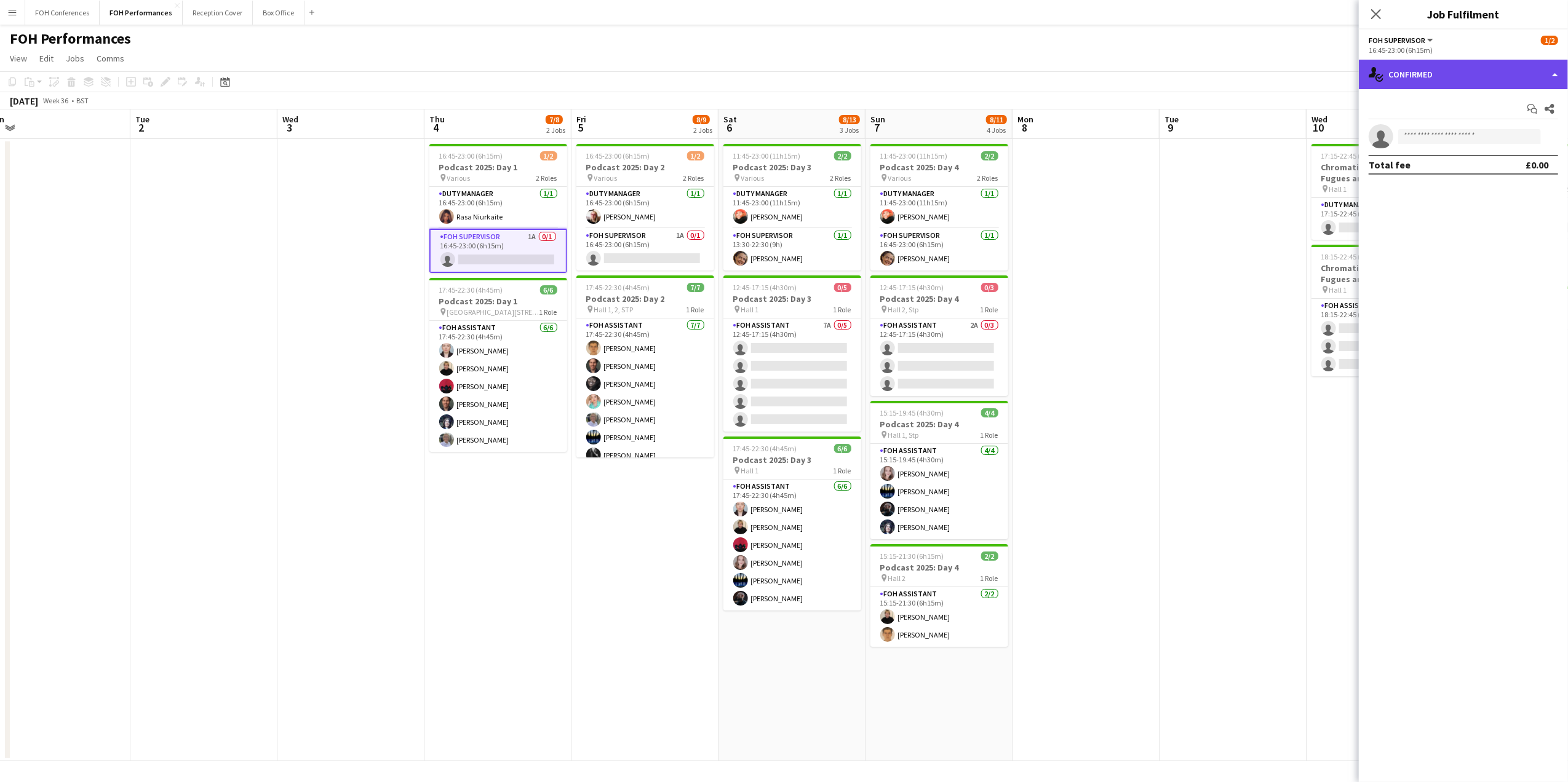
click at [1413, 66] on div "single-neutral-actions-check-2 Confirmed" at bounding box center [1463, 74] width 209 height 29
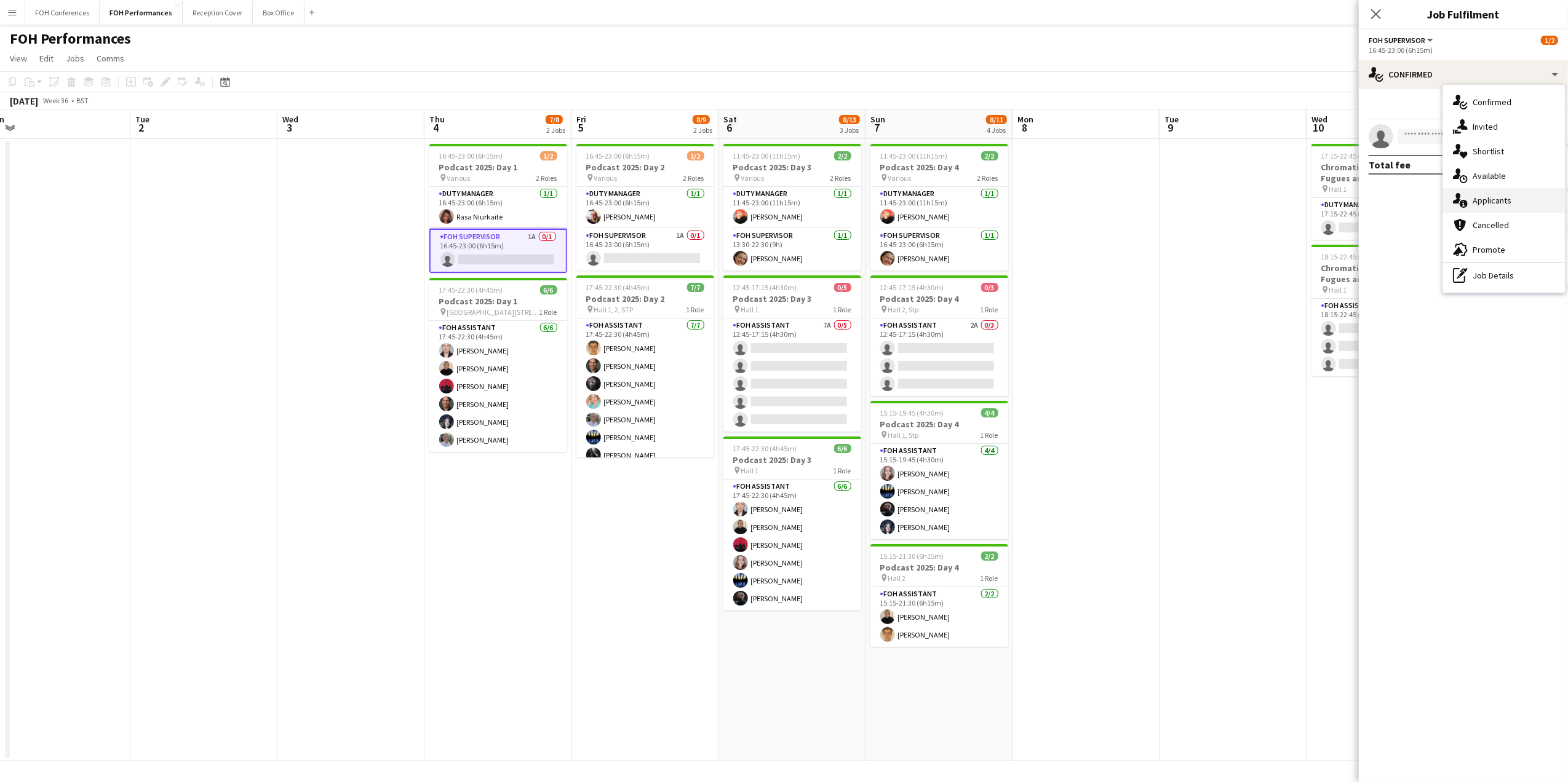
click at [1523, 202] on div "single-neutral-actions-information Applicants" at bounding box center [1504, 201] width 122 height 25
click at [1231, 63] on app-page-menu "View Day view expanded Day view collapsed Month view Date picker Jump to [DATE]…" at bounding box center [784, 60] width 1568 height 23
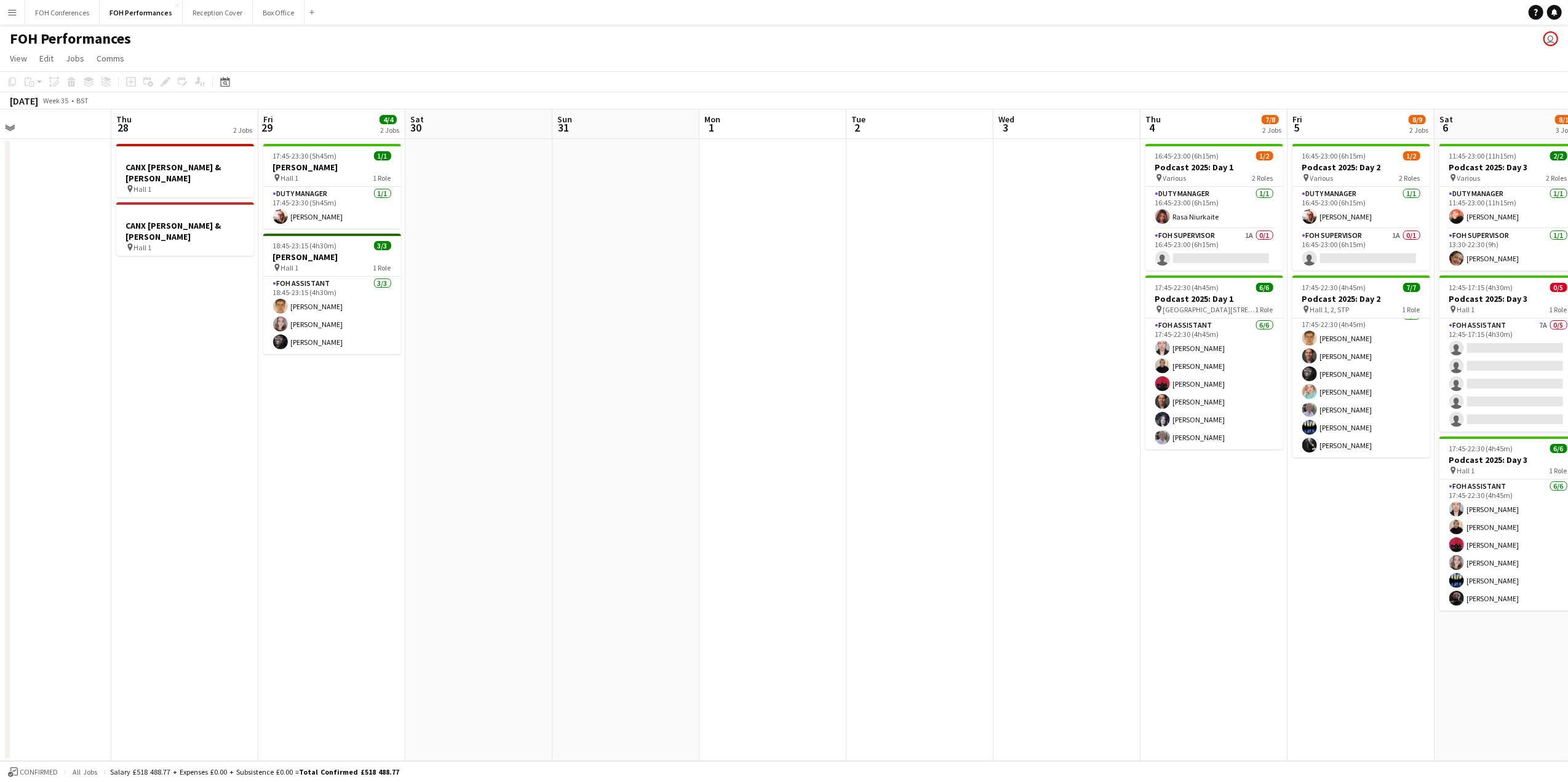
scroll to position [0, 341]
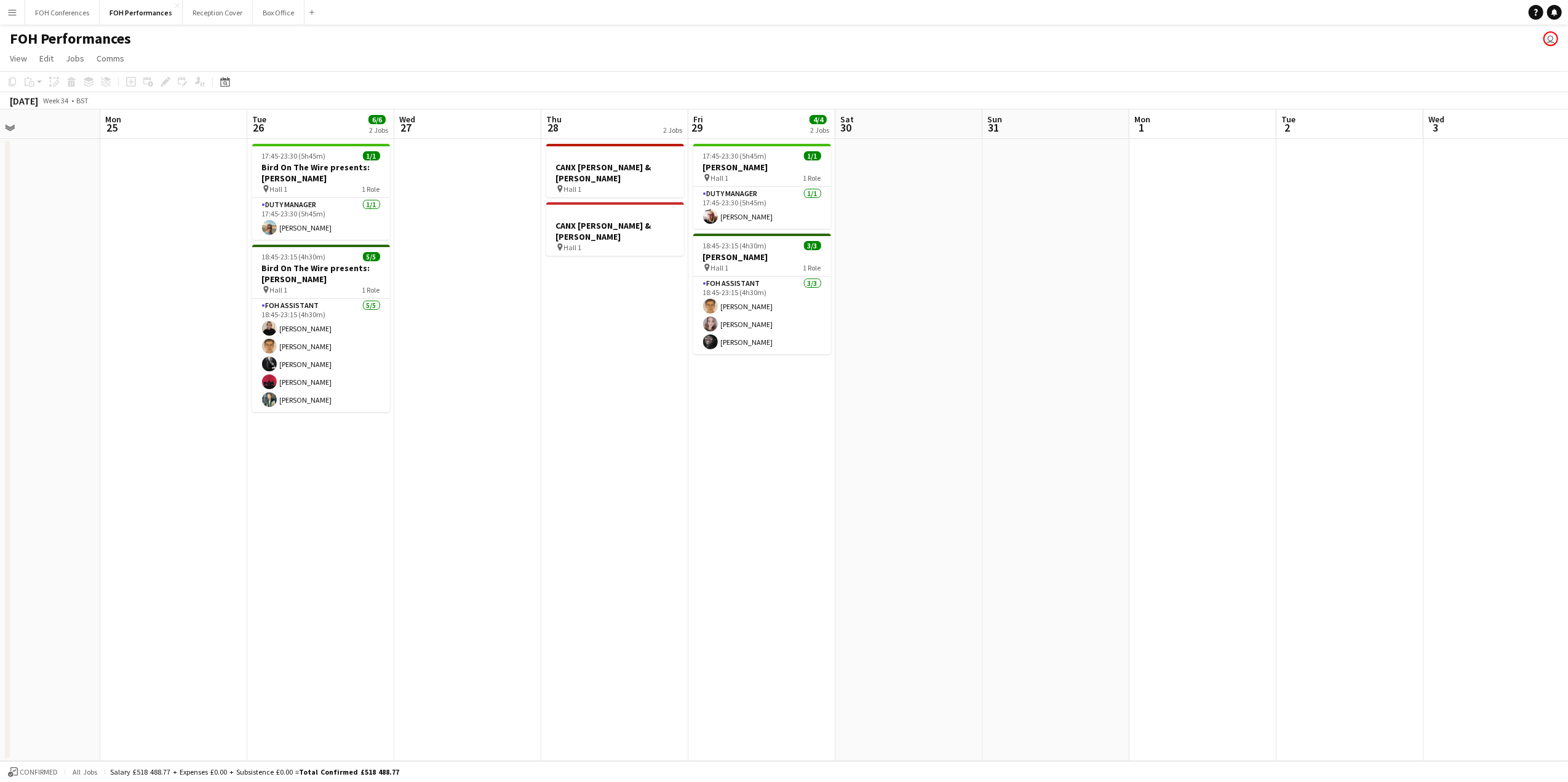
drag, startPoint x: 171, startPoint y: 139, endPoint x: 1317, endPoint y: 157, distance: 1146.1
click at [1317, 157] on app-calendar-viewport "Fri 22 Sat 23 Sun 24 Mon 25 Tue 26 6/6 2 Jobs Wed 27 Thu 28 2 Jobs Fri 29 4/4 2…" at bounding box center [784, 436] width 1568 height 652
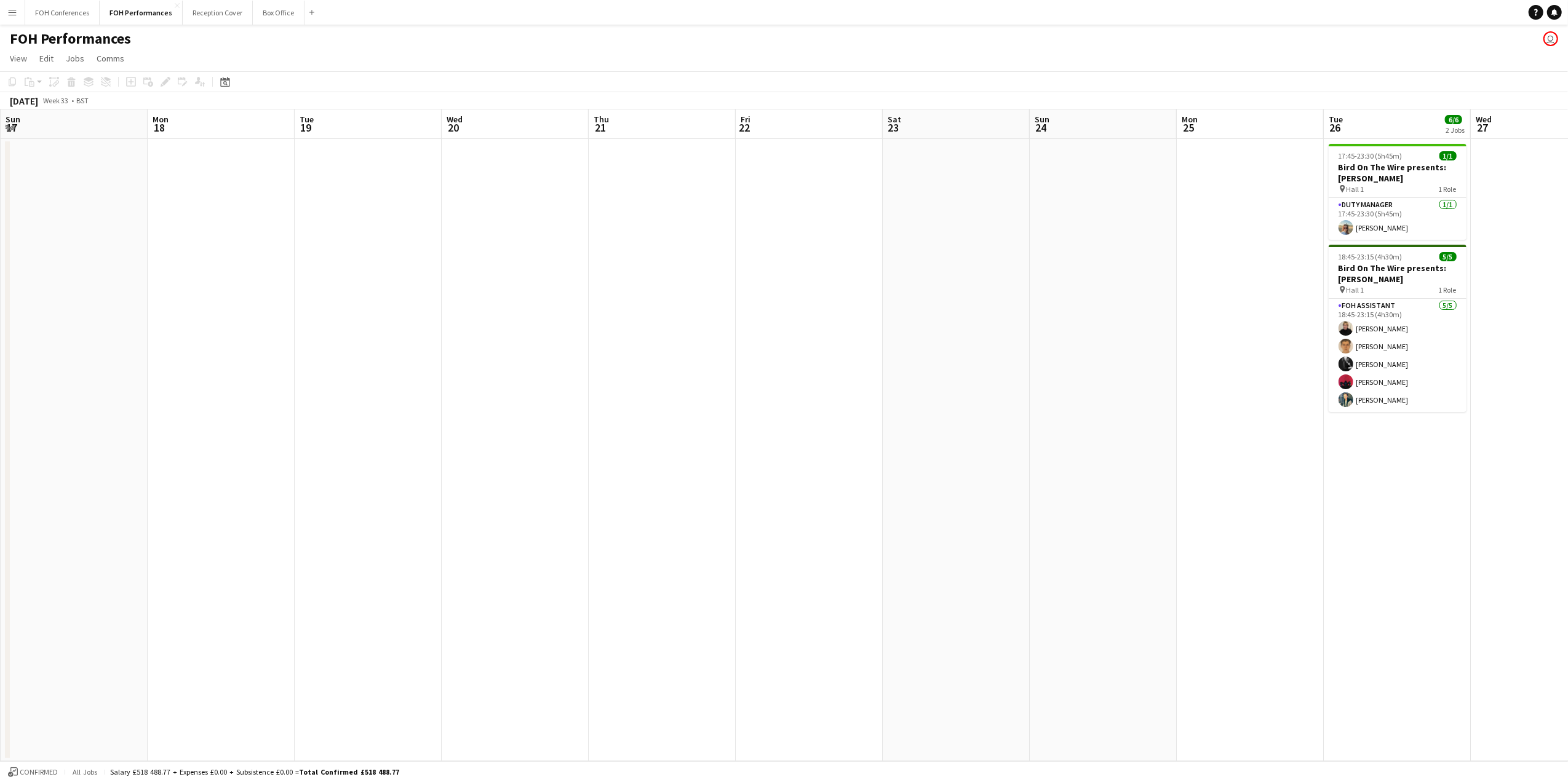
scroll to position [0, 278]
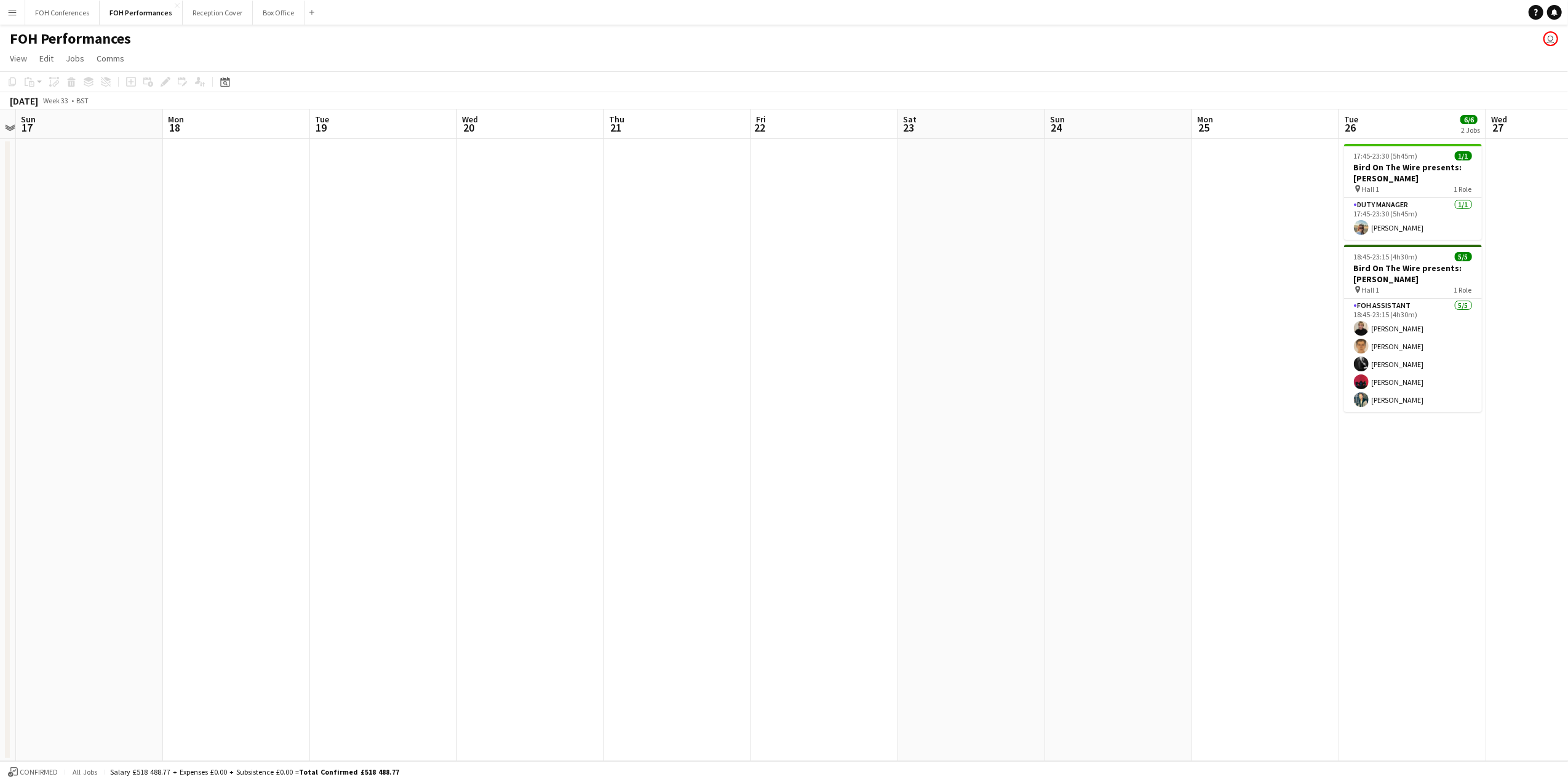
drag, startPoint x: 475, startPoint y: 138, endPoint x: 1568, endPoint y: 213, distance: 1095.6
click at [1568, 213] on app-calendar-viewport "Fri 15 Sat 16 Sun 17 Mon 18 Tue 19 Wed 20 Thu 21 Fri 22 Sat 23 Sun 24 Mon 25 Tu…" at bounding box center [784, 436] width 1568 height 652
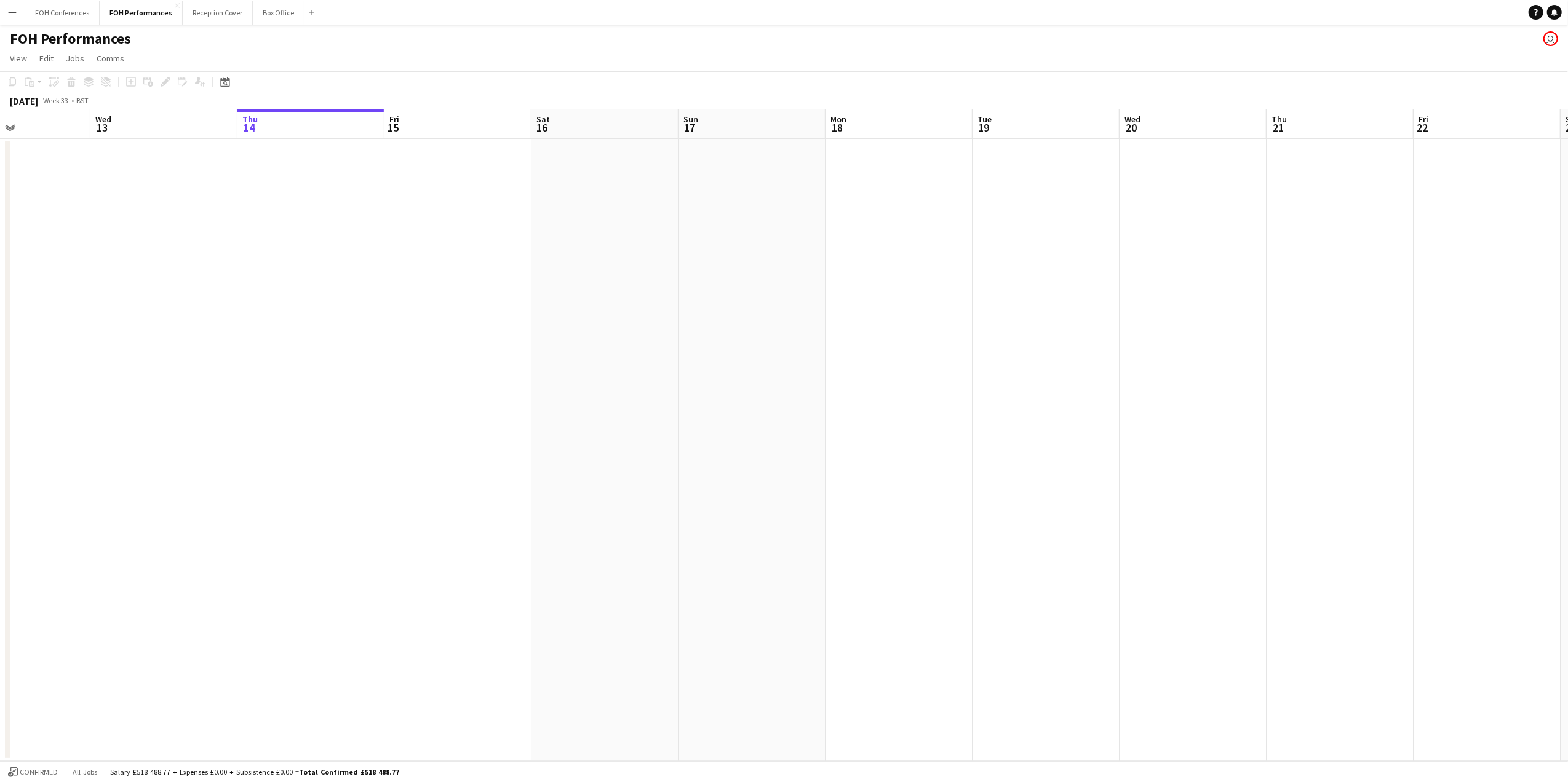
drag, startPoint x: 116, startPoint y: 139, endPoint x: 777, endPoint y: 158, distance: 661.3
click at [808, 172] on app-calendar-viewport "Sun 10 4/4 2 Jobs Mon 11 Tue 12 Wed 13 Thu 14 Fri 15 Sat 16 Sun 17 Mon 18 Tue 1…" at bounding box center [784, 436] width 1568 height 652
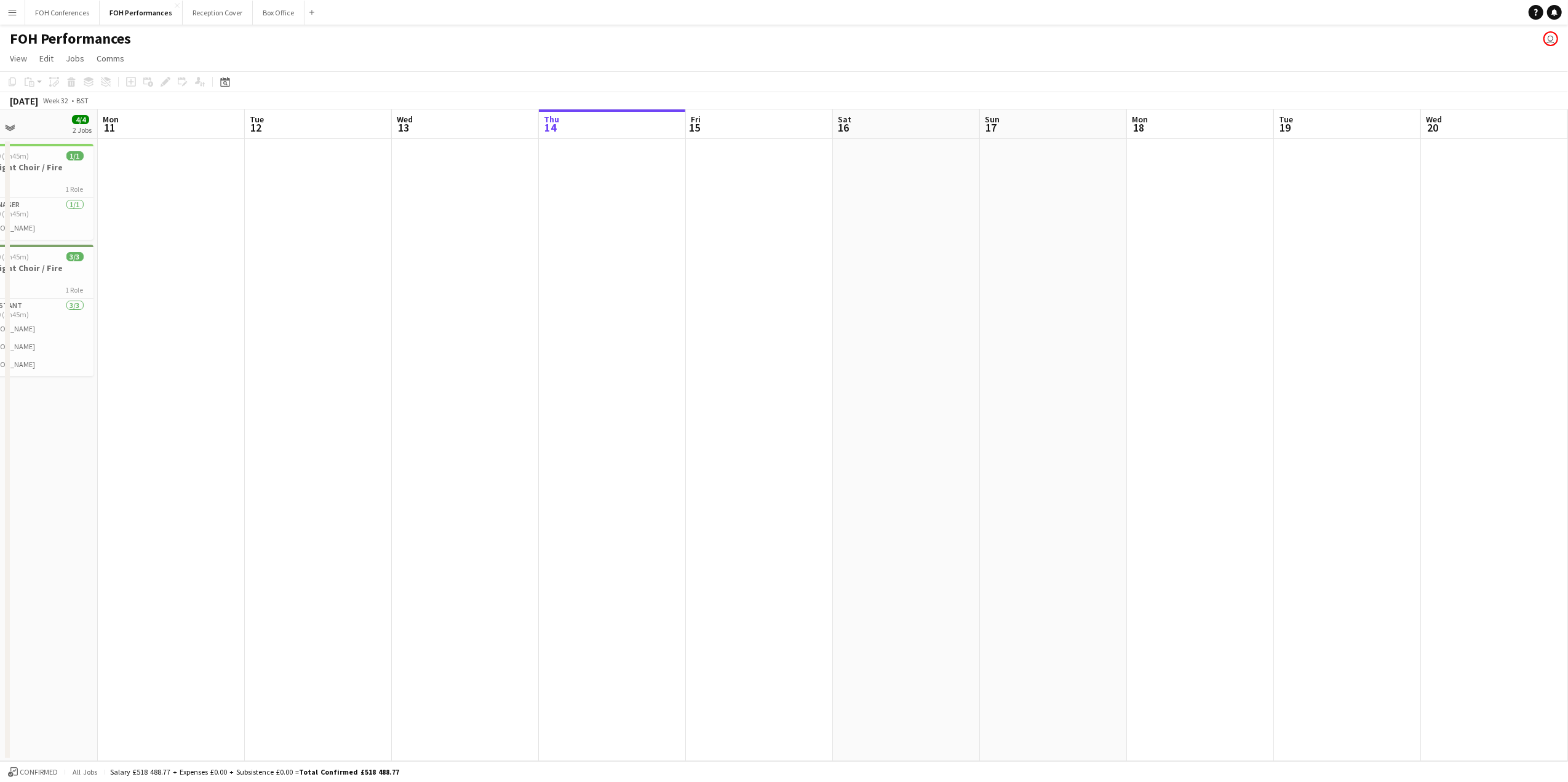
scroll to position [0, 499]
drag, startPoint x: 216, startPoint y: 136, endPoint x: 479, endPoint y: 212, distance: 273.8
click at [479, 212] on app-calendar-viewport "Thu 7 Fri 8 7/7 4 Jobs Sat 9 4/4 2 Jobs Sun 10 4/4 2 Jobs Mon 11 Tue 12 Wed 13 …" at bounding box center [784, 436] width 1568 height 652
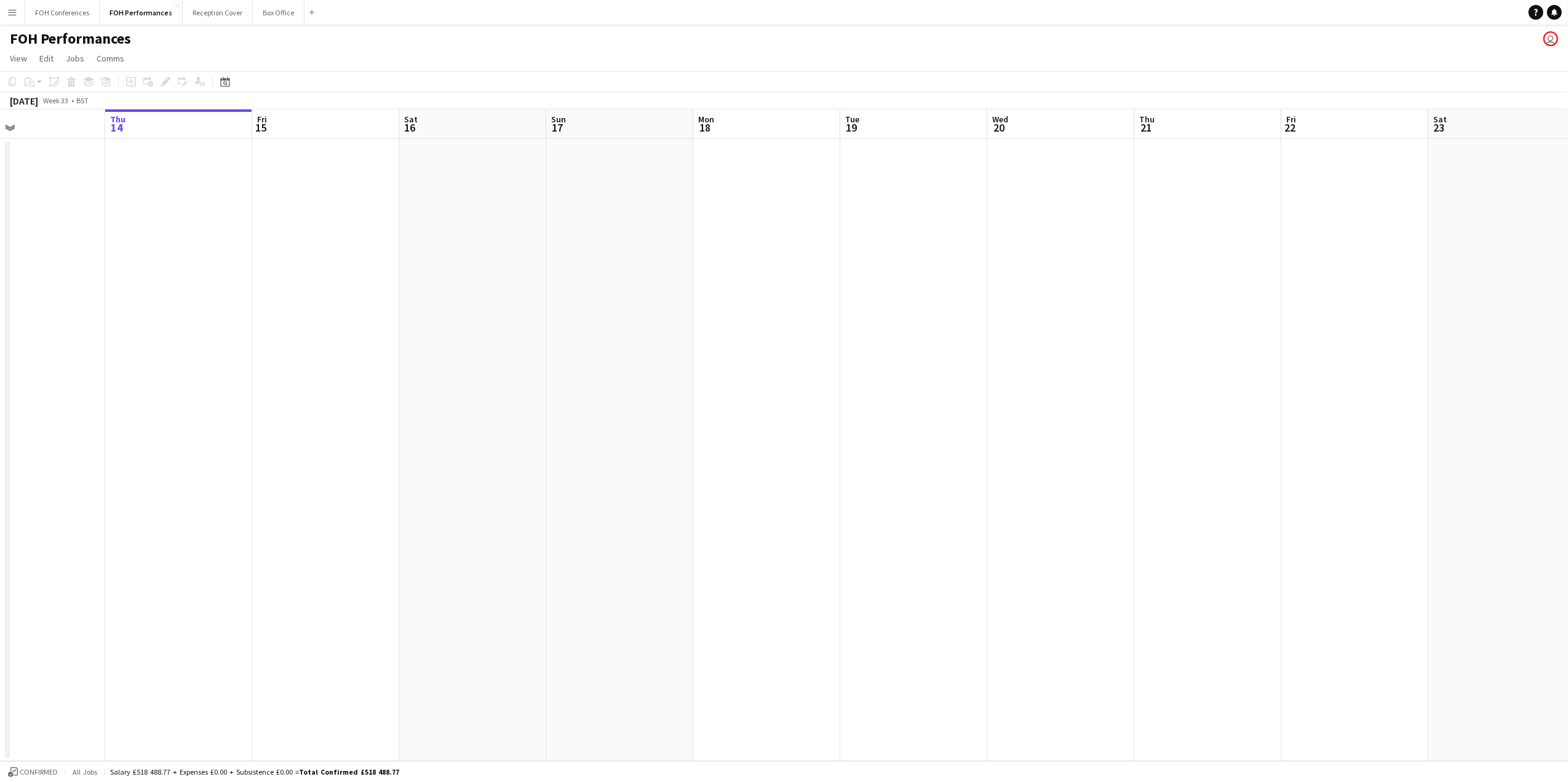
scroll to position [0, 331]
drag, startPoint x: 613, startPoint y: 122, endPoint x: 193, endPoint y: 118, distance: 420.0
click at [193, 118] on app-calendar-viewport "Mon 11 Tue 12 Wed 13 Thu 14 Fri 15 Sat 16 Sun 17 Mon 18 Tue 19 Wed 20 Thu 21 Fr…" at bounding box center [784, 436] width 1568 height 652
drag, startPoint x: 197, startPoint y: 122, endPoint x: 69, endPoint y: 133, distance: 128.5
click at [67, 133] on app-calendar-viewport "Mon 11 Tue 12 Wed 13 Thu 14 Fri 15 Sat 16 Sun 17 Mon 18 Tue 19 Wed 20 Thu 21 Fr…" at bounding box center [784, 436] width 1568 height 652
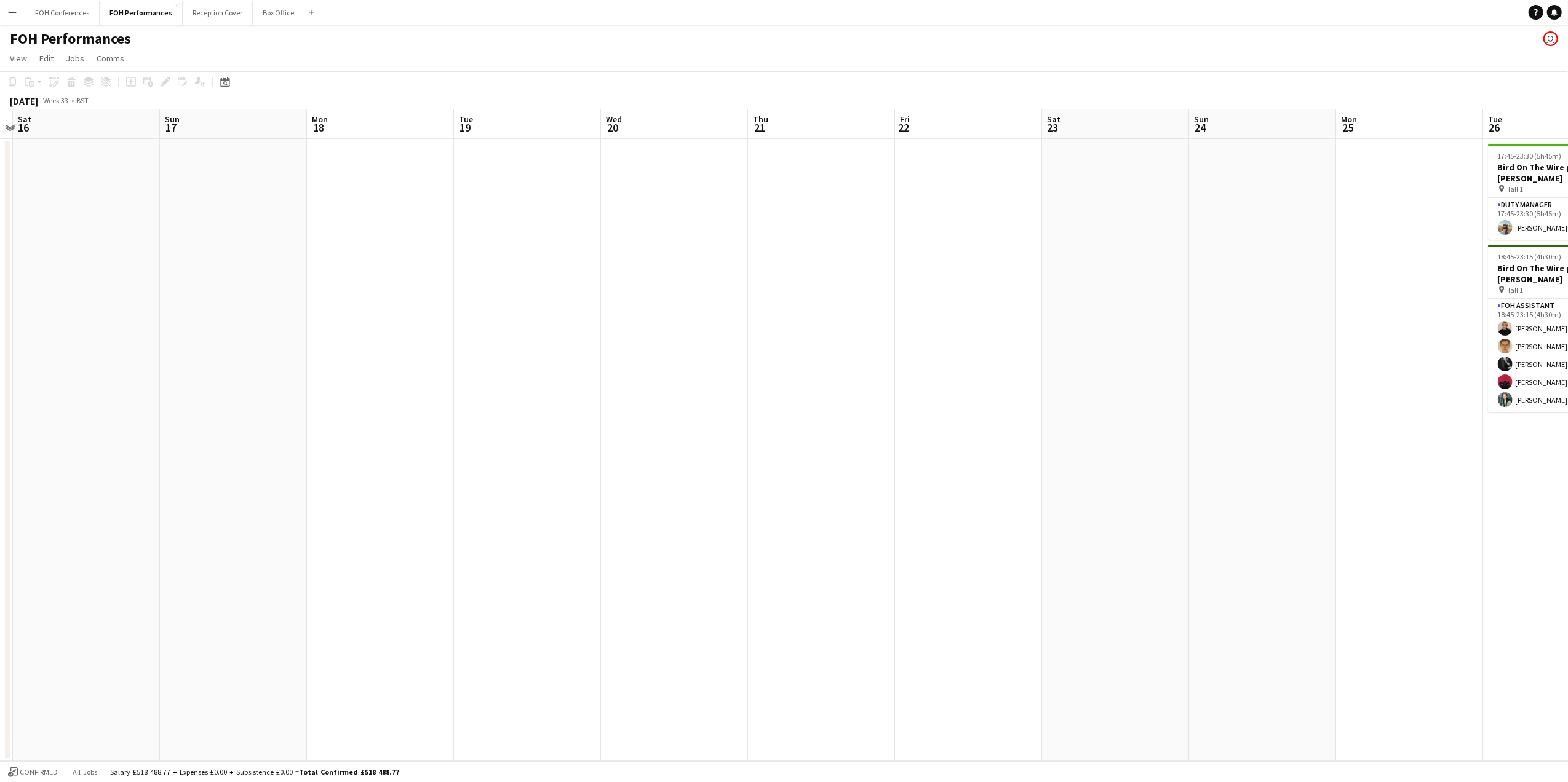
scroll to position [0, 433]
drag, startPoint x: 399, startPoint y: 124, endPoint x: 134, endPoint y: 148, distance: 266.1
click at [134, 148] on app-calendar-viewport "Wed 13 Thu 14 Fri 15 Sat 16 Sun 17 Mon 18 Tue 19 Wed 20 Thu 21 Fri 22 Sat 23 Su…" at bounding box center [784, 436] width 1568 height 652
click at [76, 8] on button "FOH Conferences Close" at bounding box center [62, 12] width 75 height 24
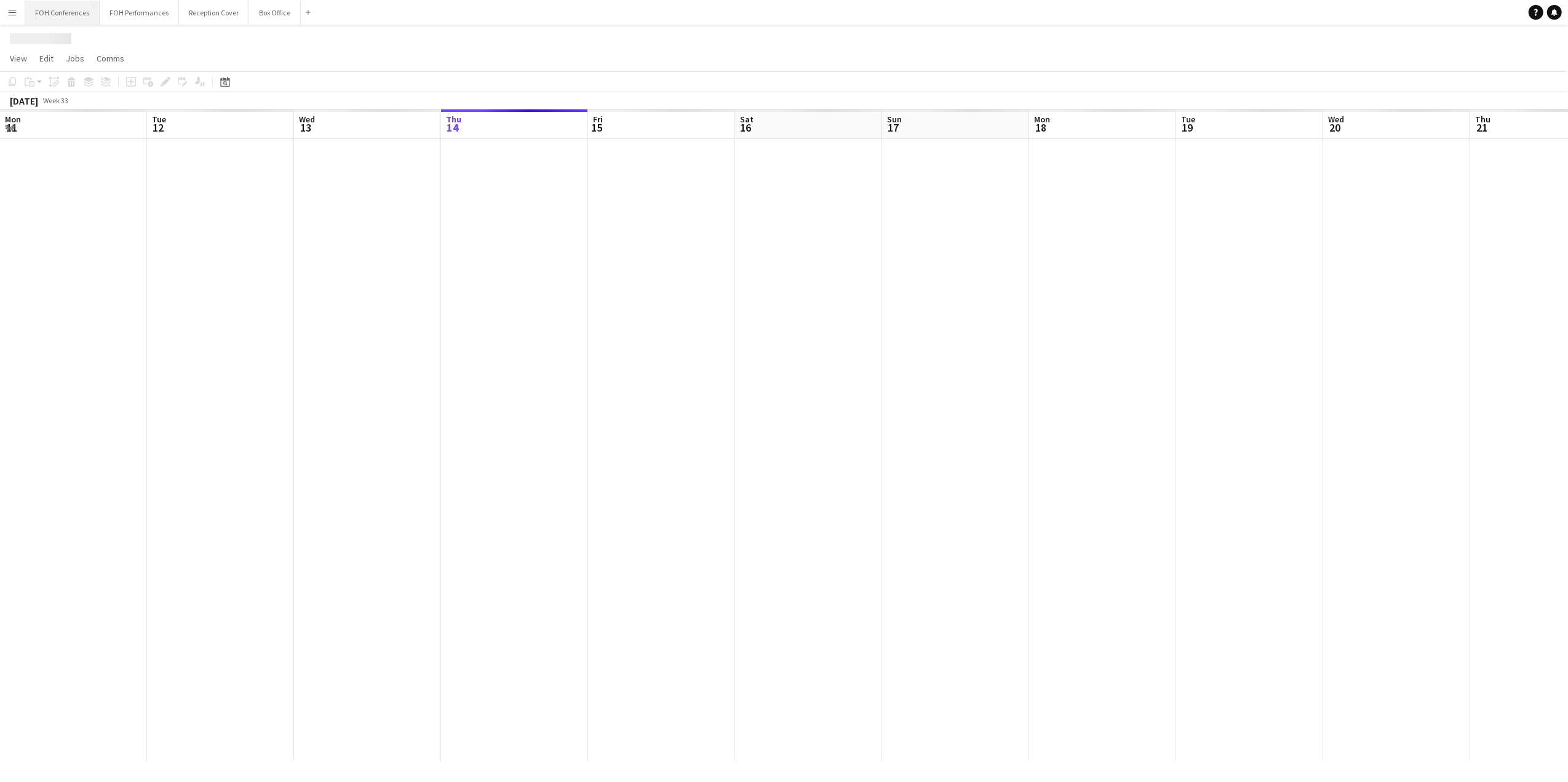
scroll to position [0, 294]
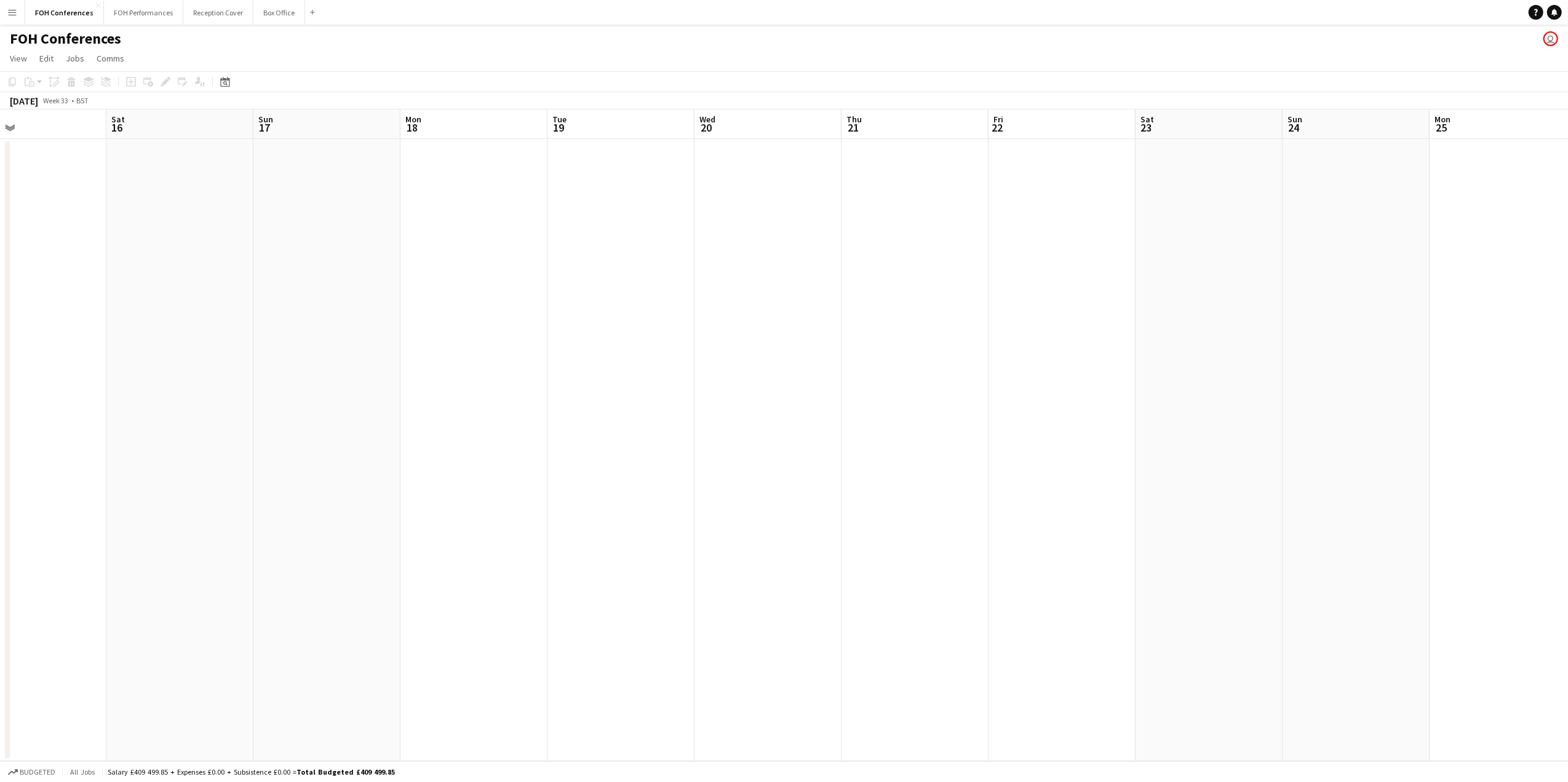
drag, startPoint x: 967, startPoint y: 130, endPoint x: 1062, endPoint y: 138, distance: 95.3
click at [316, 190] on app-calendar-viewport "Wed 13 Thu 14 Fri 15 Sat 16 Sun 17 Mon 18 Tue 19 Wed 20 Thu 21 Fri 22 Sat 23 Su…" at bounding box center [784, 436] width 1568 height 652
drag, startPoint x: 1500, startPoint y: 129, endPoint x: 258, endPoint y: 190, distance: 1243.5
click at [258, 190] on app-calendar-viewport "Sat 23 Sun 24 Mon 25 Tue 26 Wed 27 Thu 28 Fri 29 Sat 30 Sun 31 Mon 1 Tue 2 Wed …" at bounding box center [784, 436] width 1568 height 652
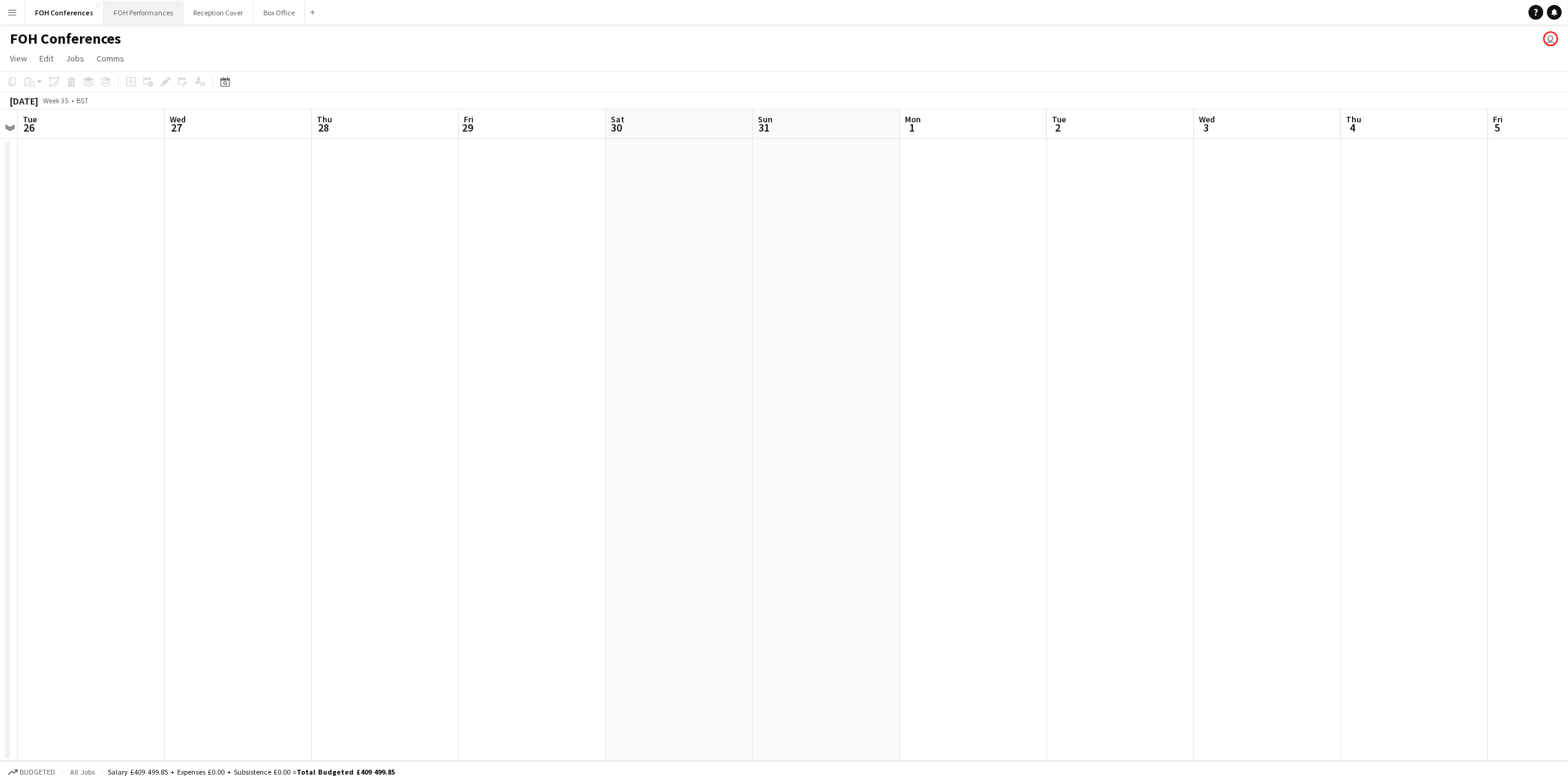
click at [132, 15] on button "FOH Performances Close" at bounding box center [144, 12] width 79 height 24
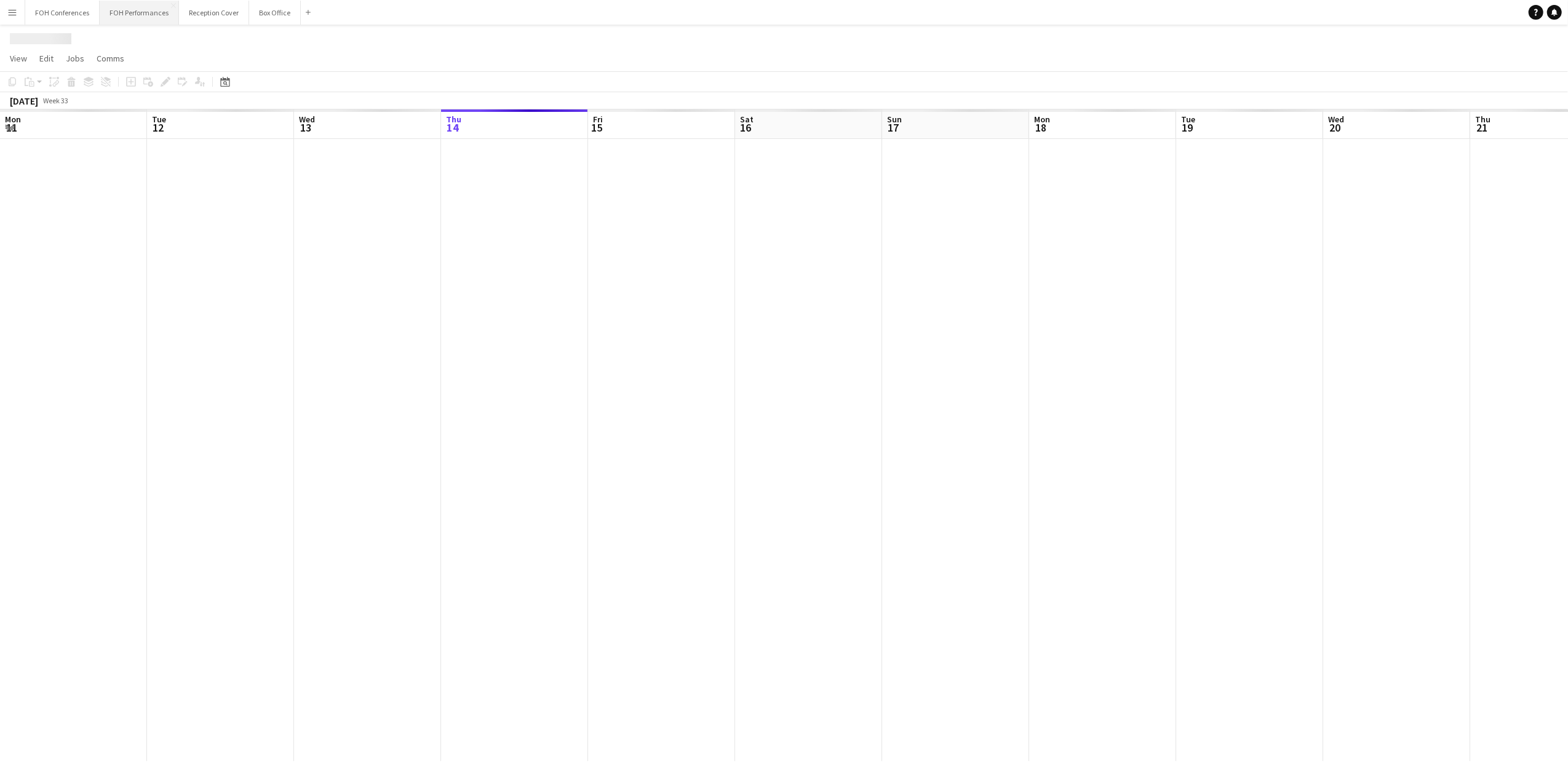
scroll to position [0, 294]
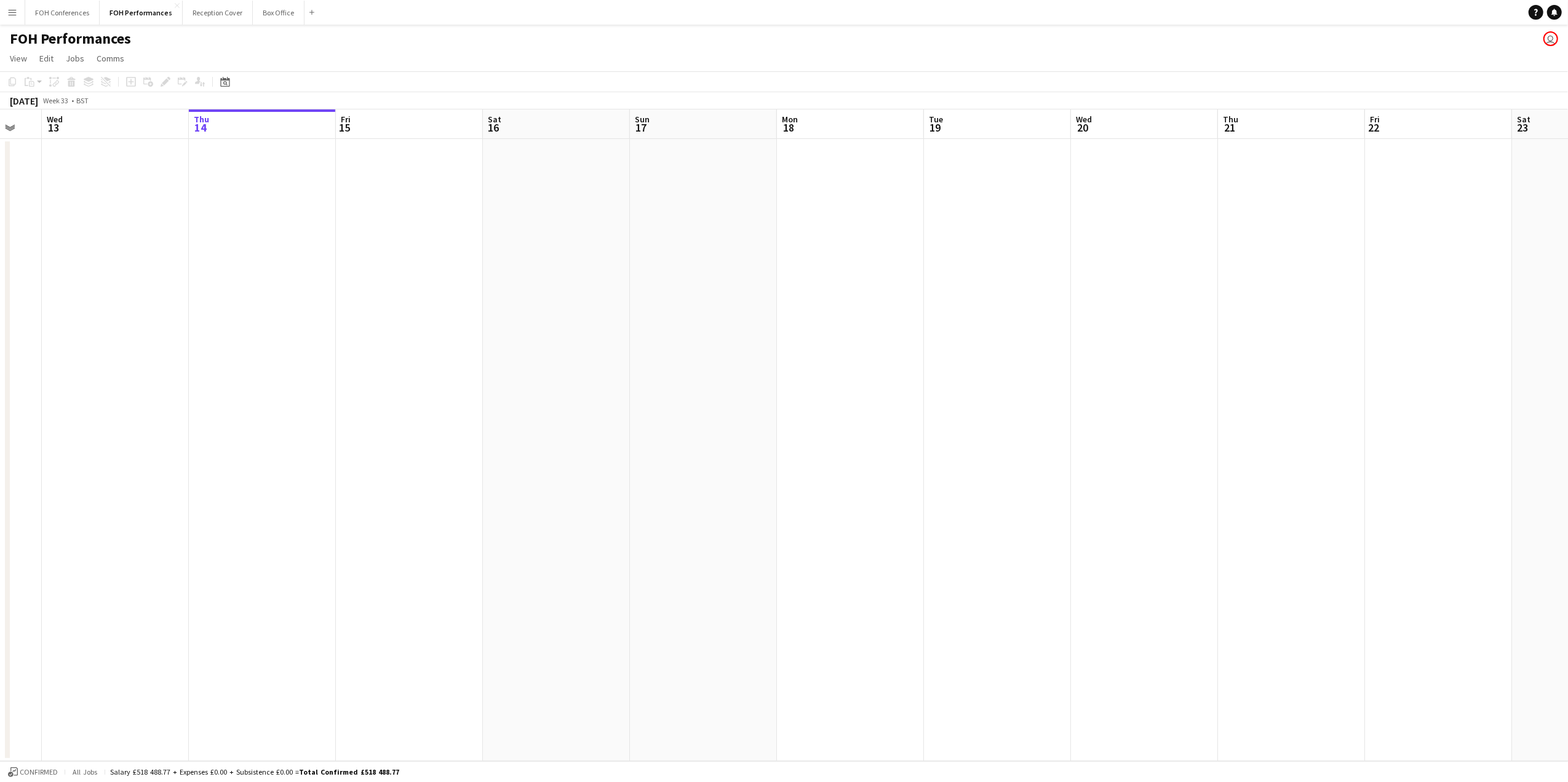
drag, startPoint x: 928, startPoint y: 131, endPoint x: 975, endPoint y: 168, distance: 59.8
click at [975, 168] on app-calendar-viewport "Mon 11 Tue 12 Wed 13 Thu 14 Fri 15 Sat 16 Sun 17 Mon 18 Tue 19 Wed 20 Thu 21 Fr…" at bounding box center [784, 436] width 1568 height 652
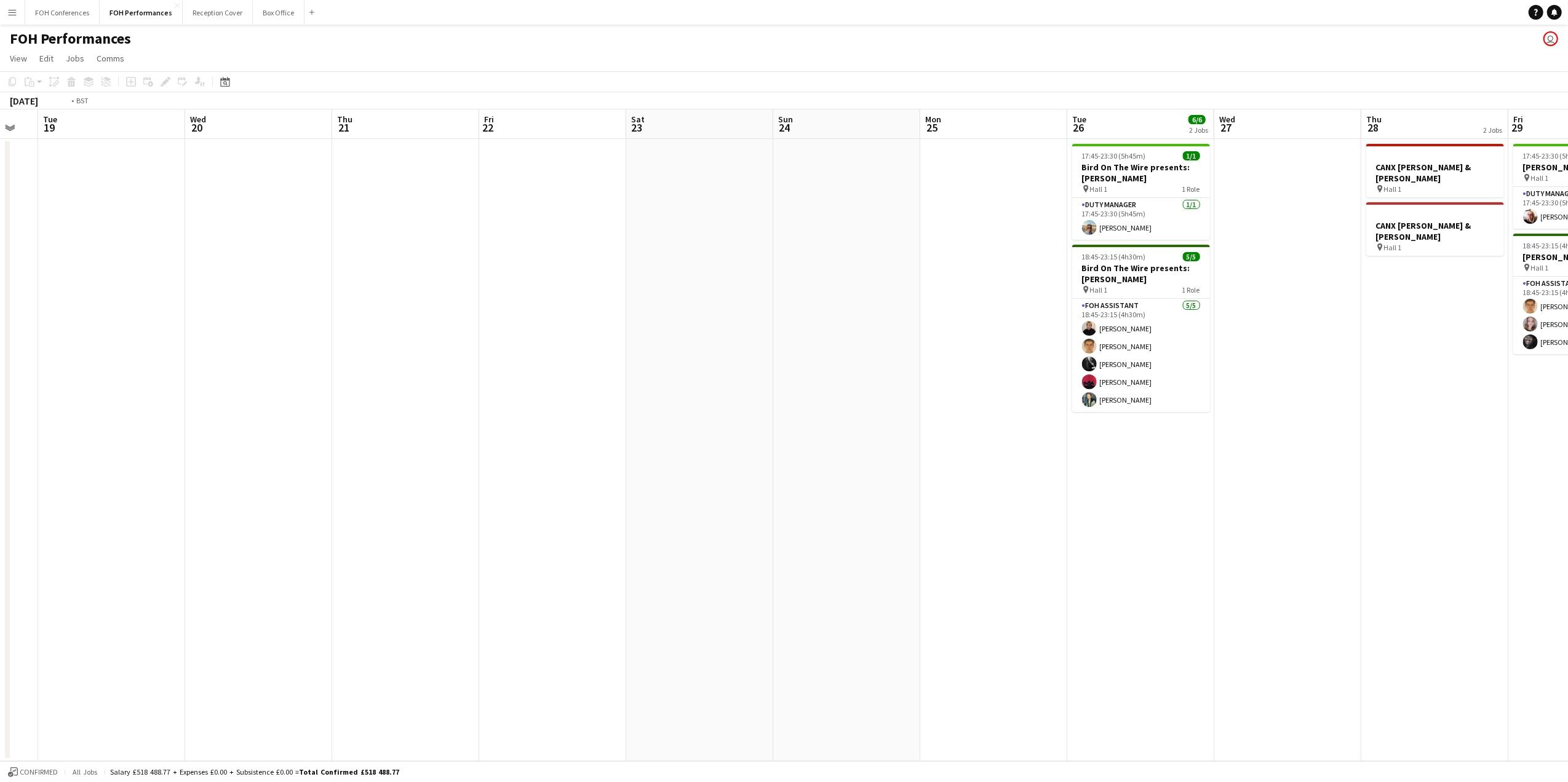
drag, startPoint x: 1196, startPoint y: 131, endPoint x: 208, endPoint y: 138, distance: 988.0
click at [208, 138] on app-calendar-viewport "Fri 15 Sat 16 Sun 17 Mon 18 Tue 19 Wed 20 Thu 21 Fri 22 Sat 23 Sun 24 Mon 25 Tu…" at bounding box center [784, 436] width 1568 height 652
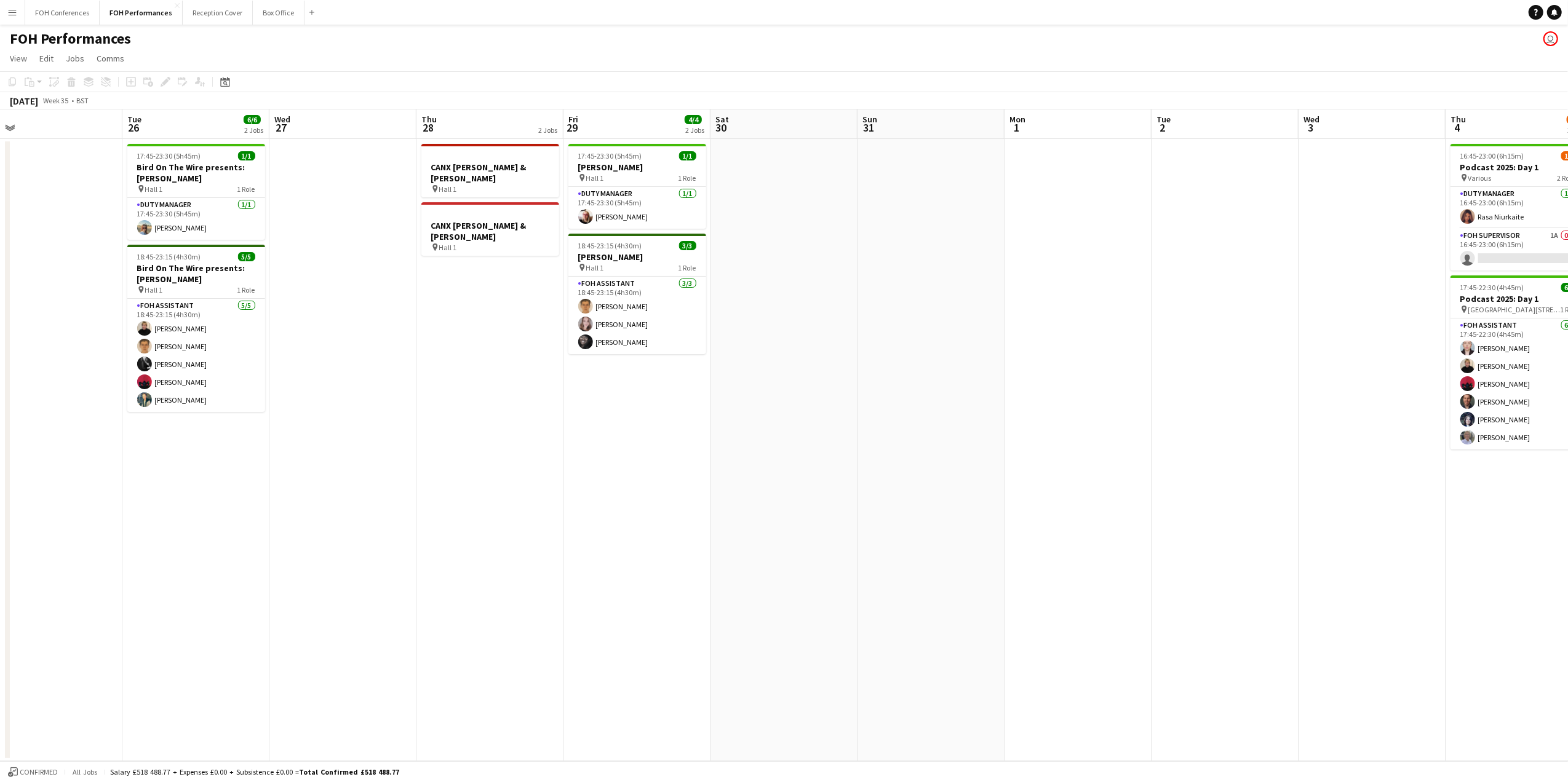
scroll to position [0, 503]
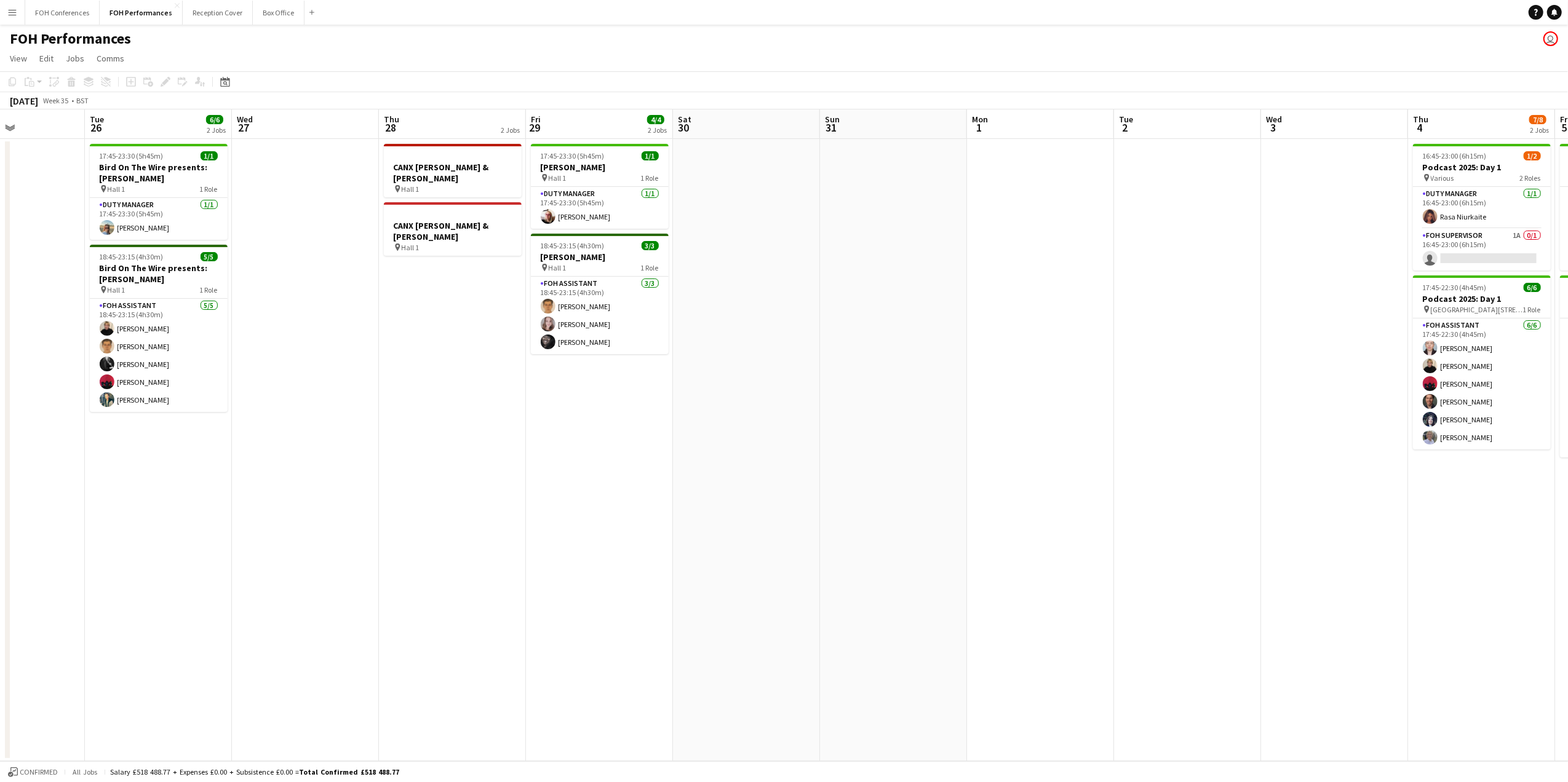
drag, startPoint x: 1035, startPoint y: 128, endPoint x: 150, endPoint y: 155, distance: 885.4
click at [150, 155] on app-calendar-viewport "Fri 22 Sat 23 Sun 24 Mon 25 Tue 26 6/6 2 Jobs Wed 27 Thu 28 2 Jobs Fri 29 4/4 2…" at bounding box center [784, 436] width 1568 height 652
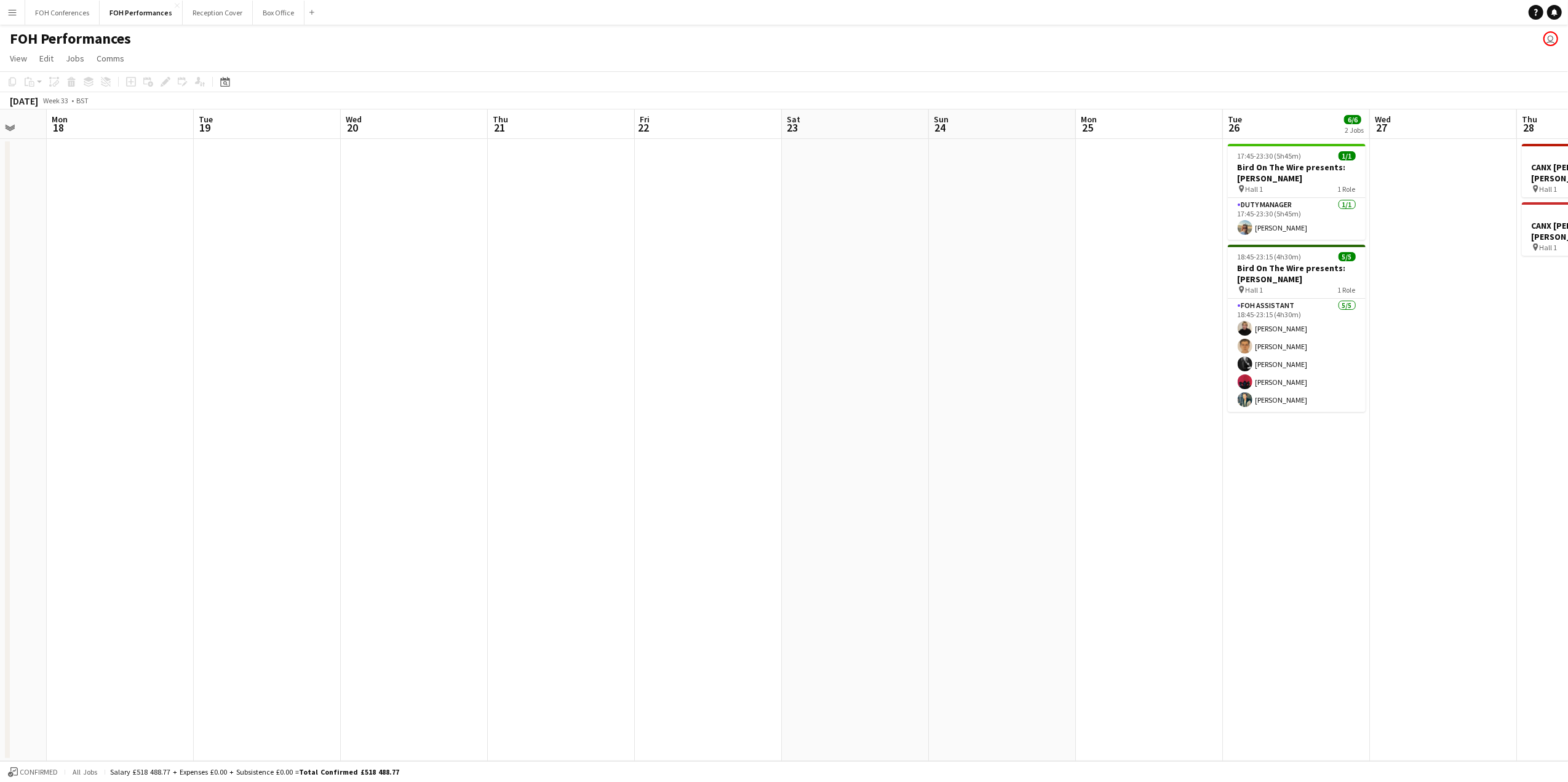
scroll to position [0, 393]
drag, startPoint x: 130, startPoint y: 118, endPoint x: 1271, endPoint y: 168, distance: 1142.1
click at [1271, 168] on app-calendar-viewport "Fri 15 Sat 16 Sun 17 Mon 18 Tue 19 Wed 20 Thu 21 Fri 22 Sat 23 Sun 24 Mon 25 Tu…" at bounding box center [784, 436] width 1568 height 652
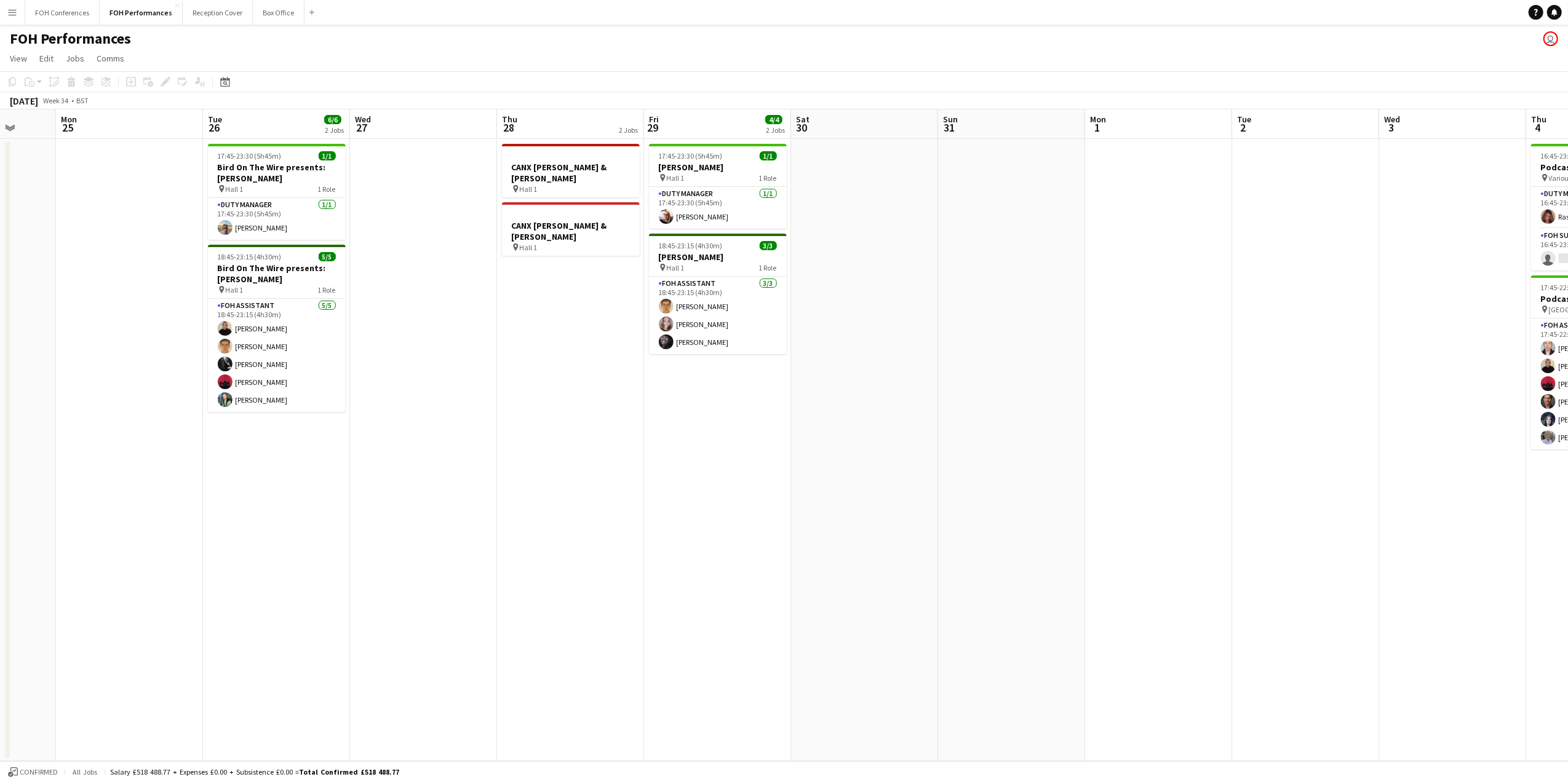
scroll to position [0, 534]
drag, startPoint x: 1032, startPoint y: 113, endPoint x: -61, endPoint y: 117, distance: 1093.0
click at [0, 117] on html "Menu Boards Boards Boards All jobs Status Workforce Workforce My Workforce Recr…" at bounding box center [784, 391] width 1568 height 782
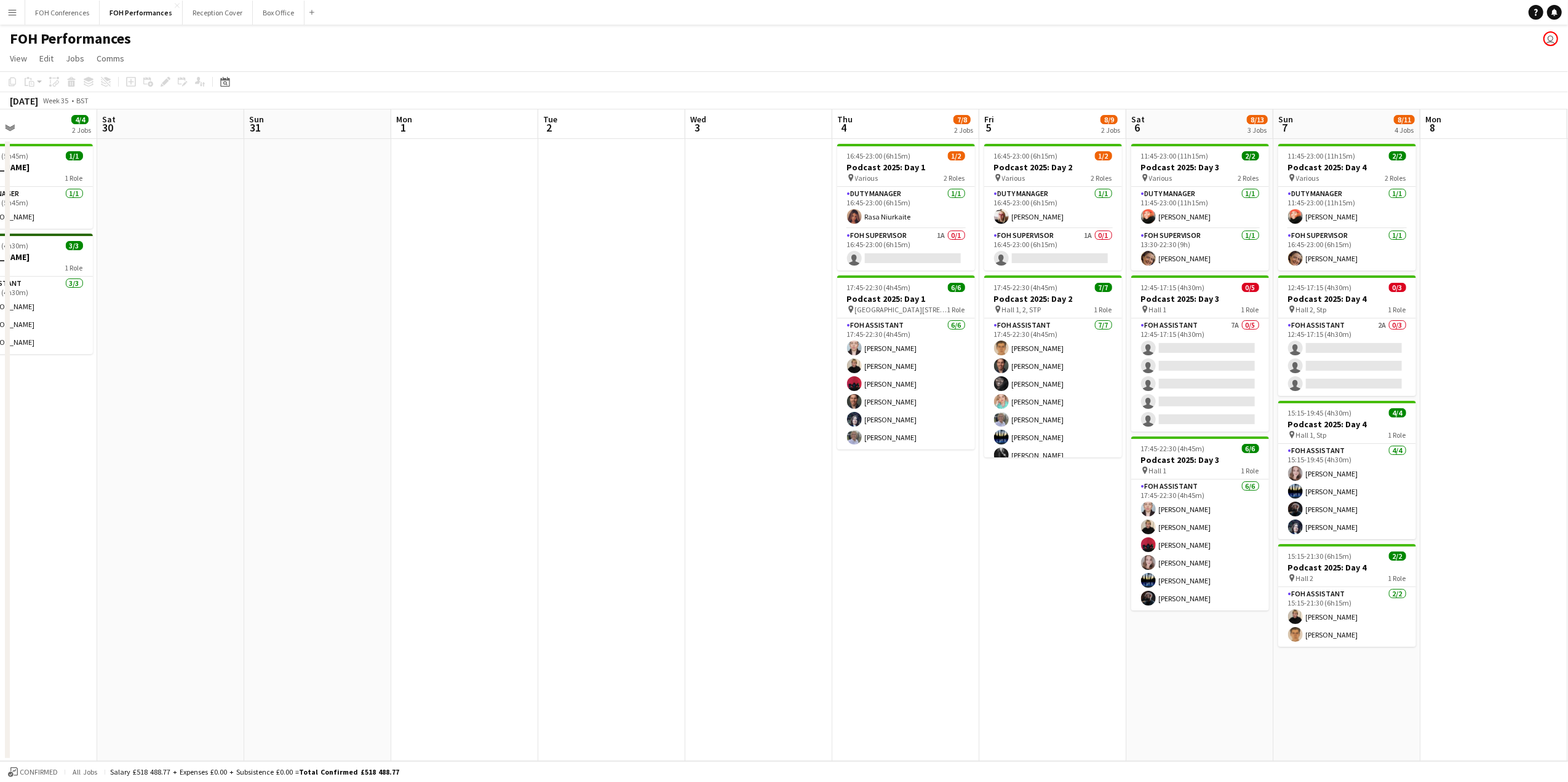
scroll to position [0, 500]
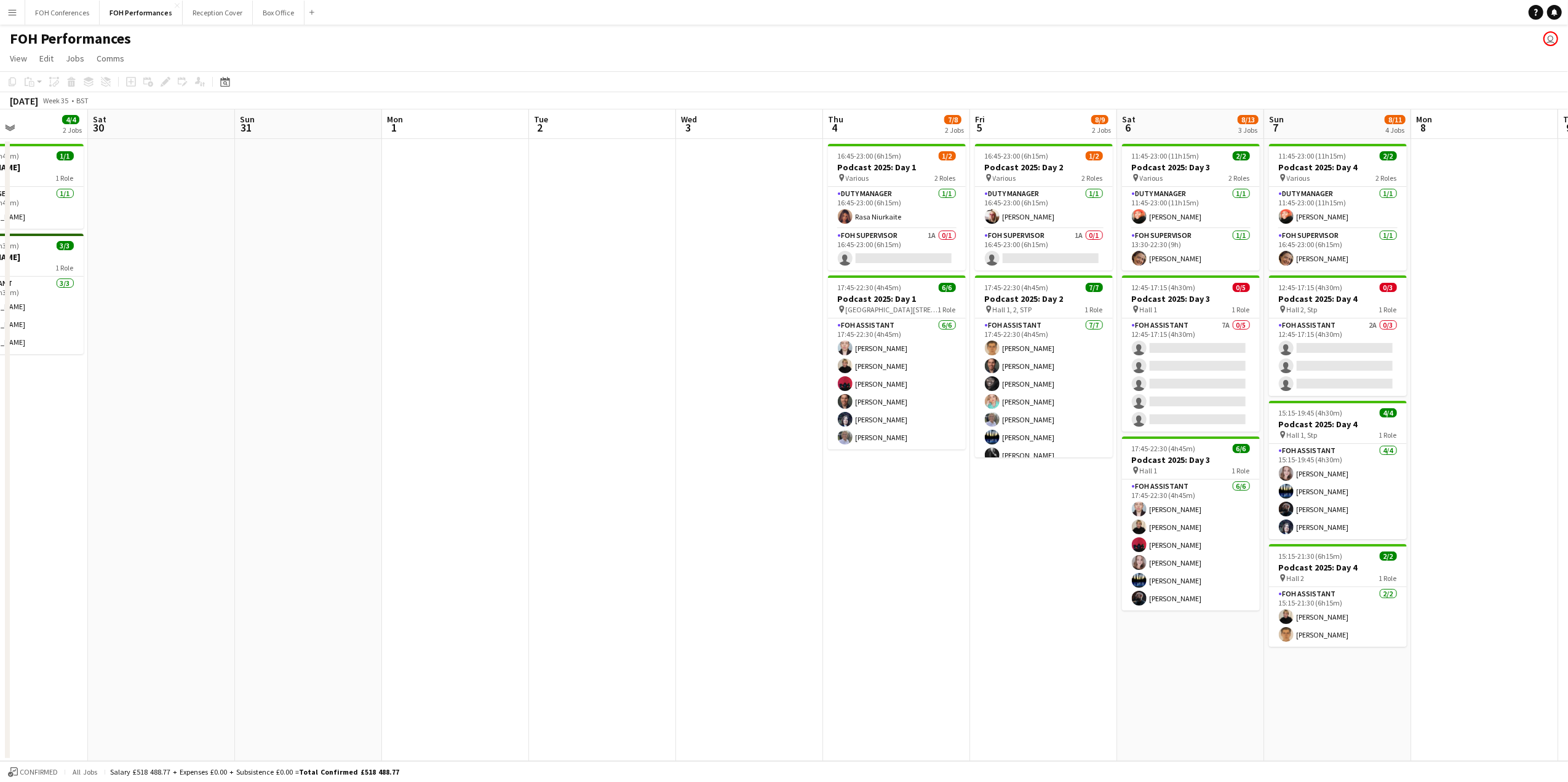
drag, startPoint x: 1066, startPoint y: 140, endPoint x: 419, endPoint y: 142, distance: 647.0
click at [419, 142] on app-calendar-viewport "Tue 26 6/6 2 Jobs Wed 27 Thu 28 2 Jobs Fri 29 4/4 2 Jobs Sat 30 Sun 31 Mon 1 Tu…" at bounding box center [784, 436] width 1568 height 652
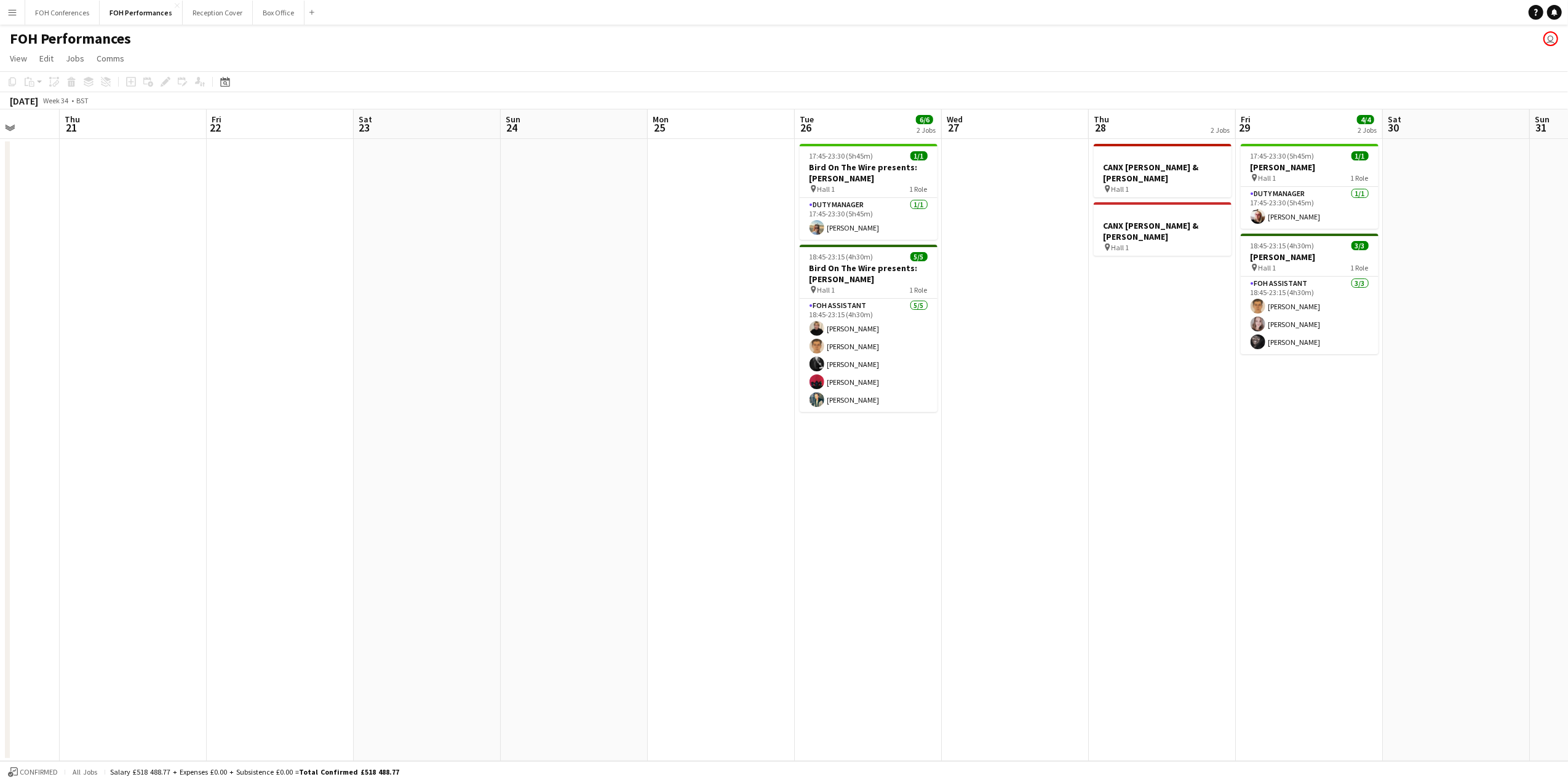
scroll to position [0, 294]
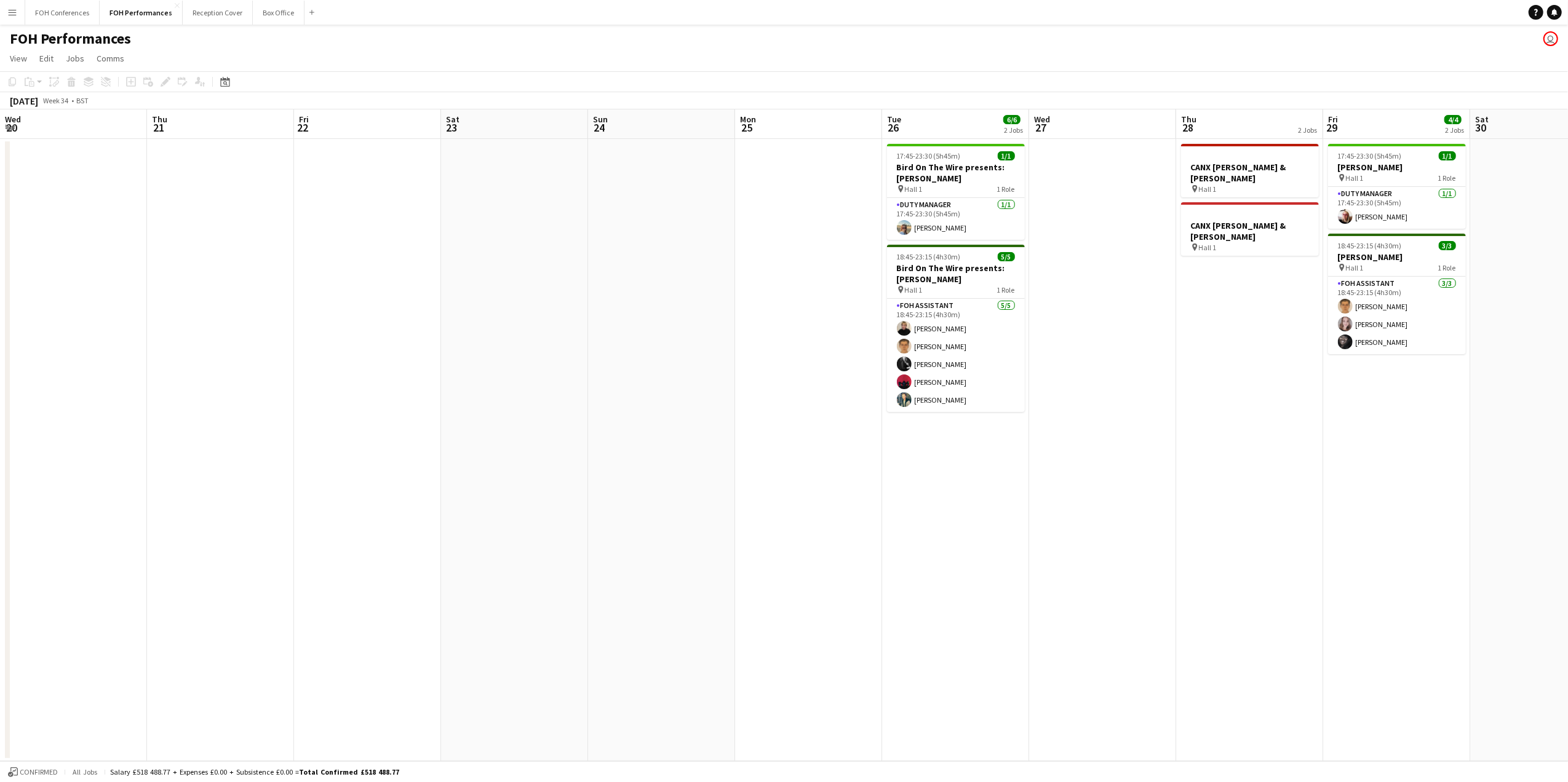
drag, startPoint x: 165, startPoint y: 129, endPoint x: 1571, endPoint y: 190, distance: 1407.3
click at [1568, 190] on html "Menu Boards Boards Boards All jobs Status Workforce Workforce My Workforce Recr…" at bounding box center [784, 391] width 1568 height 782
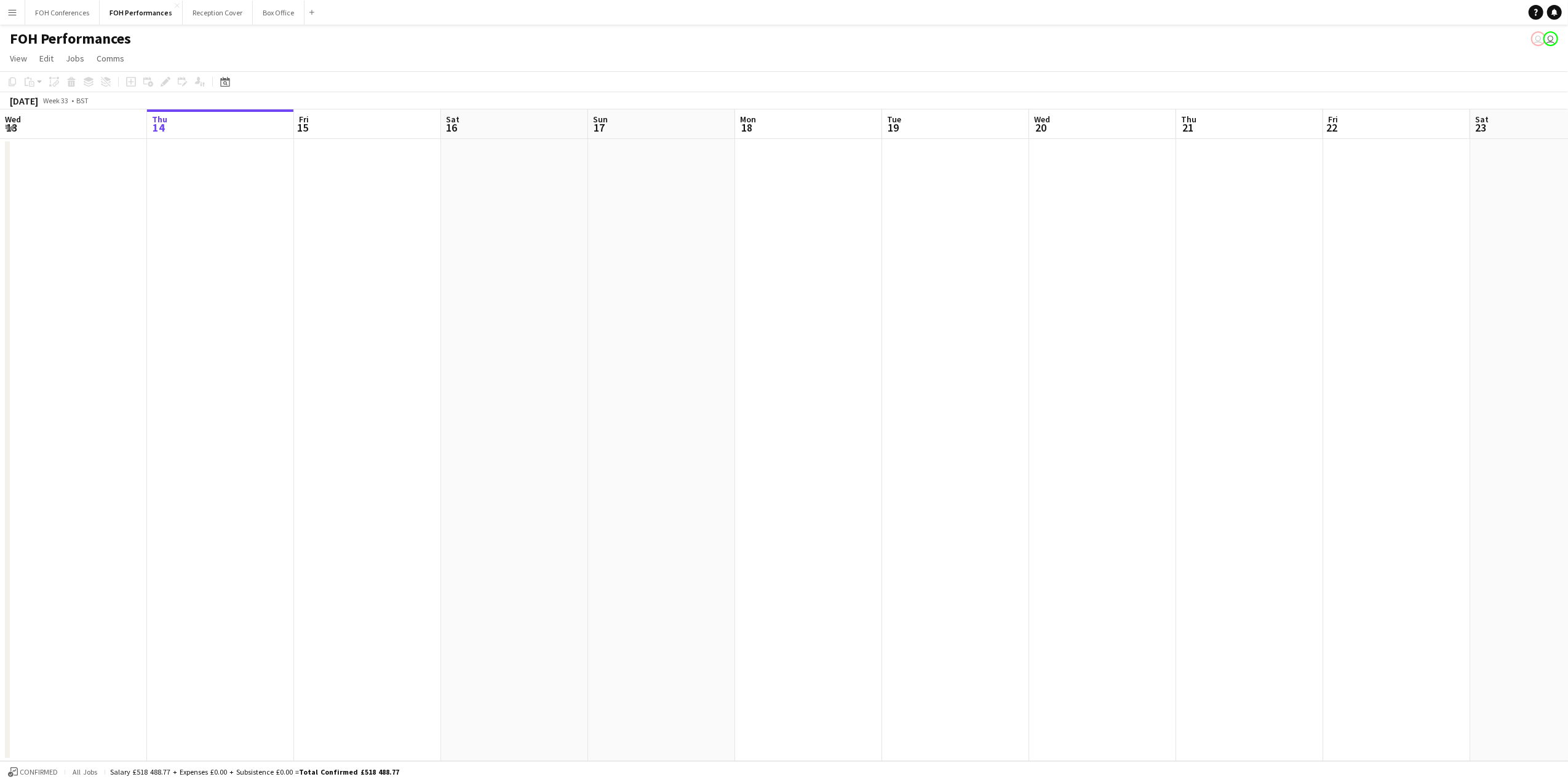
click at [10, 10] on app-icon "Menu" at bounding box center [12, 12] width 10 height 10
drag, startPoint x: 10, startPoint y: 10, endPoint x: 22, endPoint y: 124, distance: 114.6
click at [16, 25] on app-user-menu "Menu Boards Boards Boards All jobs Status Workforce Workforce My Workforce Recr…" at bounding box center [12, 12] width 25 height 25
click at [17, 18] on button "Menu" at bounding box center [12, 12] width 25 height 25
